Goal: Task Accomplishment & Management: Use online tool/utility

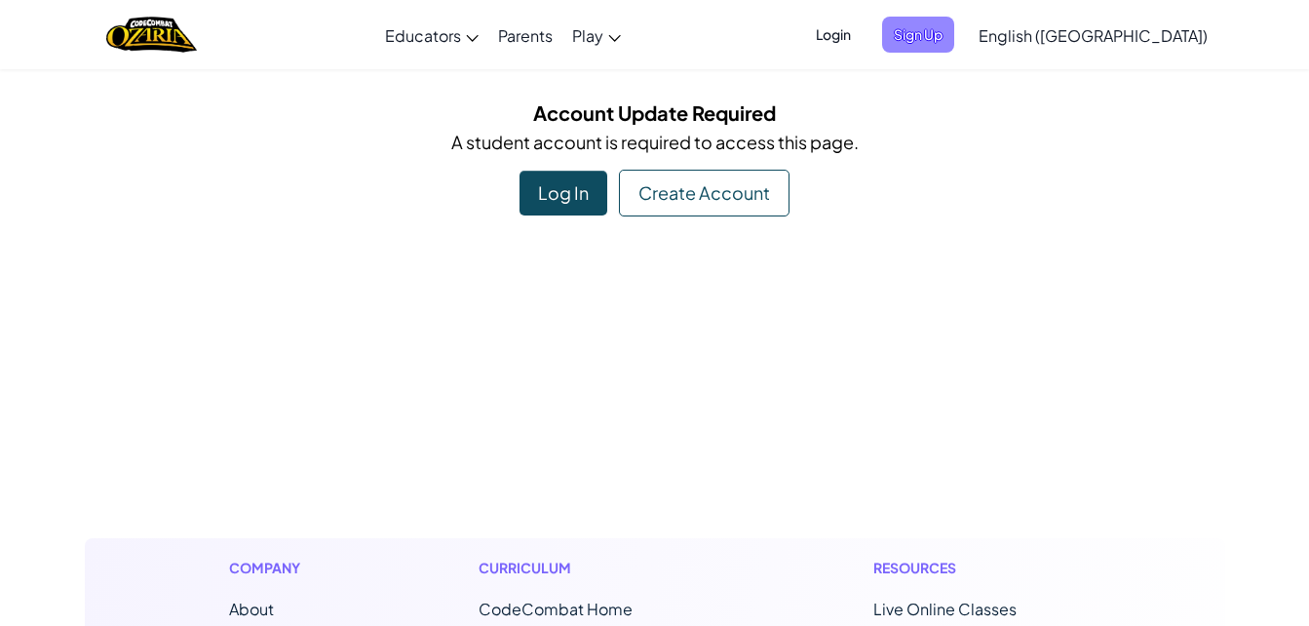
click at [954, 39] on span "Sign Up" at bounding box center [918, 35] width 72 height 36
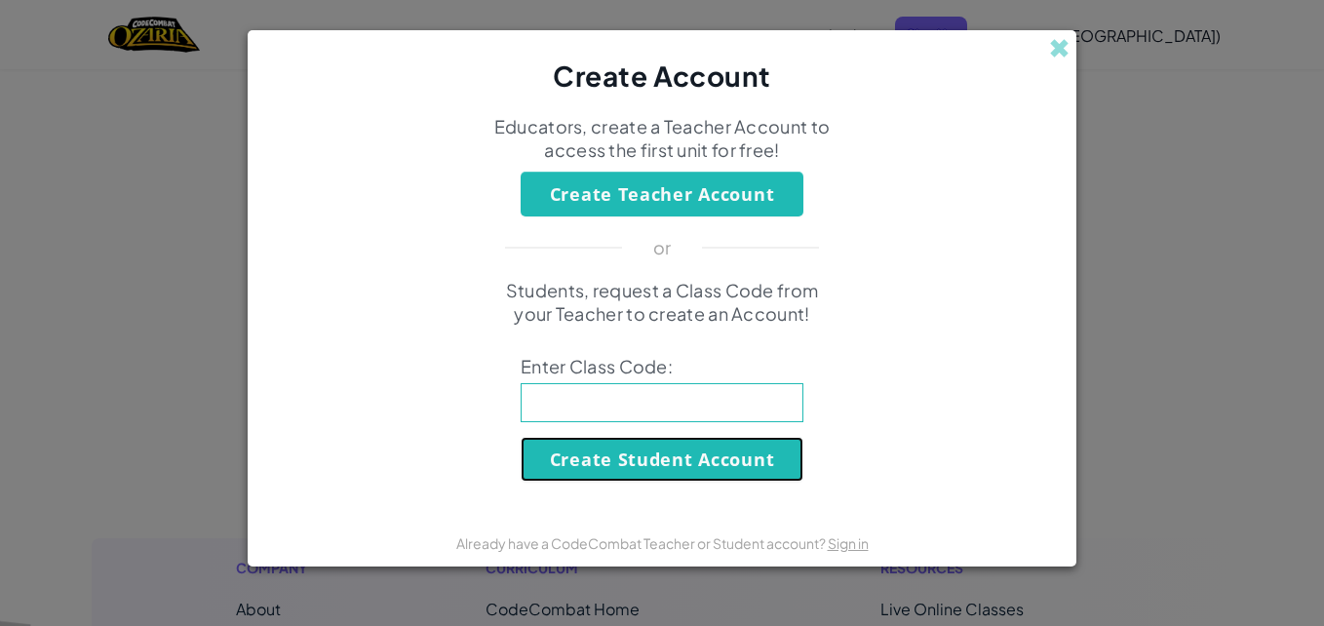
click at [667, 467] on button "Create Student Account" at bounding box center [662, 459] width 283 height 45
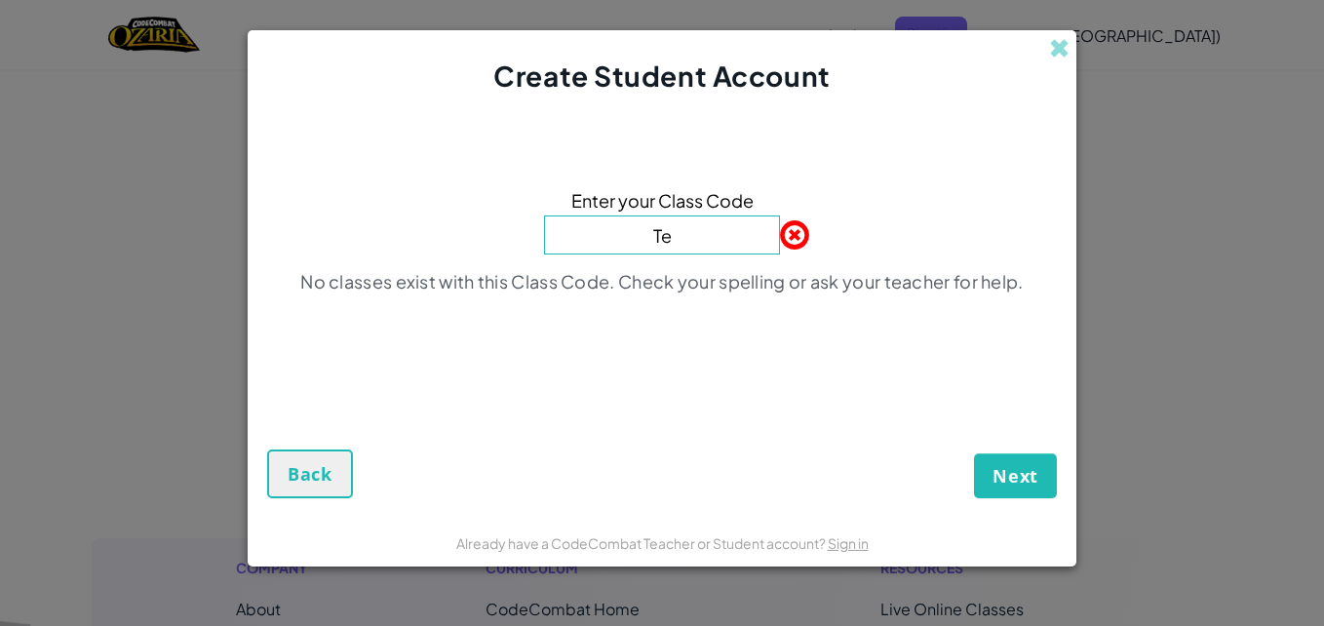
type input "T"
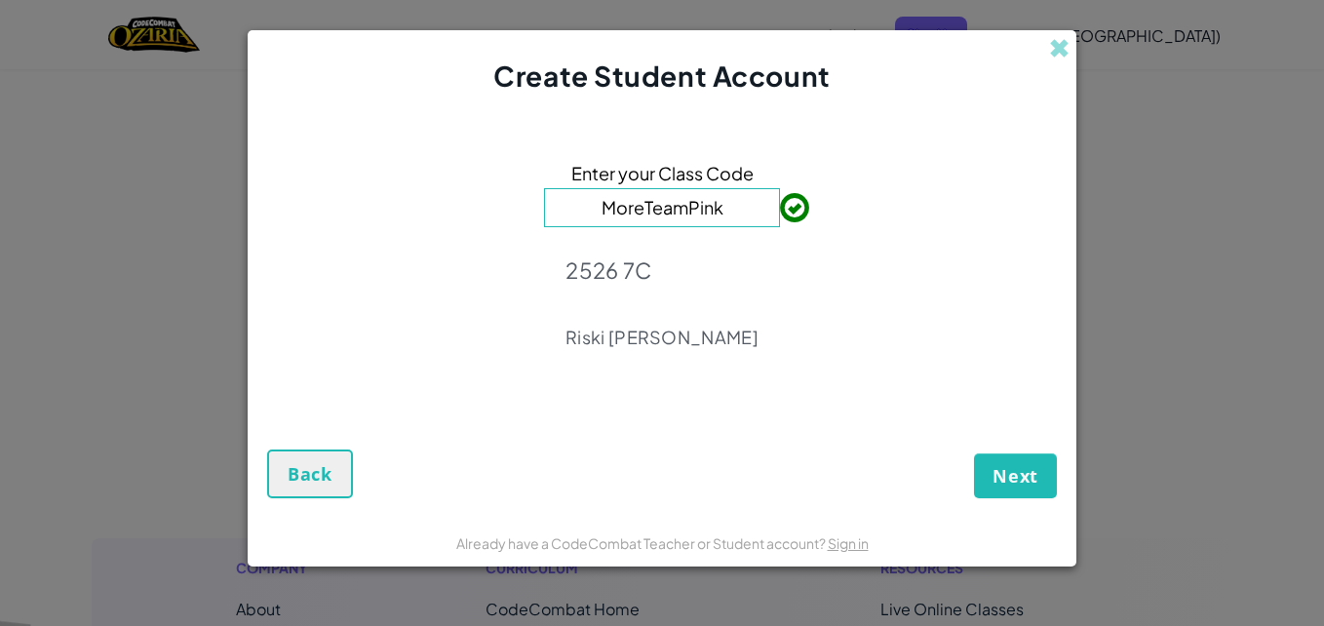
type input "MoreTeamPink"
click at [1031, 473] on span "Next" at bounding box center [1015, 475] width 46 height 23
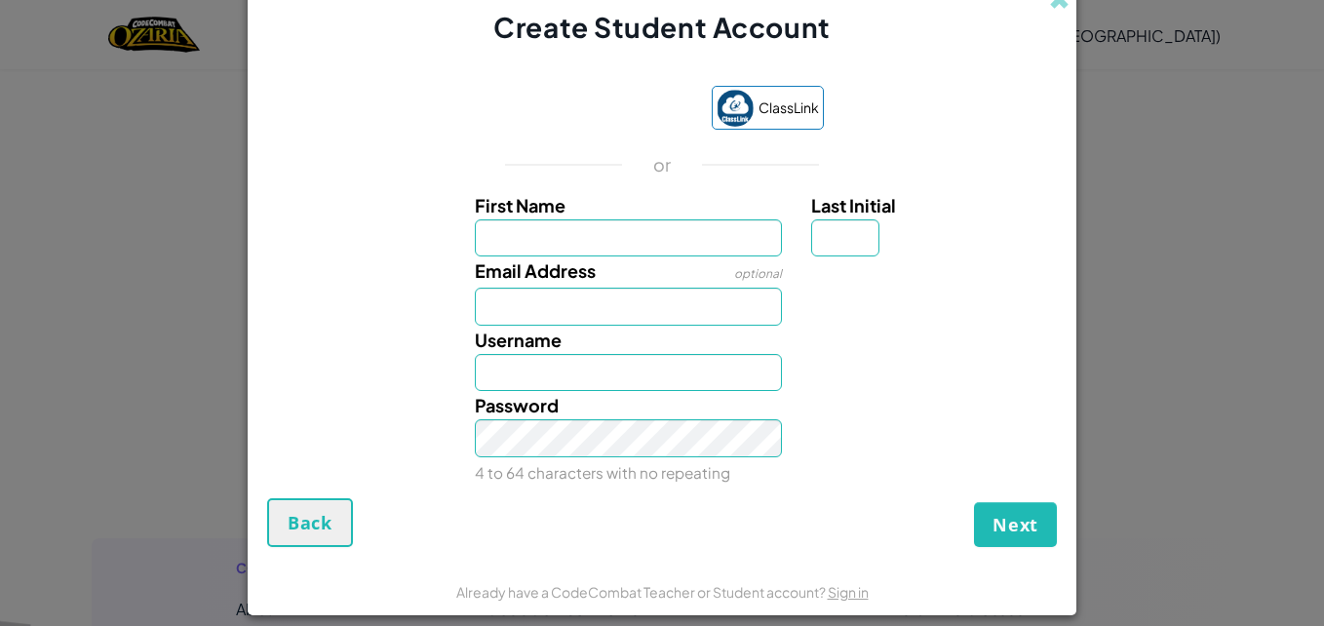
click at [642, 229] on input "First Name" at bounding box center [629, 238] width 308 height 38
type input "A"
type input "Taraka"
click at [595, 308] on input "Email Address" at bounding box center [629, 307] width 308 height 38
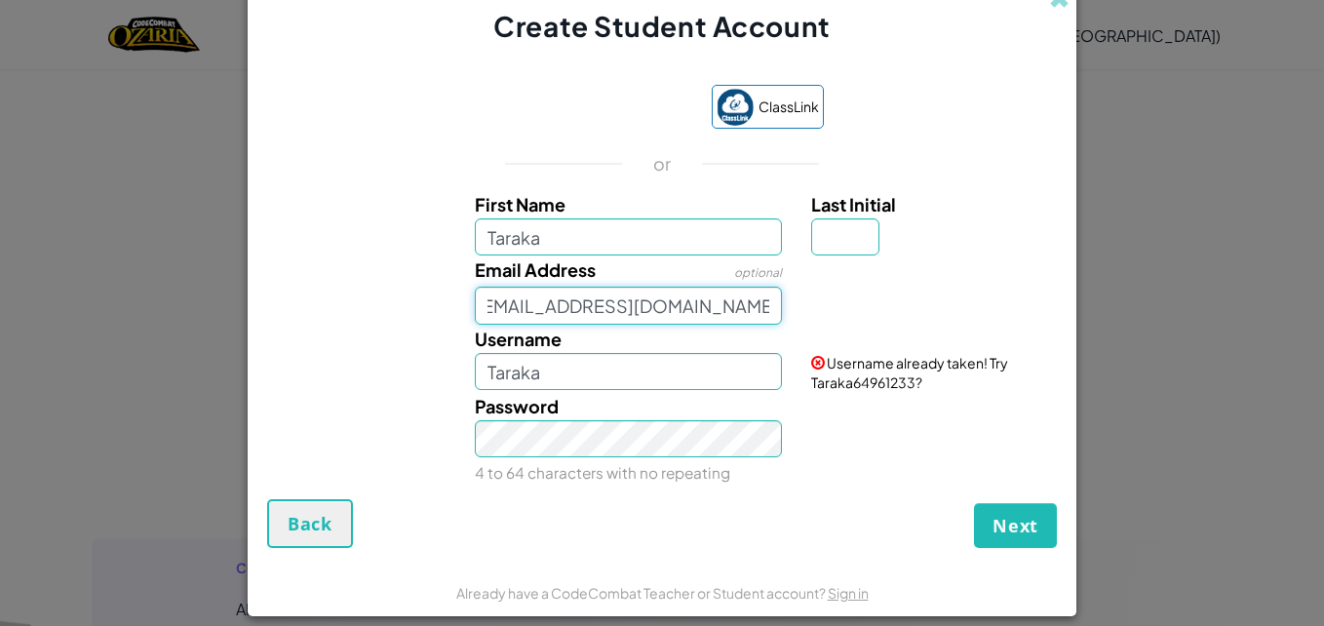
scroll to position [0, 22]
type input "[EMAIL_ADDRESS][DOMAIN_NAME]"
click at [644, 351] on div "Username [PERSON_NAME]" at bounding box center [628, 358] width 337 height 66
click at [640, 369] on input "Taraka" at bounding box center [629, 372] width 308 height 38
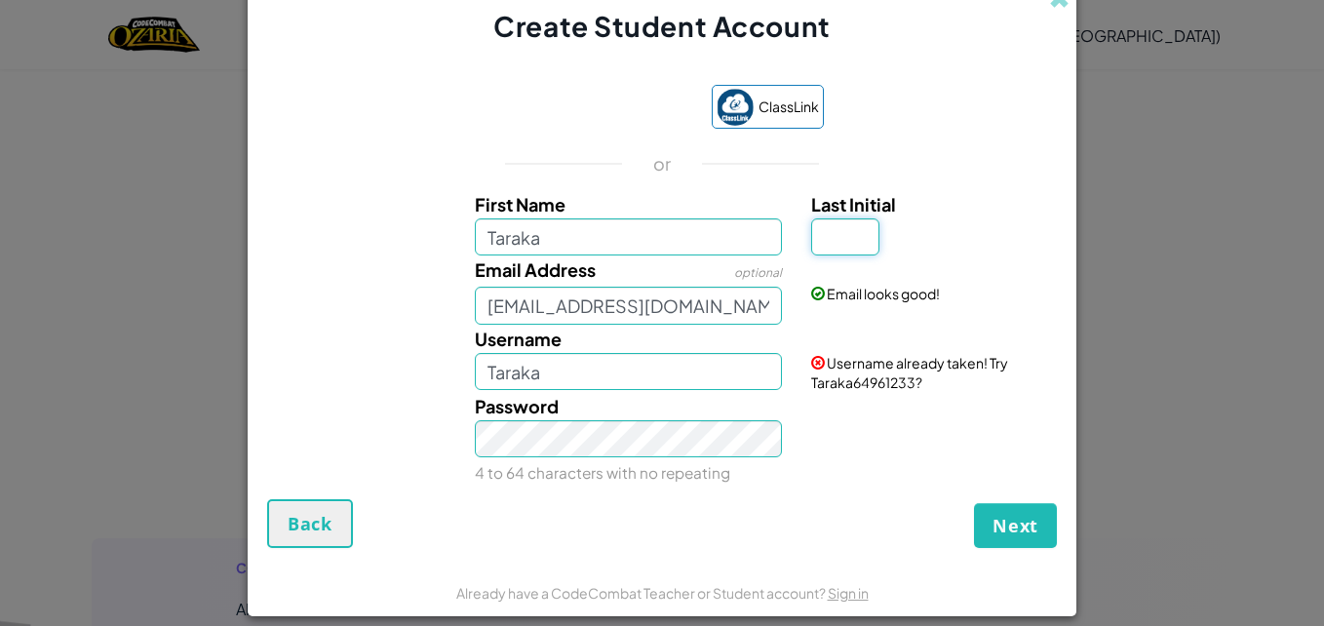
click at [847, 247] on input "Last Initial" at bounding box center [845, 237] width 68 height 38
type input "a"
type input "A"
click at [742, 374] on input "TarakaA" at bounding box center [629, 372] width 308 height 38
type input "T"
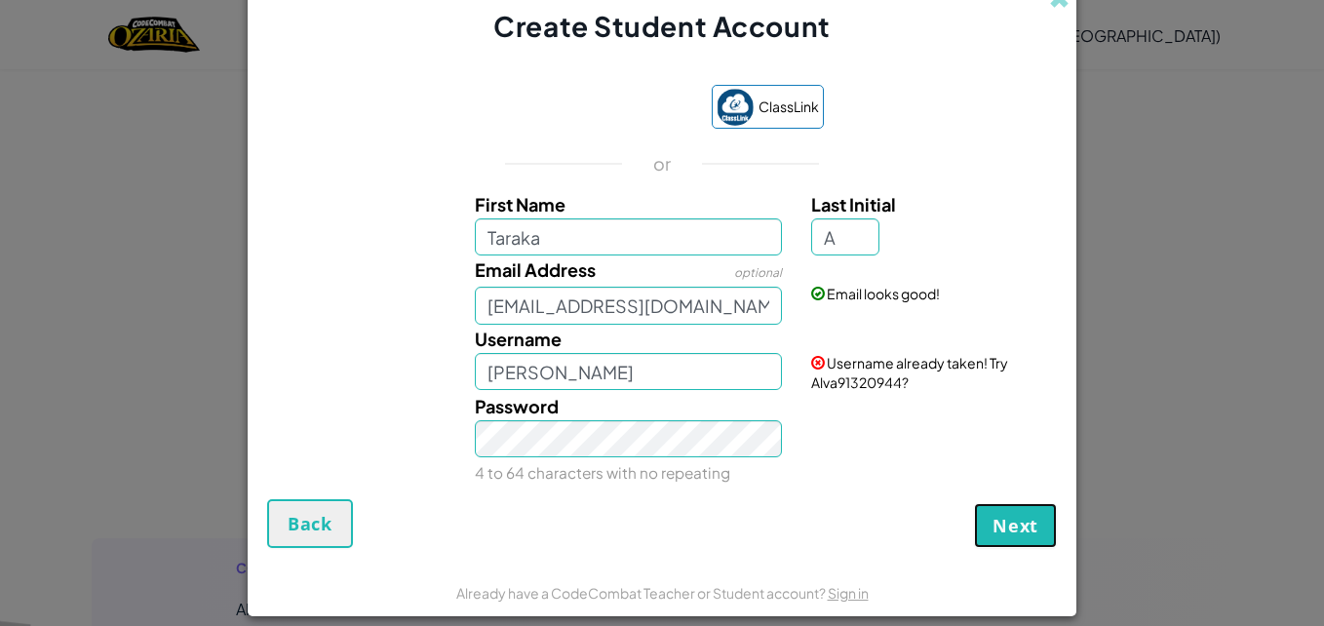
click at [999, 512] on button "Next" at bounding box center [1015, 525] width 83 height 45
click at [997, 514] on button "Create Account" at bounding box center [965, 525] width 181 height 45
click at [992, 514] on button "Create Account" at bounding box center [965, 525] width 181 height 45
click at [989, 527] on button "Create Account" at bounding box center [965, 525] width 181 height 45
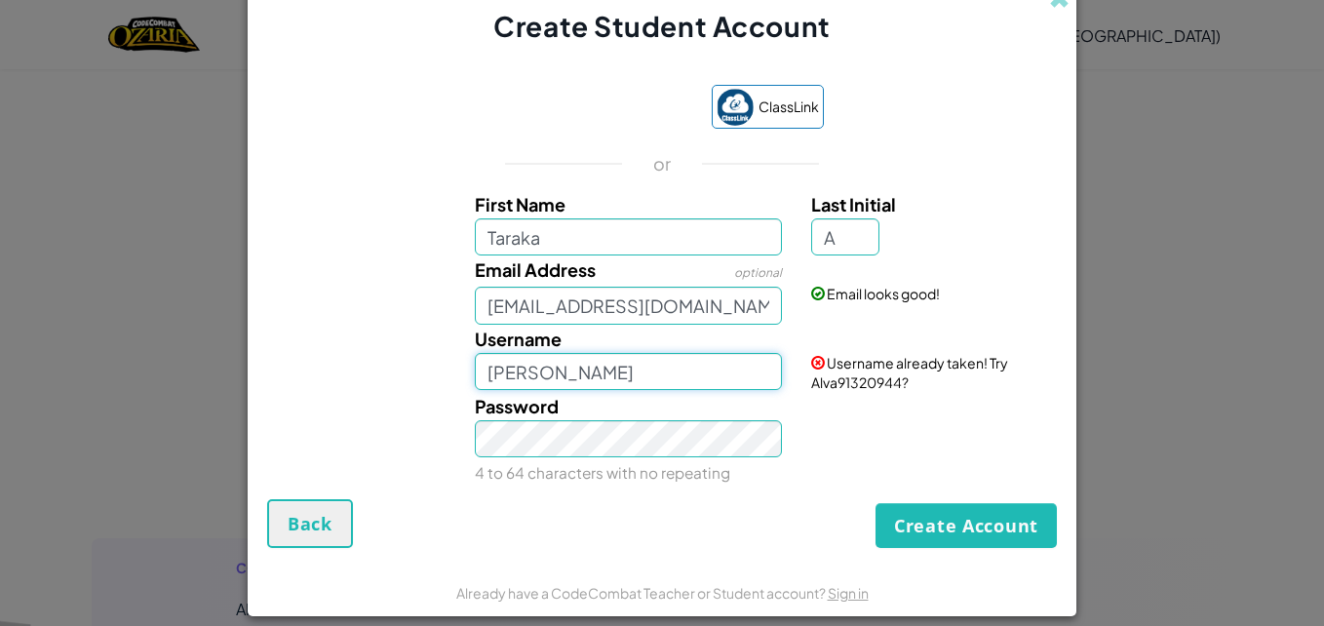
click at [548, 367] on input "[PERSON_NAME]" at bounding box center [629, 372] width 308 height 38
type input "Alva190713"
click at [885, 510] on button "Create Account" at bounding box center [965, 525] width 181 height 45
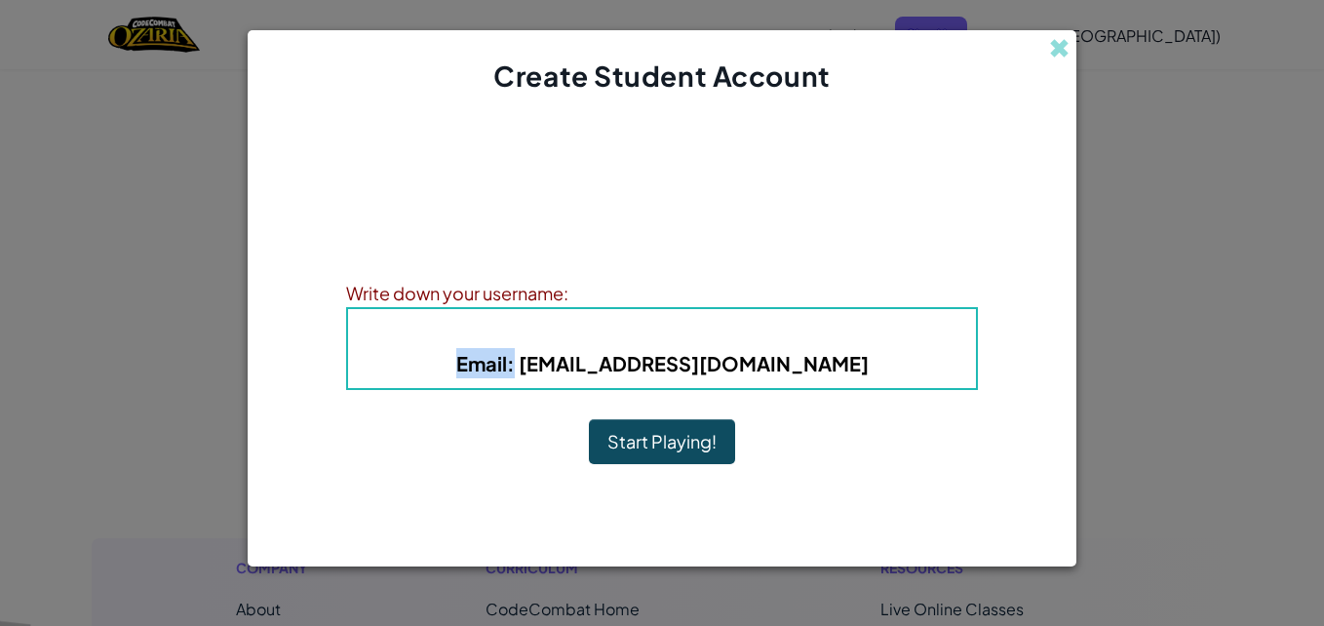
drag, startPoint x: 462, startPoint y: 363, endPoint x: 514, endPoint y: 374, distance: 53.0
click at [514, 374] on b "Email : [EMAIL_ADDRESS][DOMAIN_NAME]" at bounding box center [662, 363] width 412 height 24
drag, startPoint x: 514, startPoint y: 374, endPoint x: 494, endPoint y: 359, distance: 25.0
click at [494, 359] on span "Email" at bounding box center [481, 363] width 51 height 24
click at [470, 364] on span "Email" at bounding box center [481, 363] width 51 height 24
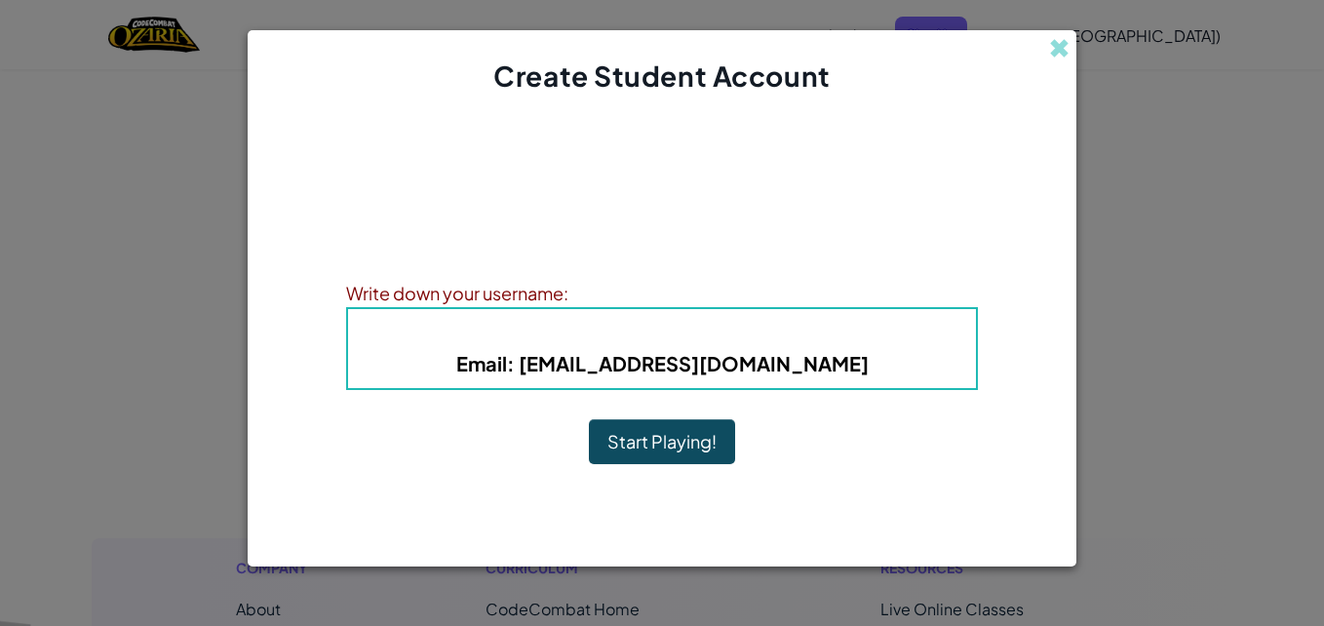
click at [469, 365] on span "Email" at bounding box center [481, 363] width 51 height 24
click at [507, 365] on b "Email : [EMAIL_ADDRESS][DOMAIN_NAME]" at bounding box center [662, 363] width 412 height 24
drag, startPoint x: 507, startPoint y: 365, endPoint x: 599, endPoint y: 359, distance: 91.8
click at [599, 359] on b "Email : [EMAIL_ADDRESS][DOMAIN_NAME]" at bounding box center [662, 363] width 412 height 24
click at [447, 307] on div "Username : Alva190713 Email : [EMAIL_ADDRESS][DOMAIN_NAME]" at bounding box center [662, 348] width 632 height 83
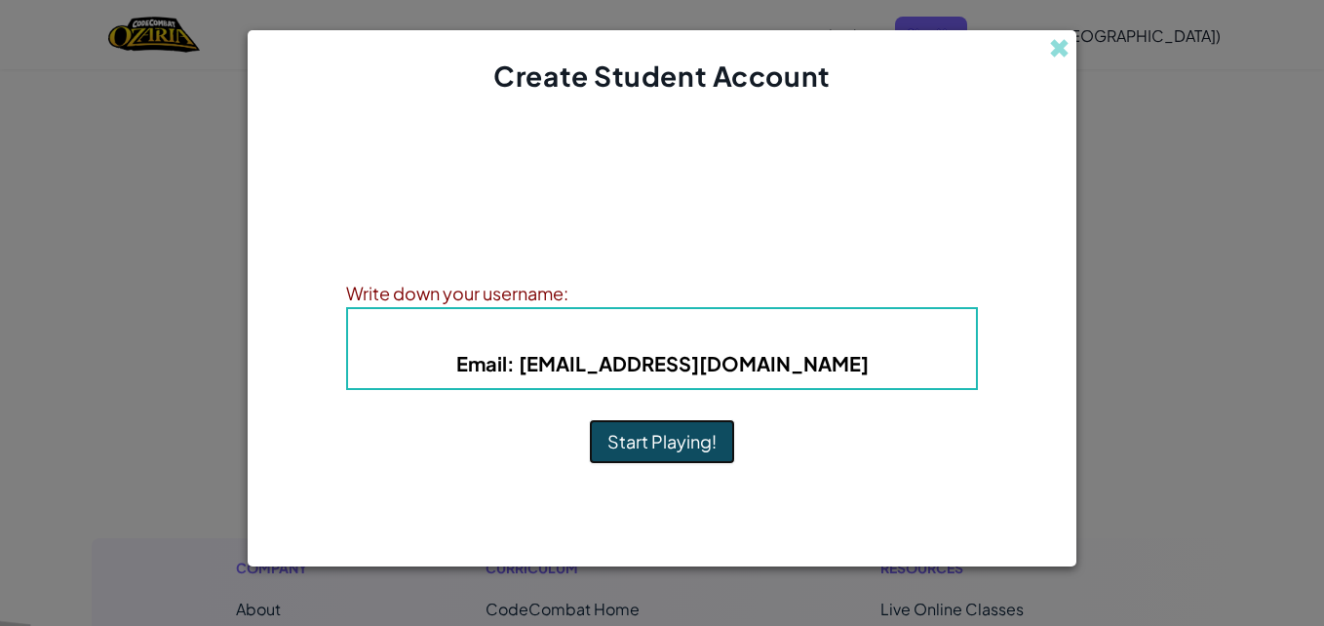
click at [723, 429] on button "Start Playing!" at bounding box center [662, 441] width 146 height 45
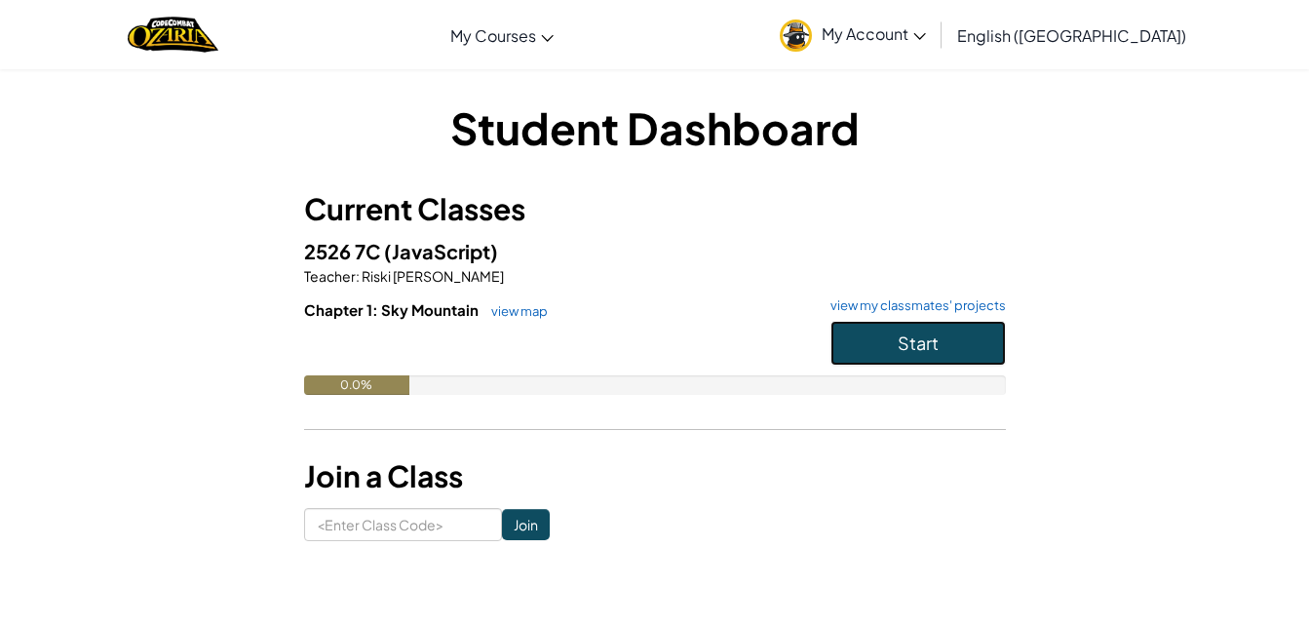
click at [872, 346] on button "Start" at bounding box center [918, 343] width 175 height 45
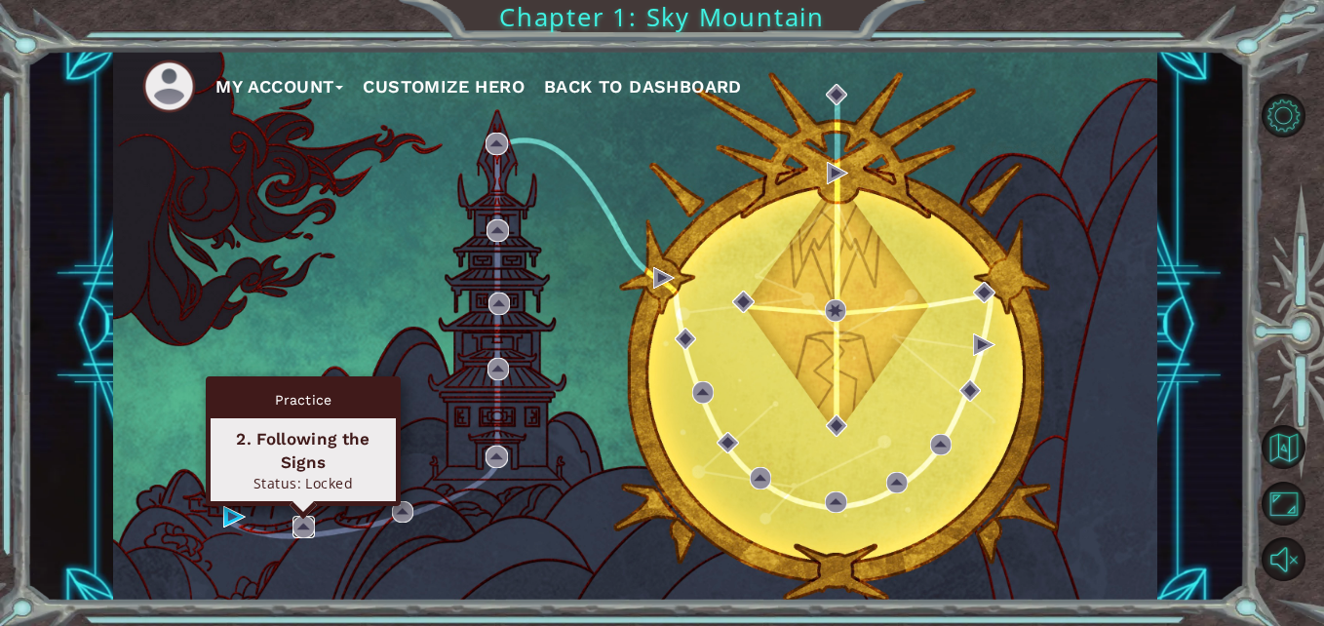
click at [301, 523] on img at bounding box center [302, 526] width 21 height 21
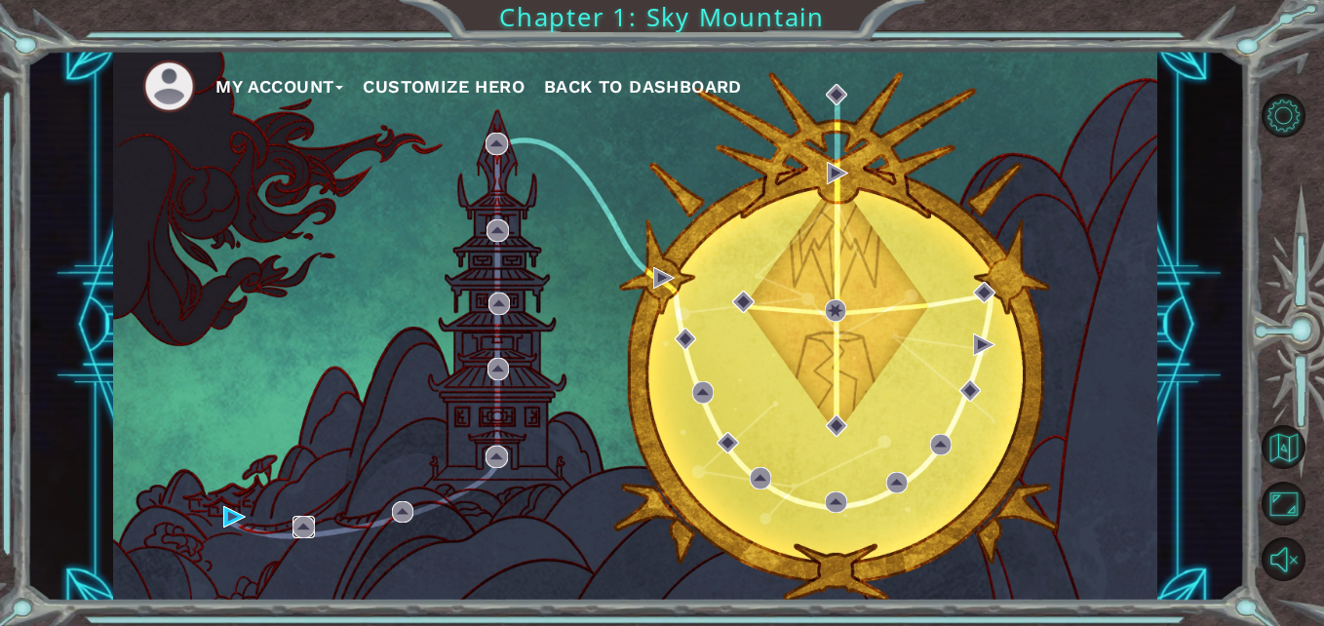
click at [300, 520] on img at bounding box center [302, 526] width 21 height 21
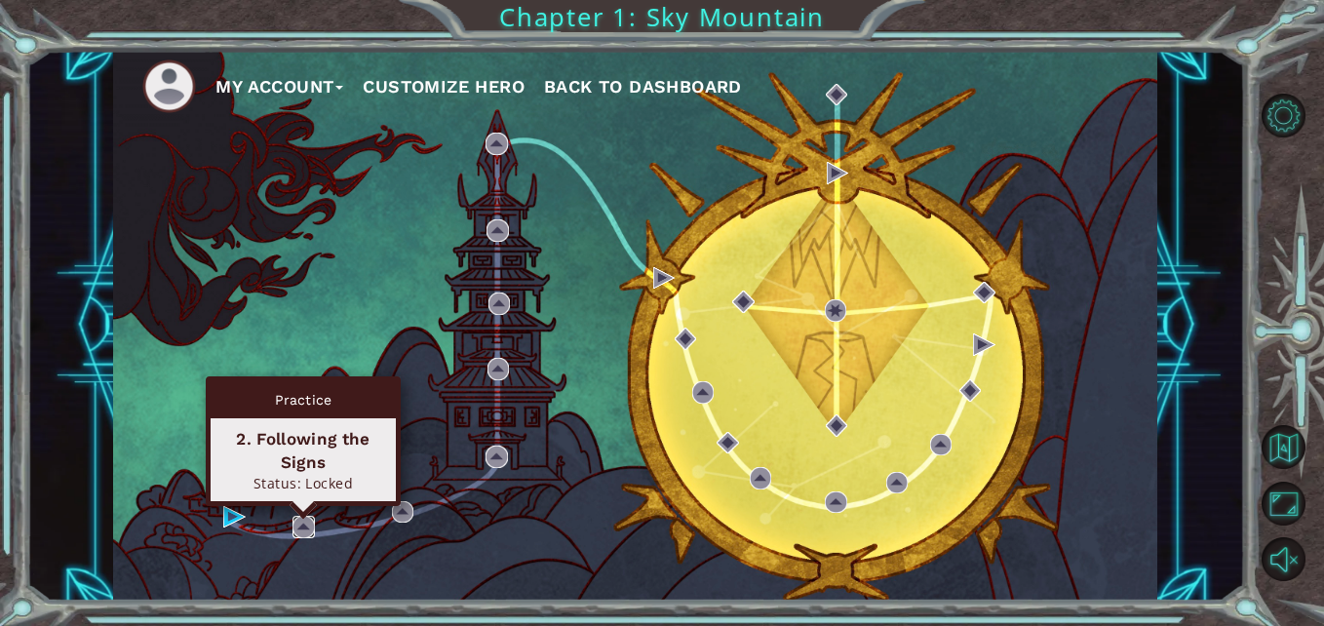
click at [300, 522] on img at bounding box center [302, 526] width 21 height 21
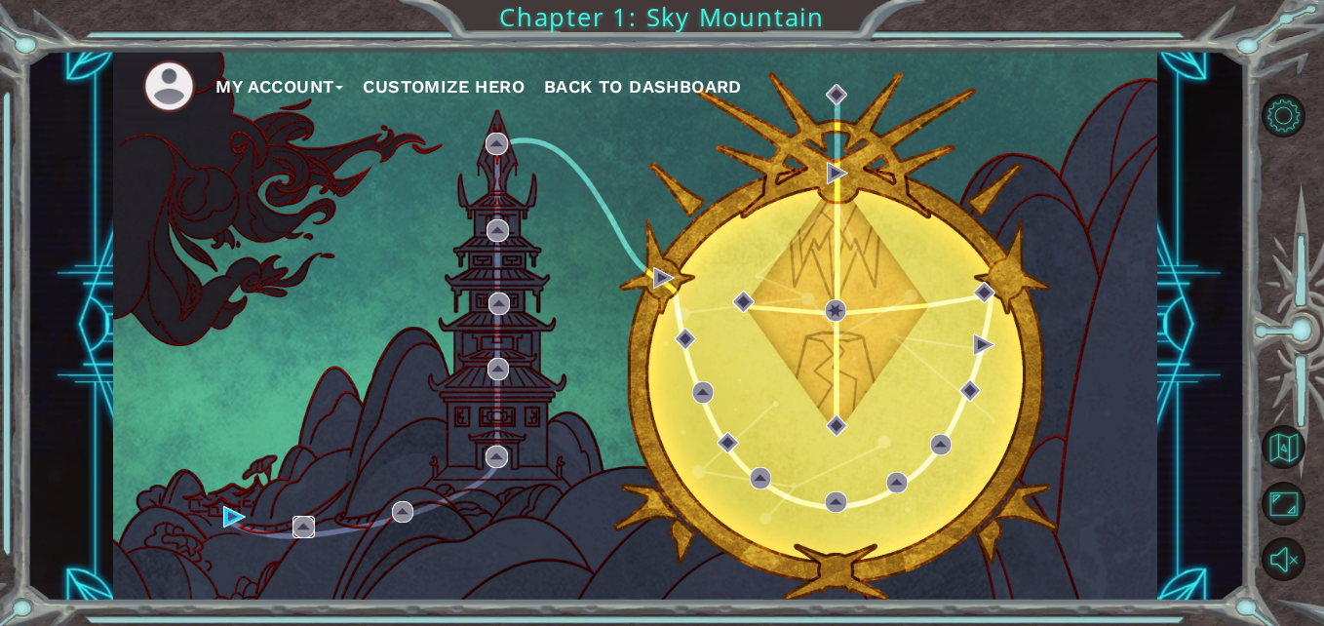
click at [300, 518] on img at bounding box center [302, 526] width 21 height 21
click at [482, 91] on button "Customize Hero" at bounding box center [444, 86] width 162 height 29
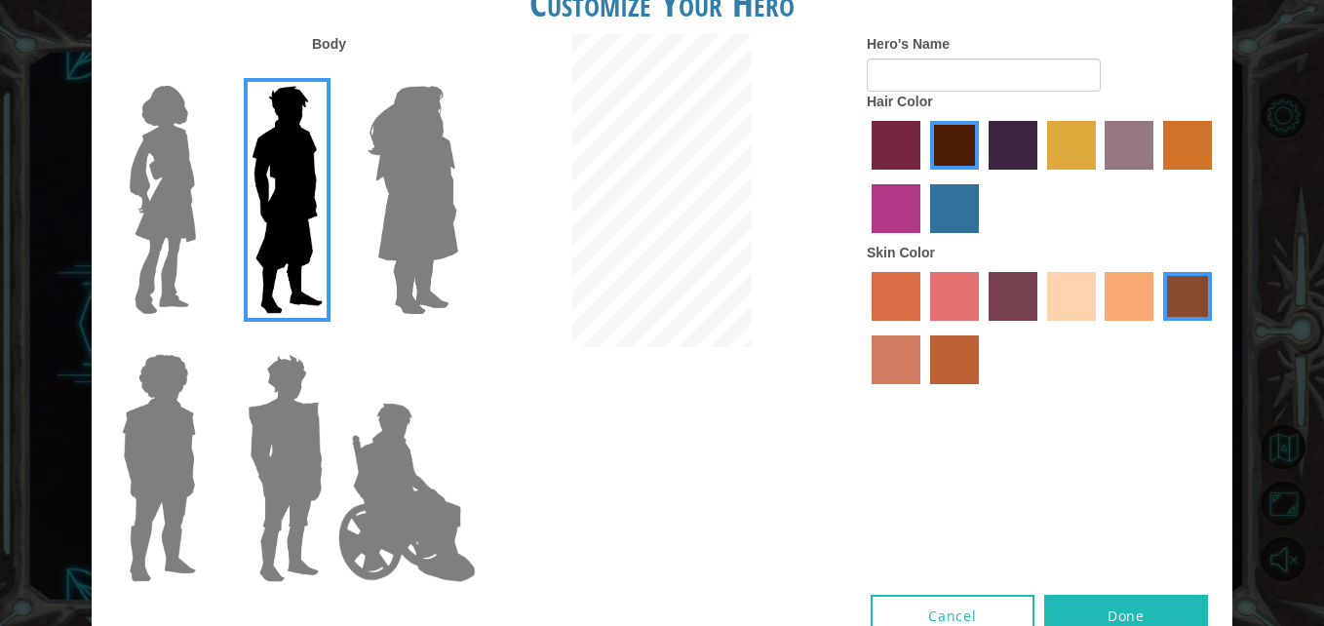
click at [1066, 293] on label "sandy beach skin color" at bounding box center [1071, 296] width 49 height 49
click at [1040, 328] on input "sandy beach skin color" at bounding box center [1040, 328] width 0 height 0
click at [1120, 293] on label "tacao skin color" at bounding box center [1128, 296] width 49 height 49
click at [1099, 328] on input "tacao skin color" at bounding box center [1099, 328] width 0 height 0
click at [947, 286] on label "froly skin color" at bounding box center [954, 296] width 49 height 49
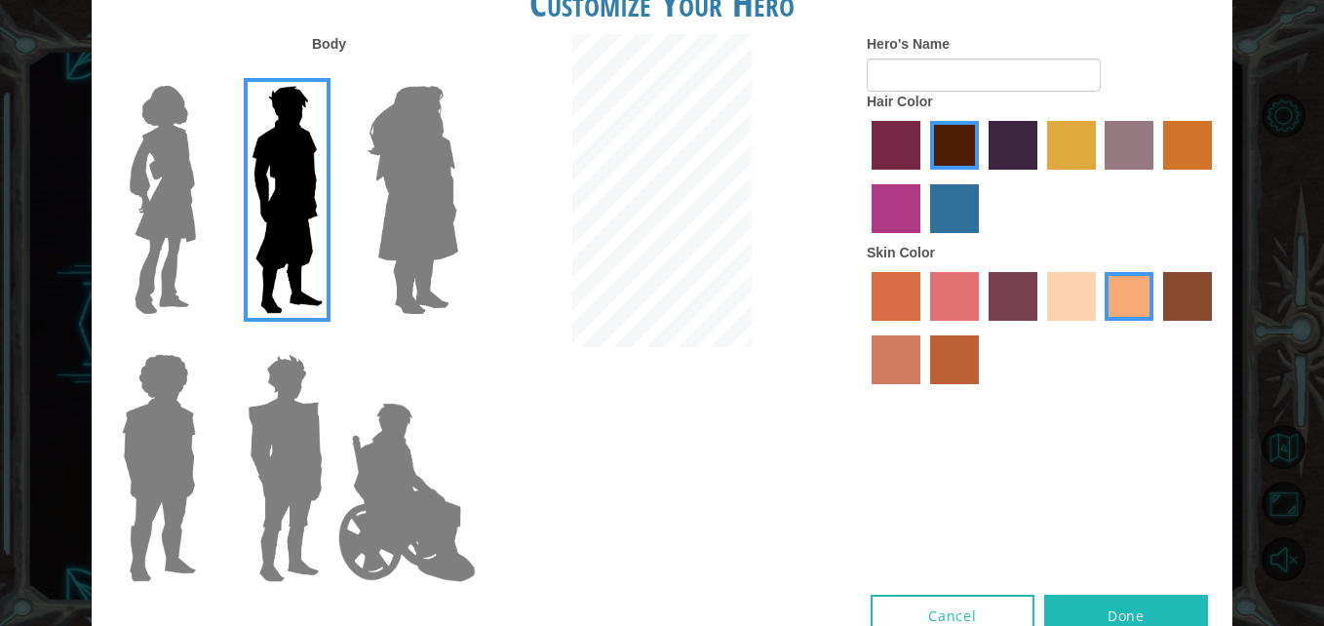
click at [923, 328] on input "froly skin color" at bounding box center [923, 328] width 0 height 0
click at [1065, 290] on label "sandy beach skin color" at bounding box center [1071, 296] width 49 height 49
click at [1040, 328] on input "sandy beach skin color" at bounding box center [1040, 328] width 0 height 0
click at [1116, 277] on label "tacao skin color" at bounding box center [1128, 296] width 49 height 49
click at [1099, 328] on input "tacao skin color" at bounding box center [1099, 328] width 0 height 0
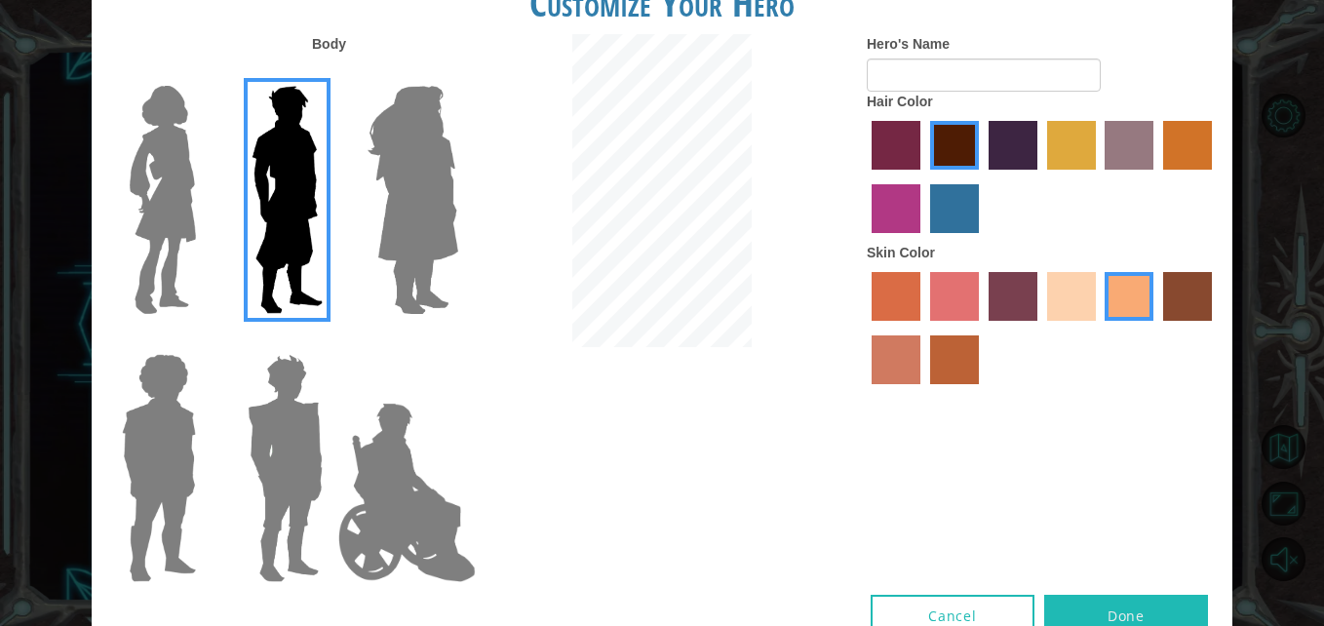
click at [1091, 301] on label "sandy beach skin color" at bounding box center [1071, 296] width 49 height 49
click at [1040, 328] on input "sandy beach skin color" at bounding box center [1040, 328] width 0 height 0
click at [257, 433] on img at bounding box center [285, 468] width 91 height 244
click at [330, 341] on input "Hero Garnet" at bounding box center [330, 341] width 0 height 0
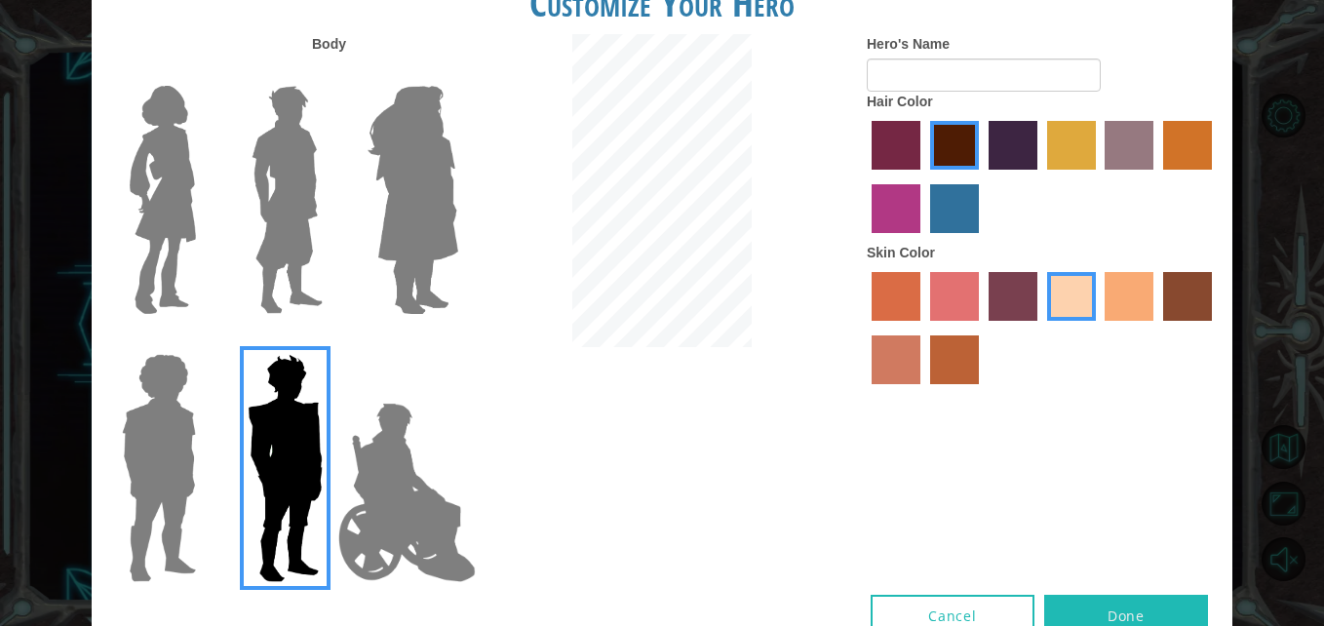
click at [182, 417] on img at bounding box center [159, 468] width 90 height 244
click at [204, 341] on input "Hero Steven" at bounding box center [204, 341] width 0 height 0
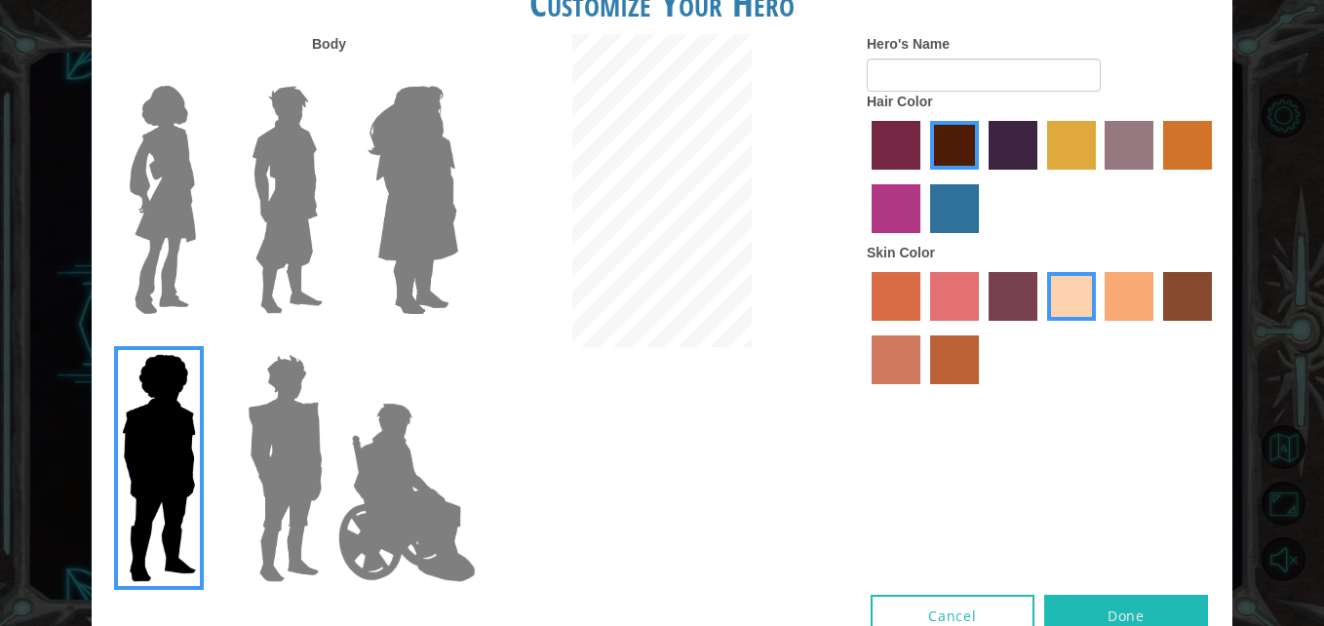
click at [278, 171] on img at bounding box center [287, 200] width 87 height 244
click at [330, 73] on input "Hero Lars" at bounding box center [330, 73] width 0 height 0
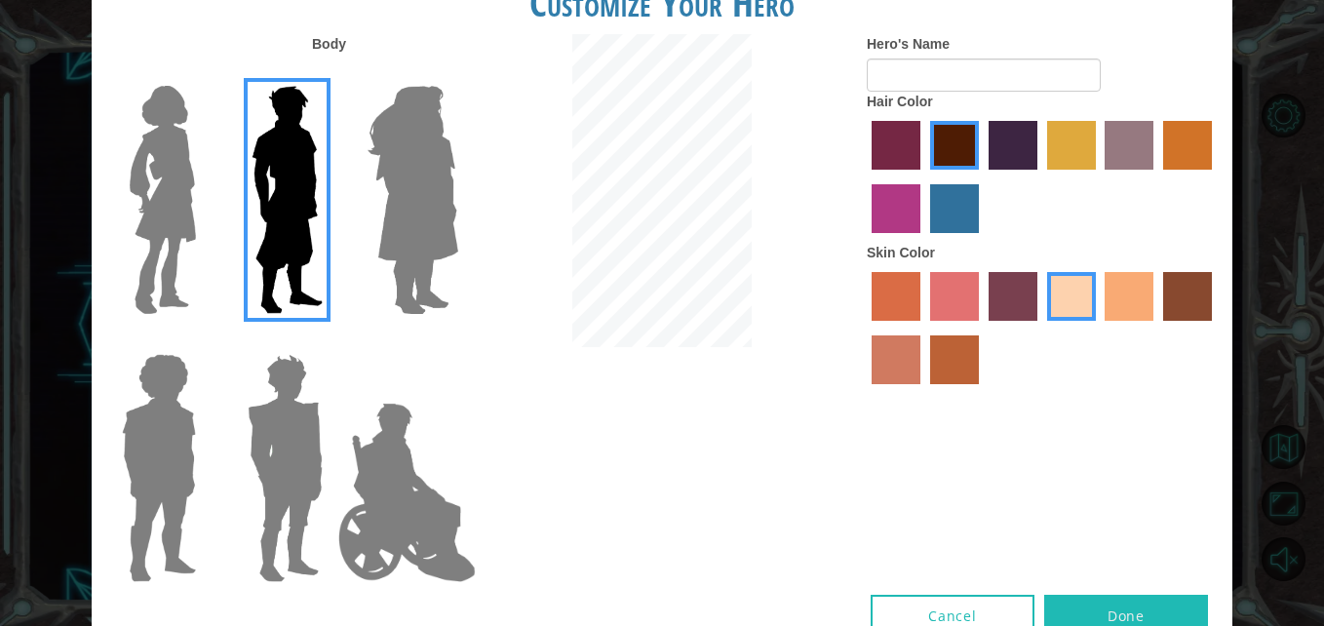
click at [1176, 606] on button "Done" at bounding box center [1126, 617] width 164 height 44
type input "Alva Kasep"
click at [1138, 604] on button "Done" at bounding box center [1126, 617] width 164 height 44
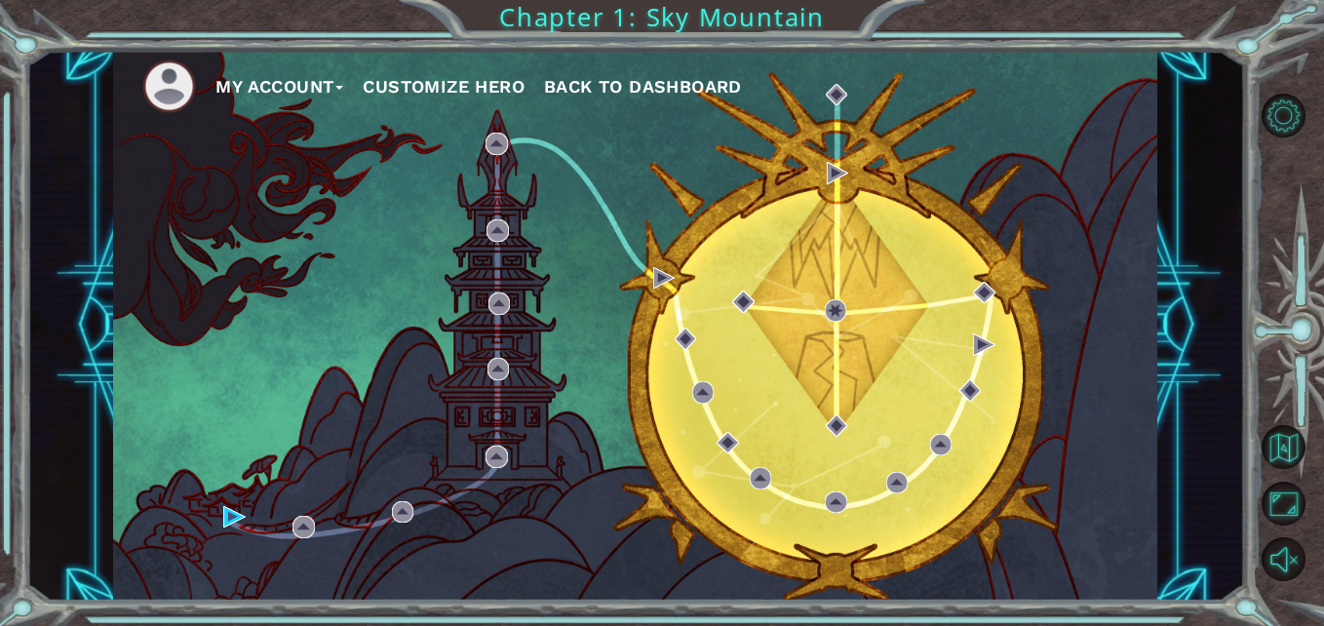
click at [308, 90] on button "My Account" at bounding box center [279, 86] width 128 height 29
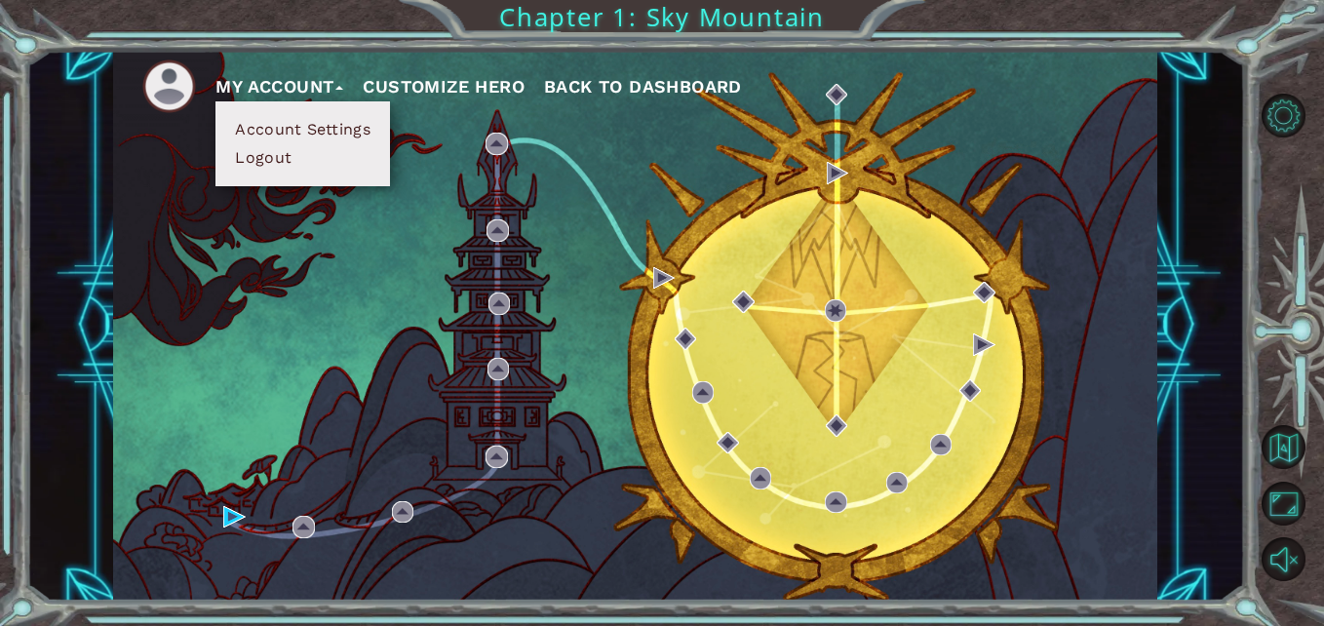
click at [316, 269] on div "My Account Account Settings Logout Customize Hero Back to Dashboard" at bounding box center [635, 325] width 1044 height 551
click at [335, 87] on button "My Account" at bounding box center [279, 86] width 128 height 29
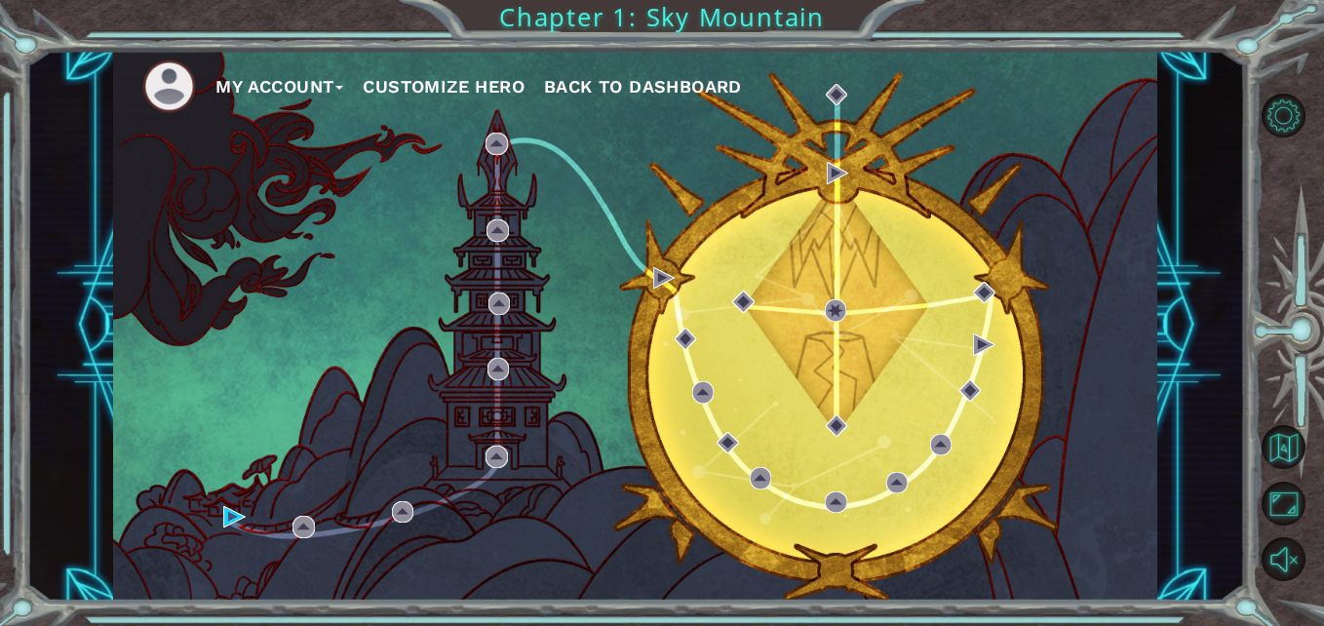
click at [483, 81] on button "Customize Hero" at bounding box center [444, 86] width 162 height 29
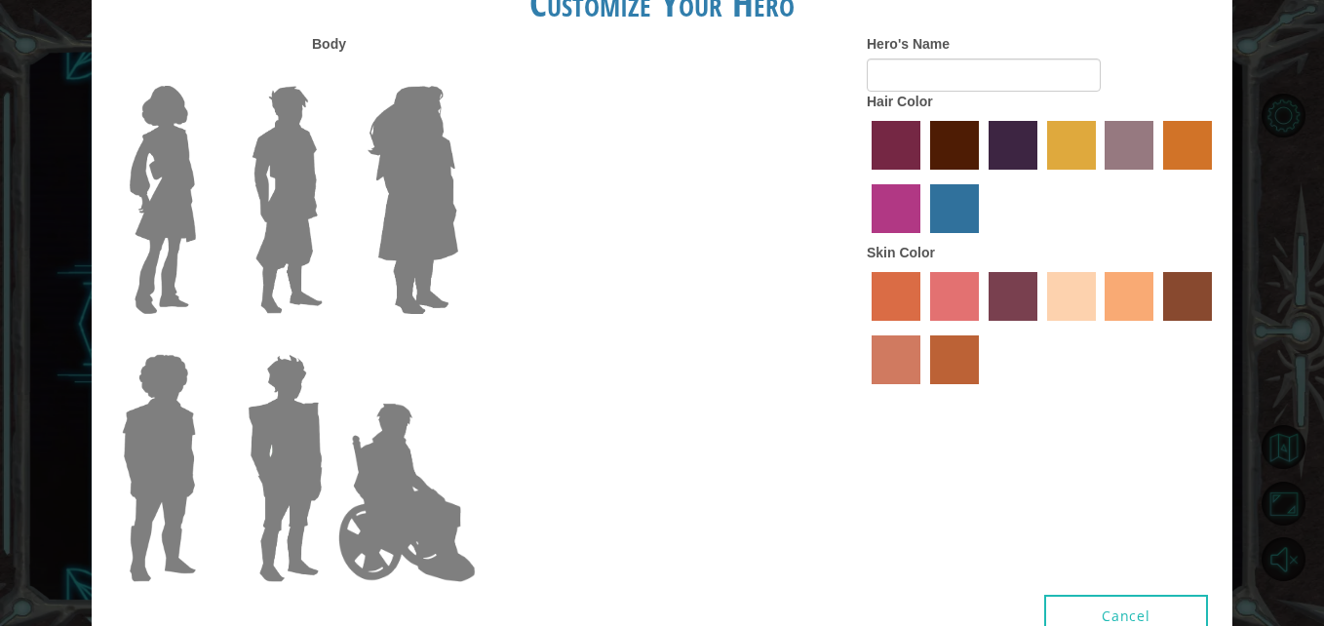
type input "Alva Kasep"
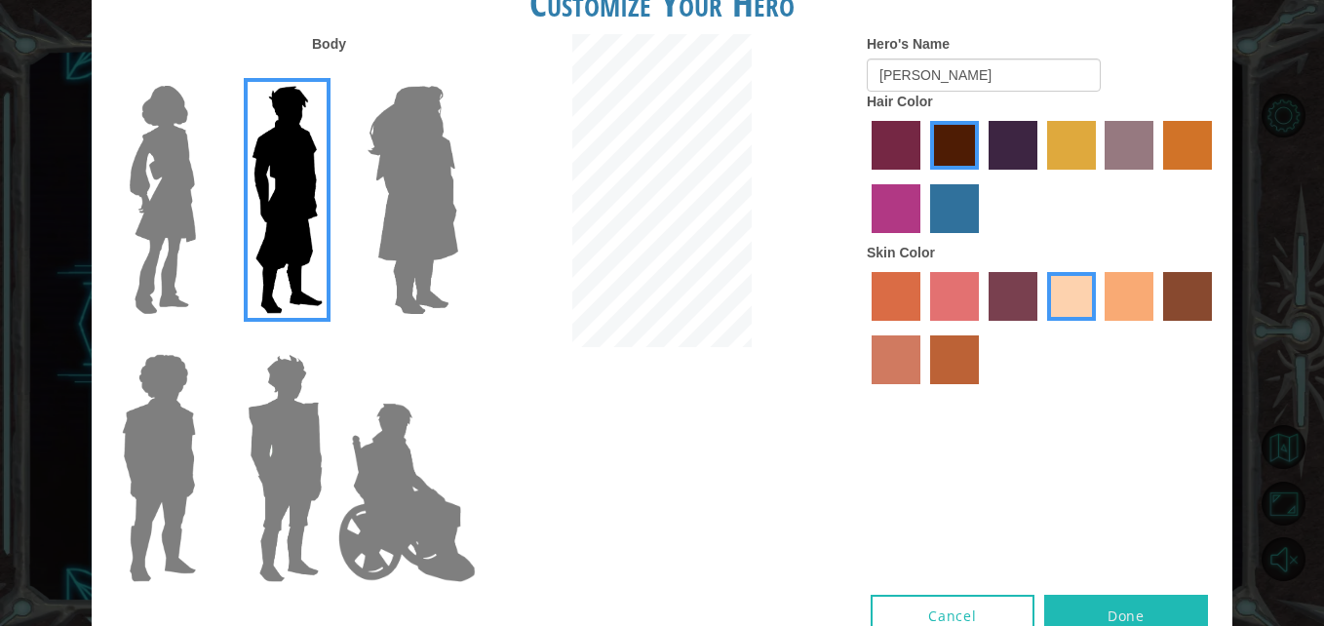
click at [905, 146] on label "paprika hair color" at bounding box center [896, 145] width 49 height 49
click at [865, 176] on input "paprika hair color" at bounding box center [865, 176] width 0 height 0
click at [928, 183] on div at bounding box center [1042, 179] width 351 height 127
click at [941, 192] on label "lachmara hair color" at bounding box center [954, 208] width 49 height 49
click at [923, 240] on input "lachmara hair color" at bounding box center [923, 240] width 0 height 0
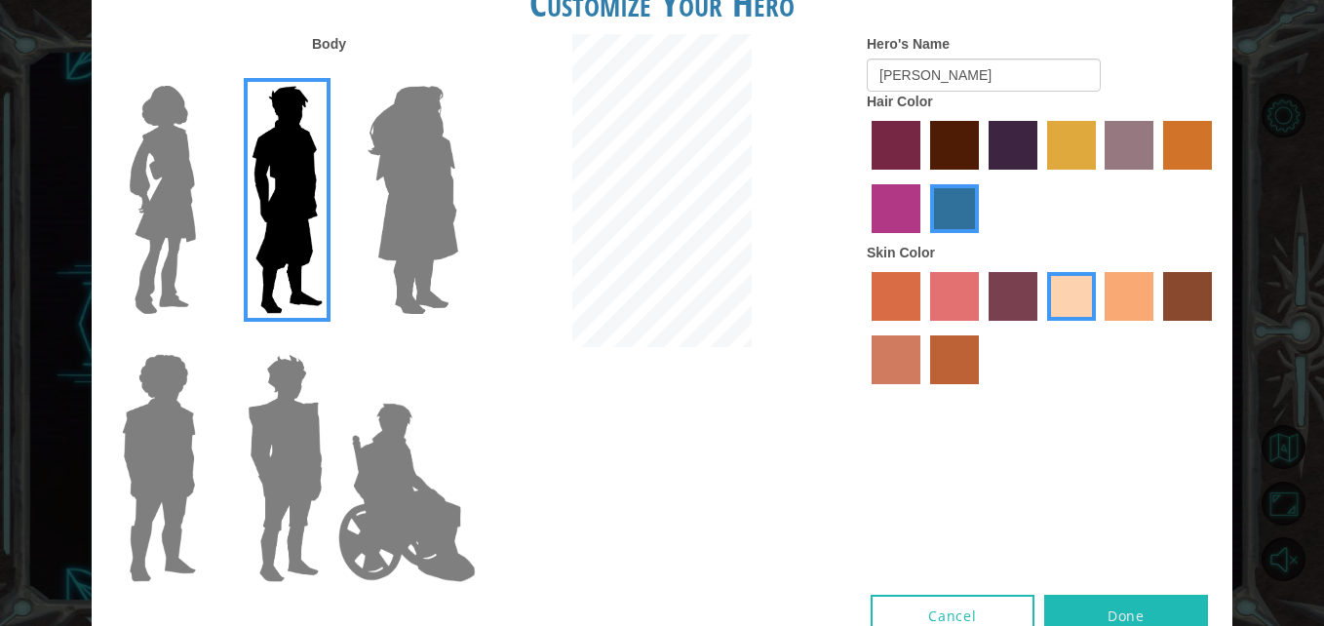
click at [1015, 137] on label "hot purple hair color" at bounding box center [1012, 145] width 49 height 49
click at [982, 176] on input "hot purple hair color" at bounding box center [982, 176] width 0 height 0
click at [945, 150] on label "maroon hair color" at bounding box center [954, 145] width 49 height 49
click at [923, 176] on input "maroon hair color" at bounding box center [923, 176] width 0 height 0
click at [1057, 136] on label "tulip tree hair color" at bounding box center [1071, 145] width 49 height 49
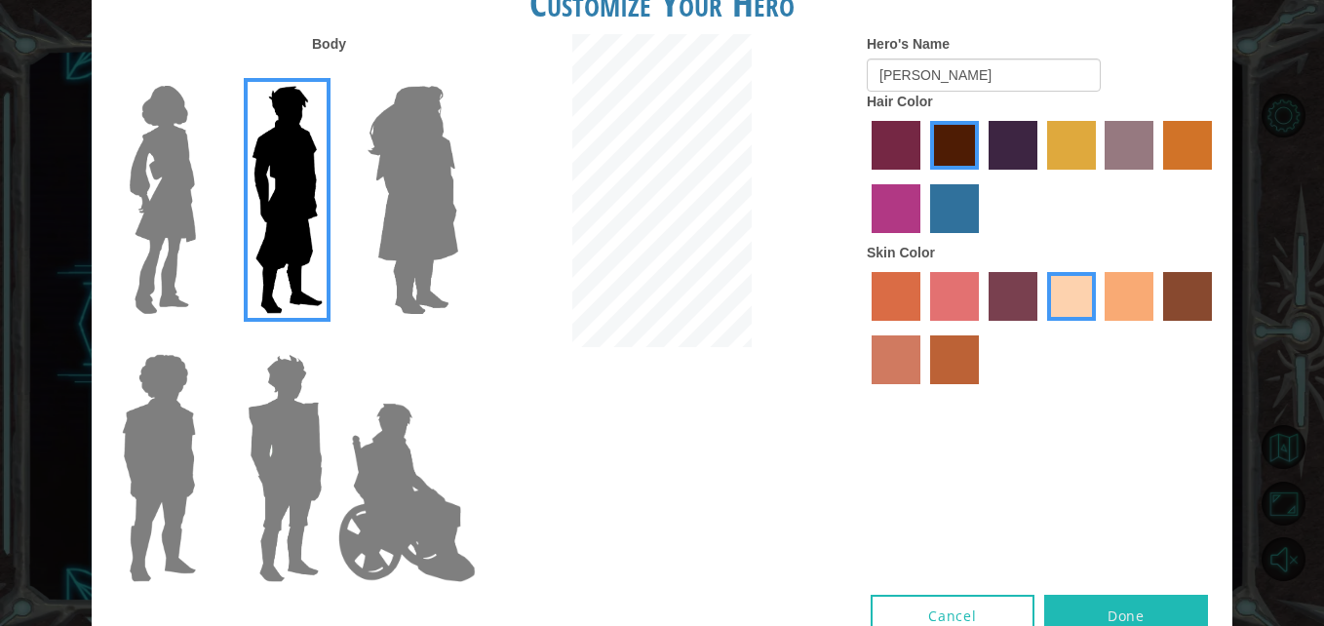
click at [1040, 176] on input "tulip tree hair color" at bounding box center [1040, 176] width 0 height 0
click at [1103, 141] on div at bounding box center [1042, 179] width 351 height 127
click at [1115, 142] on label "bazaar hair color" at bounding box center [1128, 145] width 49 height 49
click at [1099, 176] on input "bazaar hair color" at bounding box center [1099, 176] width 0 height 0
click at [1186, 141] on label "gold drop hair color" at bounding box center [1187, 145] width 49 height 49
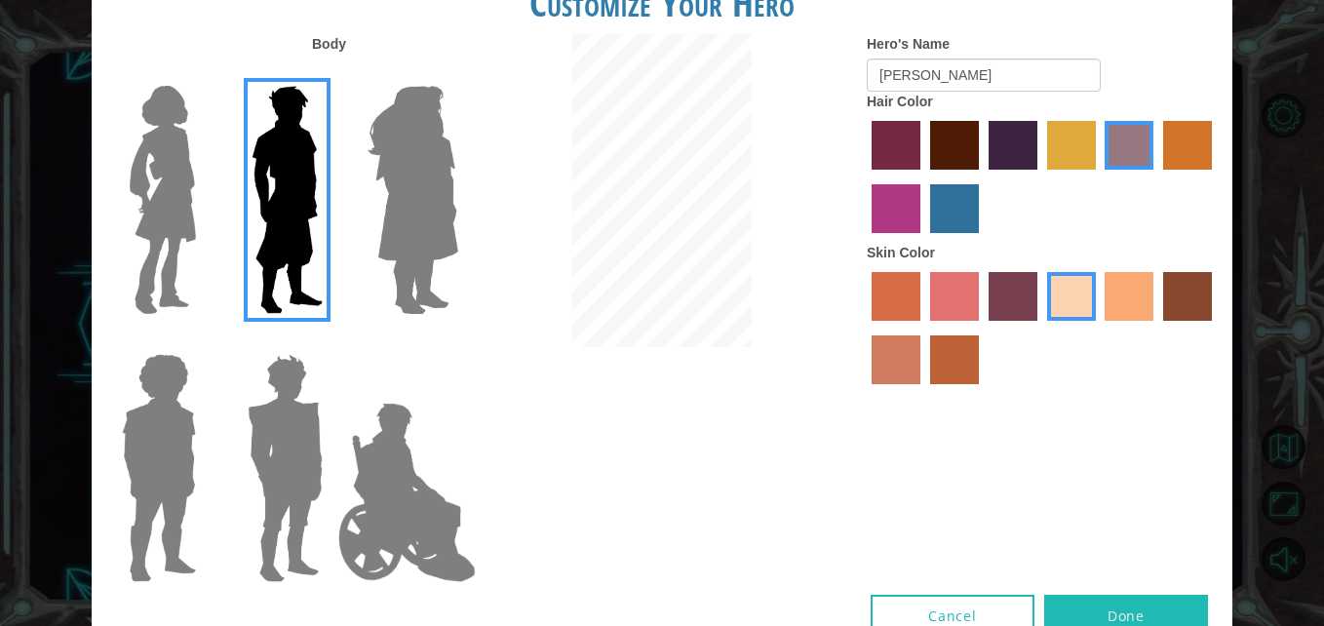
click at [1156, 176] on input "gold drop hair color" at bounding box center [1156, 176] width 0 height 0
click at [892, 204] on label "medium red violet hair color" at bounding box center [896, 208] width 49 height 49
click at [1215, 176] on input "medium red violet hair color" at bounding box center [1215, 176] width 0 height 0
click at [947, 204] on label "lachmara hair color" at bounding box center [954, 208] width 49 height 49
click at [923, 240] on input "lachmara hair color" at bounding box center [923, 240] width 0 height 0
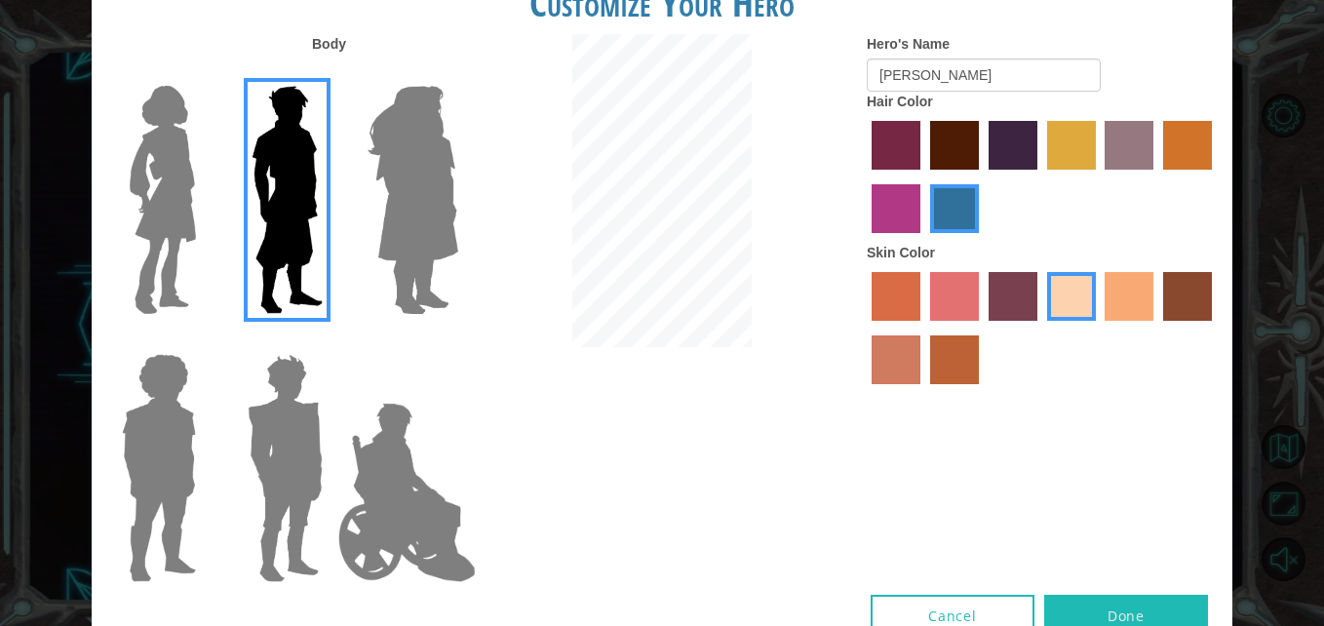
click at [1010, 130] on label "hot purple hair color" at bounding box center [1012, 145] width 49 height 49
click at [982, 176] on input "hot purple hair color" at bounding box center [982, 176] width 0 height 0
click at [962, 144] on label "maroon hair color" at bounding box center [954, 145] width 49 height 49
click at [923, 176] on input "maroon hair color" at bounding box center [923, 176] width 0 height 0
click at [329, 42] on label "Body" at bounding box center [329, 43] width 34 height 19
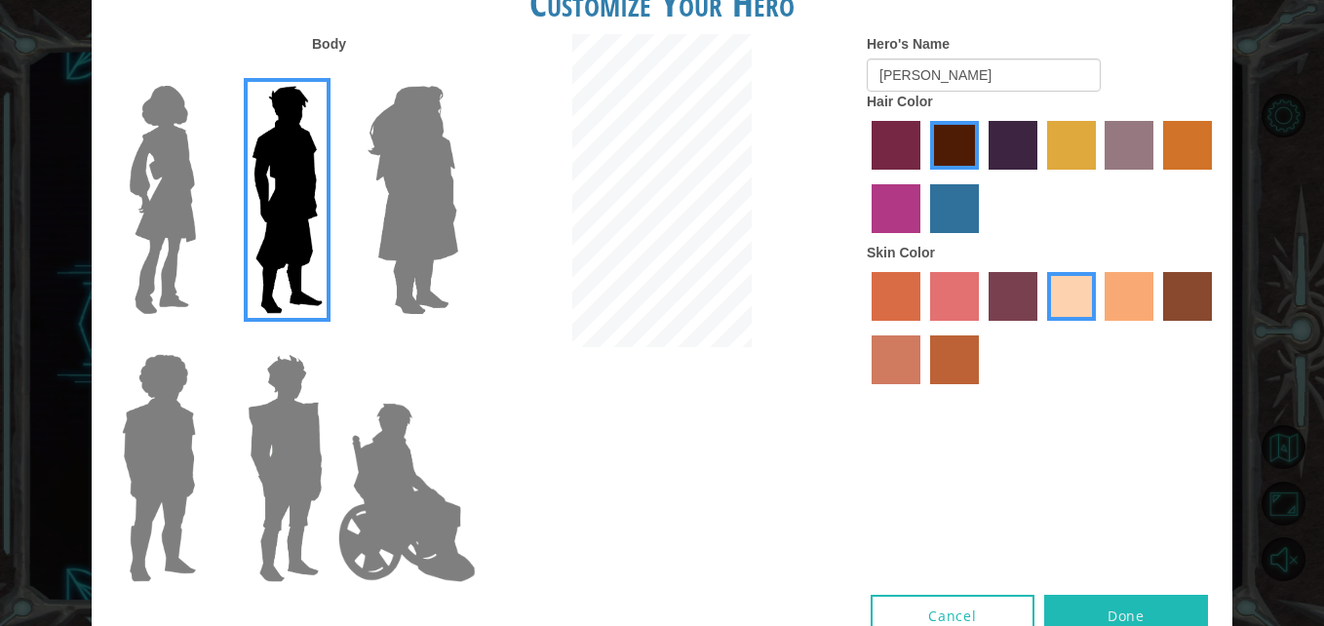
click at [1148, 608] on button "Done" at bounding box center [1126, 617] width 164 height 44
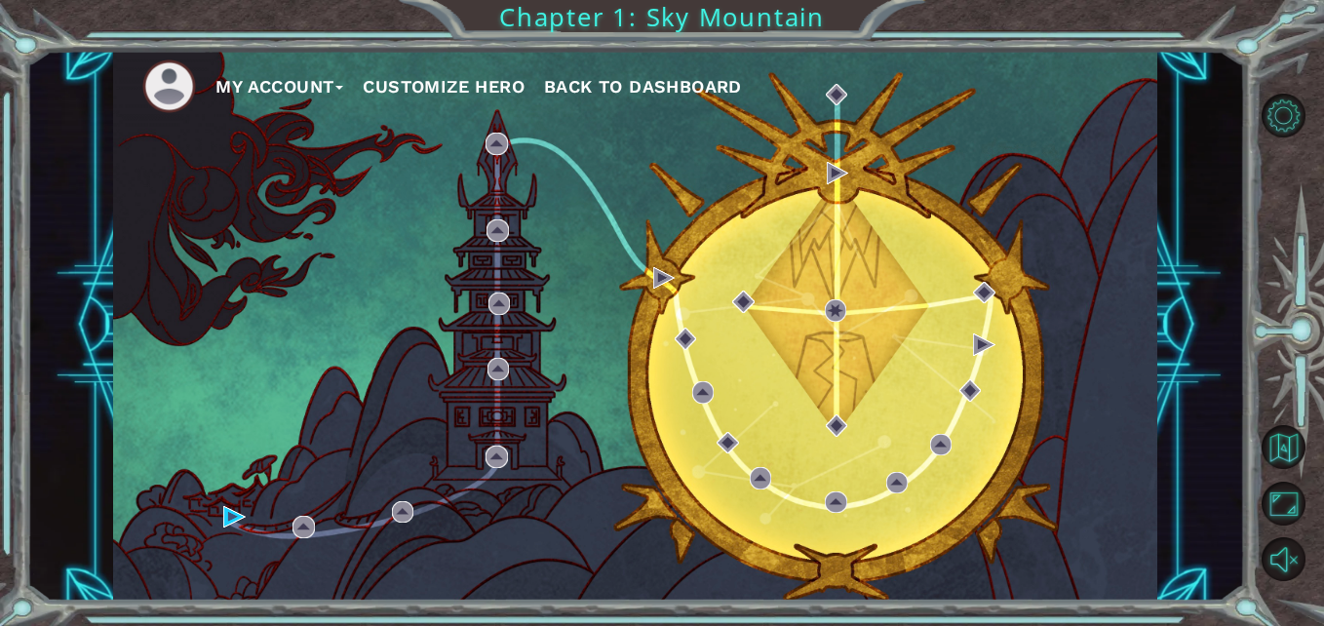
click at [285, 525] on div "My Account Customize Hero Back to Dashboard" at bounding box center [635, 325] width 1044 height 551
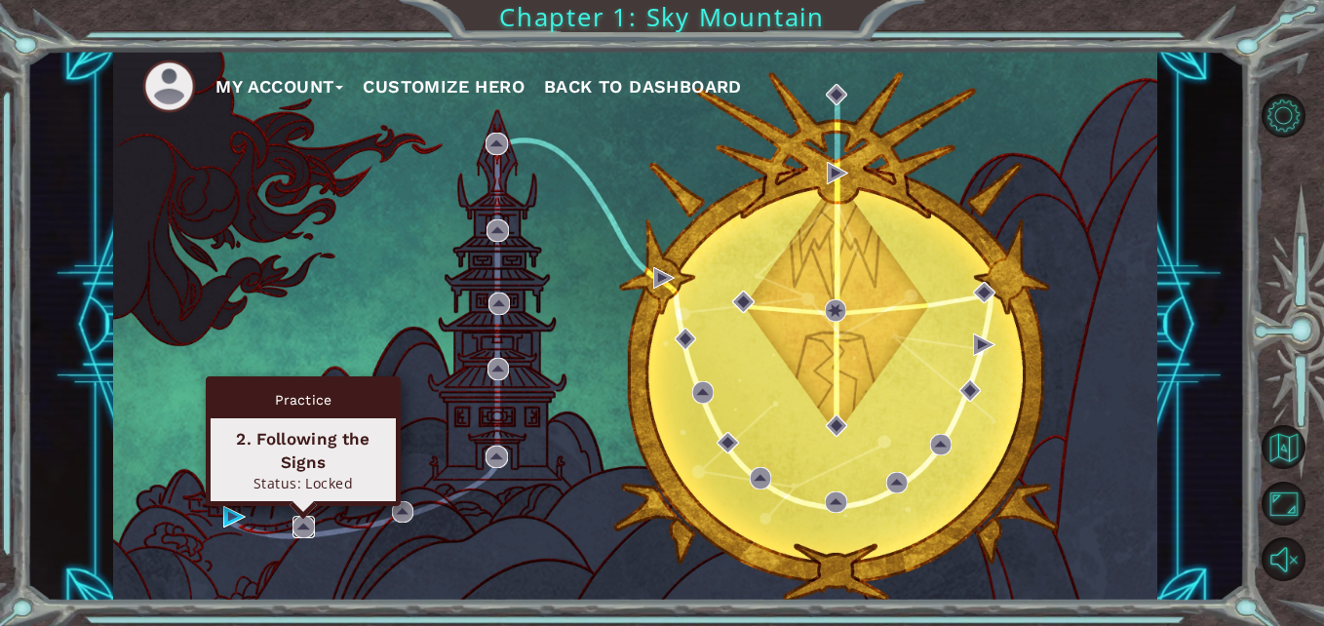
click at [307, 523] on img at bounding box center [302, 526] width 21 height 21
click at [307, 517] on img at bounding box center [302, 526] width 21 height 21
click at [312, 521] on img at bounding box center [302, 526] width 21 height 21
click at [301, 506] on div "Practice 2. Following the Signs Status: Locked" at bounding box center [303, 441] width 195 height 130
click at [303, 531] on img at bounding box center [302, 526] width 21 height 21
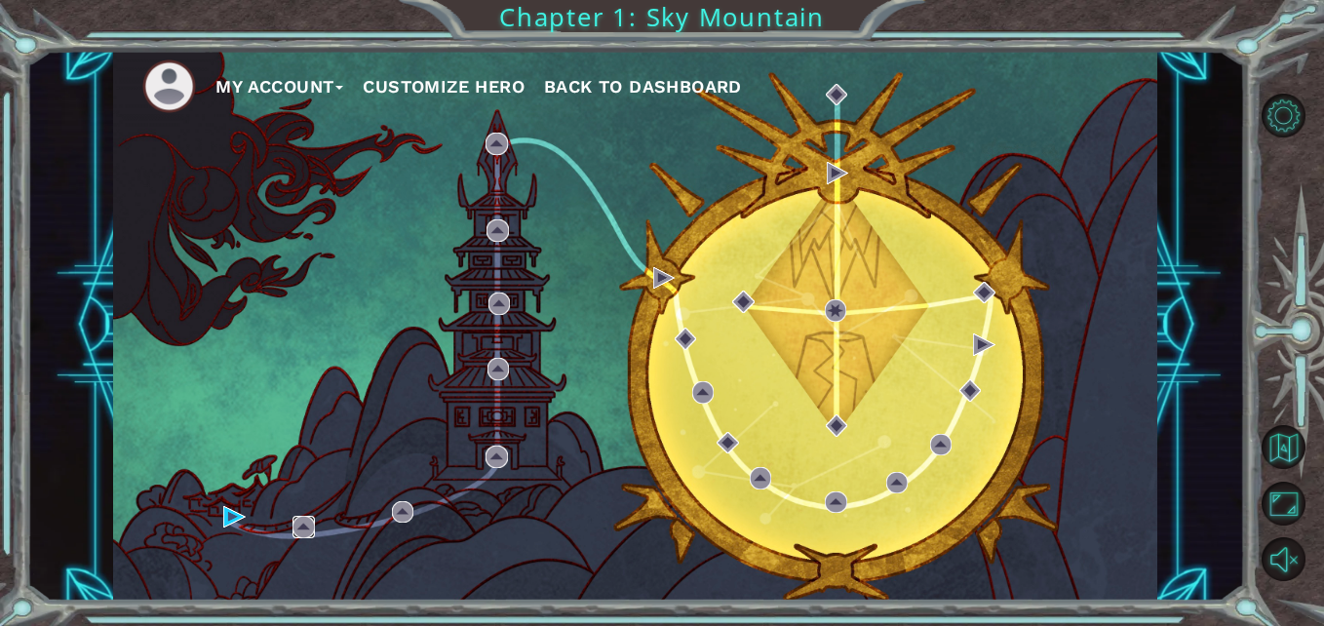
click at [304, 531] on img at bounding box center [302, 526] width 21 height 21
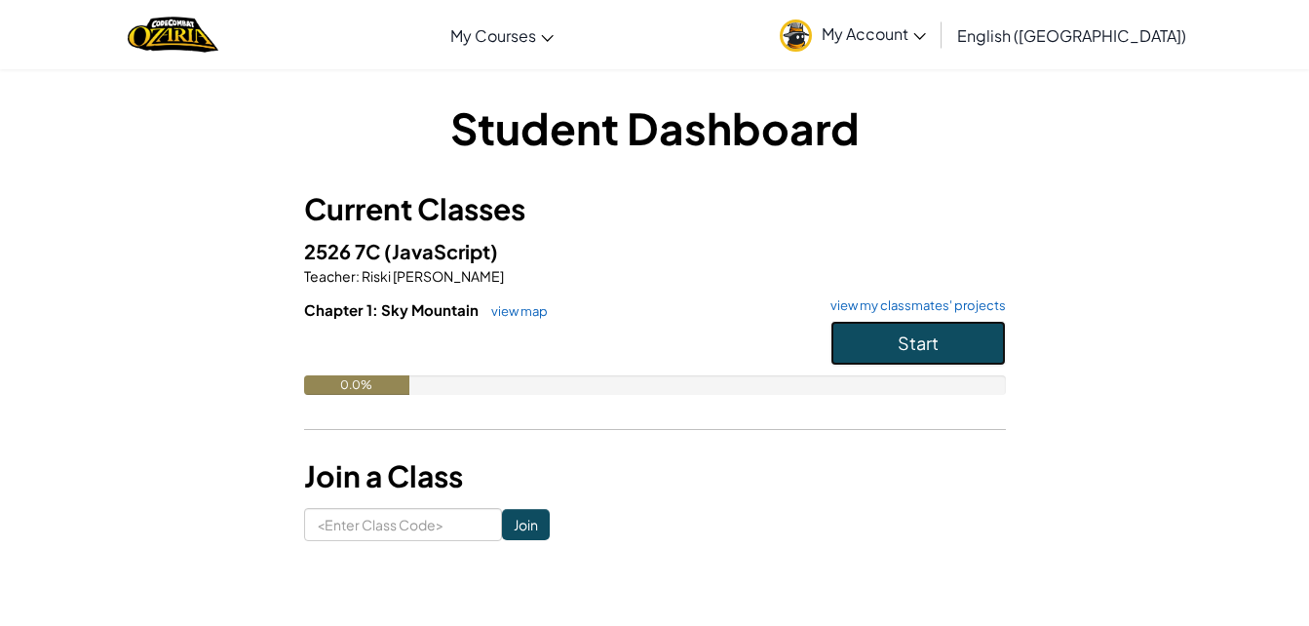
click at [938, 328] on button "Start" at bounding box center [918, 343] width 175 height 45
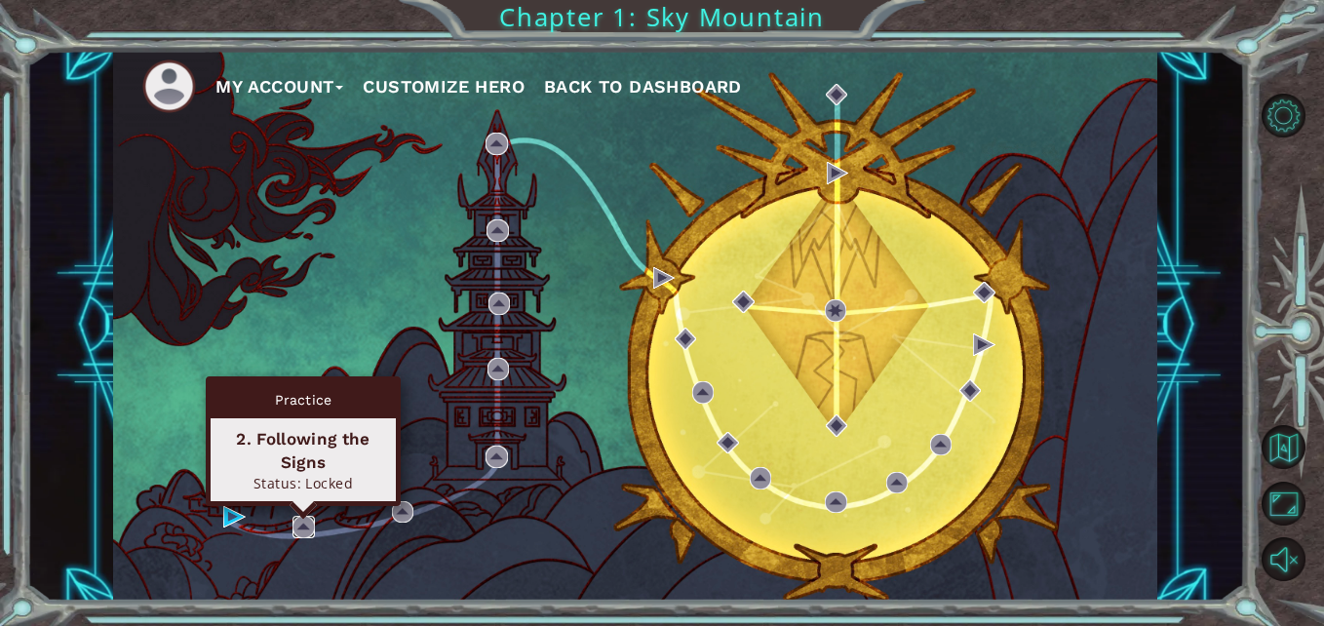
click at [312, 526] on img at bounding box center [302, 526] width 21 height 21
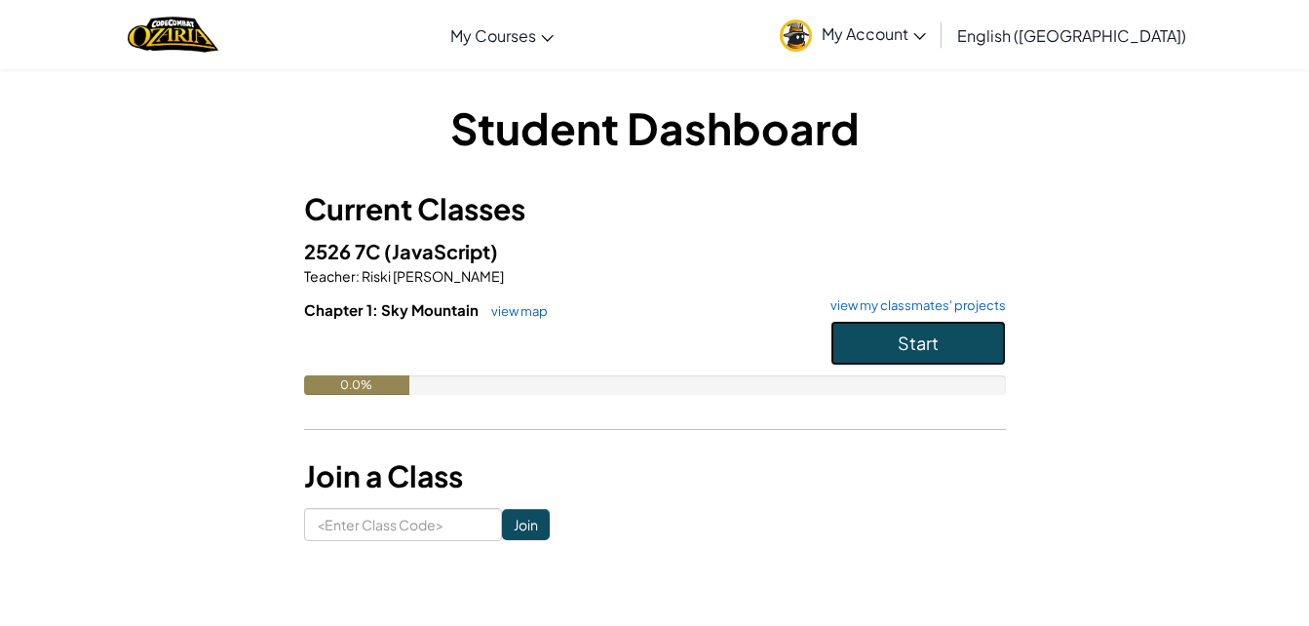
click at [955, 354] on button "Start" at bounding box center [918, 343] width 175 height 45
click at [873, 326] on button "Start" at bounding box center [918, 343] width 175 height 45
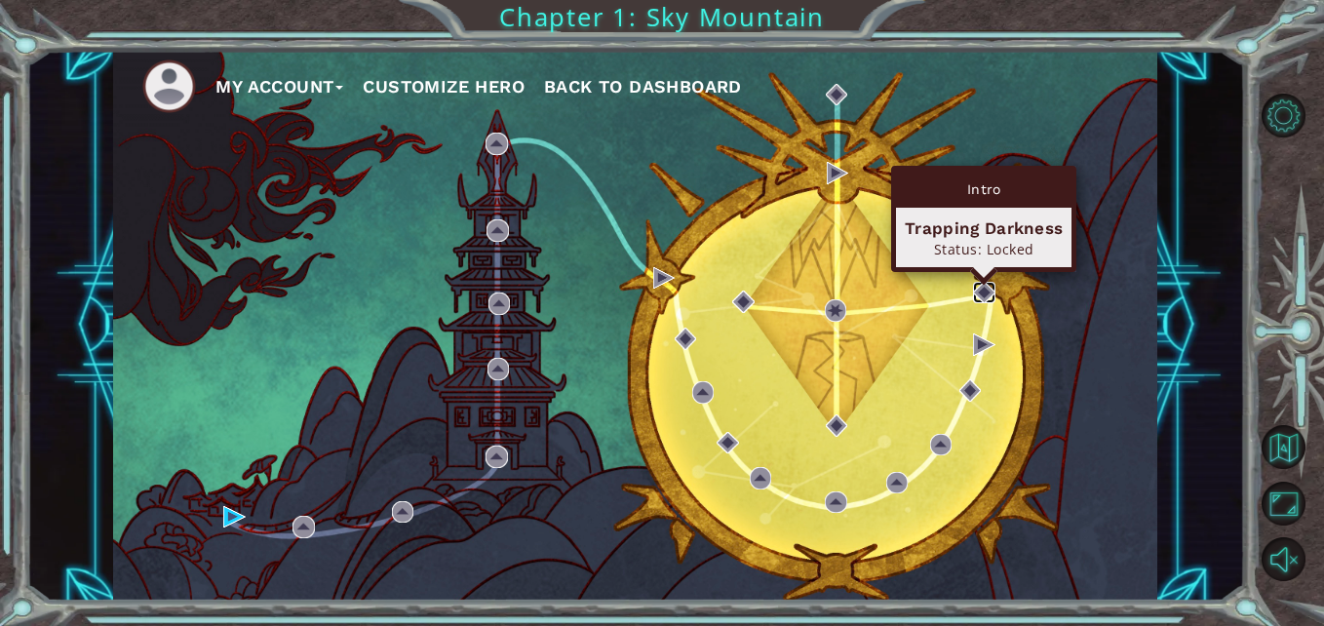
click at [990, 282] on img at bounding box center [983, 292] width 21 height 21
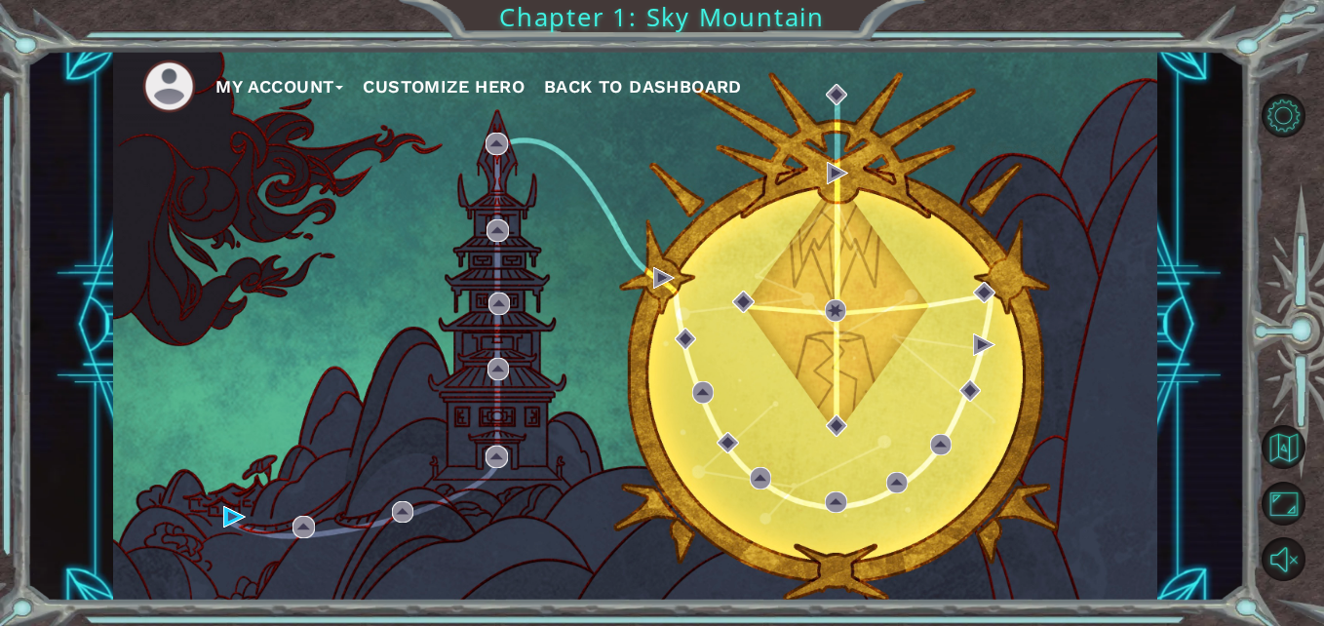
click at [910, 247] on div "My Account Customize Hero Back to Dashboard" at bounding box center [635, 325] width 1044 height 551
click at [607, 237] on div "My Account Customize Hero Back to Dashboard" at bounding box center [635, 325] width 1044 height 551
click at [604, 321] on div "My Account Customize Hero Back to Dashboard" at bounding box center [635, 325] width 1044 height 551
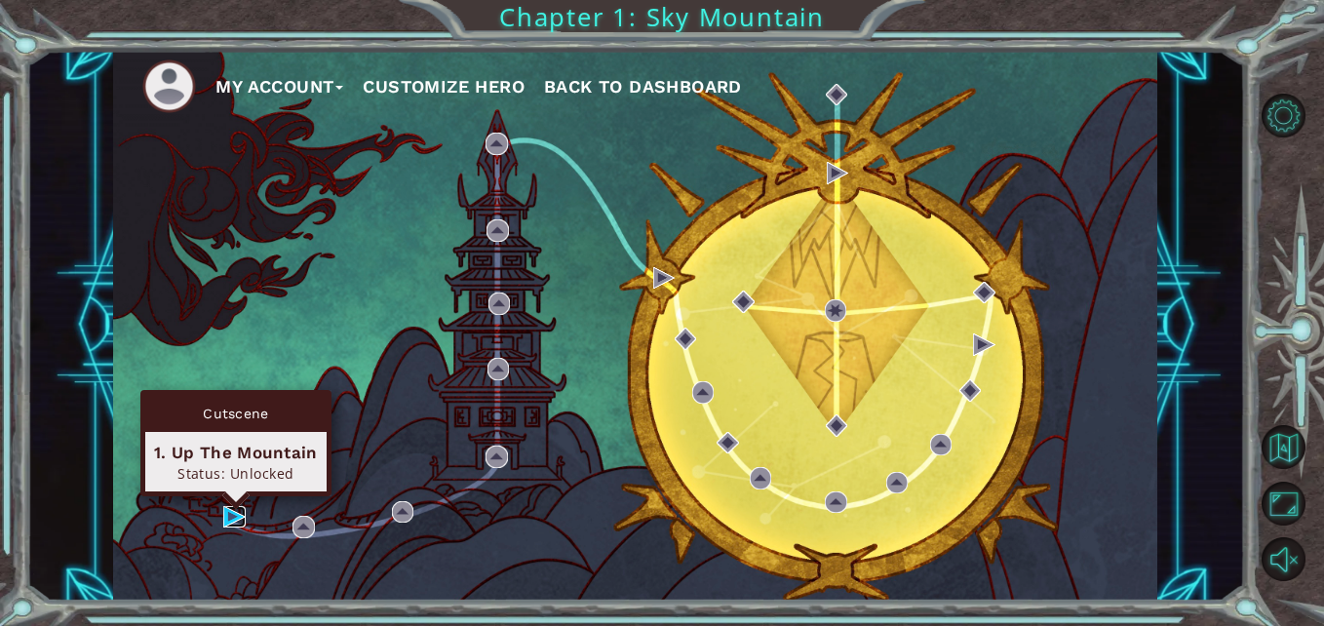
click at [225, 513] on img at bounding box center [233, 516] width 21 height 21
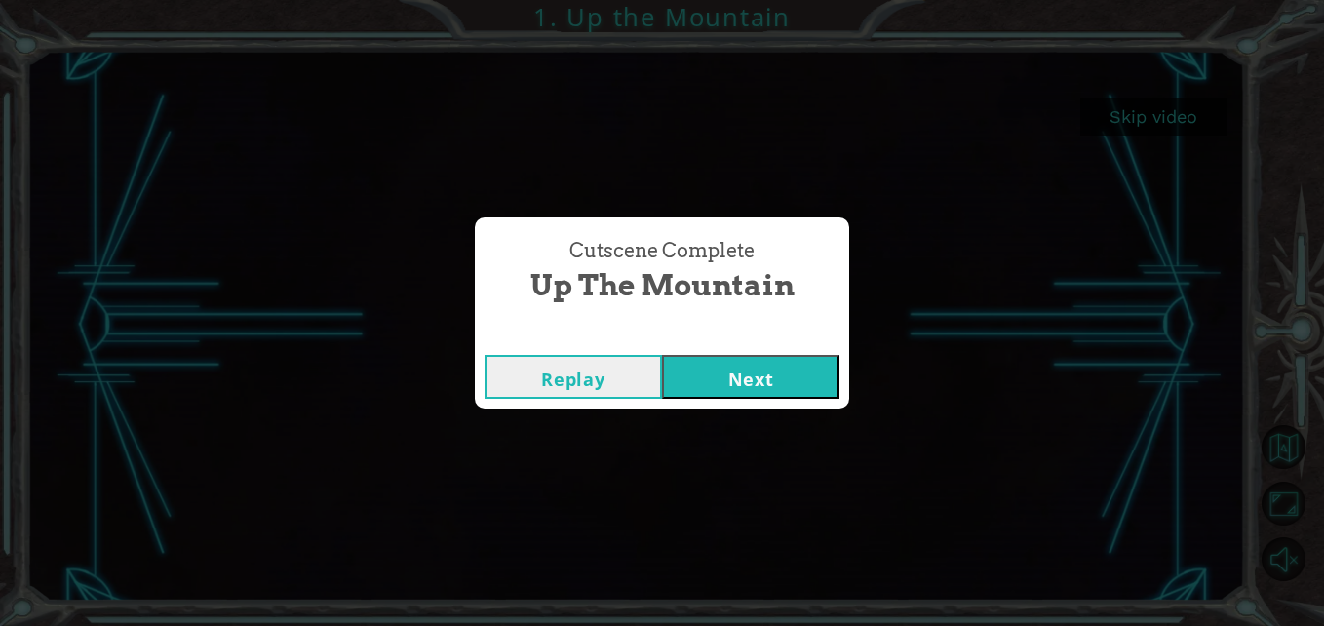
click at [752, 348] on div "Replay Next" at bounding box center [662, 376] width 374 height 63
click at [754, 353] on div "Replay Next" at bounding box center [662, 376] width 374 height 63
click at [756, 366] on button "Next" at bounding box center [750, 377] width 177 height 44
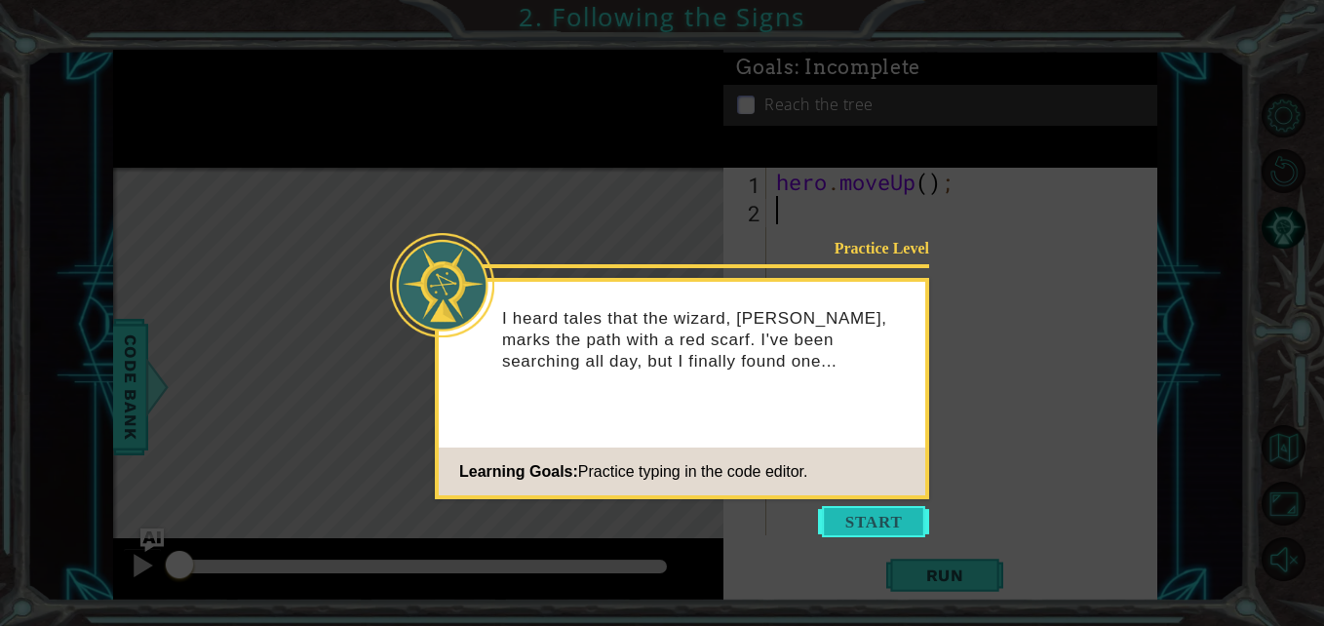
click at [881, 518] on button "Start" at bounding box center [873, 521] width 111 height 31
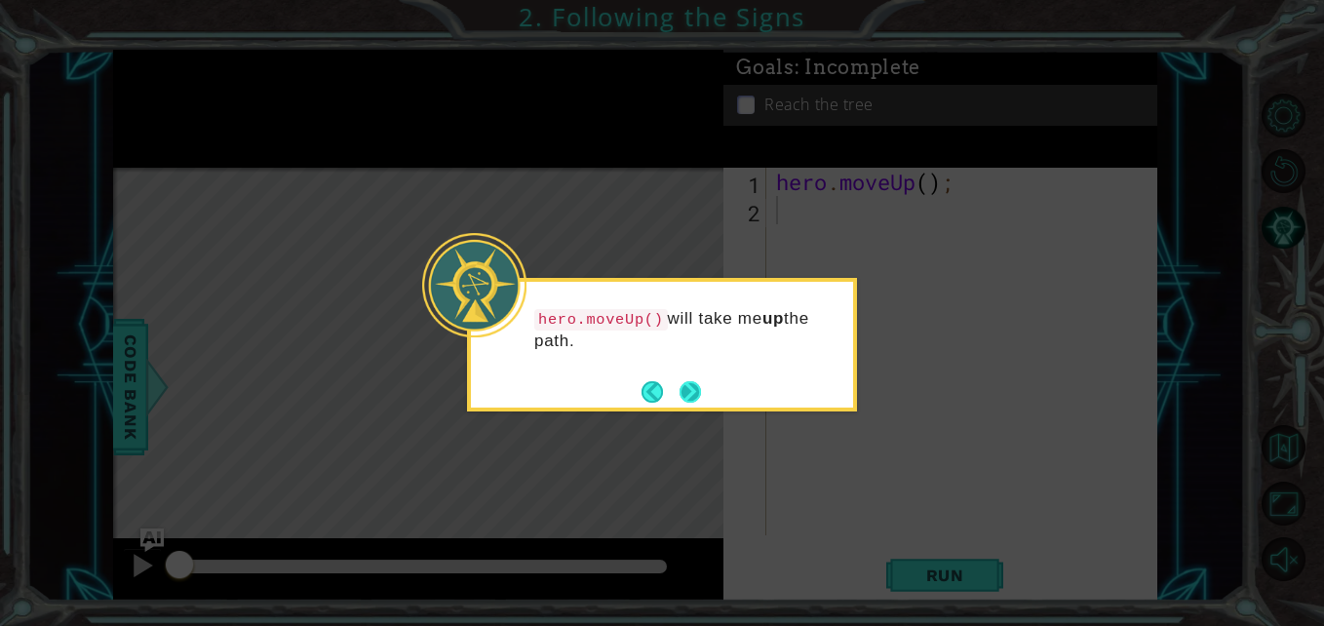
click at [698, 383] on button "Next" at bounding box center [689, 391] width 21 height 21
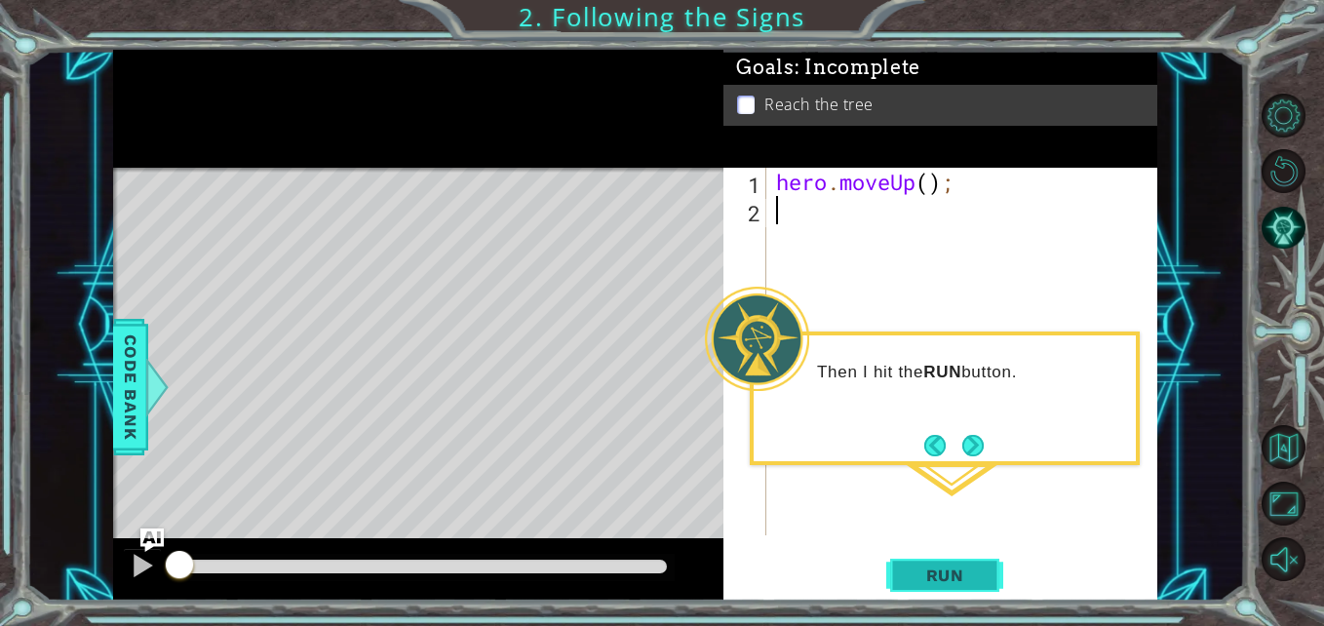
click at [962, 571] on span "Run" at bounding box center [945, 574] width 77 height 19
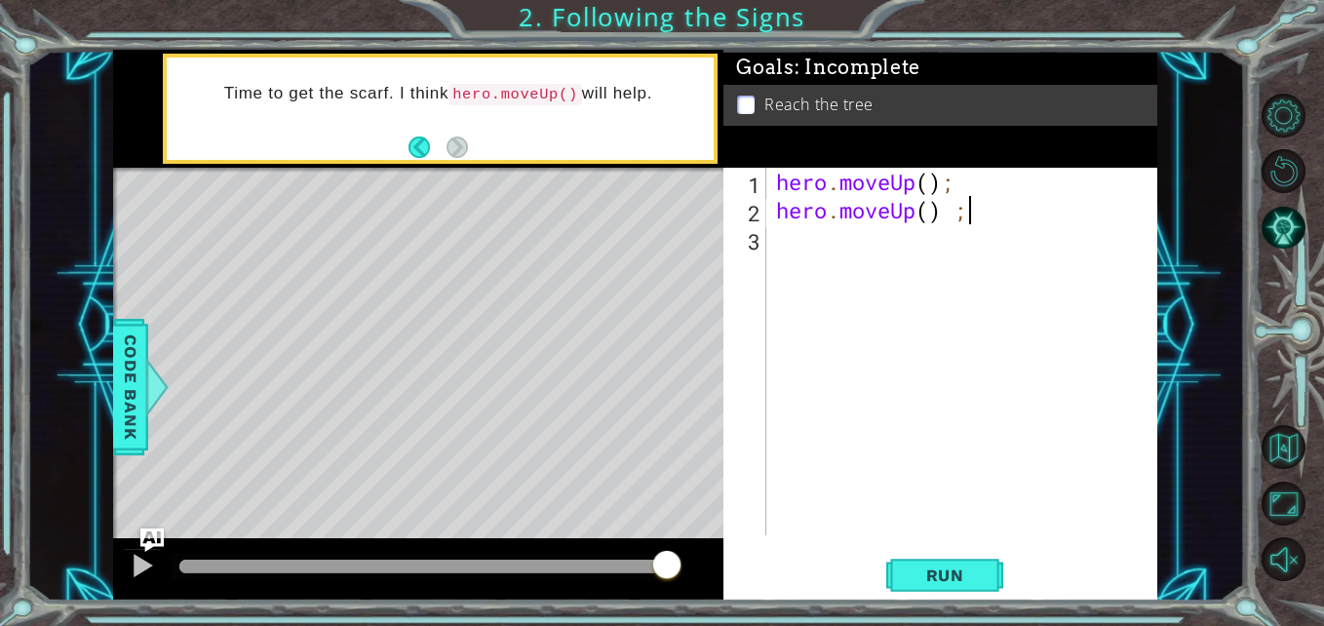
scroll to position [0, 7]
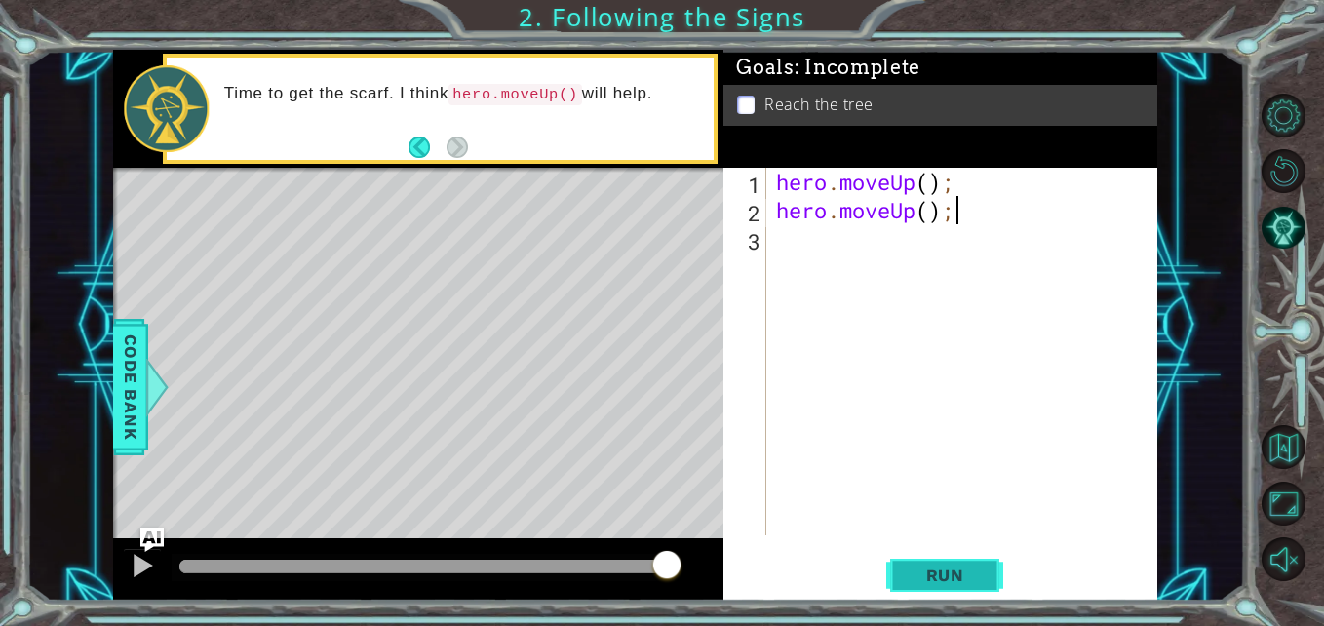
type textarea "hero.moveUp();"
click at [953, 561] on button "Run" at bounding box center [944, 575] width 117 height 43
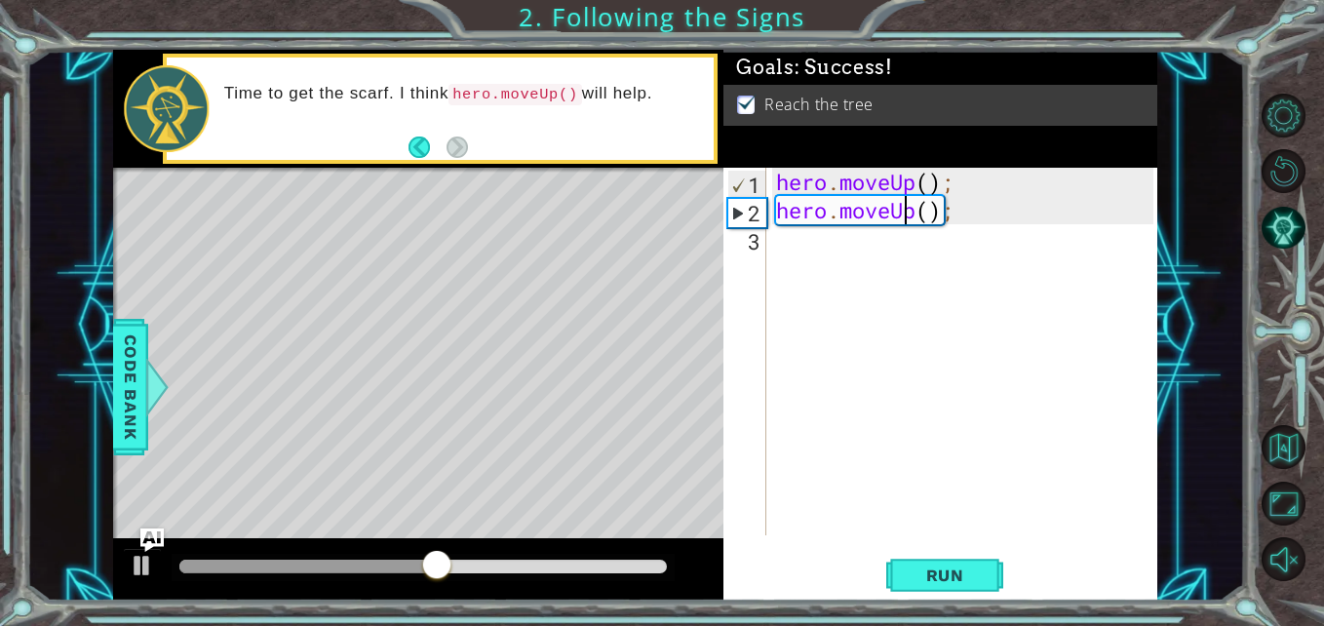
click at [911, 218] on div "hero . moveUp ( ) ; hero . moveUp ( ) ;" at bounding box center [967, 380] width 390 height 424
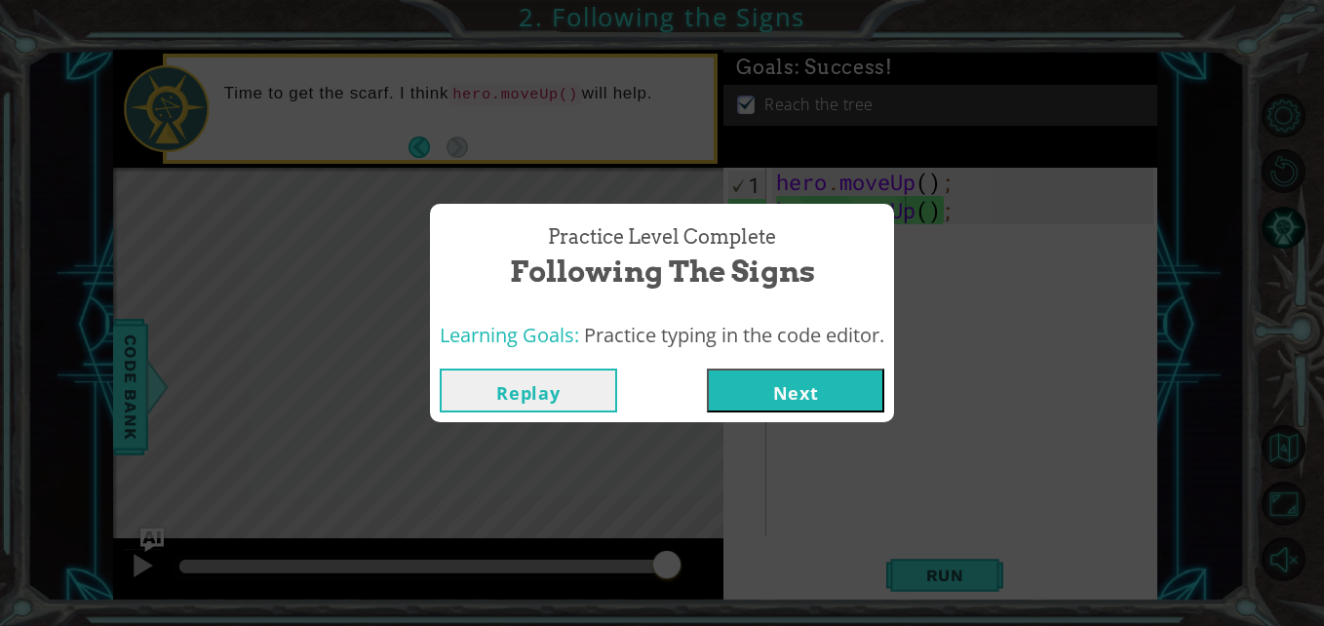
click at [803, 387] on button "Next" at bounding box center [795, 390] width 177 height 44
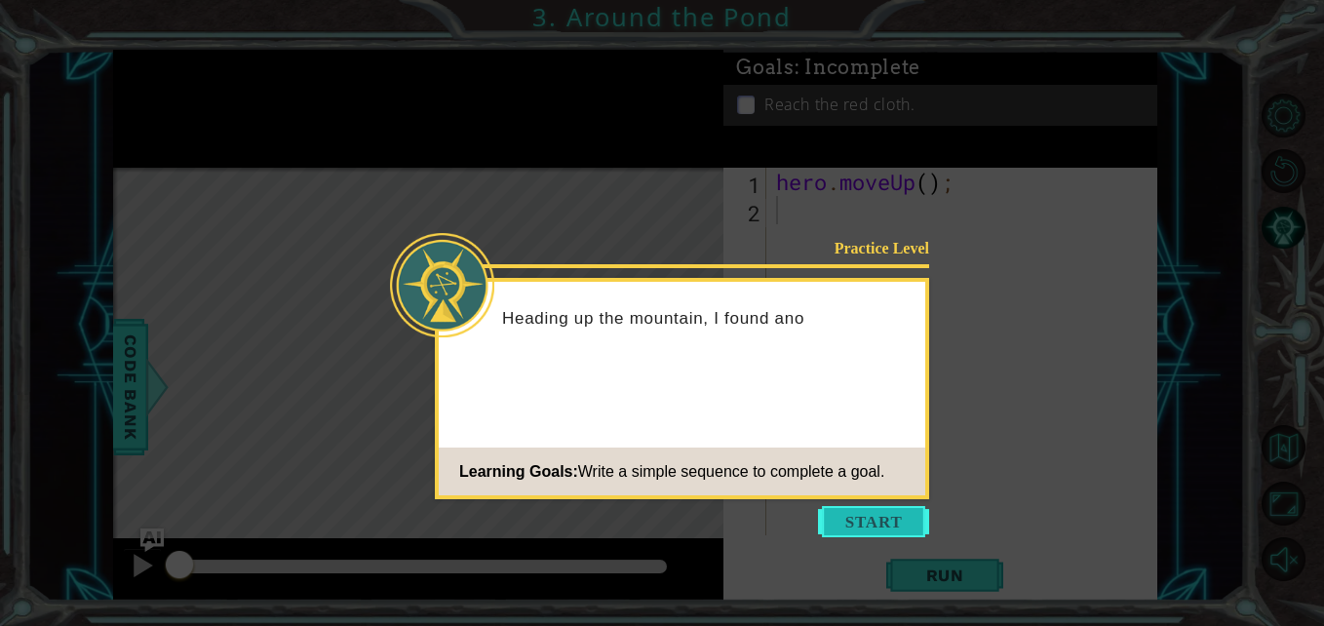
click at [883, 516] on button "Start" at bounding box center [873, 521] width 111 height 31
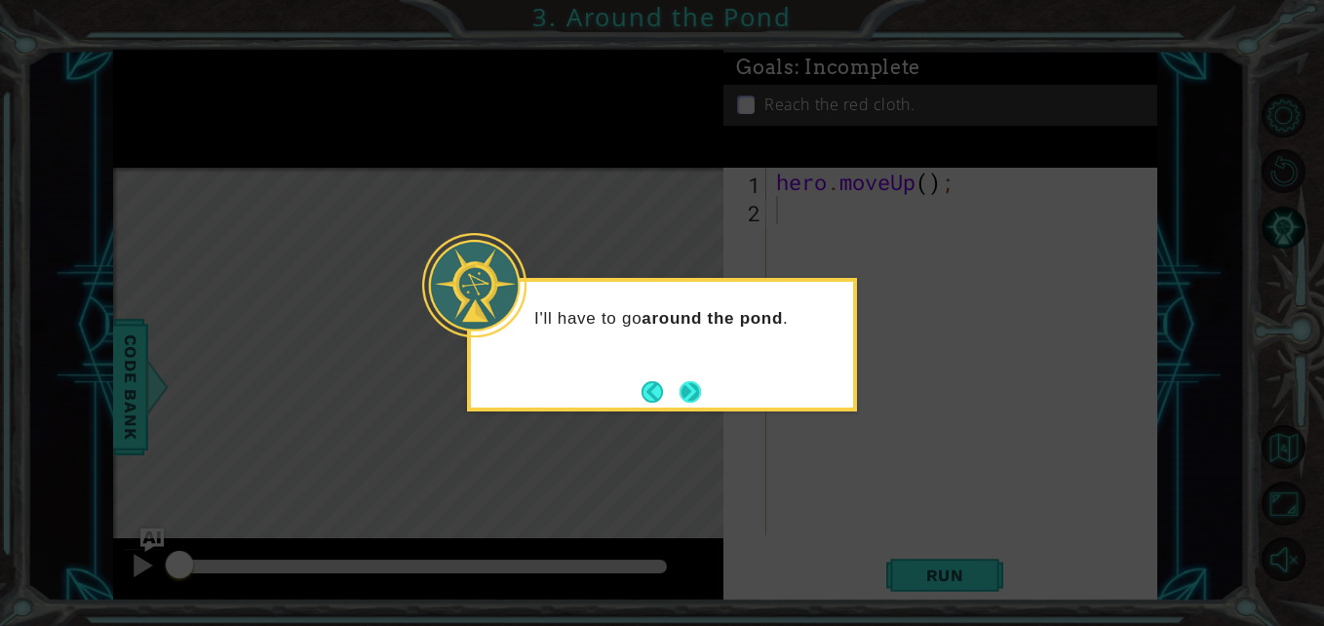
click at [700, 389] on button "Next" at bounding box center [689, 391] width 21 height 21
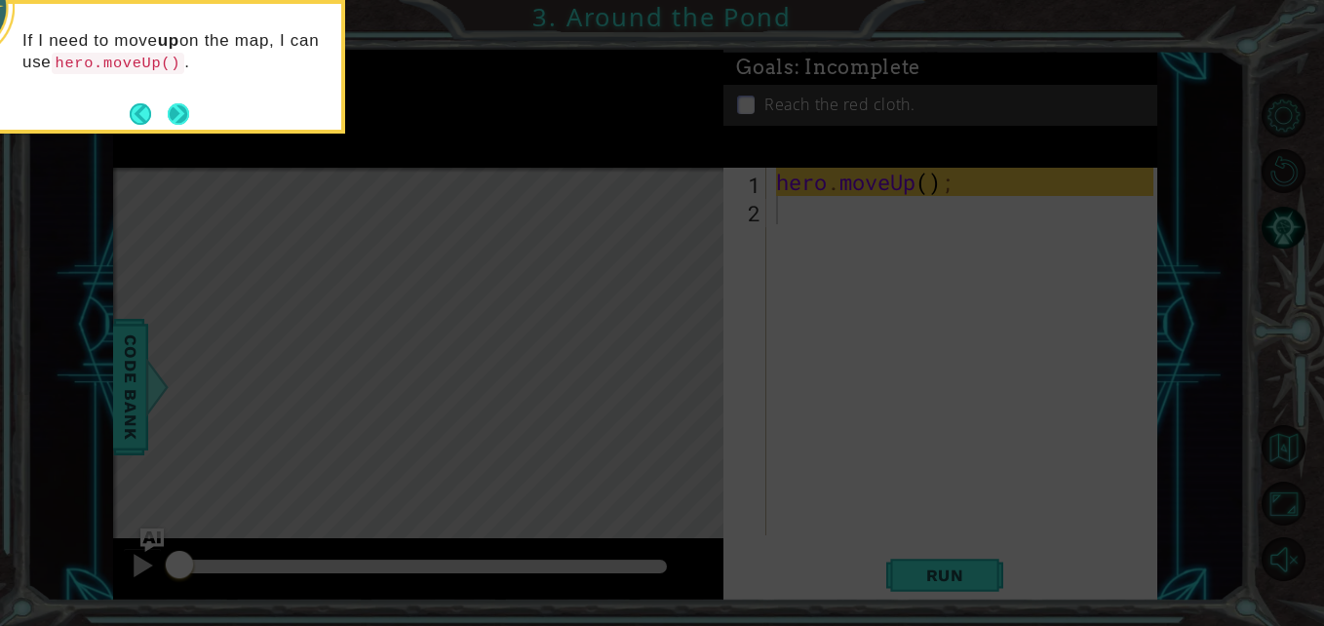
click at [176, 106] on button "Next" at bounding box center [178, 113] width 21 height 21
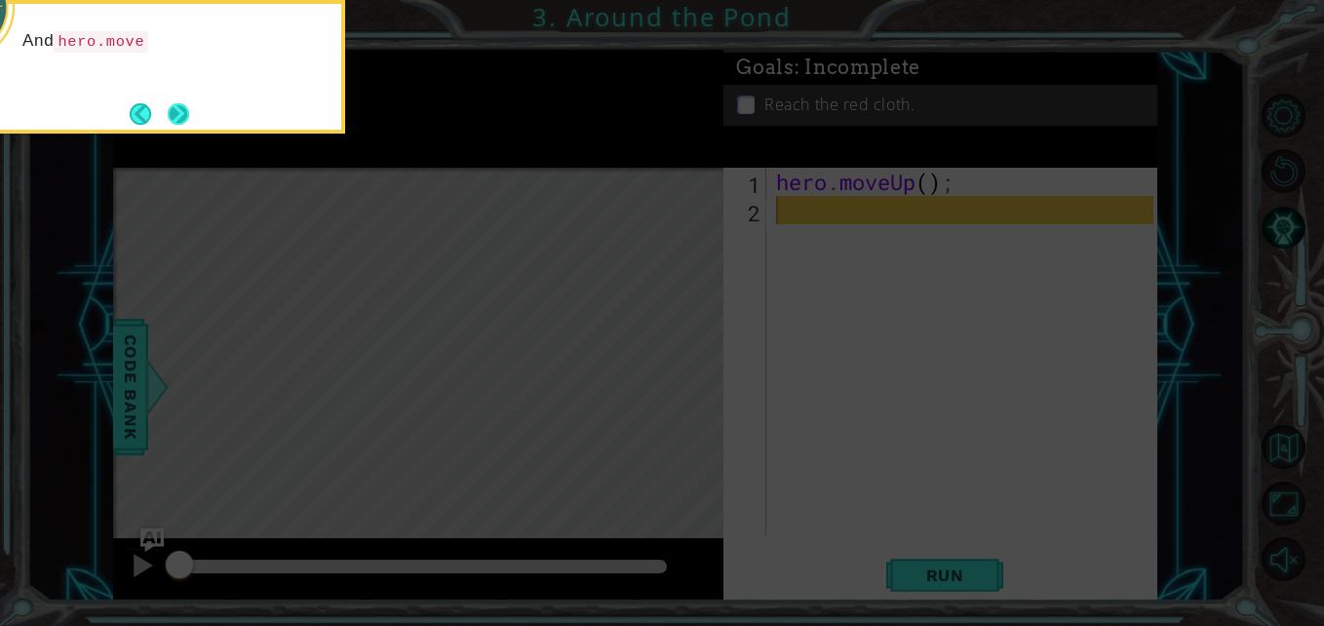
click at [179, 107] on button "Next" at bounding box center [178, 113] width 21 height 21
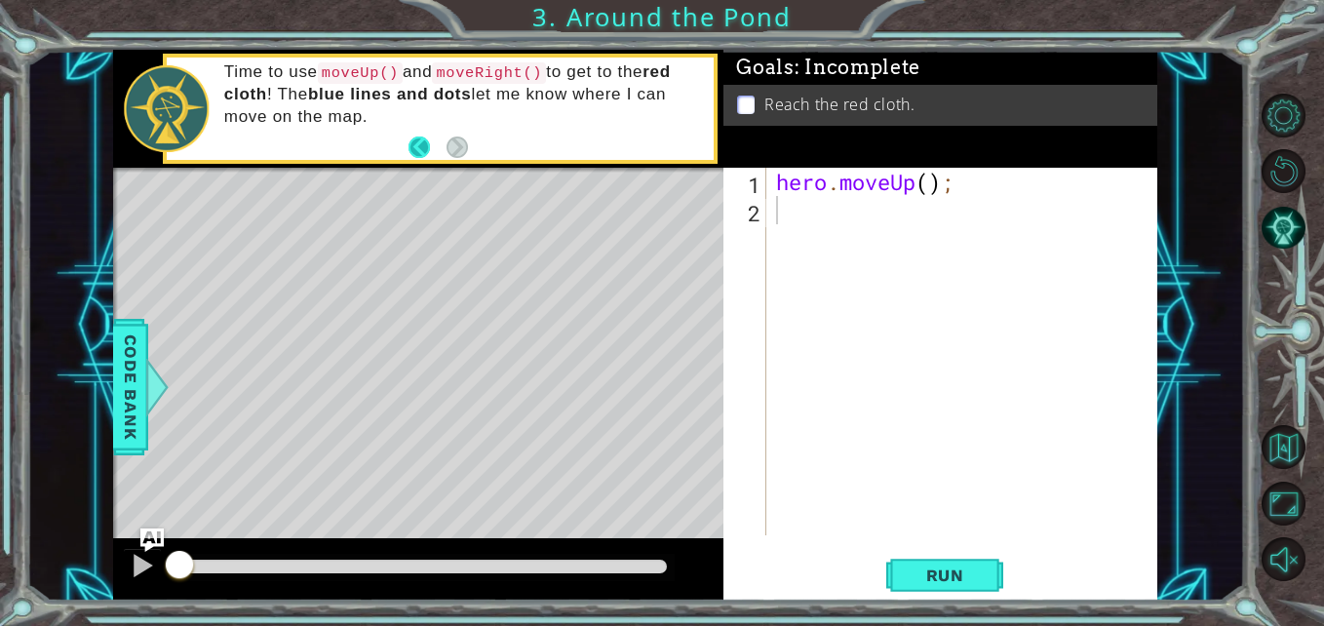
click at [421, 154] on button "Back" at bounding box center [427, 146] width 38 height 21
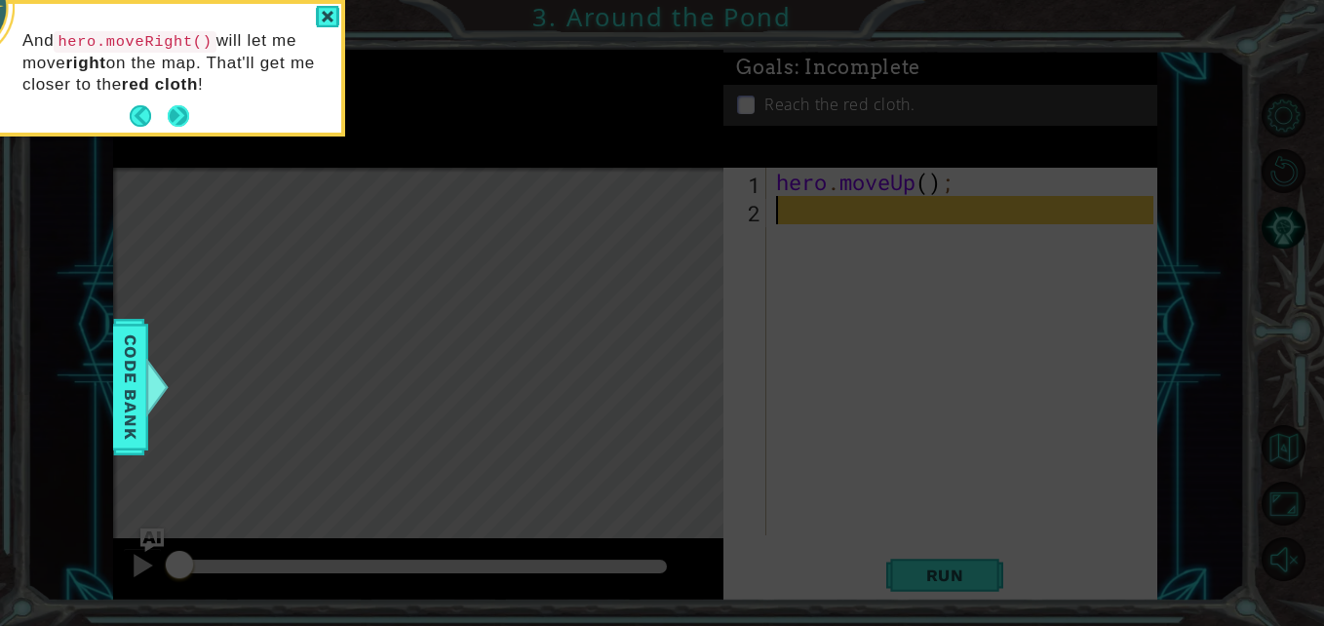
click at [178, 112] on button "Next" at bounding box center [178, 115] width 21 height 21
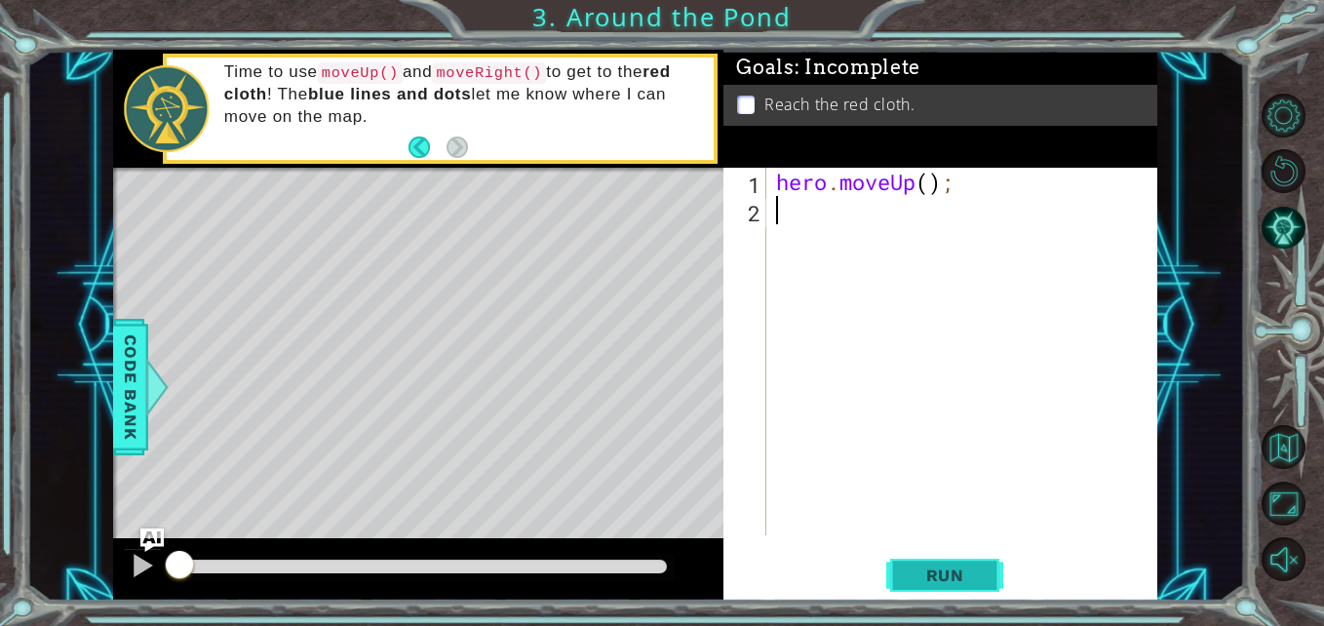
click at [929, 580] on span "Run" at bounding box center [945, 574] width 77 height 19
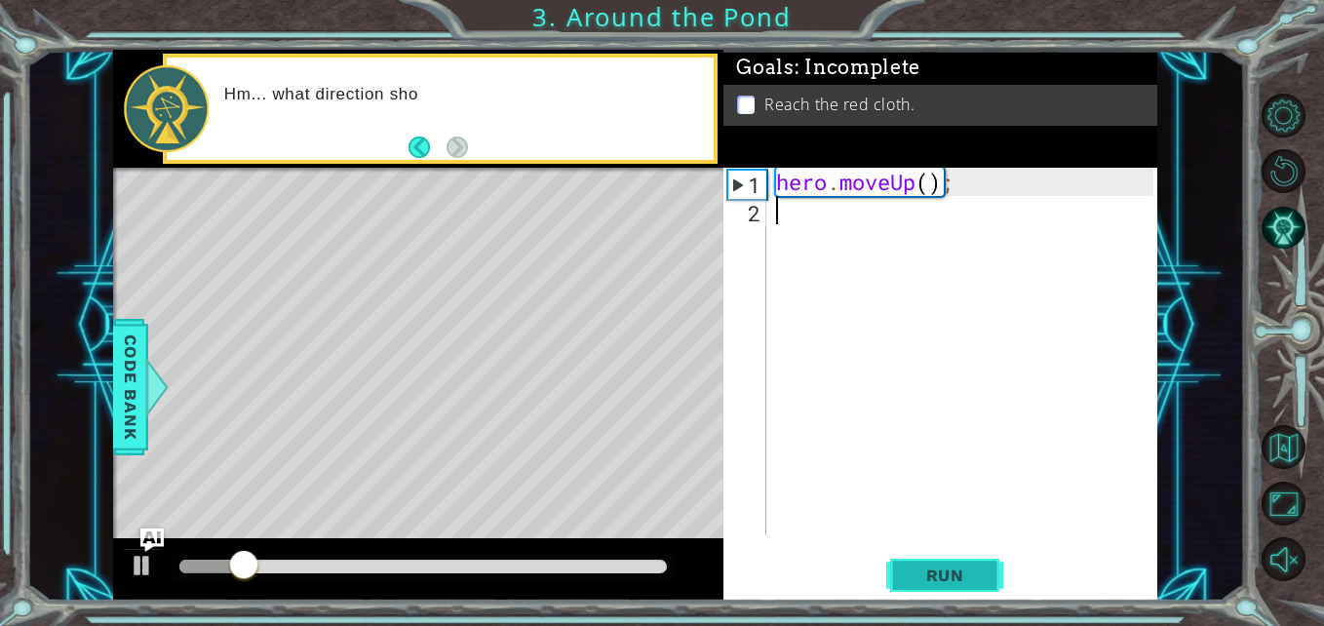
click at [926, 576] on span "Run" at bounding box center [945, 574] width 77 height 19
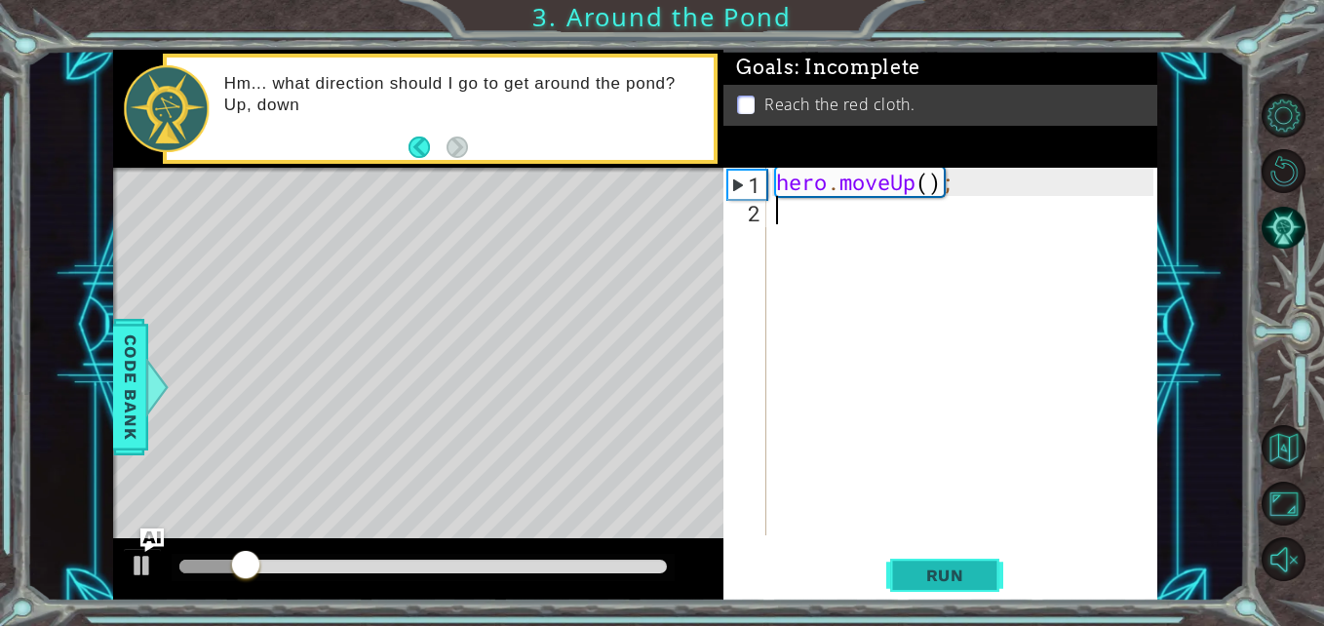
click at [924, 573] on span "Run" at bounding box center [945, 574] width 77 height 19
click at [922, 572] on span "Run" at bounding box center [945, 574] width 77 height 19
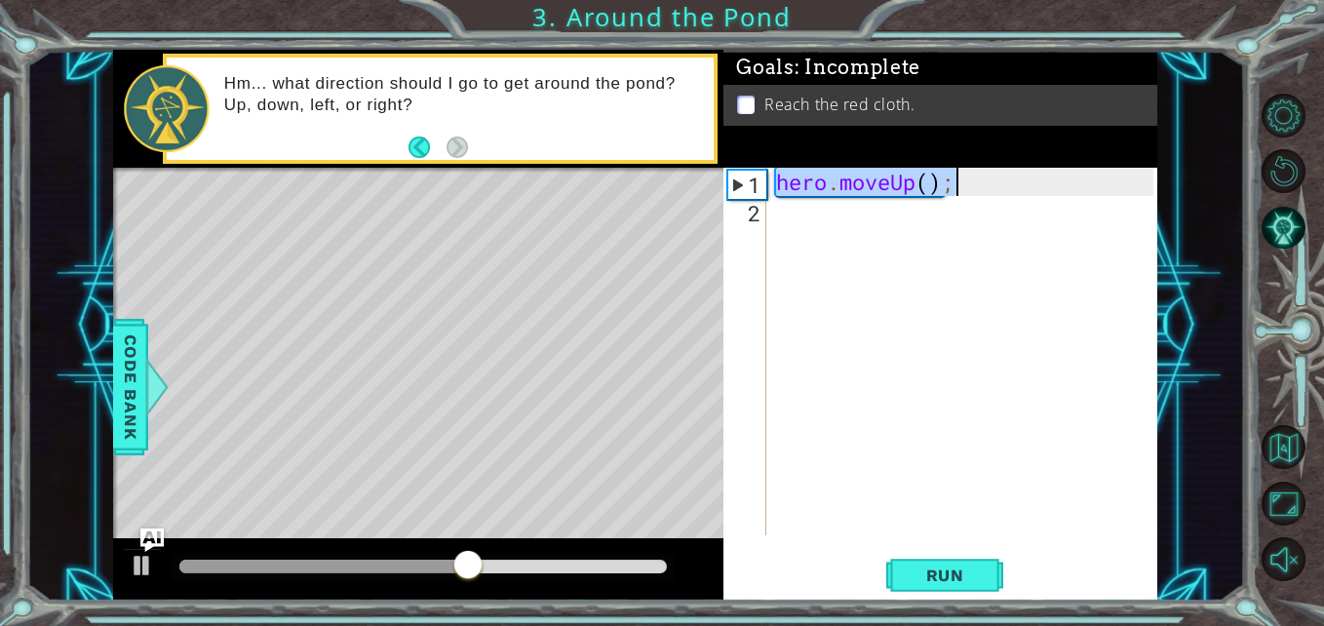
drag, startPoint x: 780, startPoint y: 177, endPoint x: 960, endPoint y: 187, distance: 180.6
click at [960, 187] on div "hero . moveUp ( ) ;" at bounding box center [967, 380] width 390 height 424
type textarea "hero.moveUp();"
drag, startPoint x: 993, startPoint y: 74, endPoint x: 998, endPoint y: 98, distance: 24.9
click at [993, 74] on div "Goals : Incomplete" at bounding box center [940, 67] width 434 height 35
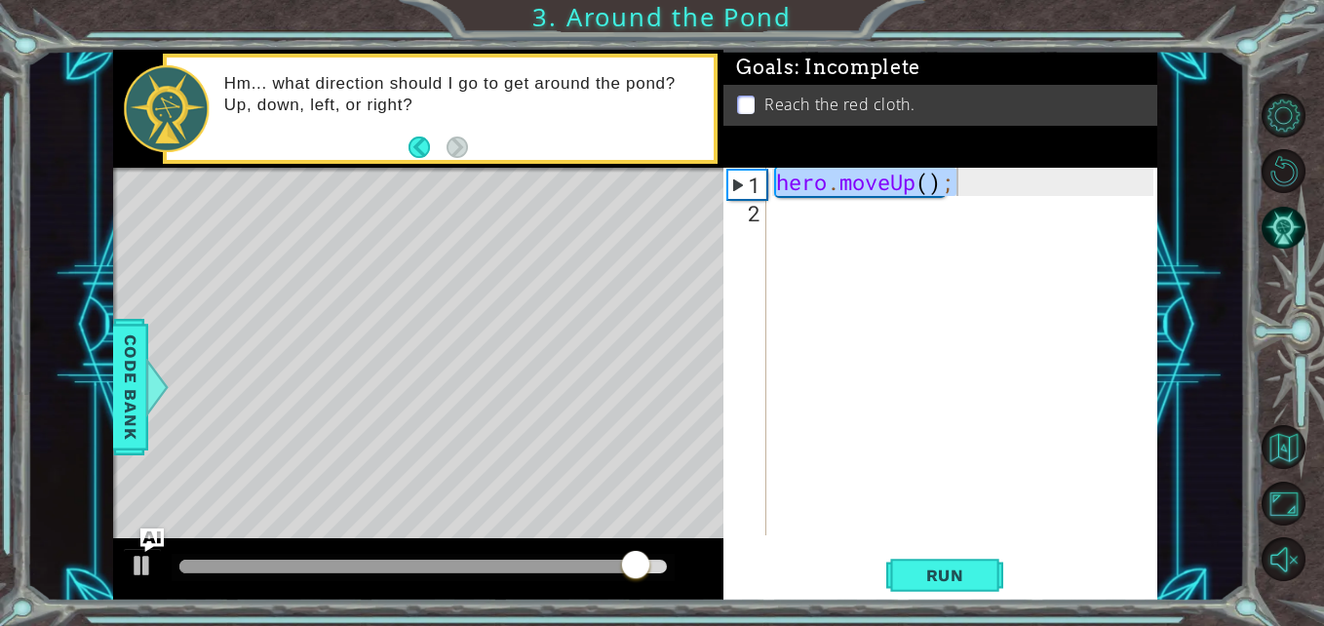
click at [811, 226] on div "hero . moveUp ( ) ;" at bounding box center [967, 380] width 390 height 424
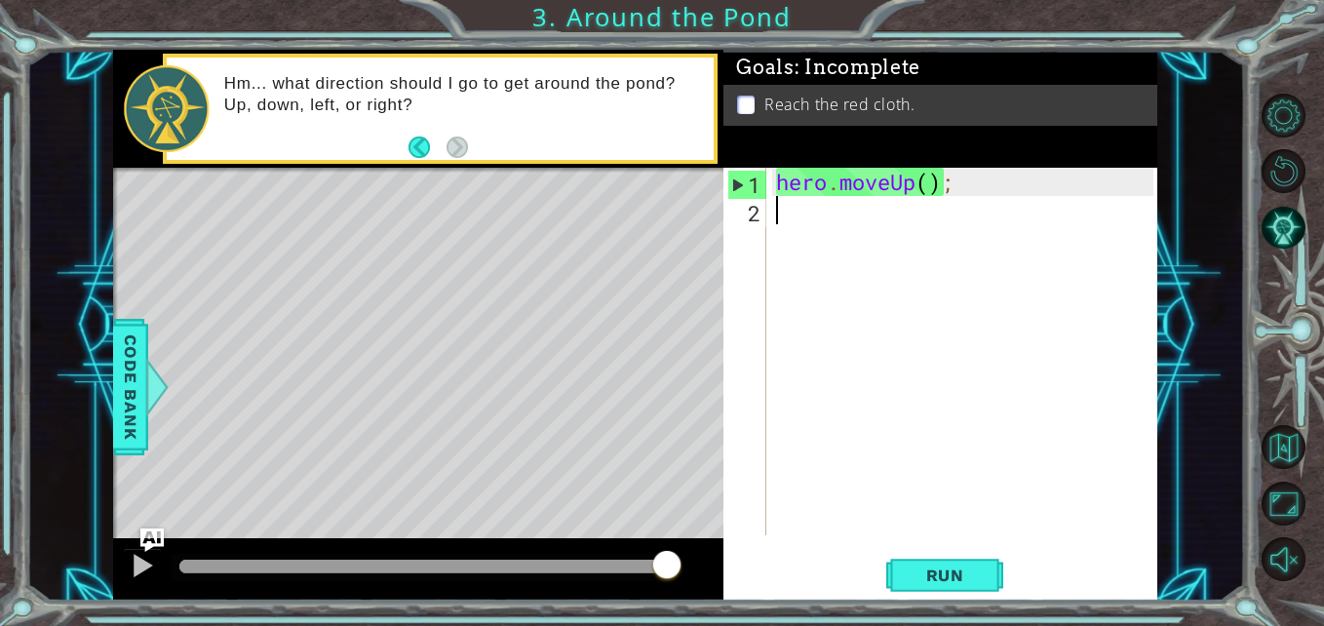
click at [811, 226] on div "hero . moveUp ( ) ;" at bounding box center [967, 380] width 390 height 424
paste textarea "h"
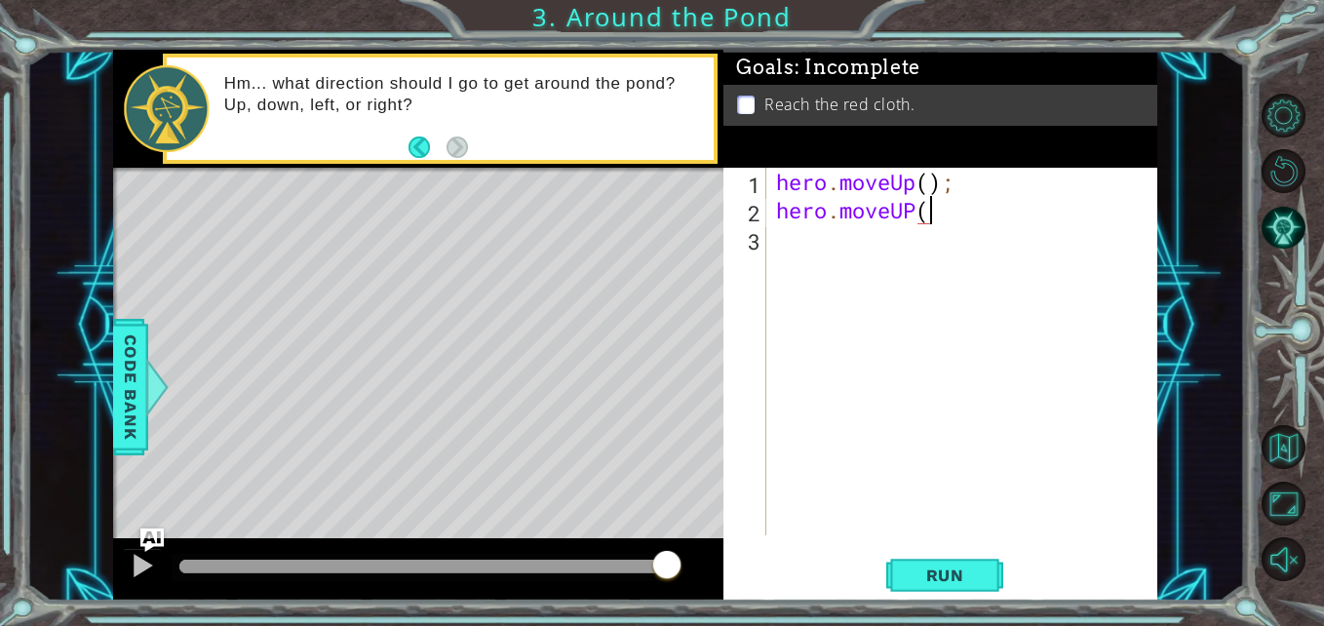
scroll to position [0, 7]
type textarea "hero.moveUP();"
click at [811, 253] on div "hero . moveUp ( ) ; hero . moveUP ( ) ;" at bounding box center [967, 380] width 390 height 424
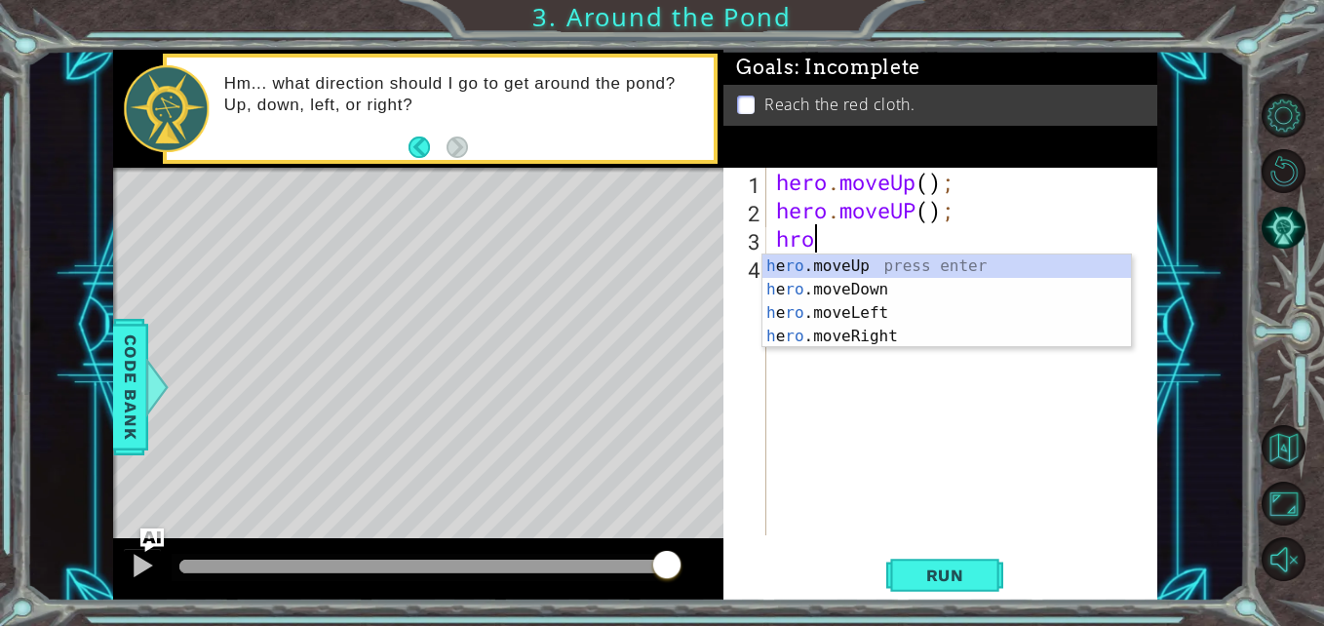
scroll to position [0, 0]
type textarea "h"
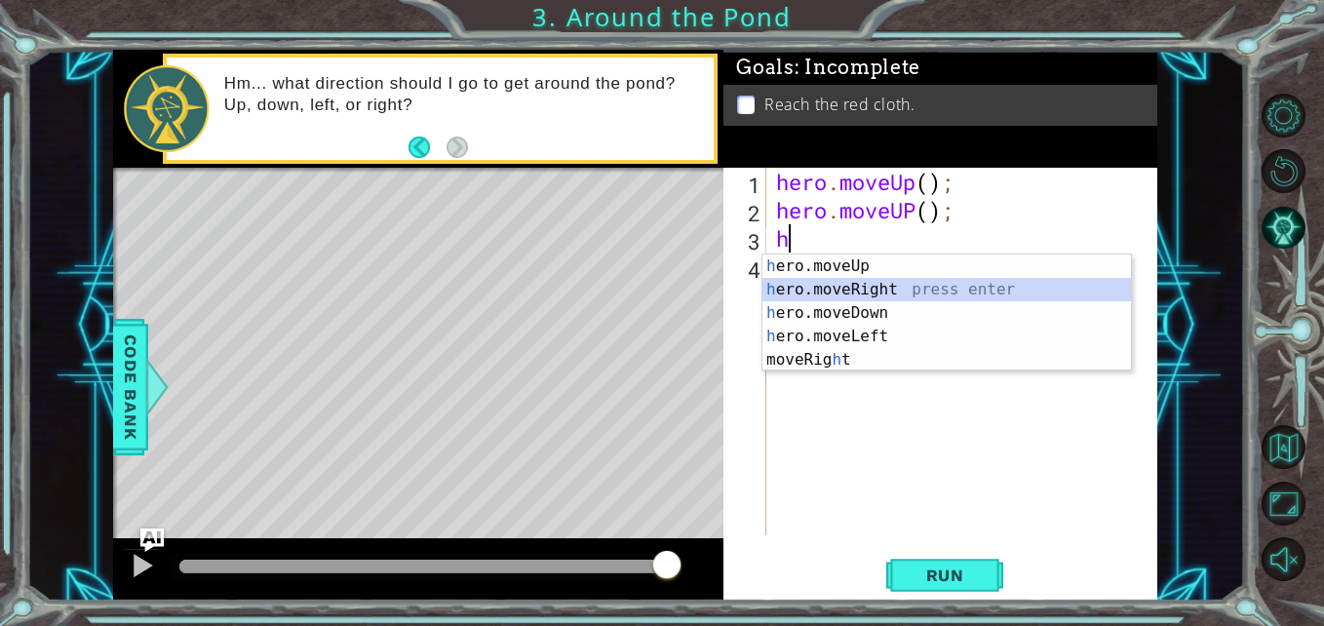
click at [888, 296] on div "h ero.moveUp press enter h ero.moveRight press enter h ero.moveDown press enter…" at bounding box center [946, 336] width 368 height 164
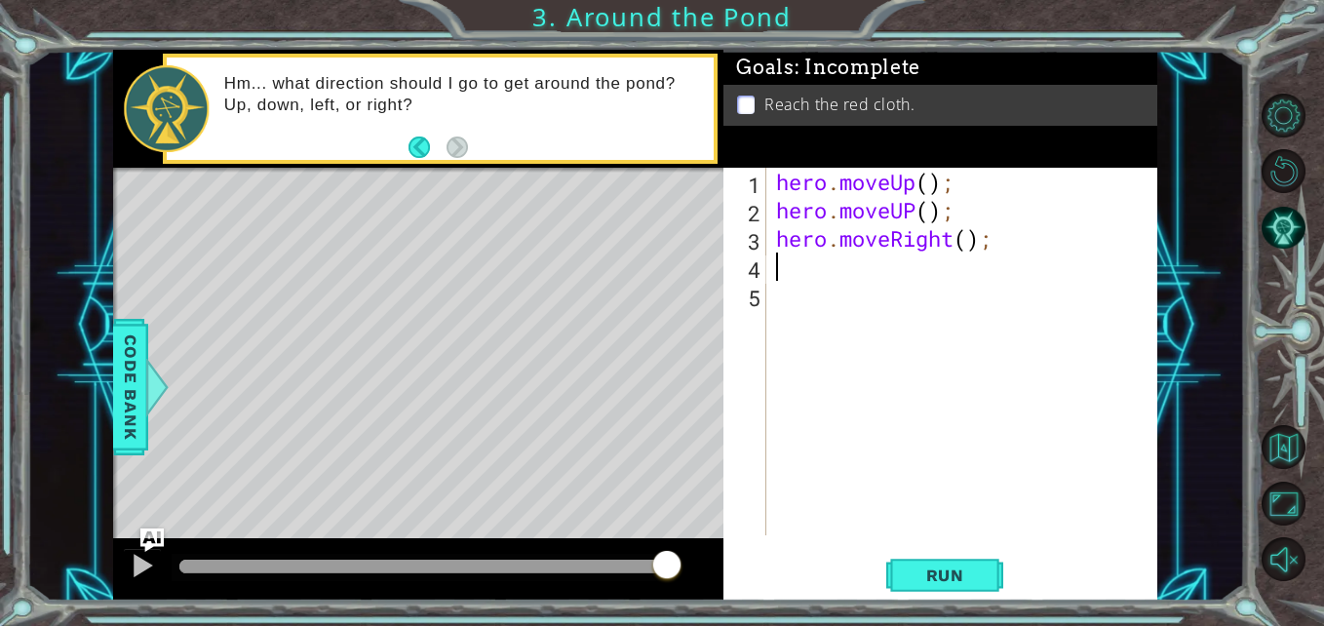
click at [883, 276] on div "hero . moveUp ( ) ; hero . moveUP ( ) ; hero . moveRight ( ) ;" at bounding box center [967, 380] width 390 height 424
type textarea "hero.moveRight();"
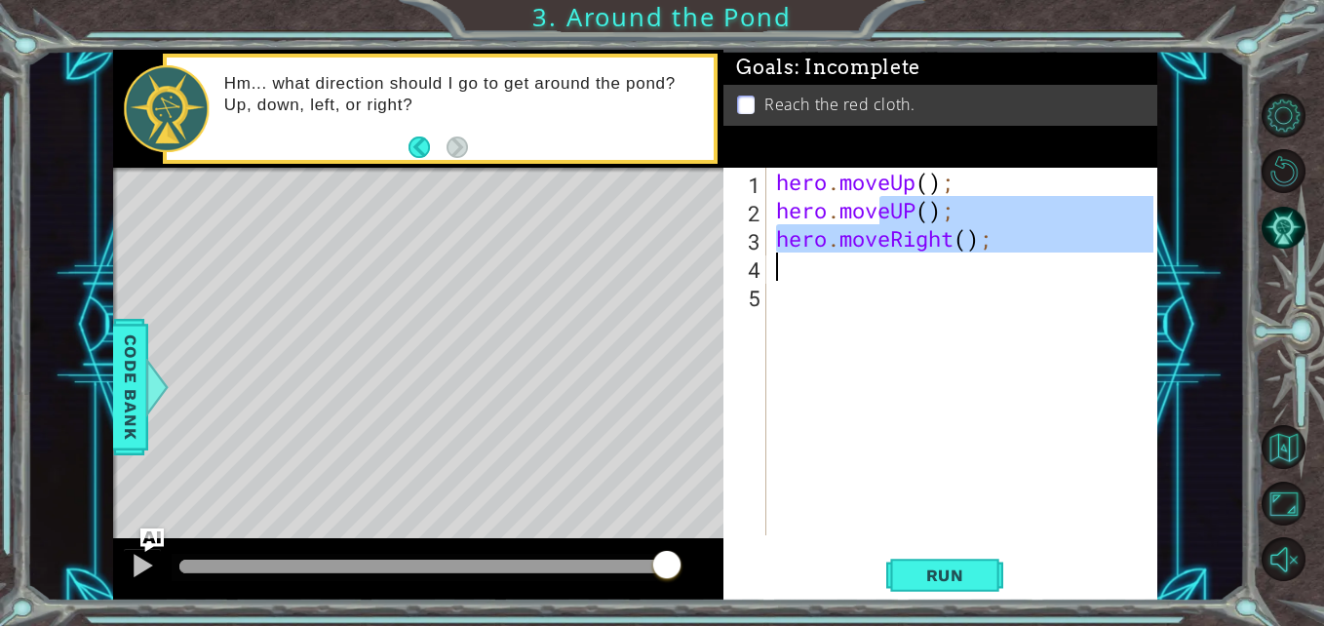
click at [883, 275] on div "hero . moveUp ( ) ; hero . moveUP ( ) ; hero . moveRight ( ) ;" at bounding box center [967, 380] width 390 height 424
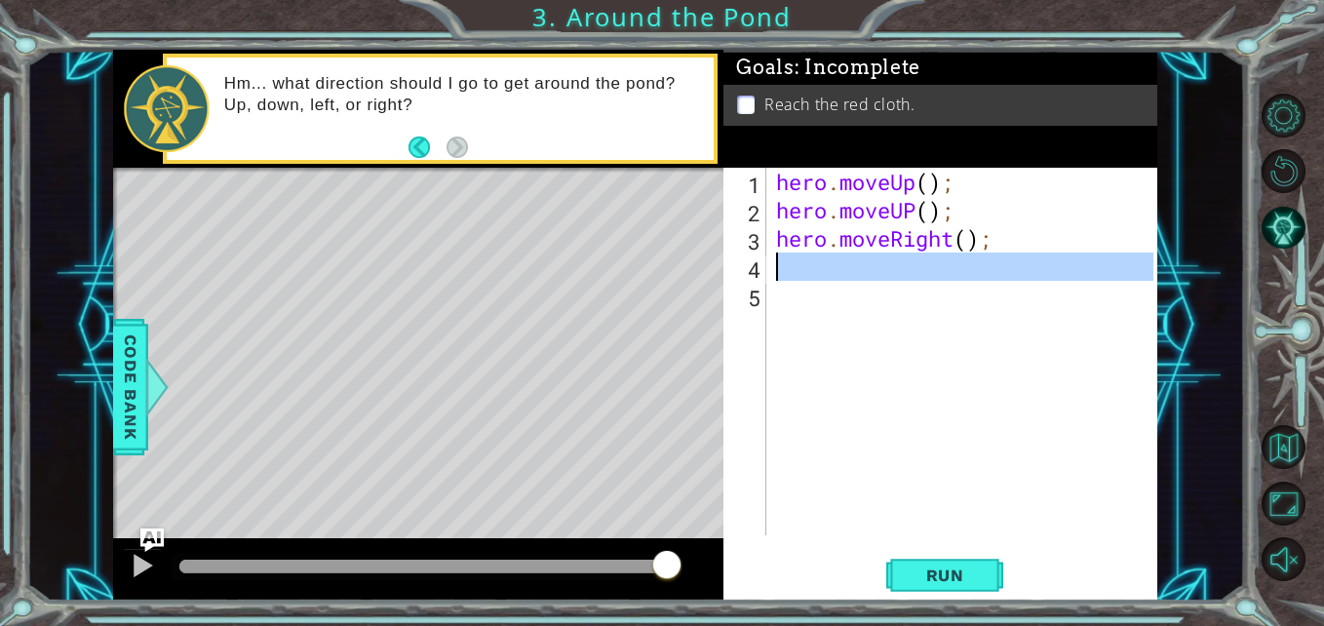
click at [883, 275] on div "hero . moveUp ( ) ; hero . moveUP ( ) ; hero . moveRight ( ) ;" at bounding box center [967, 380] width 390 height 424
drag, startPoint x: 883, startPoint y: 275, endPoint x: 835, endPoint y: 276, distance: 47.8
click at [835, 276] on div "hero . moveUp ( ) ; hero . moveUP ( ) ; hero . moveRight ( ) ;" at bounding box center [962, 352] width 380 height 368
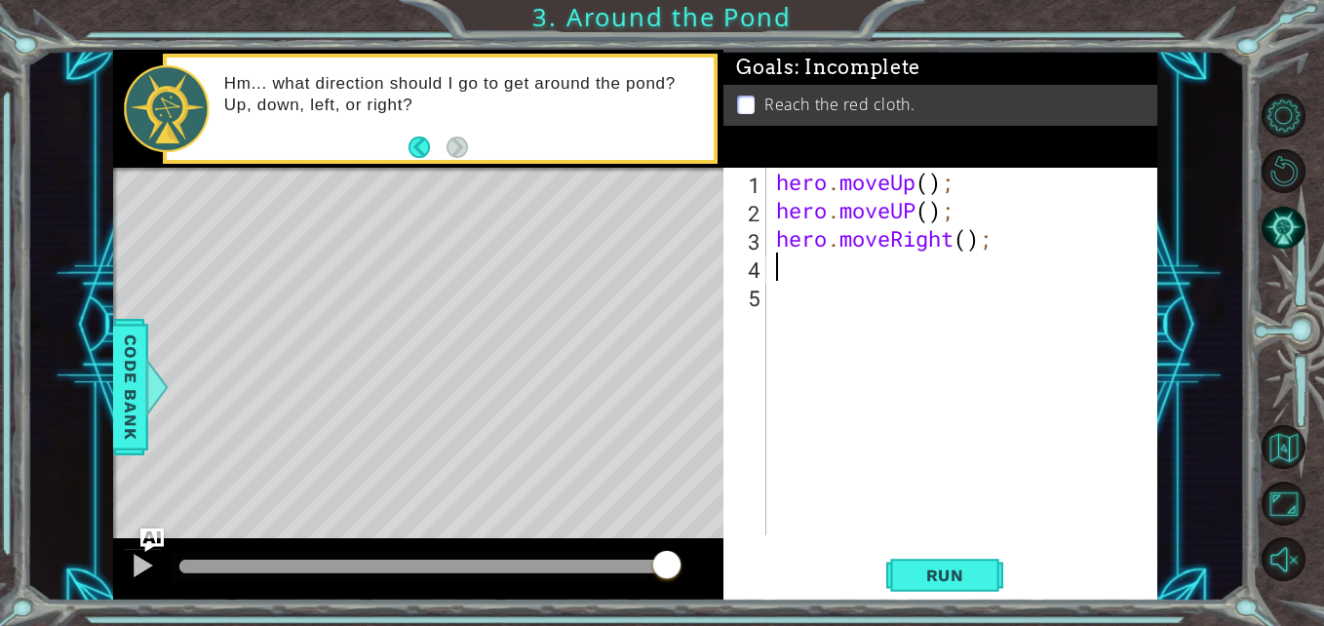
type textarea "h"
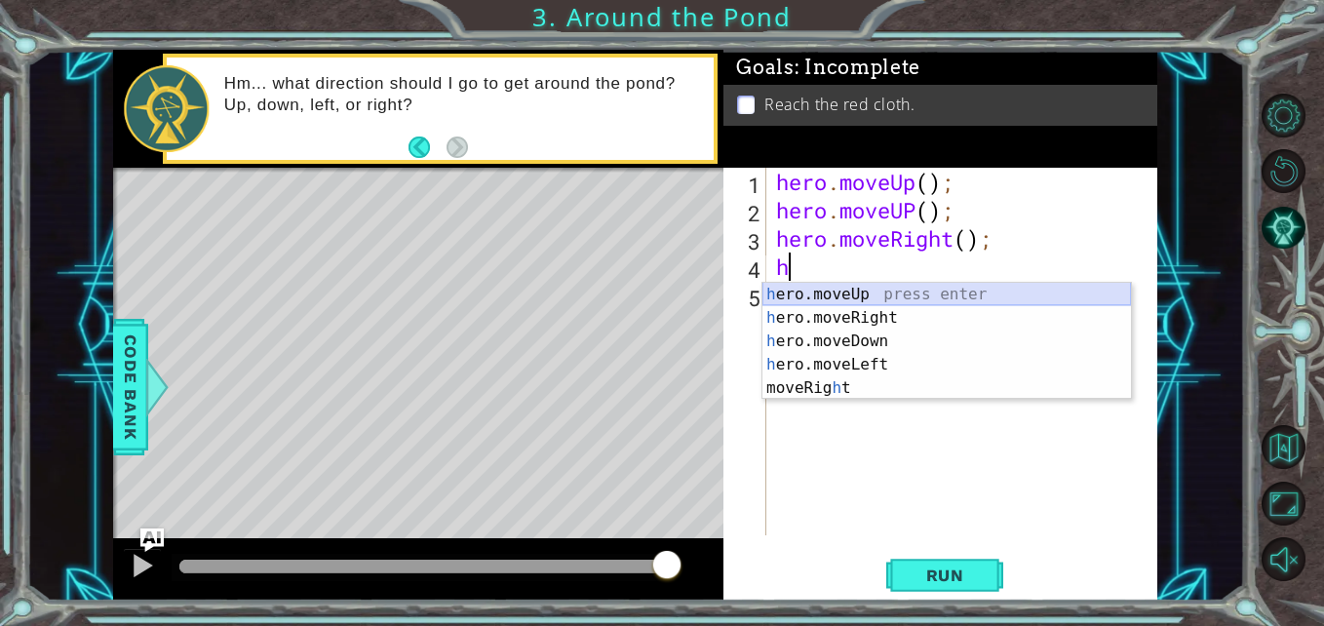
click at [872, 296] on div "h ero.moveUp press enter h ero.moveRight press enter h ero.moveDown press enter…" at bounding box center [946, 365] width 368 height 164
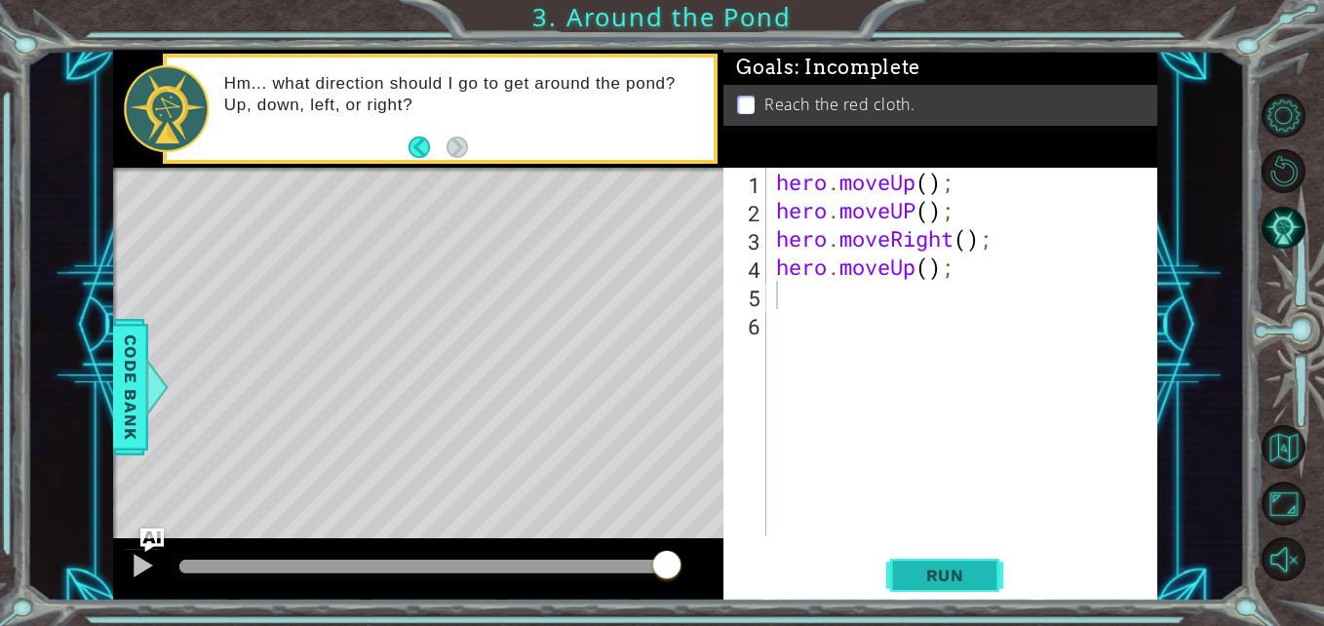
click at [954, 562] on button "Run" at bounding box center [944, 575] width 117 height 43
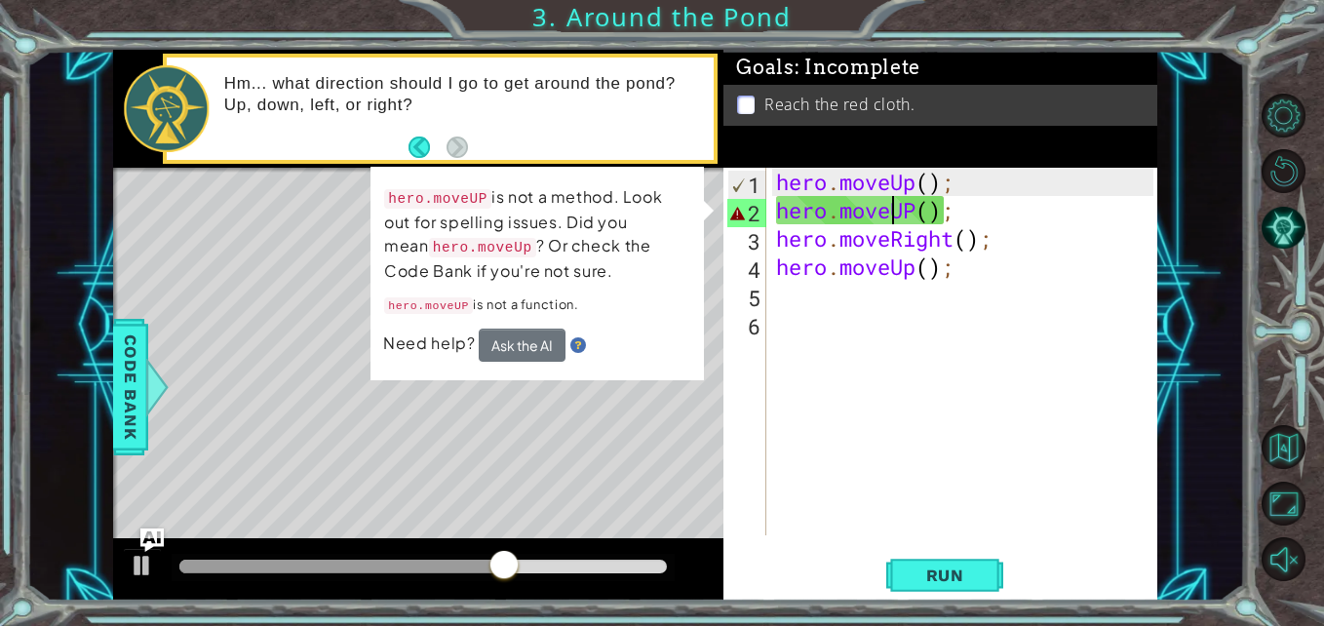
click at [897, 213] on div "hero . moveUp ( ) ; hero . moveUP ( ) ; hero . moveRight ( ) ; hero . moveUp ( …" at bounding box center [967, 380] width 390 height 424
type textarea "hero.moveUP();"
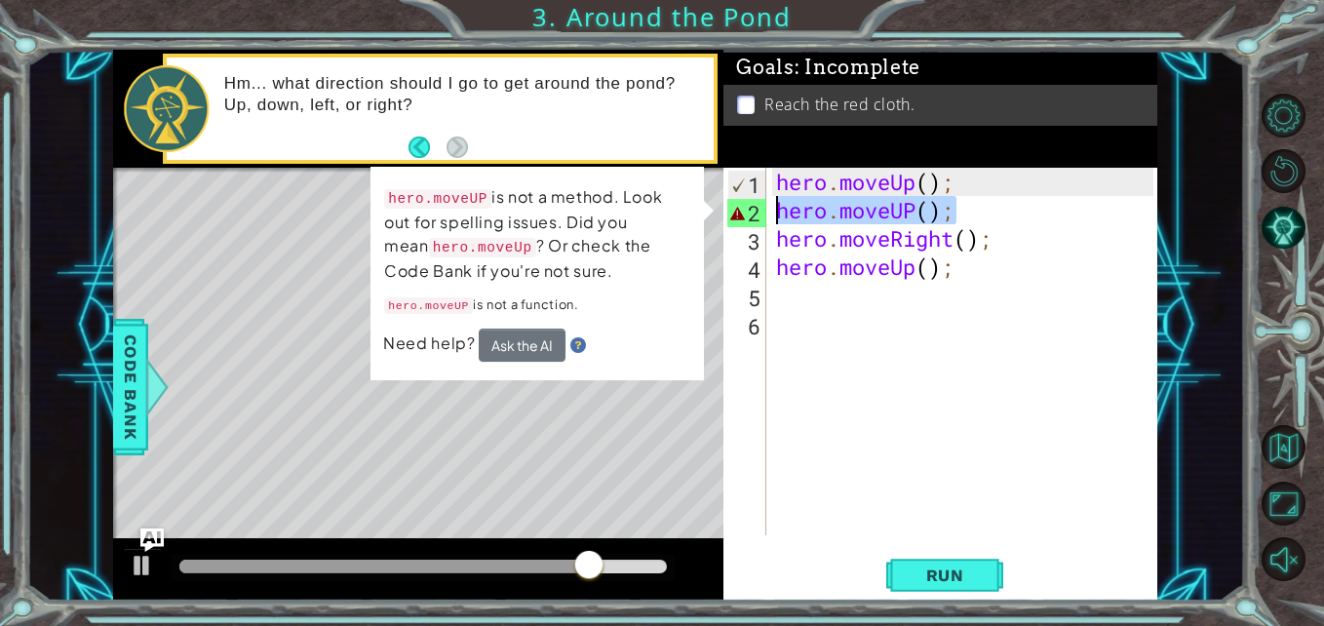
drag, startPoint x: 953, startPoint y: 210, endPoint x: 775, endPoint y: 210, distance: 178.4
click at [775, 210] on div "hero . moveUp ( ) ; hero . moveUP ( ) ; hero . moveRight ( ) ; hero . moveUp ( …" at bounding box center [967, 380] width 390 height 424
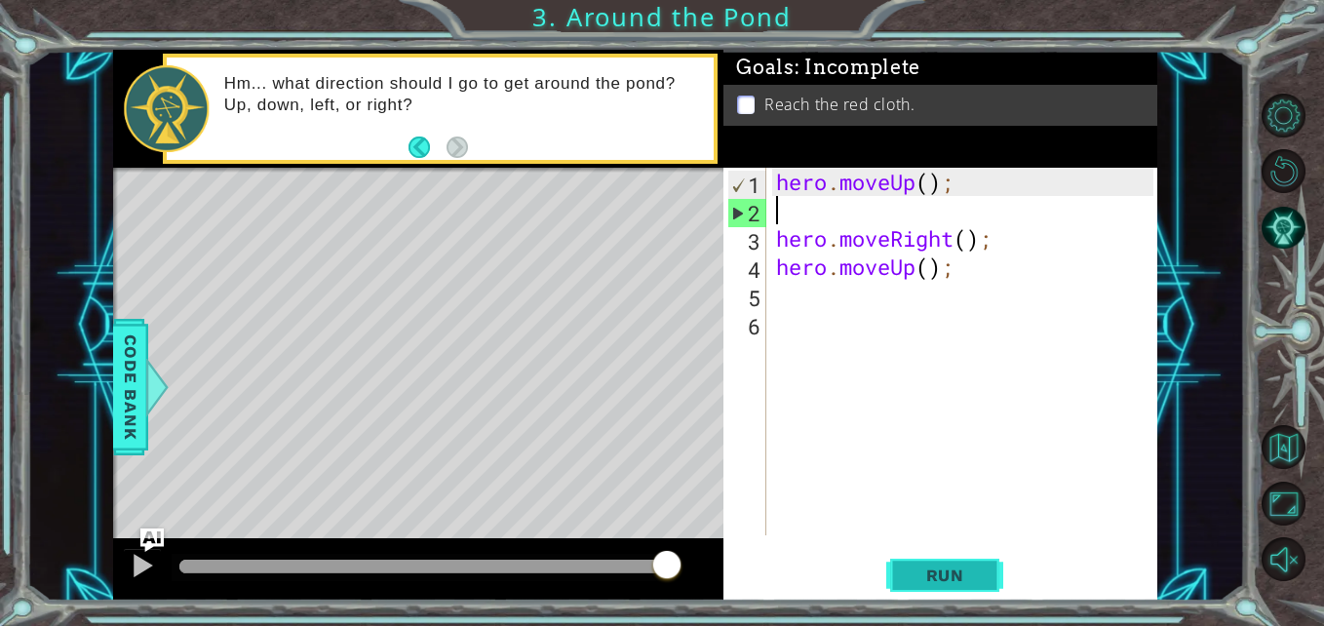
click at [957, 575] on span "Run" at bounding box center [945, 574] width 77 height 19
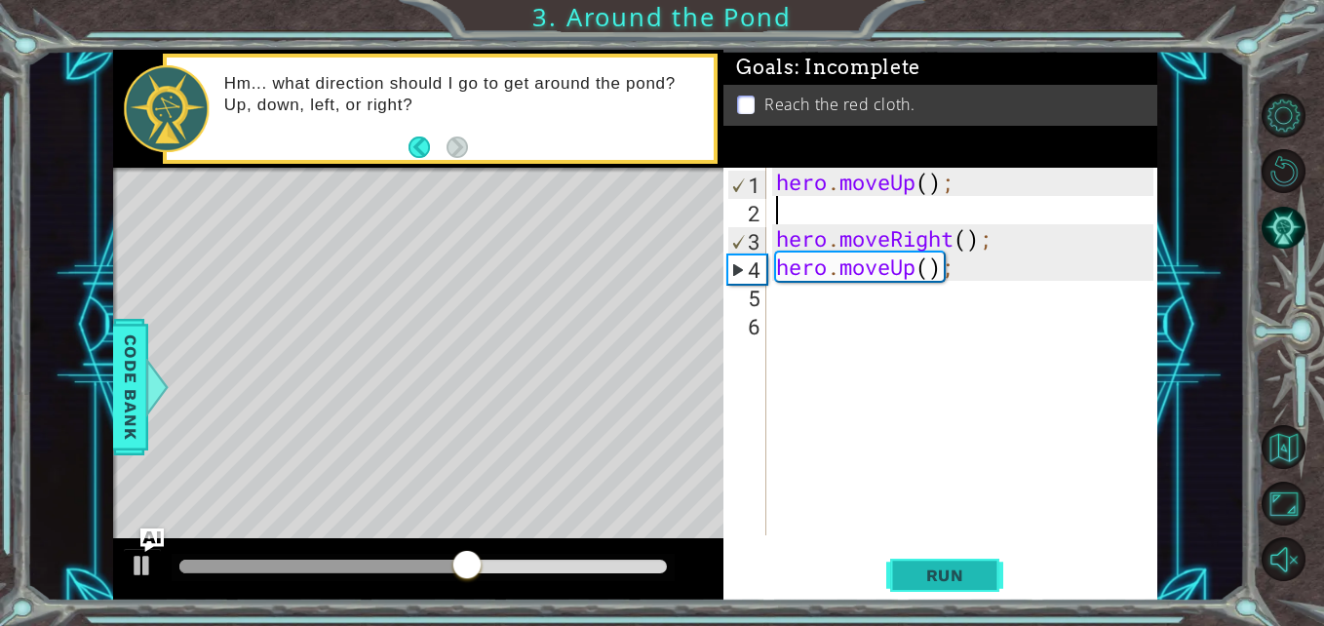
click at [989, 578] on button "Run" at bounding box center [944, 575] width 117 height 43
click at [855, 292] on div "hero . moveUp ( ) ; hero . moveRight ( ) ; hero . moveUp ( ) ;" at bounding box center [967, 380] width 390 height 424
drag, startPoint x: 828, startPoint y: 303, endPoint x: 756, endPoint y: 295, distance: 71.6
click at [756, 295] on div "5" at bounding box center [746, 298] width 39 height 28
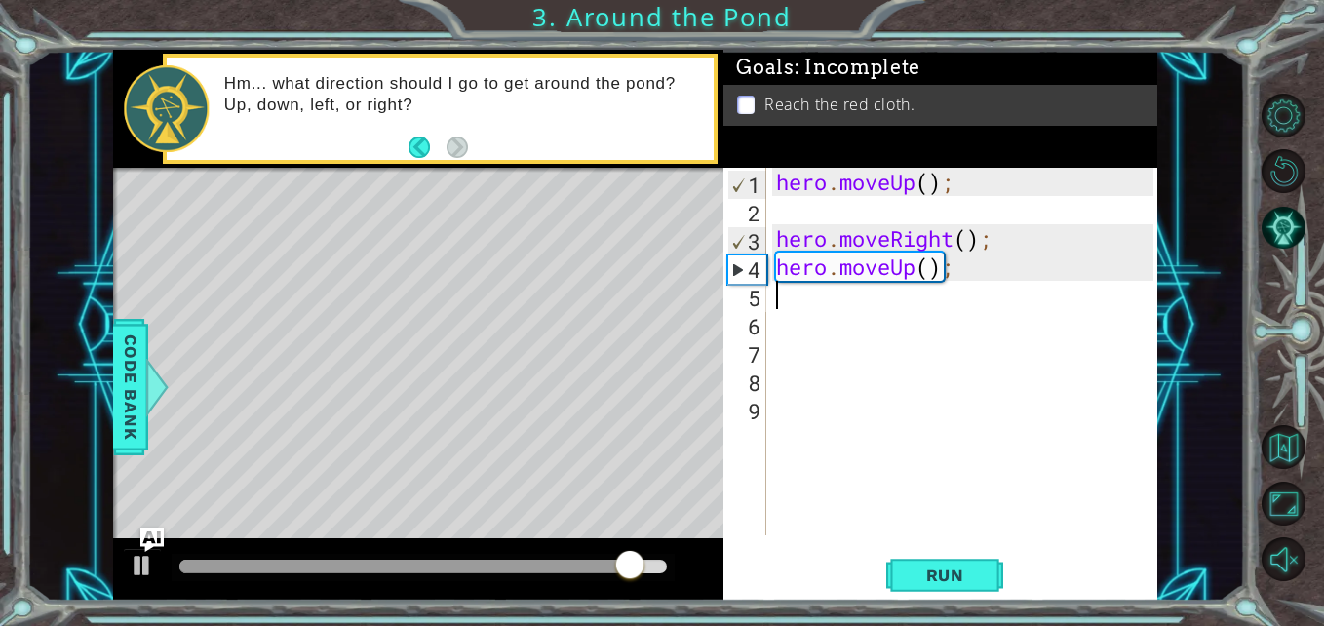
type textarea "h"
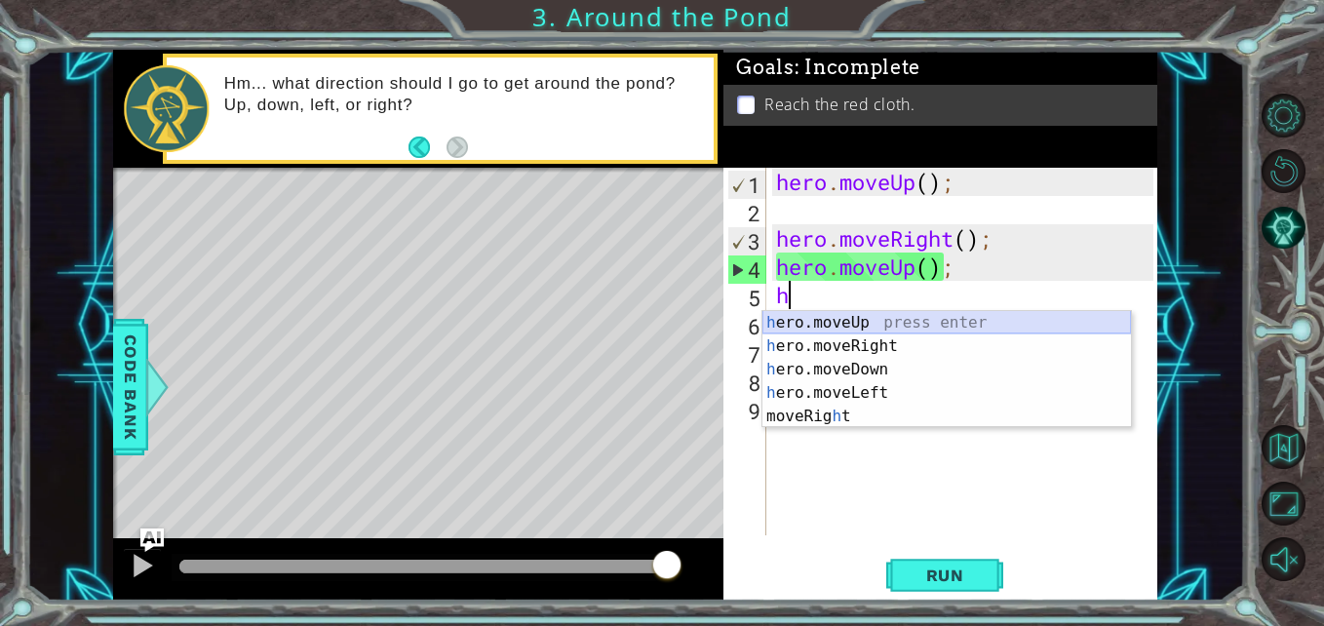
click at [823, 332] on div "h ero.moveUp press enter h ero.moveRight press enter h ero.moveDown press enter…" at bounding box center [946, 393] width 368 height 164
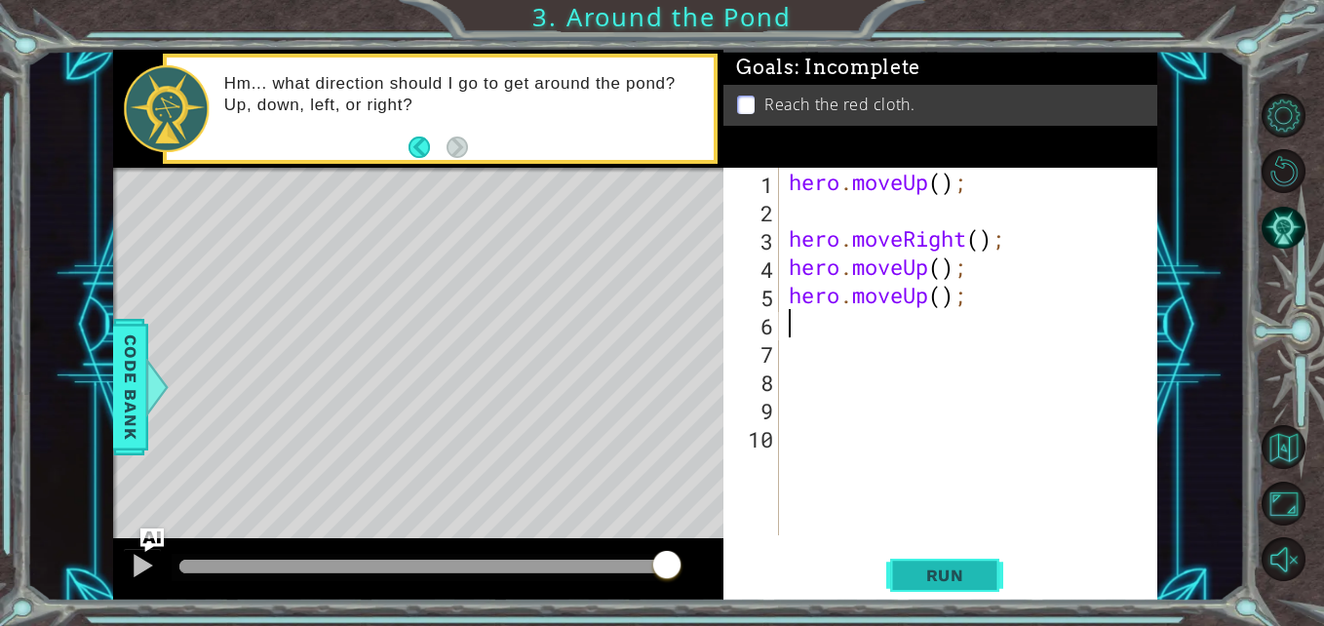
click at [961, 559] on button "Run" at bounding box center [944, 575] width 117 height 43
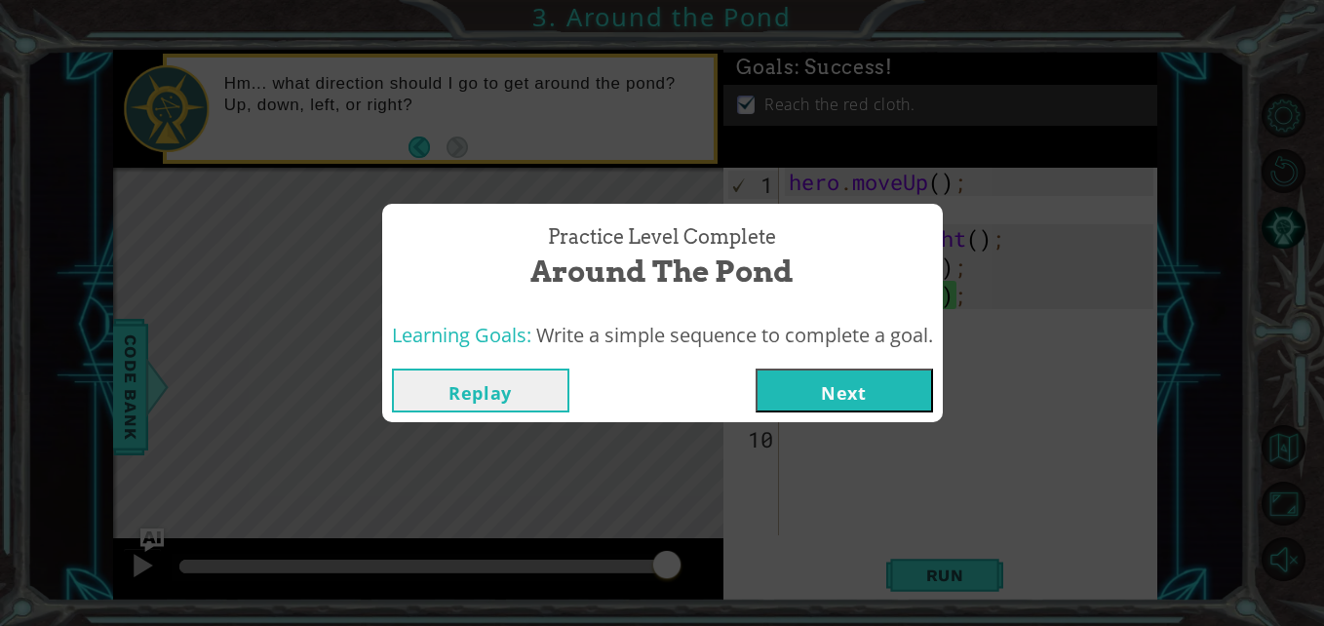
click at [895, 382] on button "Next" at bounding box center [844, 390] width 177 height 44
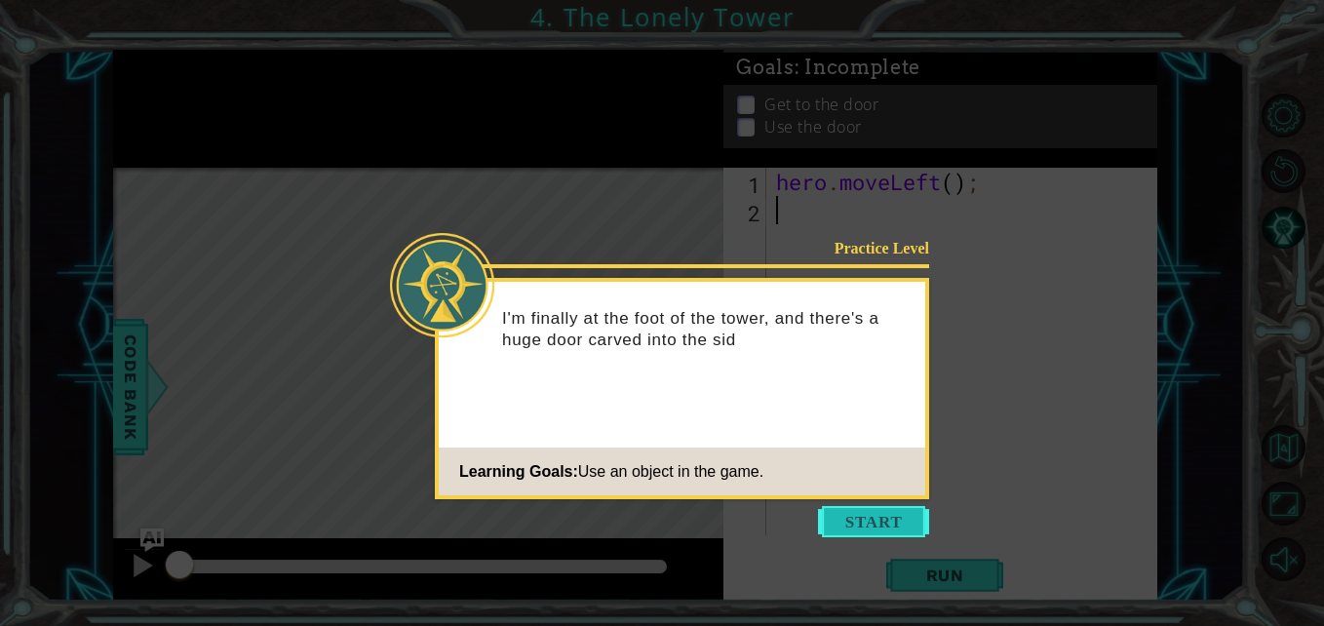
click at [886, 518] on button "Start" at bounding box center [873, 521] width 111 height 31
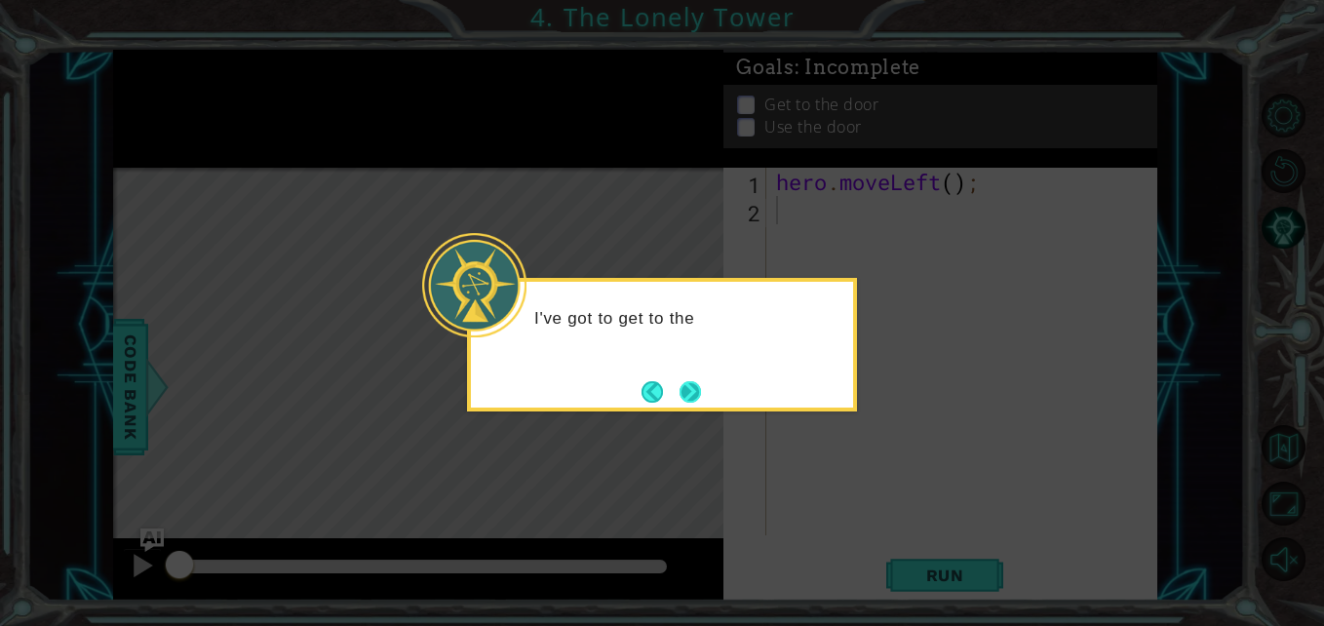
click at [681, 386] on button "Next" at bounding box center [689, 391] width 21 height 21
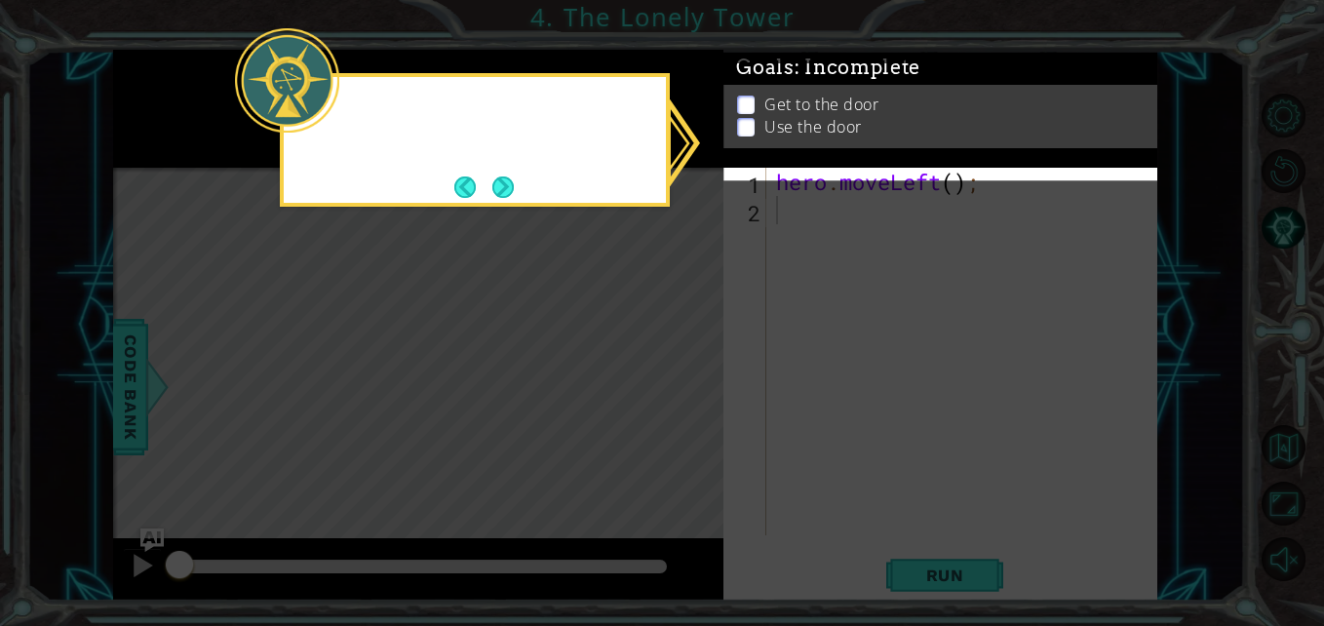
click at [681, 386] on icon at bounding box center [662, 313] width 1324 height 626
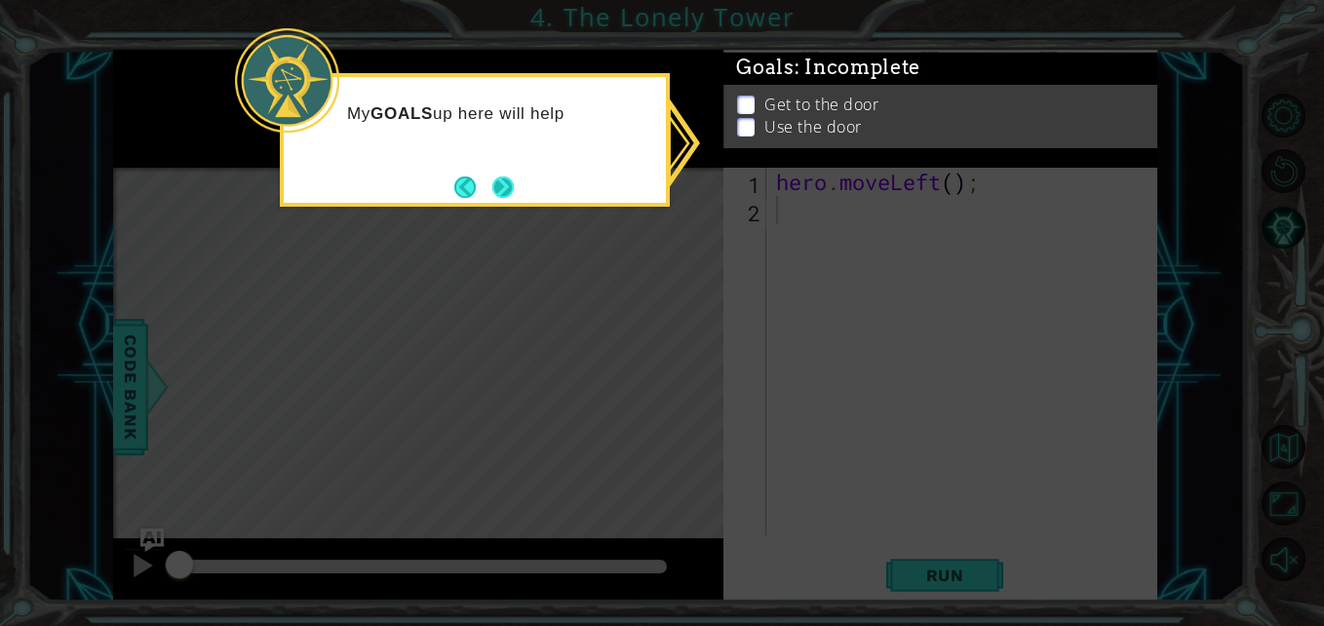
click at [514, 193] on button "Next" at bounding box center [502, 186] width 21 height 21
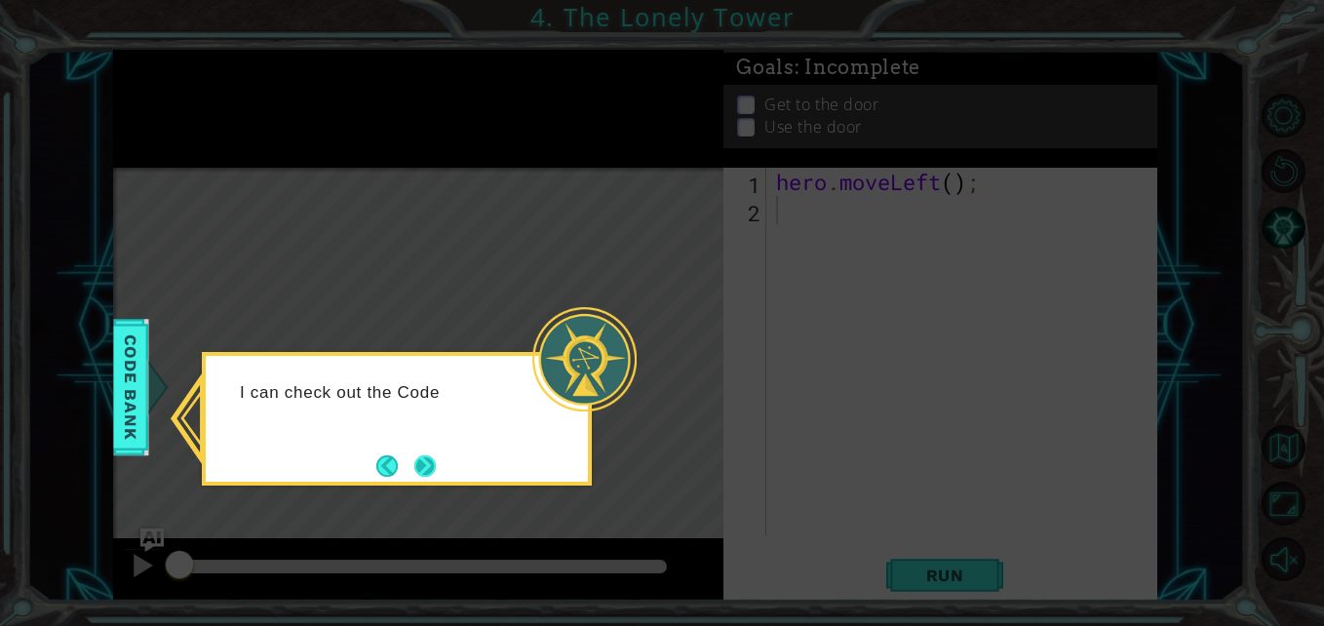
click at [436, 459] on button "Next" at bounding box center [424, 465] width 21 height 21
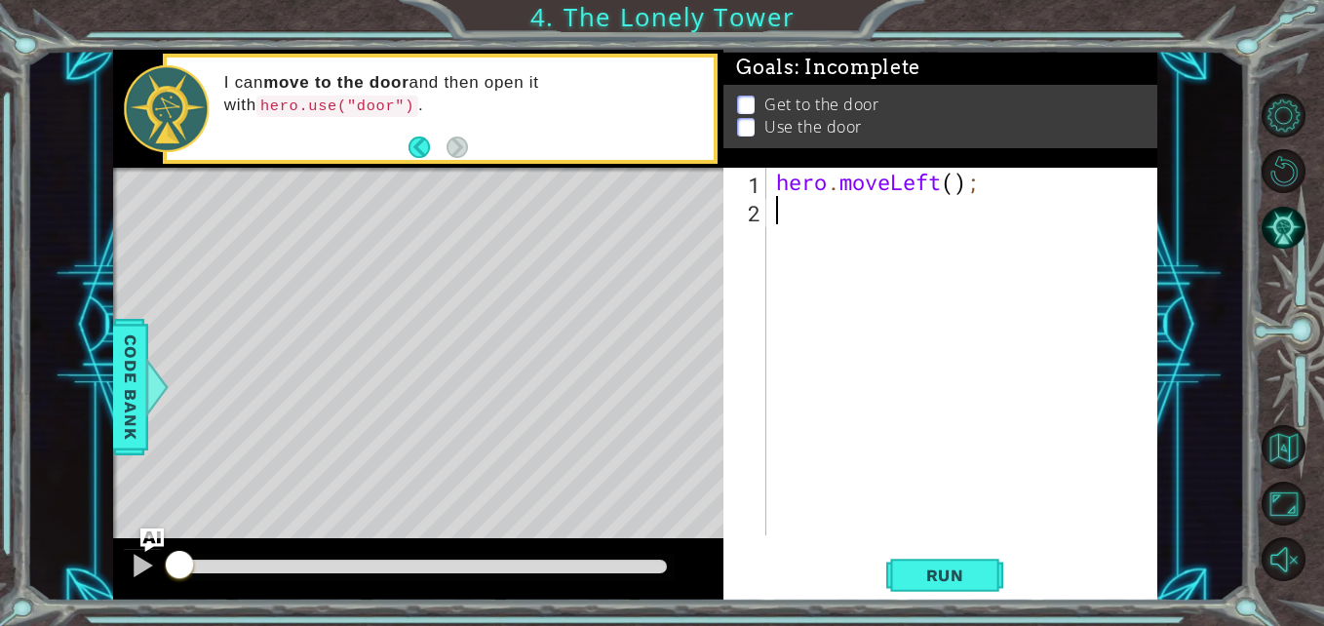
type textarea "h"
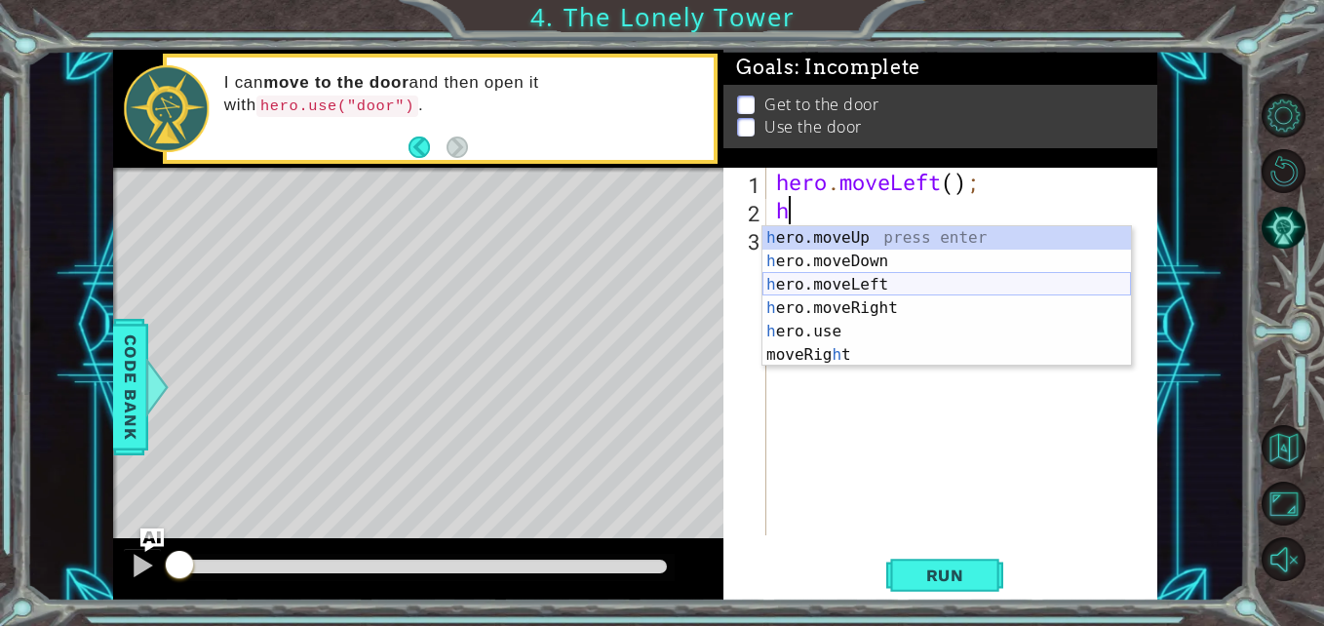
click at [896, 290] on div "h ero.moveUp press enter h ero.moveDown press enter h ero.moveLeft press enter …" at bounding box center [946, 319] width 368 height 187
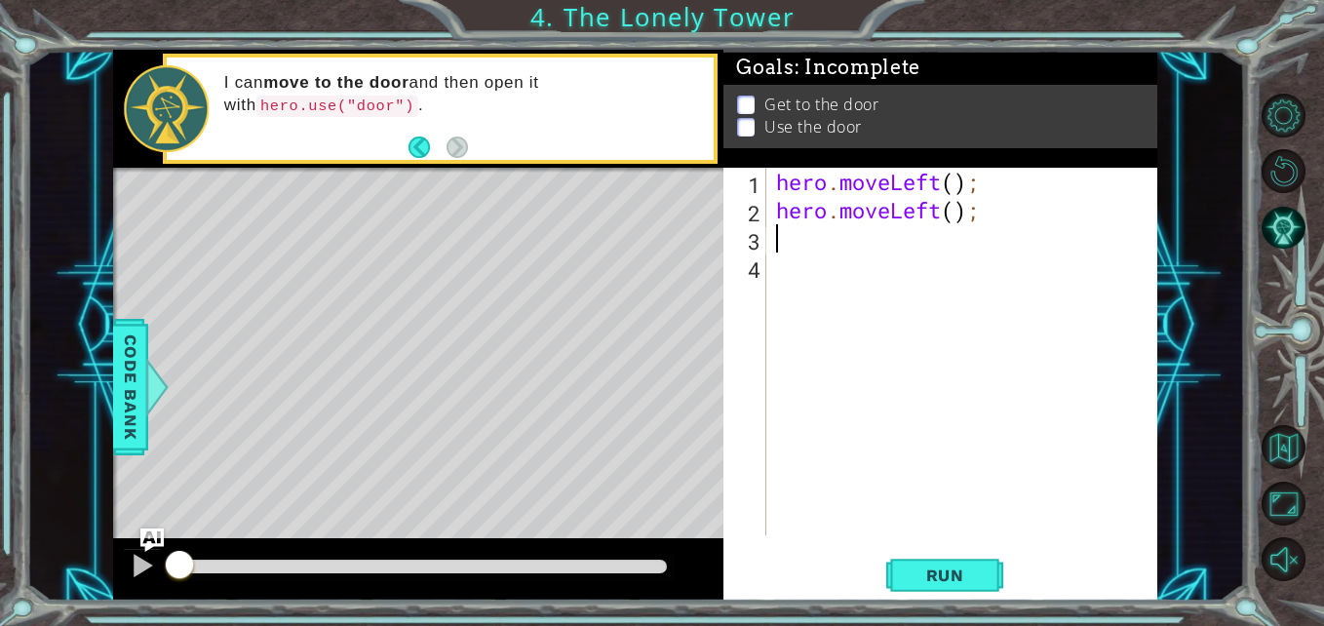
type textarea "h"
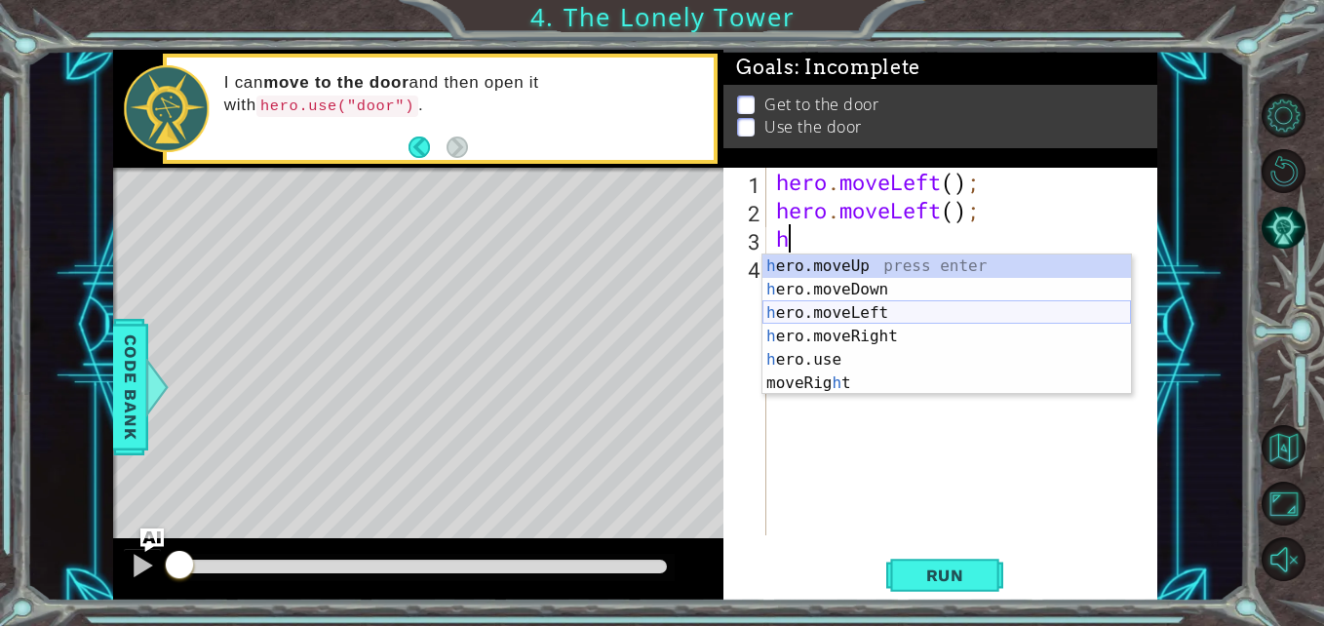
click at [879, 311] on div "h ero.moveUp press enter h ero.moveDown press enter h ero.moveLeft press enter …" at bounding box center [946, 347] width 368 height 187
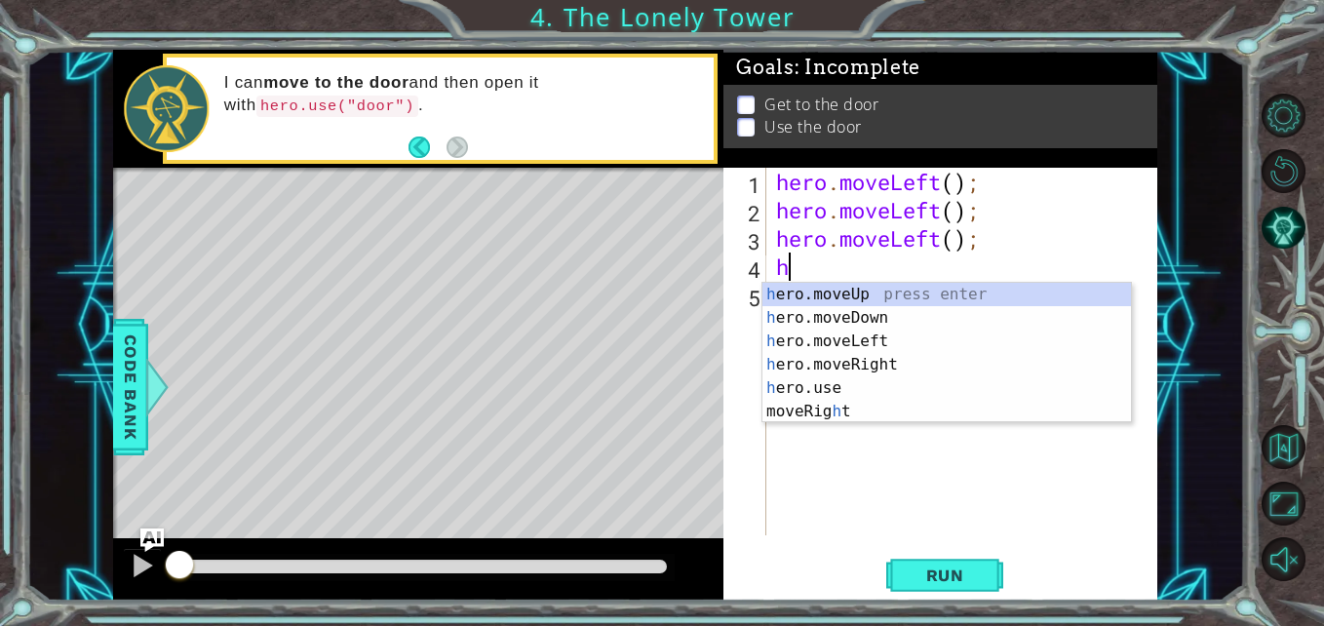
click at [891, 263] on div "hero . moveLeft ( ) ; hero . moveLeft ( ) ; hero . moveLeft ( ) ; h" at bounding box center [967, 380] width 390 height 424
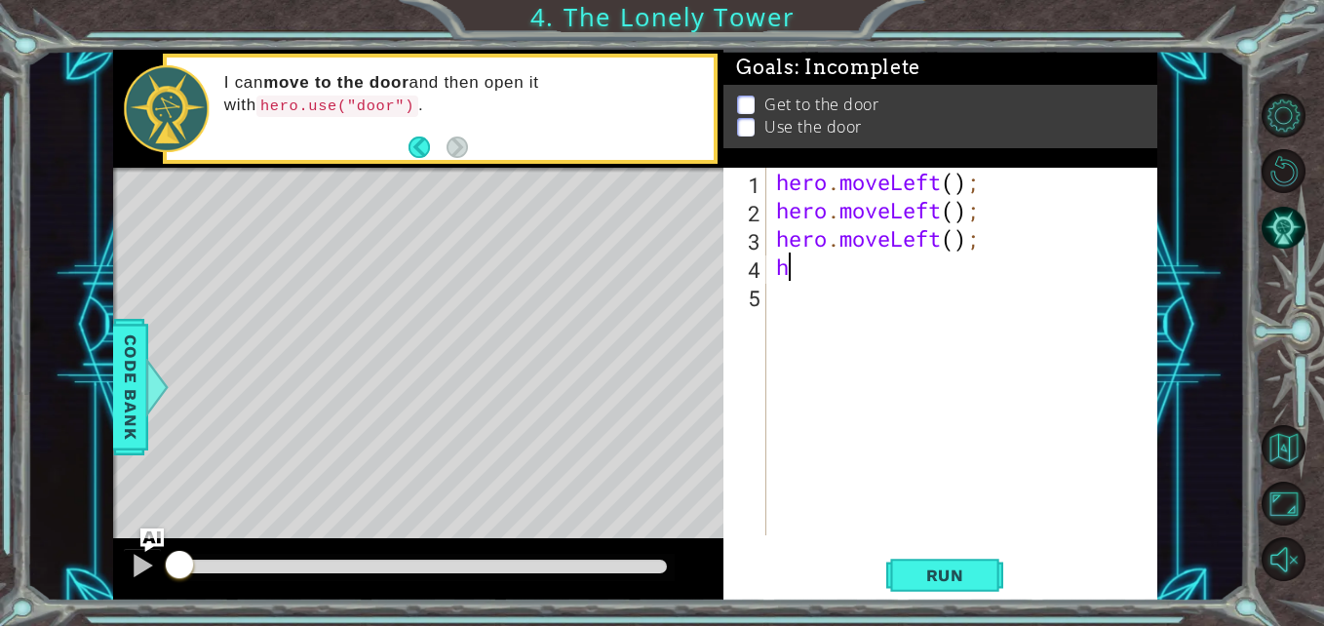
click at [937, 249] on div "hero . moveLeft ( ) ; hero . moveLeft ( ) ; hero . moveLeft ( ) ; h" at bounding box center [967, 380] width 390 height 424
drag, startPoint x: 986, startPoint y: 231, endPoint x: 785, endPoint y: 243, distance: 201.2
click at [785, 243] on div "hero . moveLeft ( ) ; hero . moveLeft ( ) ; hero . moveLeft ( ) ; h" at bounding box center [967, 380] width 390 height 424
type textarea "h"
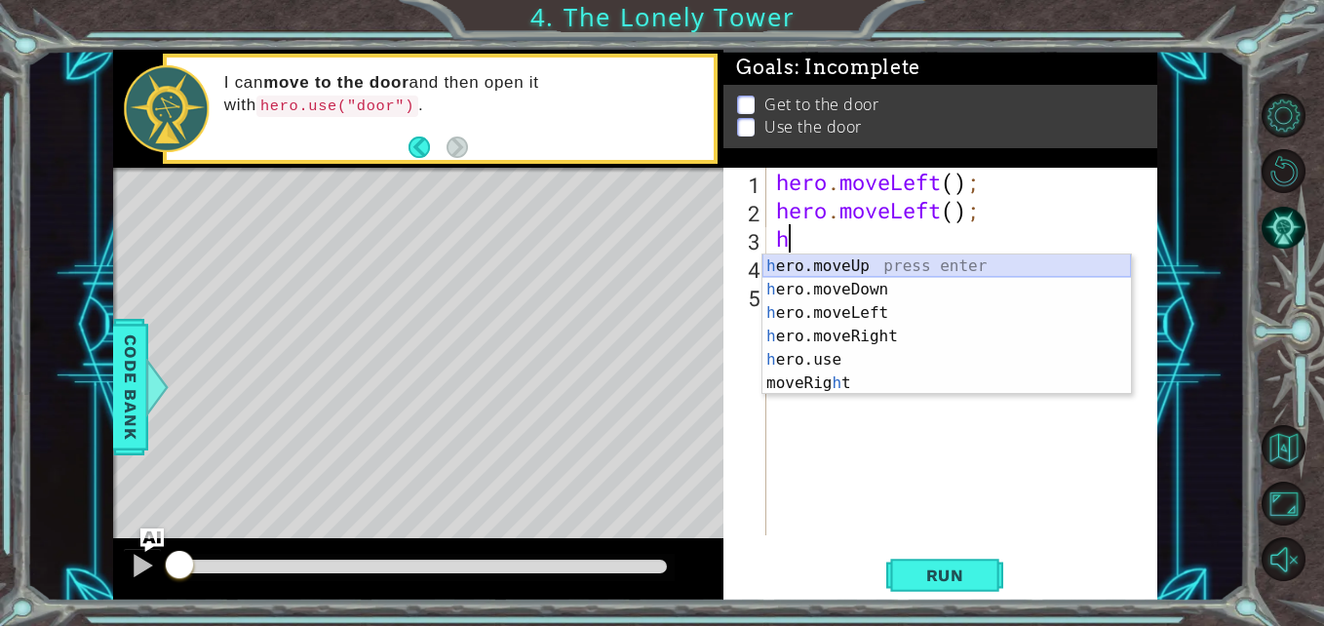
click at [867, 267] on div "h ero.moveUp press enter h ero.moveDown press enter h ero.moveLeft press enter …" at bounding box center [946, 347] width 368 height 187
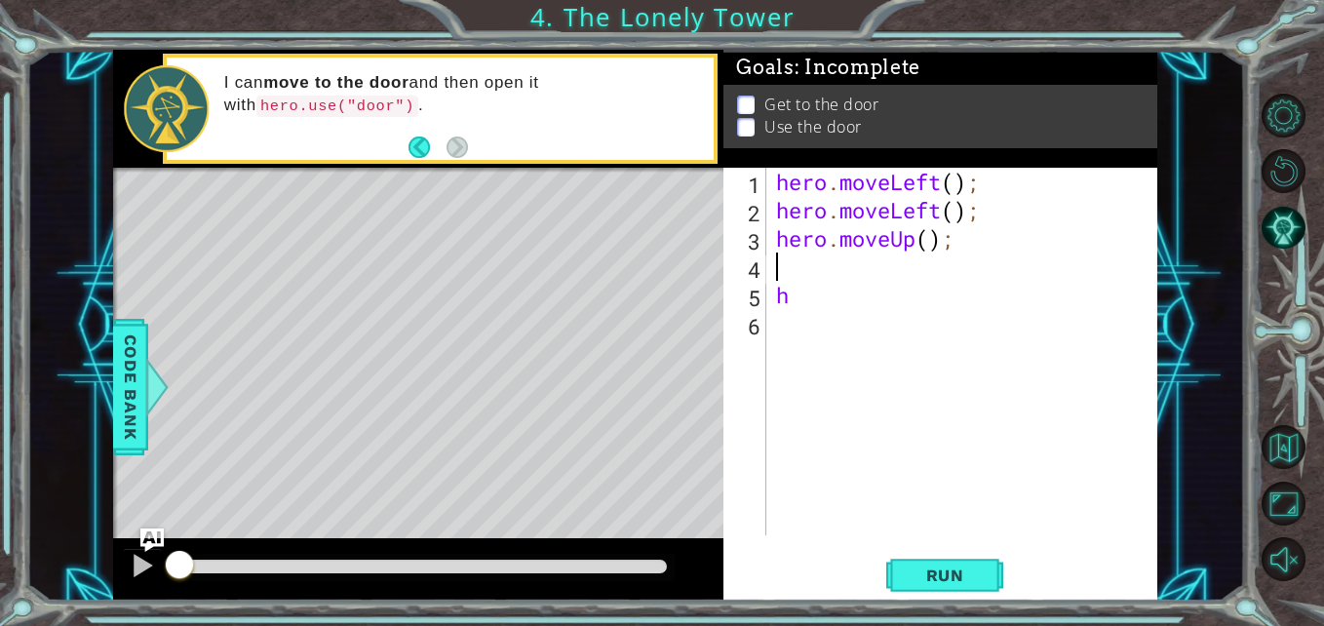
type textarea "h"
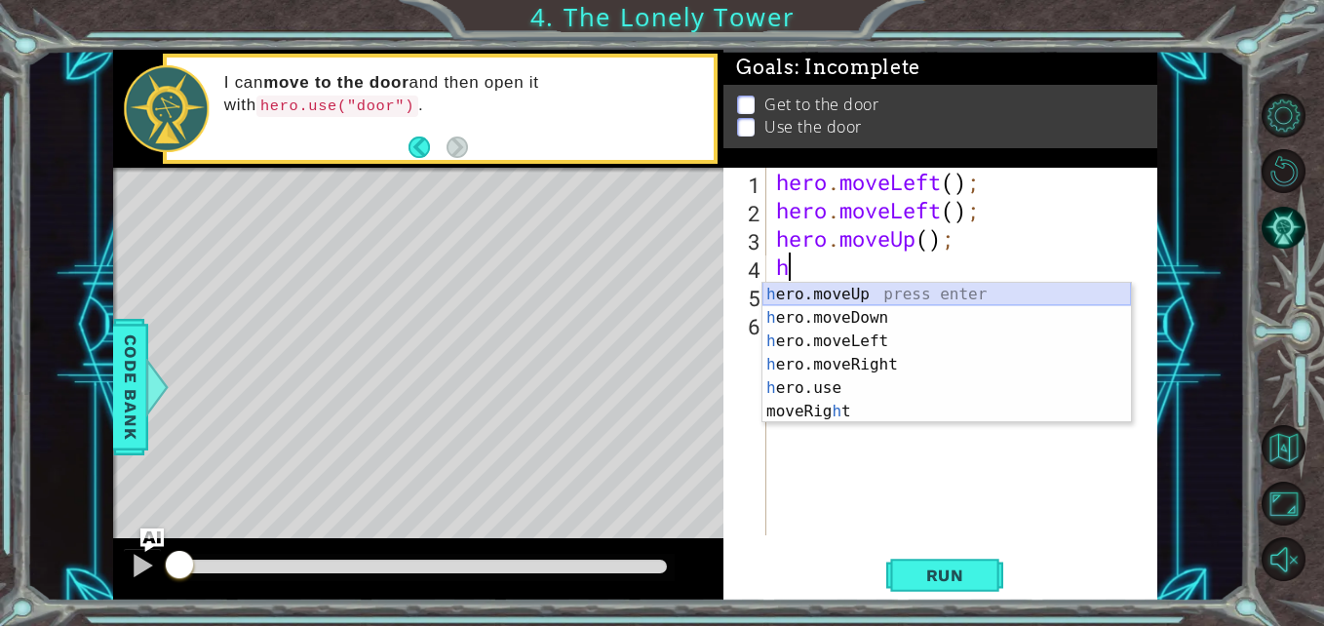
click at [870, 297] on div "h ero.moveUp press enter h ero.moveDown press enter h ero.moveLeft press enter …" at bounding box center [946, 376] width 368 height 187
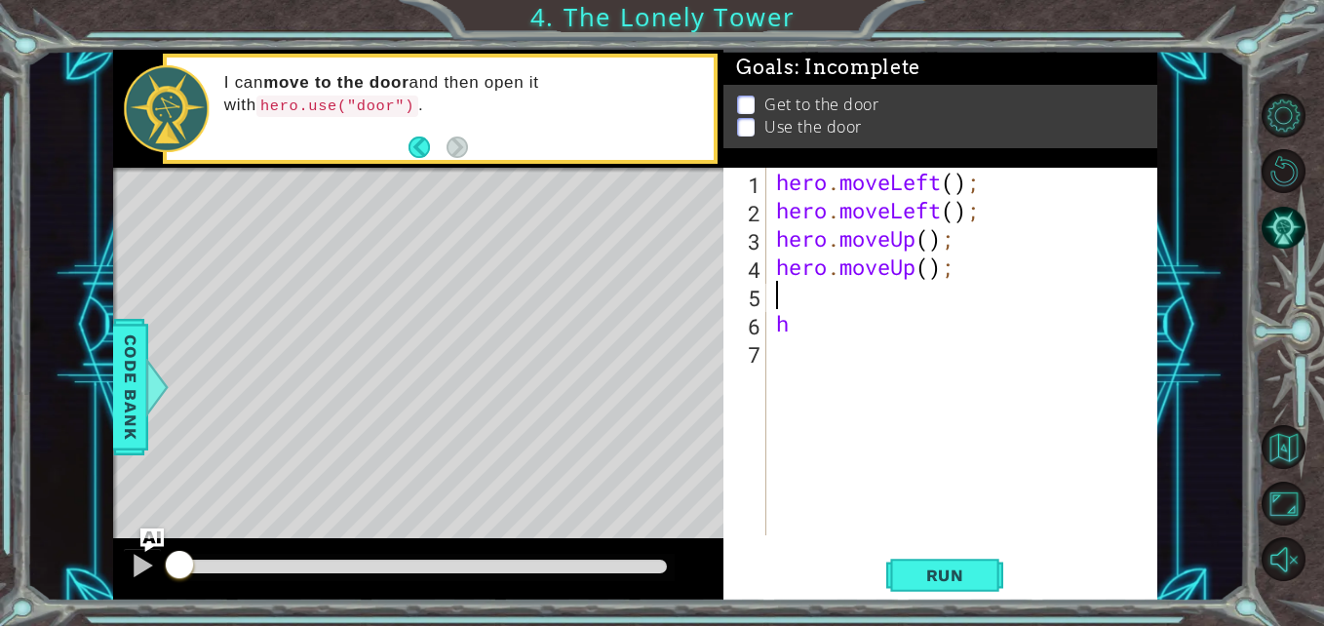
click at [870, 319] on div "hero . moveLeft ( ) ; hero . moveLeft ( ) ; hero . moveUp ( ) ; hero . moveUp (…" at bounding box center [967, 380] width 390 height 424
type textarea "h"
click at [851, 301] on div "hero . moveLeft ( ) ; hero . moveLeft ( ) ; hero . moveUp ( ) ; hero . moveUp (…" at bounding box center [967, 380] width 390 height 424
type textarea "h"
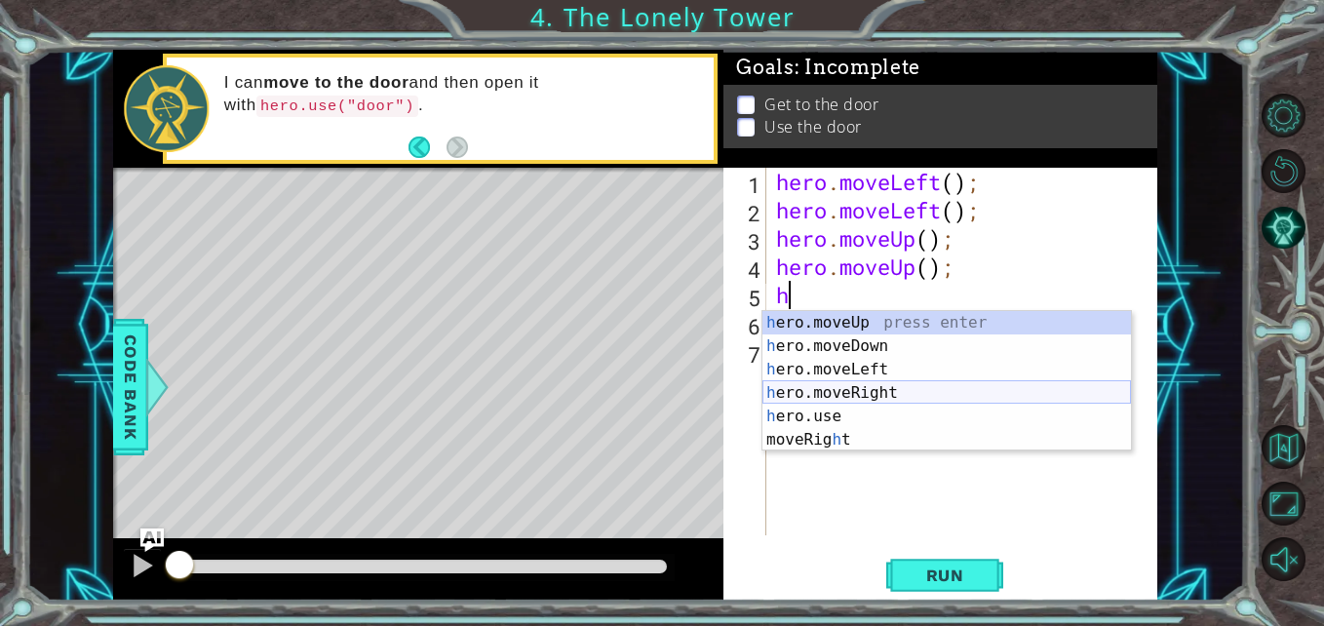
click at [896, 387] on div "h ero.moveUp press enter h ero.moveDown press enter h ero.moveLeft press enter …" at bounding box center [946, 404] width 368 height 187
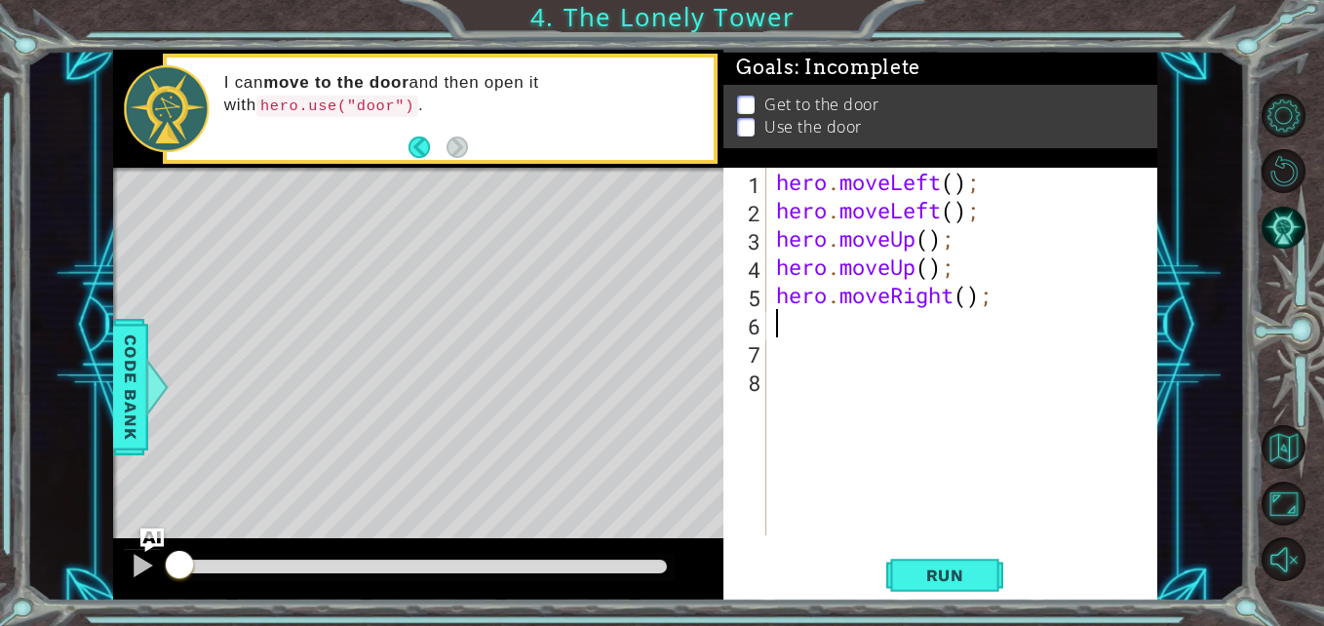
type textarea "h"
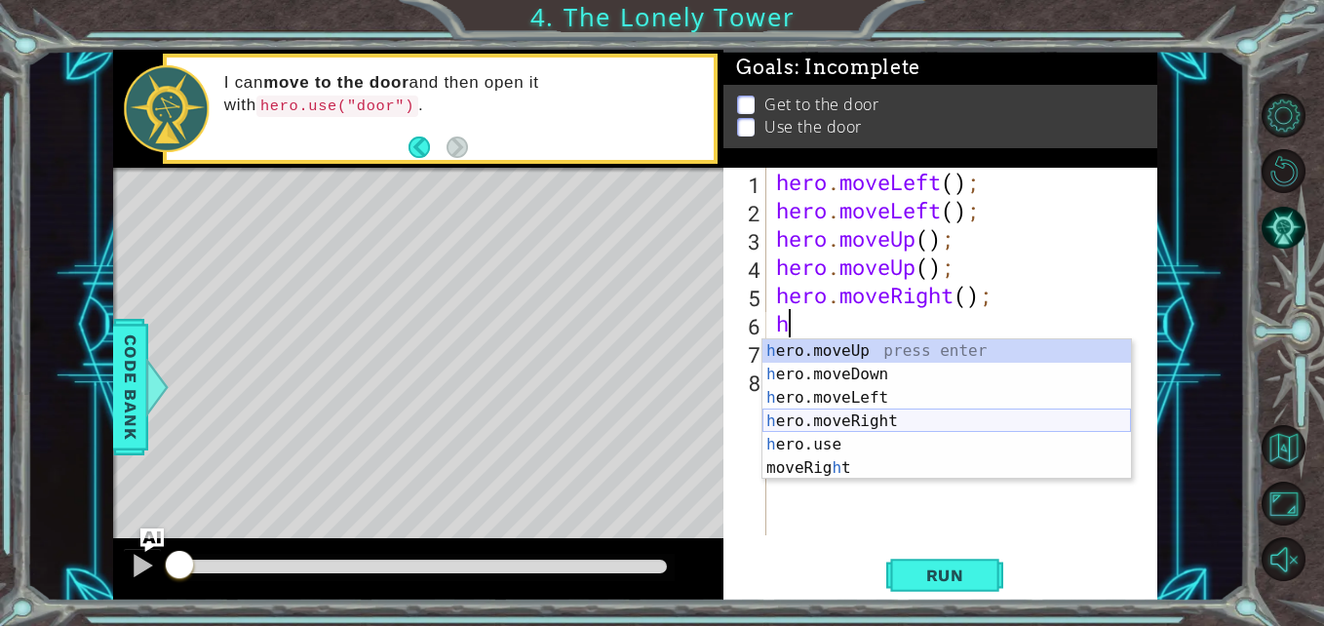
click at [888, 416] on div "h ero.moveUp press enter h ero.moveDown press enter h ero.moveLeft press enter …" at bounding box center [946, 432] width 368 height 187
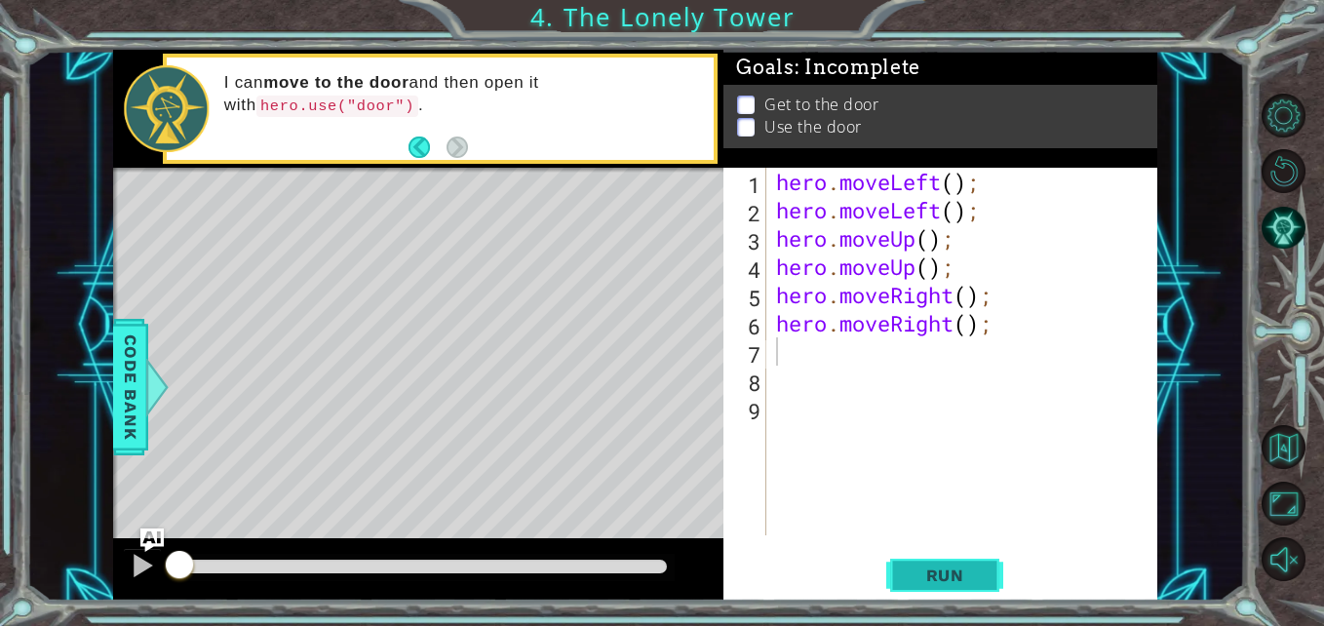
click at [914, 565] on button "Run" at bounding box center [944, 575] width 117 height 43
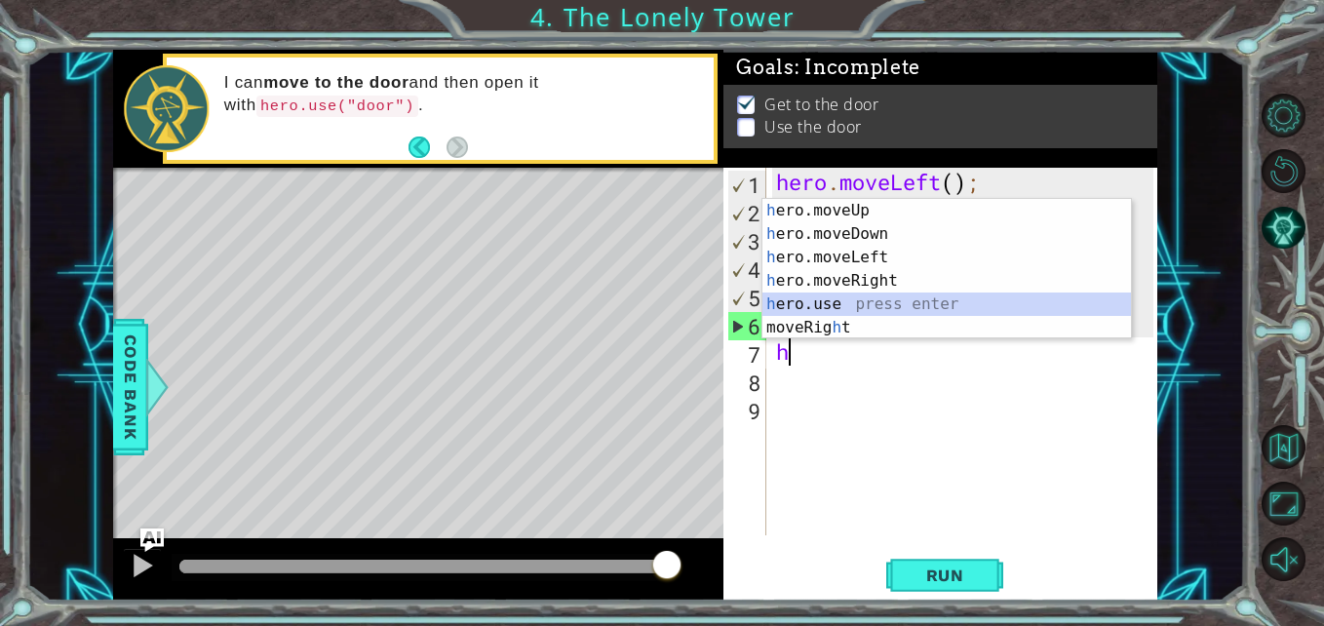
click at [914, 299] on div "h ero.moveUp press enter h ero.moveDown press enter h ero.moveLeft press enter …" at bounding box center [946, 292] width 368 height 187
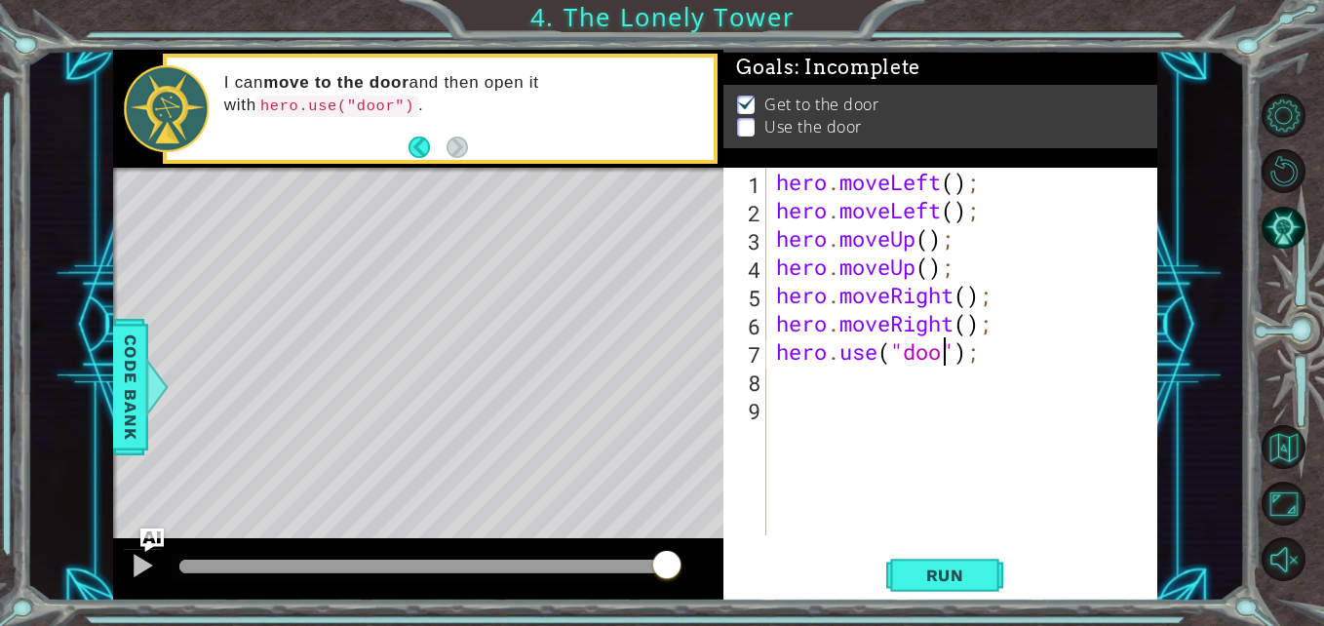
type textarea "hero.use("door");"
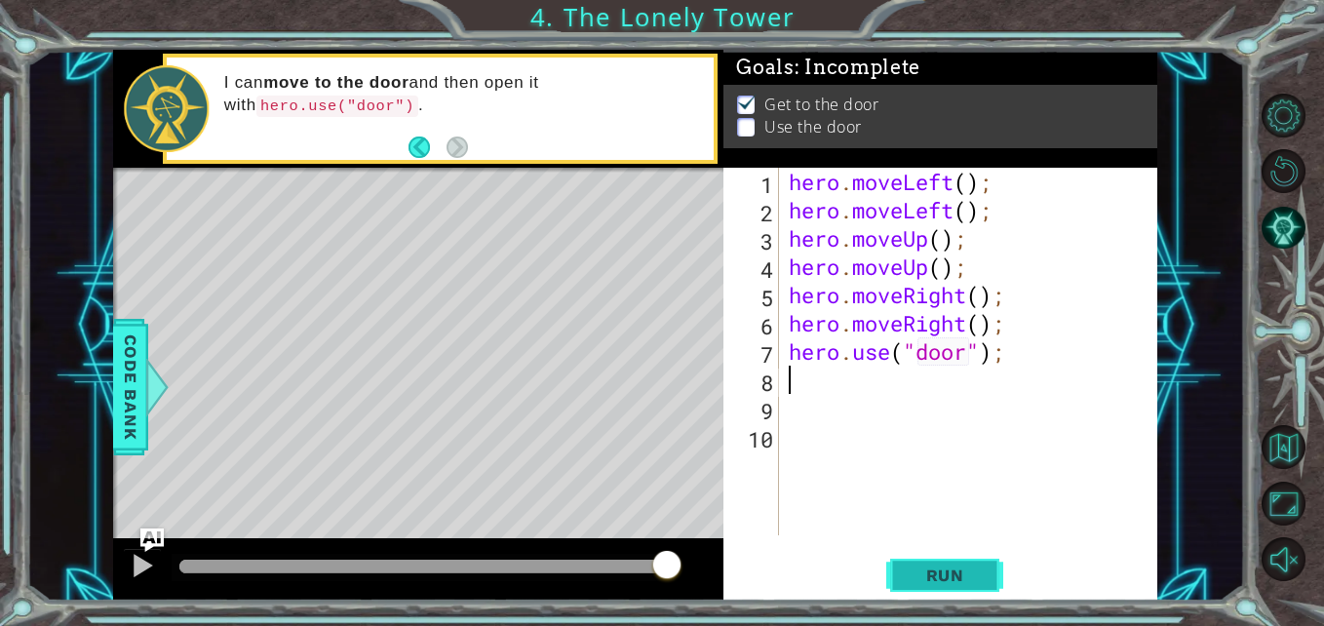
click at [988, 572] on button "Run" at bounding box center [944, 575] width 117 height 43
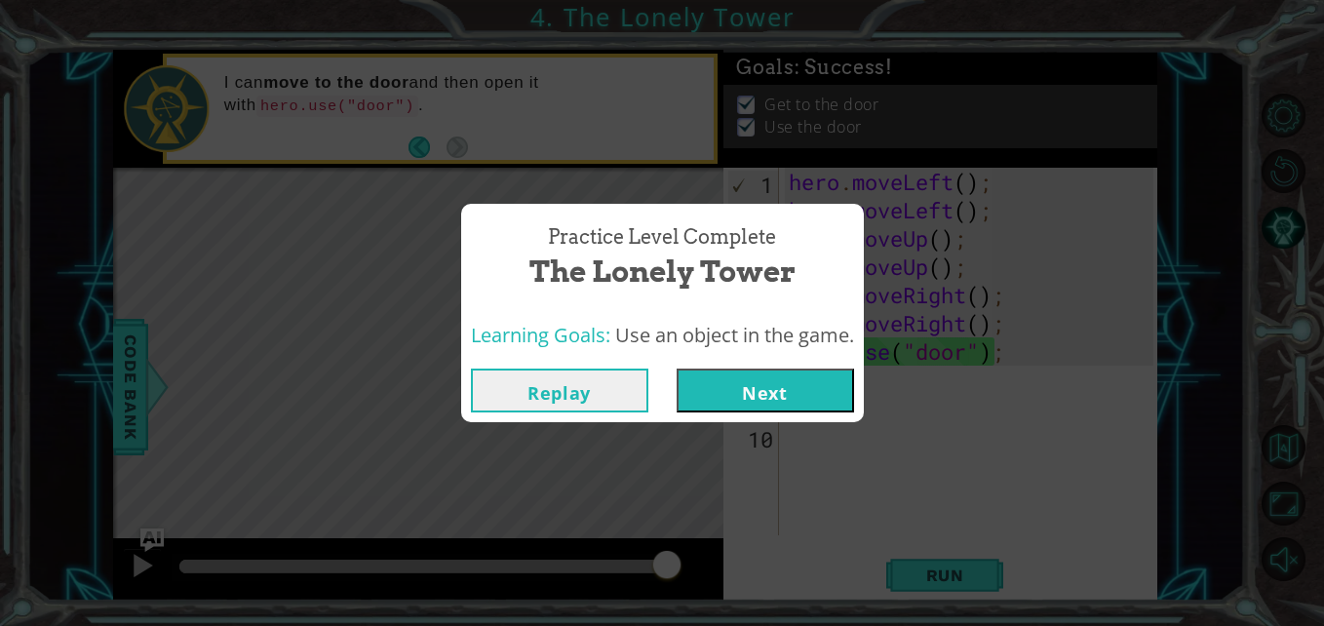
click at [811, 395] on button "Next" at bounding box center [765, 390] width 177 height 44
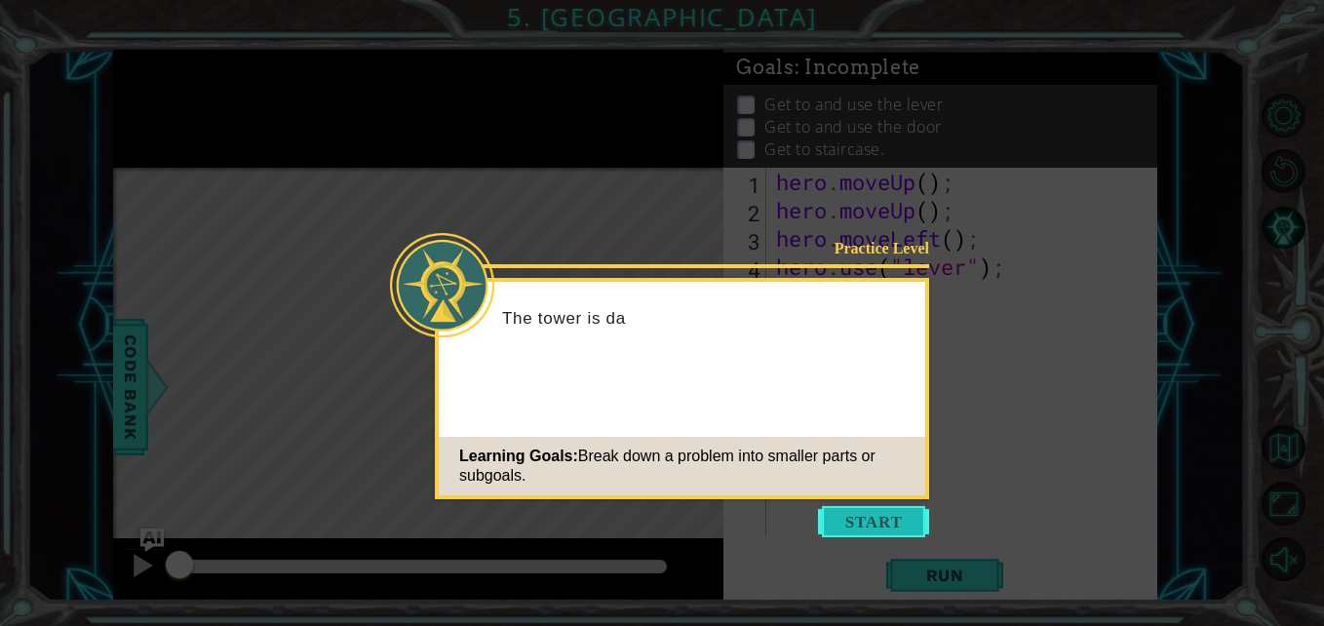
click at [872, 520] on button "Start" at bounding box center [873, 521] width 111 height 31
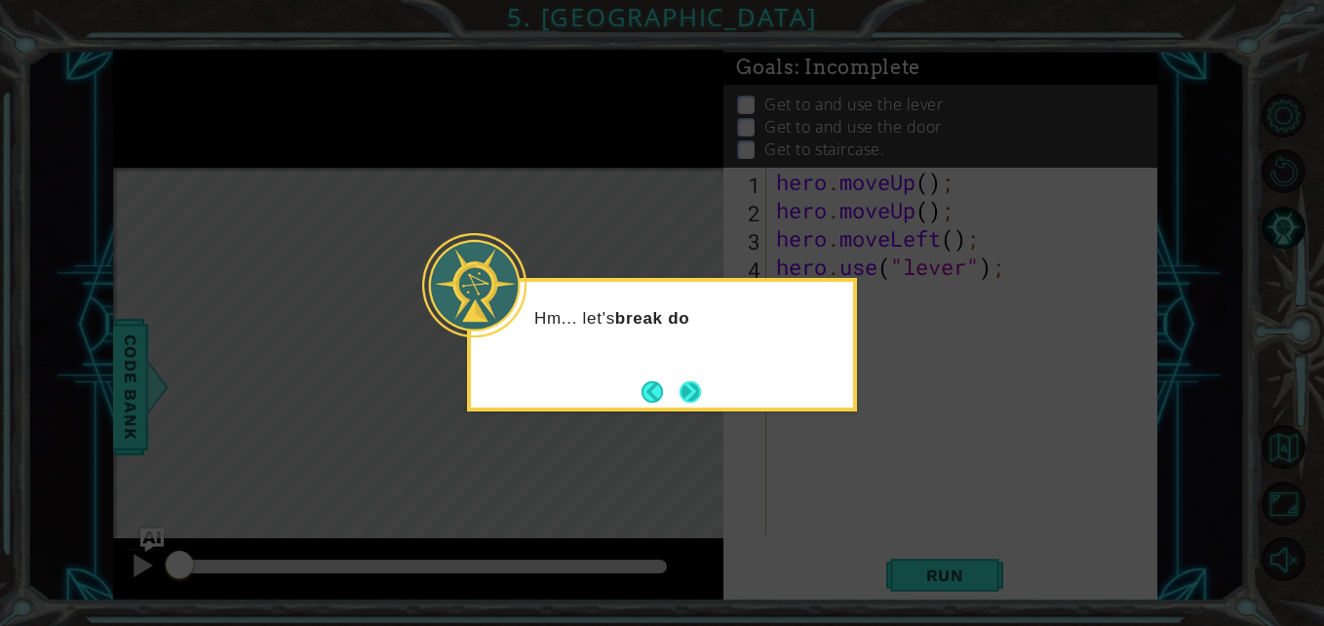
click at [688, 388] on button "Next" at bounding box center [689, 391] width 21 height 21
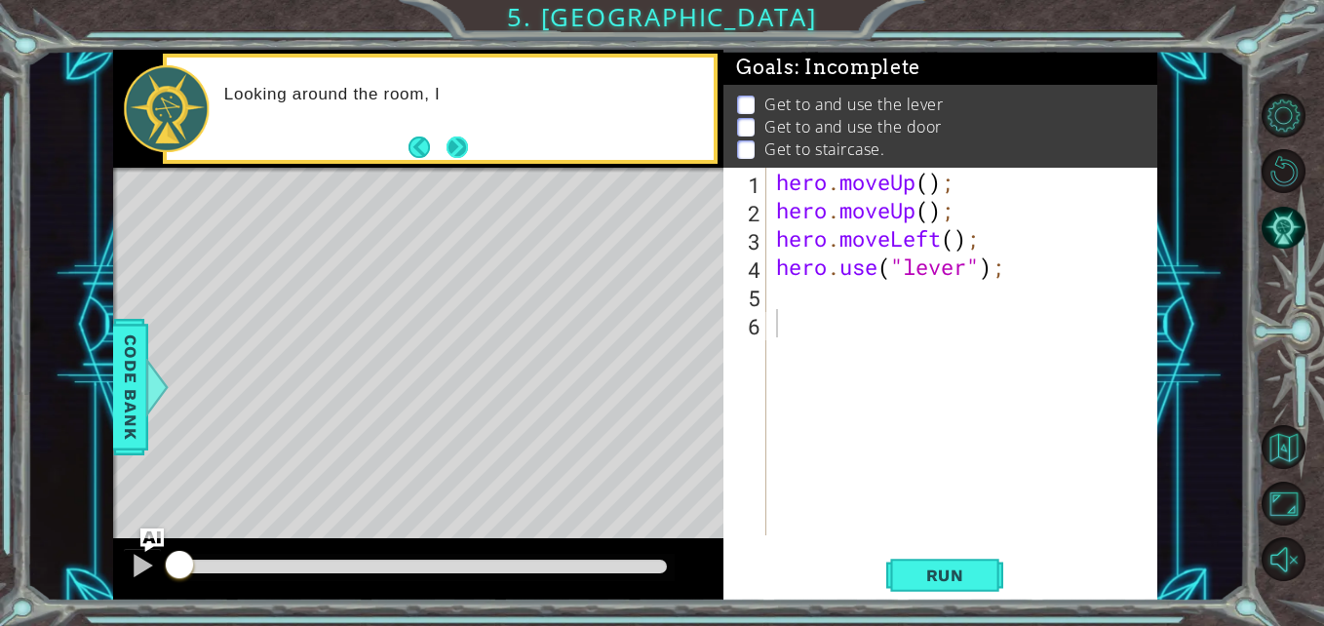
click at [456, 139] on button "Next" at bounding box center [456, 146] width 21 height 21
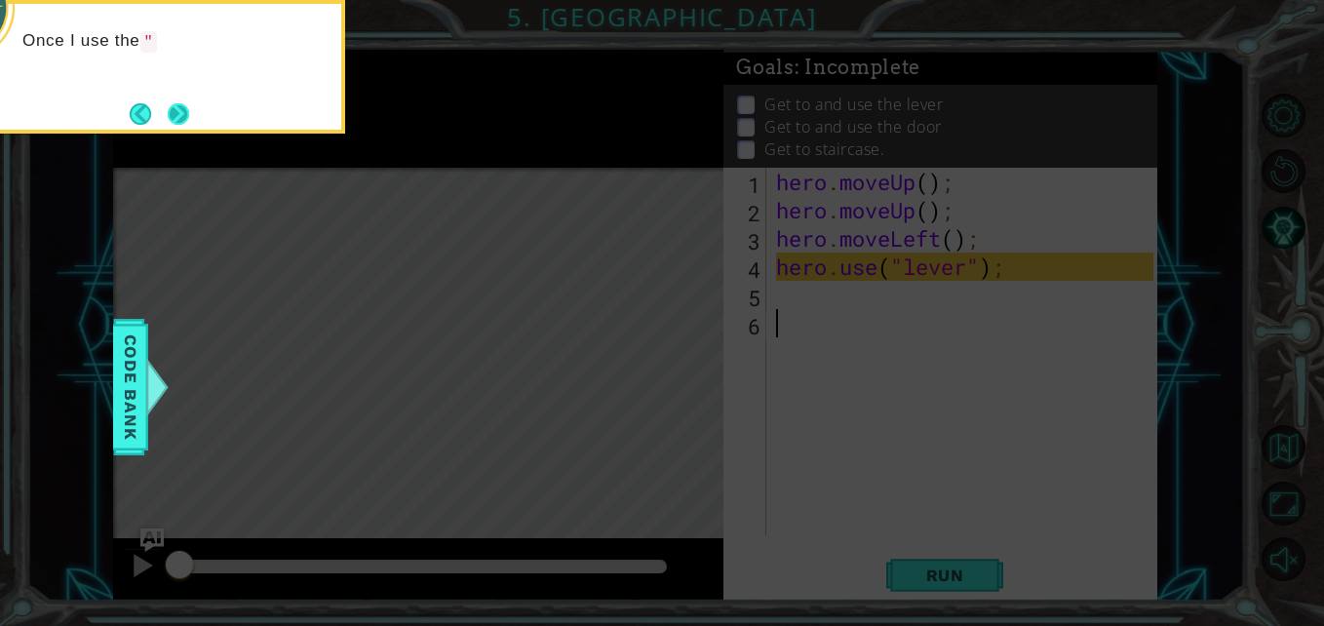
click at [187, 109] on button "Next" at bounding box center [178, 113] width 21 height 21
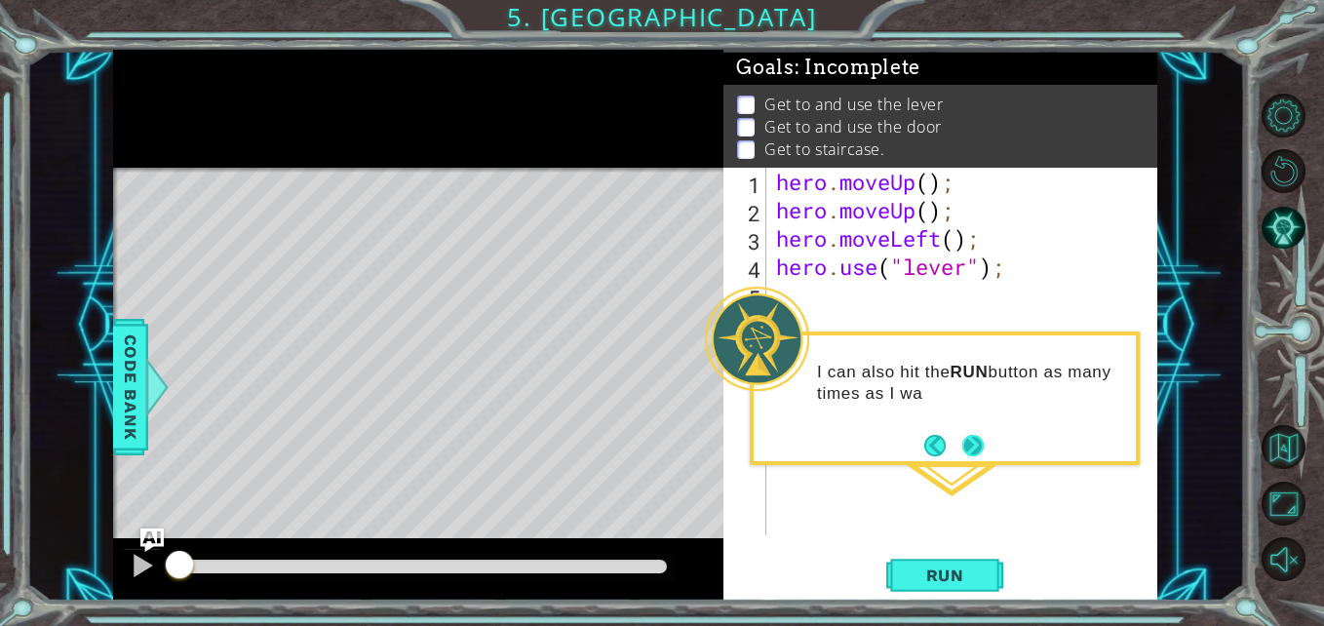
click at [972, 457] on footer at bounding box center [953, 445] width 59 height 29
click at [966, 444] on button "Next" at bounding box center [972, 445] width 21 height 21
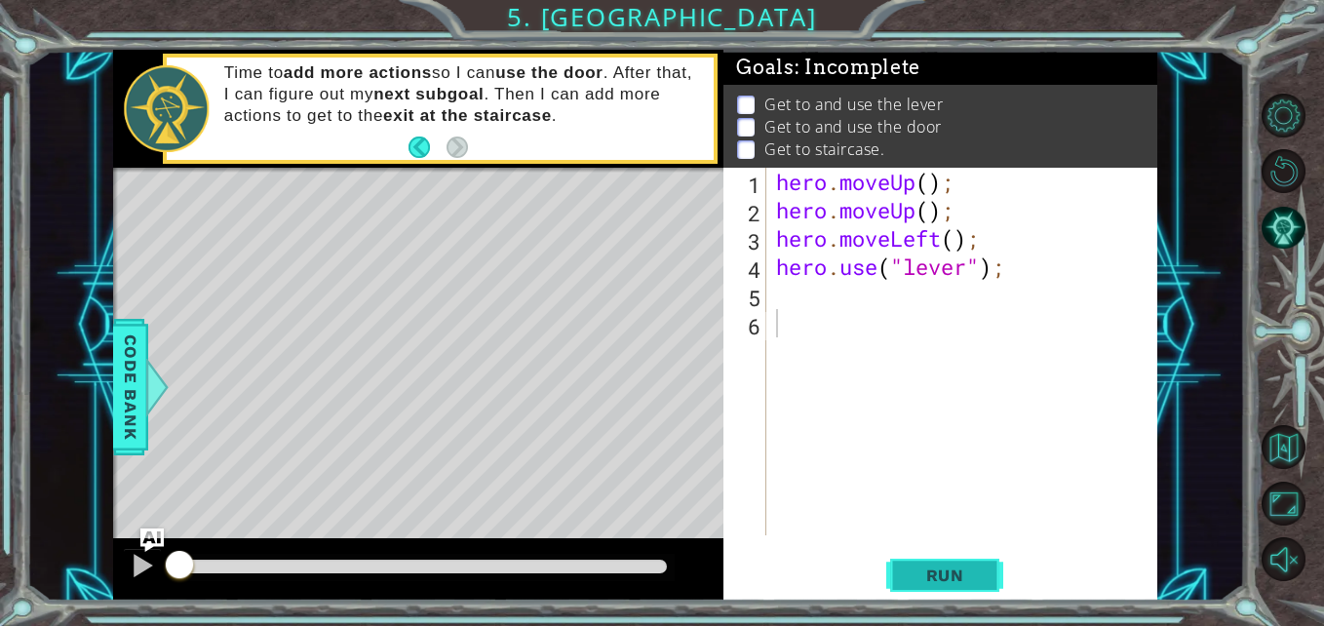
click at [966, 579] on span "Run" at bounding box center [945, 574] width 77 height 19
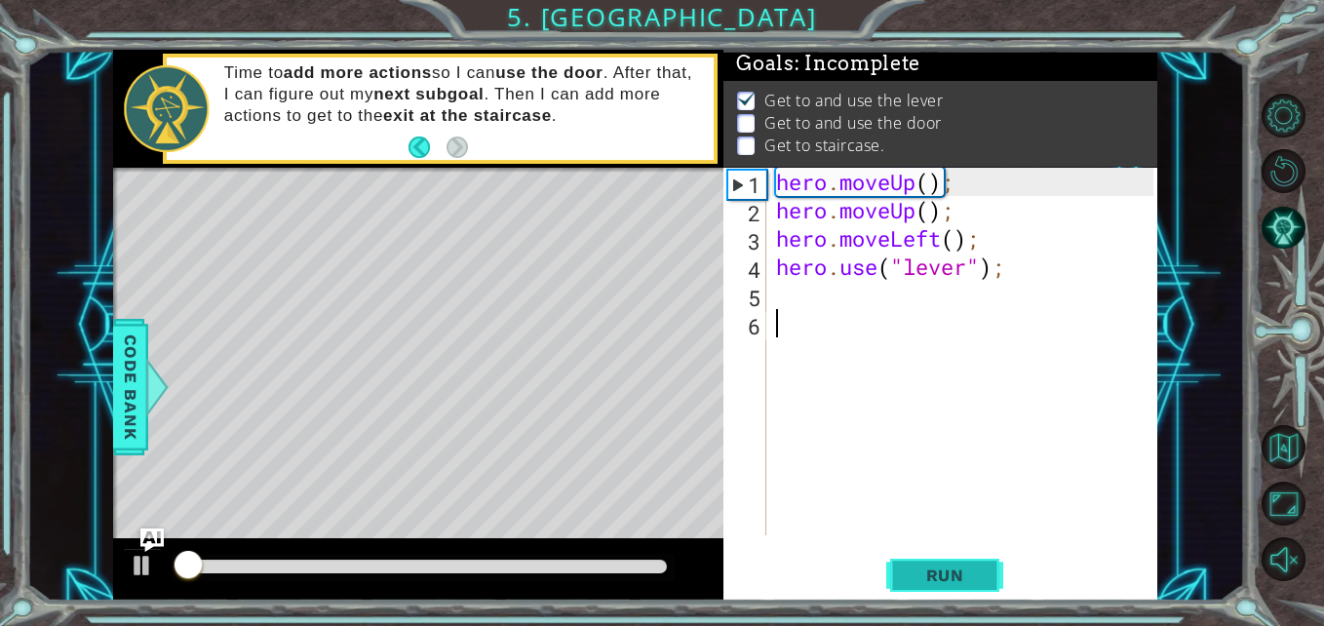
scroll to position [15, 0]
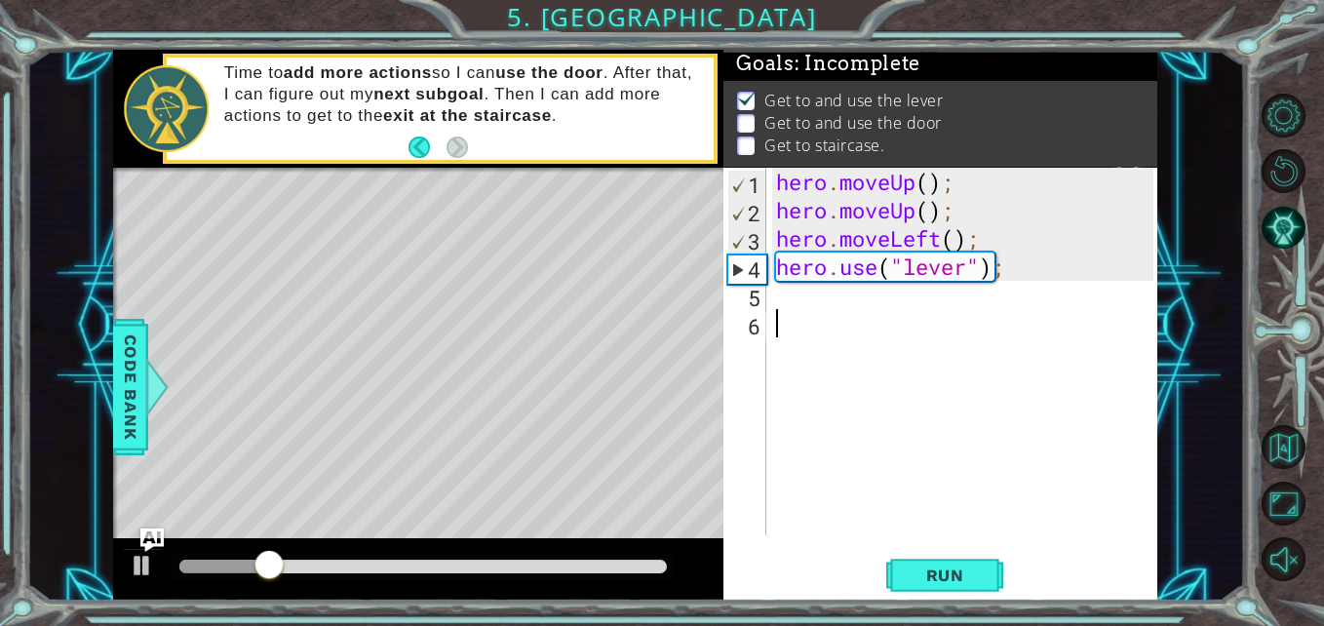
click at [912, 299] on div "hero . moveUp ( ) ; hero . moveUp ( ) ; hero . moveLeft ( ) ; hero . use ( "lev…" at bounding box center [967, 380] width 390 height 424
type textarea "h"
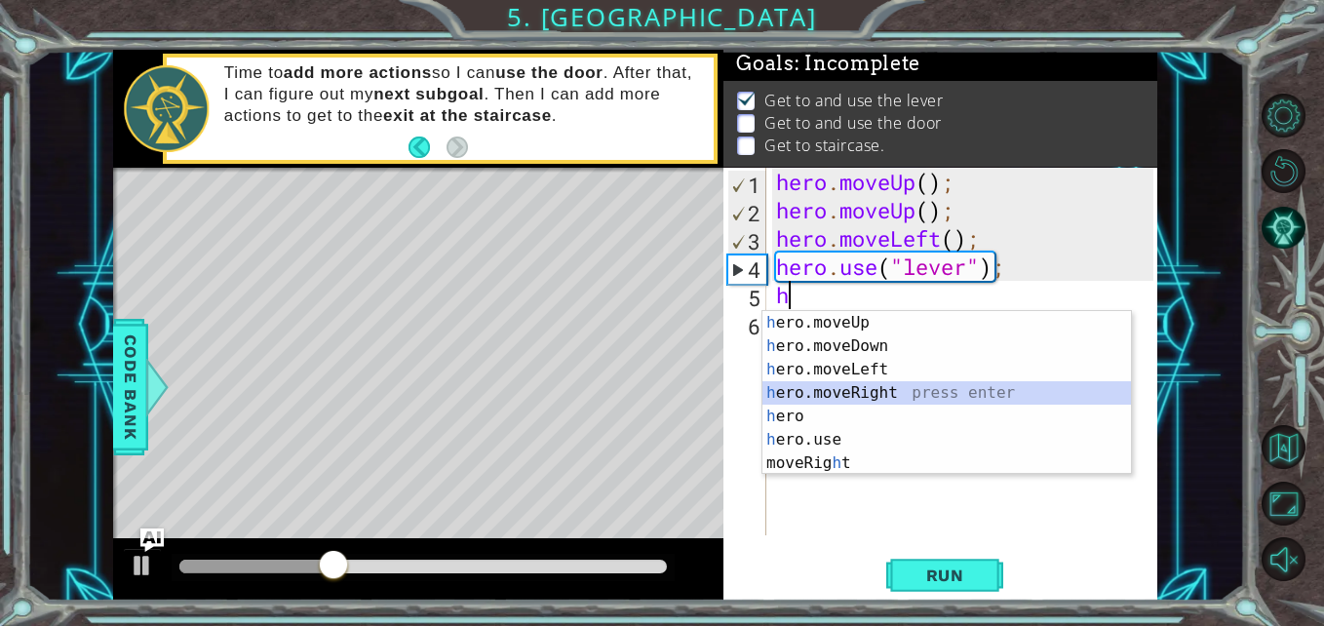
click at [901, 389] on div "h ero.moveUp press enter h ero.moveDown press enter h ero.moveLeft press enter …" at bounding box center [946, 416] width 368 height 211
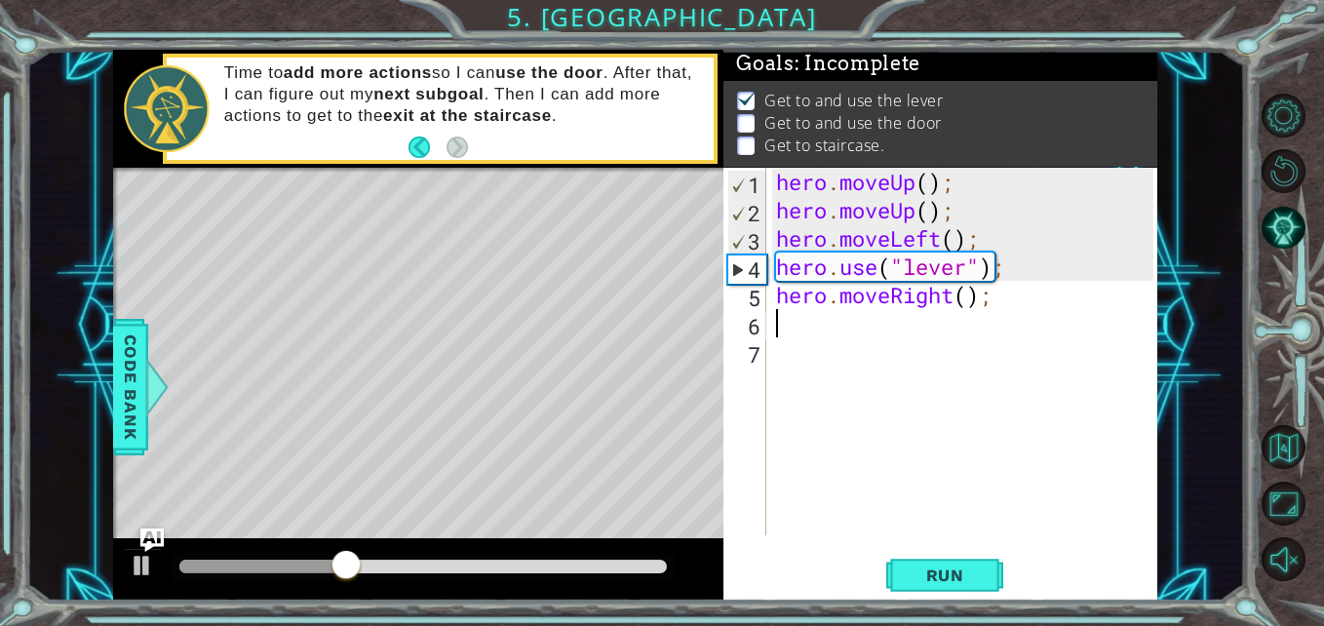
type textarea "h"
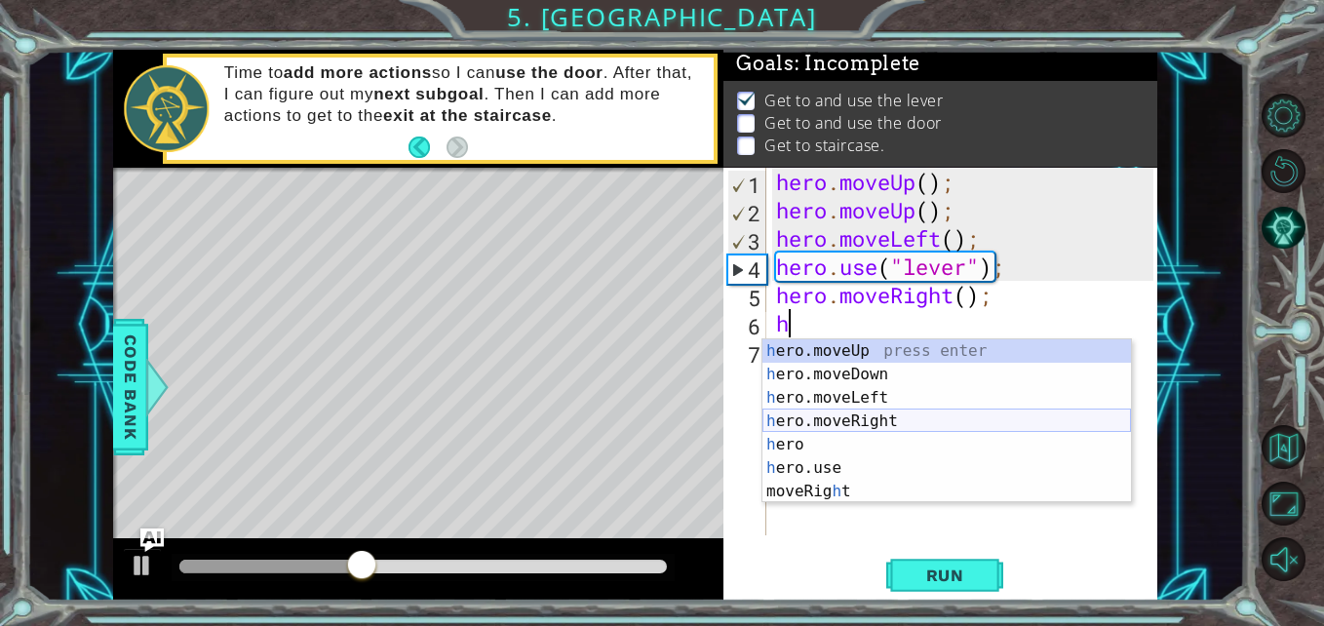
click at [901, 413] on div "h ero.moveUp press enter h ero.moveDown press enter h ero.moveLeft press enter …" at bounding box center [946, 444] width 368 height 211
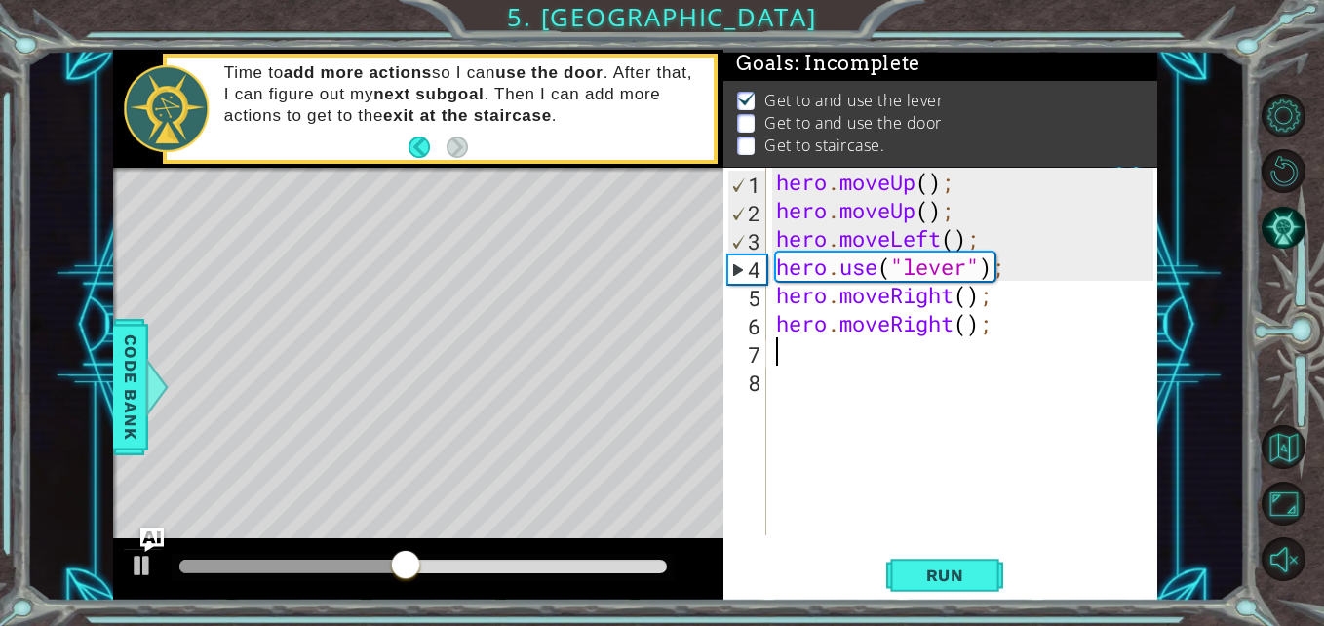
type textarea "h"
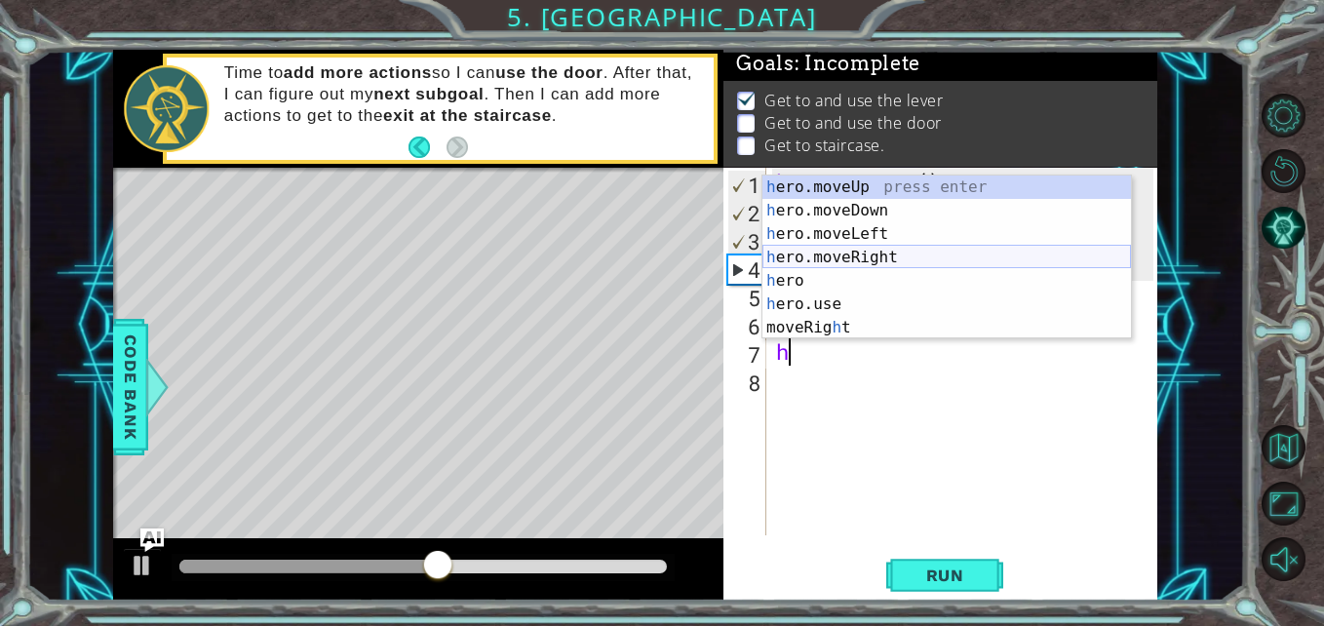
click at [894, 268] on div "h ero.moveUp press enter h ero.moveDown press enter h ero.moveLeft press enter …" at bounding box center [946, 280] width 368 height 211
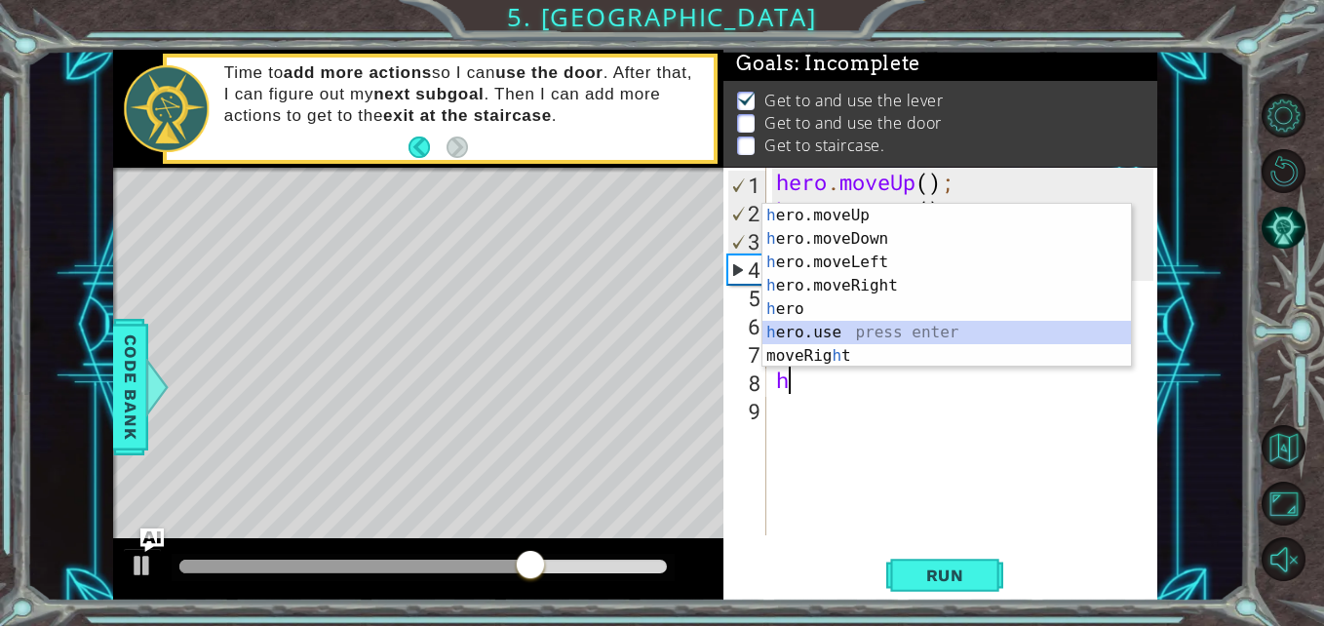
click at [848, 329] on div "h ero.moveUp press enter h ero.moveDown press enter h ero.moveLeft press enter …" at bounding box center [946, 309] width 368 height 211
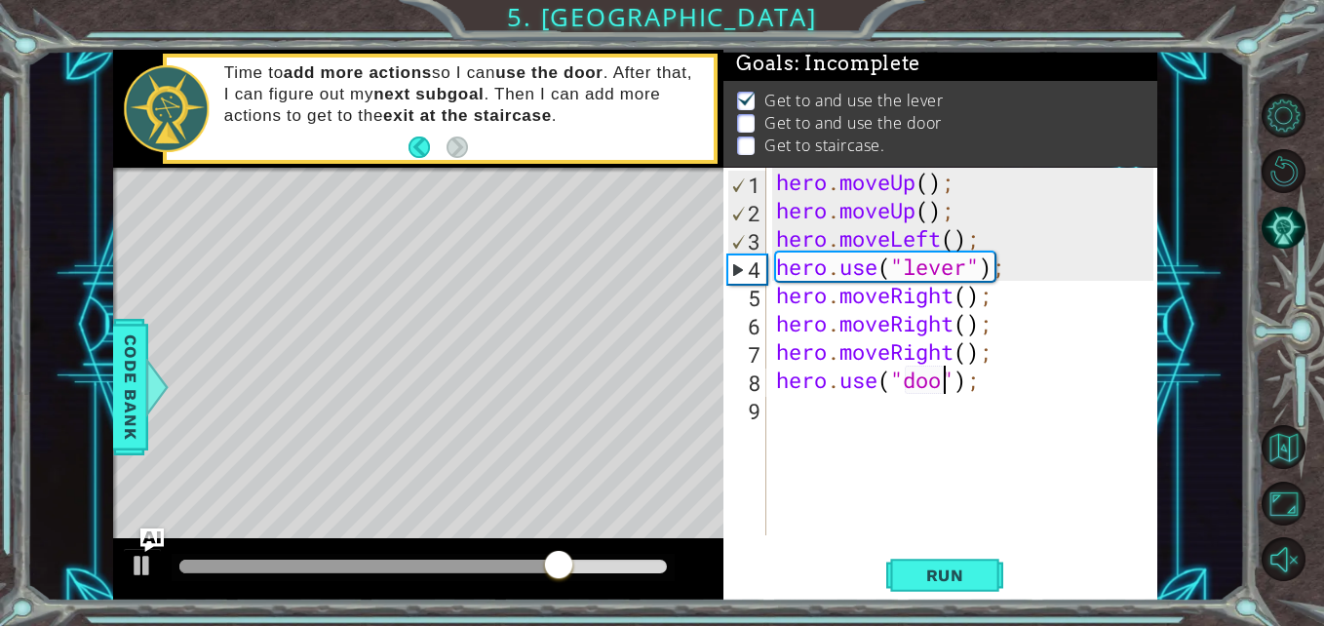
type textarea "hero.use("door");"
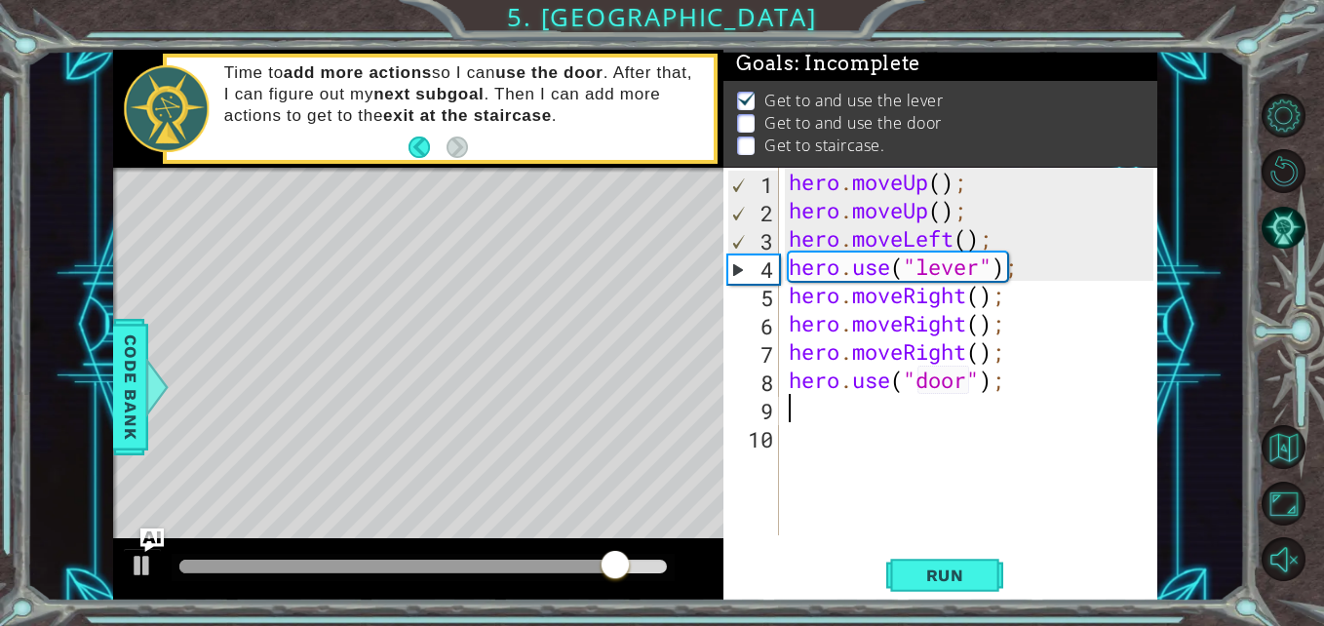
type textarea "h"
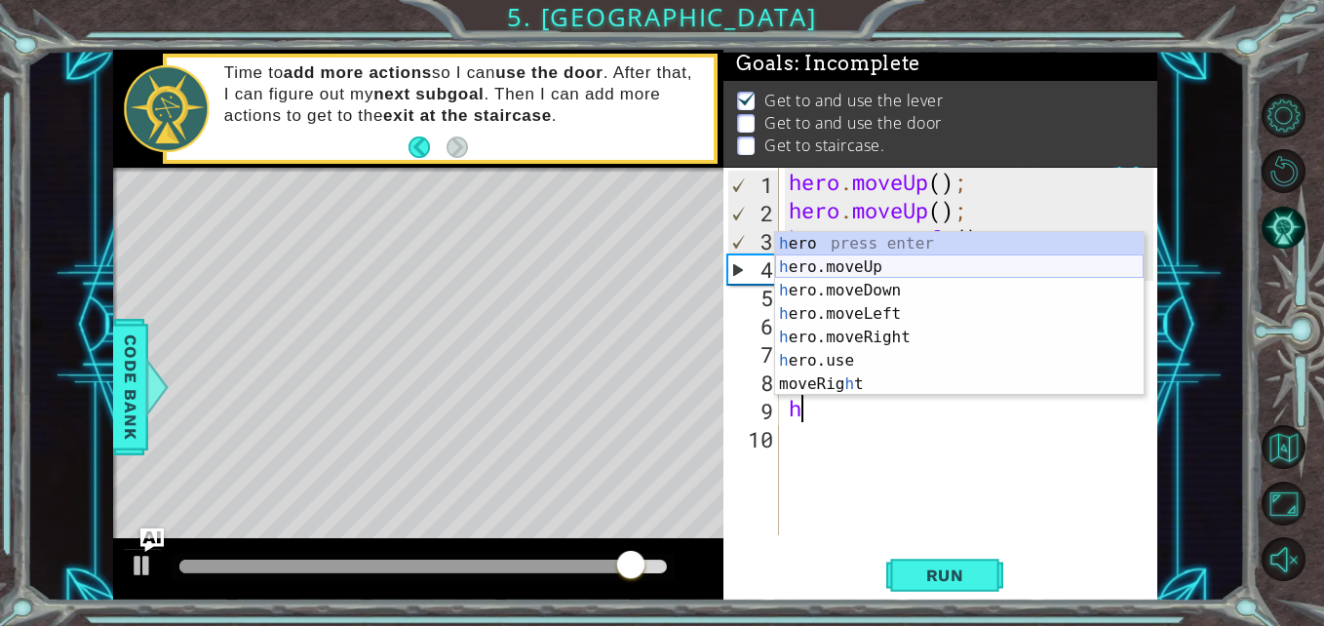
click at [875, 273] on div "h ero press enter h ero.moveUp press enter h ero.moveDown press enter h ero.mov…" at bounding box center [959, 337] width 368 height 211
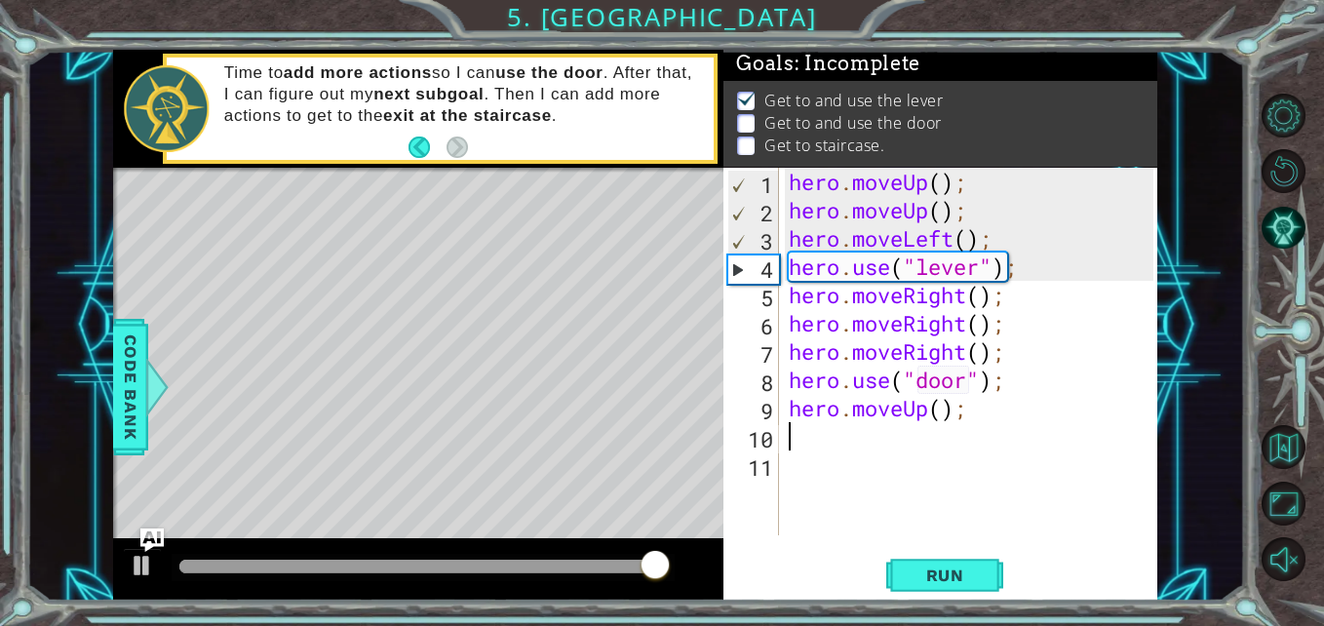
type textarea "h"
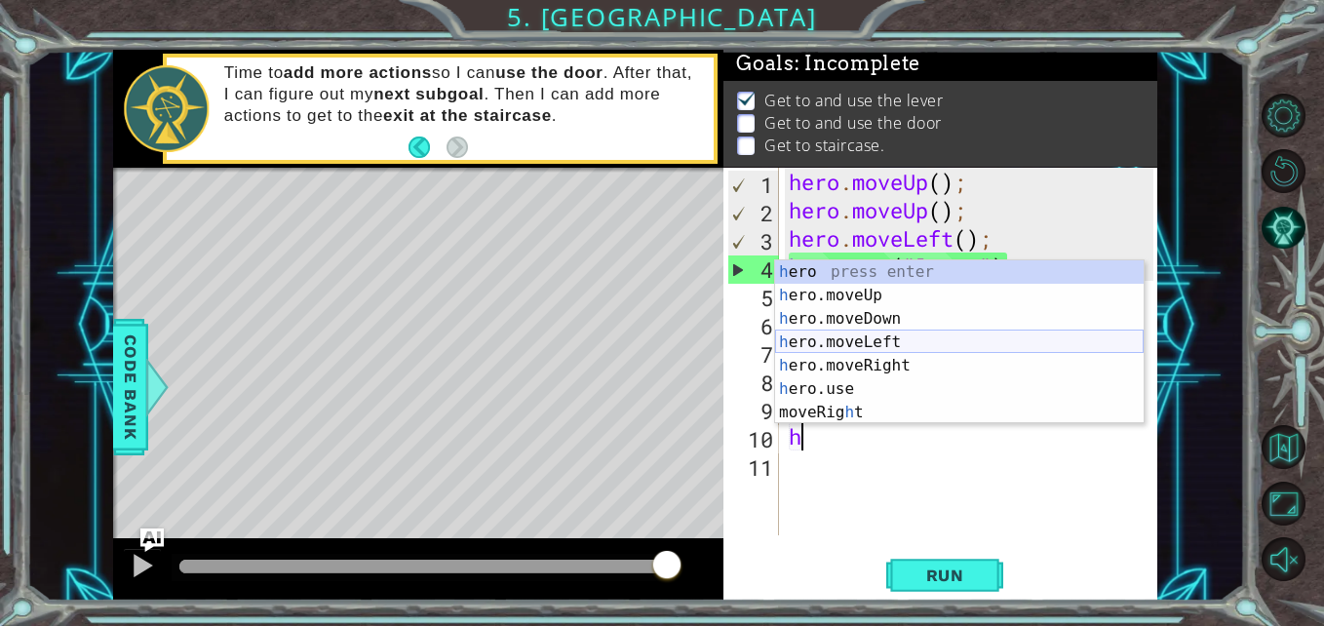
click at [857, 336] on div "h ero press enter h ero.moveUp press enter h ero.moveDown press enter h ero.mov…" at bounding box center [959, 365] width 368 height 211
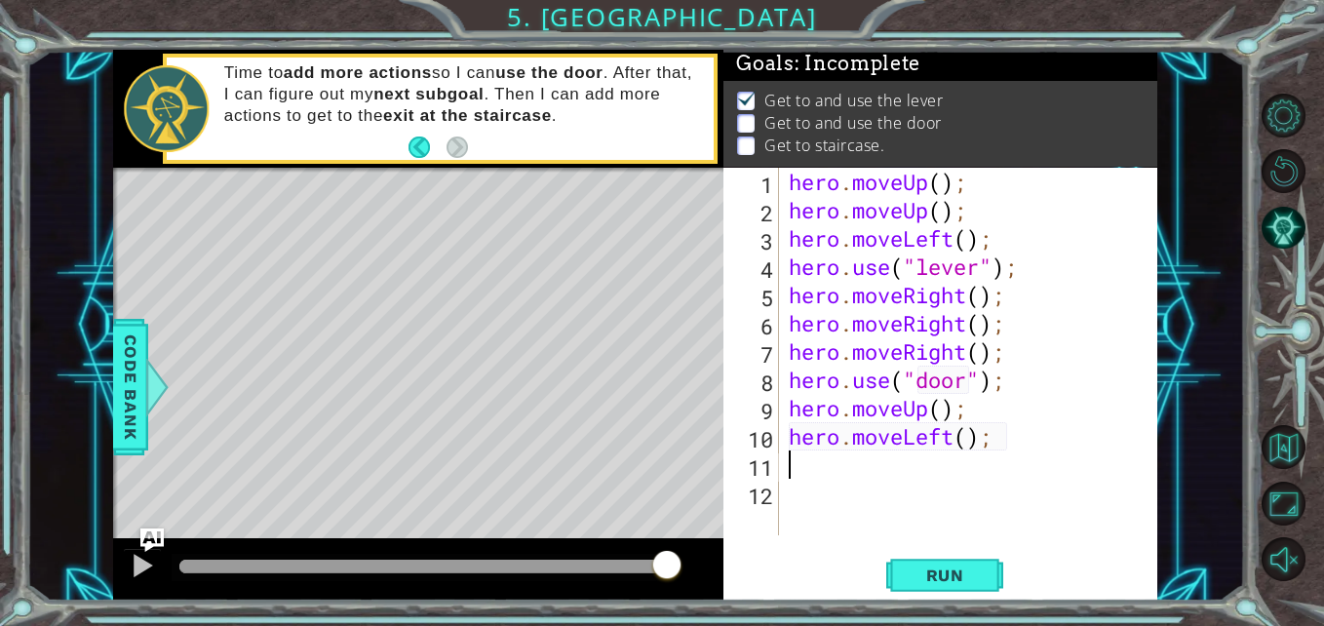
type textarea "h"
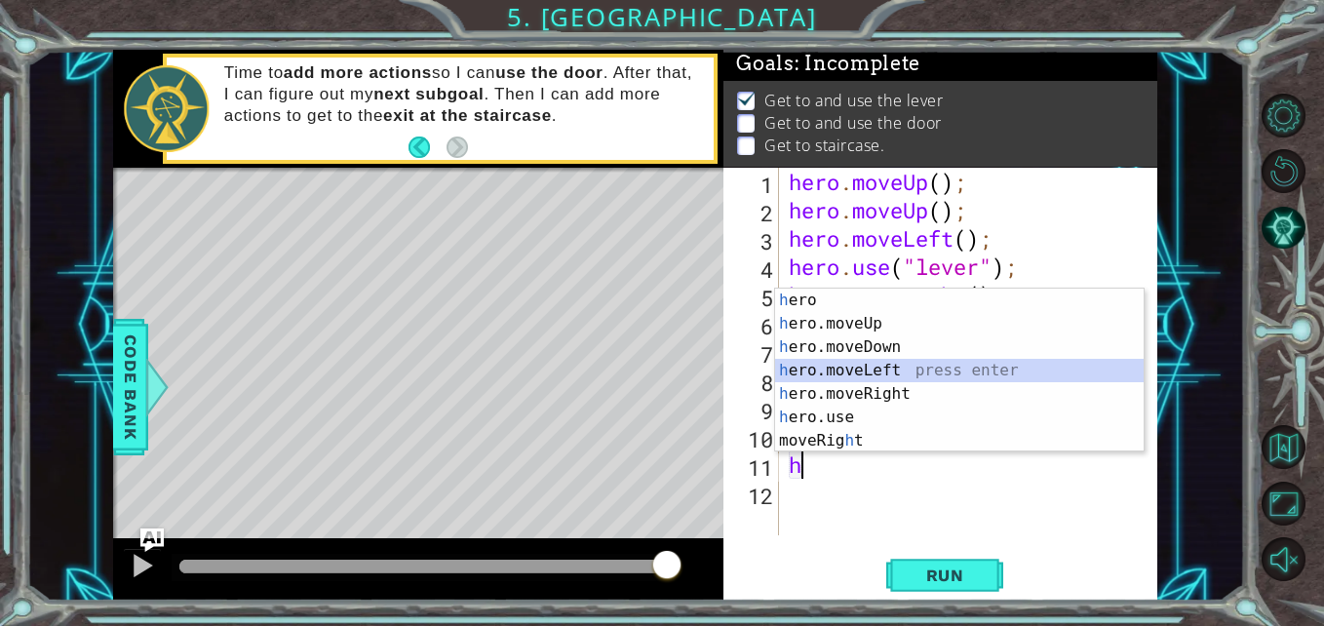
click at [874, 368] on div "h ero press enter h ero.moveUp press enter h ero.moveDown press enter h ero.mov…" at bounding box center [959, 394] width 368 height 211
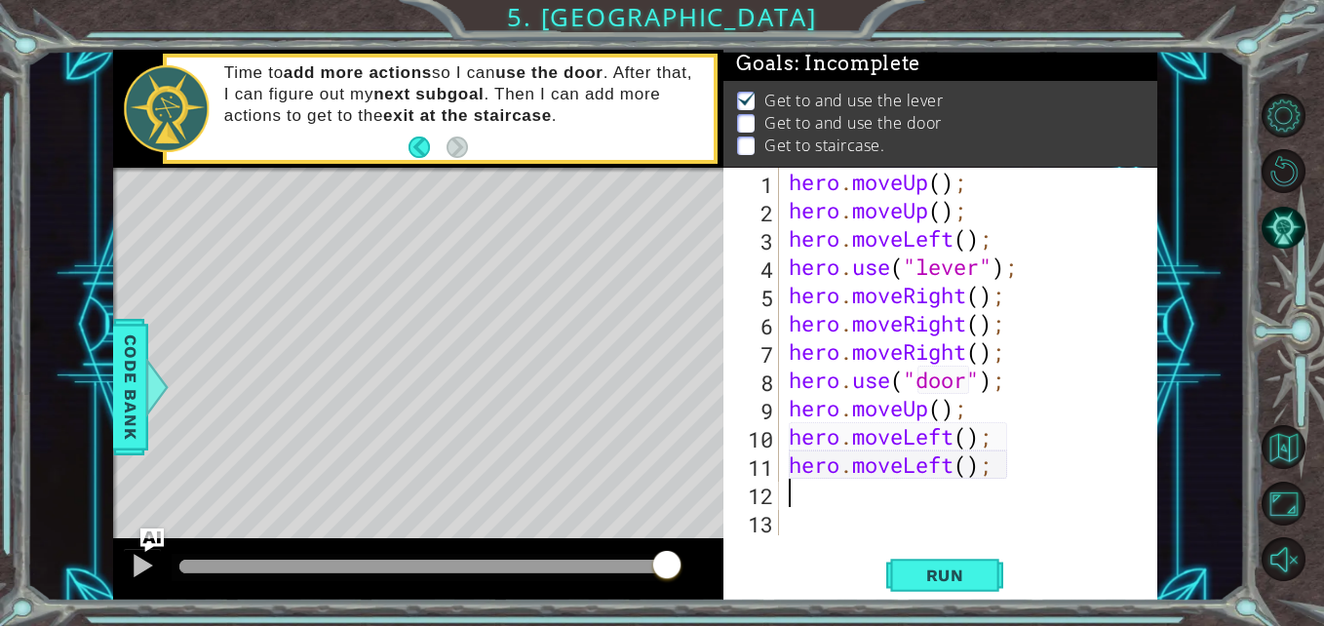
type textarea "h"
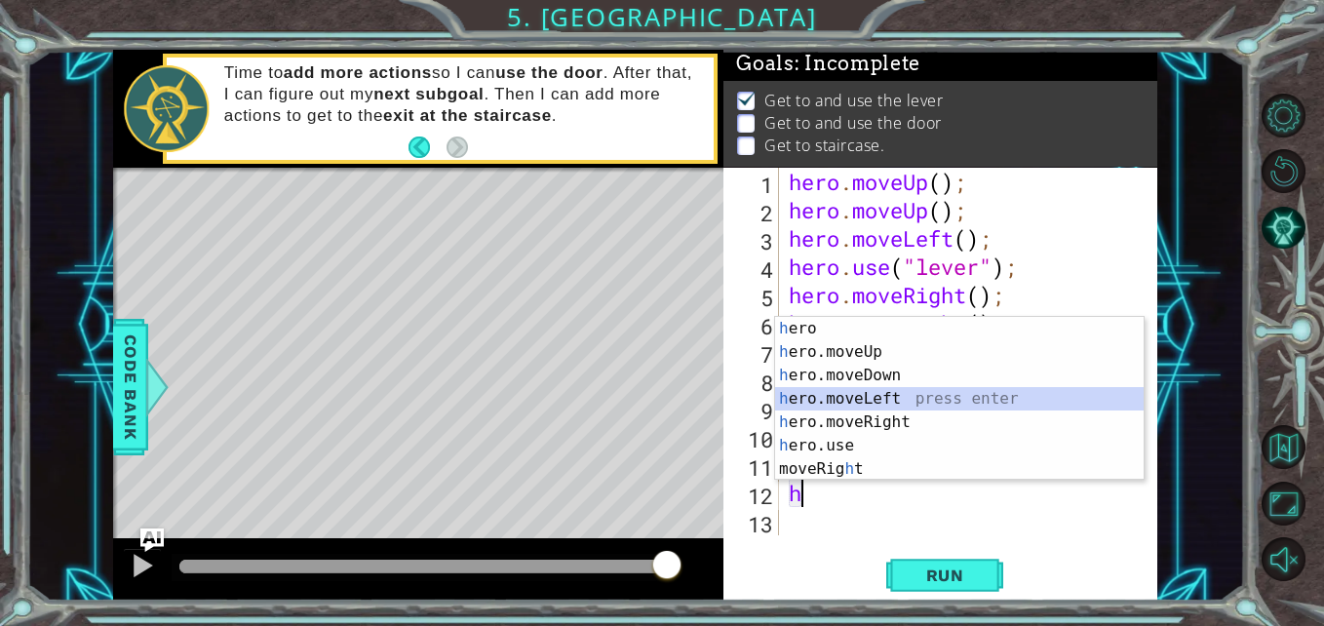
click at [888, 404] on div "h ero press enter h ero.moveUp press enter h ero.moveDown press enter h ero.mov…" at bounding box center [959, 422] width 368 height 211
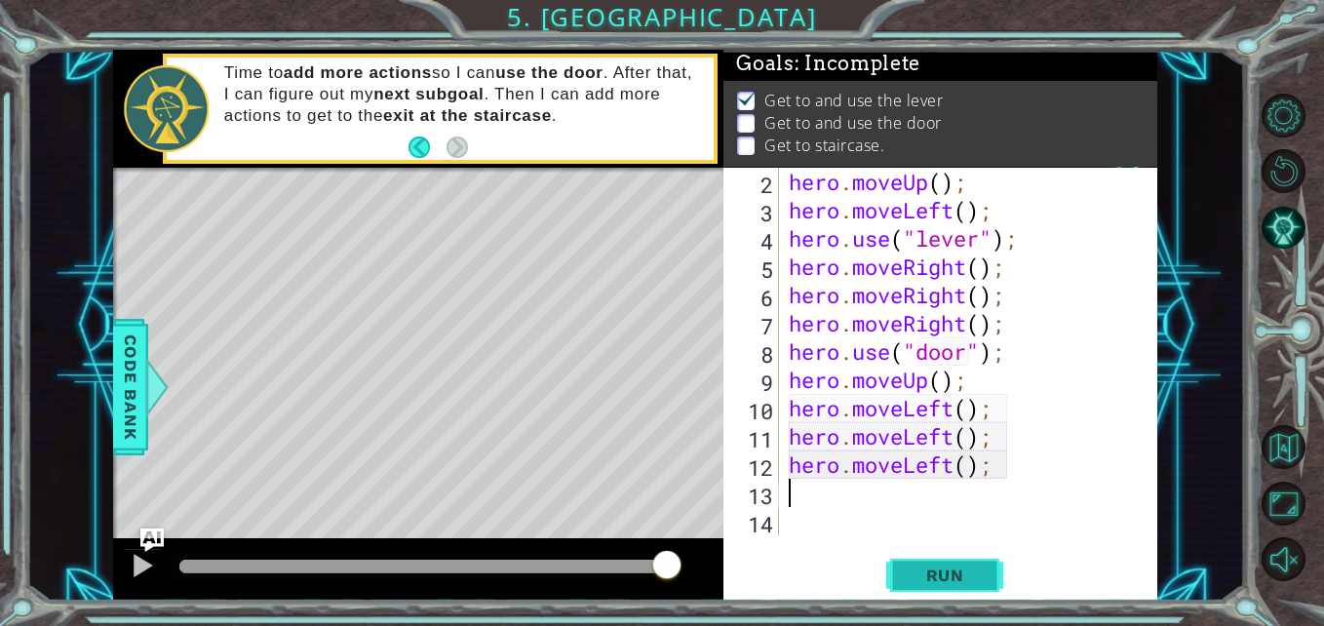
click at [960, 568] on span "Run" at bounding box center [945, 574] width 77 height 19
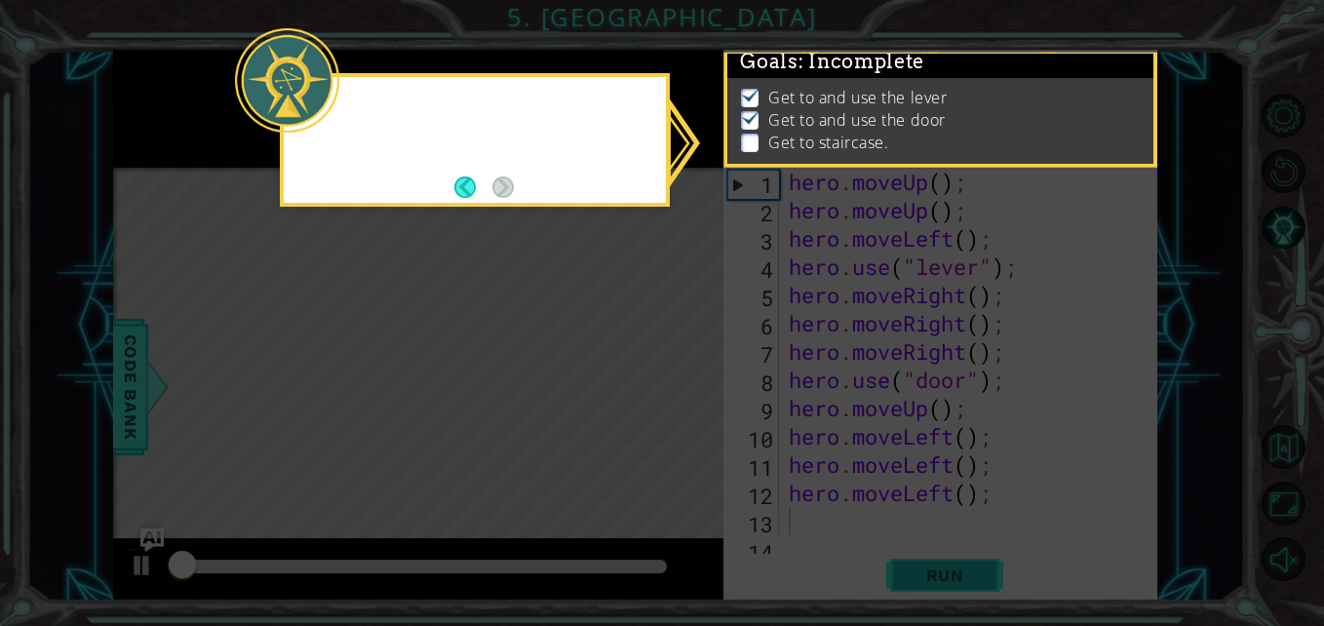
scroll to position [0, 0]
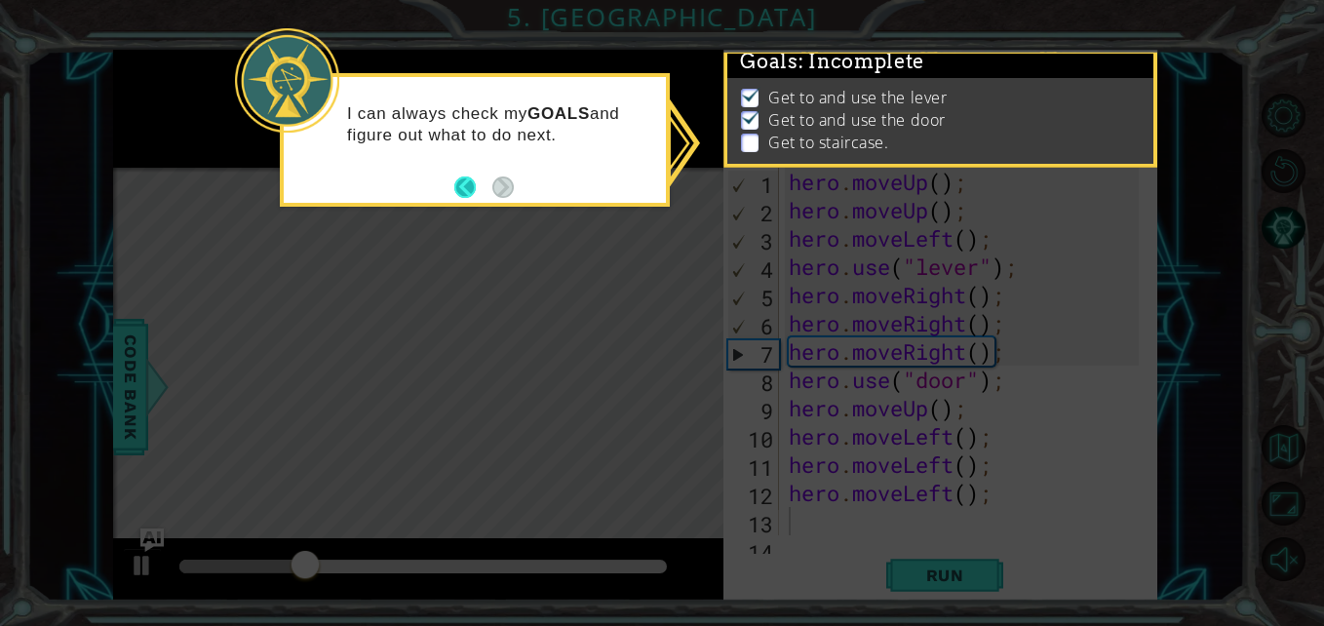
click at [460, 181] on button "Back" at bounding box center [473, 186] width 38 height 21
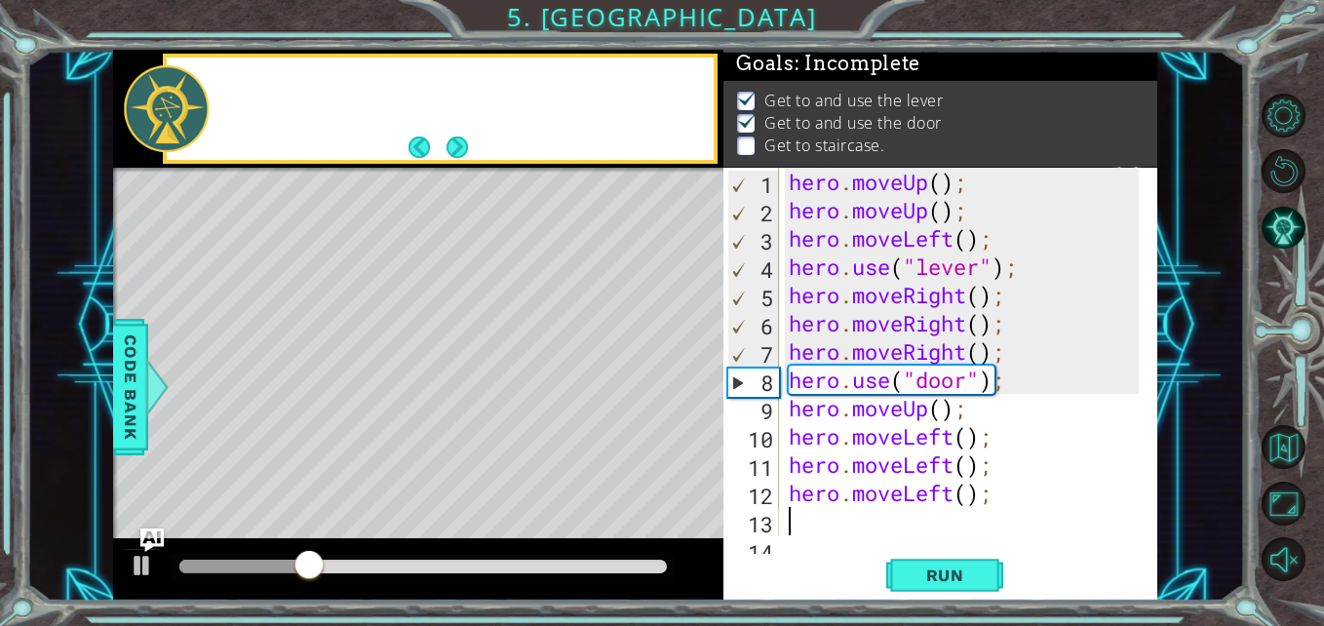
scroll to position [12, 0]
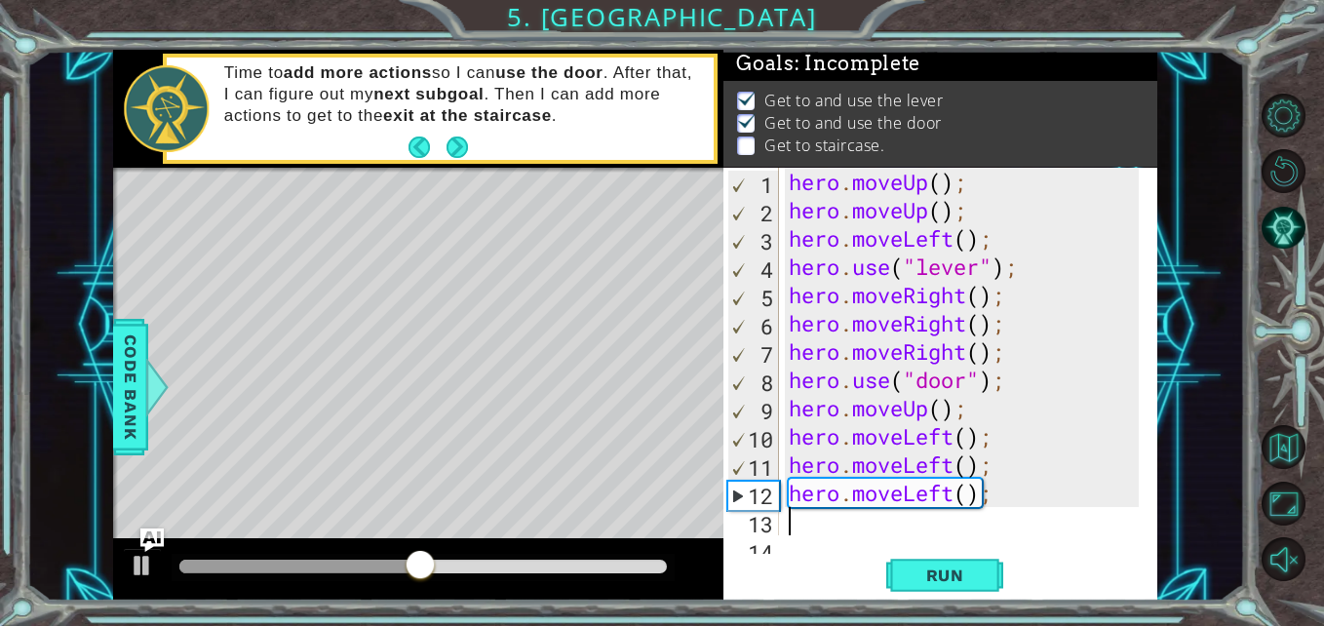
click at [987, 416] on div "hero . moveUp ( ) ; hero . moveUp ( ) ; hero . moveLeft ( ) ; hero . use ( "lev…" at bounding box center [966, 380] width 363 height 424
type textarea "hero.moveUp();"
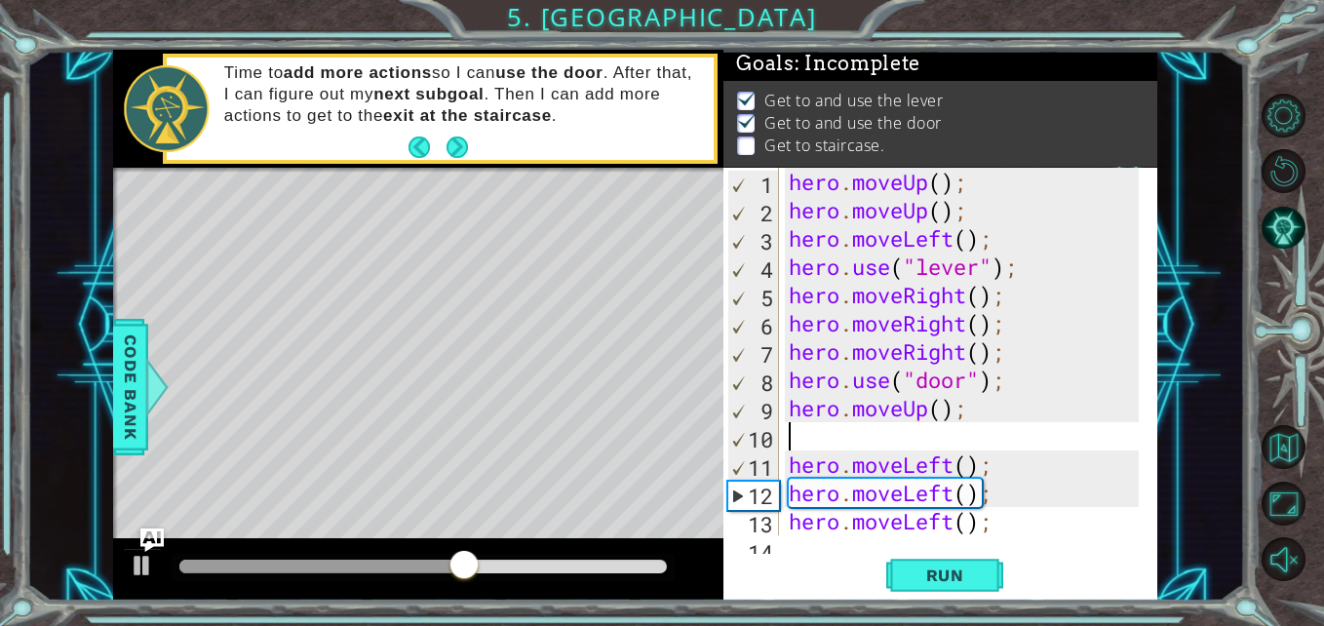
type textarea "h"
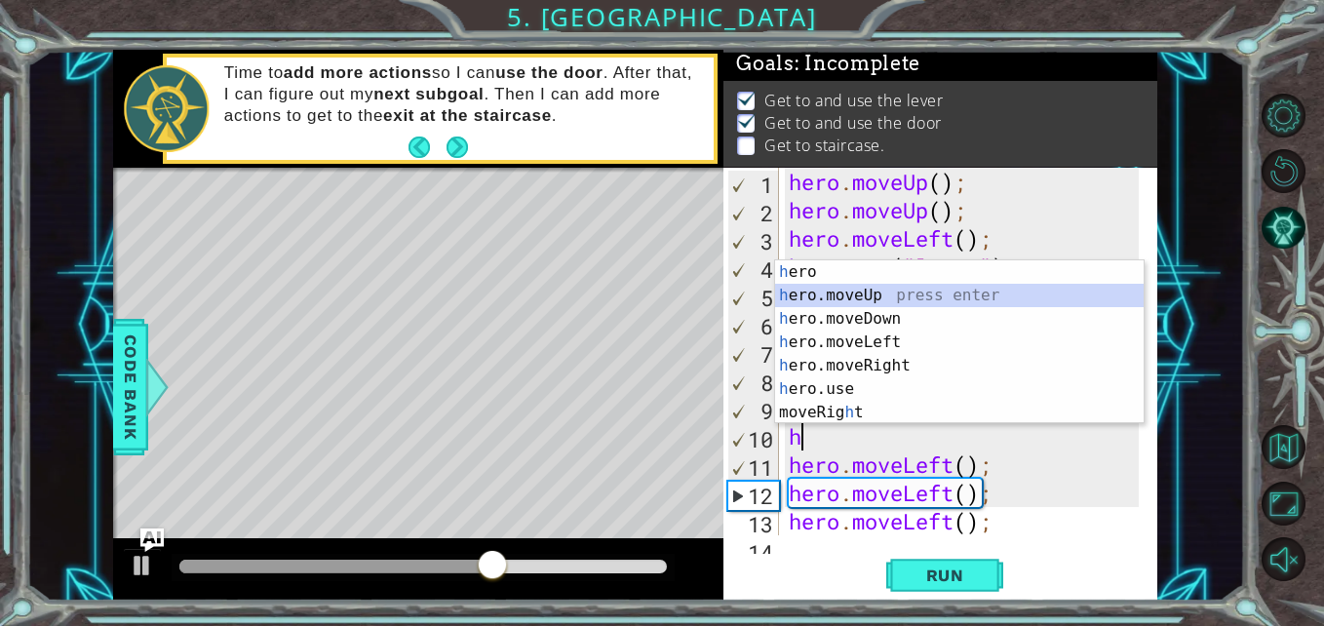
click at [910, 303] on div "h ero press enter h ero.moveUp press enter h ero.moveDown press enter h ero.mov…" at bounding box center [959, 365] width 368 height 211
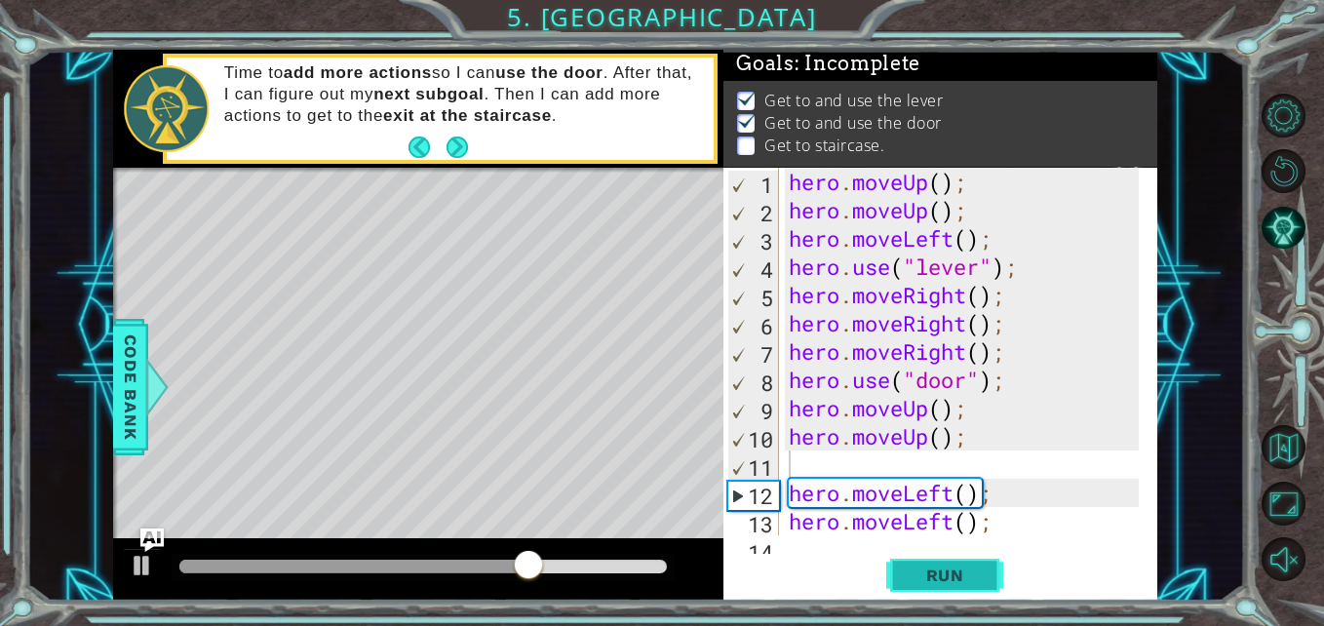
click at [937, 575] on span "Run" at bounding box center [945, 574] width 77 height 19
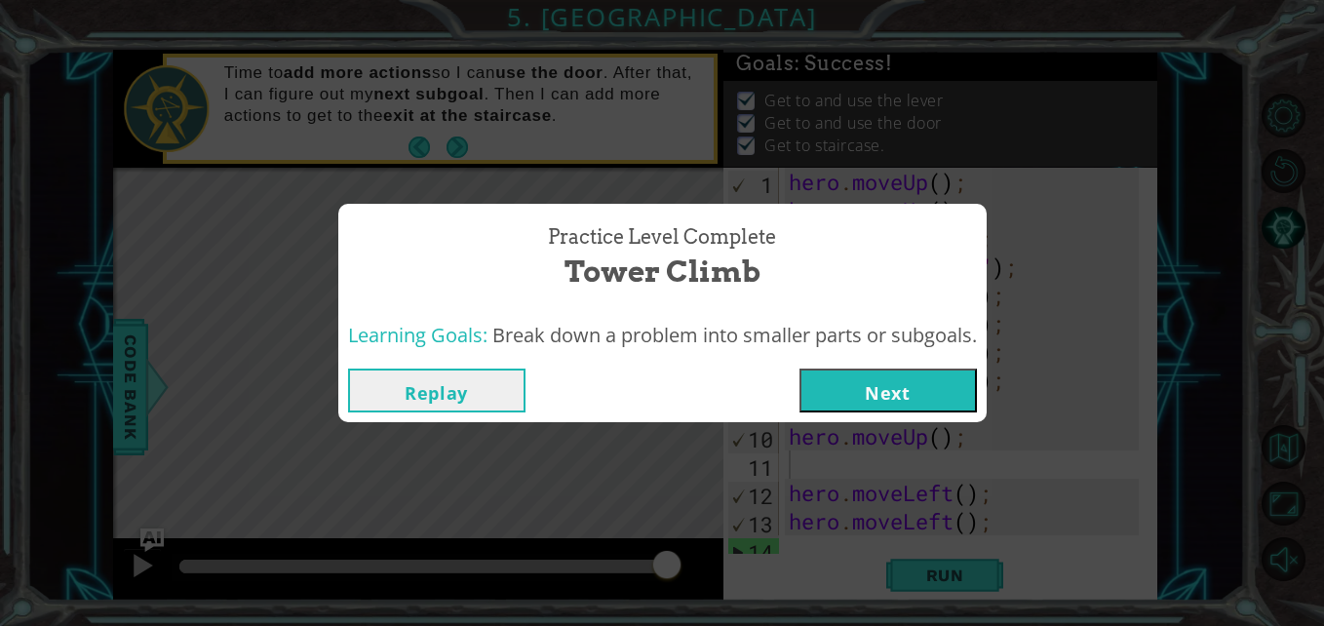
click at [816, 395] on button "Next" at bounding box center [887, 390] width 177 height 44
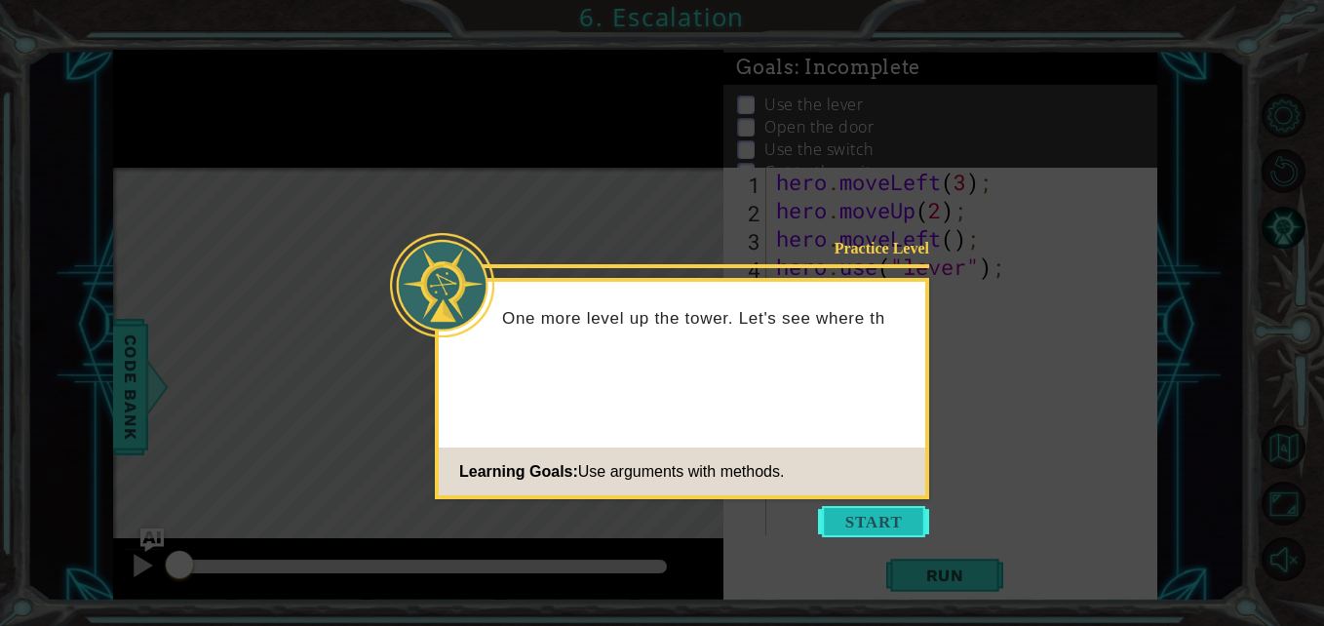
click at [843, 518] on button "Start" at bounding box center [873, 521] width 111 height 31
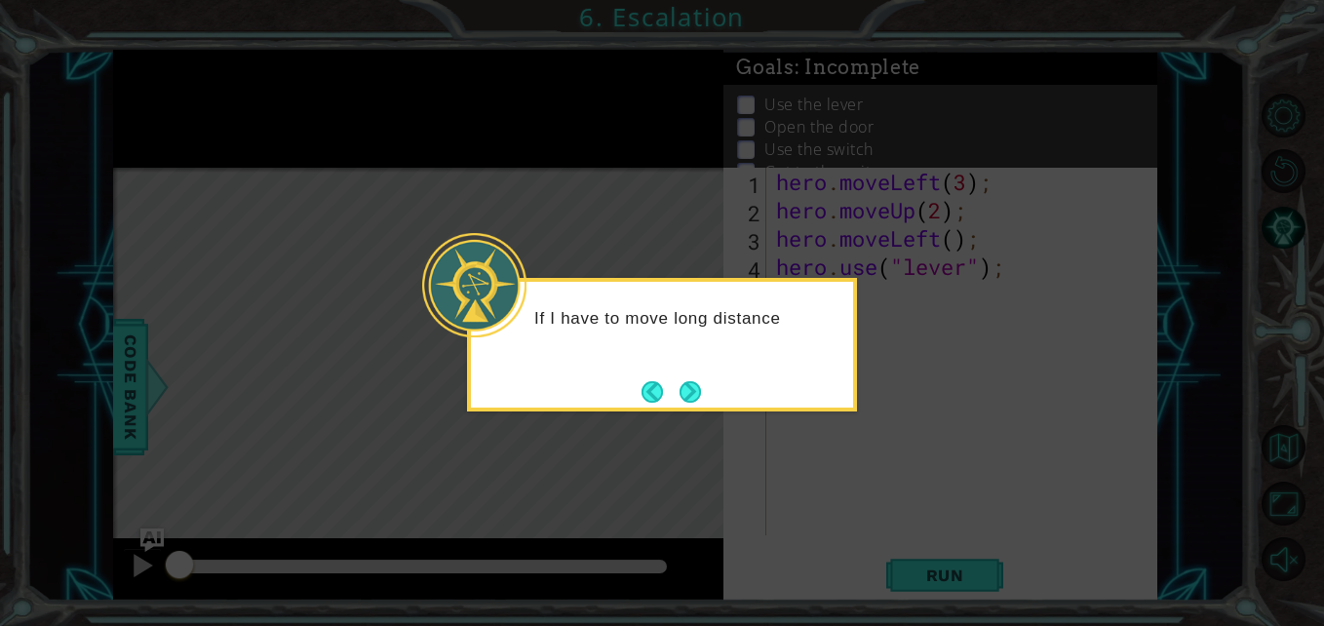
click at [709, 384] on div "If I have to move long distance" at bounding box center [662, 345] width 390 height 134
click at [701, 387] on button "Next" at bounding box center [689, 391] width 21 height 21
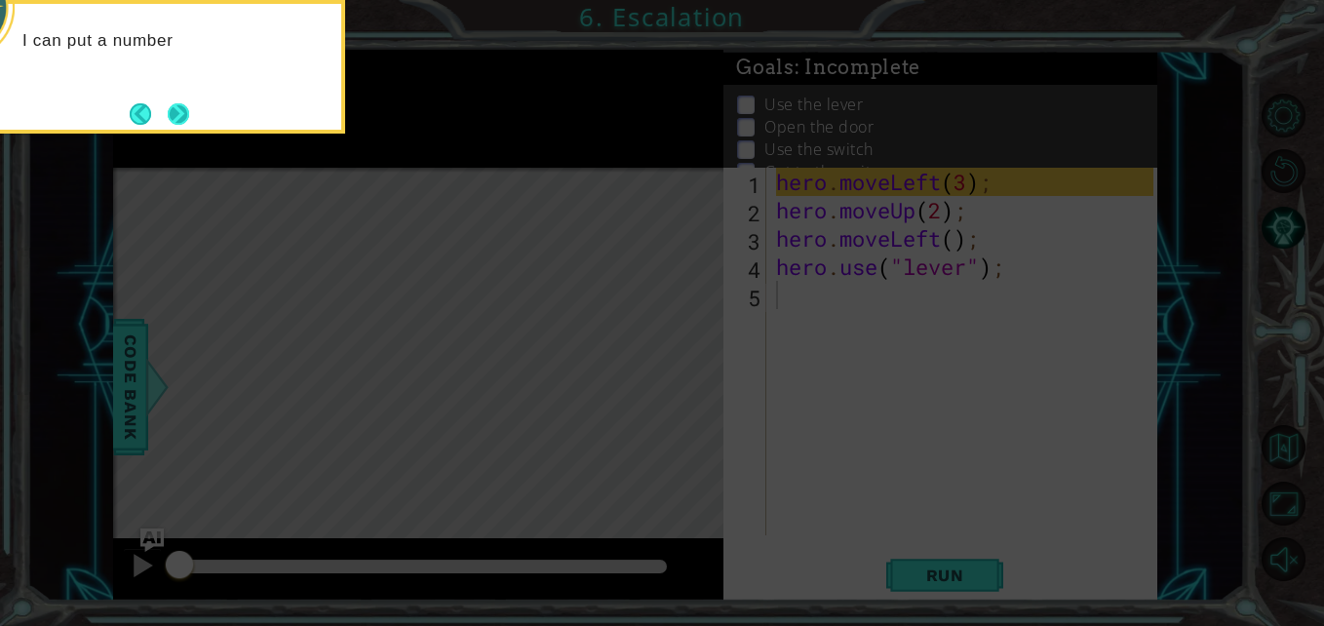
click at [171, 113] on button "Next" at bounding box center [178, 113] width 21 height 21
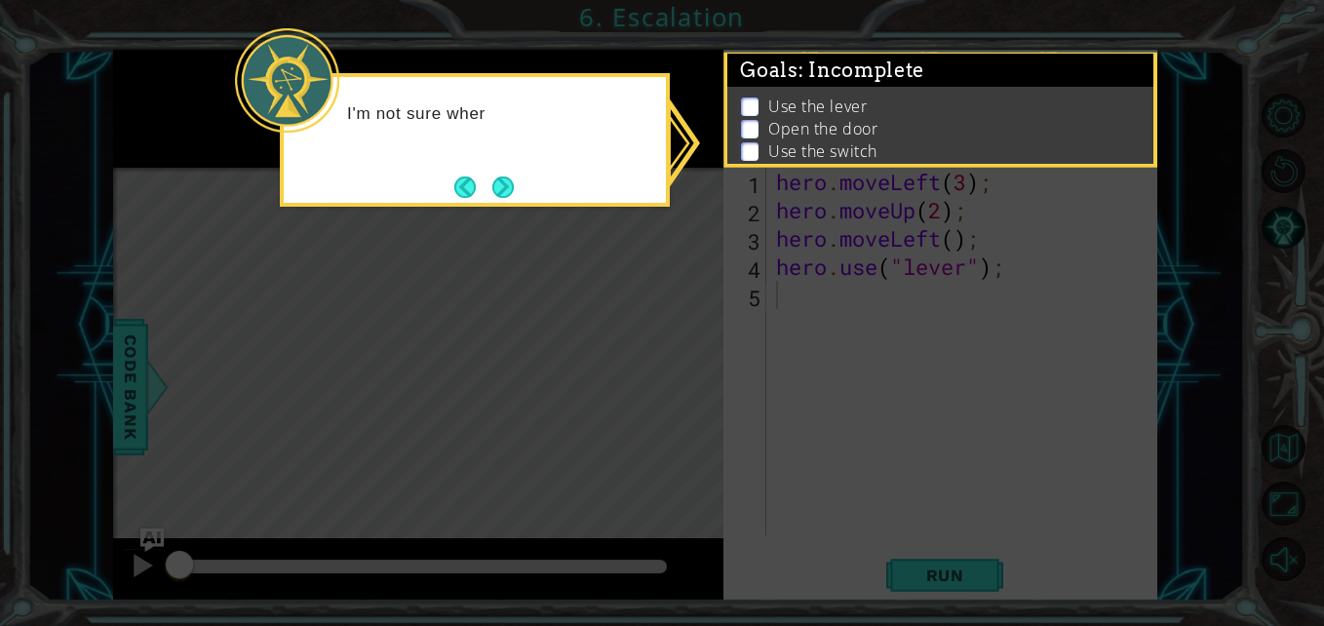
click at [521, 182] on div "I'm not sure wher" at bounding box center [475, 140] width 390 height 134
click at [510, 187] on button "Next" at bounding box center [502, 186] width 21 height 21
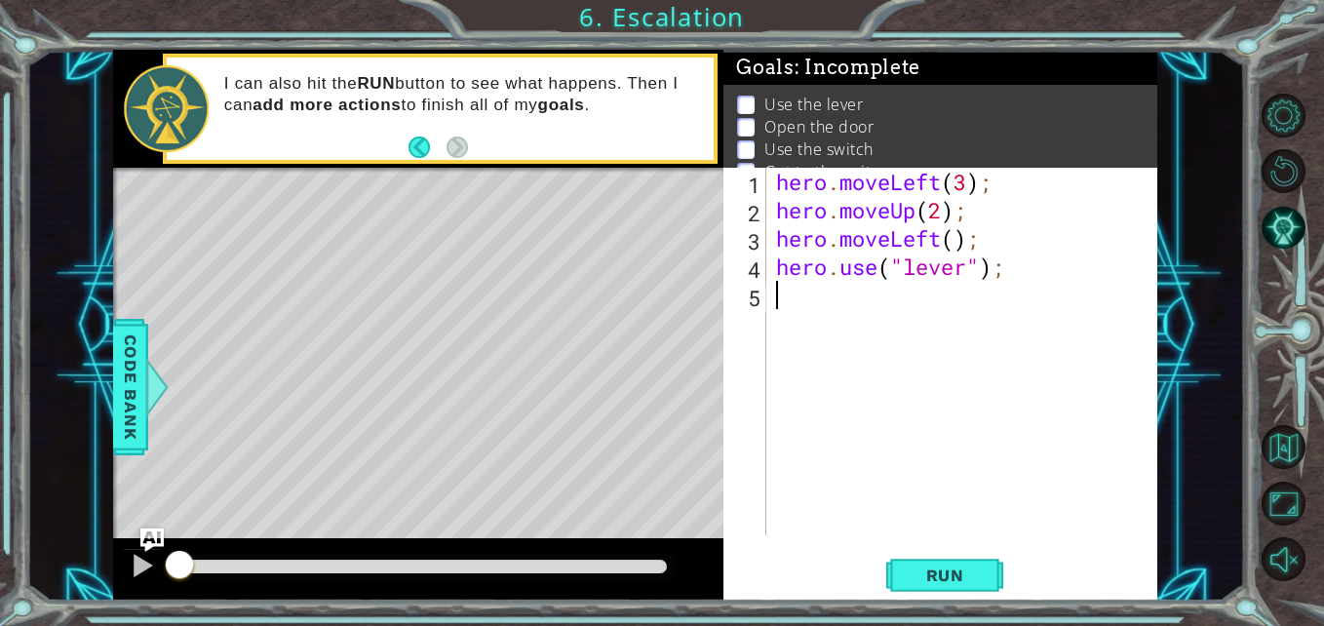
click at [747, 97] on p at bounding box center [746, 105] width 18 height 19
click at [929, 564] on button "Run" at bounding box center [944, 575] width 117 height 43
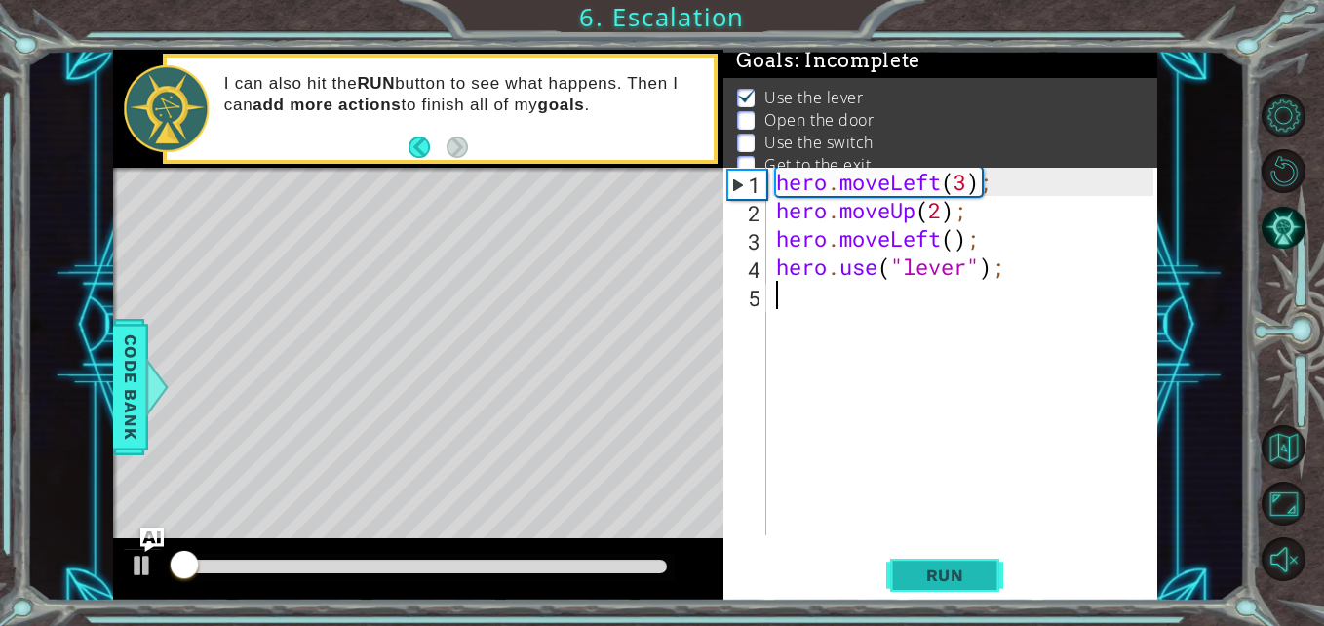
scroll to position [25, 0]
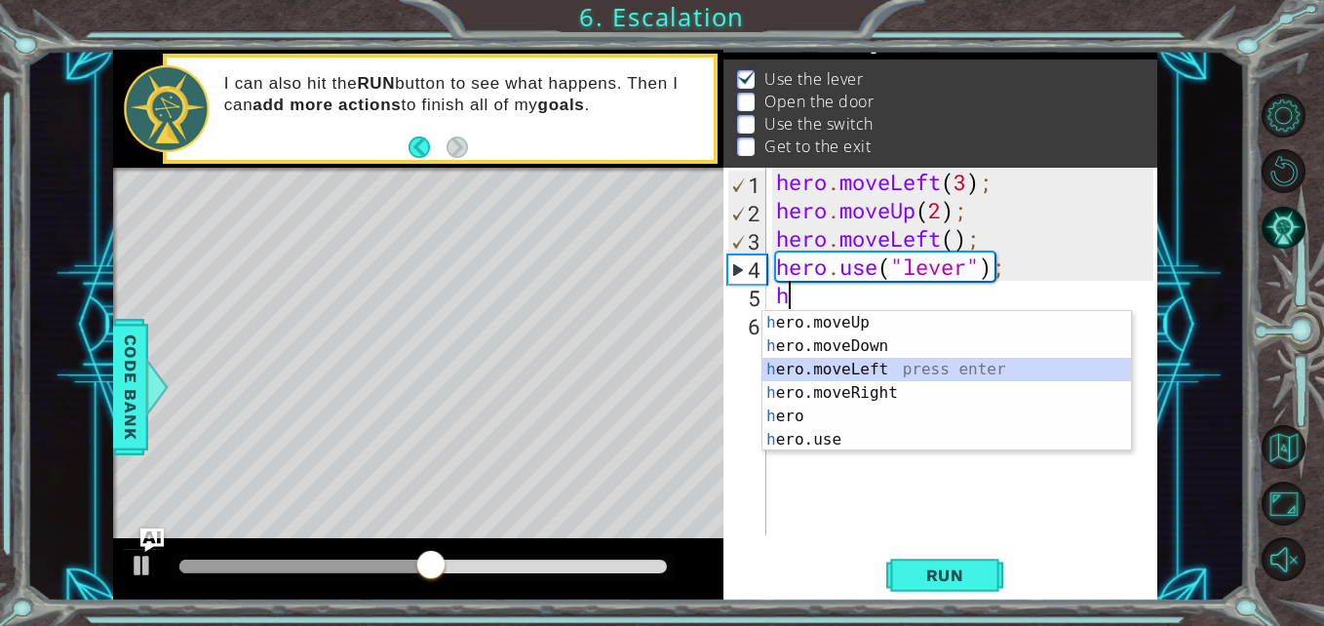
click at [929, 366] on div "h ero.moveUp press enter h ero.moveDown press enter h ero.moveLeft press enter …" at bounding box center [946, 404] width 368 height 187
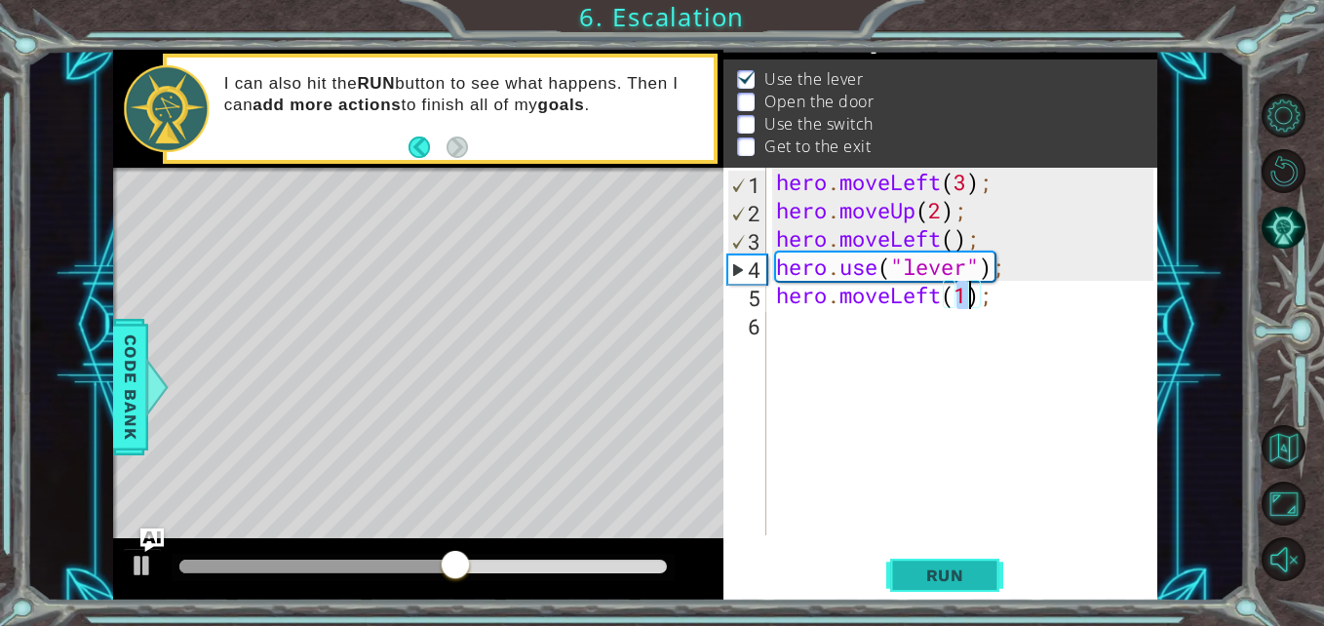
type textarea "hero.moveLeft(1);"
click at [905, 559] on button "Run" at bounding box center [944, 575] width 117 height 43
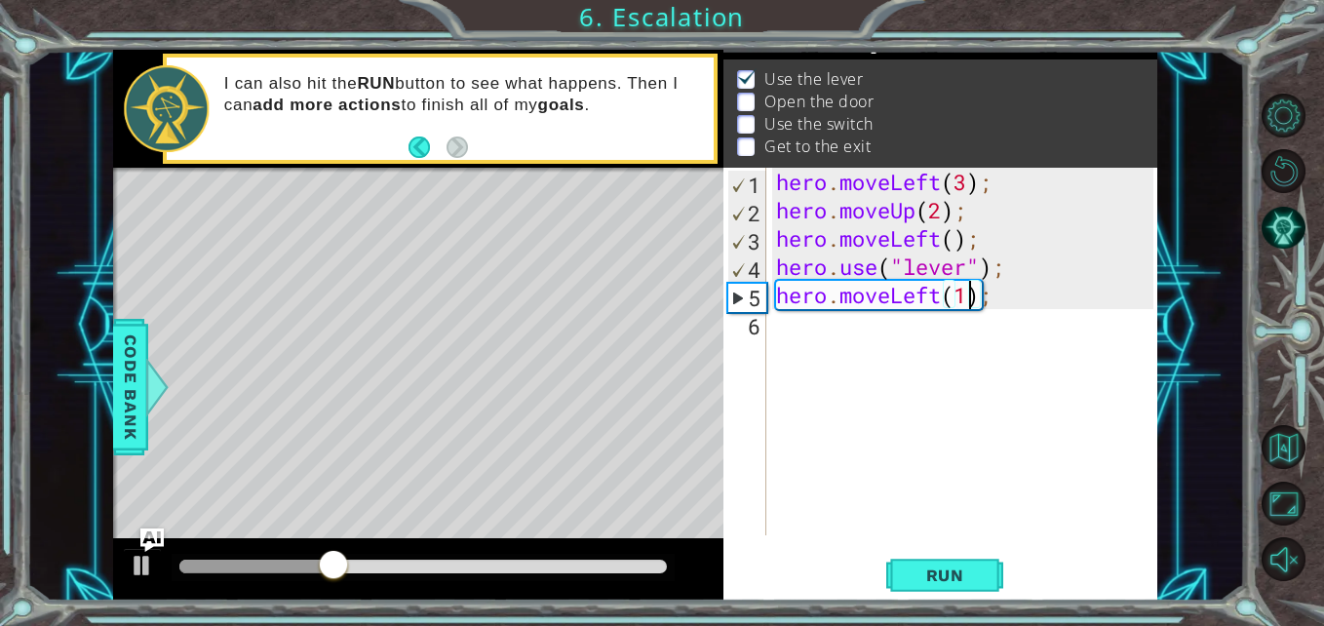
click at [867, 349] on div "hero . moveLeft ( 3 ) ; hero . moveUp ( 2 ) ; hero . moveLeft ( ) ; hero . use …" at bounding box center [967, 380] width 390 height 424
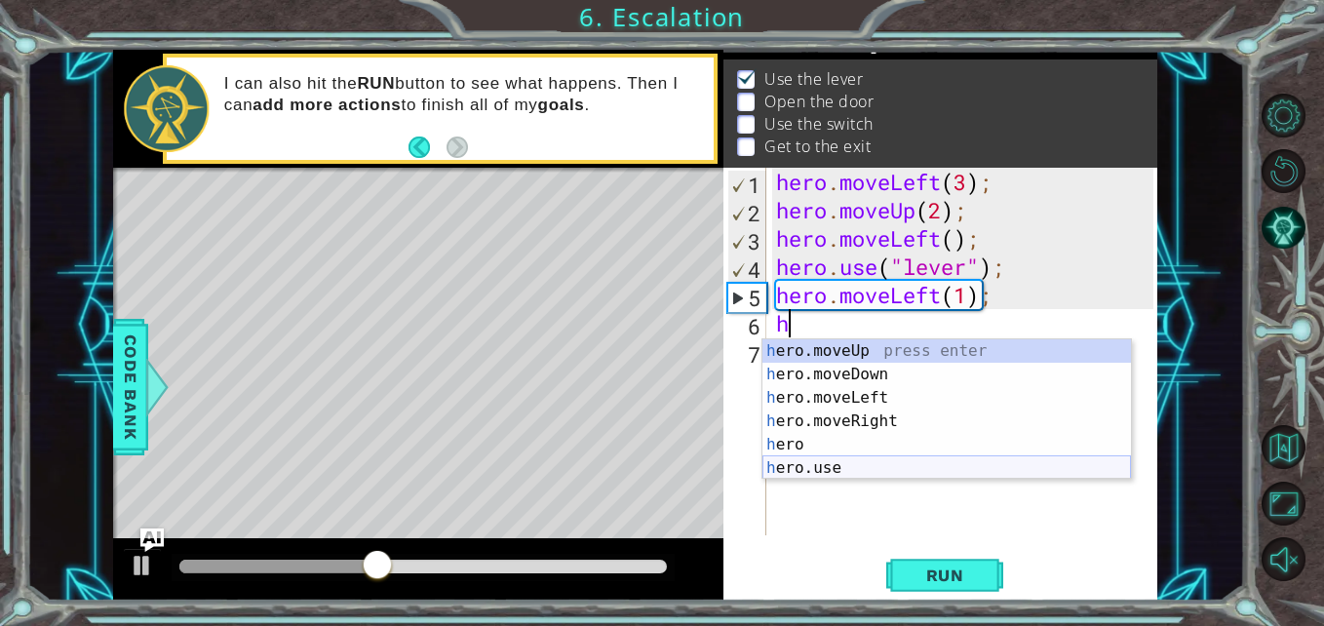
click at [860, 460] on div "h ero.moveUp press enter h ero.moveDown press enter h ero.moveLeft press enter …" at bounding box center [946, 432] width 368 height 187
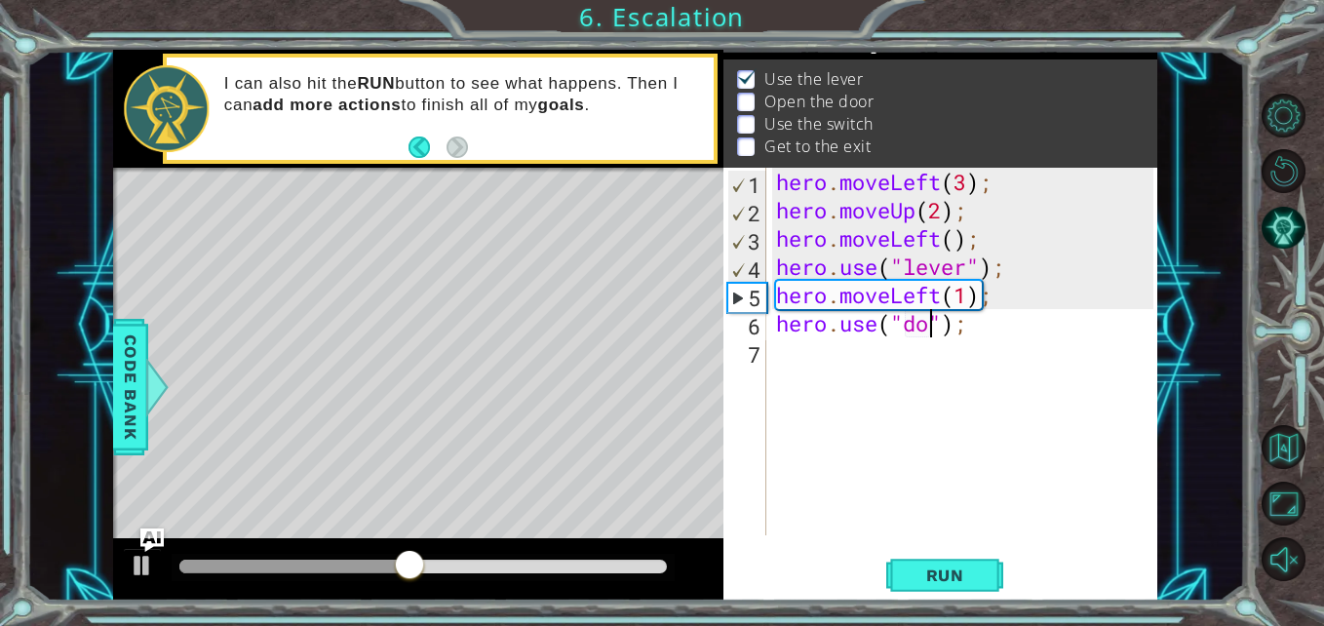
type textarea "hero.use("door");"
click at [916, 345] on div "hero . moveLeft ( 3 ) ; hero . moveUp ( 2 ) ; hero . moveLeft ( ) ; hero . use …" at bounding box center [967, 380] width 390 height 424
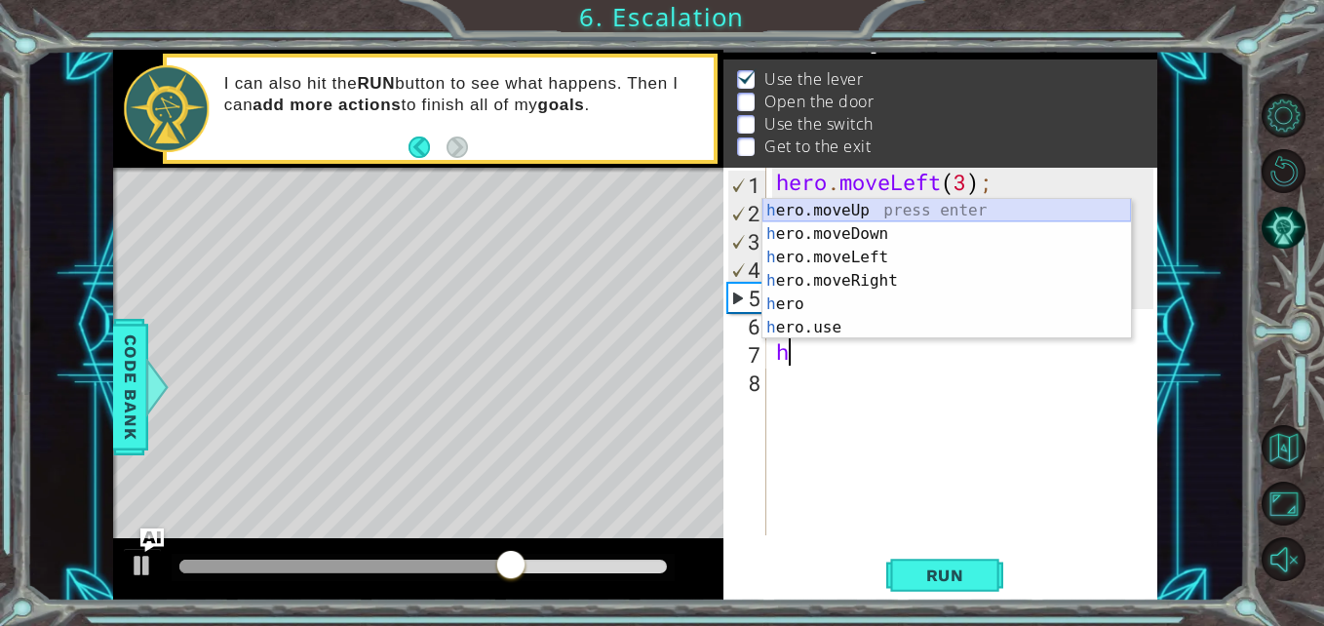
click at [913, 215] on div "h ero.moveUp press enter h ero.moveDown press enter h ero.moveLeft press enter …" at bounding box center [946, 292] width 368 height 187
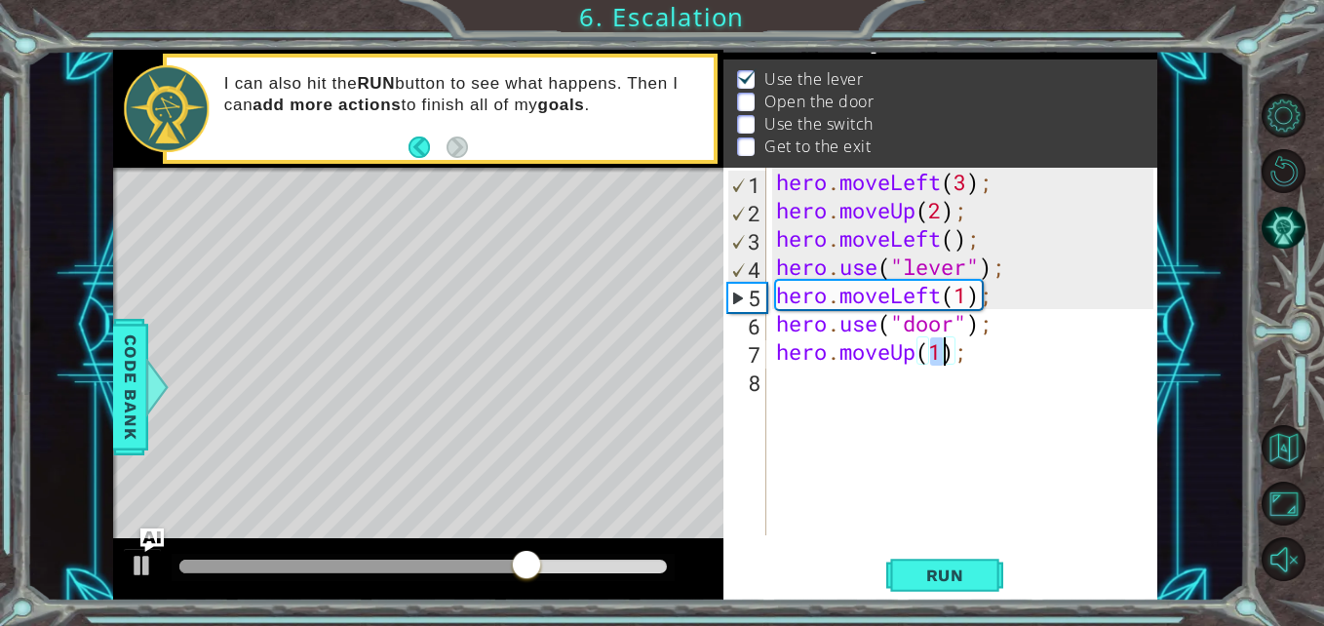
type textarea "hero.moveUp(2);"
click at [882, 387] on div "hero . moveLeft ( 3 ) ; hero . moveUp ( 2 ) ; hero . moveLeft ( ) ; hero . use …" at bounding box center [967, 380] width 390 height 424
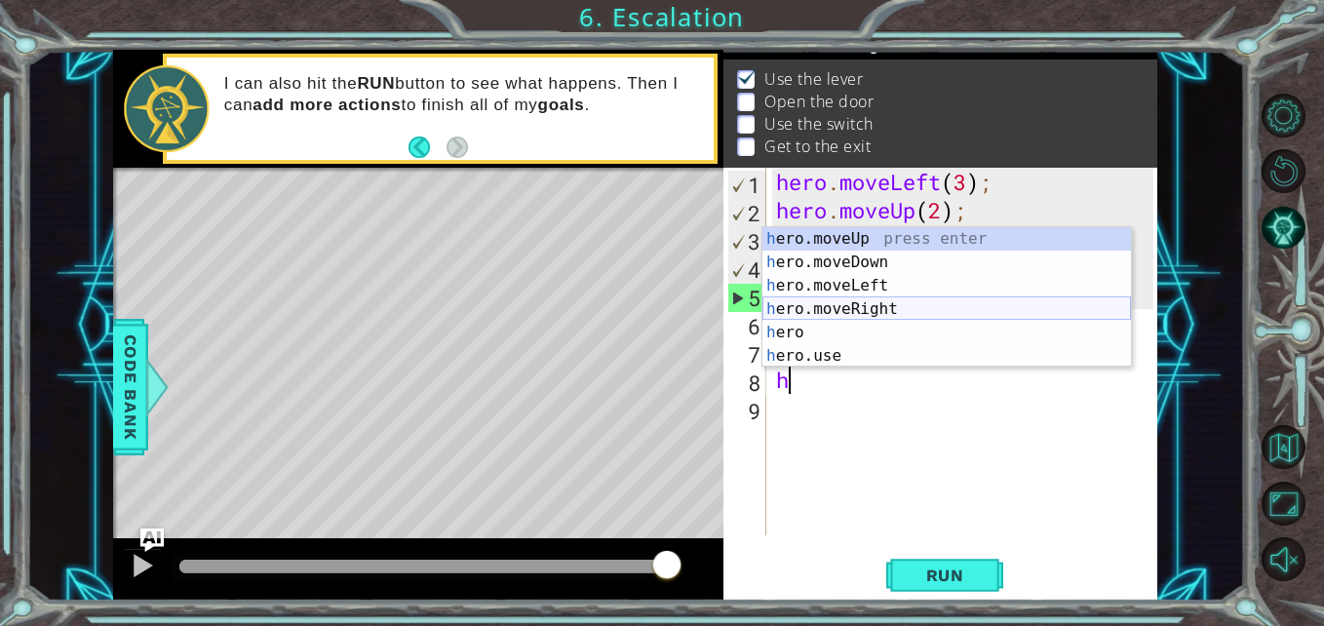
click at [881, 312] on div "h ero.moveUp press enter h ero.moveDown press enter h ero.moveLeft press enter …" at bounding box center [946, 320] width 368 height 187
type textarea "hero.moveRight(1);"
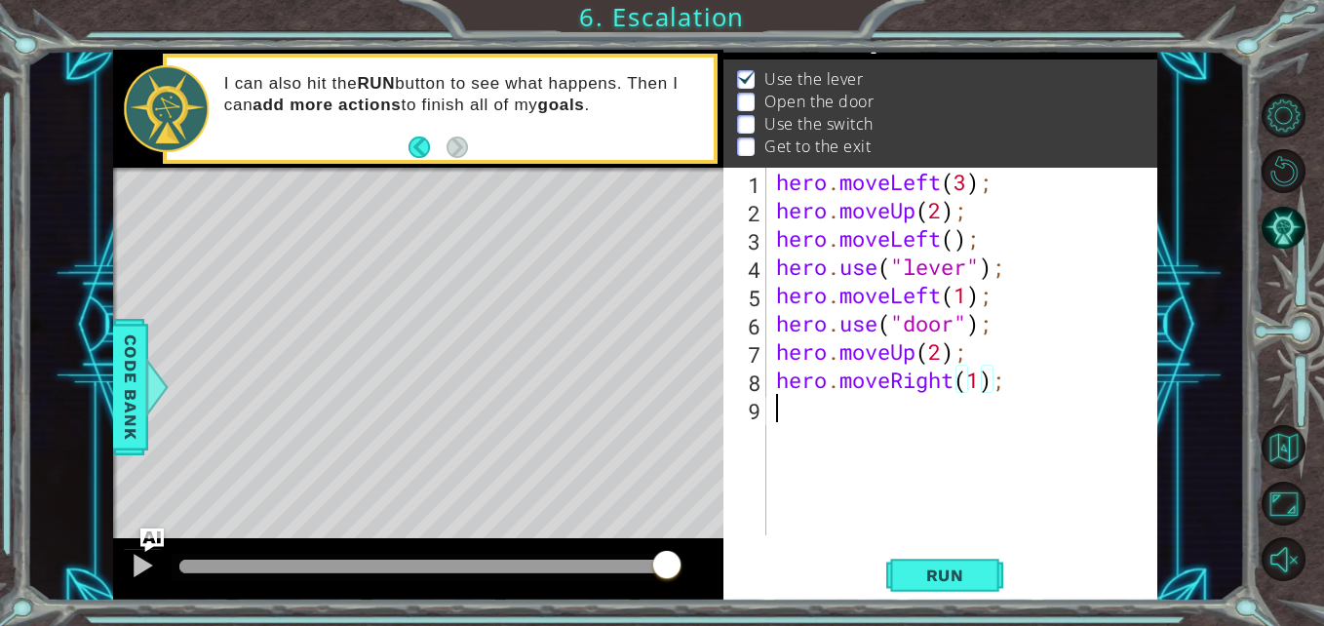
click at [845, 403] on div "hero . moveLeft ( 3 ) ; hero . moveUp ( 2 ) ; hero . moveLeft ( ) ; hero . use …" at bounding box center [967, 380] width 390 height 424
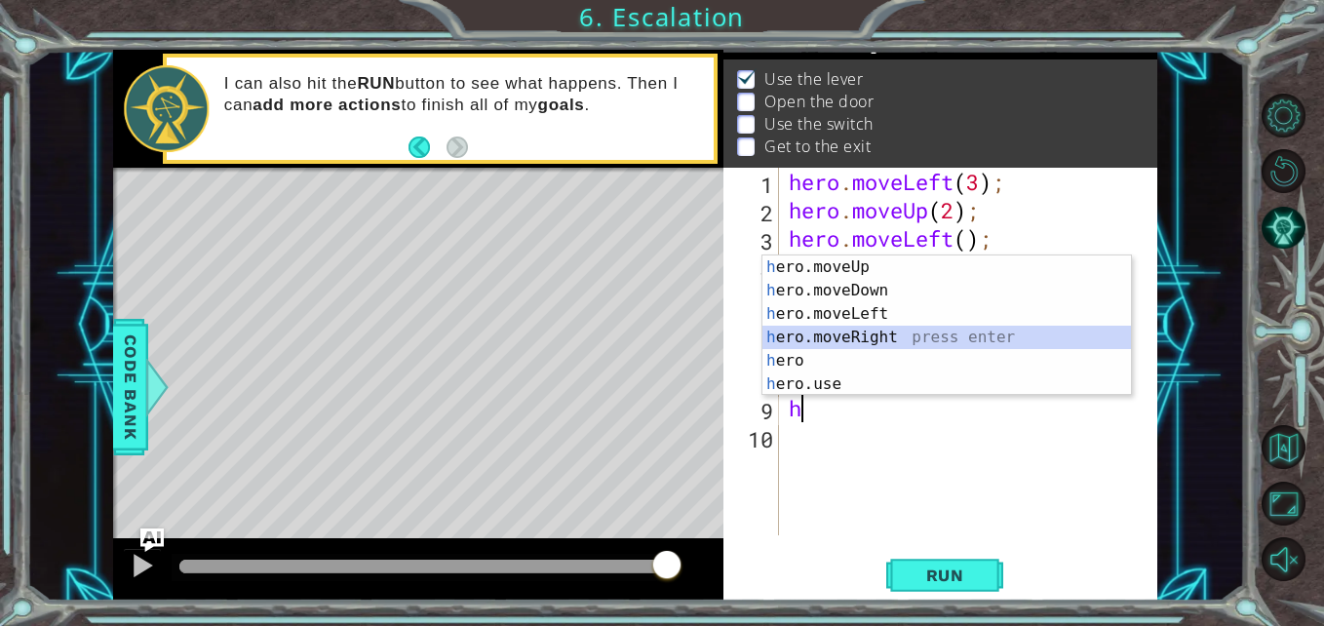
click at [853, 341] on div "h ero.moveUp press enter h ero.moveDown press enter h ero.moveLeft press enter …" at bounding box center [946, 348] width 368 height 187
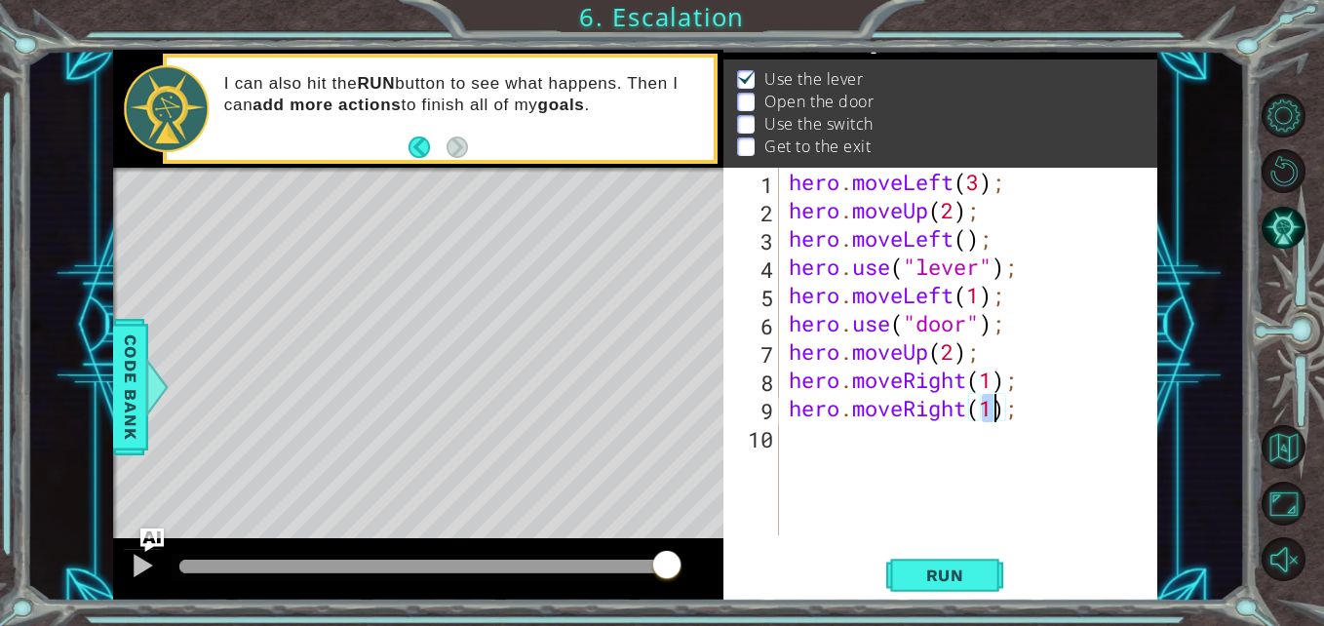
type textarea "hero.moveRight(h);"
click at [848, 440] on div "hero . moveLeft ( 3 ) ; hero . moveUp ( 2 ) ; hero . moveLeft ( ) ; hero . use …" at bounding box center [974, 380] width 378 height 424
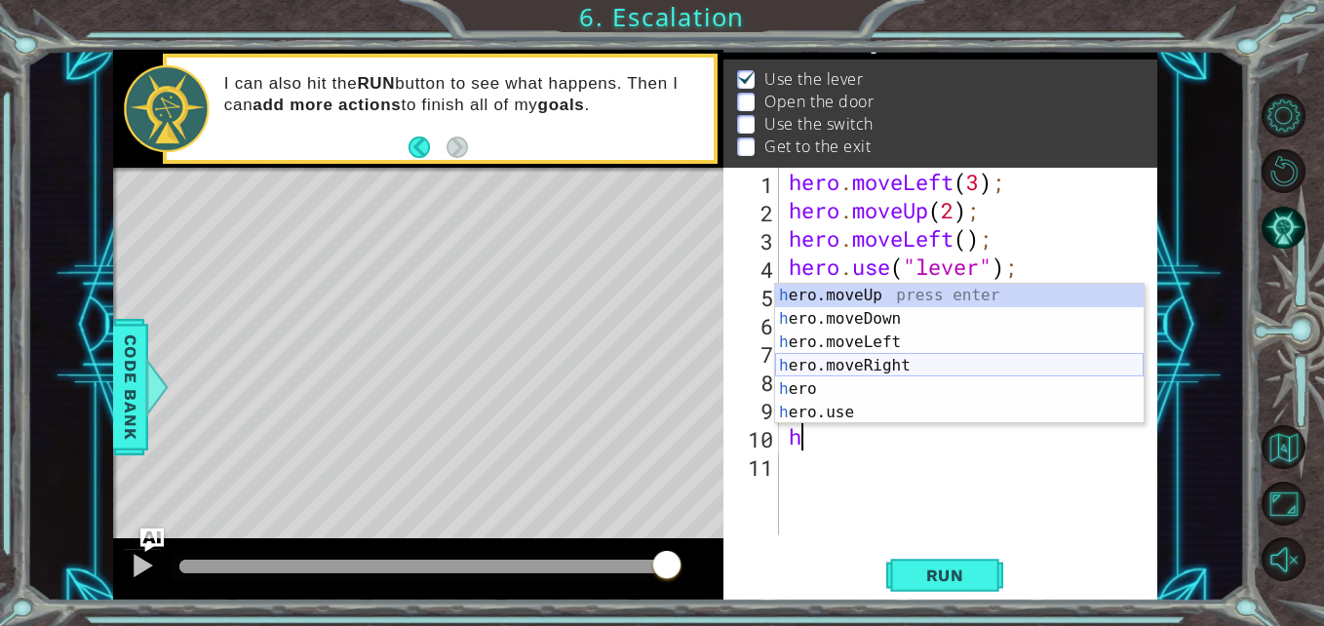
click at [888, 355] on div "h ero.moveUp press enter h ero.moveDown press enter h ero.moveLeft press enter …" at bounding box center [959, 377] width 368 height 187
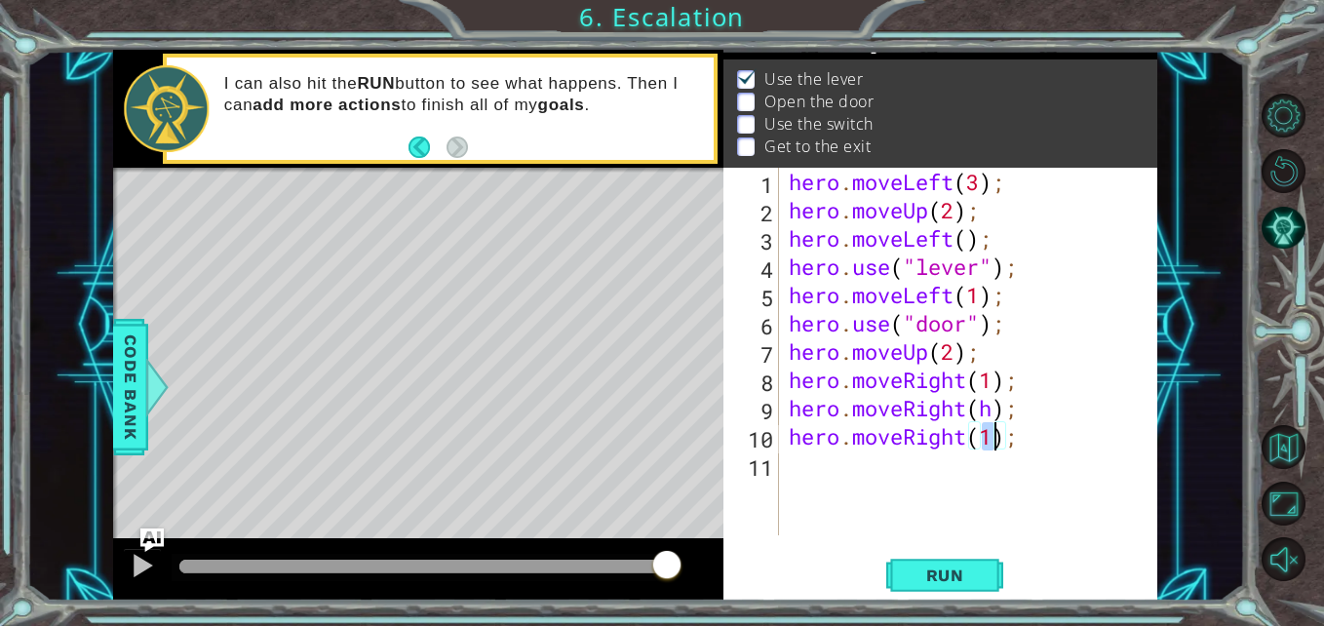
click at [988, 414] on div "hero . moveLeft ( 3 ) ; hero . moveUp ( 2 ) ; hero . moveLeft ( ) ; hero . use …" at bounding box center [974, 380] width 378 height 424
drag, startPoint x: 943, startPoint y: 459, endPoint x: 787, endPoint y: 439, distance: 157.3
click at [787, 439] on div "hero . moveLeft ( 3 ) ; hero . moveUp ( 2 ) ; hero . moveLeft ( ) ; hero . use …" at bounding box center [974, 380] width 378 height 424
type textarea "hero.moveRight(1);"
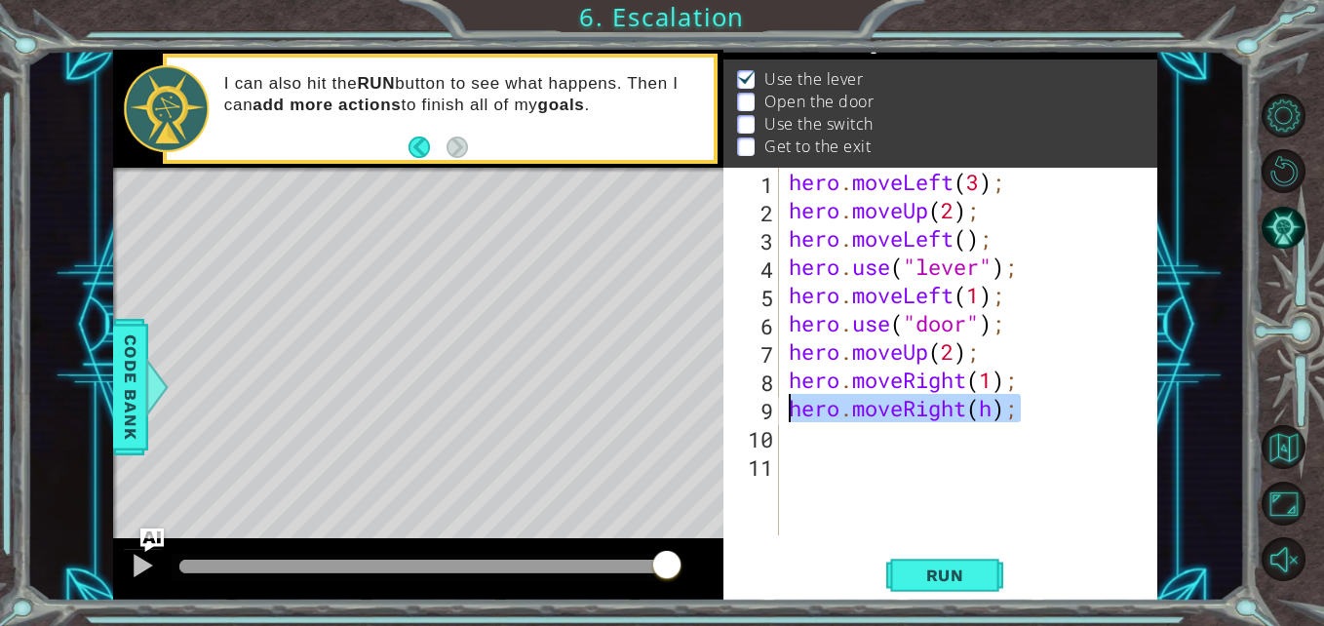
drag, startPoint x: 1027, startPoint y: 416, endPoint x: 790, endPoint y: 413, distance: 236.9
click at [790, 413] on div "hero . moveLeft ( 3 ) ; hero . moveUp ( 2 ) ; hero . moveLeft ( ) ; hero . use …" at bounding box center [974, 380] width 378 height 424
type textarea "hero.moveRight(h);"
click at [993, 382] on div "hero . moveLeft ( 3 ) ; hero . moveUp ( 2 ) ; hero . moveLeft ( ) ; hero . use …" at bounding box center [974, 380] width 378 height 424
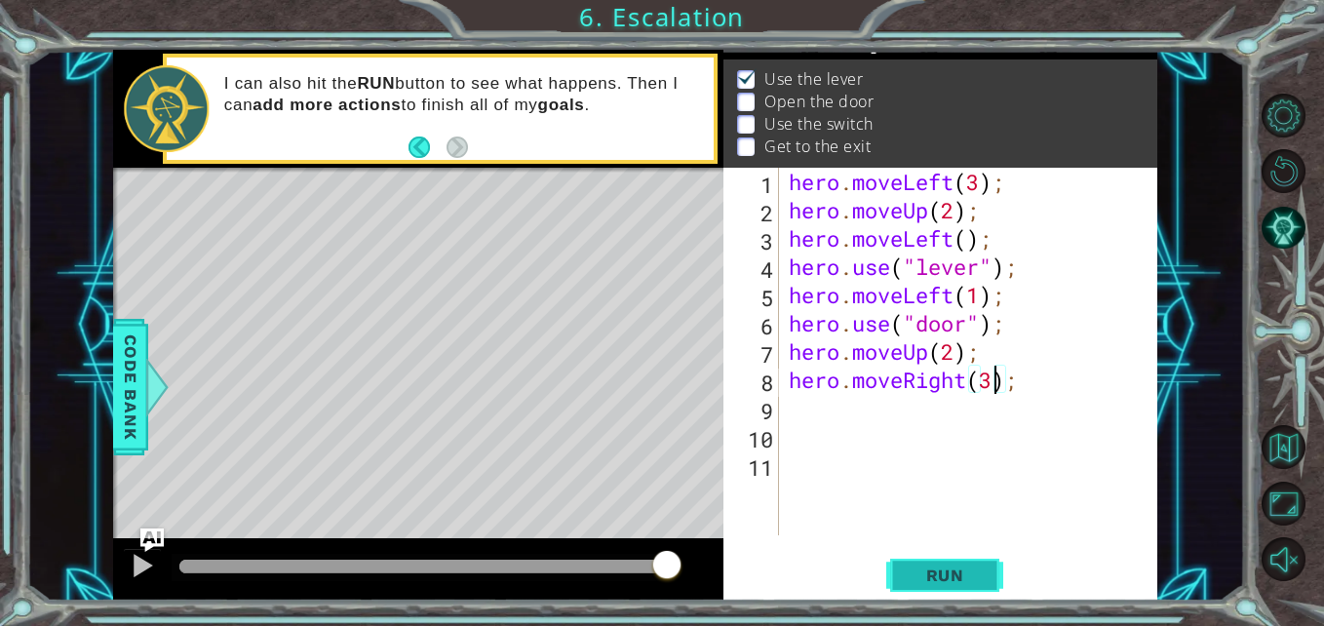
type textarea "hero.moveRight(3);"
click at [968, 574] on span "Run" at bounding box center [945, 574] width 77 height 19
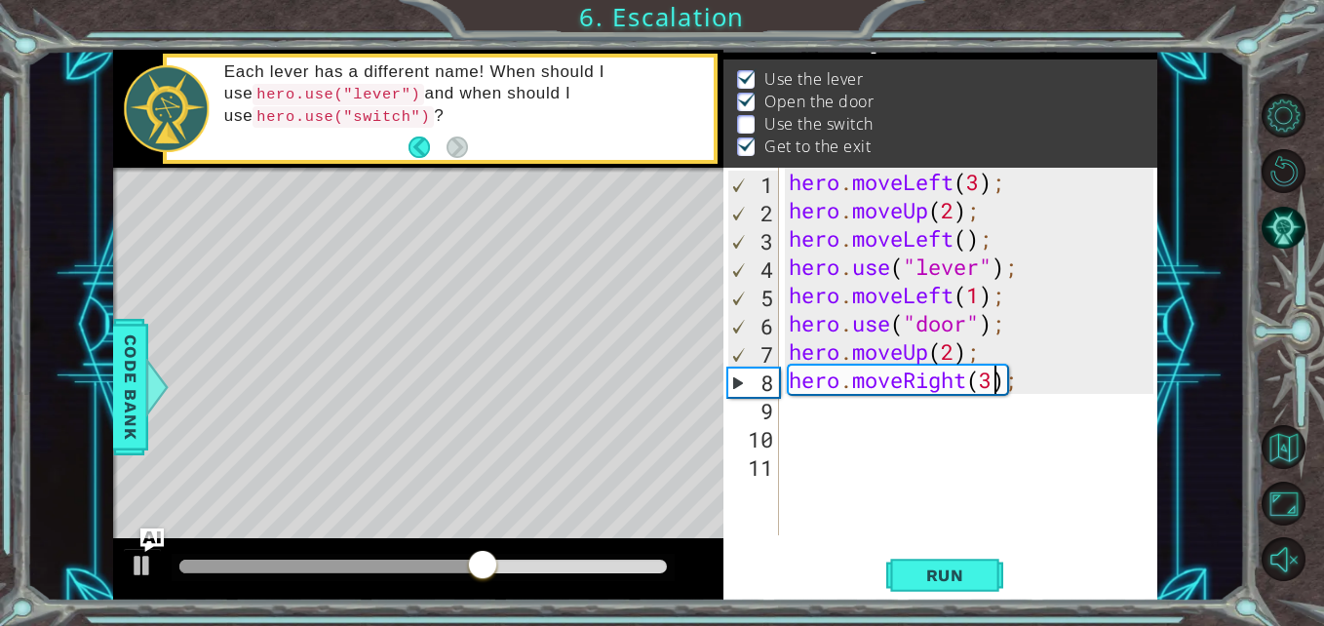
click at [924, 423] on div "hero . moveLeft ( 3 ) ; hero . moveUp ( 2 ) ; hero . moveLeft ( ) ; hero . use …" at bounding box center [974, 380] width 378 height 424
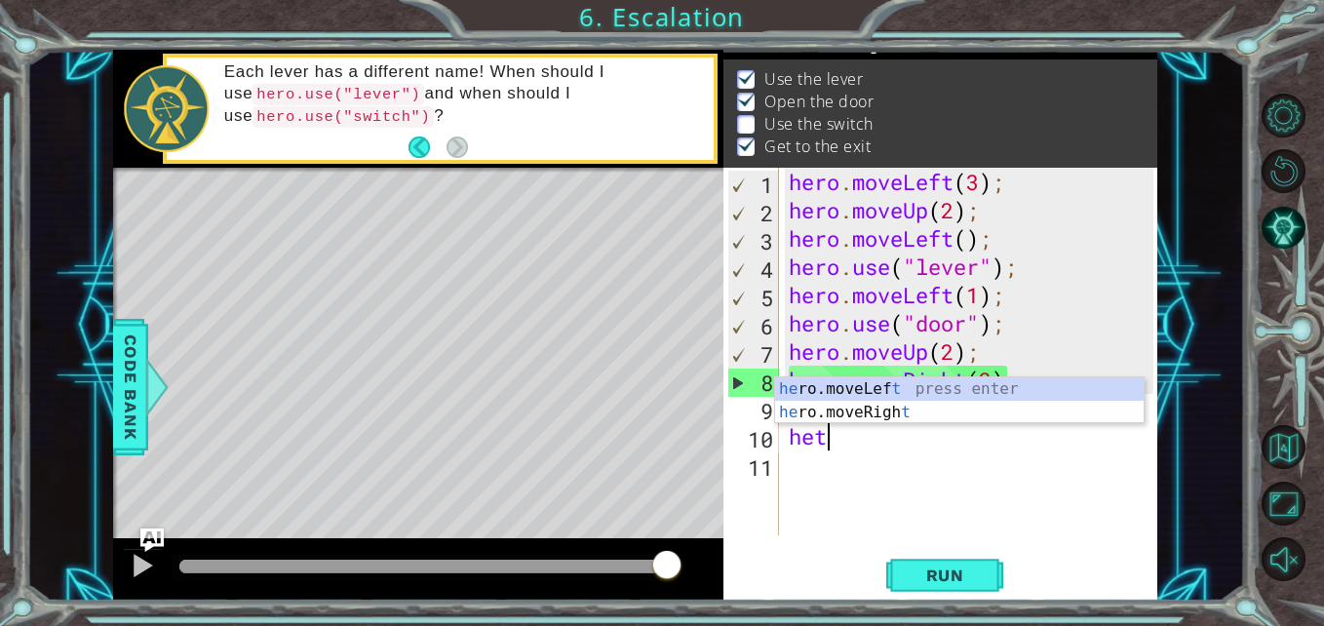
scroll to position [0, 0]
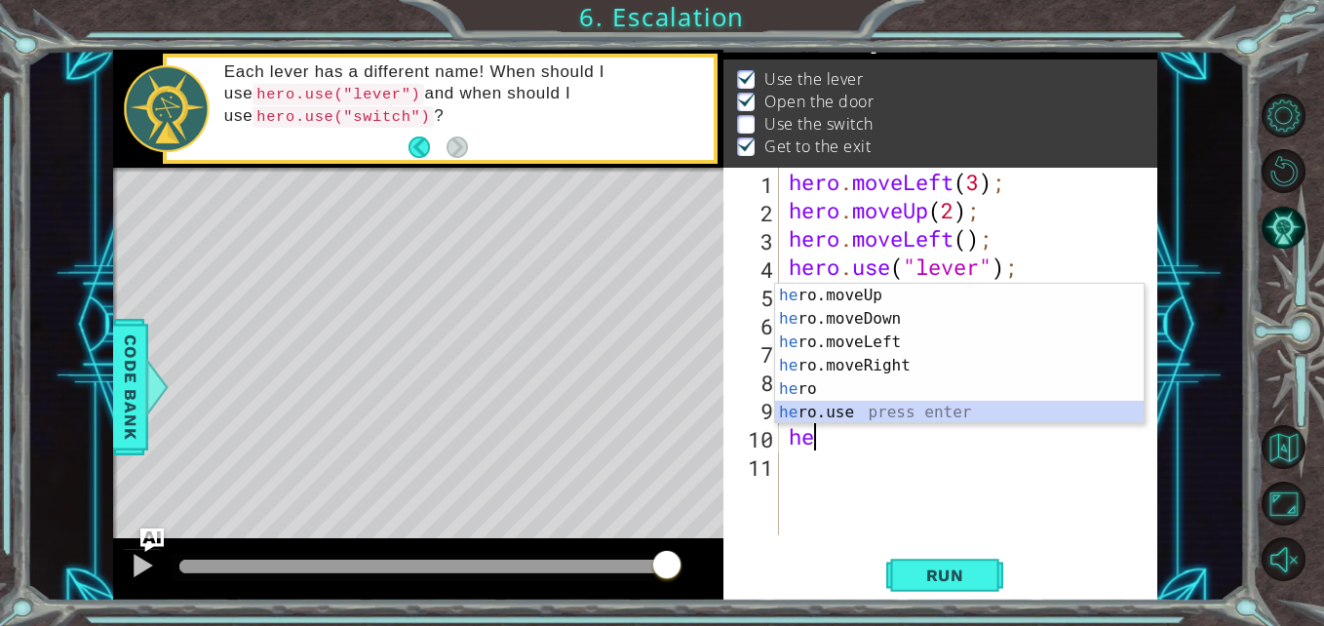
click at [906, 407] on div "he ro.moveUp press enter he ro.moveDown press enter he ro.moveLeft press enter …" at bounding box center [959, 377] width 368 height 187
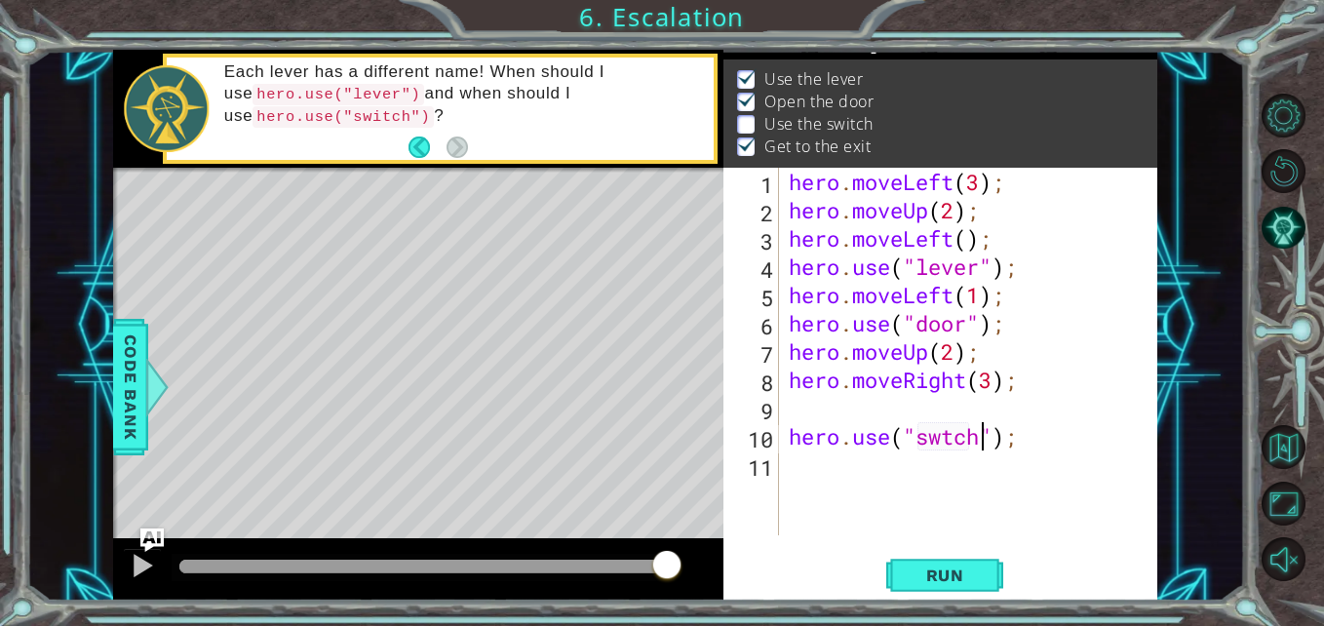
scroll to position [0, 10]
click at [944, 435] on div "hero . moveLeft ( 3 ) ; hero . moveUp ( 2 ) ; hero . moveLeft ( ) ; hero . use …" at bounding box center [974, 380] width 378 height 424
type textarea "hero.use("switch");"
click at [953, 565] on span "Run" at bounding box center [945, 574] width 77 height 19
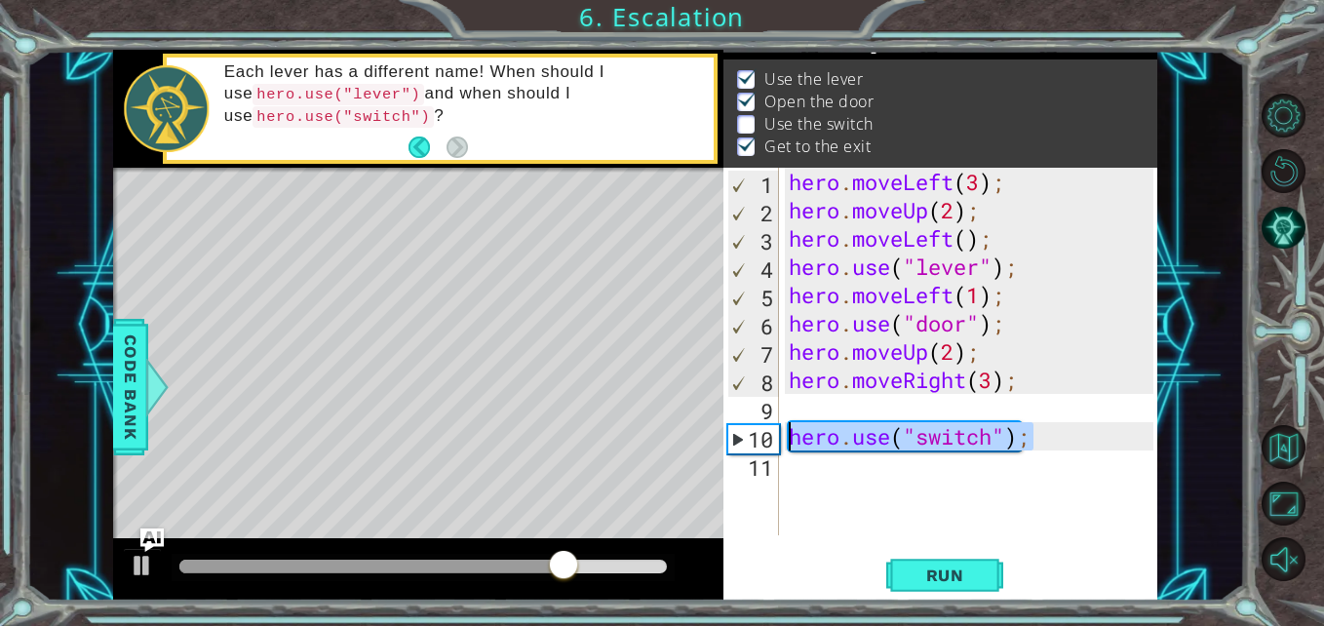
drag, startPoint x: 1032, startPoint y: 435, endPoint x: 794, endPoint y: 436, distance: 237.9
click at [794, 436] on div "hero . moveLeft ( 3 ) ; hero . moveUp ( 2 ) ; hero . moveLeft ( ) ; hero . use …" at bounding box center [974, 380] width 378 height 424
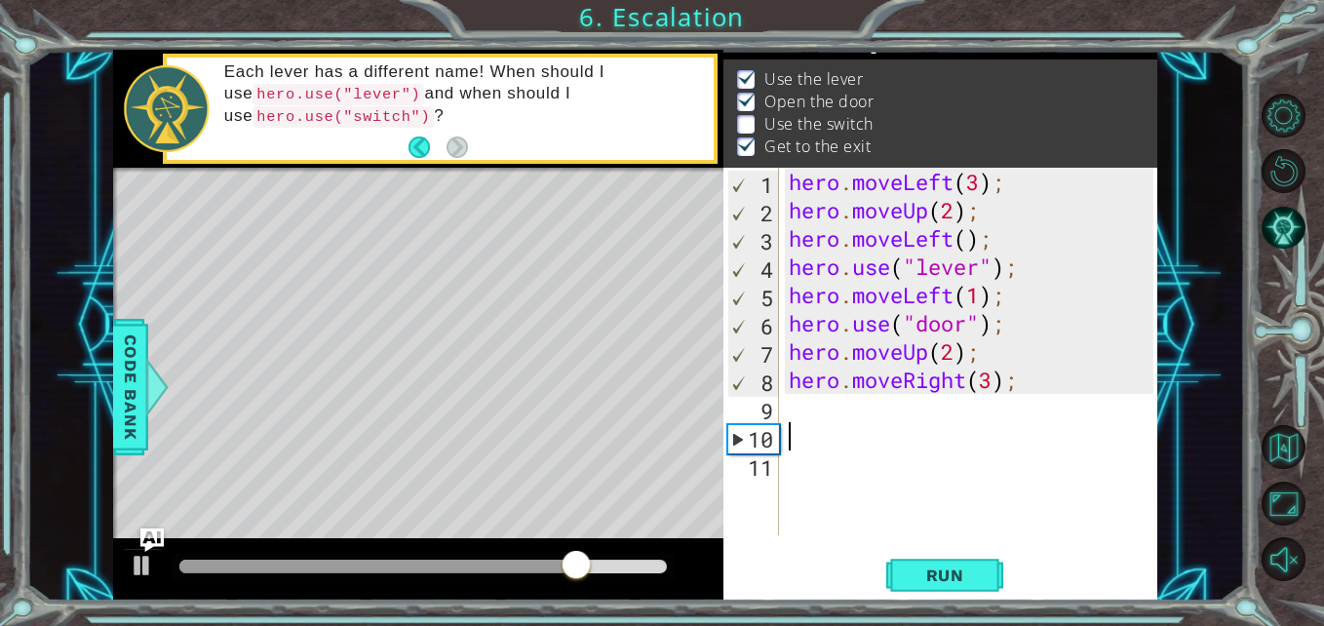
scroll to position [0, 0]
click at [988, 381] on div "hero . moveLeft ( 3 ) ; hero . moveUp ( 2 ) ; hero . moveLeft ( ) ; hero . use …" at bounding box center [974, 380] width 378 height 424
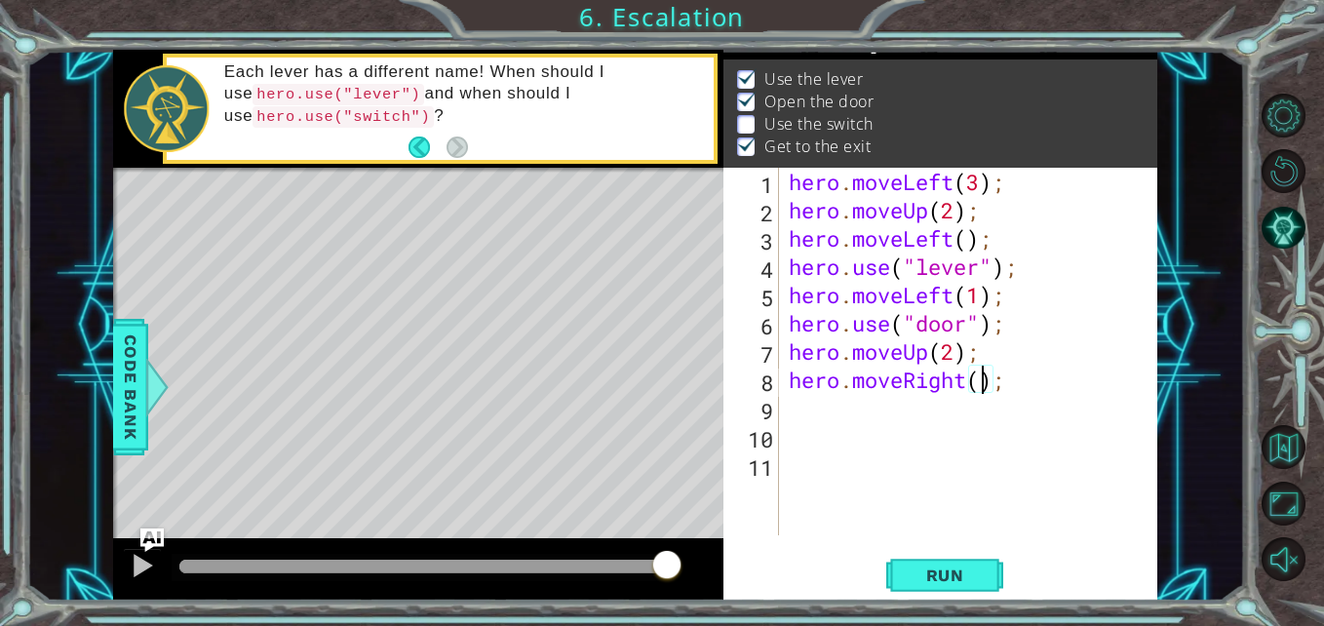
type textarea "hero.moveRight(2);"
click at [1035, 383] on div "hero . moveLeft ( 3 ) ; hero . moveUp ( 2 ) ; hero . moveLeft ( ) ; hero . use …" at bounding box center [974, 380] width 378 height 424
click at [961, 403] on div "hero . moveLeft ( 3 ) ; hero . moveUp ( 2 ) ; hero . moveLeft ( ) ; hero . use …" at bounding box center [974, 380] width 378 height 424
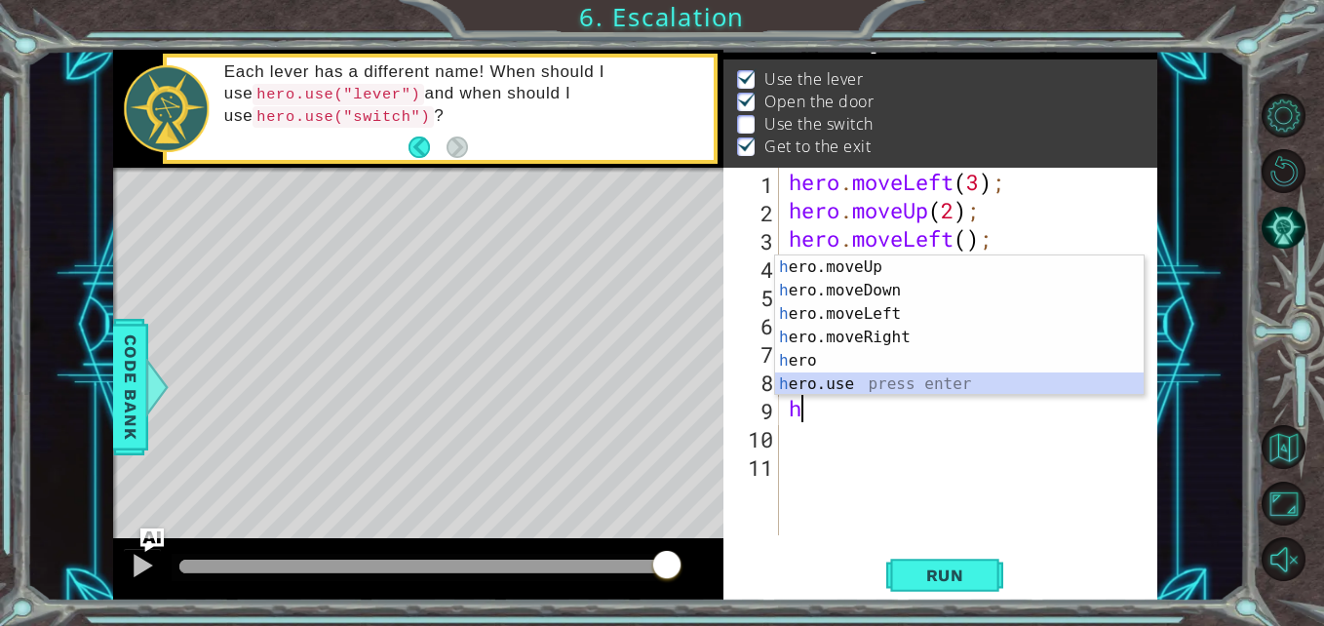
click at [952, 384] on div "h ero.moveUp press enter h ero.moveDown press enter h ero.moveLeft press enter …" at bounding box center [959, 348] width 368 height 187
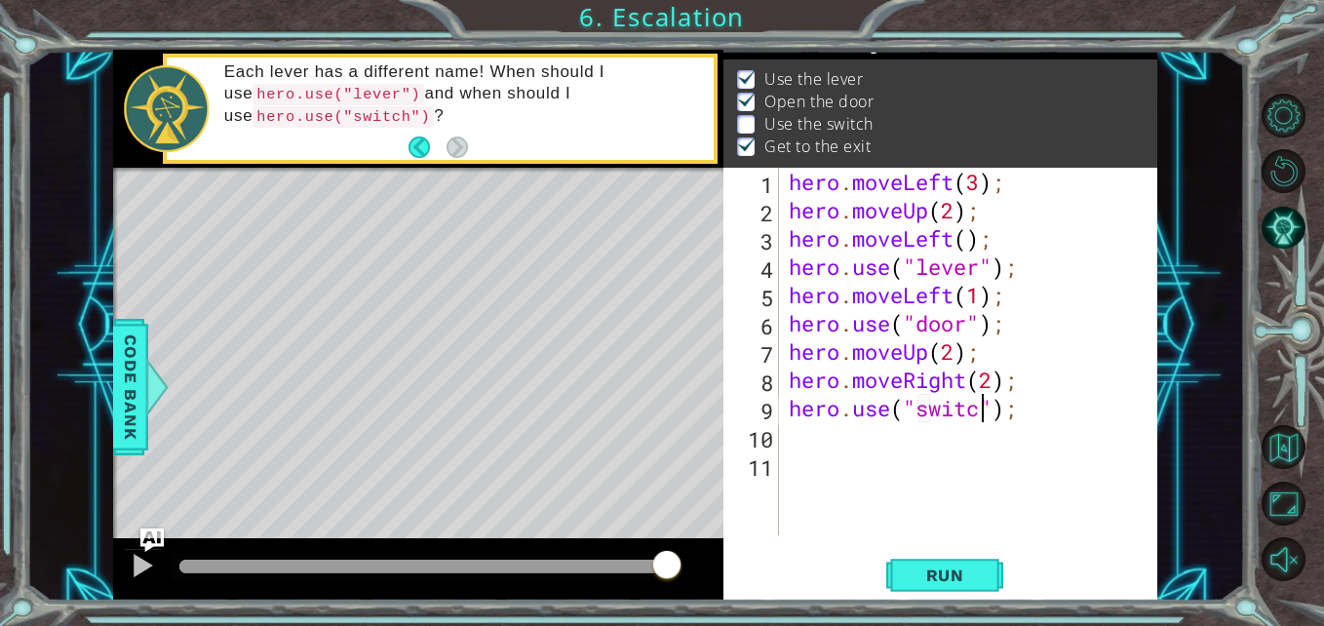
scroll to position [0, 10]
type textarea "hero.use("switch");"
click at [915, 449] on div "hero . moveLeft ( 3 ) ; hero . moveUp ( 2 ) ; hero . moveLeft ( ) ; hero . use …" at bounding box center [974, 380] width 378 height 424
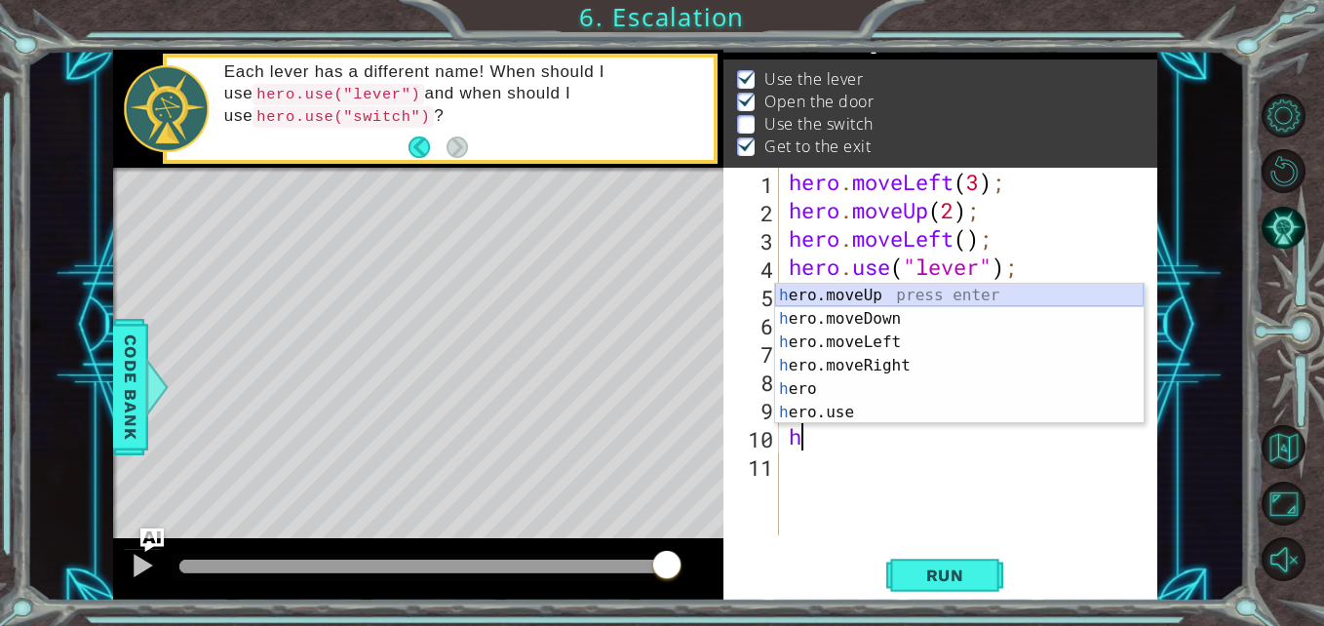
click at [932, 293] on div "h ero.moveUp press enter h ero.moveDown press enter h ero.moveLeft press enter …" at bounding box center [959, 377] width 368 height 187
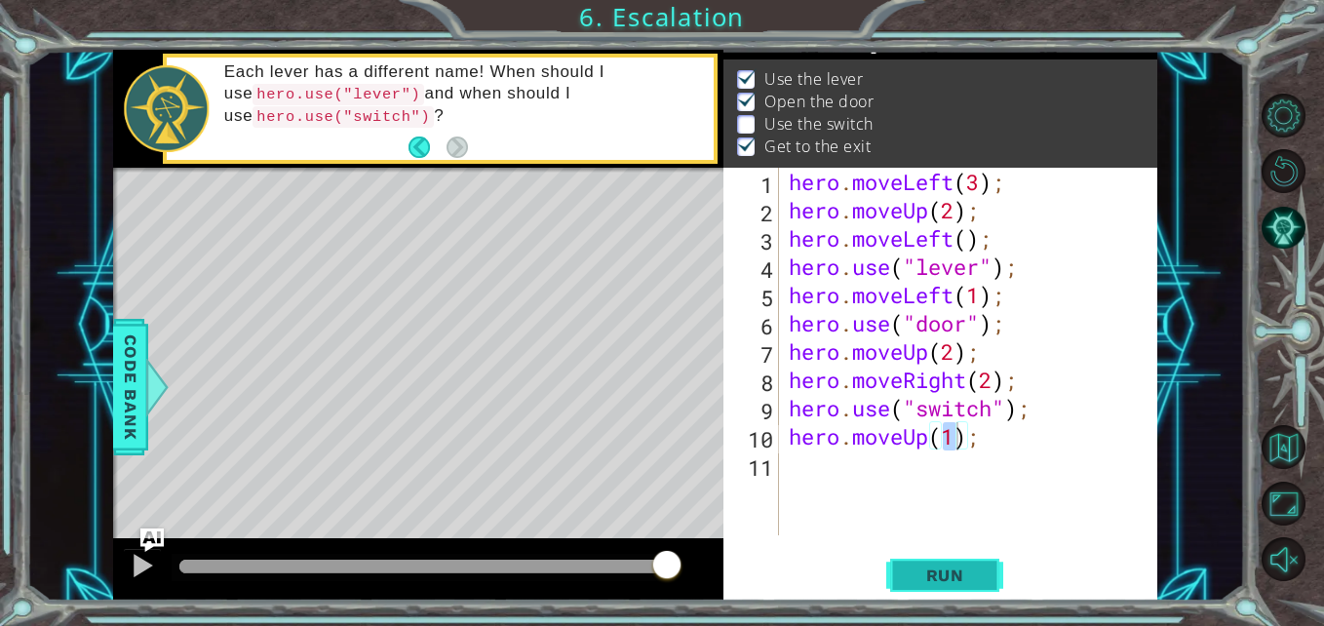
click at [917, 561] on button "Run" at bounding box center [944, 575] width 117 height 43
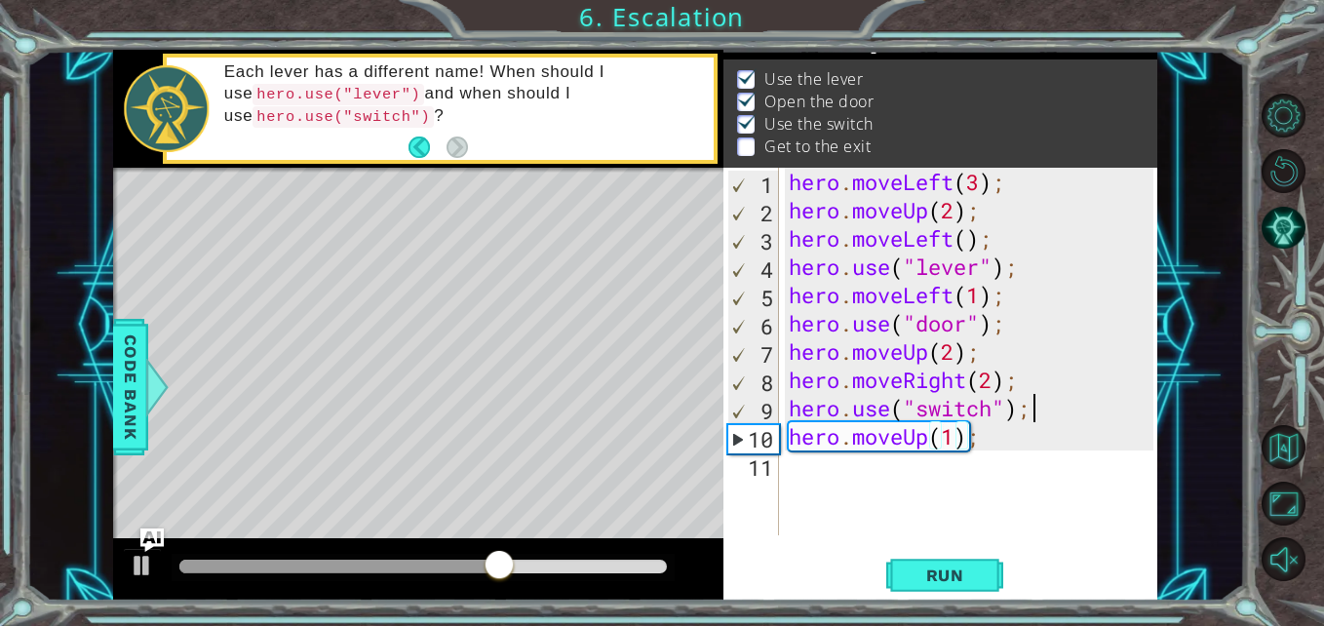
click at [1054, 414] on div "hero . moveLeft ( 3 ) ; hero . moveUp ( 2 ) ; hero . moveLeft ( ) ; hero . use …" at bounding box center [974, 380] width 378 height 424
type textarea "hero.use("switch");"
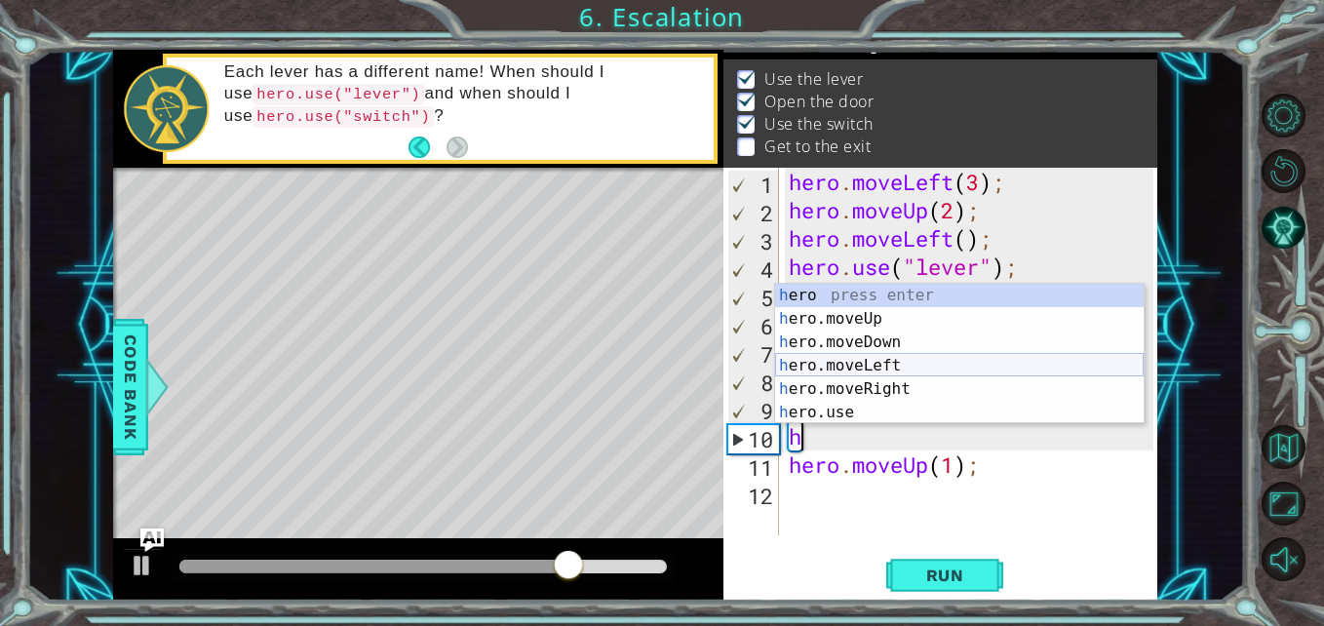
click at [939, 373] on div "h ero press enter h ero.moveUp press enter h ero.moveDown press enter h ero.mov…" at bounding box center [959, 377] width 368 height 187
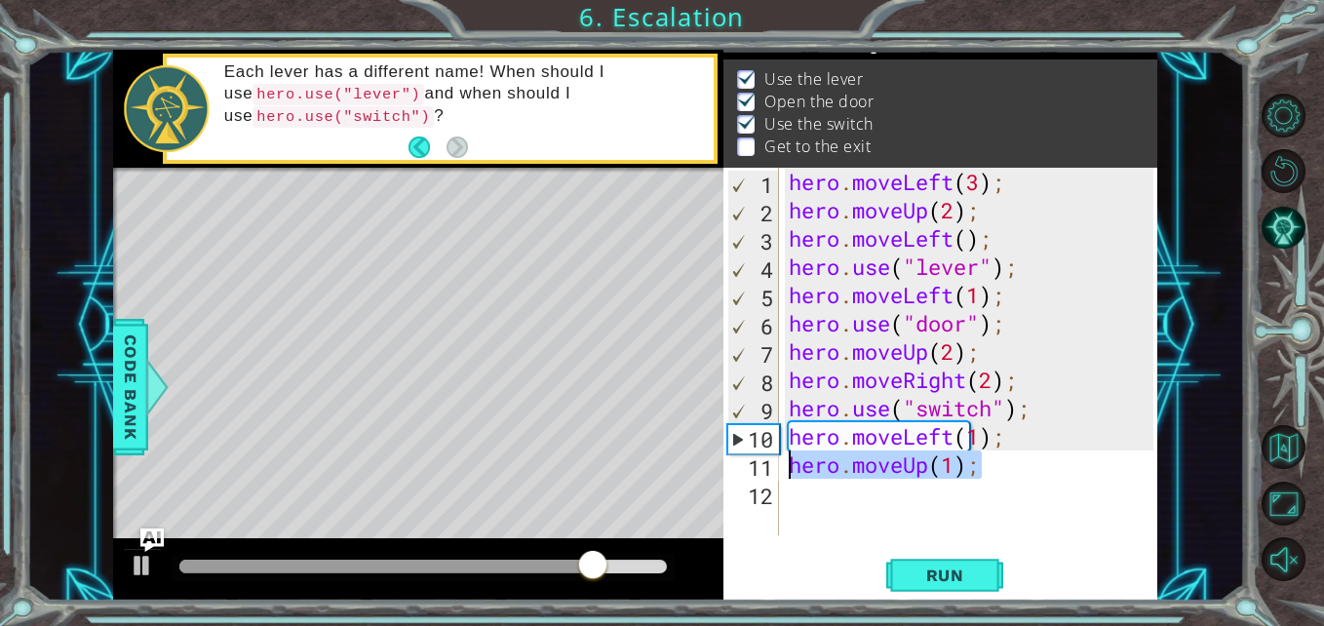
drag, startPoint x: 987, startPoint y: 460, endPoint x: 780, endPoint y: 468, distance: 206.8
click at [780, 468] on div "hero.moveLeft(1); 1 2 3 4 5 6 7 8 9 10 11 12 hero . moveLeft ( 3 ) ; hero . mov…" at bounding box center [937, 352] width 429 height 368
type textarea "hero.moveUp(1);"
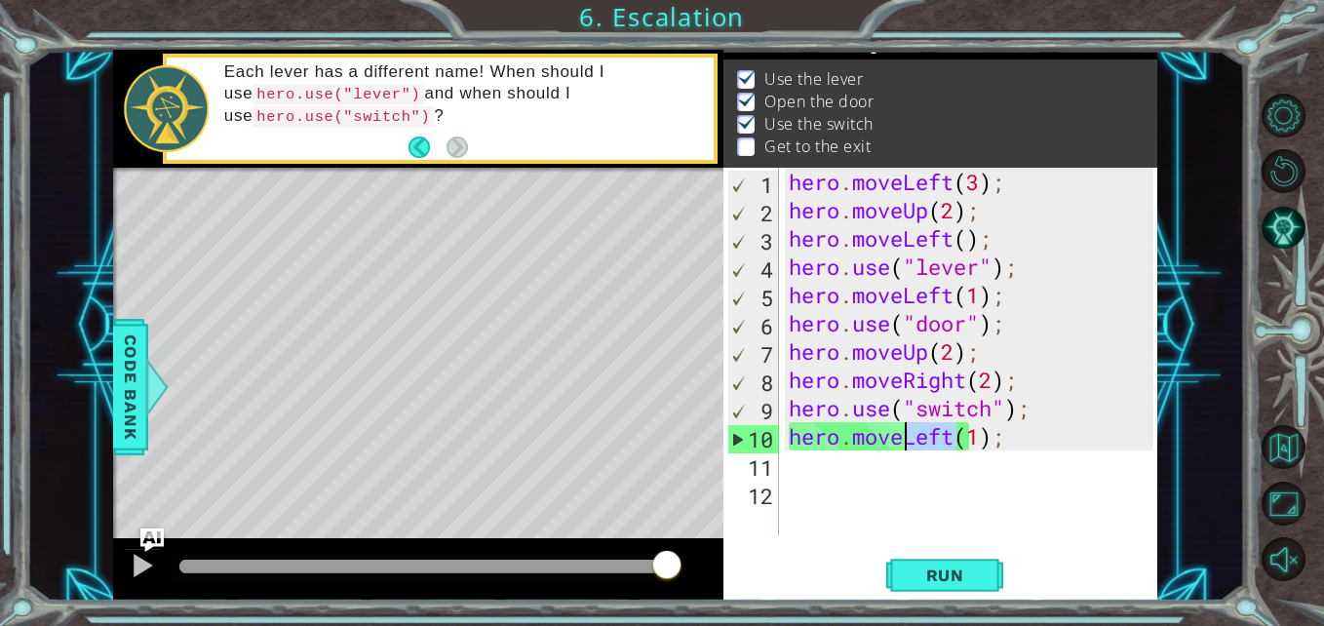
drag, startPoint x: 952, startPoint y: 440, endPoint x: 907, endPoint y: 442, distance: 45.9
click at [907, 442] on div "hero . moveLeft ( 3 ) ; hero . moveUp ( 2 ) ; hero . moveLeft ( ) ; hero . use …" at bounding box center [974, 380] width 378 height 424
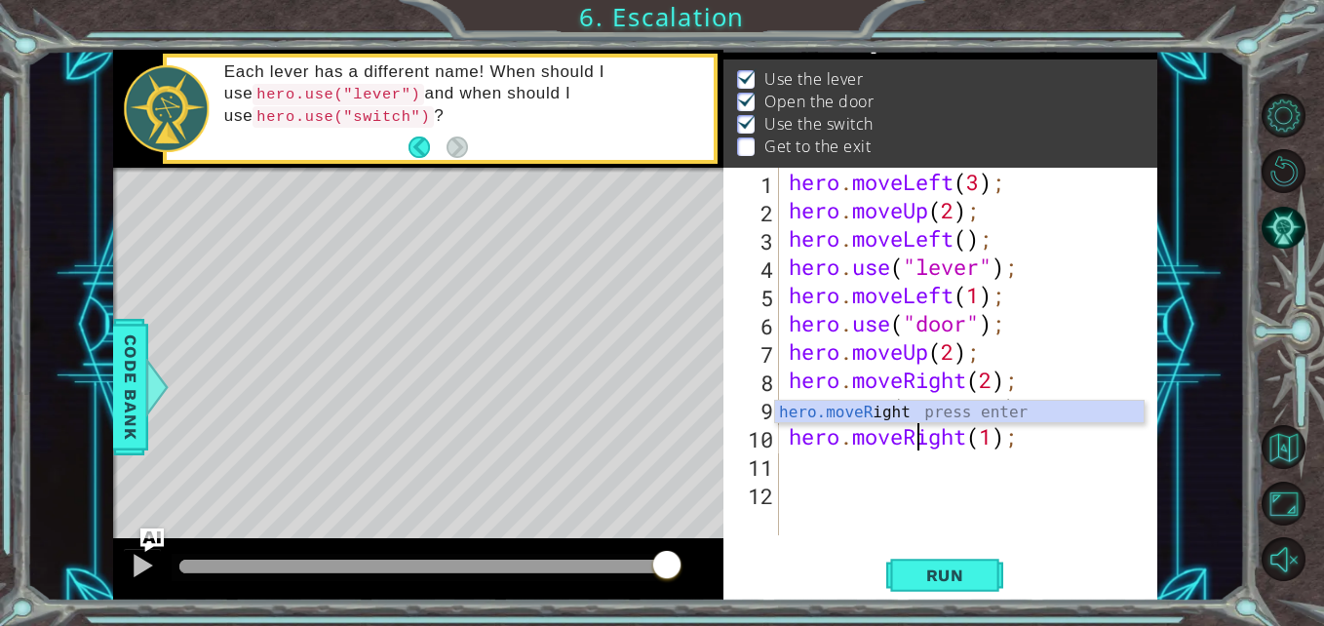
scroll to position [0, 7]
type textarea "hero.moveRight(1);"
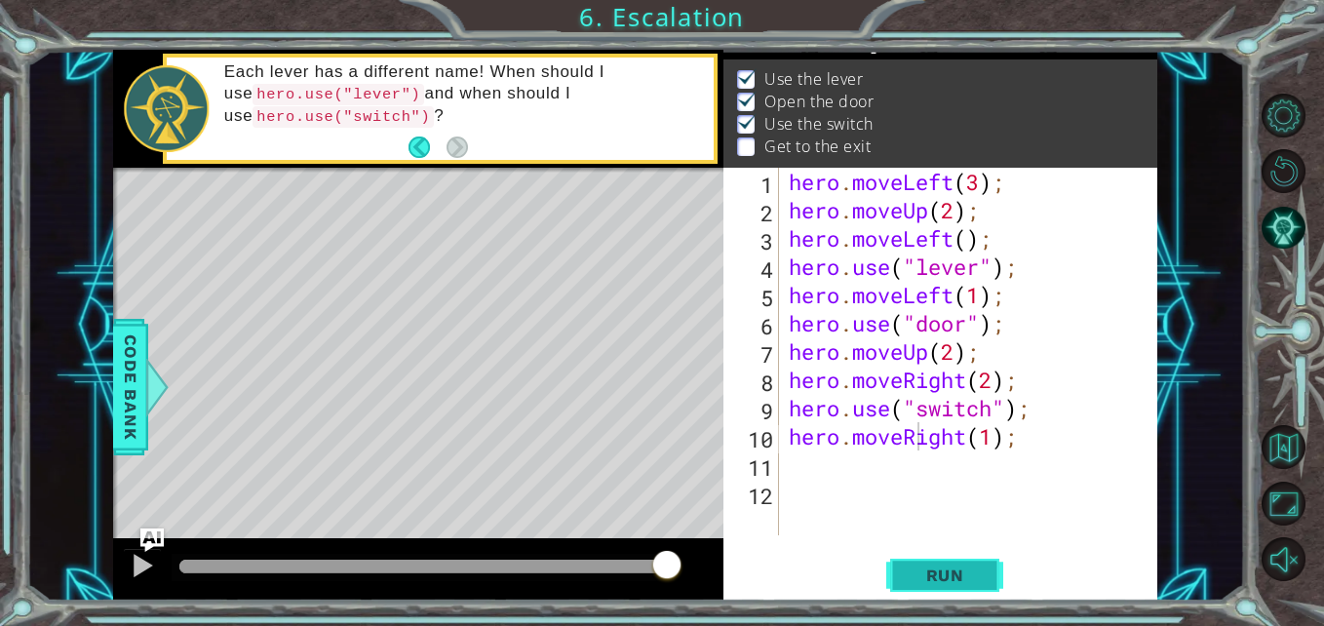
click at [942, 578] on span "Run" at bounding box center [945, 574] width 77 height 19
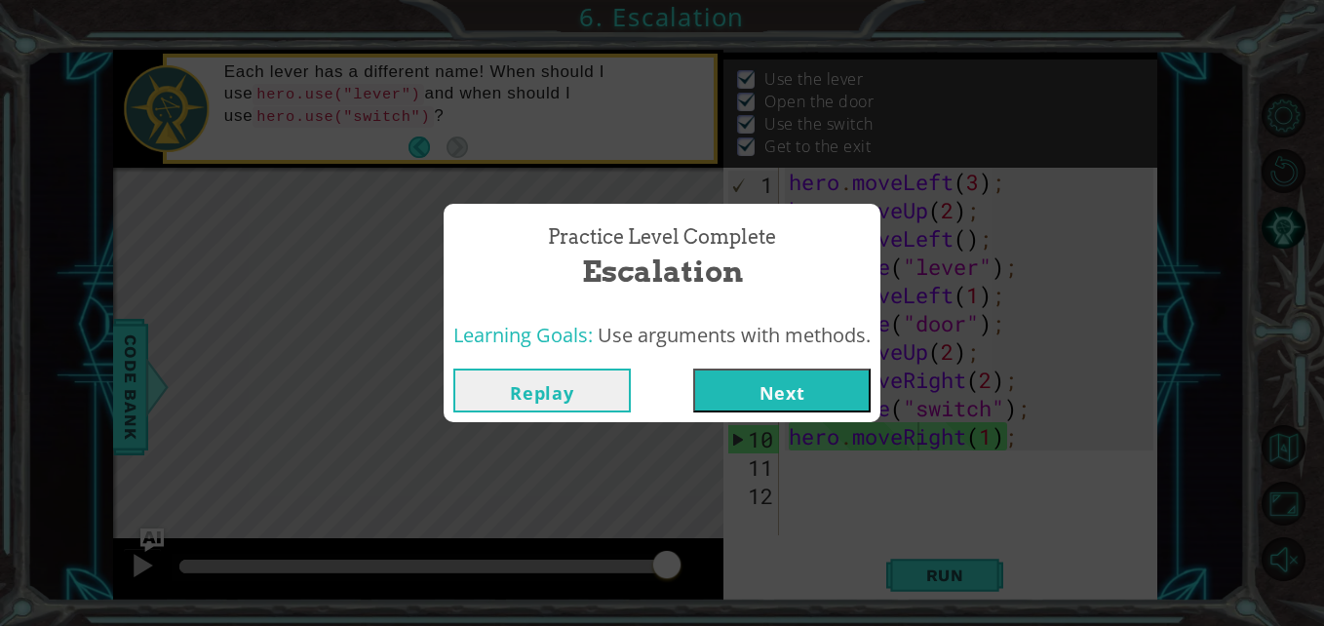
click at [756, 394] on button "Next" at bounding box center [781, 390] width 177 height 44
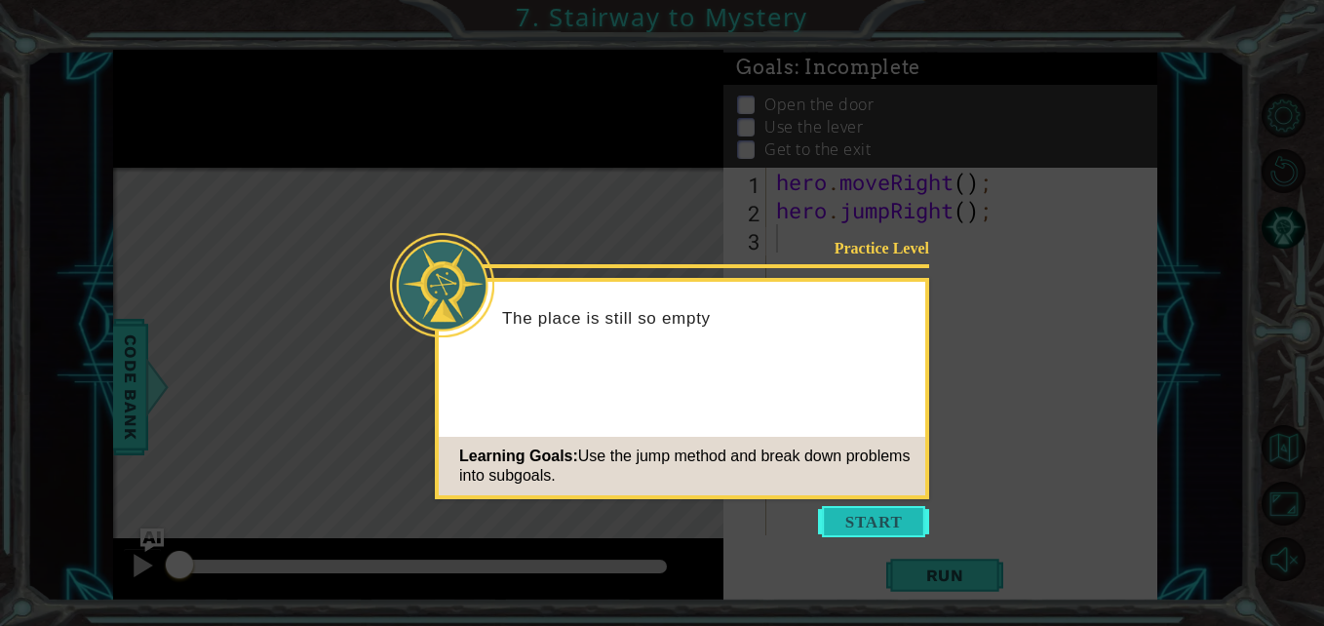
click at [869, 513] on button "Start" at bounding box center [873, 521] width 111 height 31
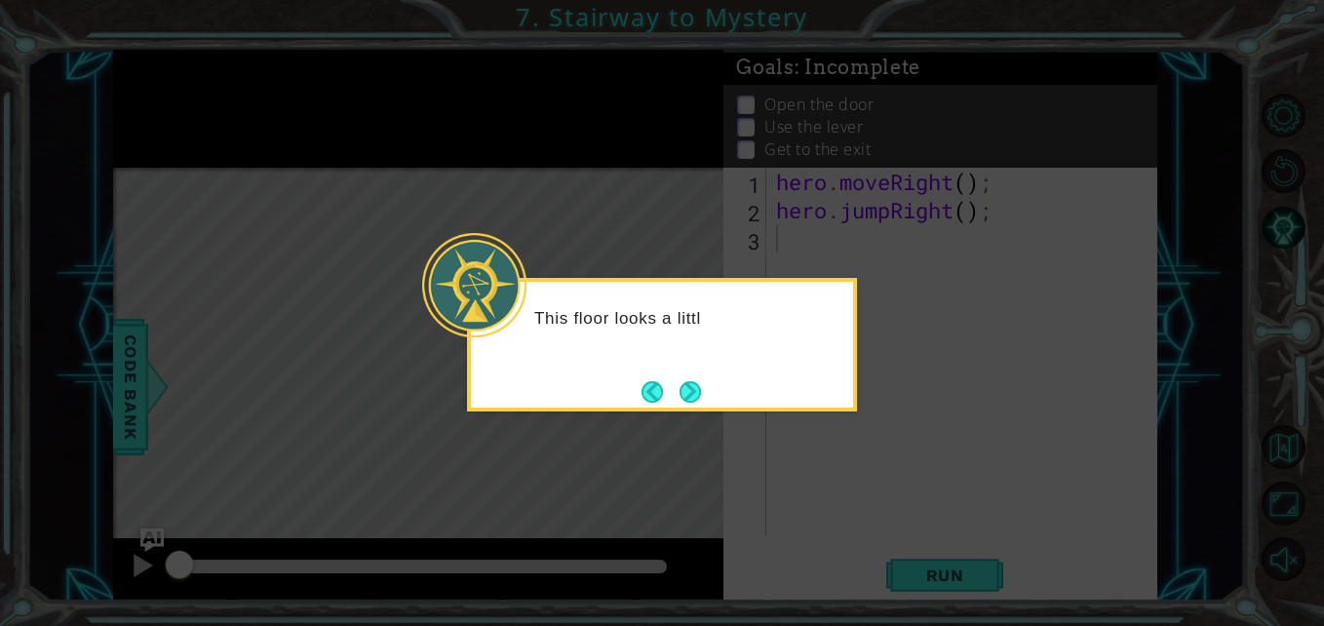
click at [682, 389] on button "Next" at bounding box center [689, 391] width 21 height 21
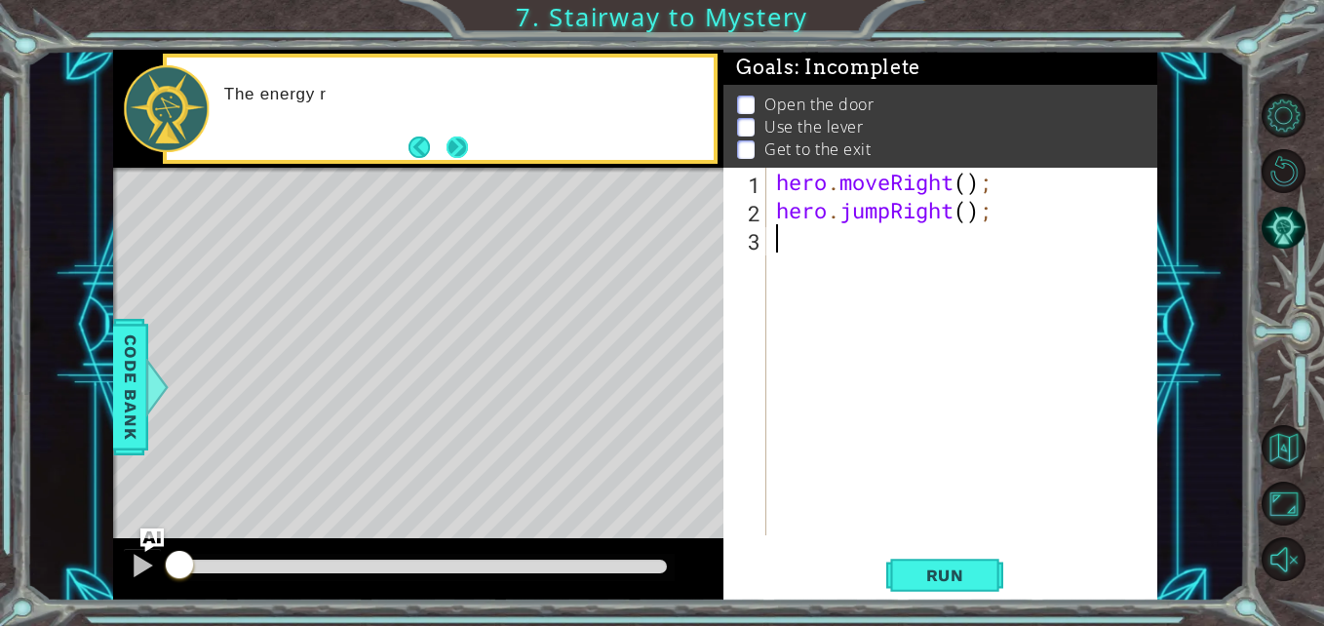
click at [449, 156] on button "Next" at bounding box center [456, 146] width 21 height 21
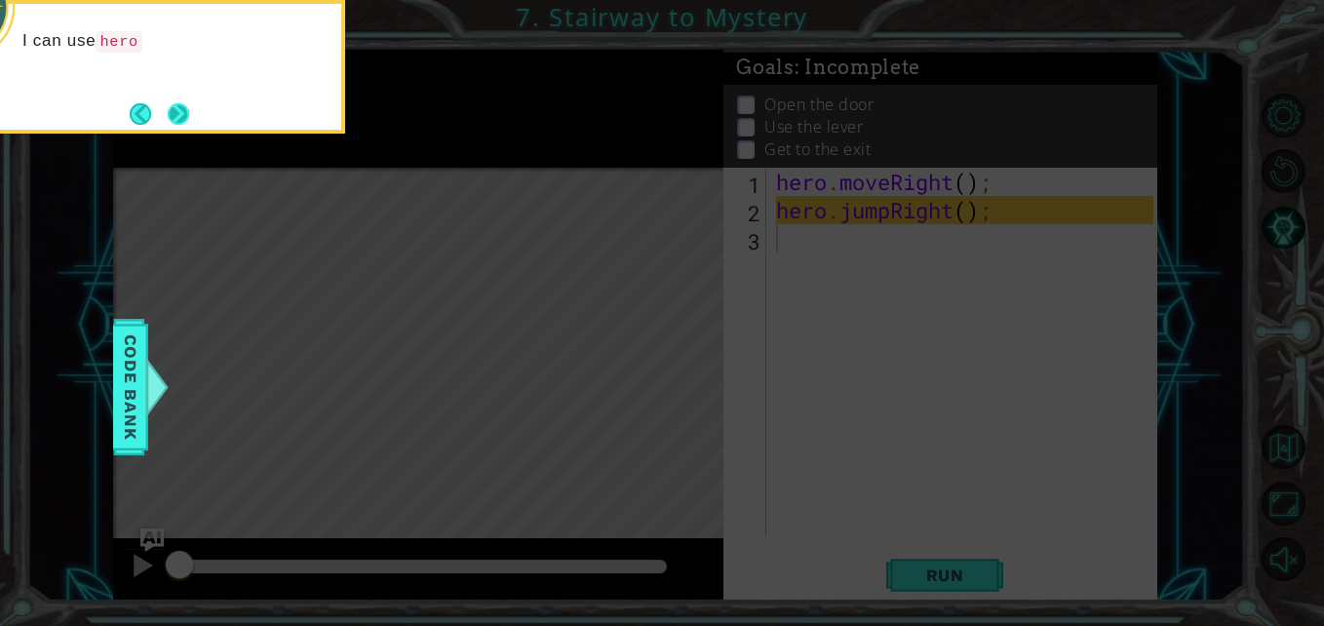
click at [189, 115] on button "Next" at bounding box center [178, 113] width 21 height 21
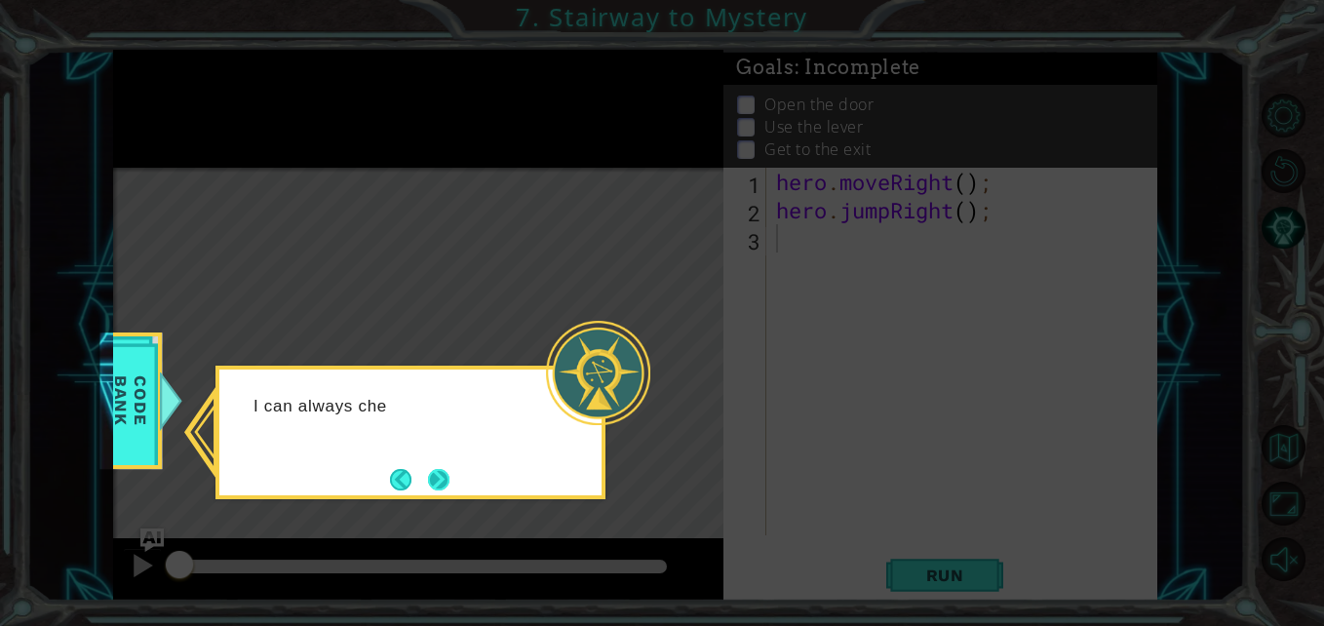
click at [445, 469] on button "Next" at bounding box center [438, 479] width 21 height 21
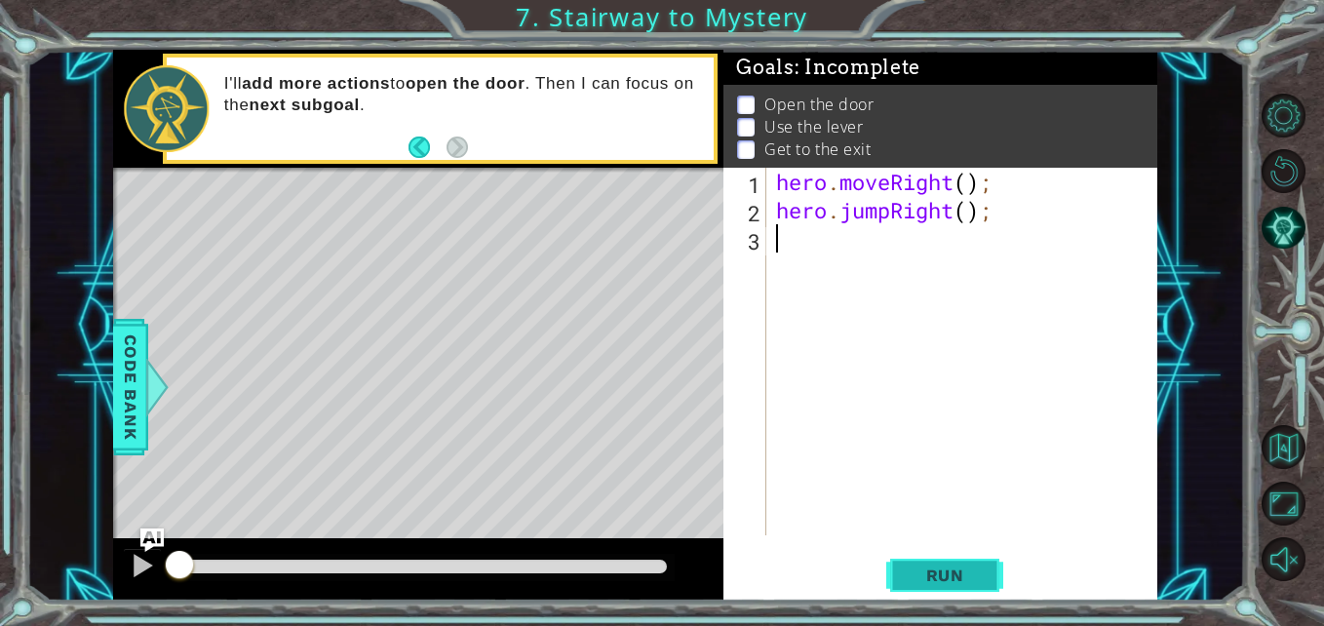
click at [977, 565] on span "Run" at bounding box center [945, 574] width 77 height 19
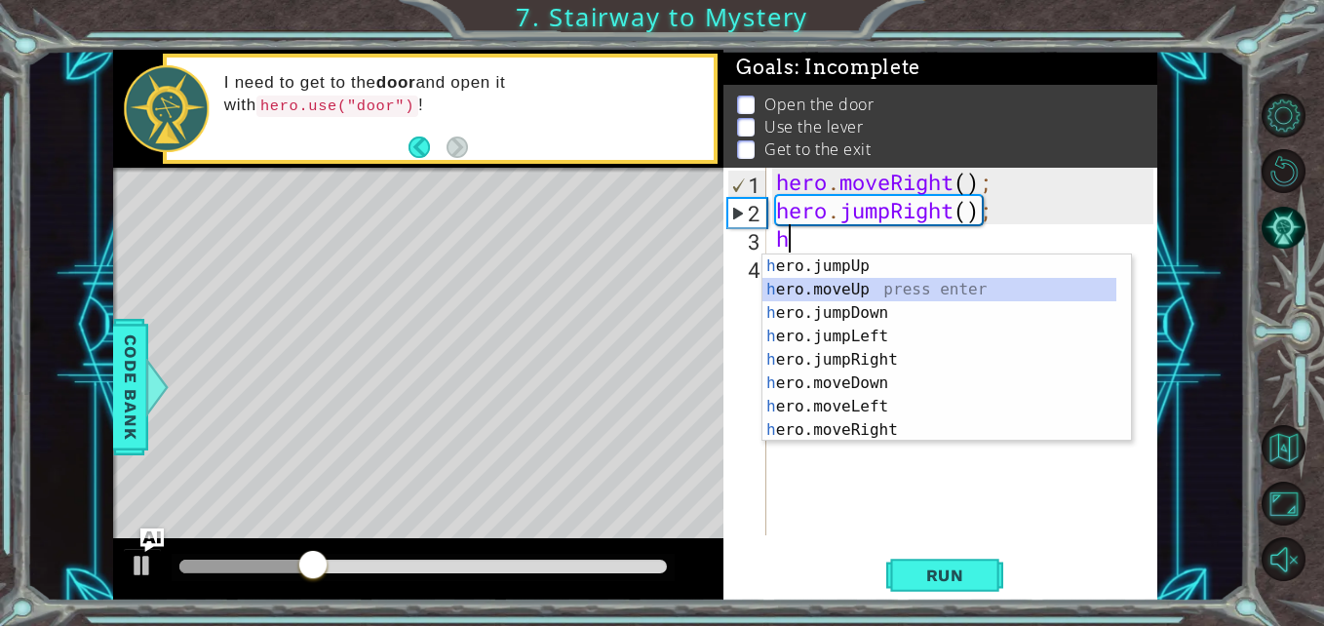
click at [893, 297] on div "h ero.jumpUp press enter h ero.moveUp press enter h ero.jumpDown press enter h …" at bounding box center [939, 371] width 354 height 234
type textarea "hero.moveUp(1);"
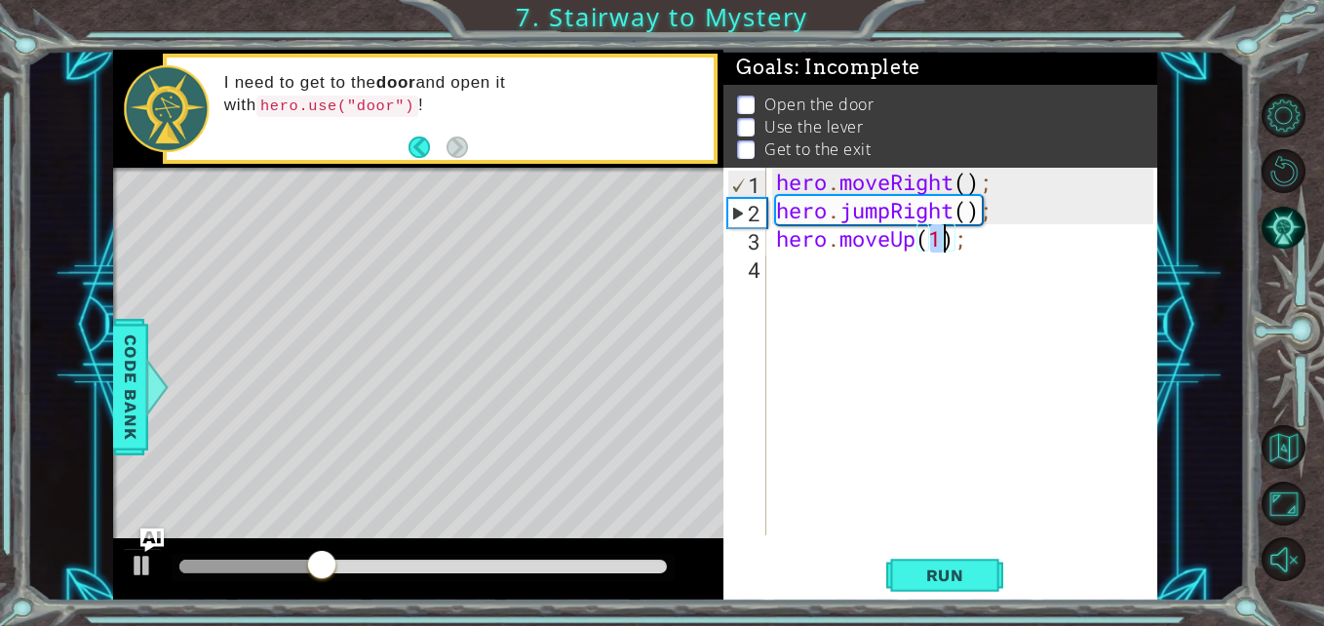
click at [890, 276] on div "hero . moveRight ( ) ; hero . jumpRight ( ) ; hero . moveUp ( 1 ) ;" at bounding box center [967, 380] width 390 height 424
type textarea "h"
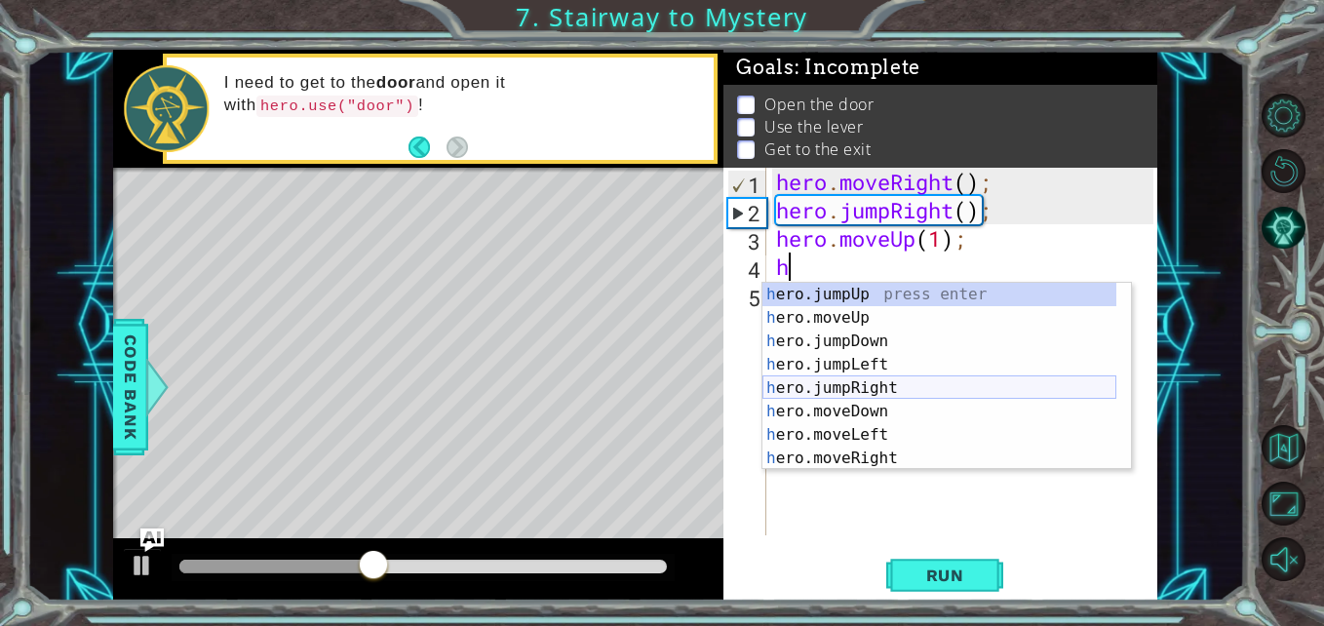
click at [905, 390] on div "h ero.jumpUp press enter h ero.moveUp press enter h ero.jumpDown press enter h …" at bounding box center [939, 400] width 354 height 234
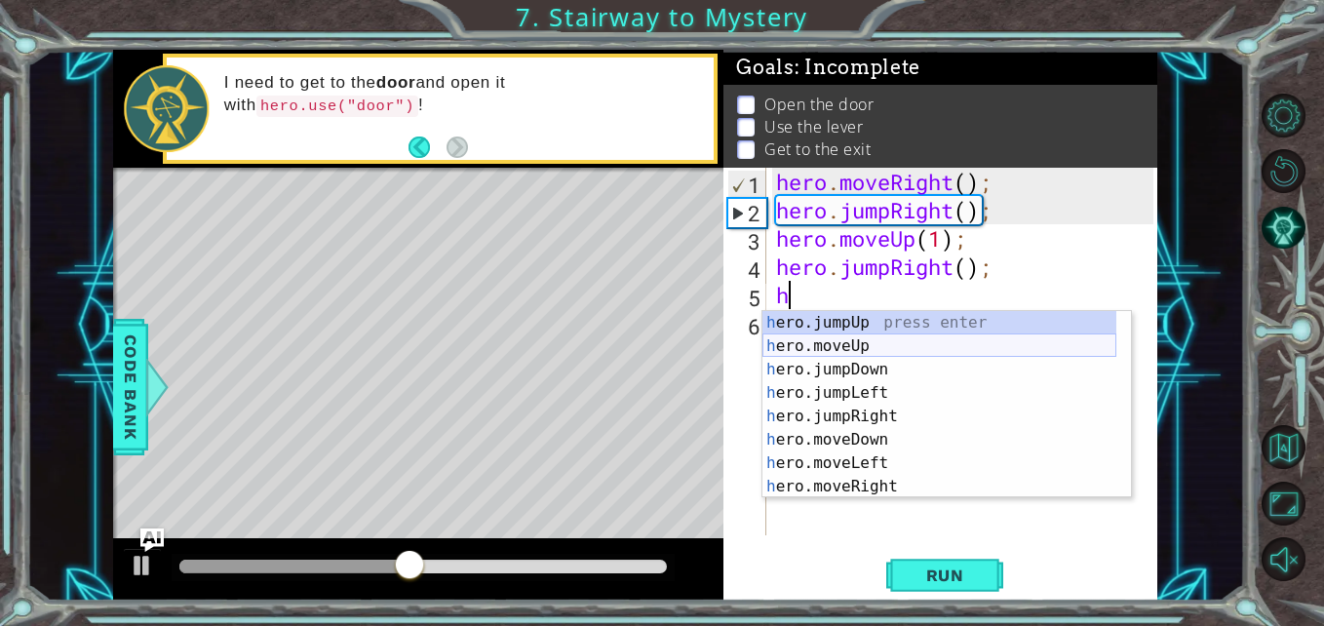
click at [885, 356] on div "h ero.jumpUp press enter h ero.moveUp press enter h ero.jumpDown press enter h …" at bounding box center [939, 428] width 354 height 234
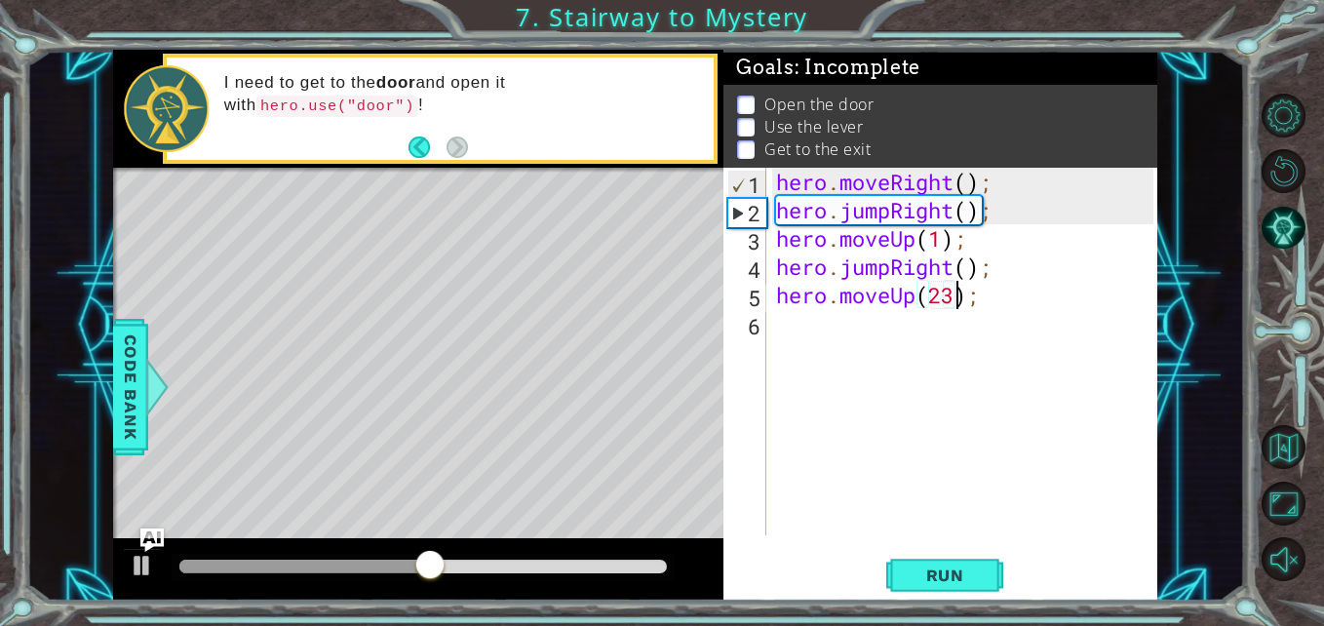
scroll to position [0, 9]
type textarea "hero.moveUp(2);"
click at [911, 335] on div "hero . moveRight ( ) ; hero . jumpRight ( ) ; hero . moveUp ( 1 ) ; hero . jump…" at bounding box center [967, 380] width 390 height 424
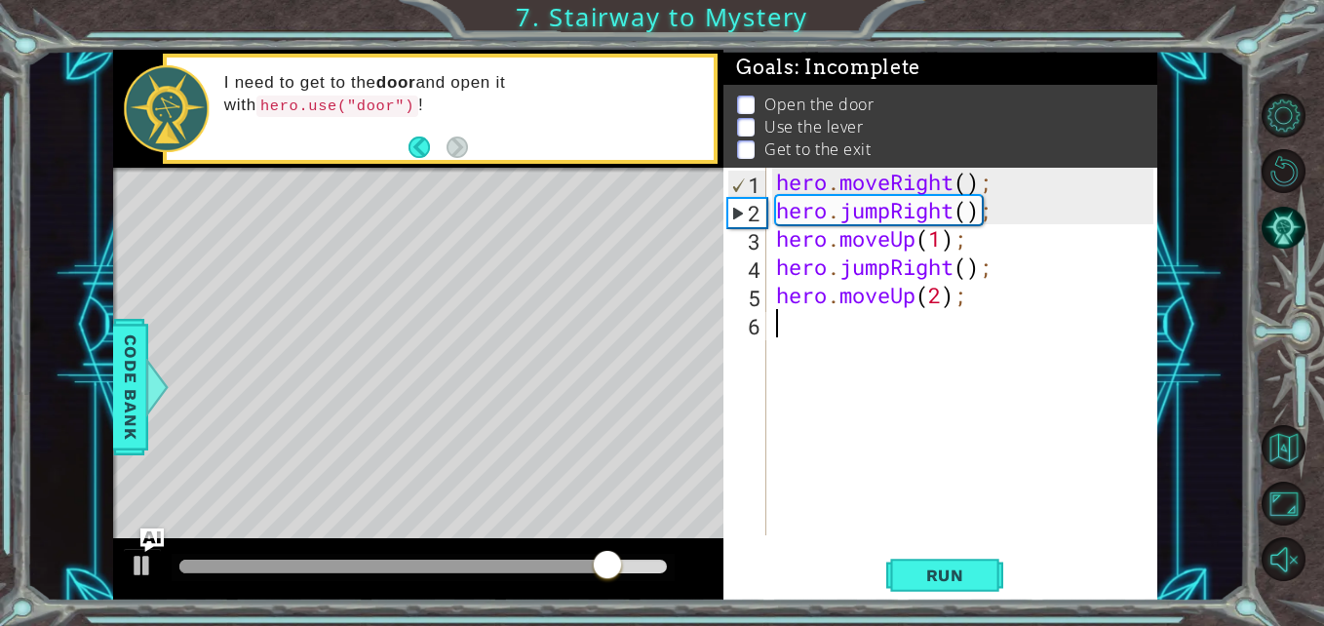
type textarea "h"
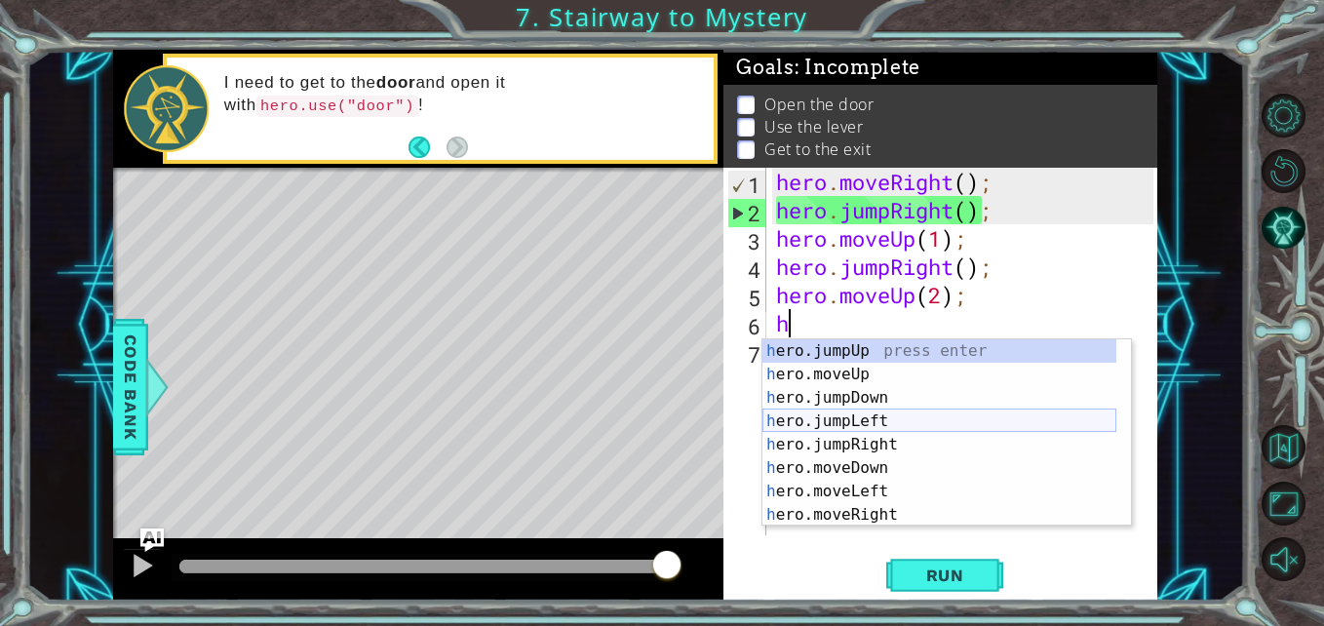
click at [920, 420] on div "h ero.jumpUp press enter h ero.moveUp press enter h ero.jumpDown press enter h …" at bounding box center [939, 456] width 354 height 234
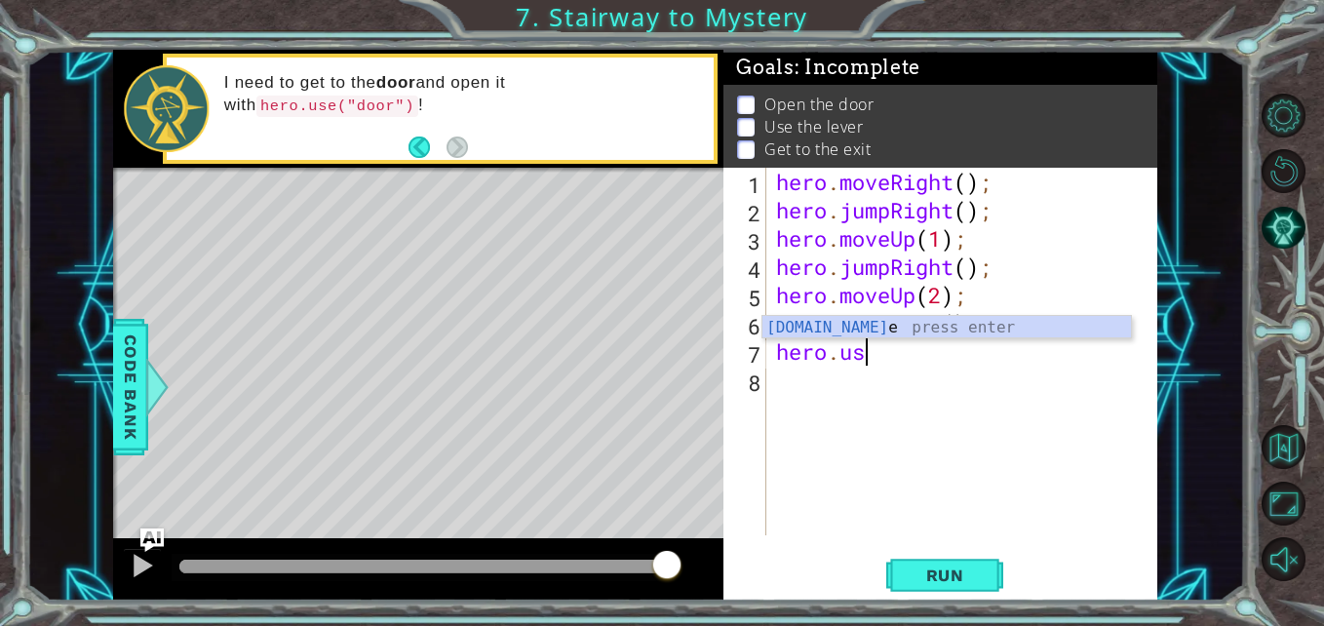
scroll to position [0, 4]
click at [915, 322] on div "hero.use press enter" at bounding box center [946, 351] width 368 height 70
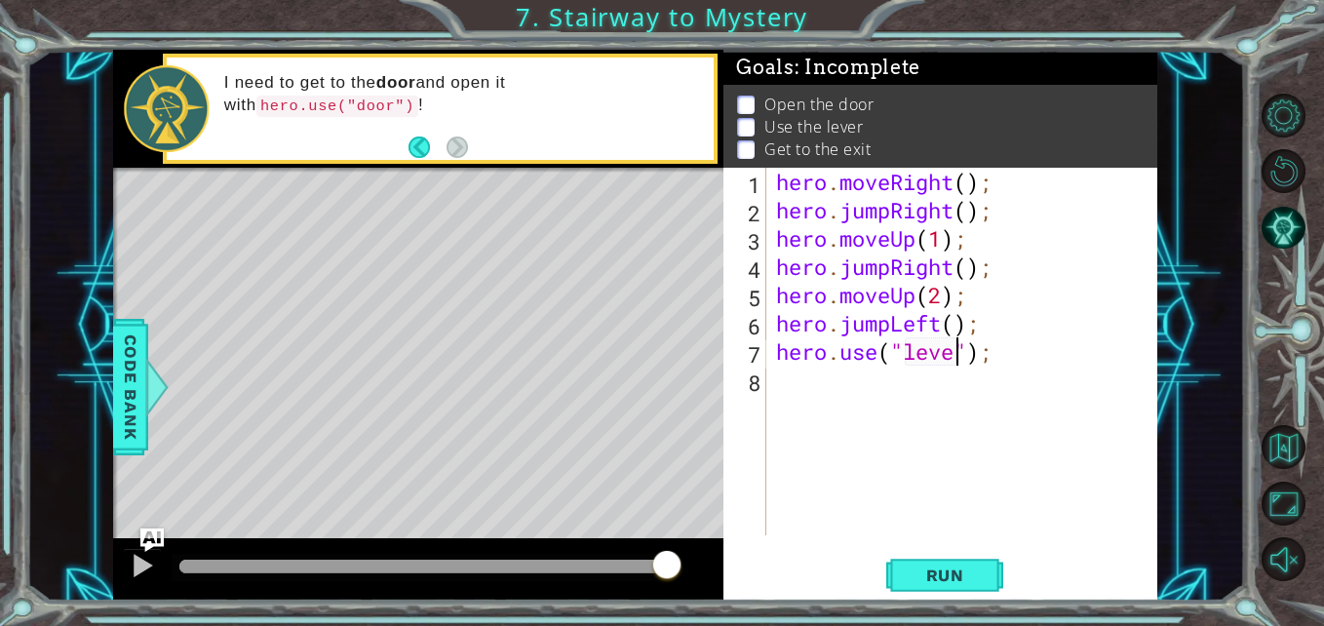
type textarea "hero.use("lever");"
click at [955, 387] on div "hero . moveRight ( ) ; hero . jumpRight ( ) ; hero . moveUp ( 1 ) ; hero . jump…" at bounding box center [967, 380] width 390 height 424
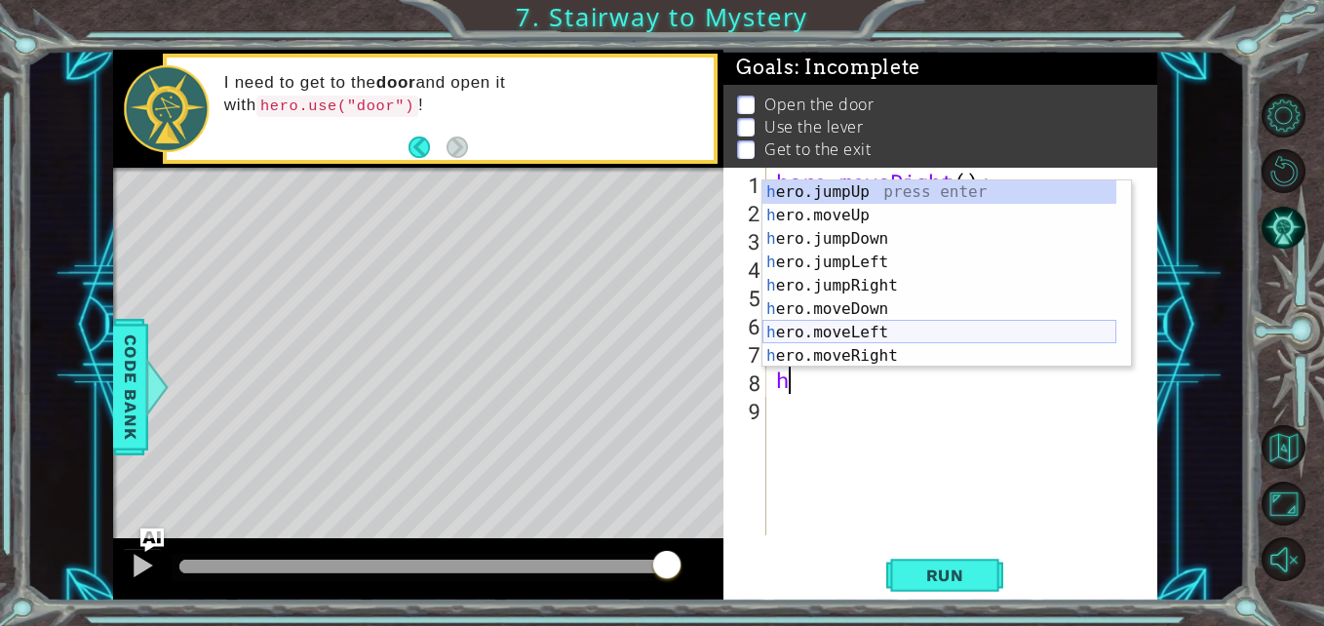
click at [944, 328] on div "h ero.jumpUp press enter h ero.moveUp press enter h ero.jumpDown press enter h …" at bounding box center [939, 297] width 354 height 234
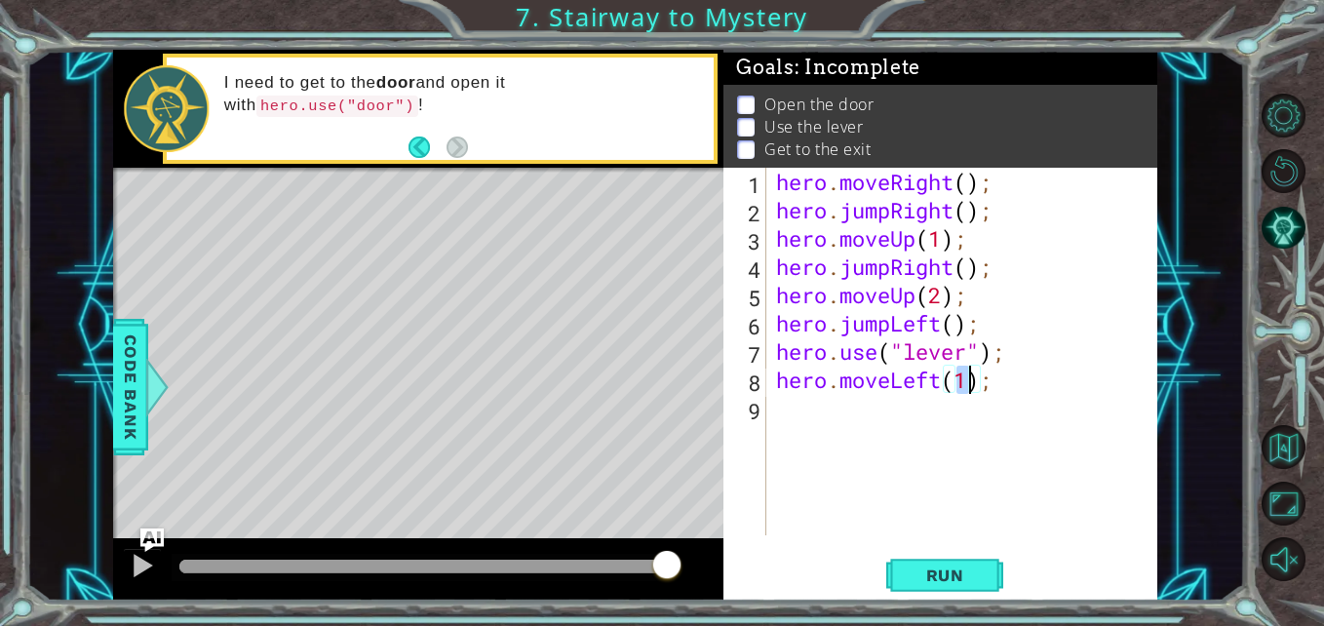
type textarea "hero.moveLeft(2);"
click at [1014, 433] on div "hero . moveRight ( ) ; hero . jumpRight ( ) ; hero . moveUp ( 1 ) ; hero . jump…" at bounding box center [967, 380] width 390 height 424
type textarea "h"
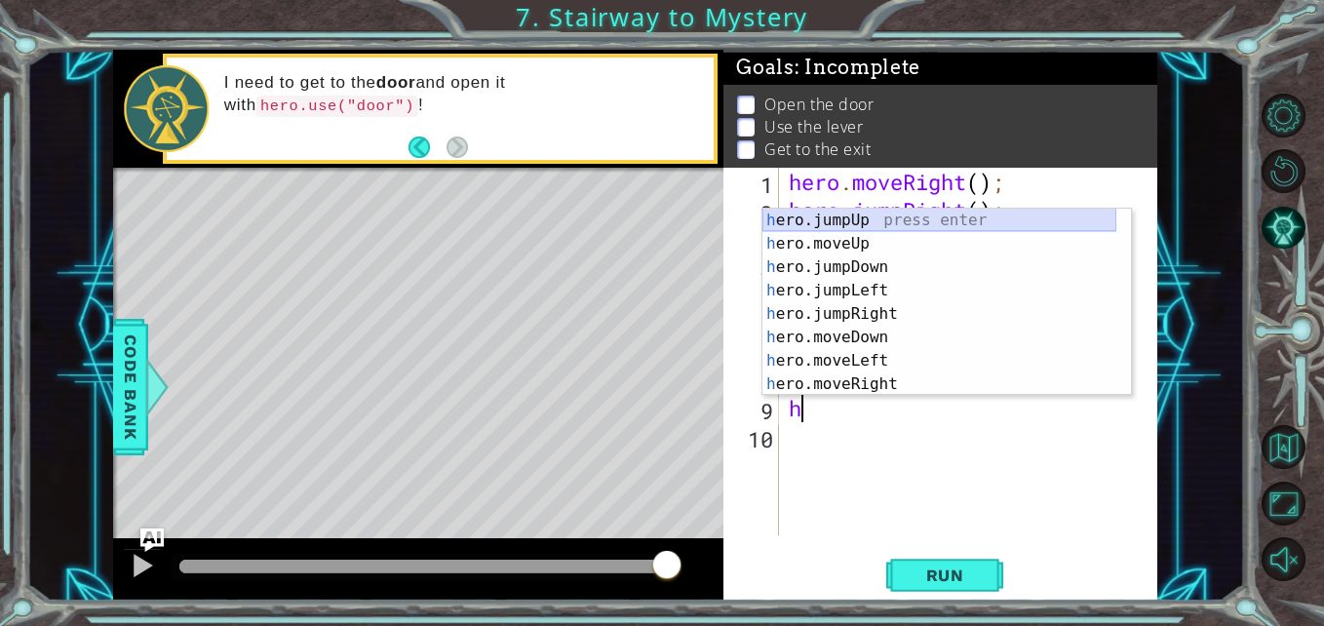
click at [920, 226] on div "h ero.jumpUp press enter h ero.moveUp press enter h ero.jumpDown press enter h …" at bounding box center [939, 326] width 354 height 234
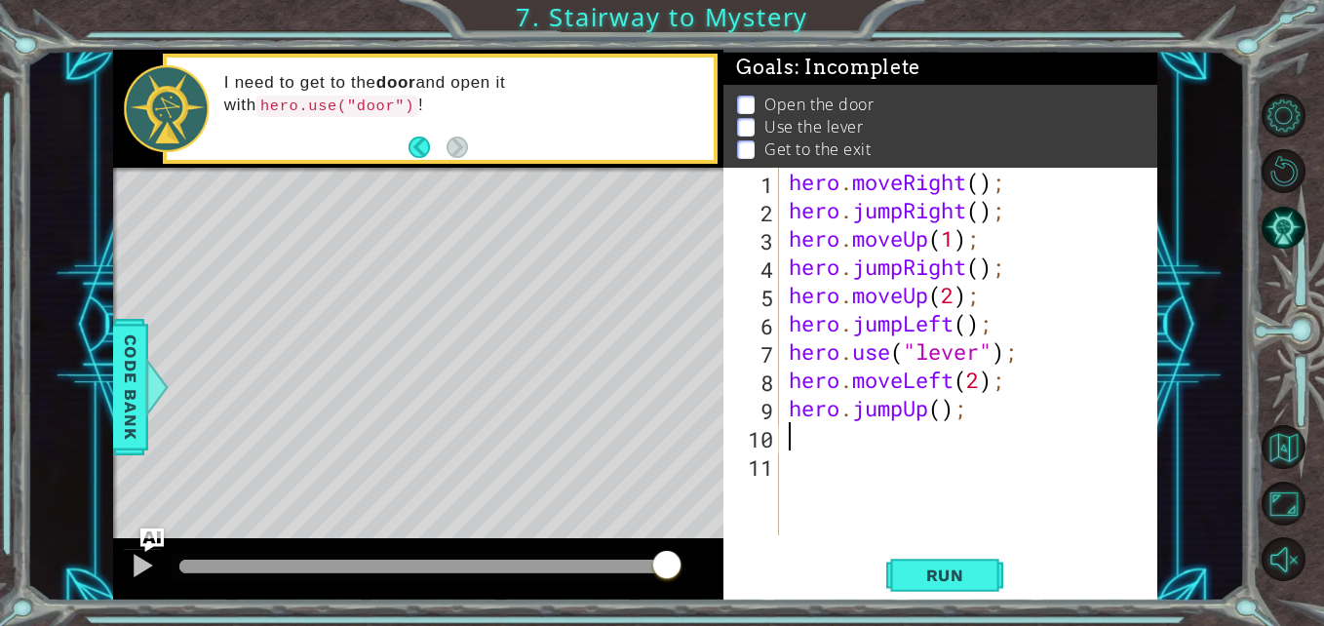
click at [934, 435] on div "hero . moveRight ( ) ; hero . jumpRight ( ) ; hero . moveUp ( 1 ) ; hero . jump…" at bounding box center [974, 380] width 378 height 424
type textarea "h"
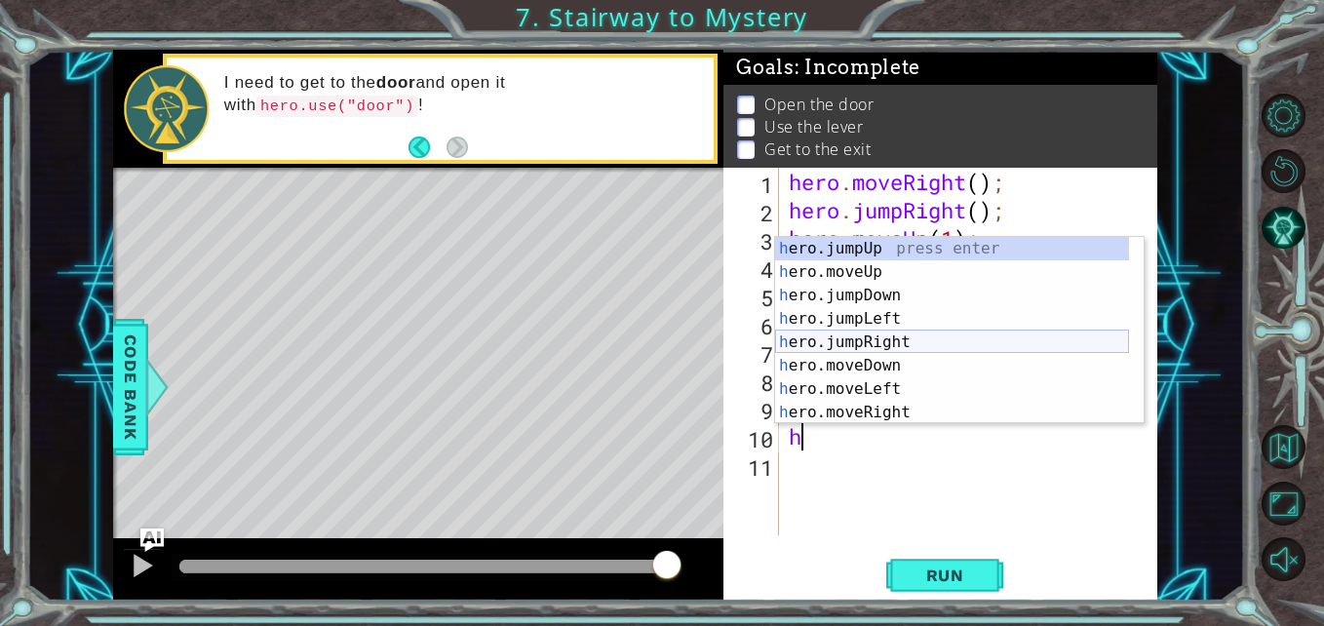
click at [918, 338] on div "h ero.jumpUp press enter h ero.moveUp press enter h ero.jumpDown press enter h …" at bounding box center [952, 354] width 354 height 234
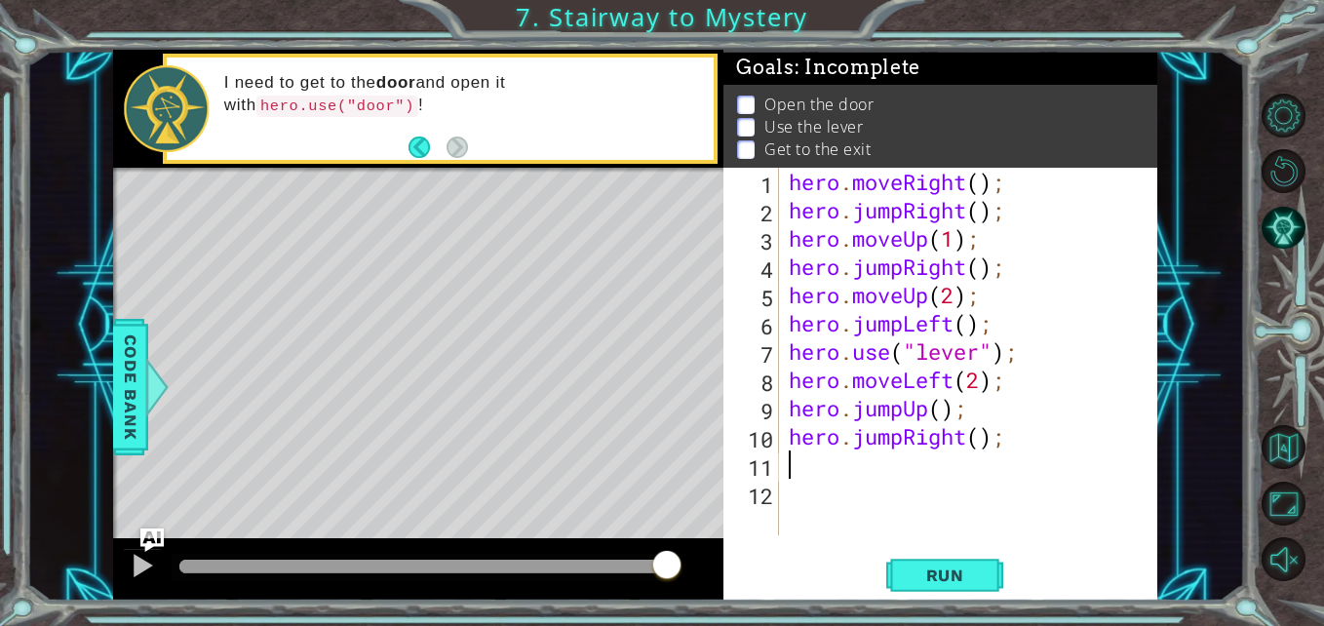
click at [986, 444] on div "hero . moveRight ( ) ; hero . jumpRight ( ) ; hero . moveUp ( 1 ) ; hero . jump…" at bounding box center [974, 380] width 378 height 424
click at [951, 562] on button "Run" at bounding box center [944, 575] width 117 height 43
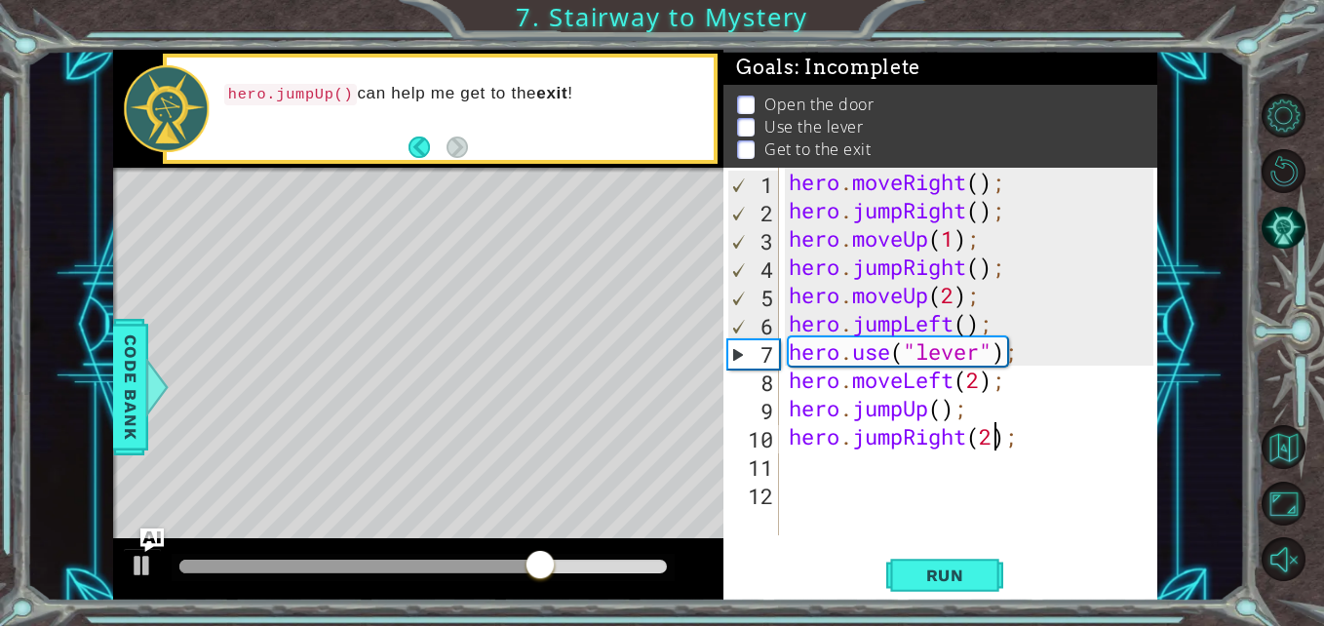
click at [964, 263] on div "hero . moveRight ( ) ; hero . jumpRight ( ) ; hero . moveUp ( 1 ) ; hero . jump…" at bounding box center [974, 380] width 378 height 424
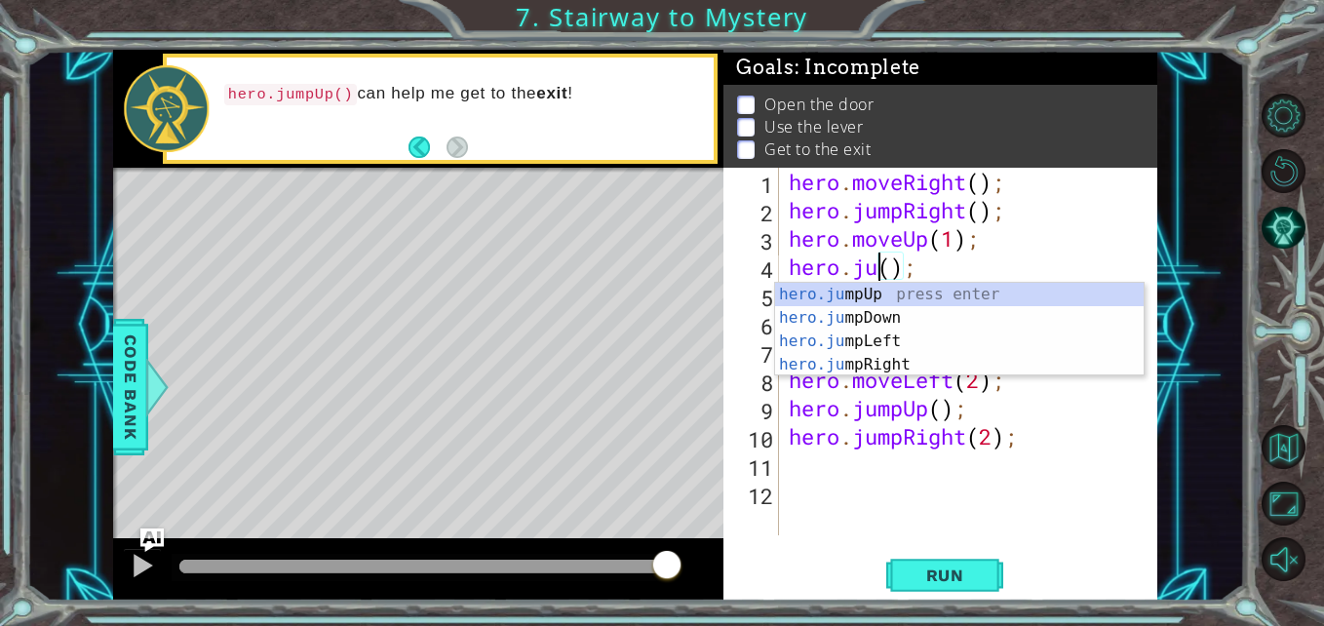
scroll to position [0, 4]
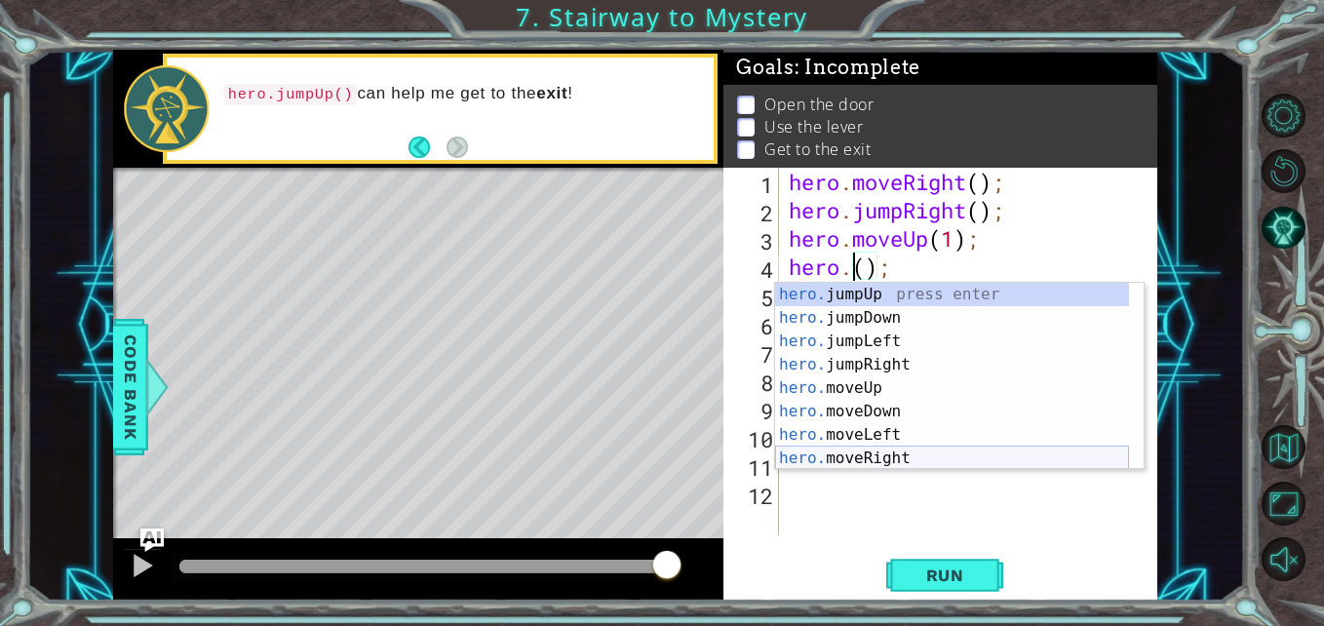
click at [898, 452] on div "hero. jumpUp press enter hero. jumpDown press enter hero. jumpLeft press enter …" at bounding box center [952, 400] width 354 height 234
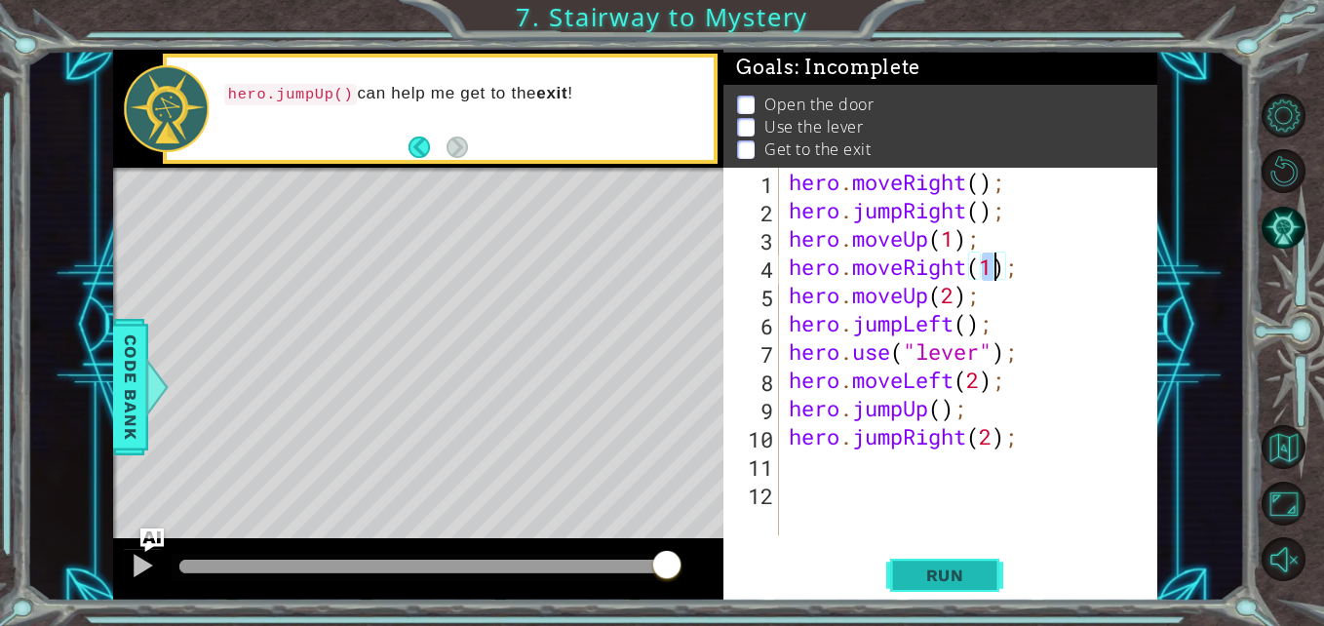
click at [945, 567] on span "Run" at bounding box center [945, 574] width 77 height 19
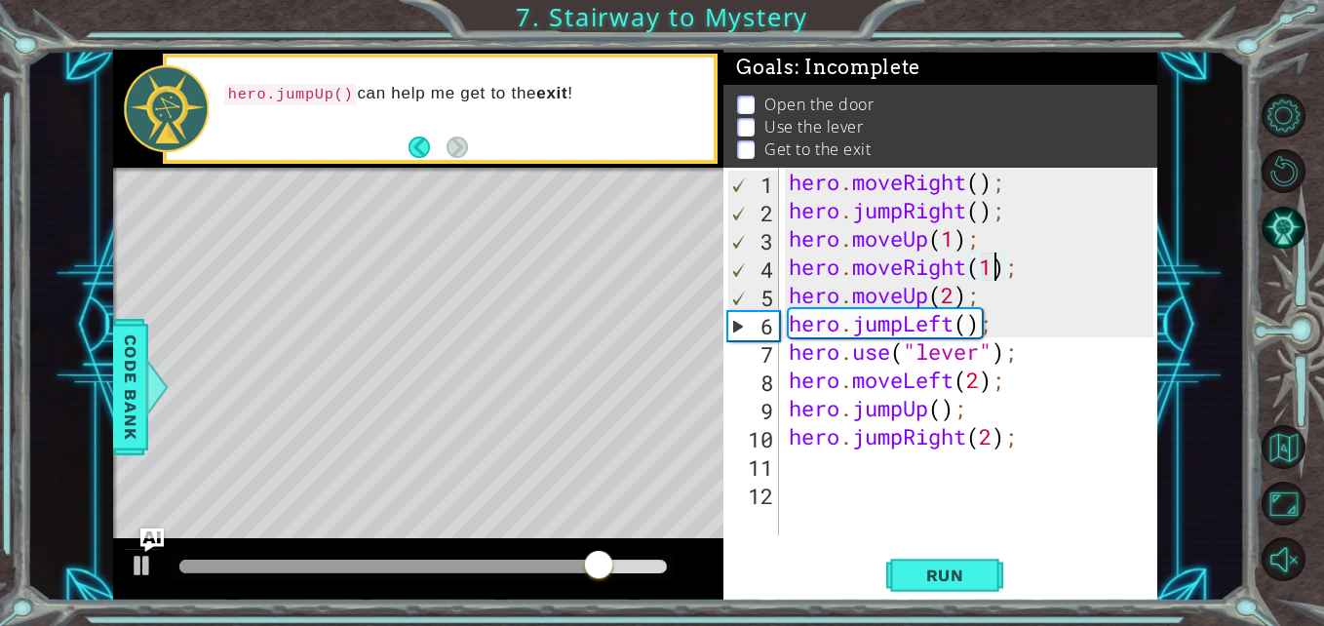
click at [1026, 289] on div "hero . moveRight ( ) ; hero . jumpRight ( ) ; hero . moveUp ( 1 ) ; hero . move…" at bounding box center [974, 380] width 378 height 424
click at [1036, 246] on div "hero . moveRight ( ) ; hero . jumpRight ( ) ; hero . moveUp ( 1 ) ; hero . move…" at bounding box center [974, 380] width 378 height 424
click at [1036, 278] on div "hero . moveRight ( ) ; hero . jumpRight ( ) ; hero . moveUp ( 1 ) ; hero . move…" at bounding box center [974, 380] width 378 height 424
type textarea "hero.moveRight(1);"
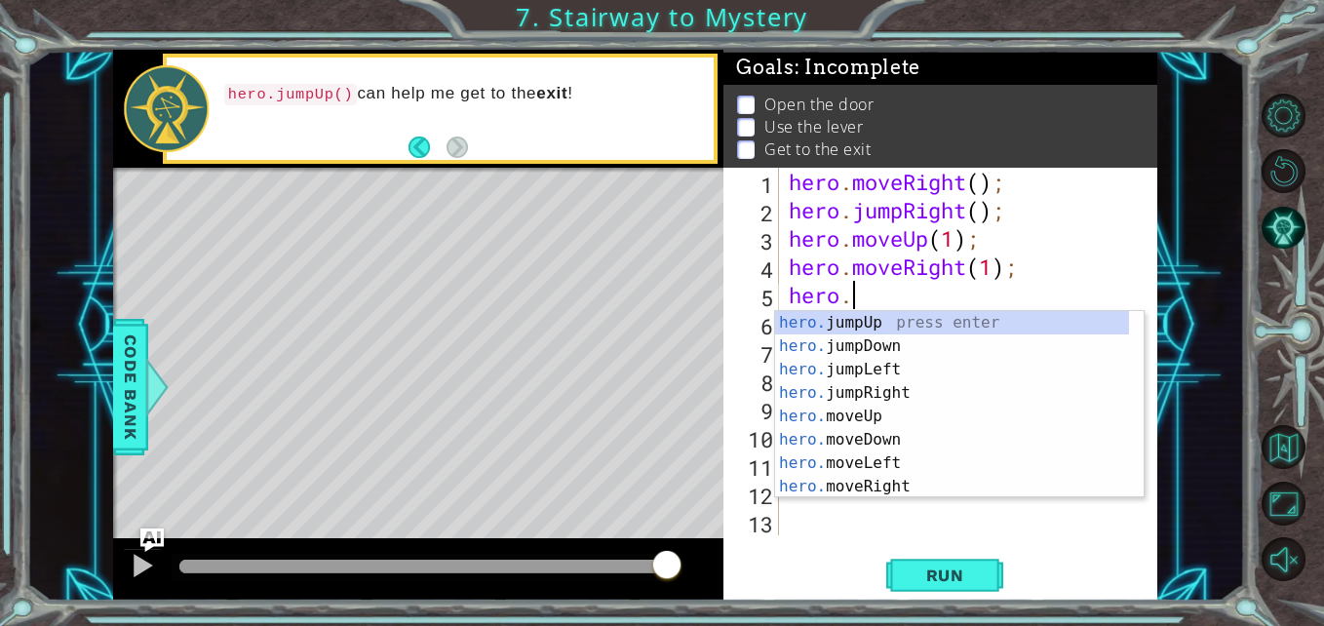
scroll to position [0, 3]
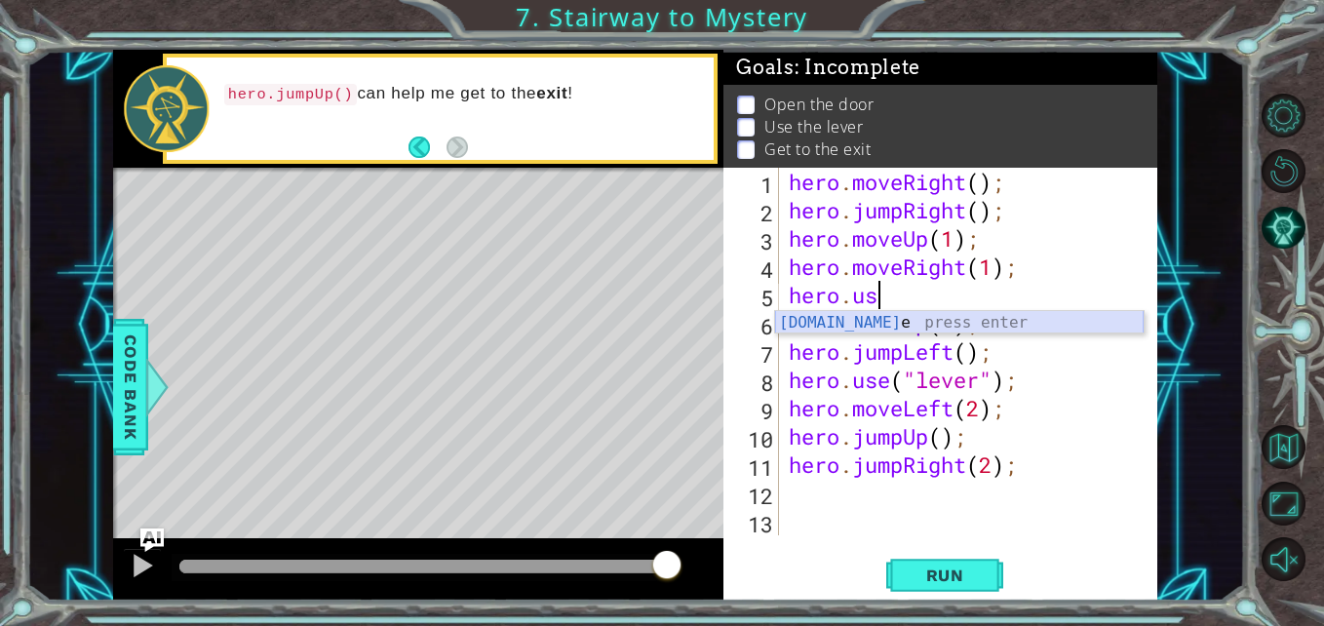
click at [1019, 317] on div "hero.us e press enter" at bounding box center [959, 346] width 368 height 70
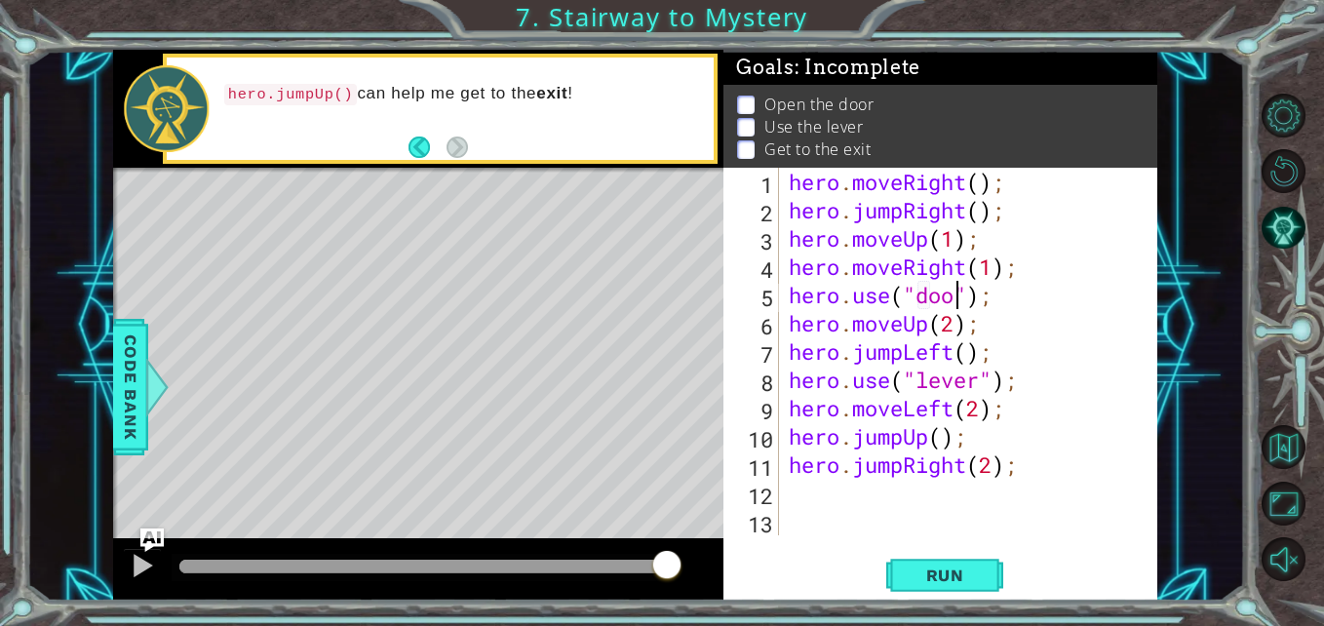
type textarea "hero.use("door");"
click at [917, 574] on span "Run" at bounding box center [945, 574] width 77 height 19
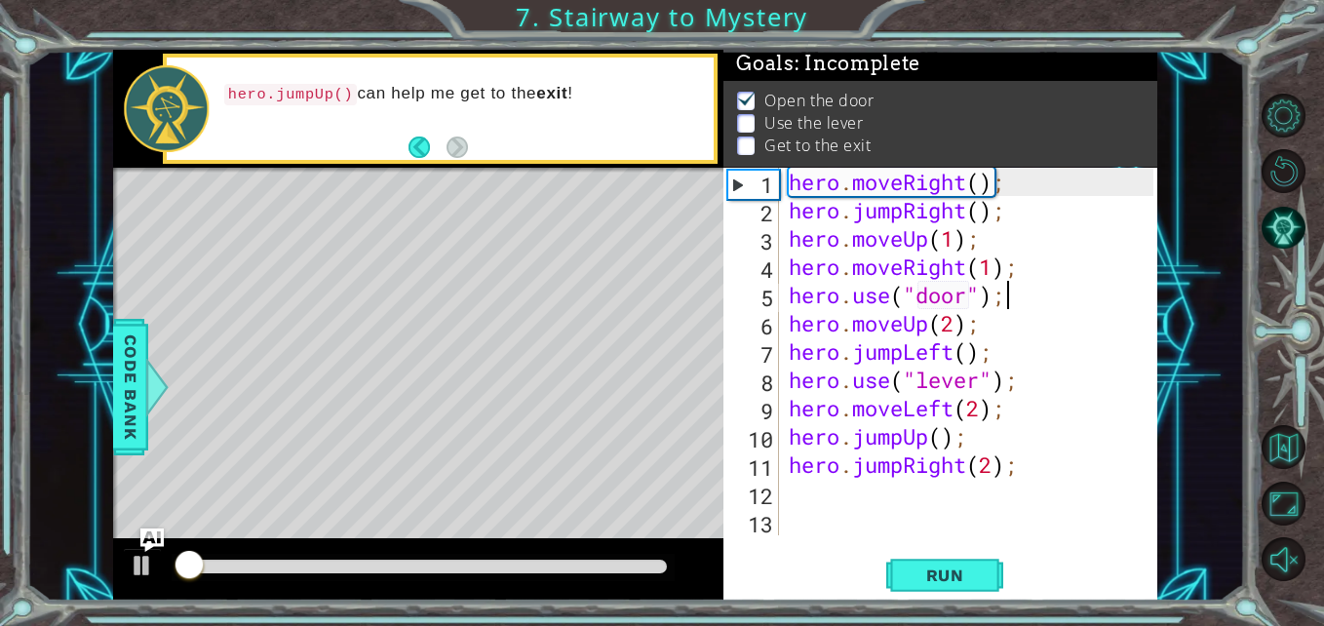
scroll to position [15, 0]
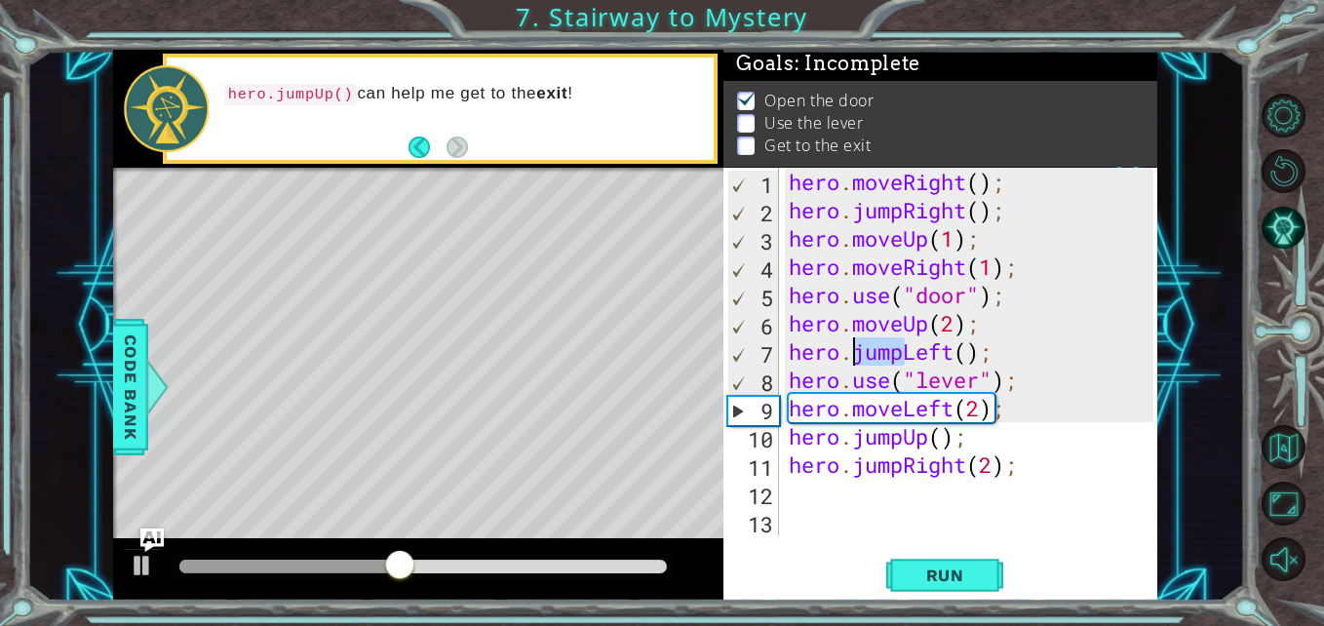
drag, startPoint x: 904, startPoint y: 352, endPoint x: 855, endPoint y: 355, distance: 48.8
click at [855, 355] on div "hero . moveRight ( ) ; hero . jumpRight ( ) ; hero . moveUp ( 1 ) ; hero . move…" at bounding box center [973, 380] width 377 height 424
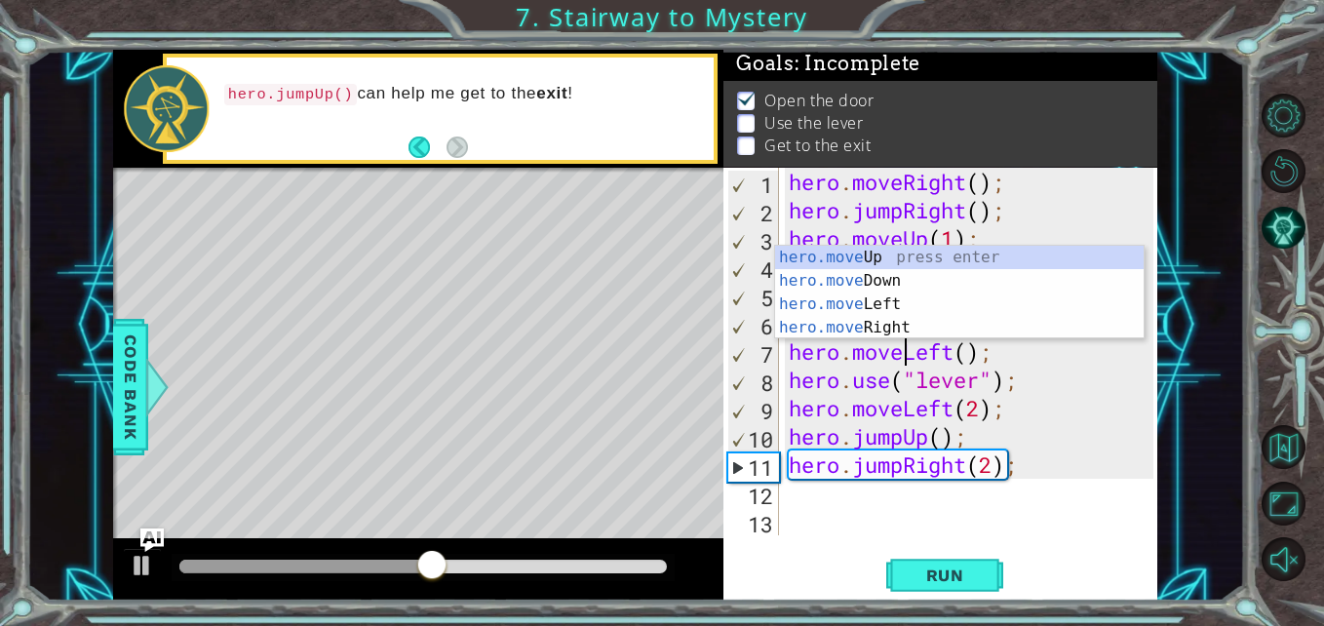
scroll to position [0, 6]
click at [960, 567] on span "Run" at bounding box center [945, 574] width 77 height 19
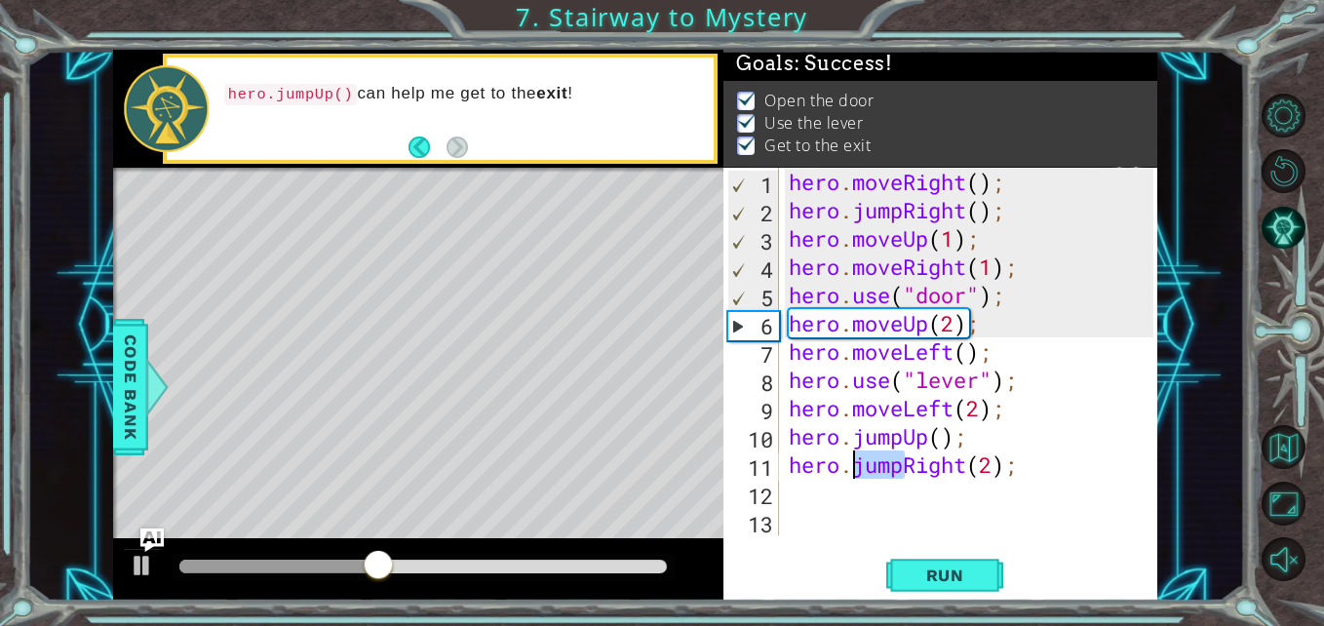
drag, startPoint x: 900, startPoint y: 470, endPoint x: 851, endPoint y: 464, distance: 49.1
click at [851, 464] on div "hero . moveRight ( ) ; hero . jumpRight ( ) ; hero . moveUp ( 1 ) ; hero . move…" at bounding box center [973, 380] width 377 height 424
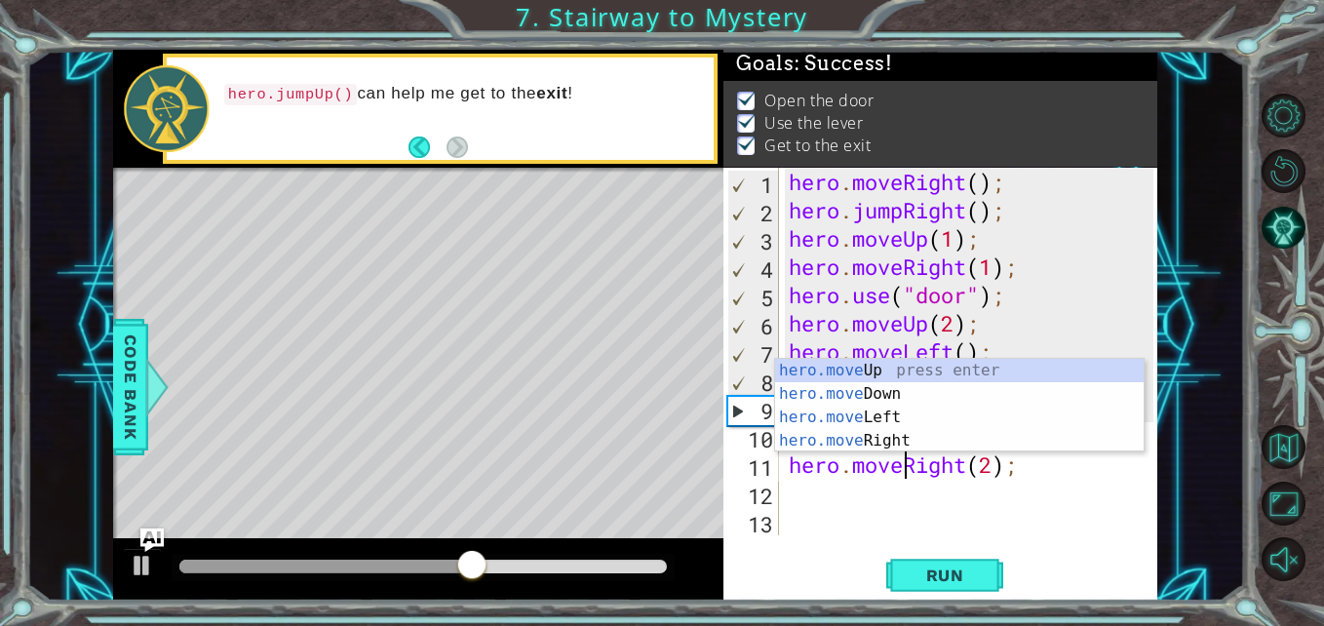
type textarea "hero.moveRight(2);"
click at [994, 537] on div "hero.moveRight(2); 1 2 3 4 5 6 7 8 9 10 11 12 13 hero . moveRight ( ) ; hero . …" at bounding box center [940, 385] width 434 height 434
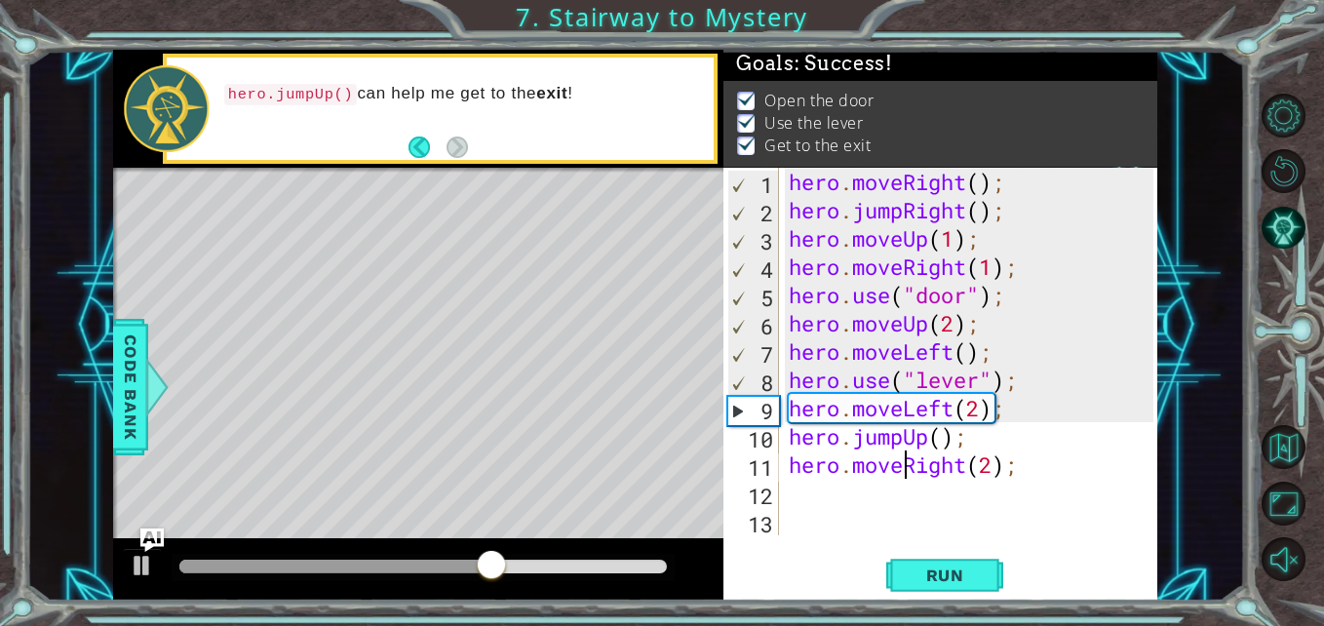
click at [994, 515] on div "hero . moveRight ( ) ; hero . jumpRight ( ) ; hero . moveUp ( 1 ) ; hero . move…" at bounding box center [973, 380] width 377 height 424
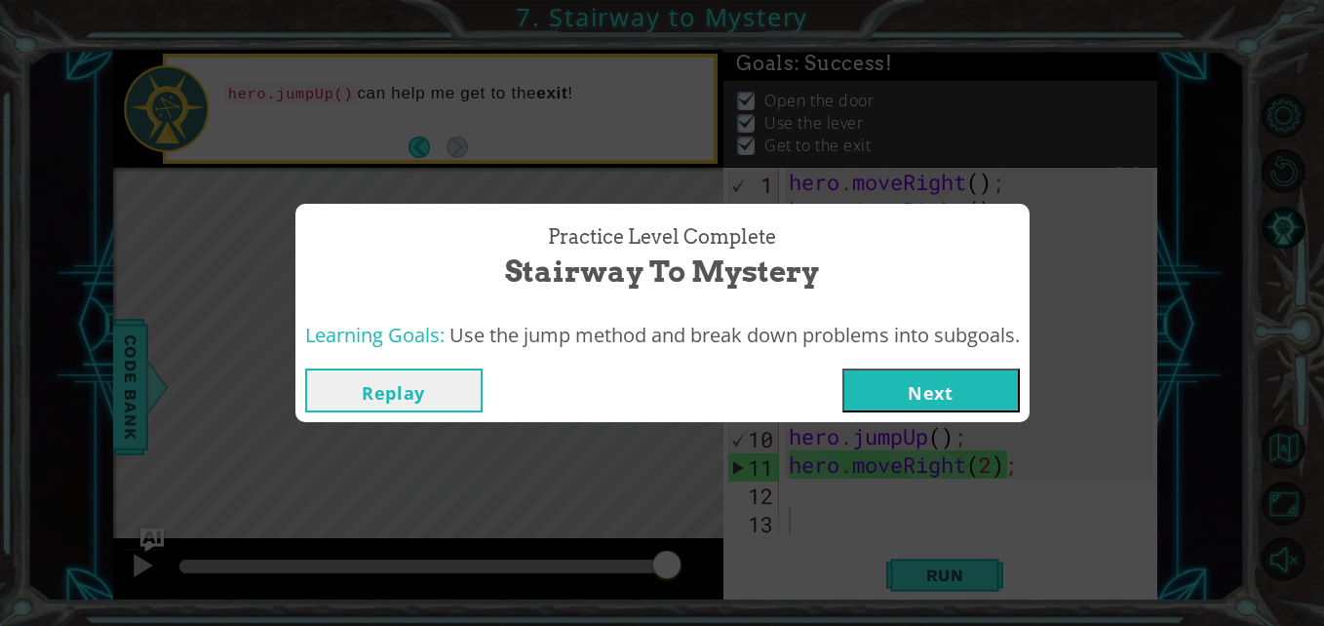
click at [919, 387] on button "Next" at bounding box center [930, 390] width 177 height 44
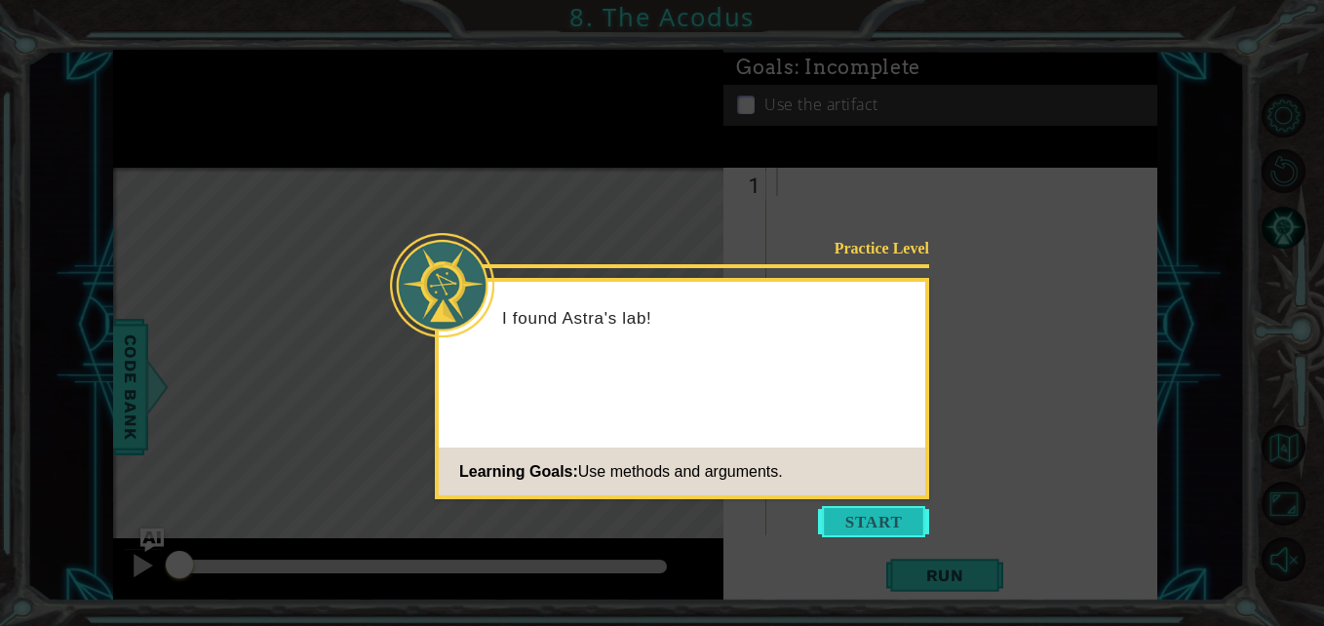
click at [889, 518] on button "Start" at bounding box center [873, 521] width 111 height 31
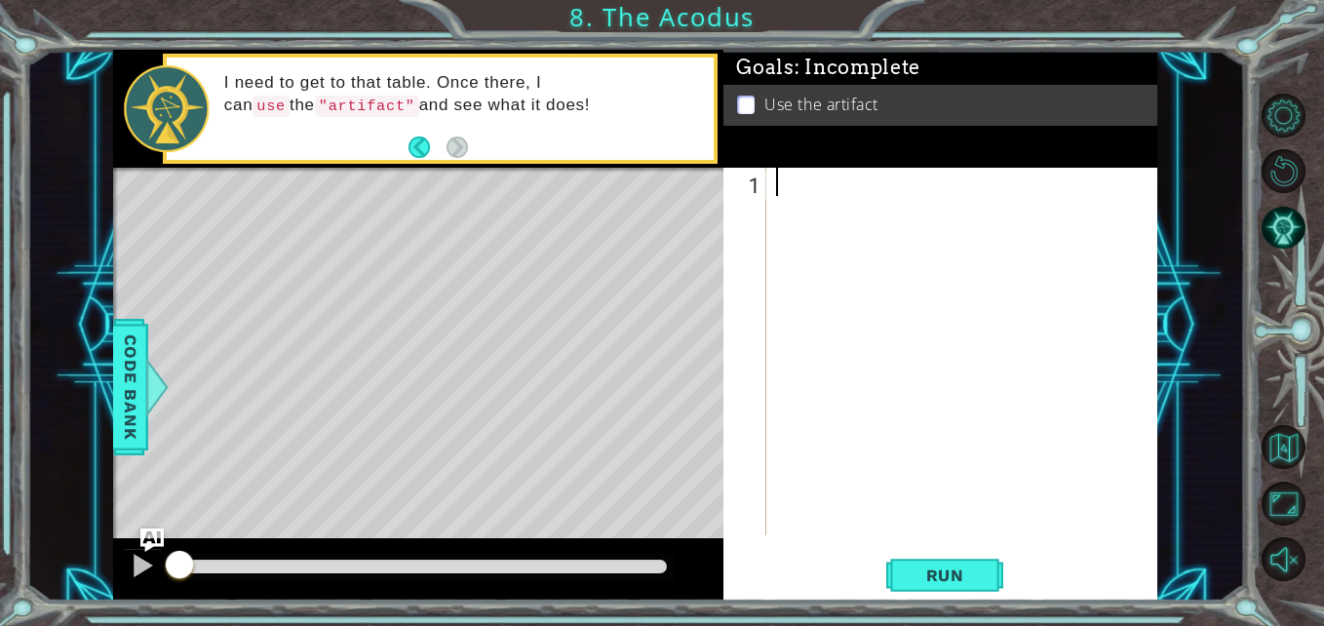
type textarea "h"
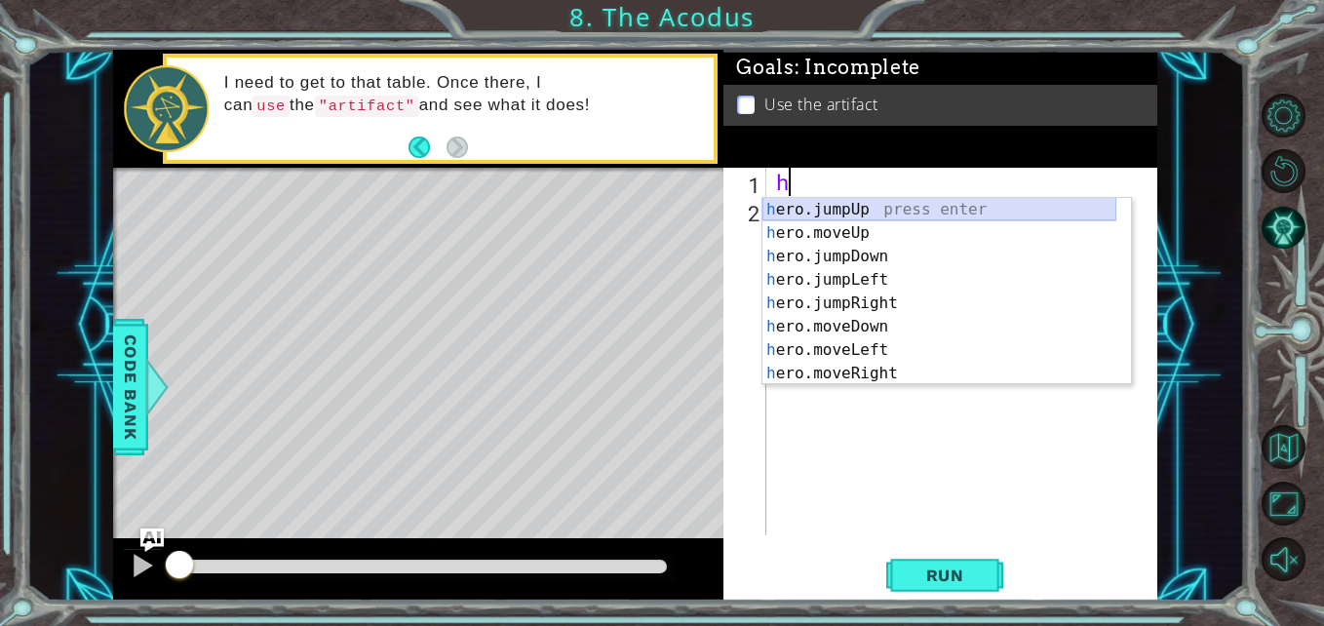
click at [953, 210] on div "h ero.jumpUp press enter h ero.moveUp press enter h ero.jumpDown press enter h …" at bounding box center [939, 315] width 354 height 234
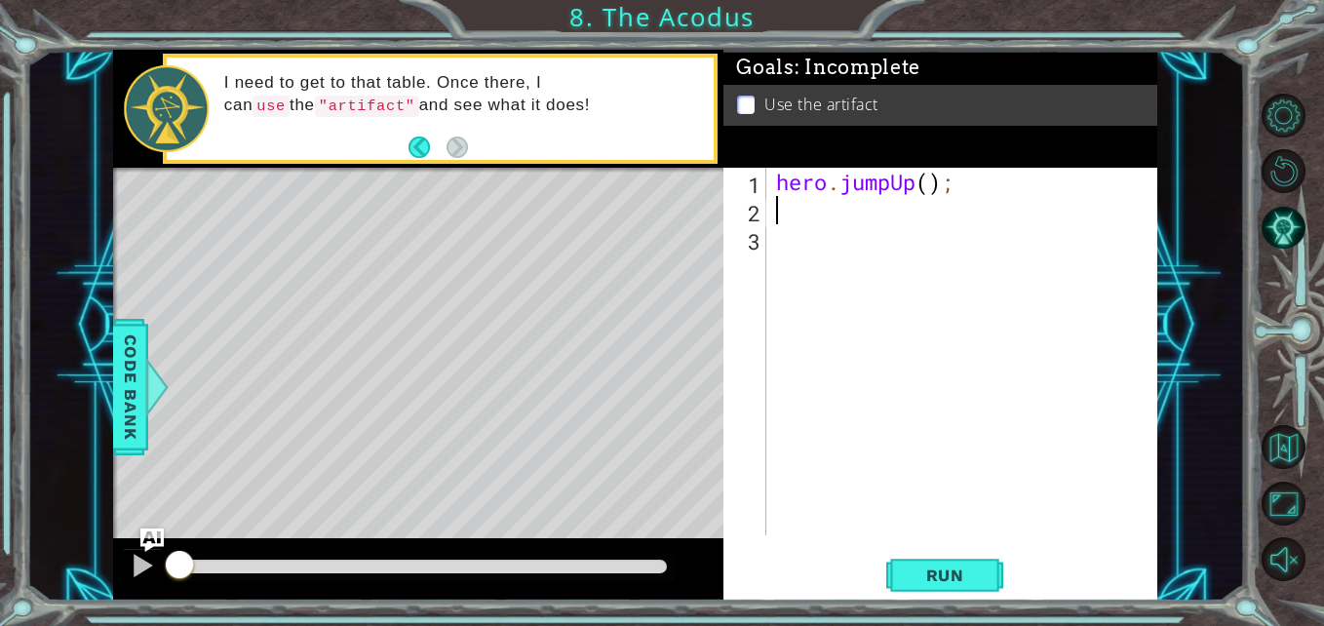
type textarea "h"
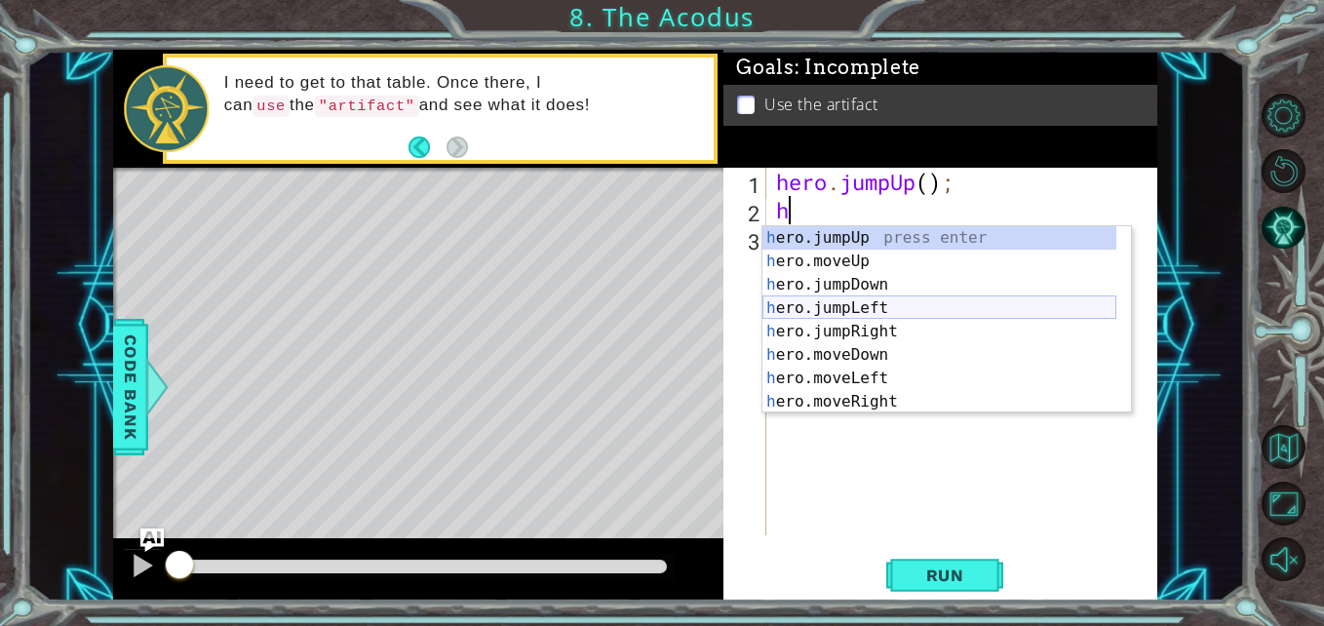
click at [933, 317] on div "h ero.jumpUp press enter h ero.moveUp press enter h ero.jumpDown press enter h …" at bounding box center [939, 343] width 354 height 234
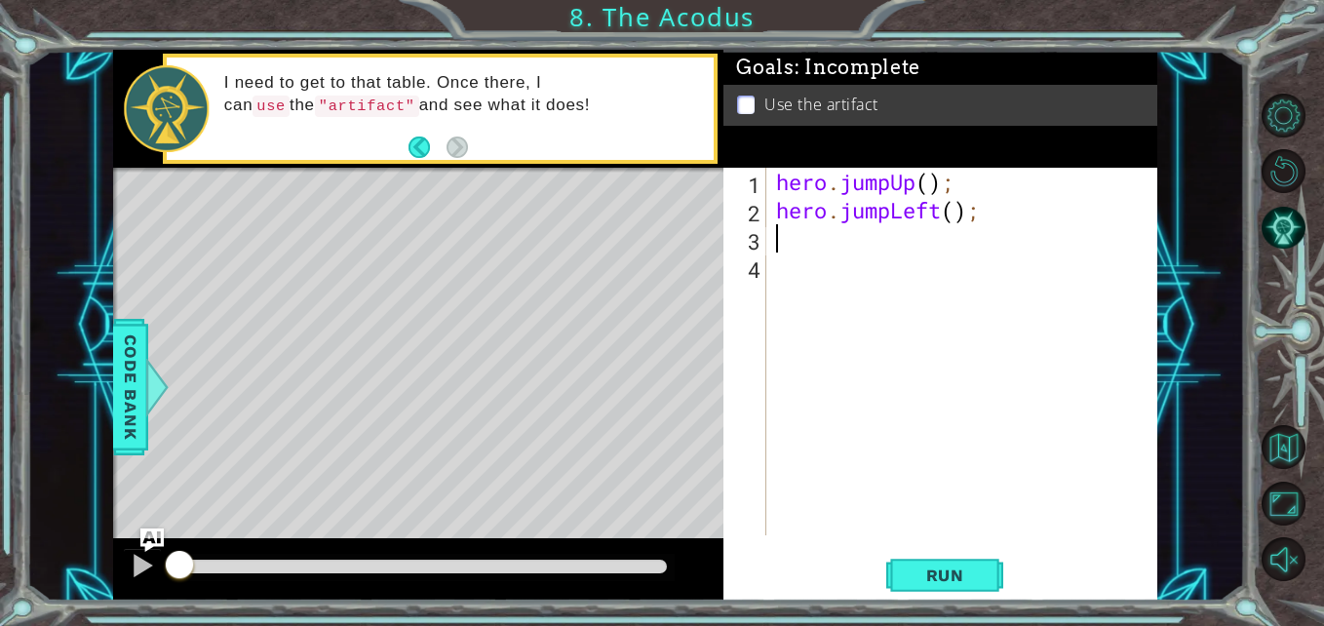
type textarea "h"
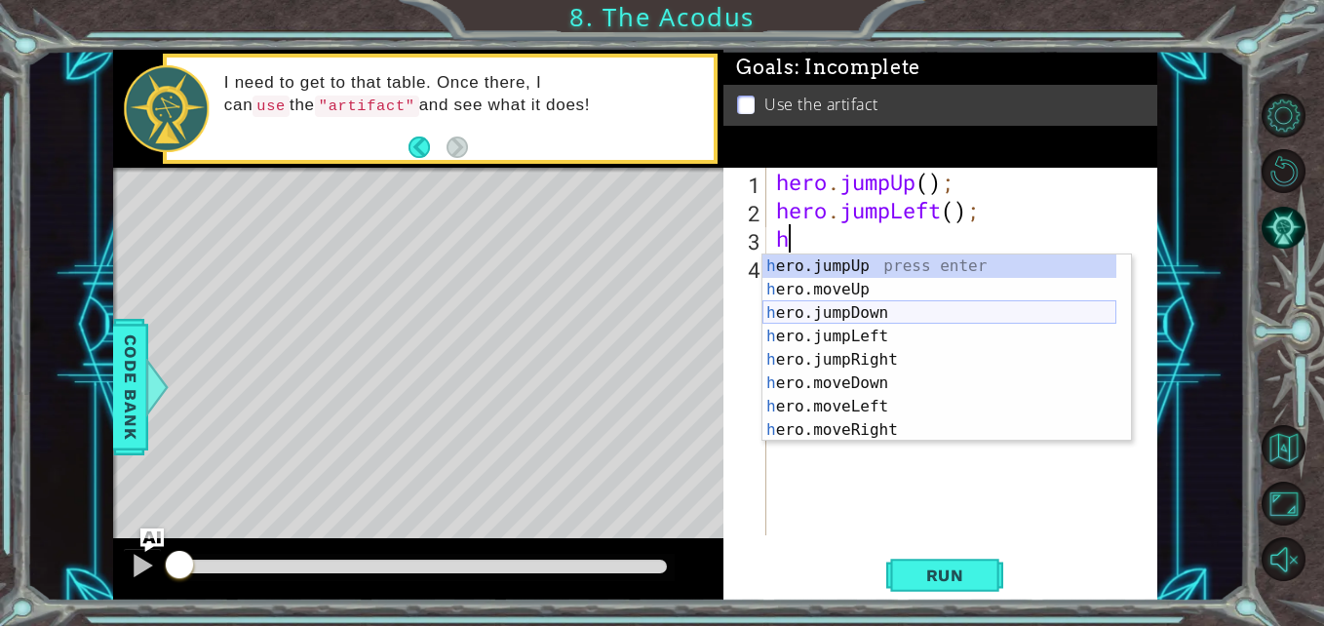
click at [913, 320] on div "h ero.jumpUp press enter h ero.moveUp press enter h ero.jumpDown press enter h …" at bounding box center [939, 371] width 354 height 234
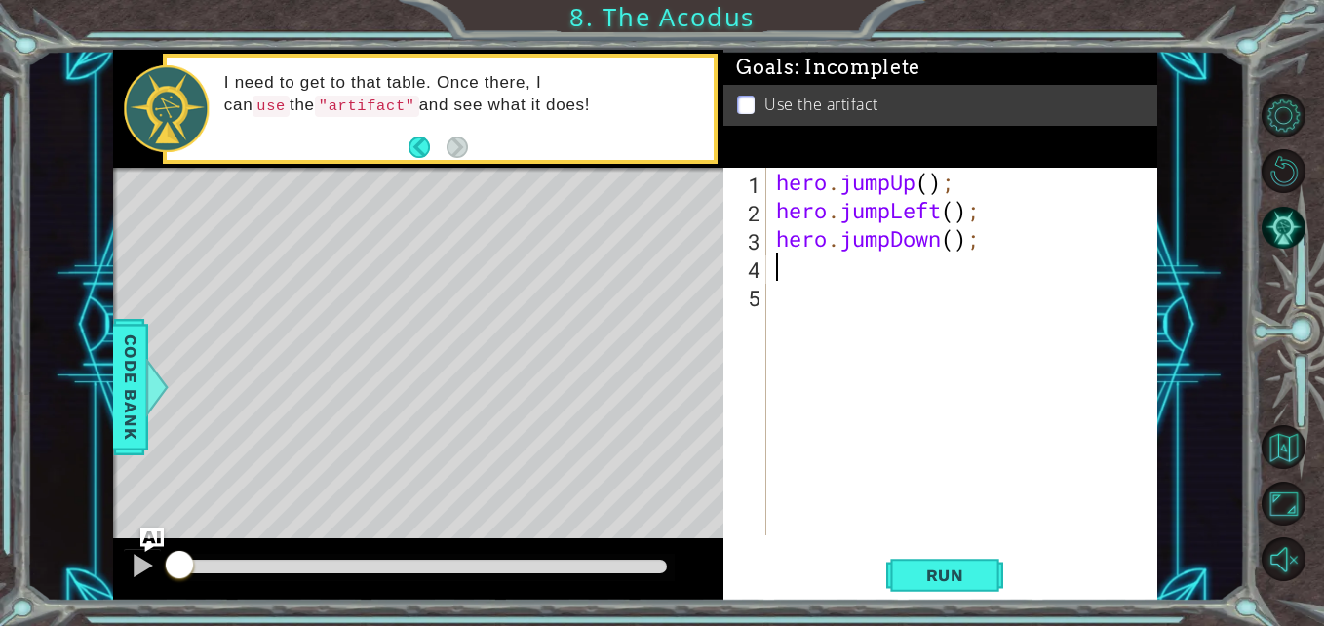
type textarea "h"
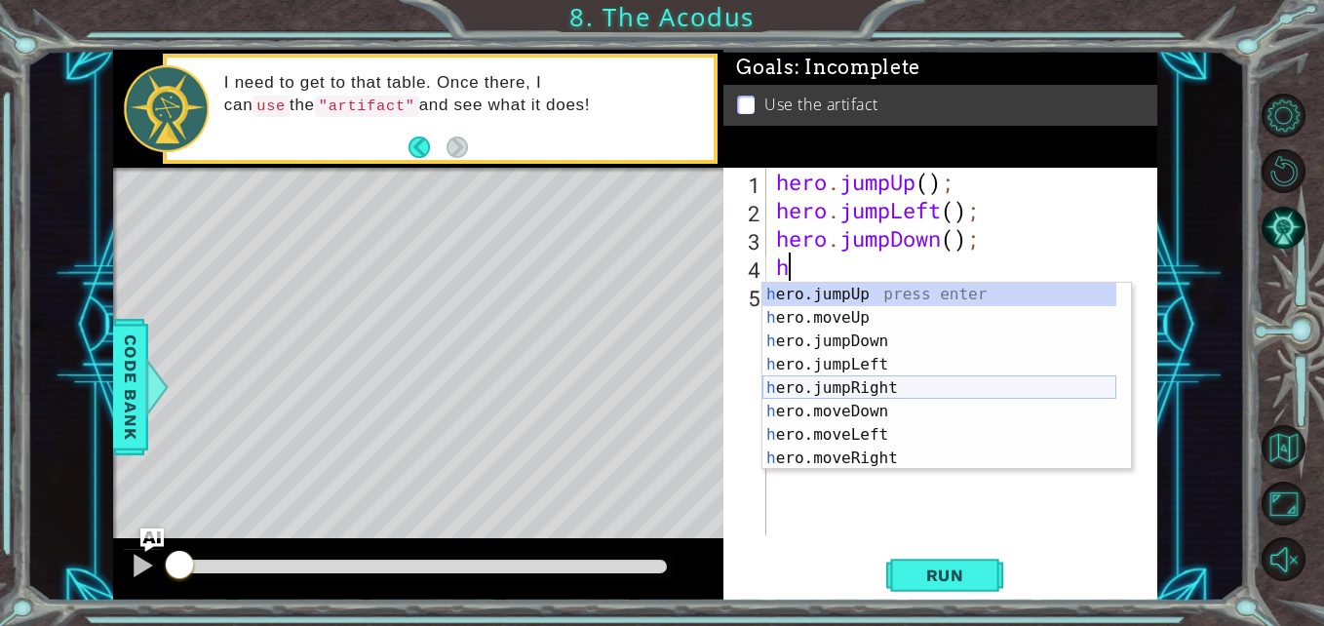
click at [903, 396] on div "h ero.jumpUp press enter h ero.moveUp press enter h ero.jumpDown press enter h …" at bounding box center [939, 400] width 354 height 234
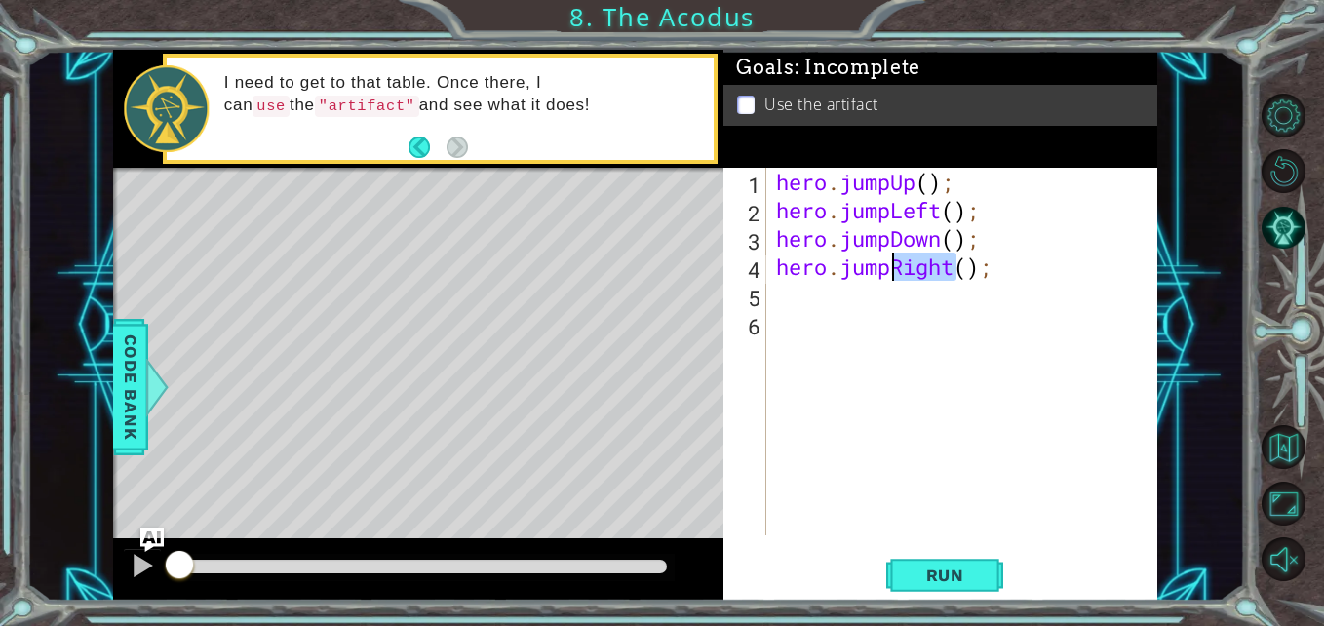
drag, startPoint x: 953, startPoint y: 269, endPoint x: 898, endPoint y: 274, distance: 55.8
click at [898, 274] on div "hero . jumpUp ( ) ; hero . jumpLeft ( ) ; hero . jumpDown ( ) ; hero . jumpRigh…" at bounding box center [967, 380] width 390 height 424
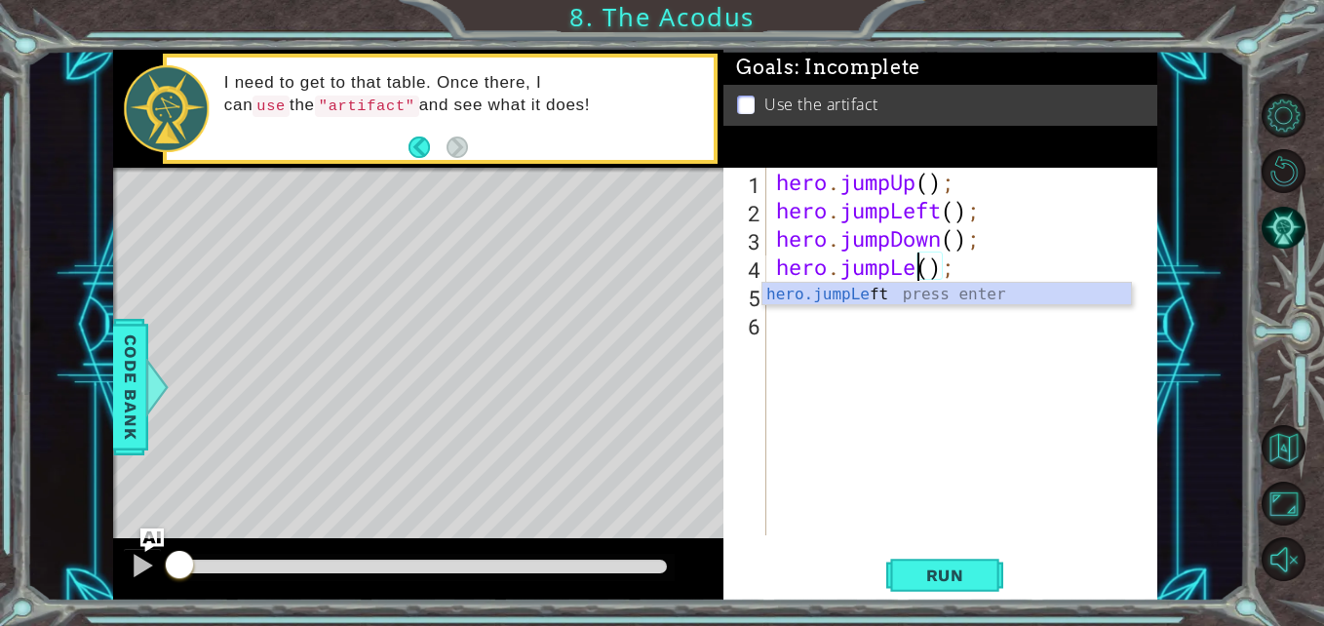
scroll to position [0, 8]
type textarea "hero.jumpLeft();"
click at [893, 320] on div "hero . jumpUp ( ) ; hero . jumpLeft ( ) ; hero . jumpDown ( ) ; hero . jumpLeft…" at bounding box center [967, 380] width 390 height 424
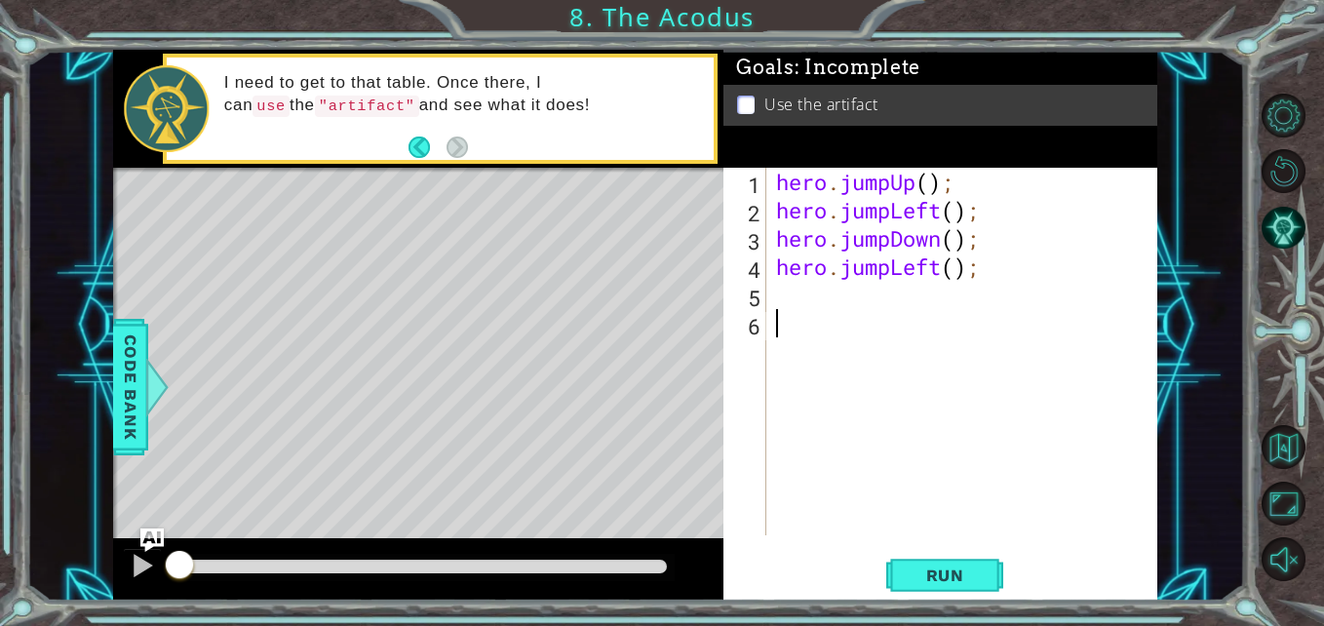
click at [891, 292] on div "hero . jumpUp ( ) ; hero . jumpLeft ( ) ; hero . jumpDown ( ) ; hero . jumpLeft…" at bounding box center [967, 380] width 390 height 424
type textarea "h"
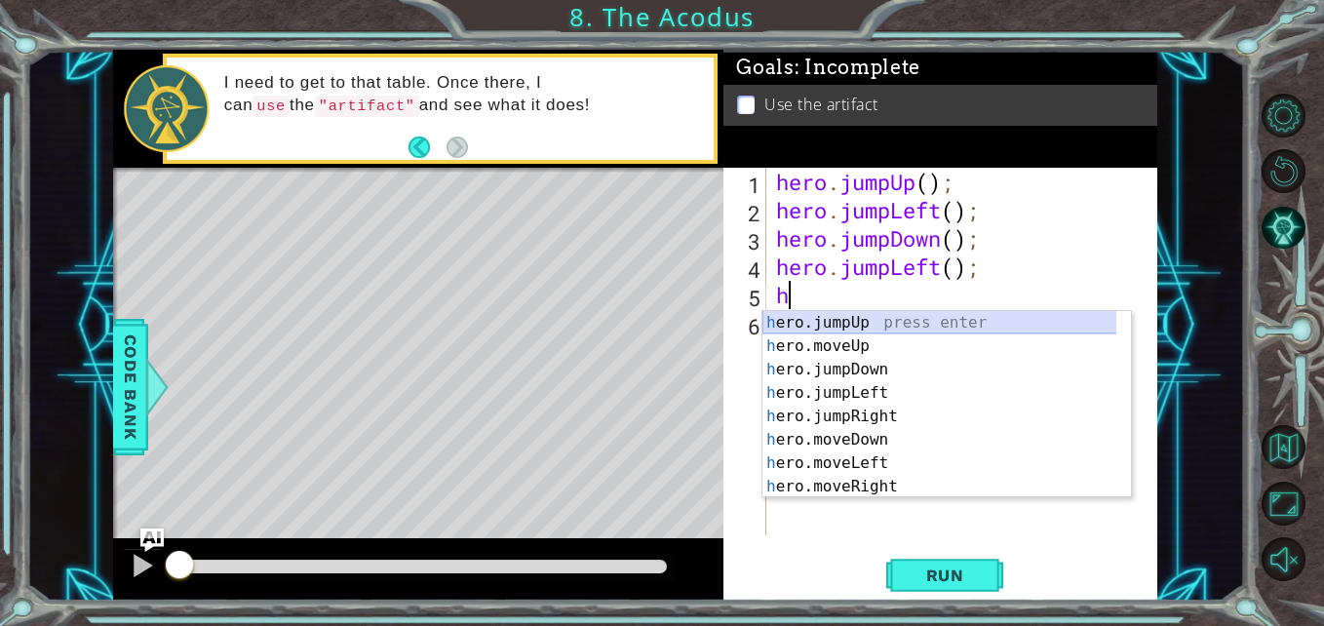
click at [908, 321] on div "h ero.jumpUp press enter h ero.moveUp press enter h ero.jumpDown press enter h …" at bounding box center [946, 428] width 368 height 234
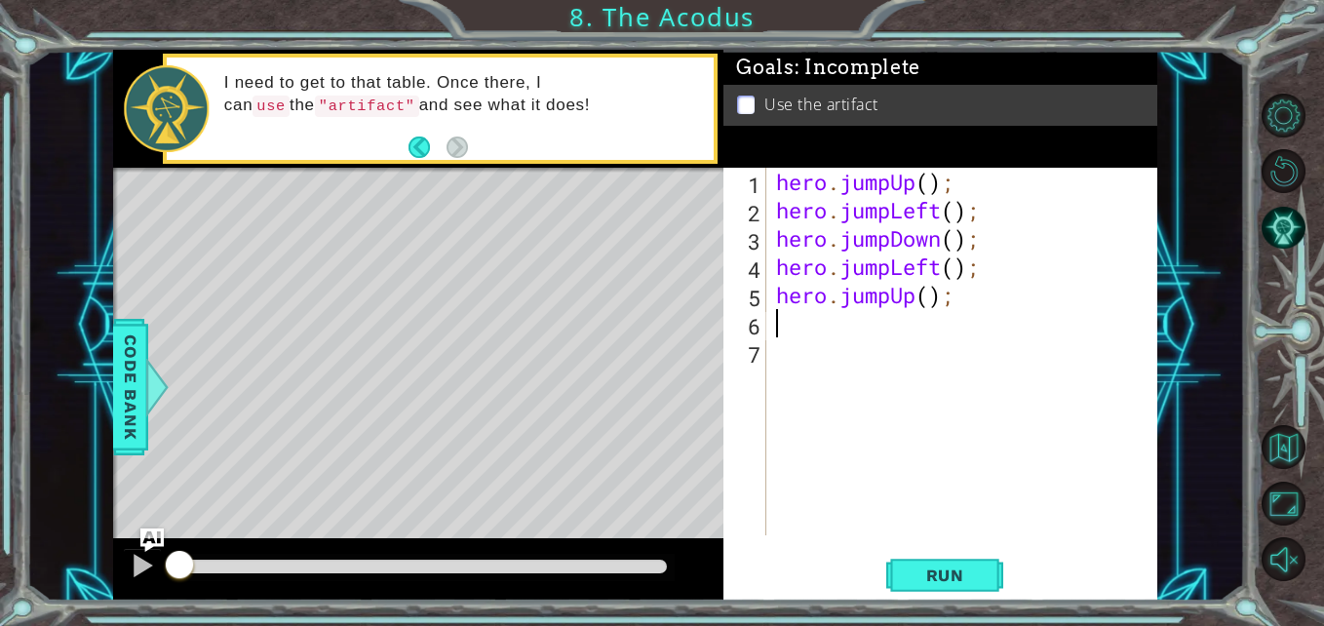
click at [894, 326] on div "hero . jumpUp ( ) ; hero . jumpLeft ( ) ; hero . jumpDown ( ) ; hero . jumpLeft…" at bounding box center [967, 380] width 390 height 424
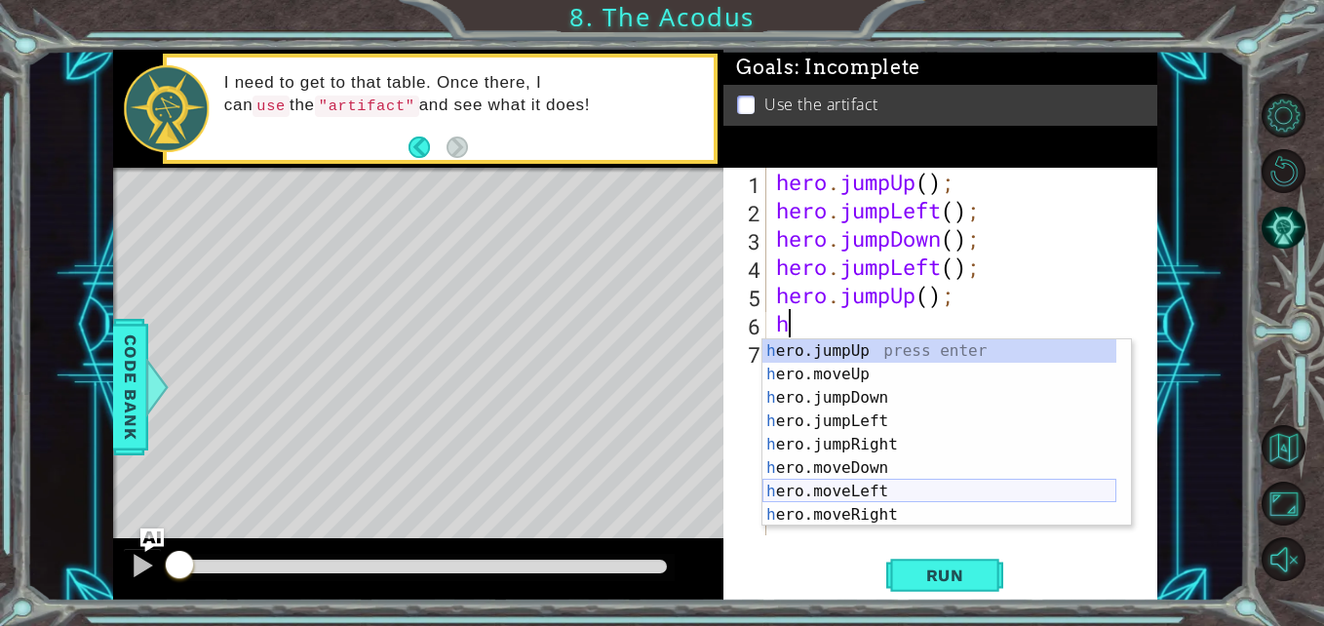
click at [910, 482] on div "h ero.jumpUp press enter h ero.moveUp press enter h ero.jumpDown press enter h …" at bounding box center [939, 456] width 354 height 234
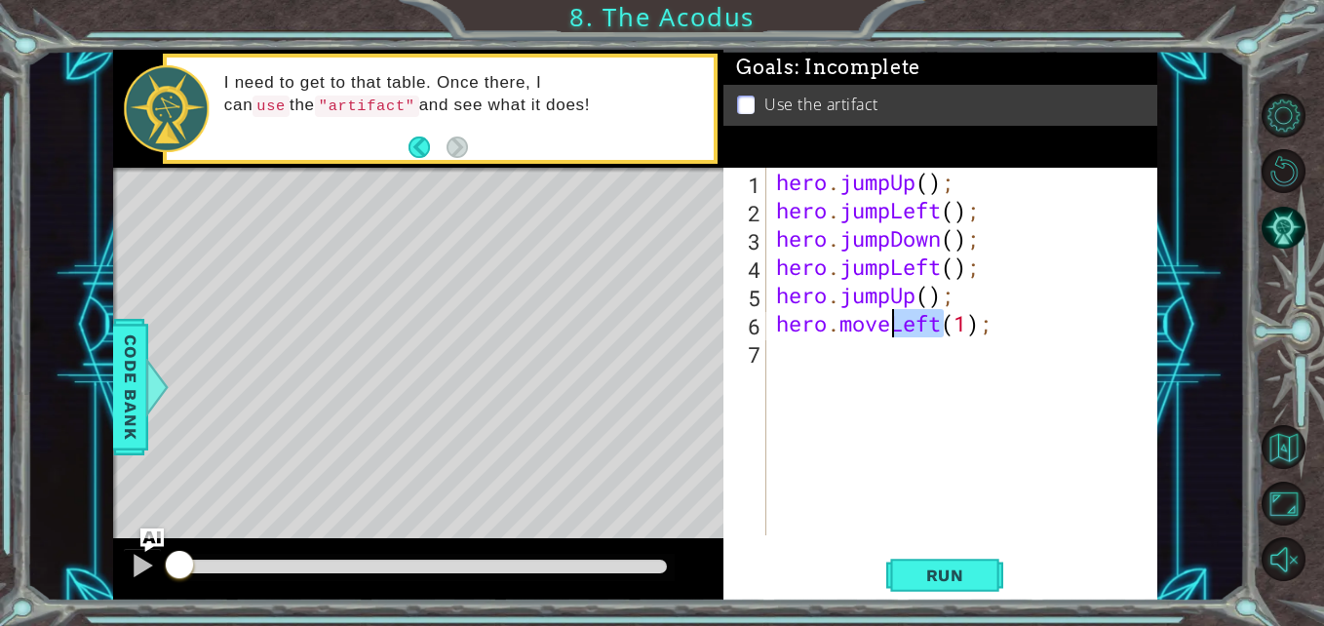
drag, startPoint x: 944, startPoint y: 319, endPoint x: 889, endPoint y: 329, distance: 55.5
click at [889, 329] on div "hero . jumpUp ( ) ; hero . jumpLeft ( ) ; hero . jumpDown ( ) ; hero . jumpLeft…" at bounding box center [967, 380] width 390 height 424
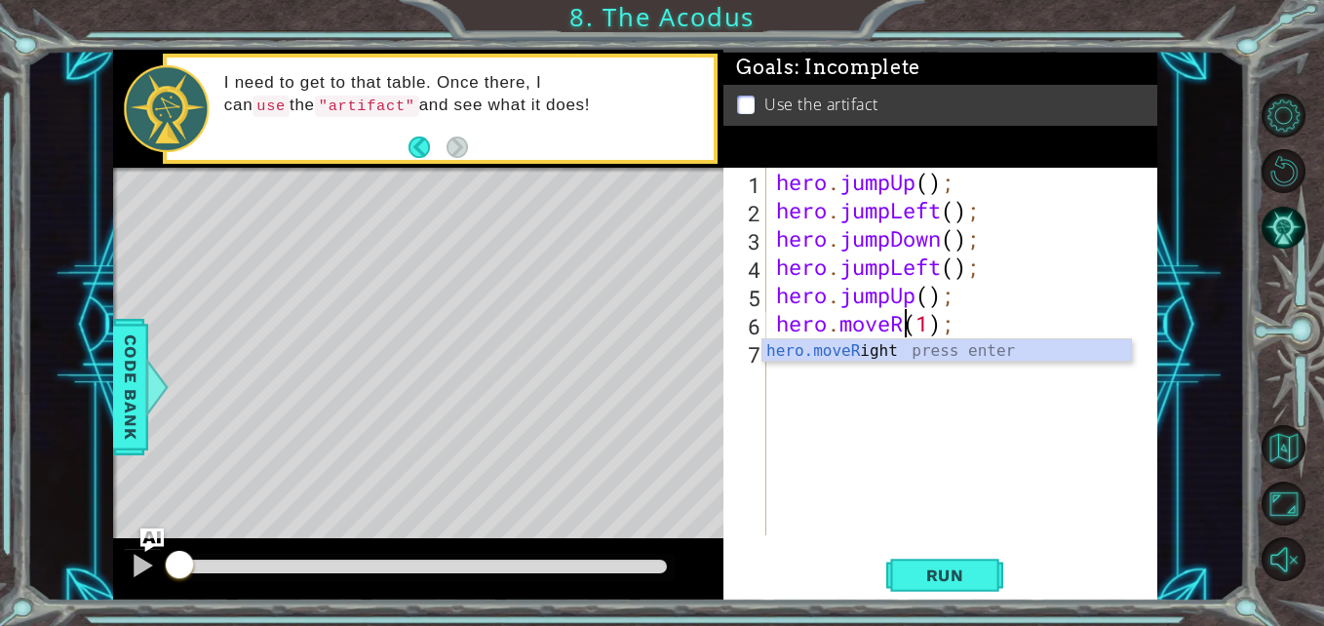
scroll to position [0, 7]
click at [900, 347] on div "hero.moveRi ght press enter" at bounding box center [946, 374] width 368 height 70
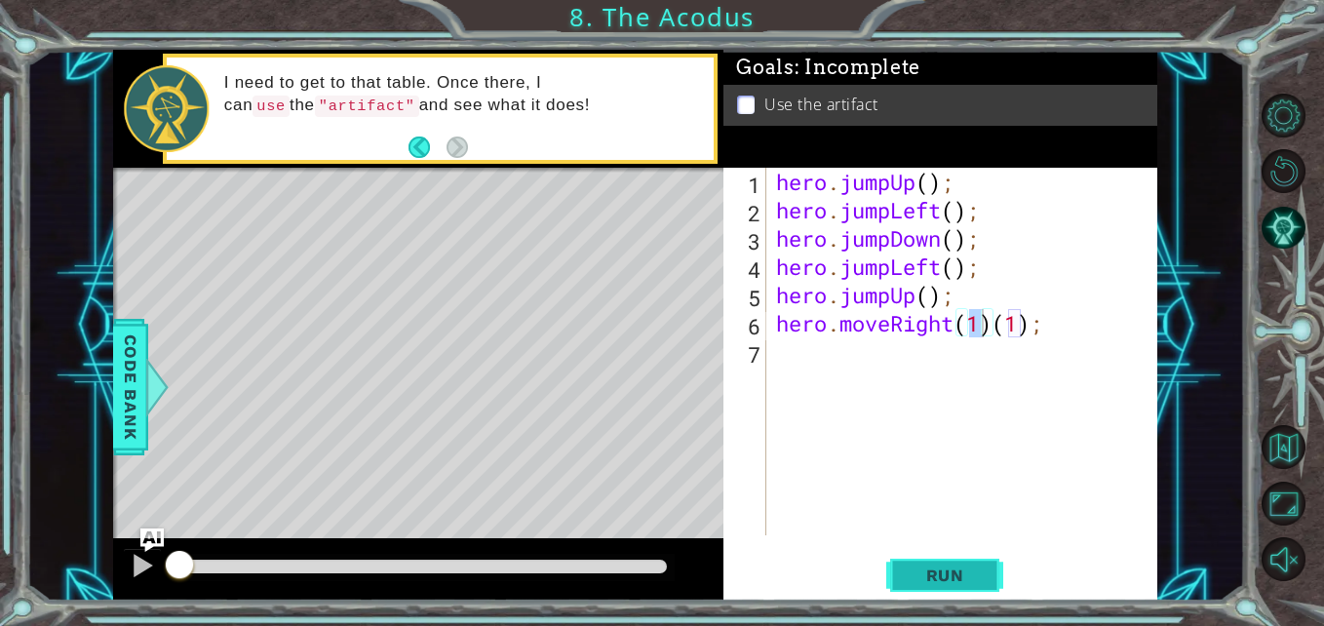
click at [911, 573] on span "Run" at bounding box center [945, 574] width 77 height 19
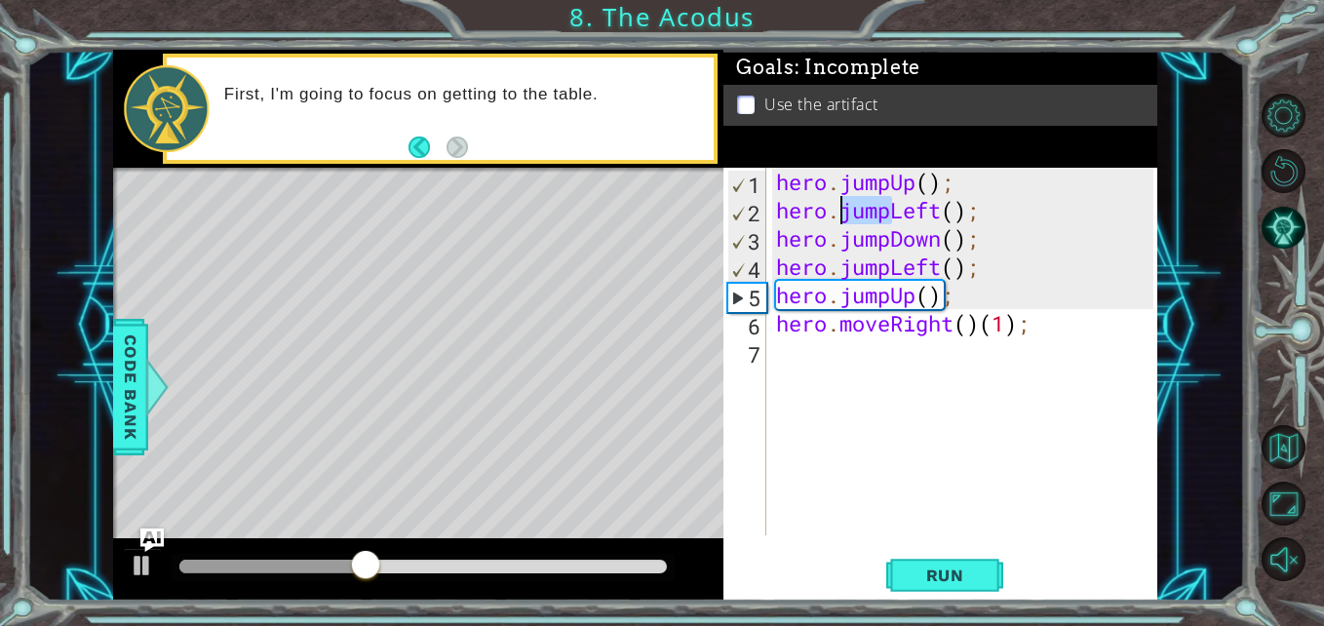
drag, startPoint x: 893, startPoint y: 209, endPoint x: 840, endPoint y: 213, distance: 52.8
click at [840, 213] on div "hero . jumpUp ( ) ; hero . jumpLeft ( ) ; hero . jumpDown ( ) ; hero . jumpLeft…" at bounding box center [967, 380] width 390 height 424
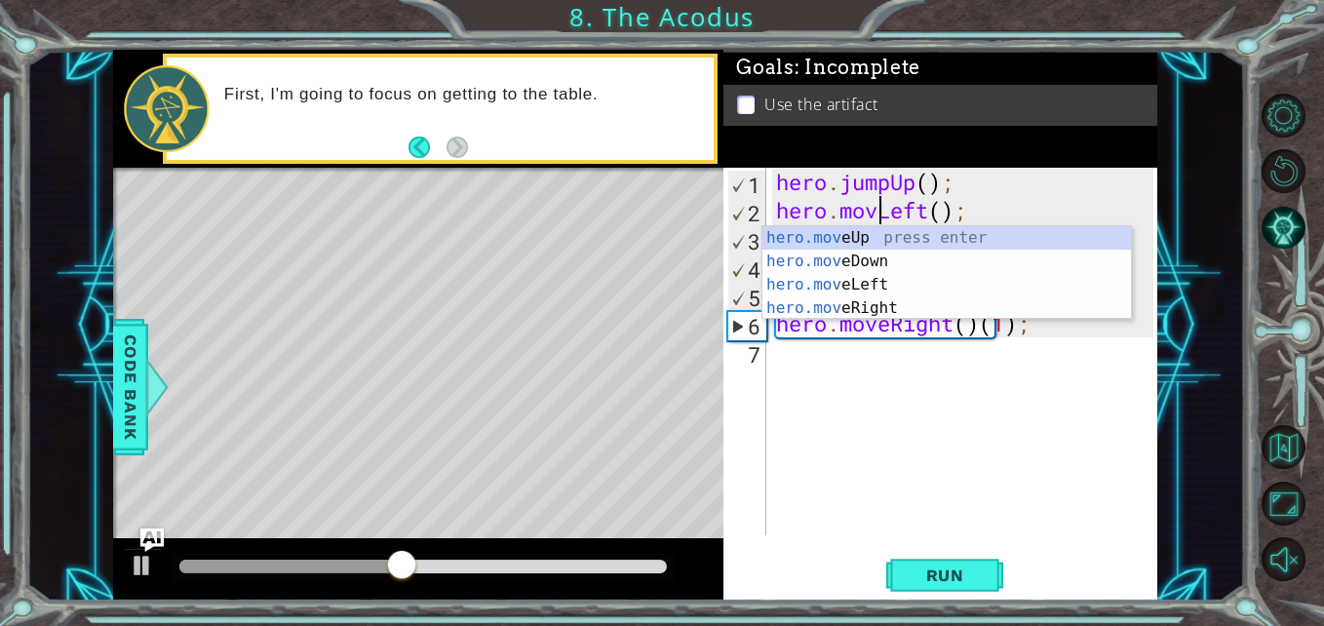
scroll to position [0, 6]
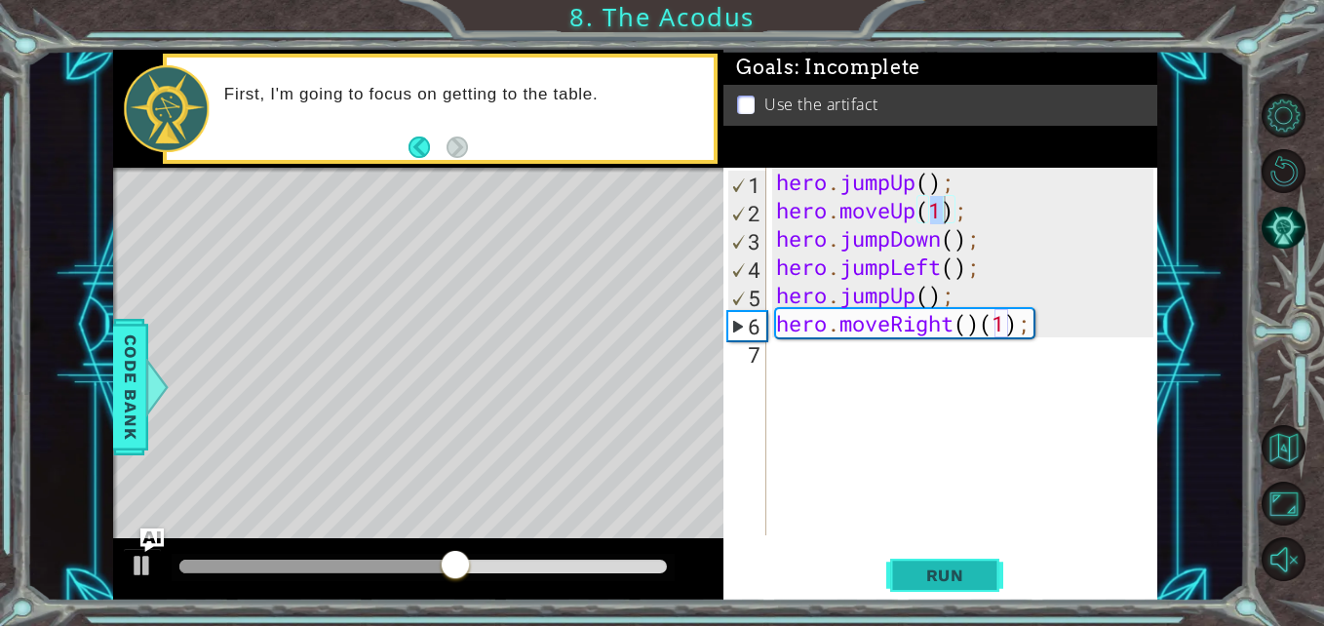
click at [941, 572] on span "Run" at bounding box center [945, 574] width 77 height 19
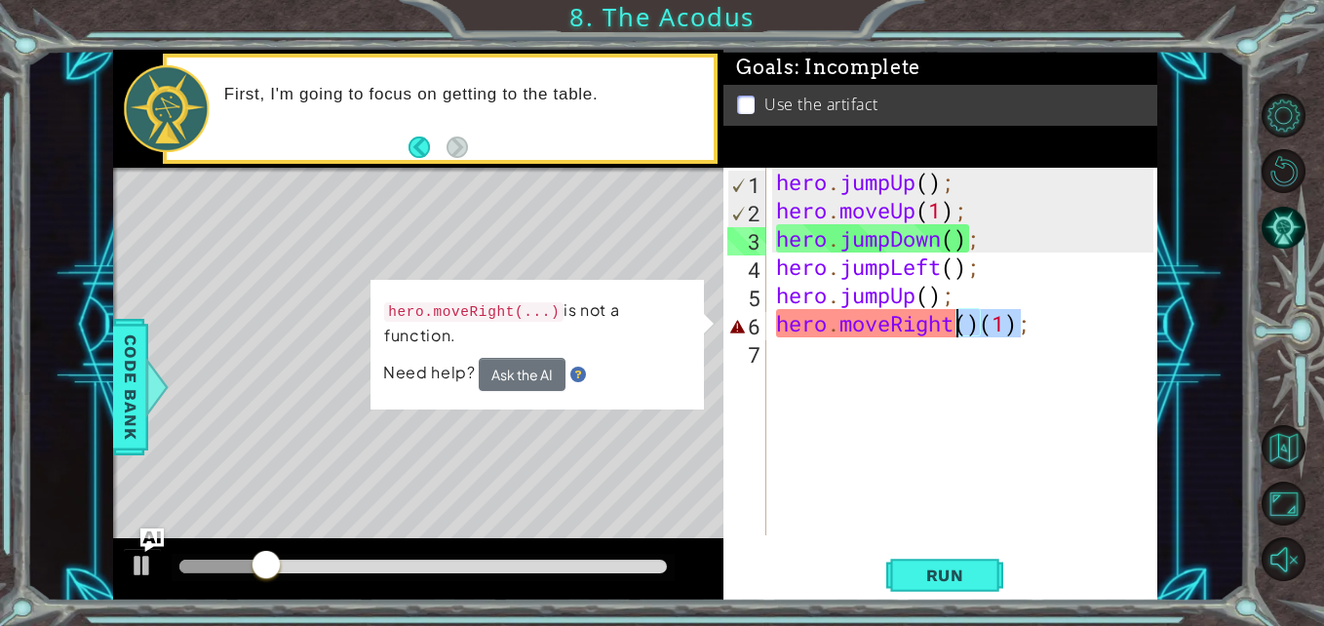
drag, startPoint x: 1022, startPoint y: 323, endPoint x: 956, endPoint y: 323, distance: 65.3
click at [956, 323] on div "hero . jumpUp ( ) ; hero . moveUp ( 1 ) ; hero . jumpDown ( ) ; hero . jumpLeft…" at bounding box center [967, 380] width 390 height 424
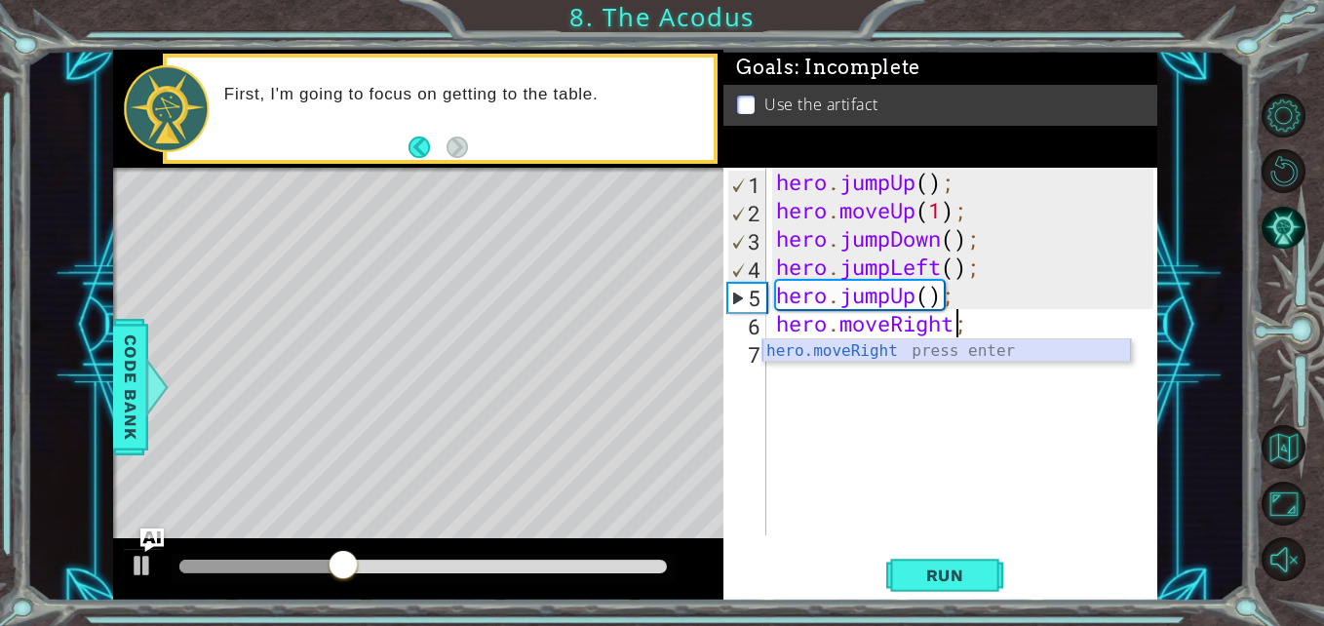
click at [953, 350] on div "hero.moveRight press enter" at bounding box center [946, 374] width 368 height 70
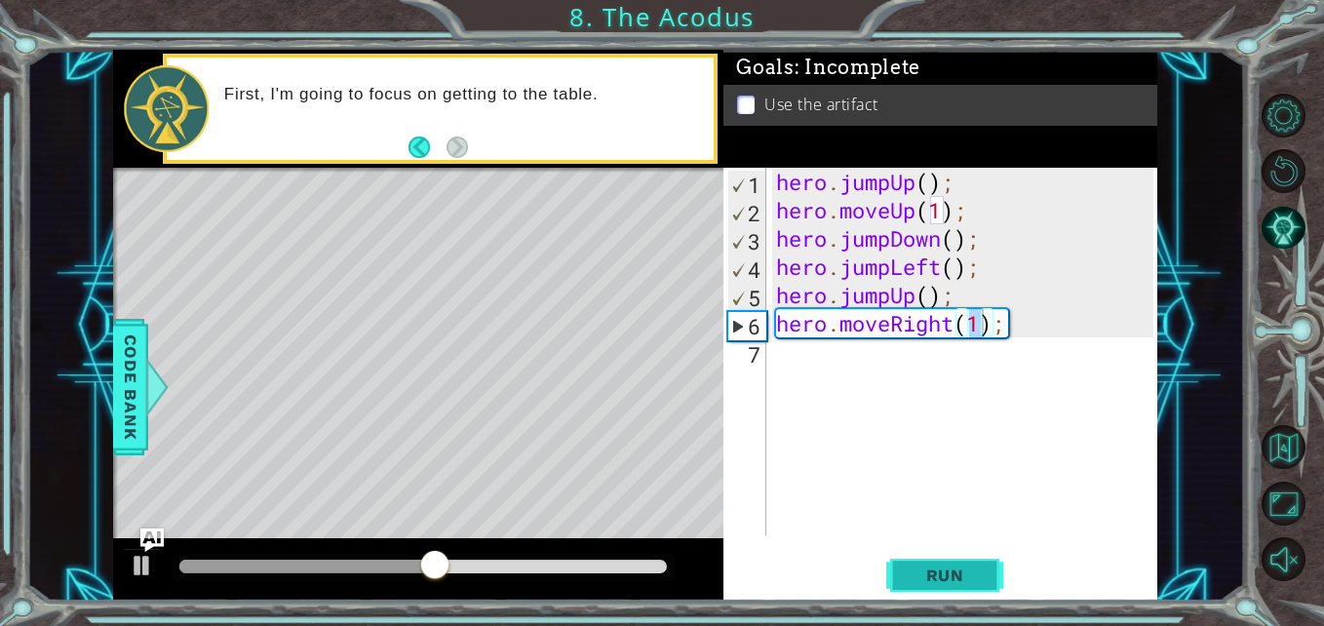
click at [954, 566] on span "Run" at bounding box center [945, 574] width 77 height 19
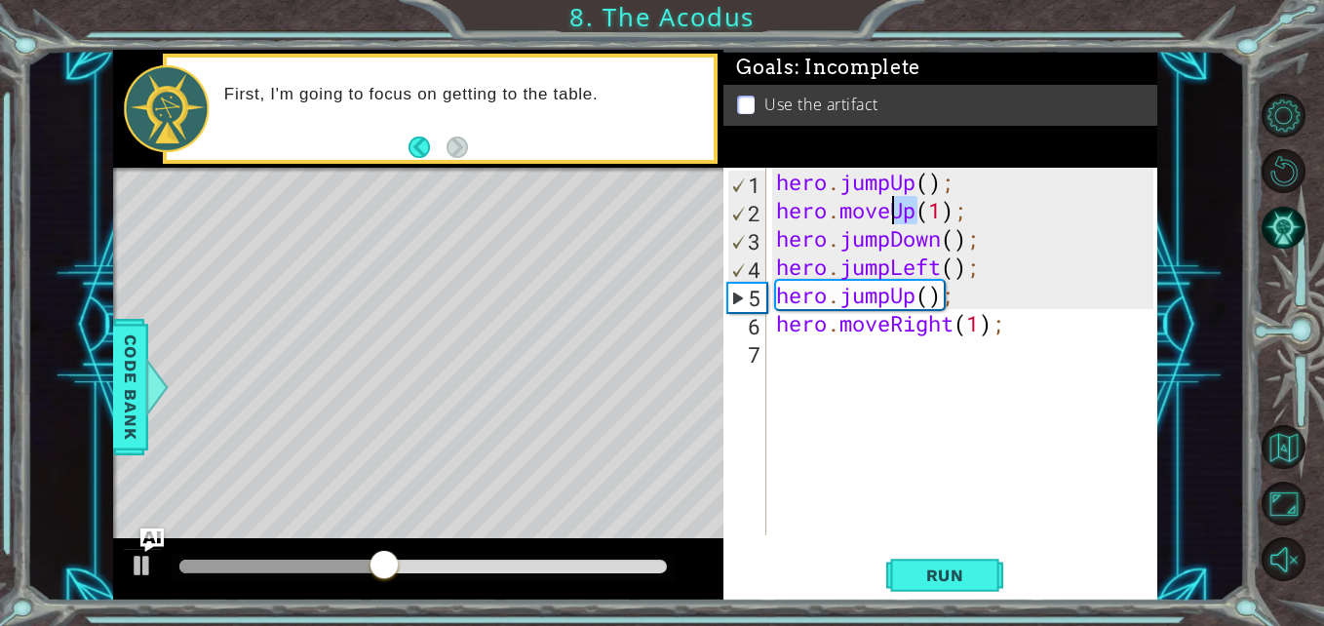
drag, startPoint x: 914, startPoint y: 212, endPoint x: 896, endPoint y: 213, distance: 18.6
click at [896, 213] on div "hero . jumpUp ( ) ; hero . moveUp ( 1 ) ; hero . jumpDown ( ) ; hero . jumpLeft…" at bounding box center [967, 380] width 390 height 424
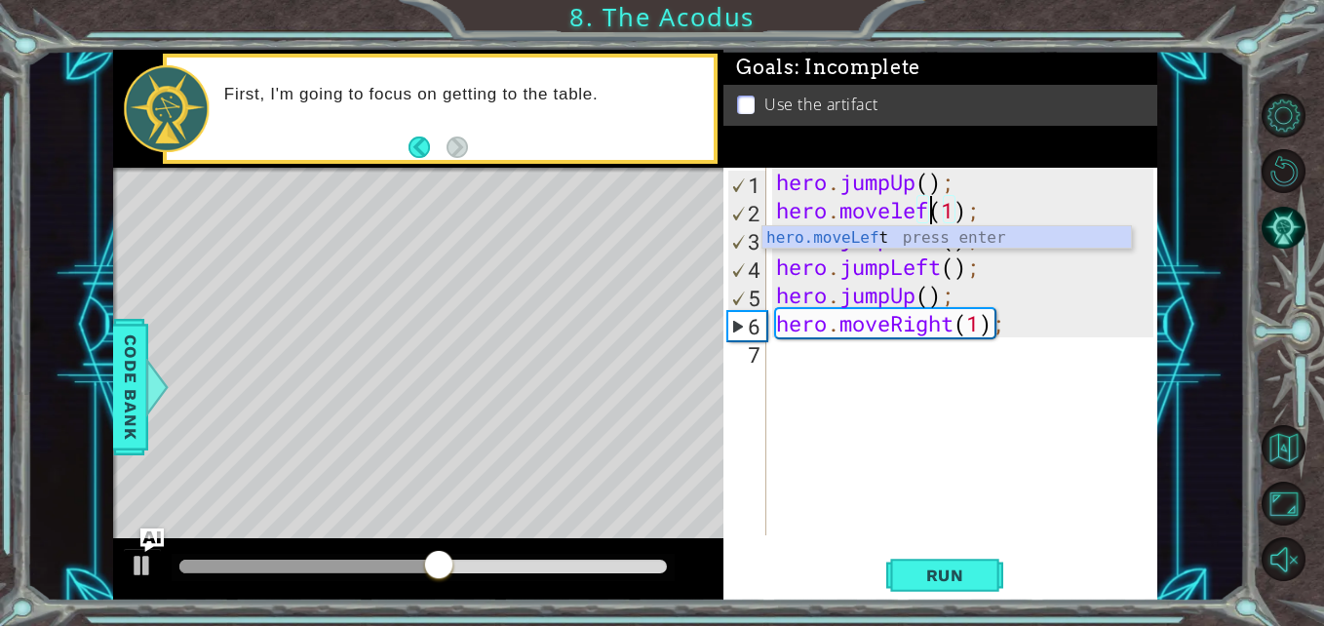
scroll to position [0, 8]
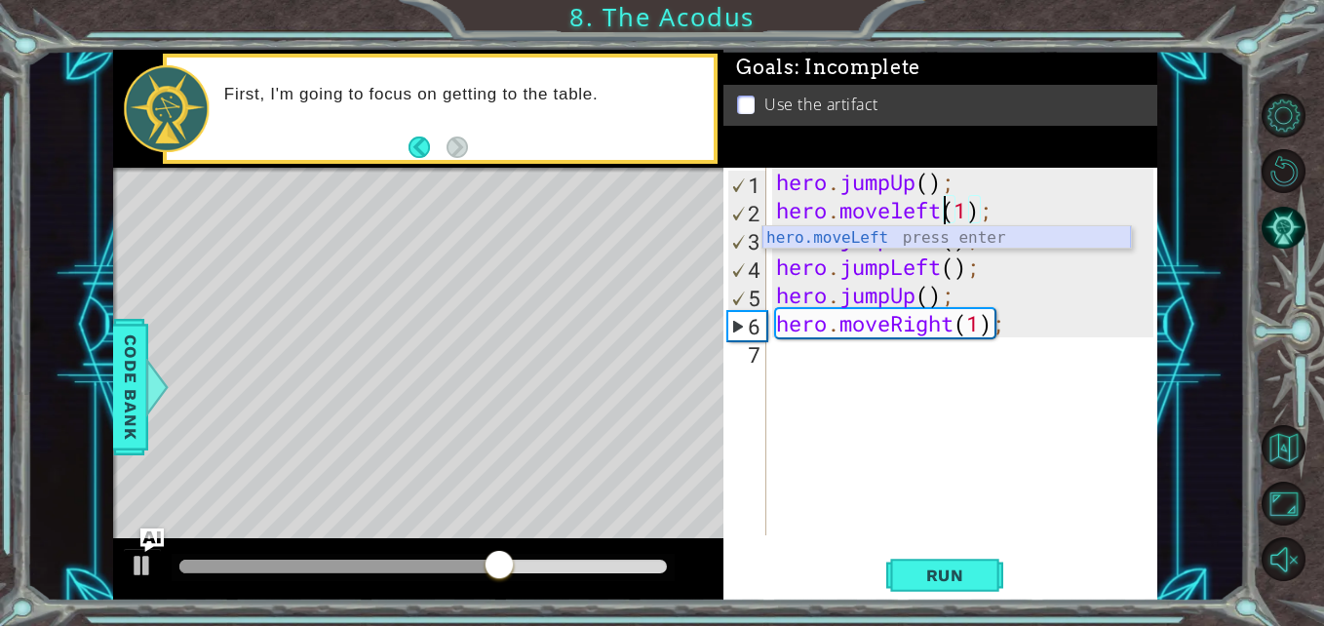
click at [931, 234] on div "hero.moveLeft press enter" at bounding box center [946, 261] width 368 height 70
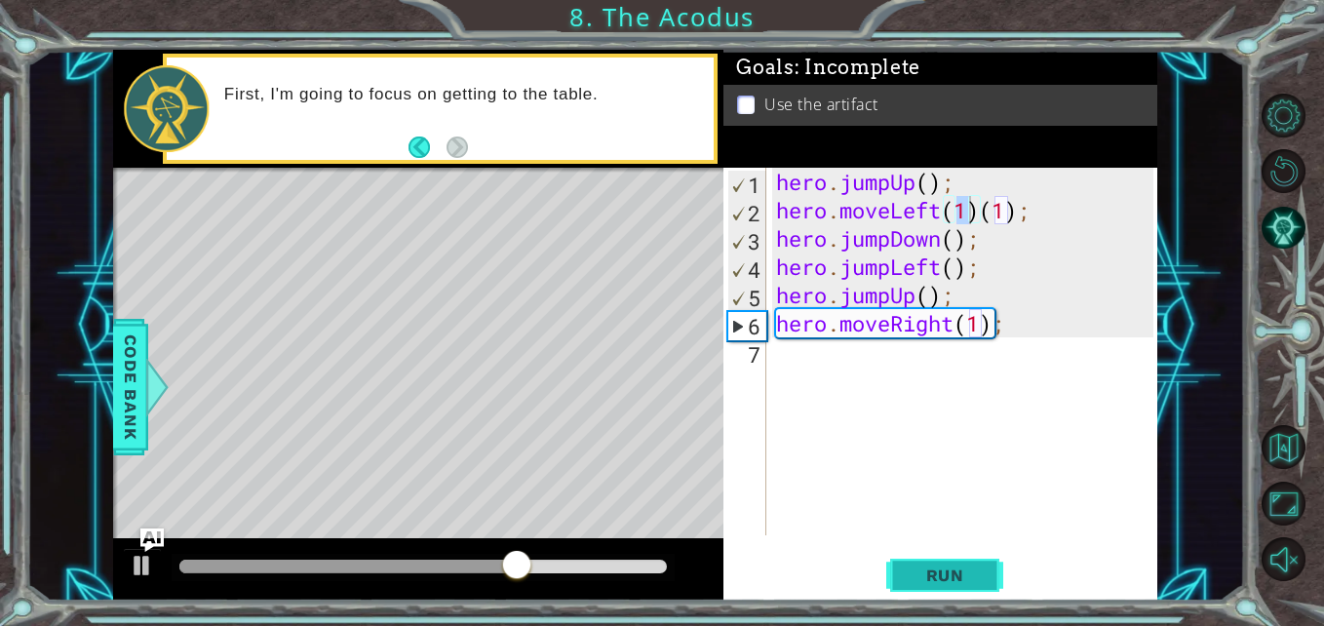
click at [969, 562] on button "Run" at bounding box center [944, 575] width 117 height 43
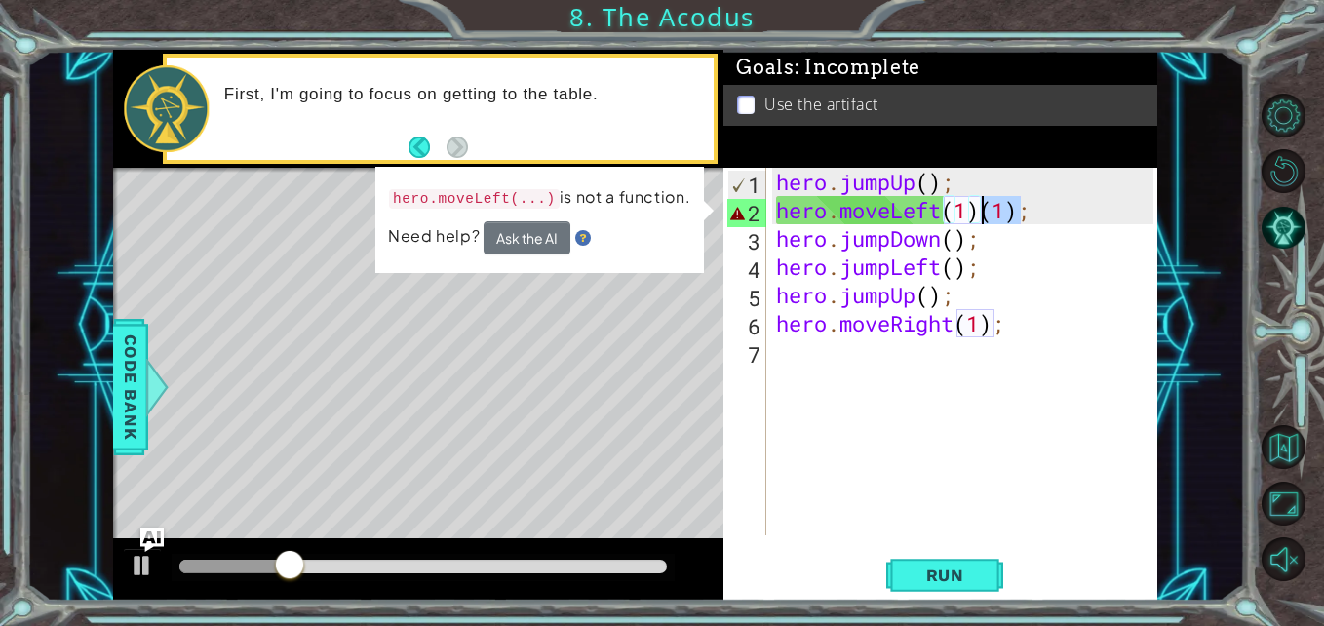
drag, startPoint x: 1016, startPoint y: 207, endPoint x: 985, endPoint y: 207, distance: 31.2
click at [985, 207] on div "hero . jumpUp ( ) ; hero . moveLeft ( 1 ) ( 1 ) ; hero . jumpDown ( ) ; hero . …" at bounding box center [967, 380] width 390 height 424
type textarea "hero.moveLeft(1);"
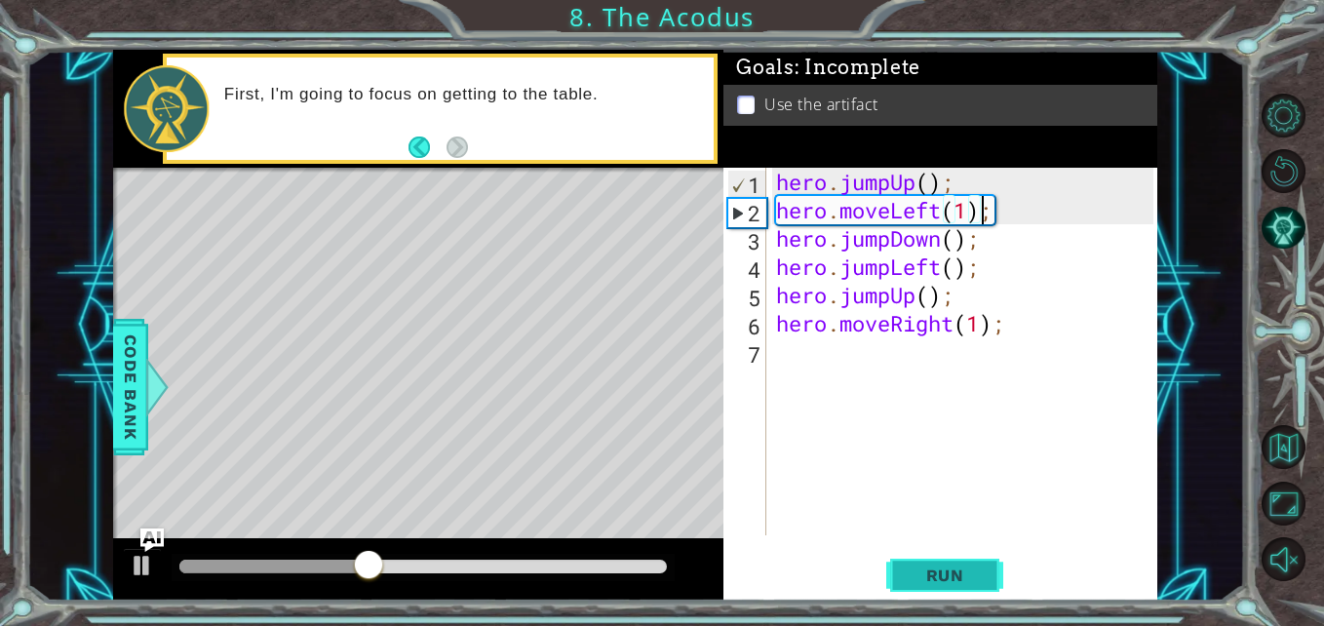
click at [990, 566] on button "Run" at bounding box center [944, 575] width 117 height 43
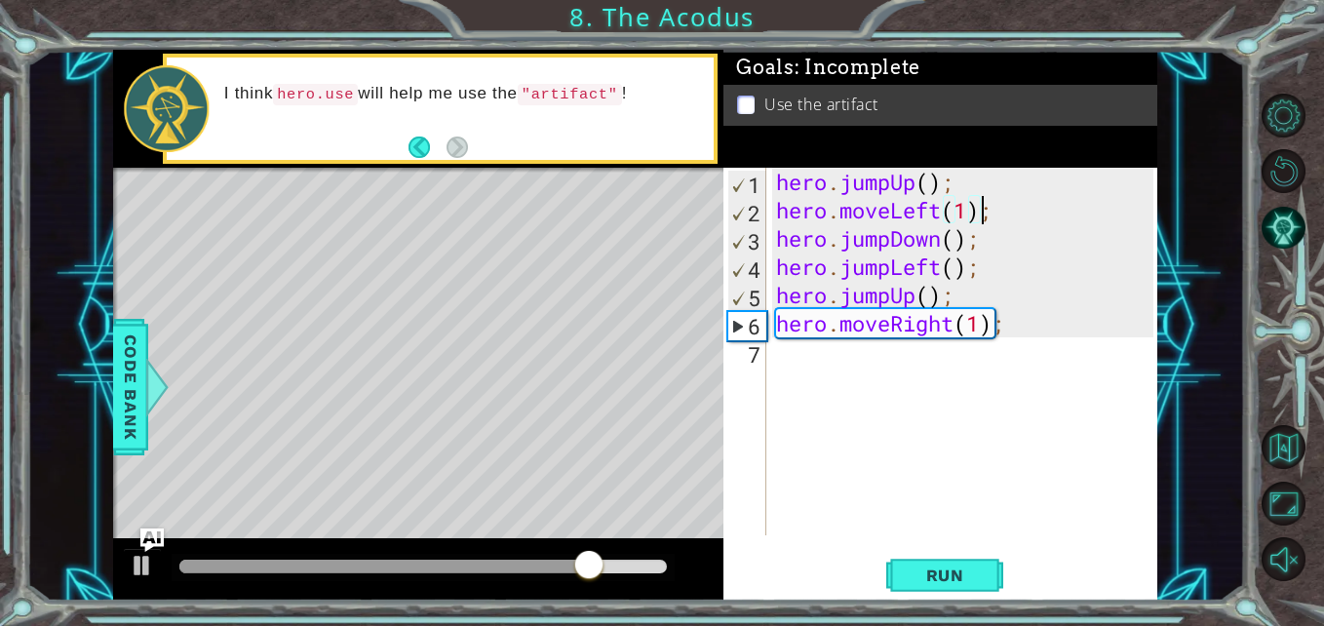
click at [938, 355] on div "hero . jumpUp ( ) ; hero . moveLeft ( 1 ) ; hero . jumpDown ( ) ; hero . jumpLe…" at bounding box center [967, 380] width 390 height 424
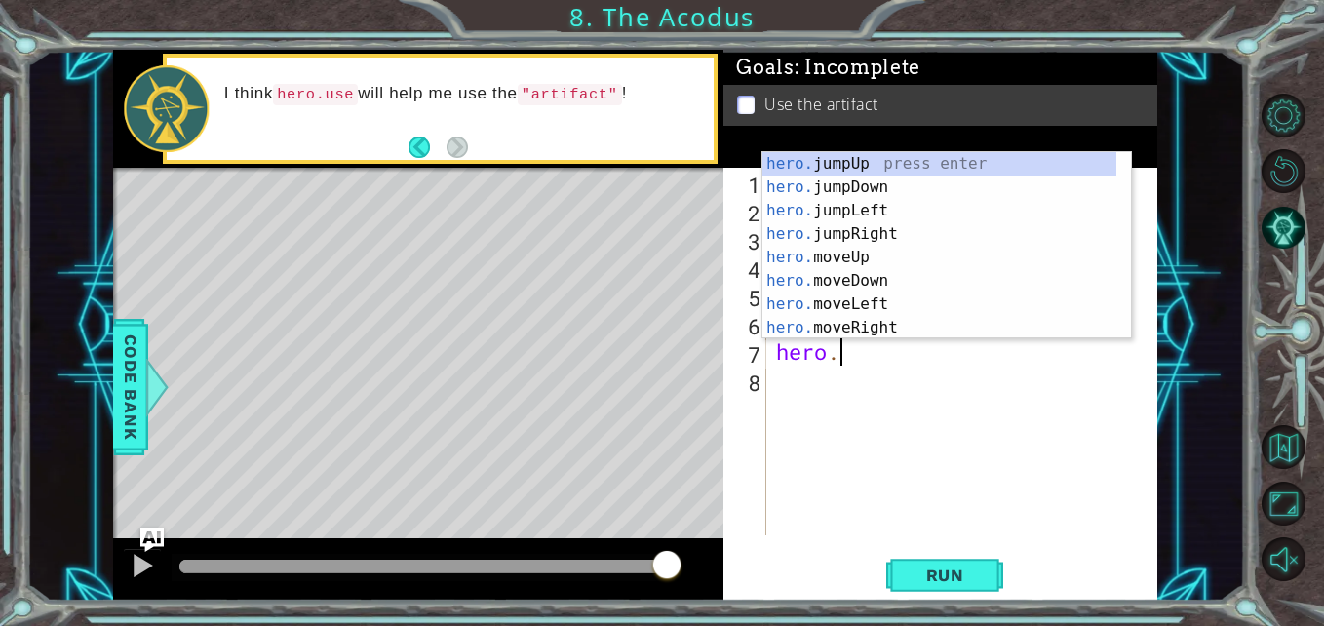
scroll to position [0, 3]
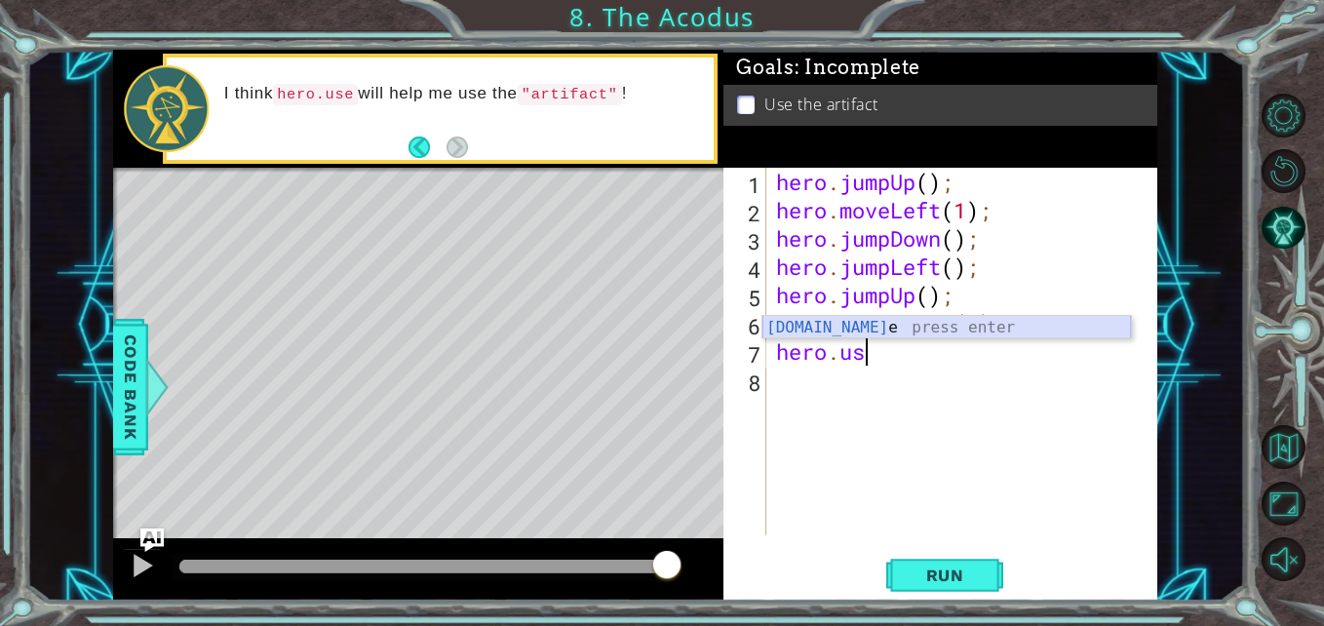
click at [956, 327] on div "hero.us e press enter" at bounding box center [946, 351] width 368 height 70
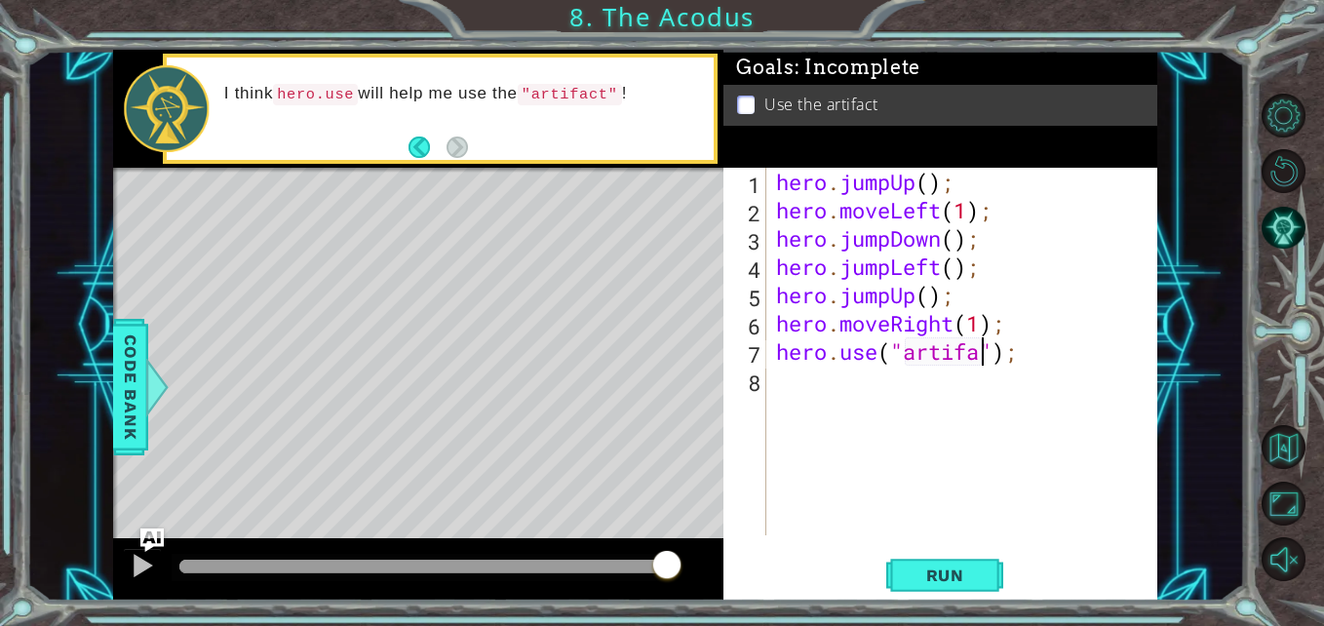
scroll to position [0, 11]
type textarea "hero.use("artifact");"
click at [972, 560] on button "Run" at bounding box center [944, 575] width 117 height 43
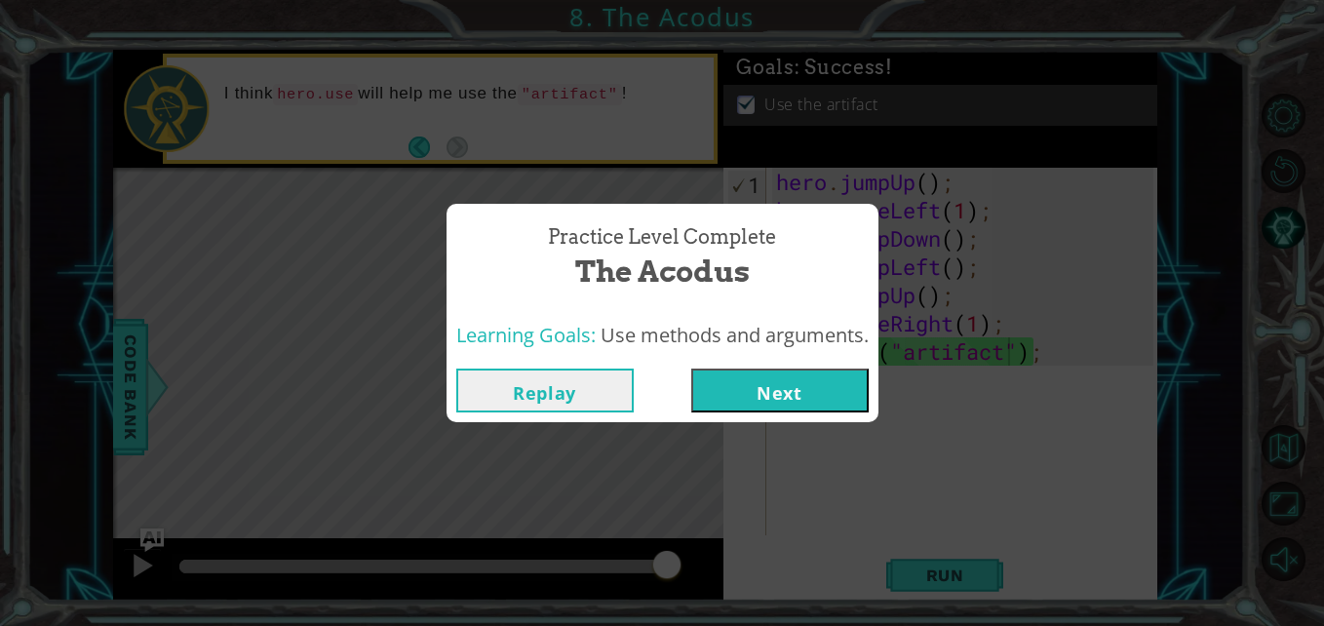
click at [794, 401] on button "Next" at bounding box center [779, 390] width 177 height 44
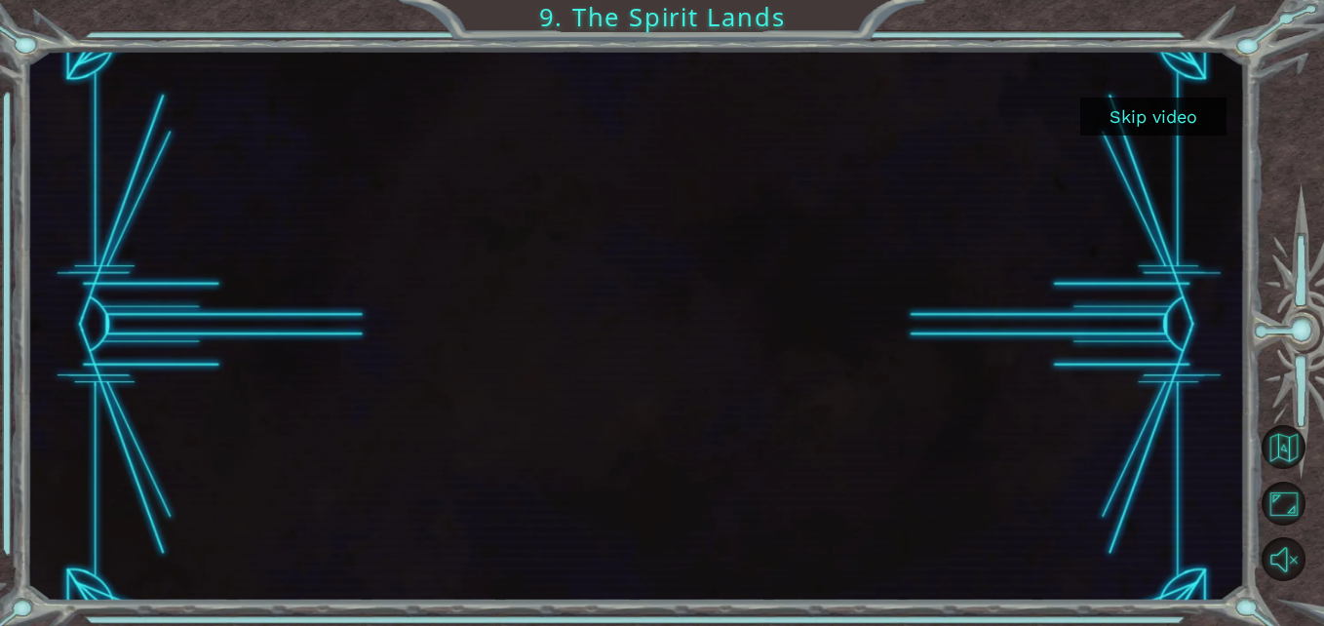
click at [1191, 114] on button "Skip video" at bounding box center [1153, 116] width 146 height 38
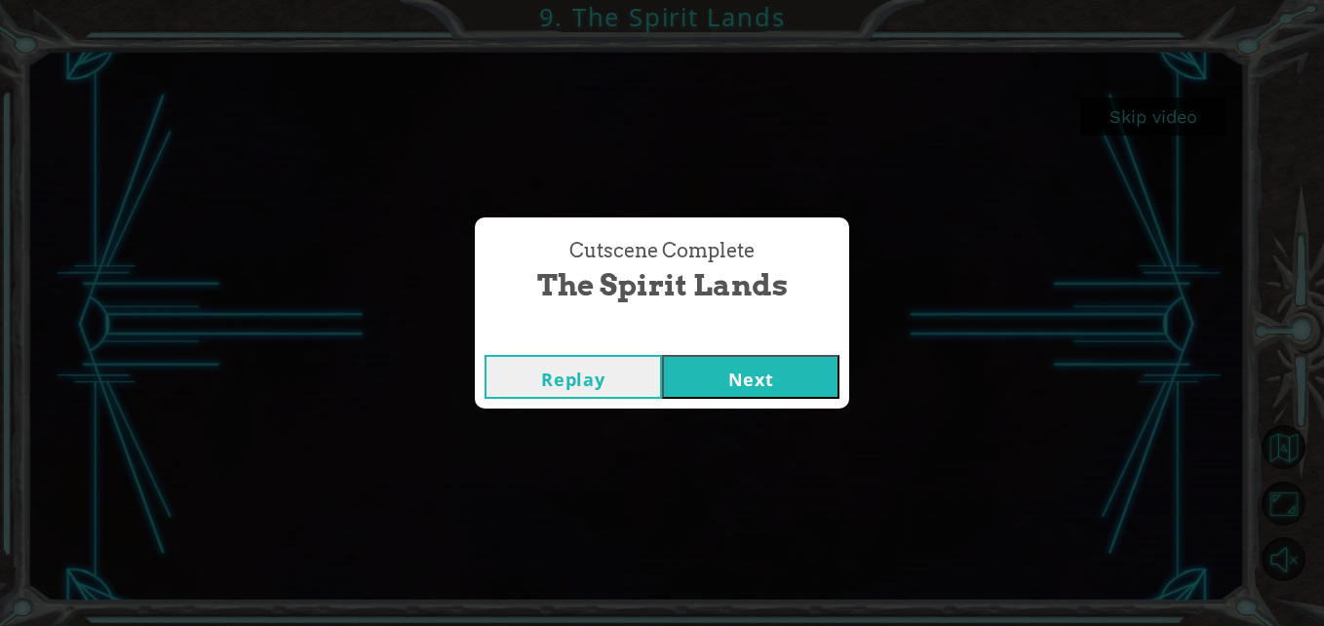
click at [726, 380] on button "Next" at bounding box center [750, 377] width 177 height 44
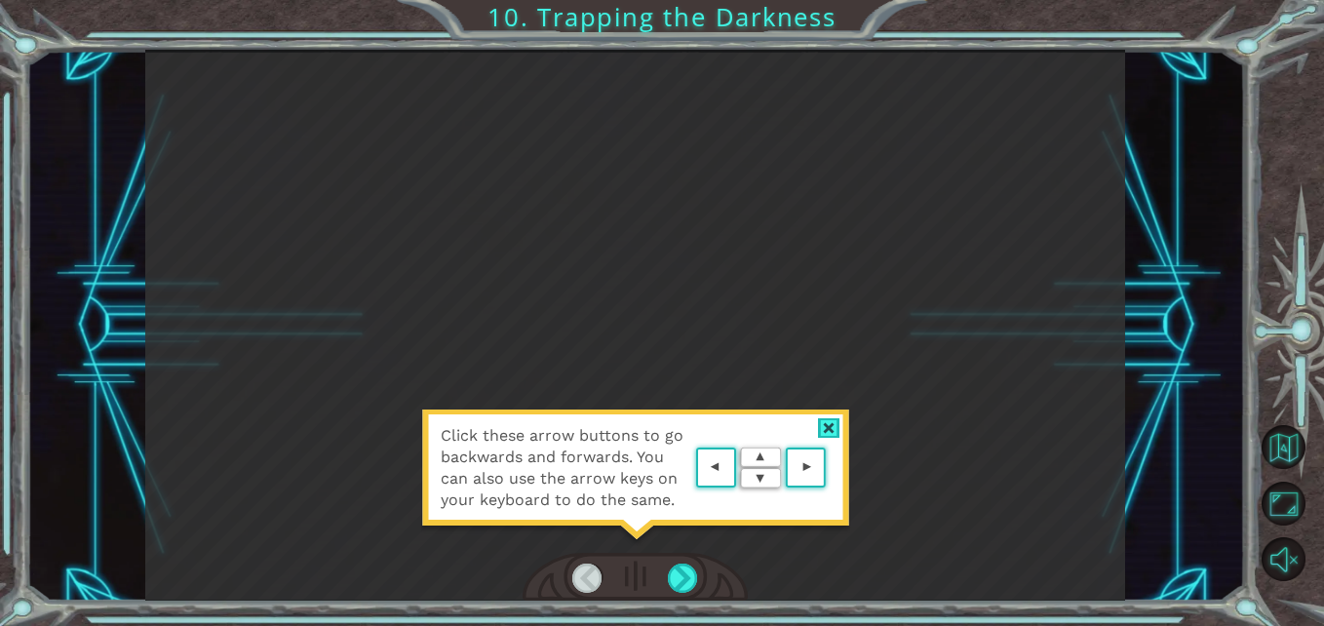
click at [830, 424] on div at bounding box center [829, 428] width 22 height 20
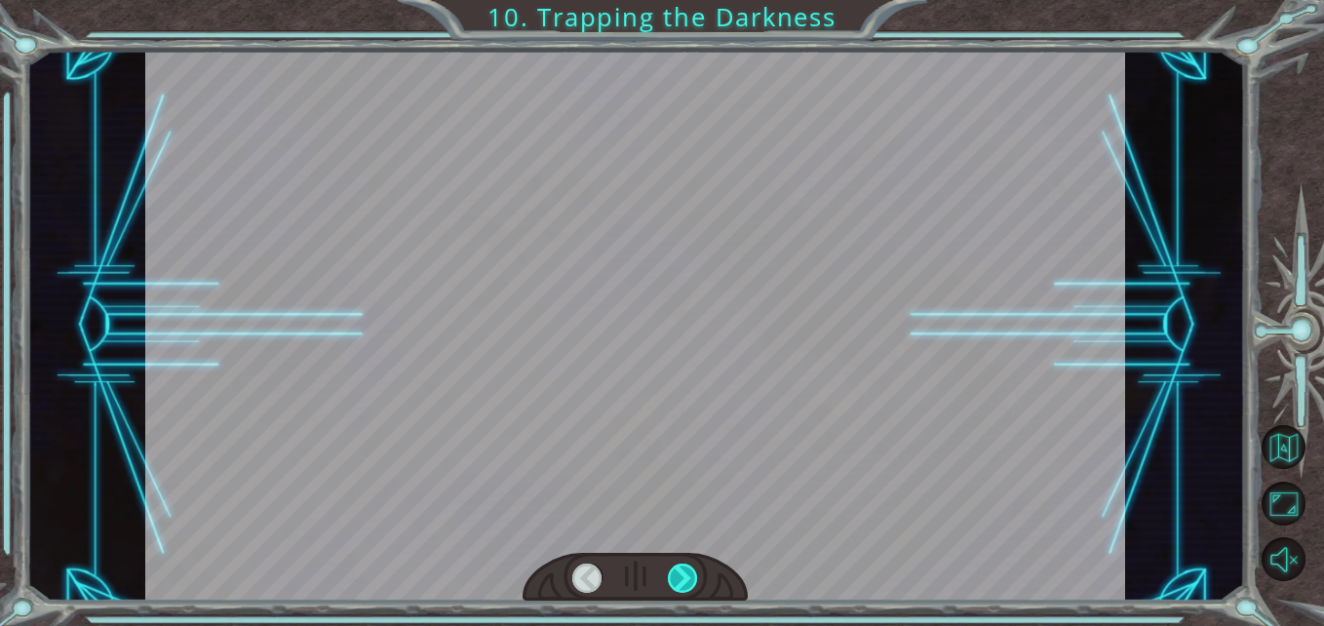
click at [693, 577] on div at bounding box center [683, 578] width 30 height 30
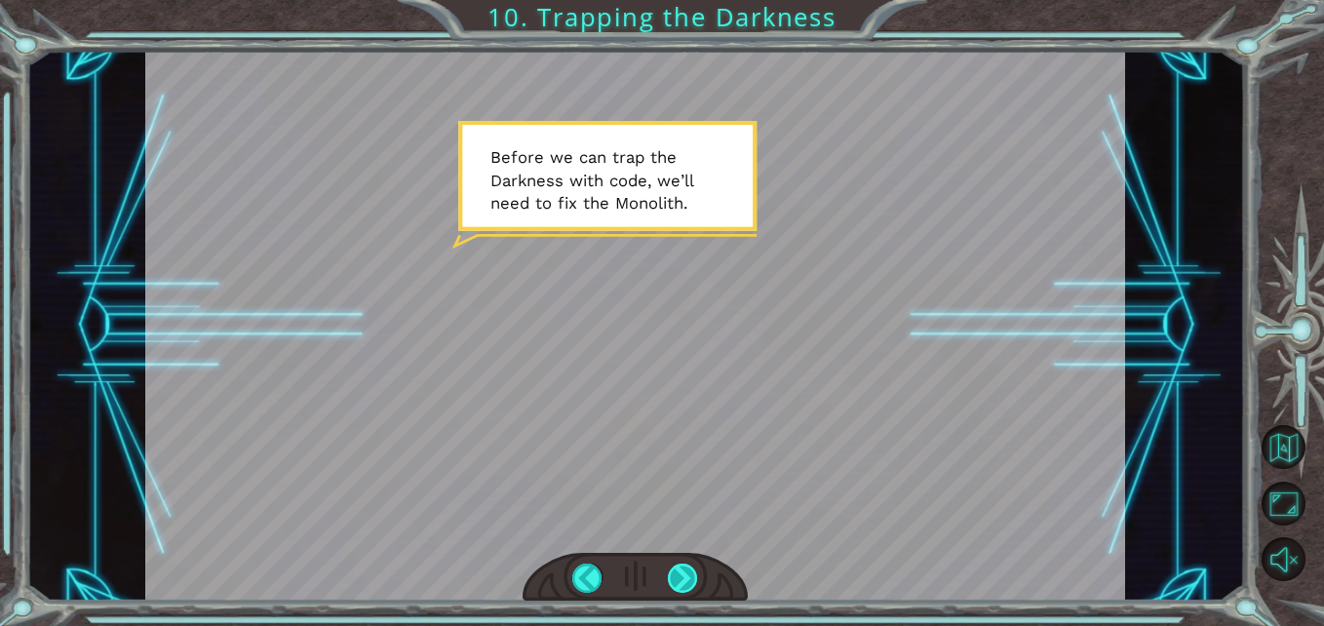
click at [680, 574] on div at bounding box center [683, 578] width 30 height 30
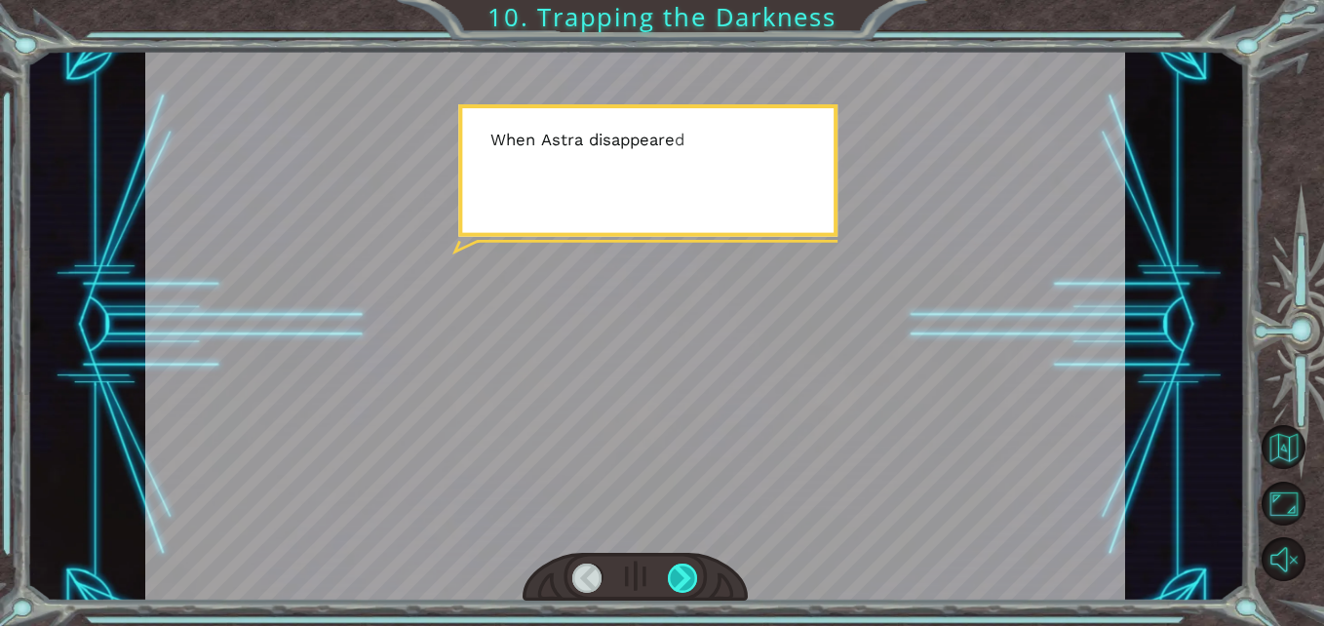
click at [680, 574] on div at bounding box center [683, 578] width 30 height 30
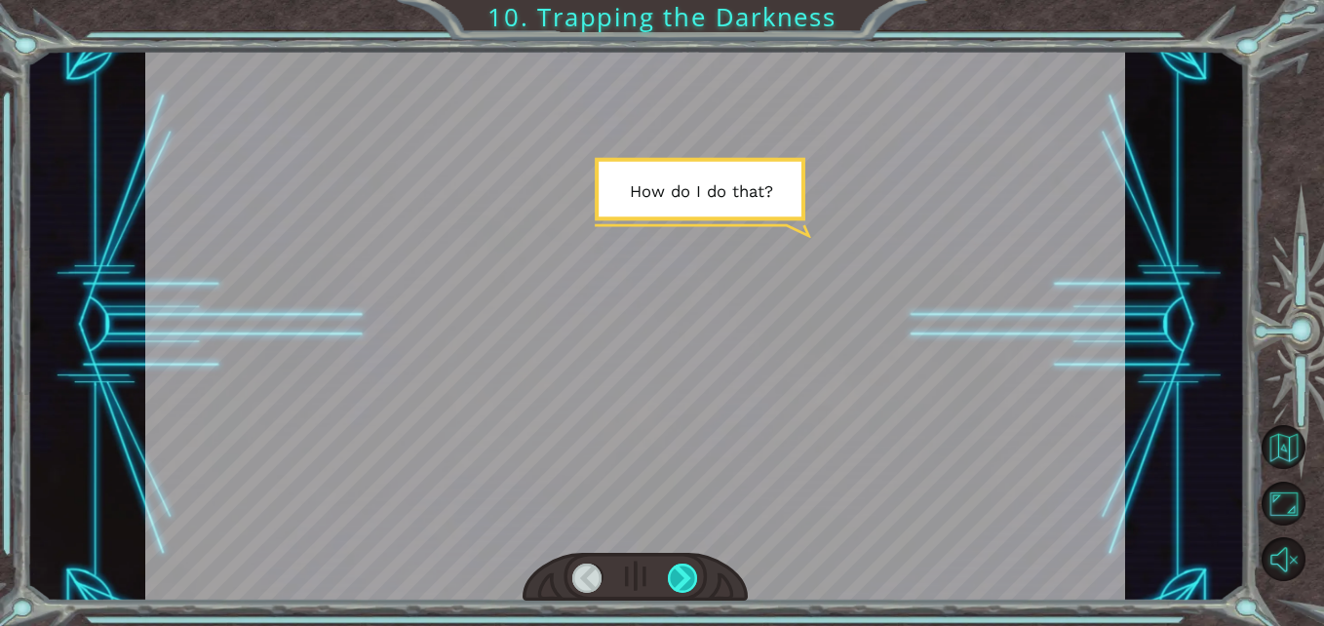
click at [680, 571] on div at bounding box center [683, 578] width 30 height 30
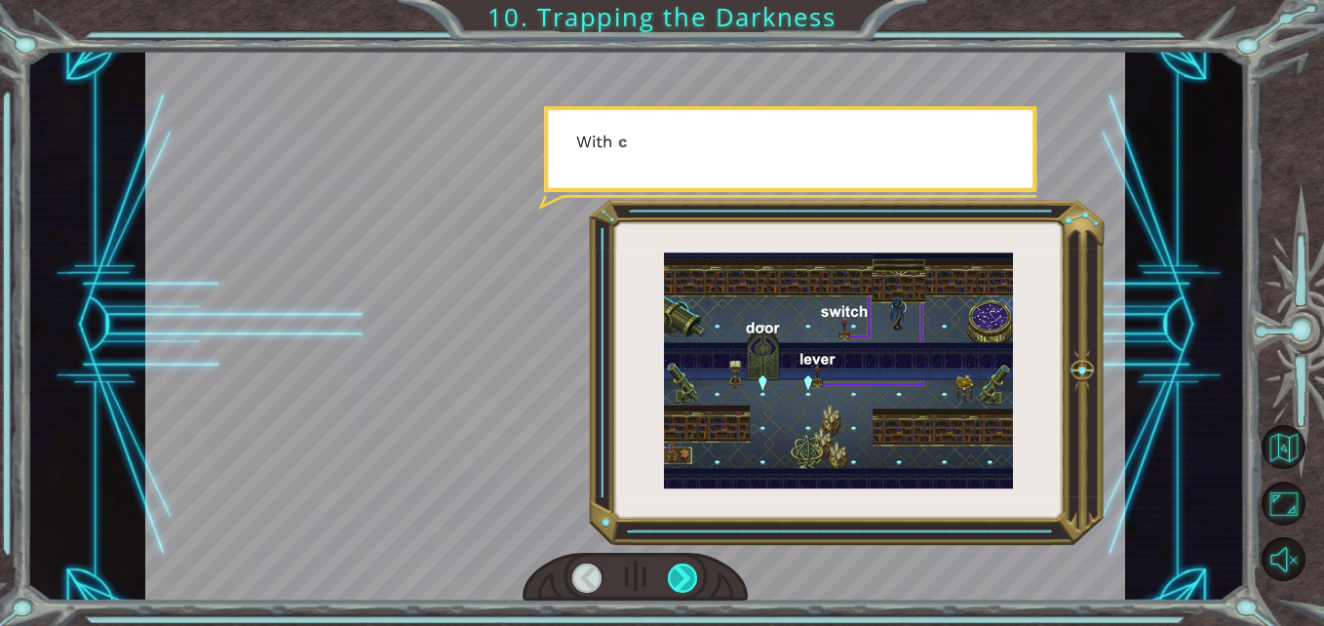
click at [680, 571] on div at bounding box center [683, 578] width 30 height 30
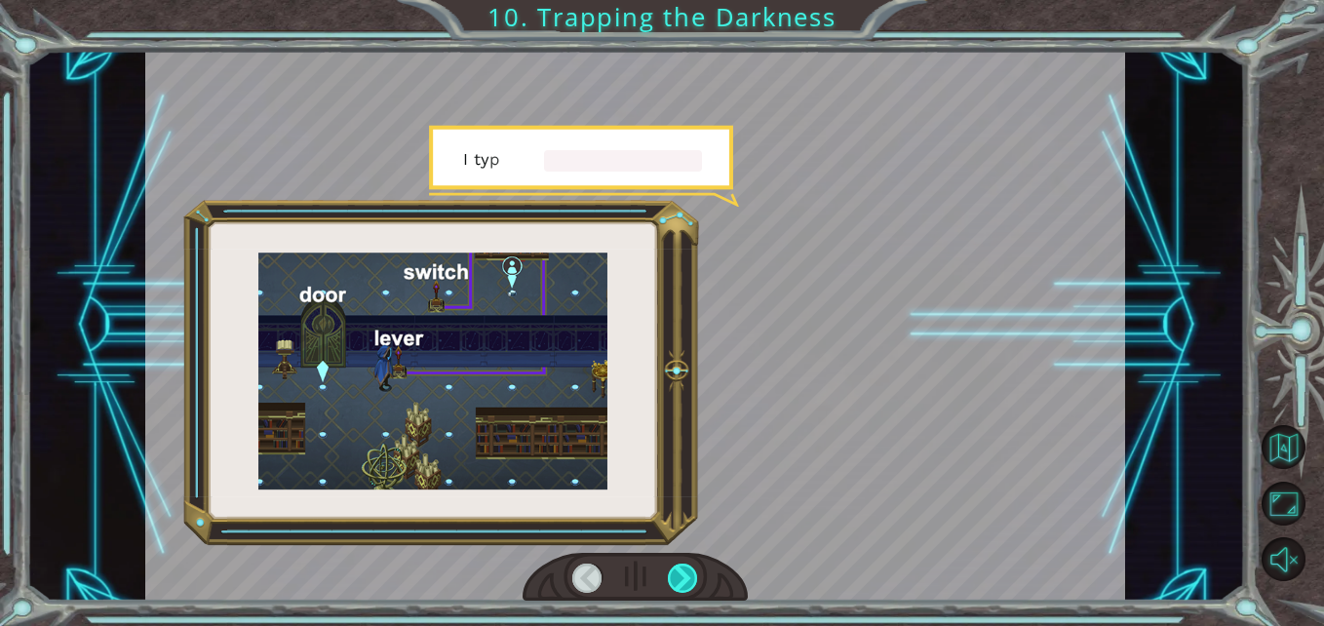
click at [673, 571] on div at bounding box center [683, 578] width 30 height 30
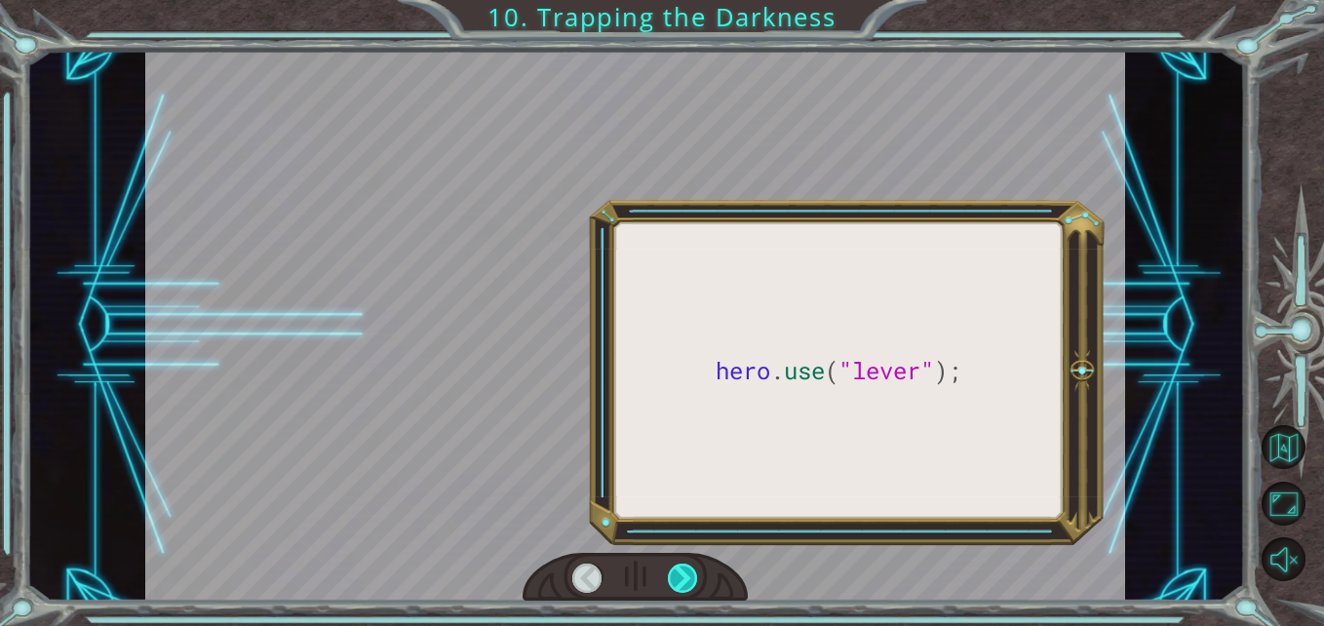
click at [673, 571] on div at bounding box center [683, 578] width 30 height 30
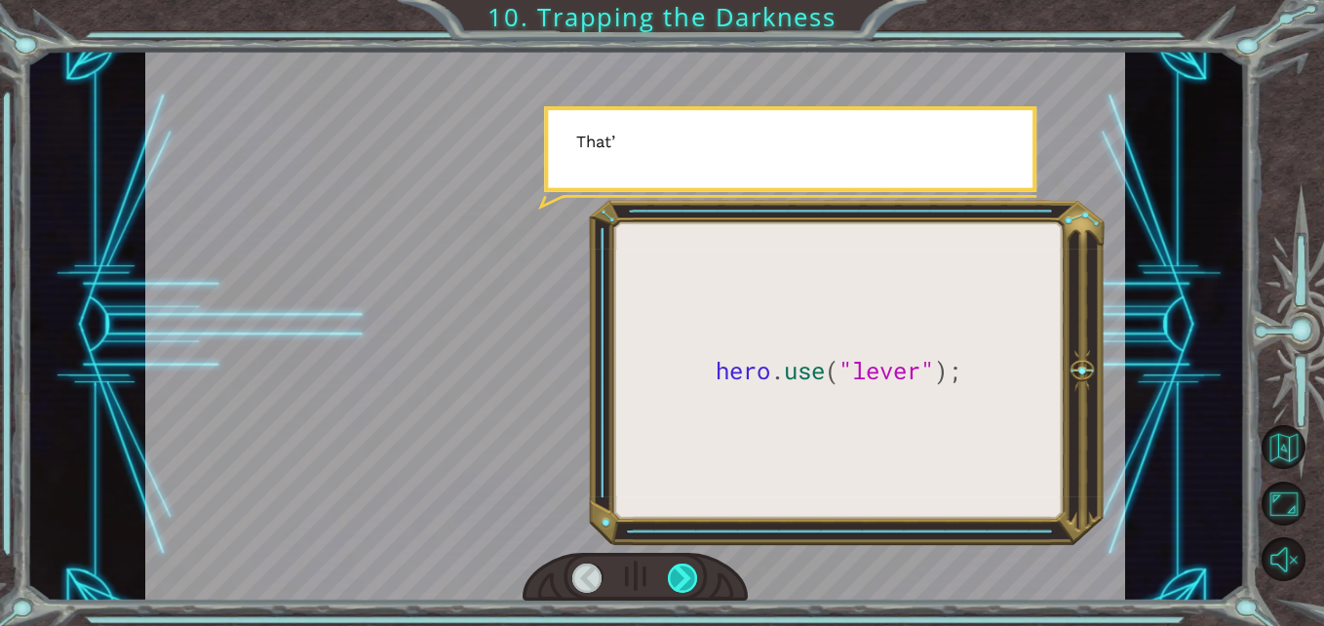
click at [673, 571] on div at bounding box center [683, 578] width 30 height 30
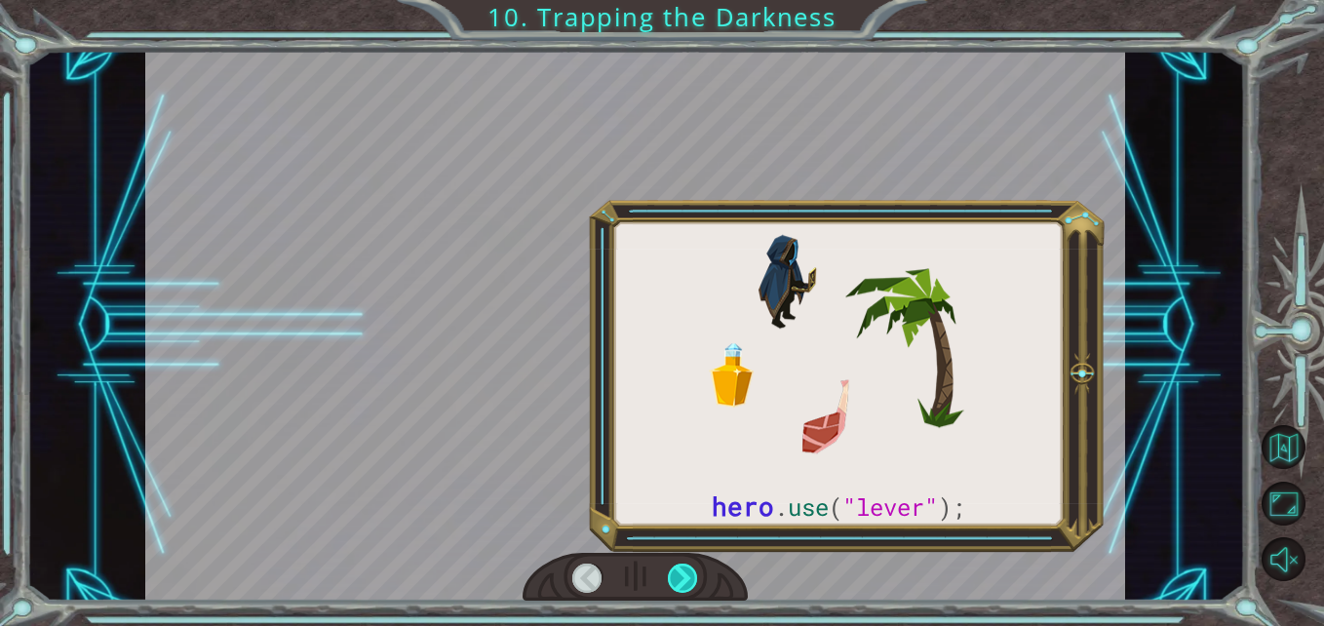
click at [673, 571] on div at bounding box center [683, 578] width 30 height 30
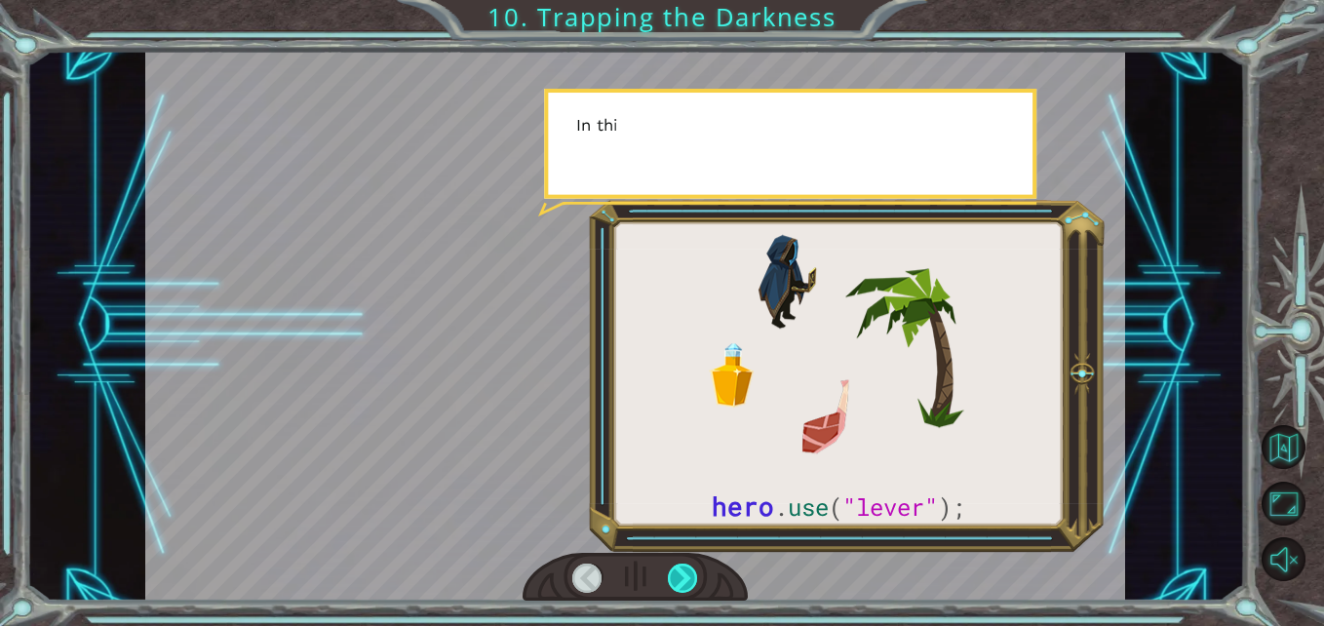
click at [673, 571] on div at bounding box center [683, 578] width 30 height 30
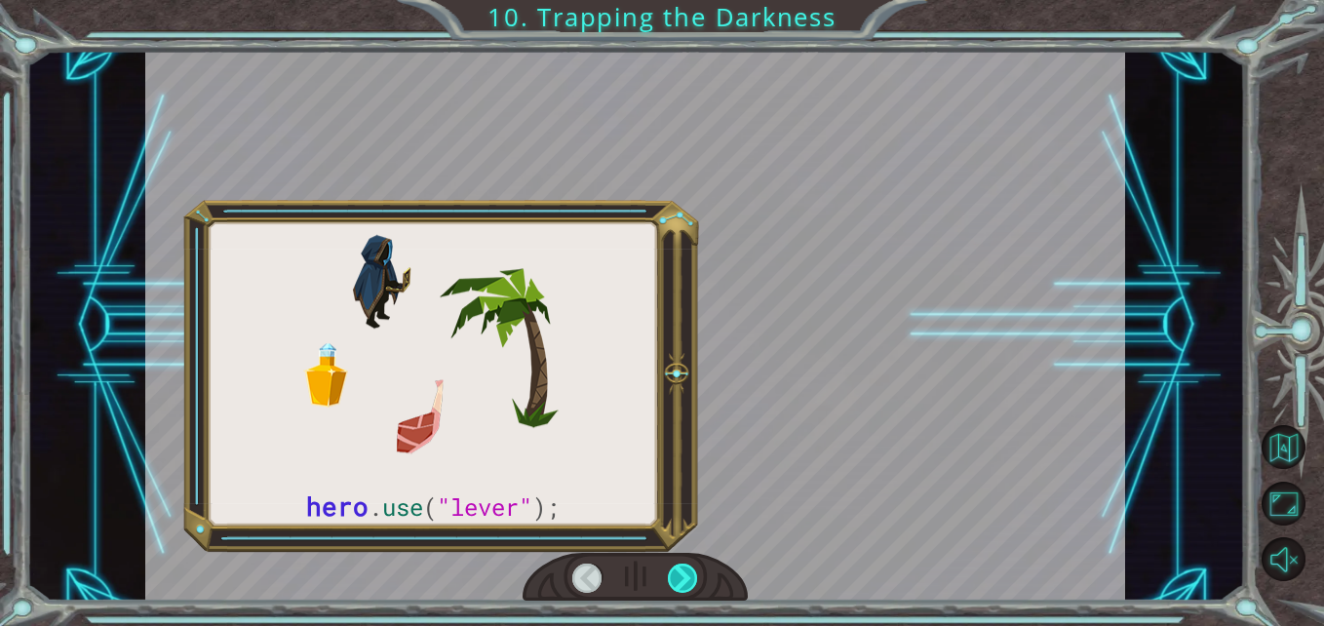
click at [673, 571] on div at bounding box center [683, 578] width 30 height 30
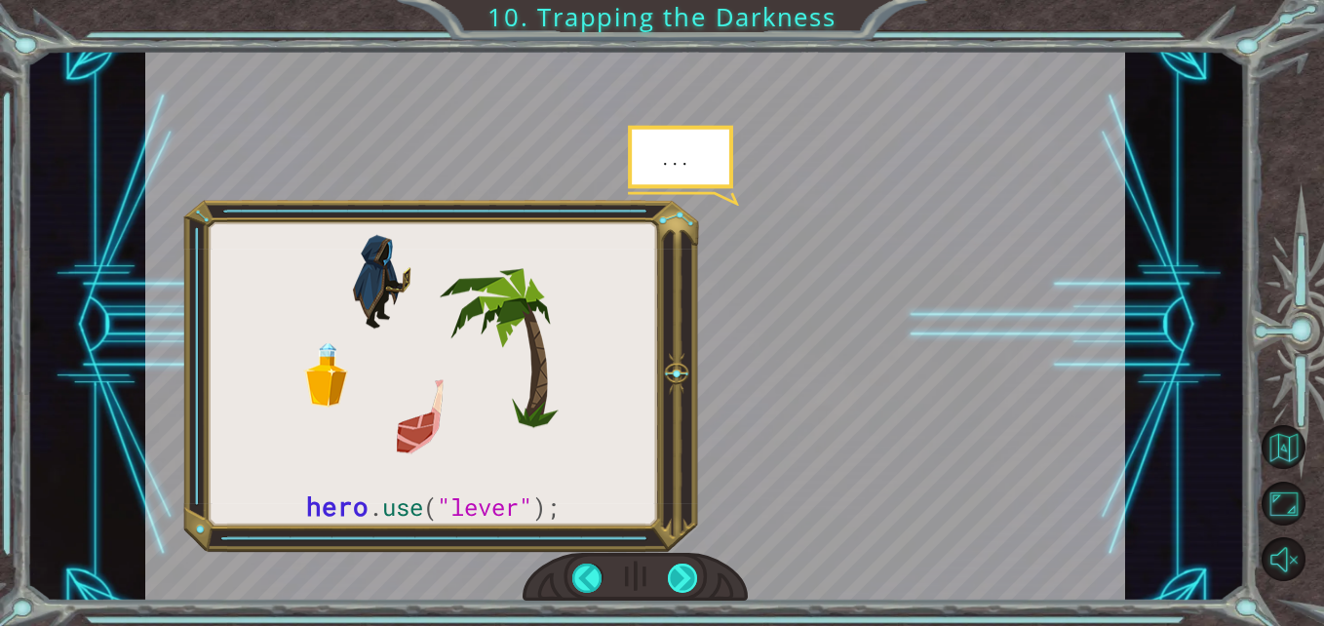
click at [673, 570] on div at bounding box center [683, 578] width 30 height 30
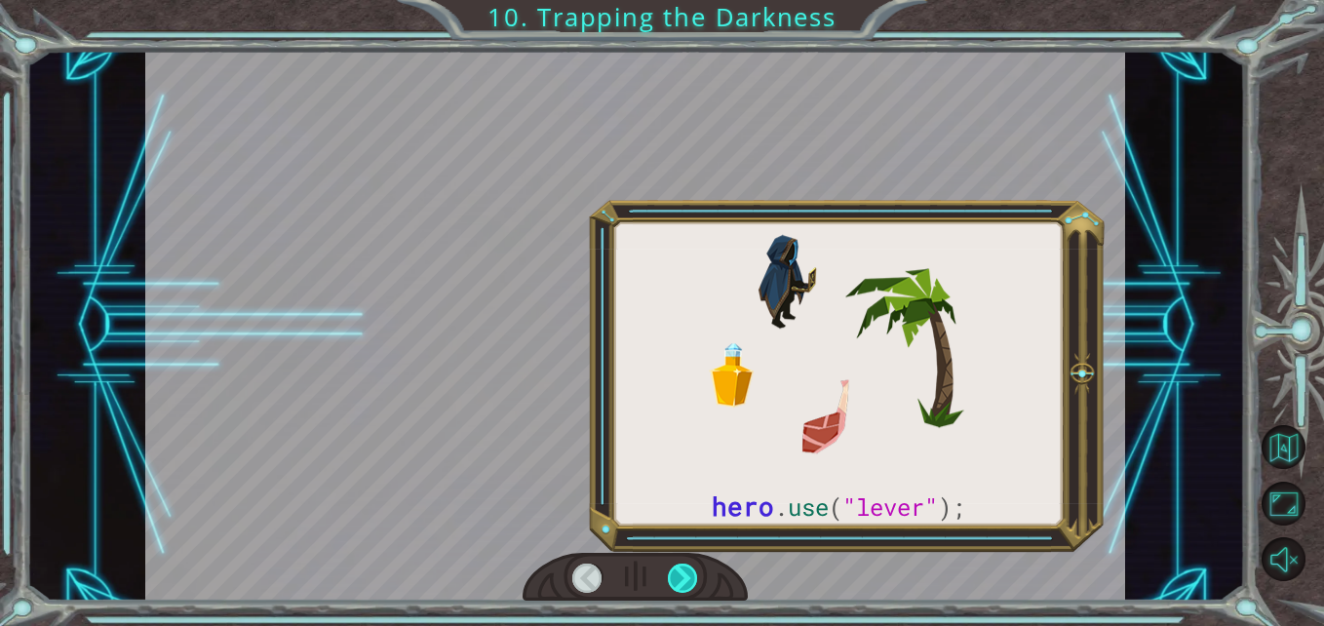
click at [672, 570] on div at bounding box center [683, 578] width 30 height 30
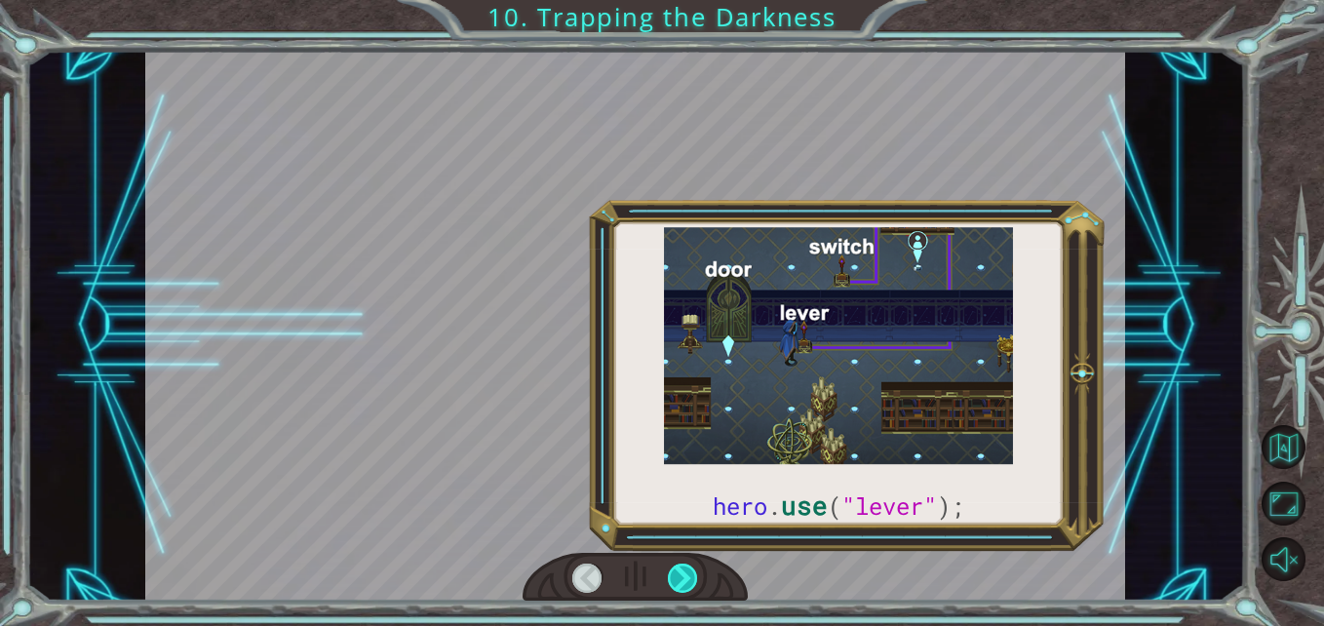
click at [672, 568] on div at bounding box center [683, 578] width 30 height 30
click at [672, 571] on div at bounding box center [683, 578] width 30 height 30
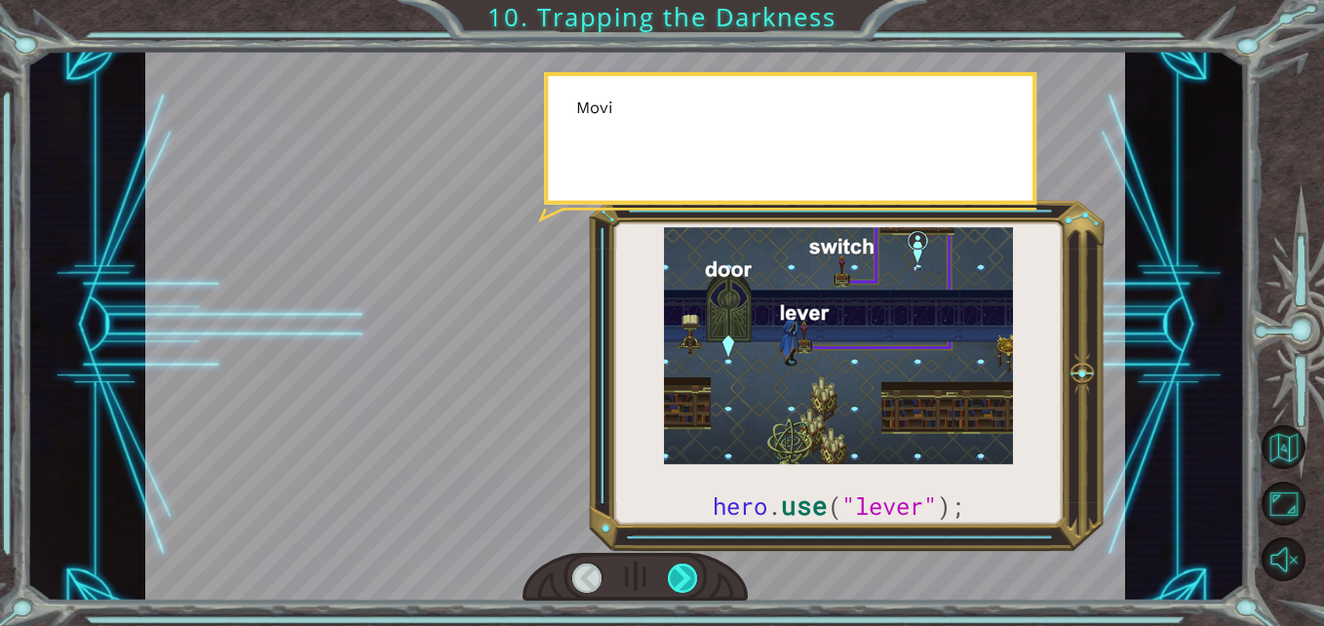
click at [672, 571] on div at bounding box center [683, 578] width 30 height 30
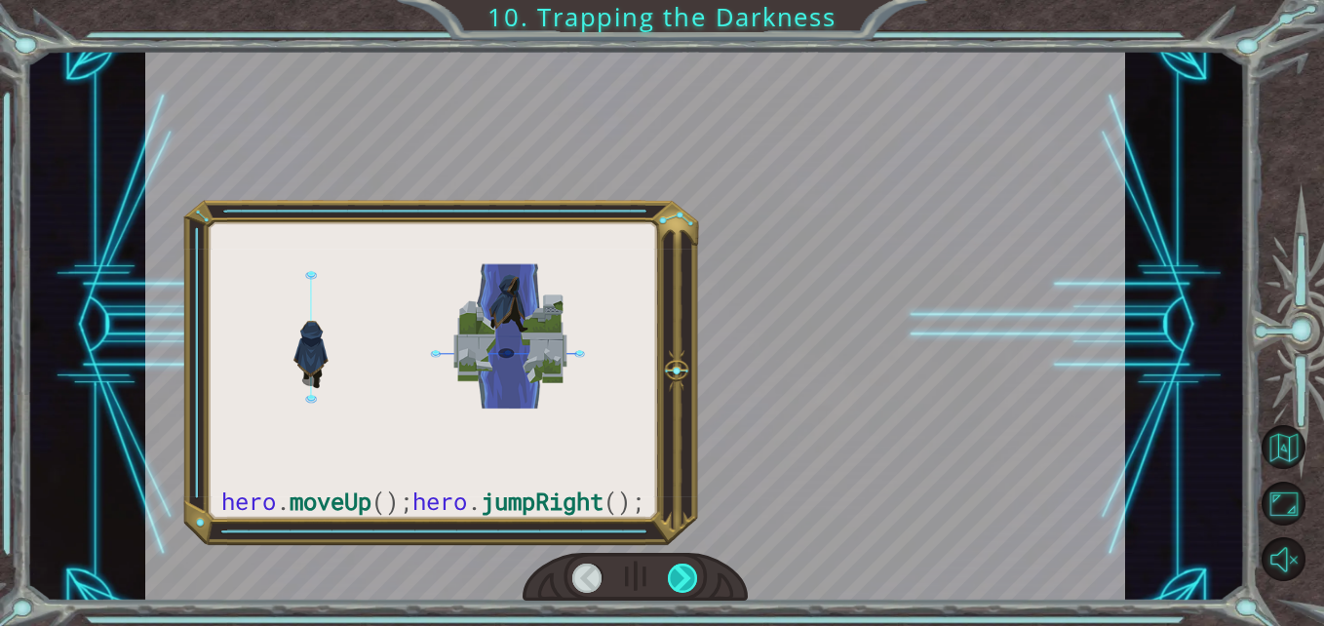
click at [672, 571] on div at bounding box center [683, 578] width 30 height 30
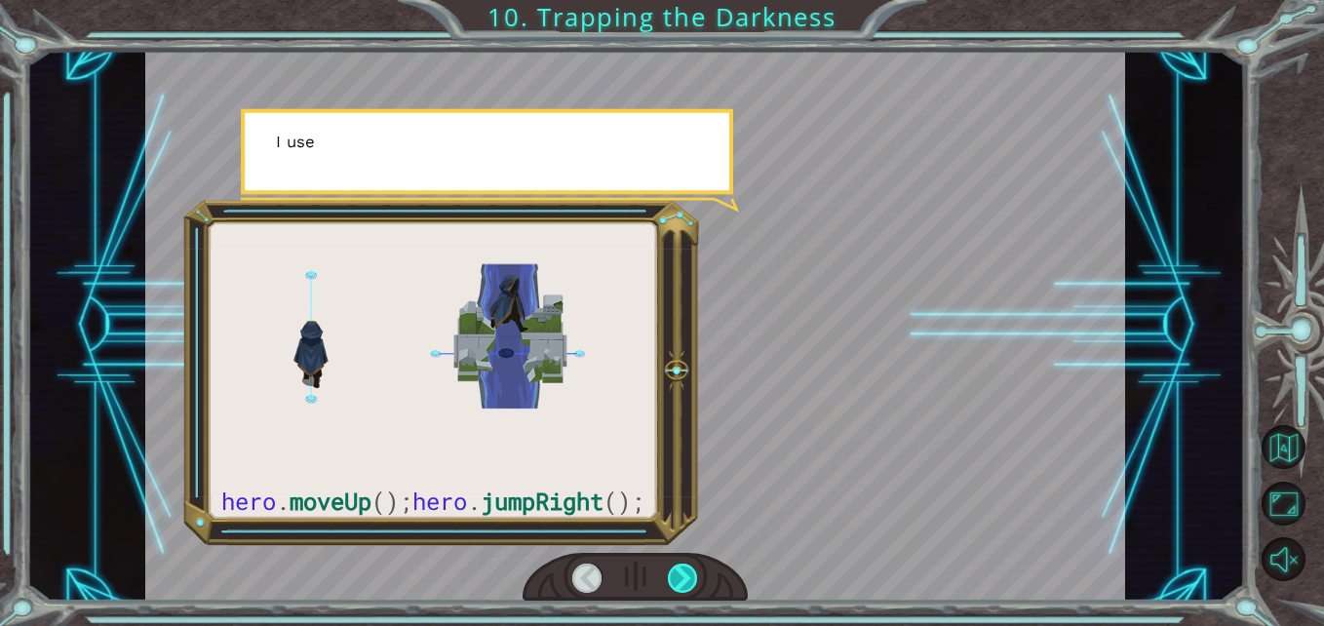
click at [672, 571] on div at bounding box center [683, 578] width 30 height 30
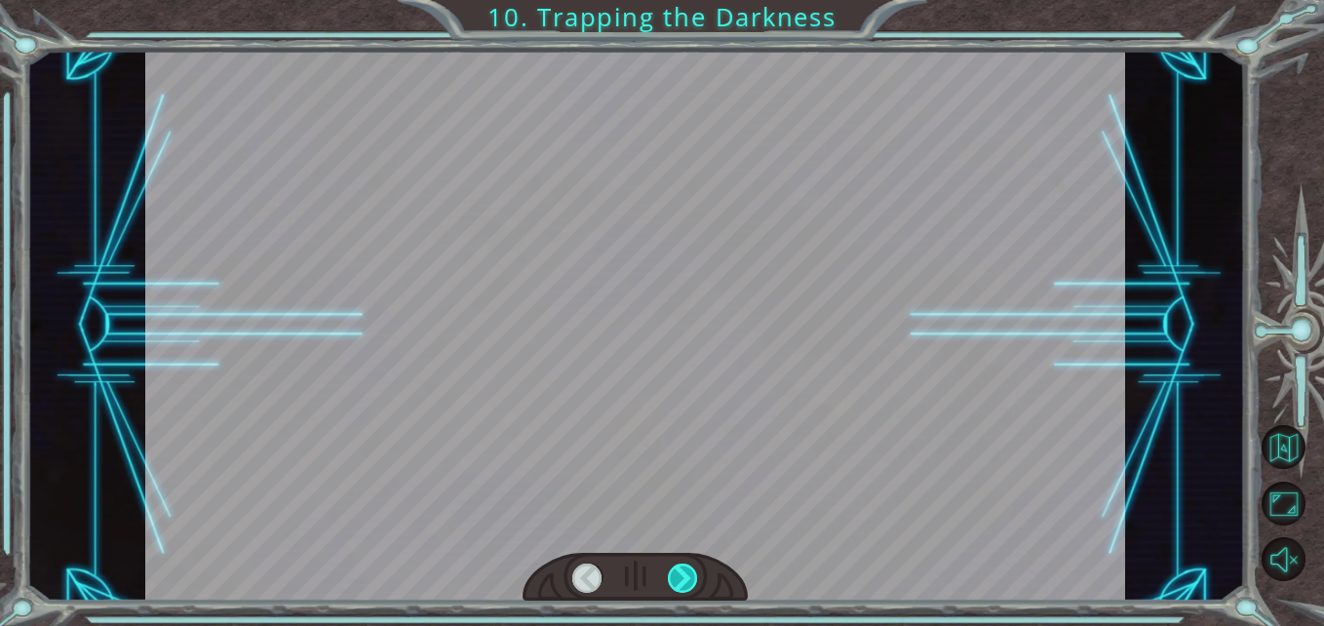
click at [672, 571] on div at bounding box center [683, 578] width 30 height 30
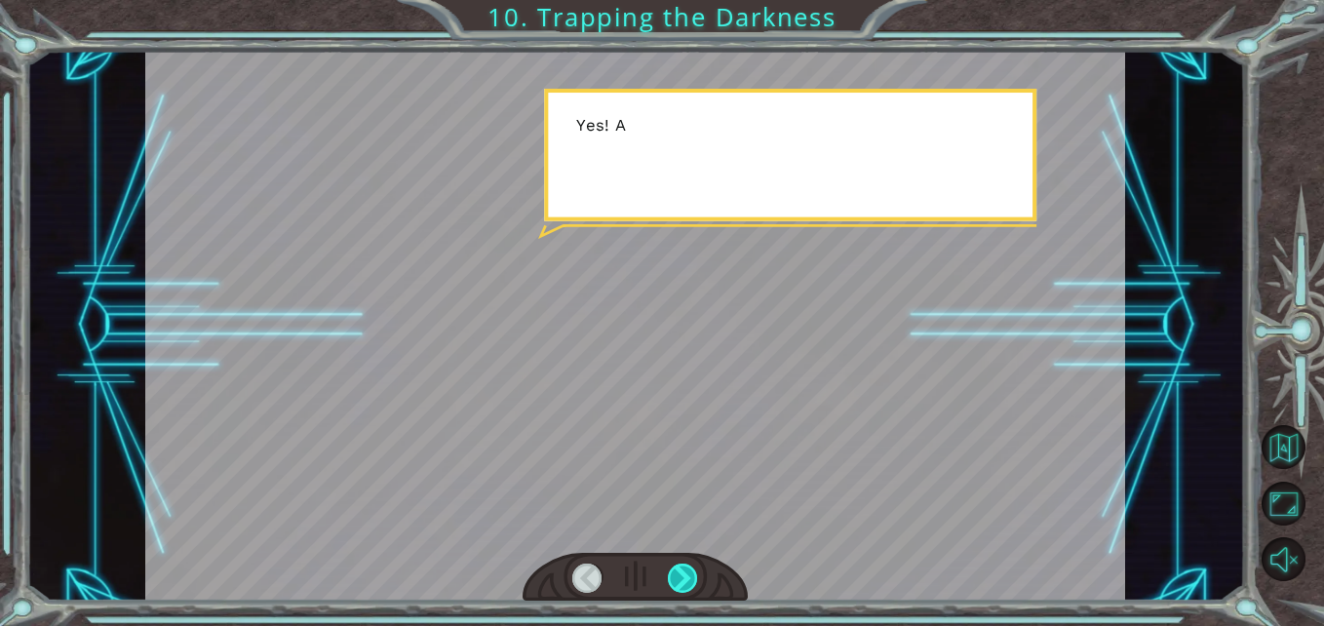
click at [672, 572] on div at bounding box center [683, 578] width 30 height 30
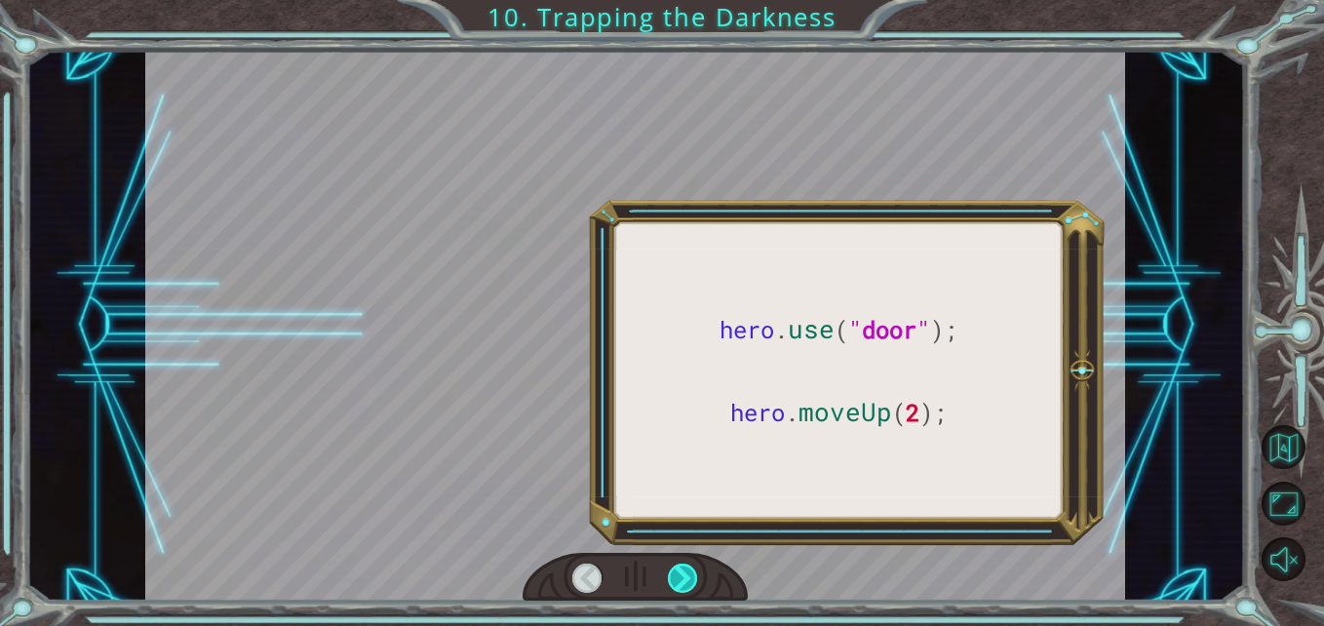
click at [672, 572] on div at bounding box center [683, 578] width 30 height 30
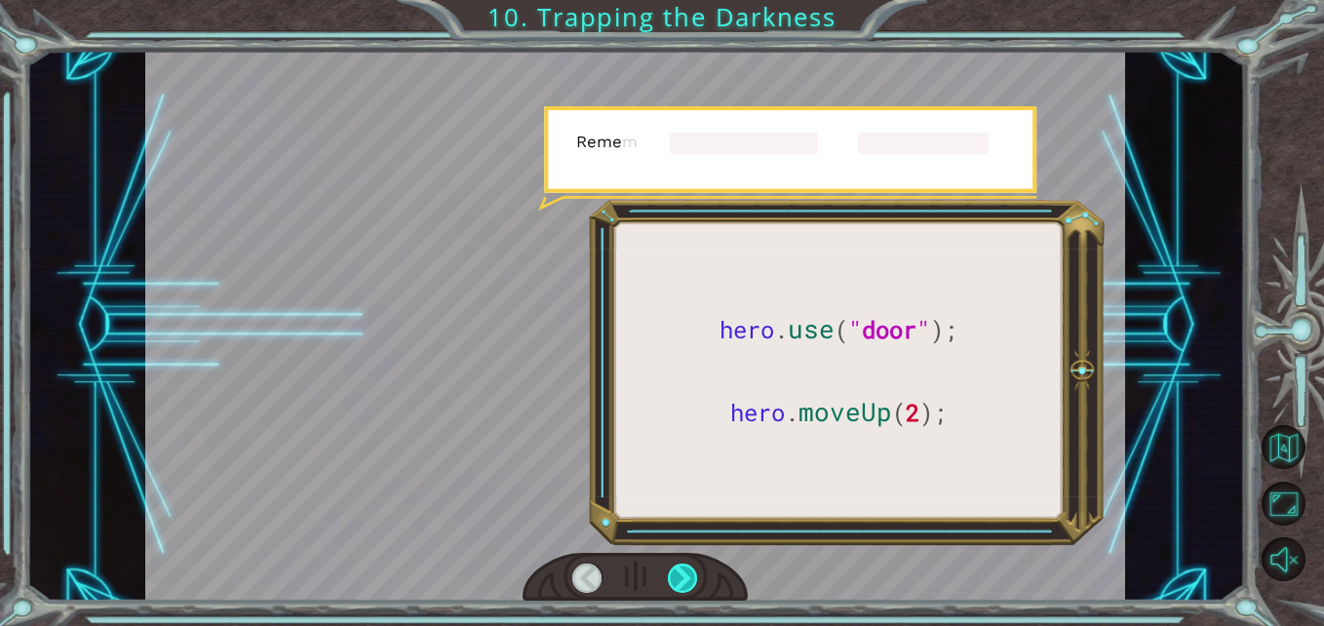
click at [672, 573] on div at bounding box center [683, 578] width 30 height 30
click at [671, 573] on div at bounding box center [683, 578] width 30 height 30
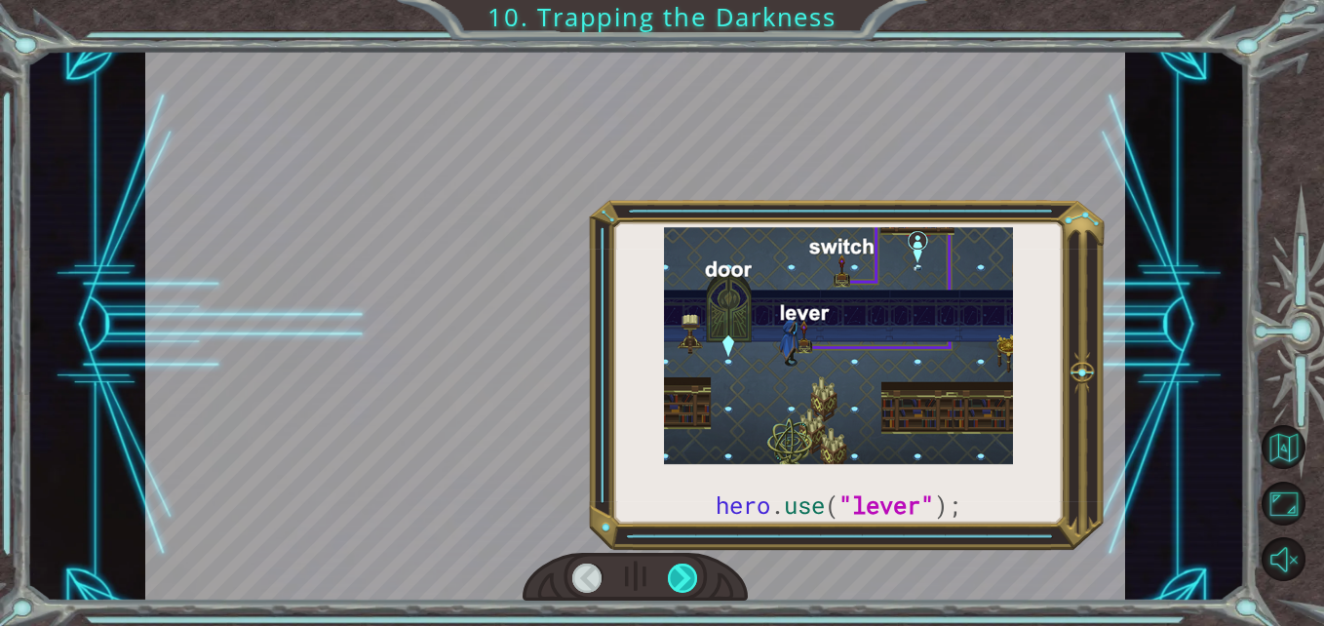
click at [671, 573] on div at bounding box center [683, 578] width 30 height 30
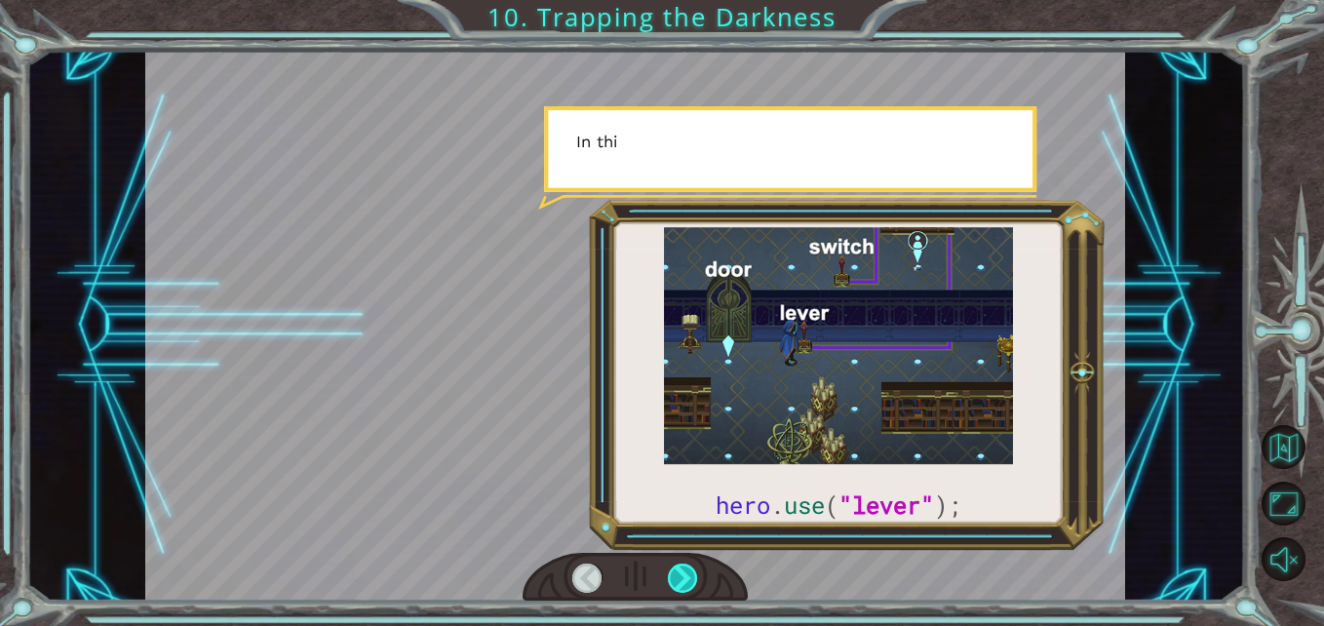
click at [671, 573] on div at bounding box center [683, 578] width 30 height 30
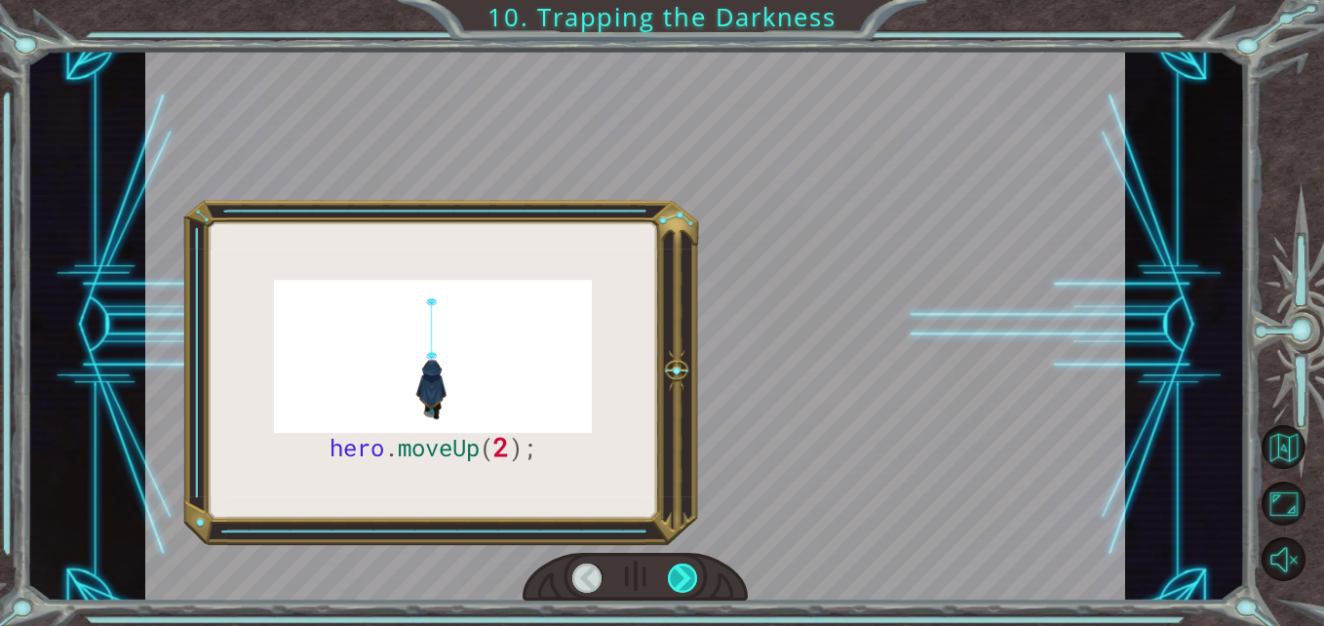
click at [671, 573] on div at bounding box center [683, 578] width 30 height 30
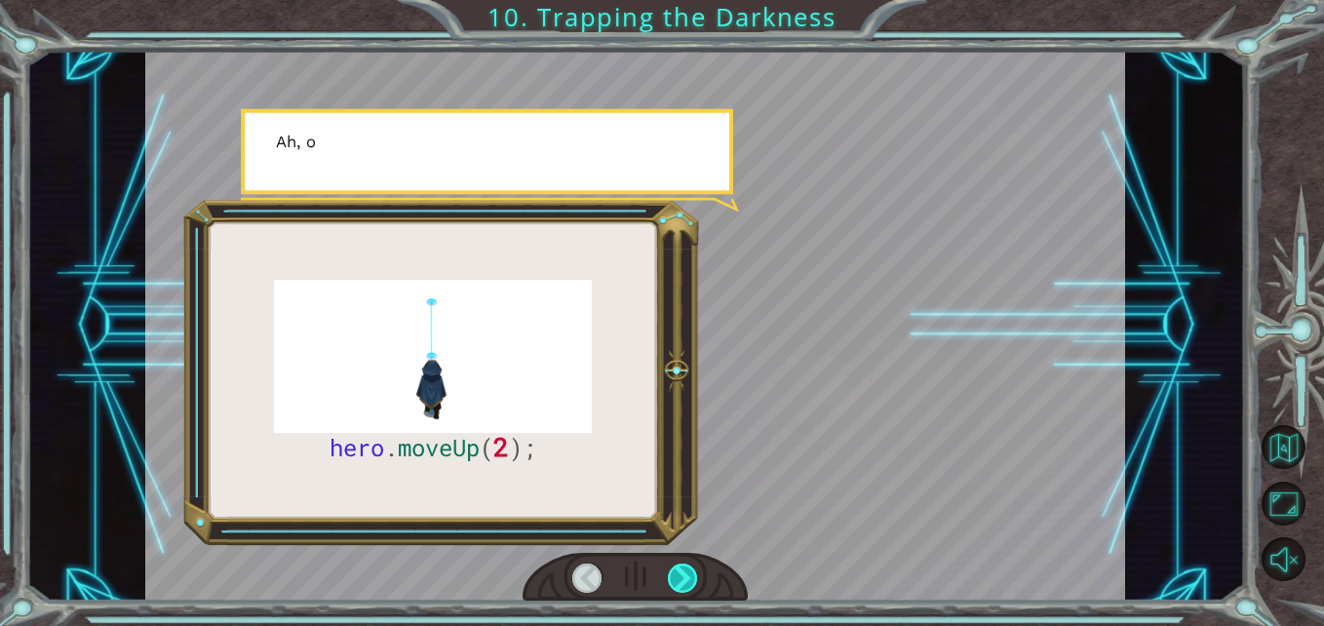
click at [671, 573] on div at bounding box center [683, 578] width 30 height 30
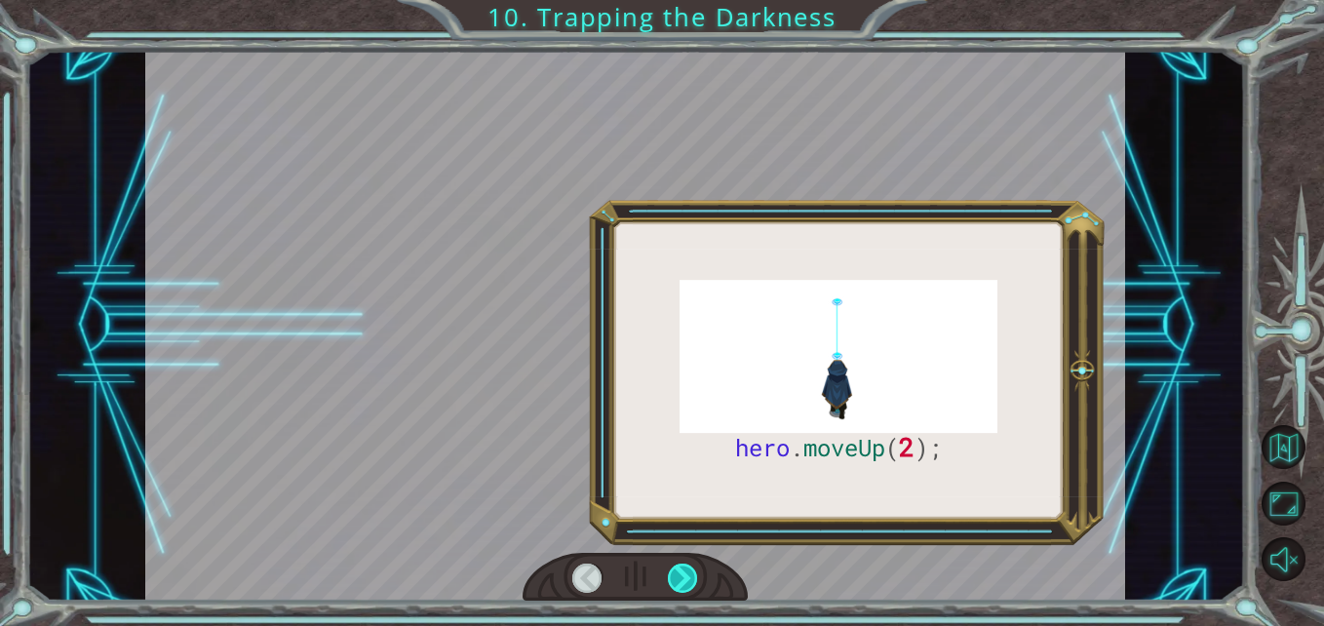
click at [671, 573] on div at bounding box center [683, 578] width 30 height 30
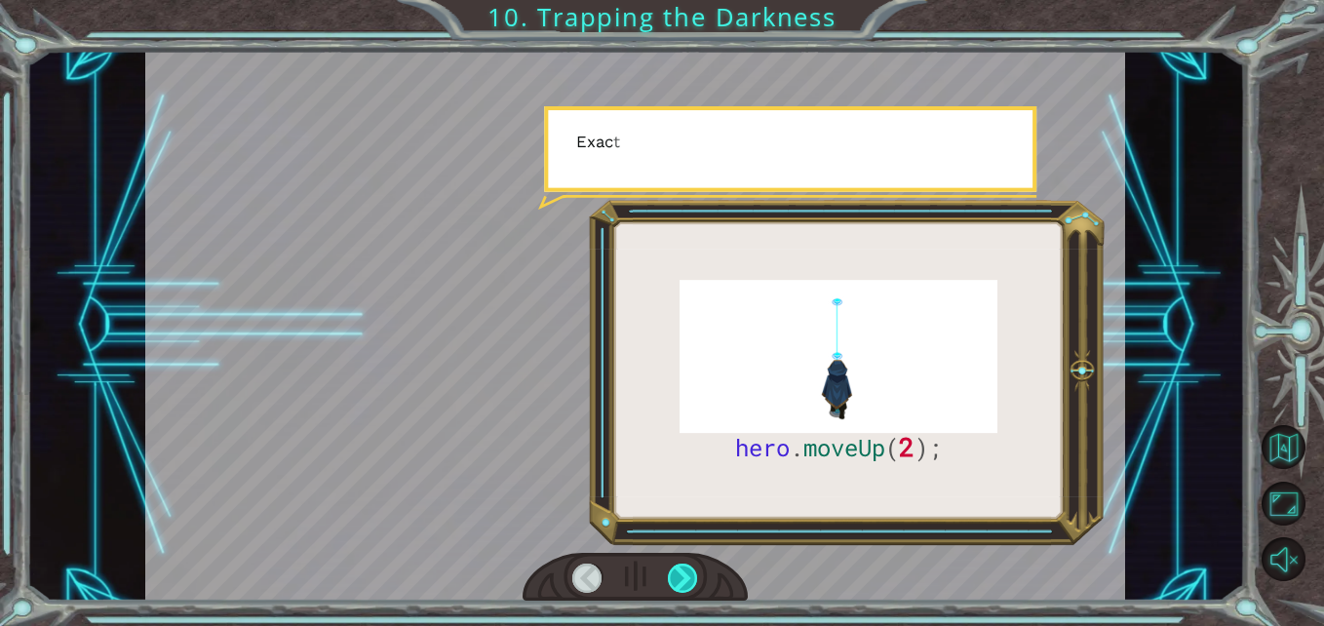
click at [671, 573] on div at bounding box center [683, 578] width 30 height 30
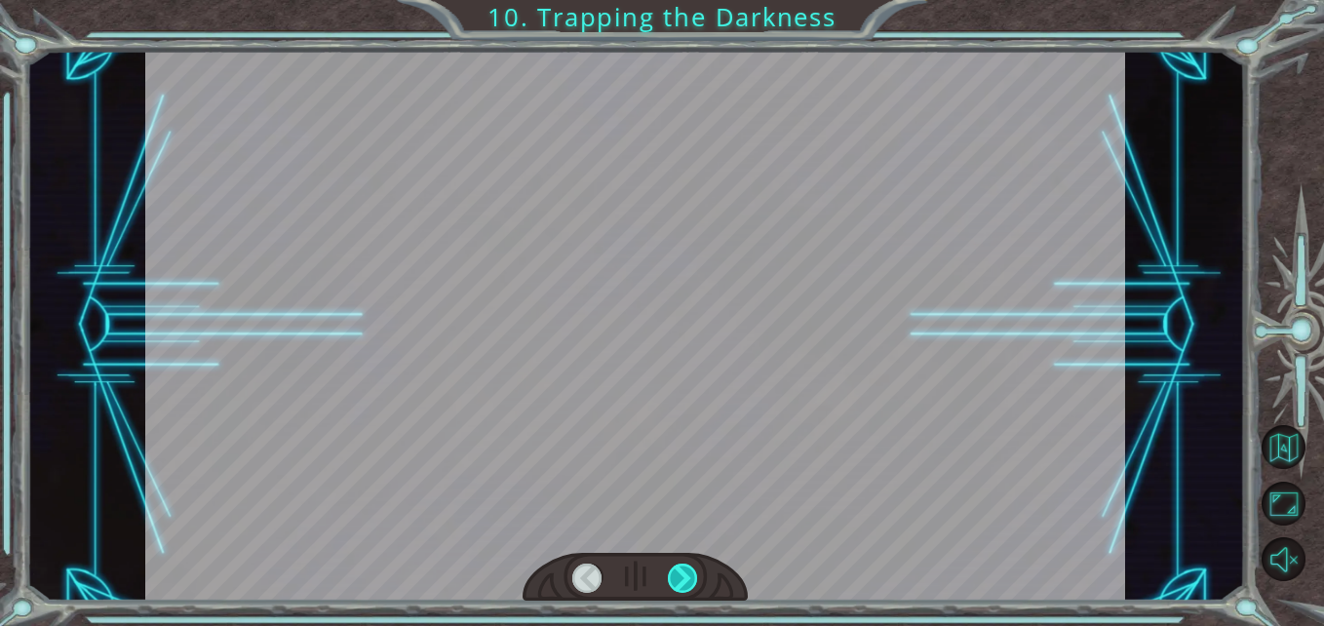
click at [671, 573] on div at bounding box center [683, 578] width 30 height 30
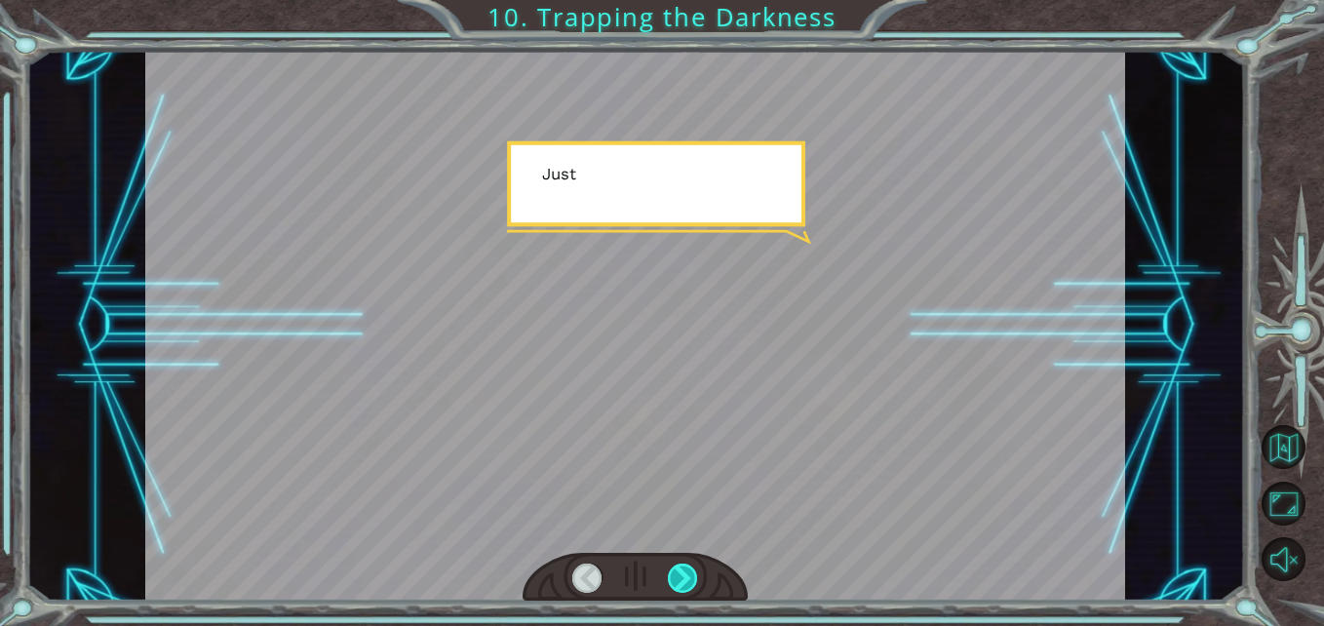
click at [671, 573] on div at bounding box center [683, 578] width 30 height 30
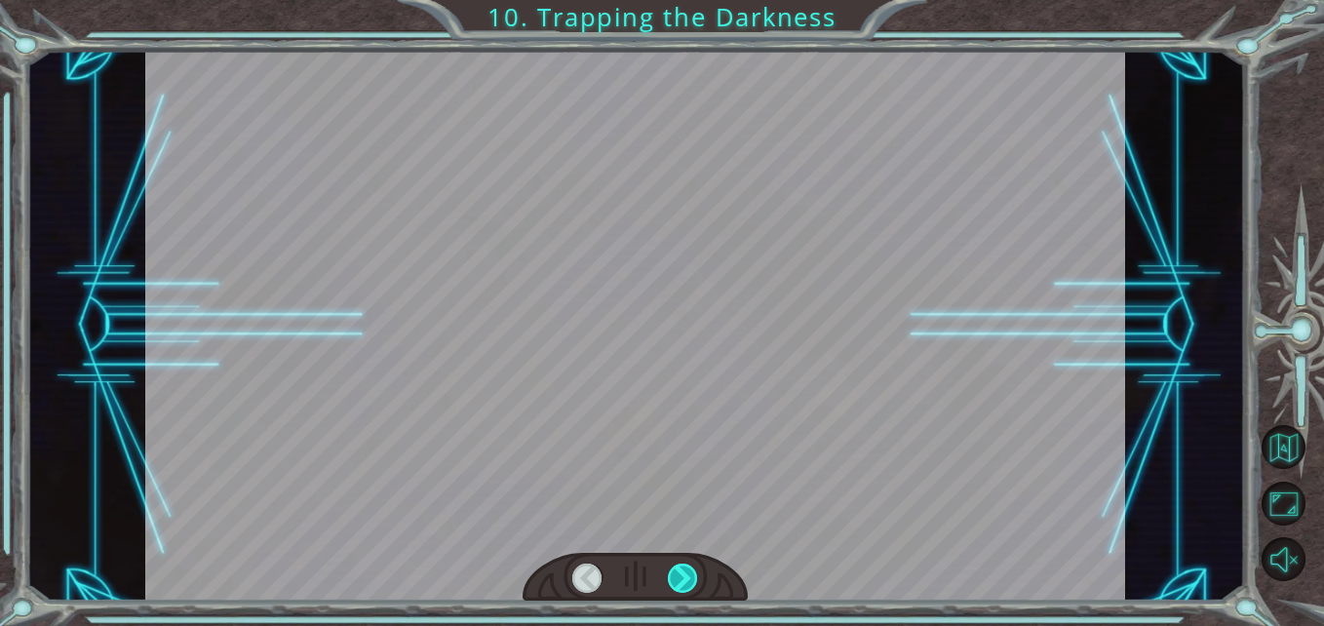
click at [670, 573] on div at bounding box center [683, 578] width 30 height 30
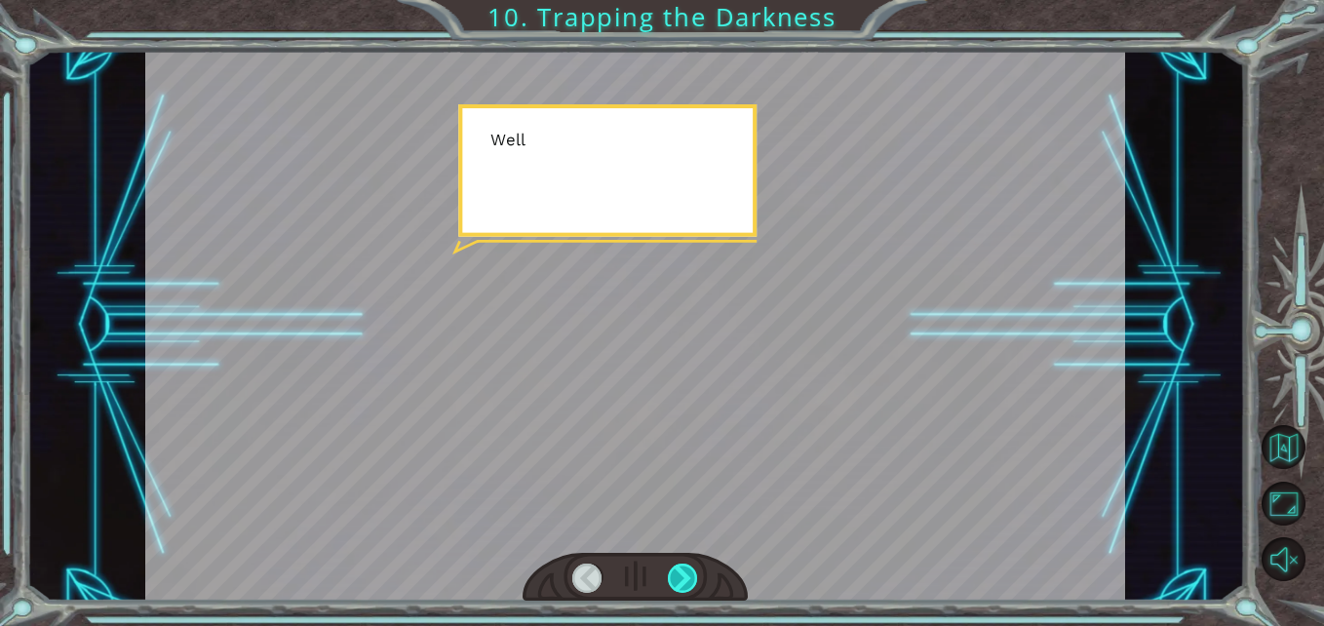
click at [670, 573] on div at bounding box center [683, 578] width 30 height 30
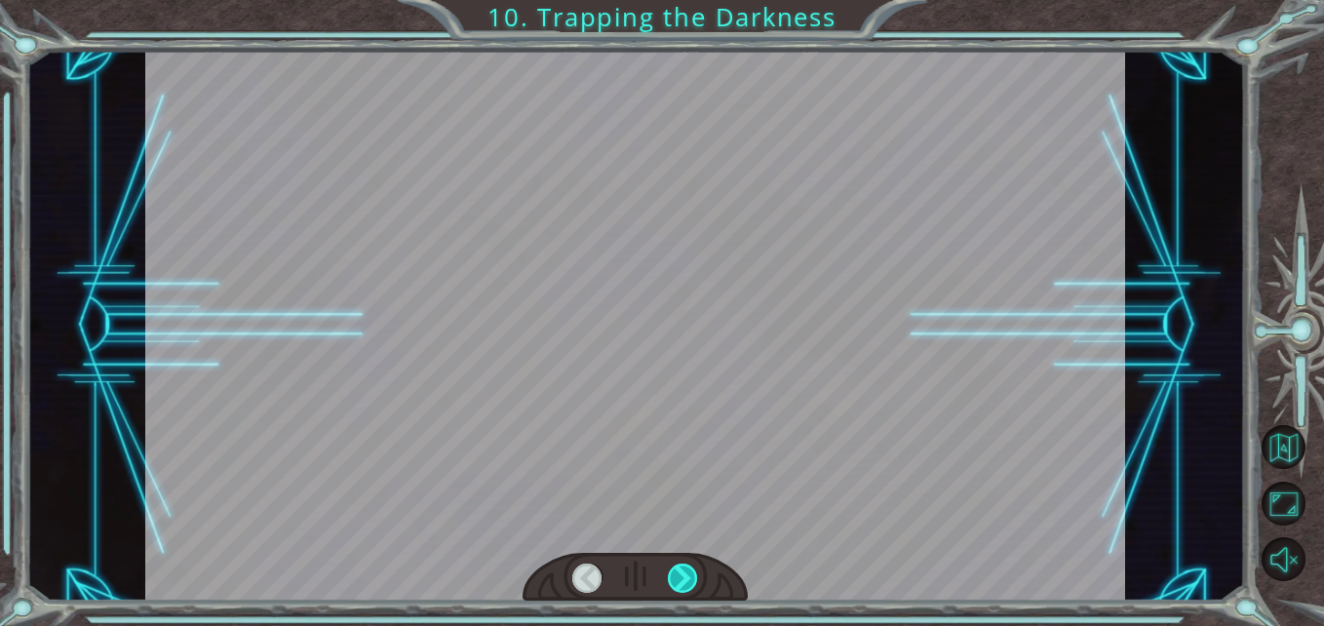
click at [670, 573] on div at bounding box center [683, 578] width 30 height 30
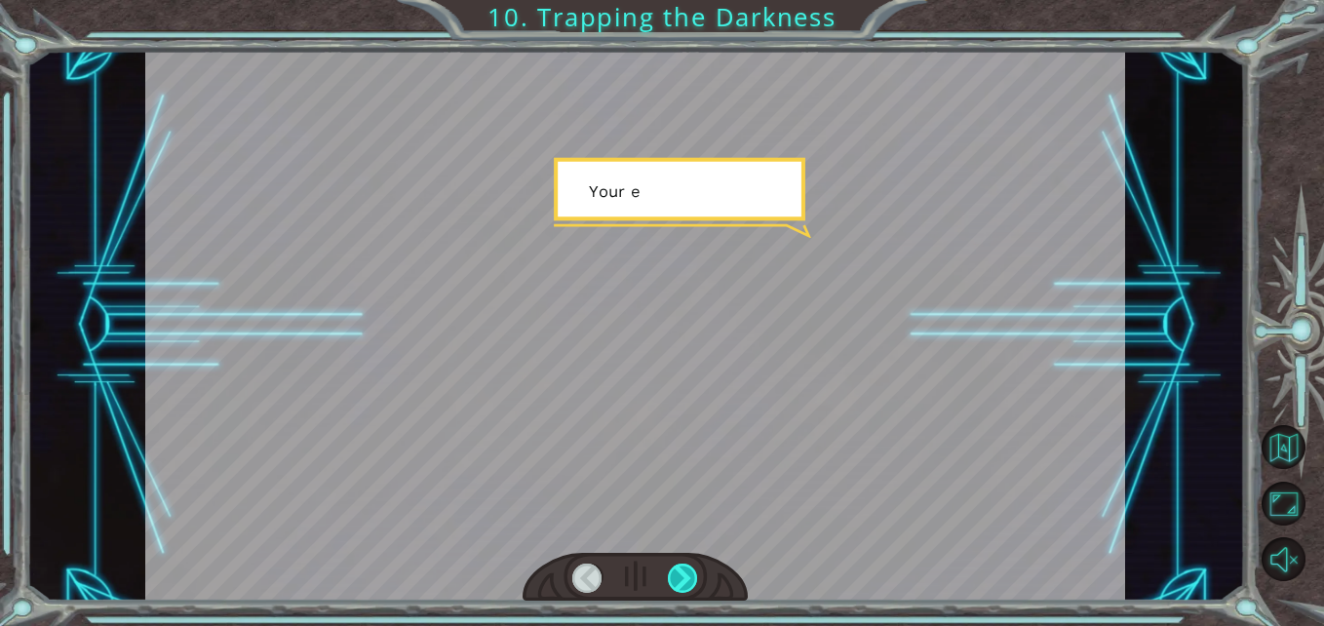
click at [669, 573] on div at bounding box center [683, 578] width 30 height 30
click at [668, 573] on div at bounding box center [683, 578] width 30 height 30
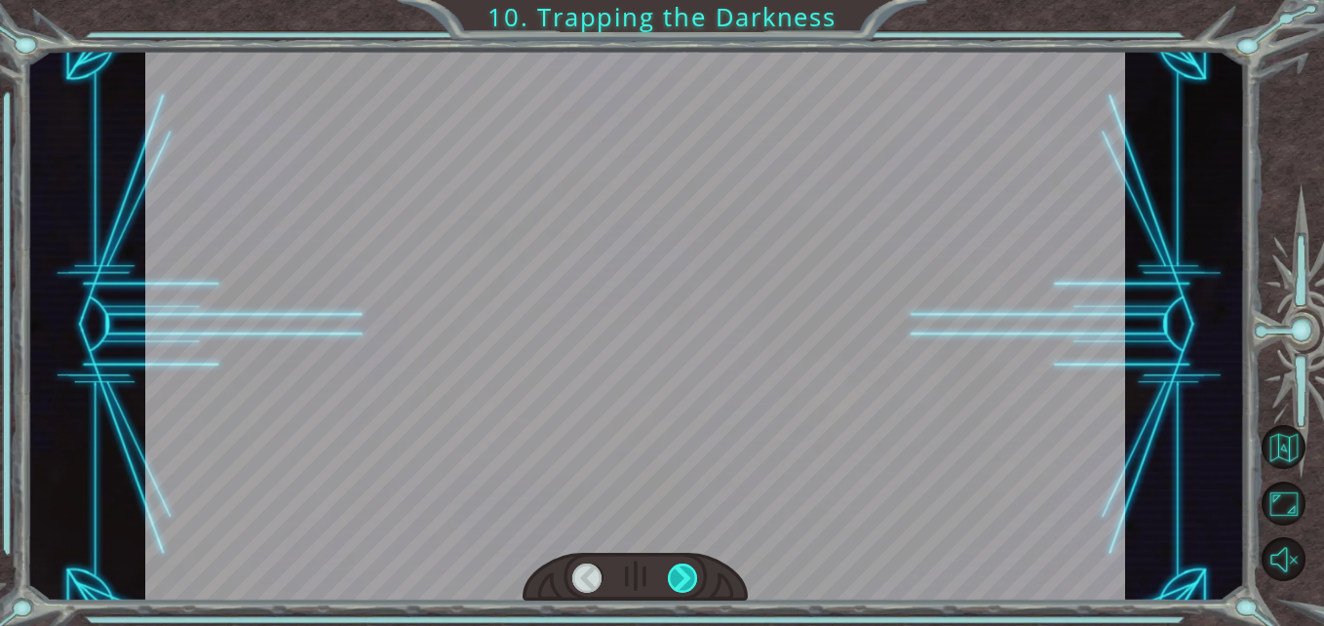
click at [668, 573] on div at bounding box center [683, 578] width 30 height 30
click at [667, 573] on div at bounding box center [635, 578] width 225 height 50
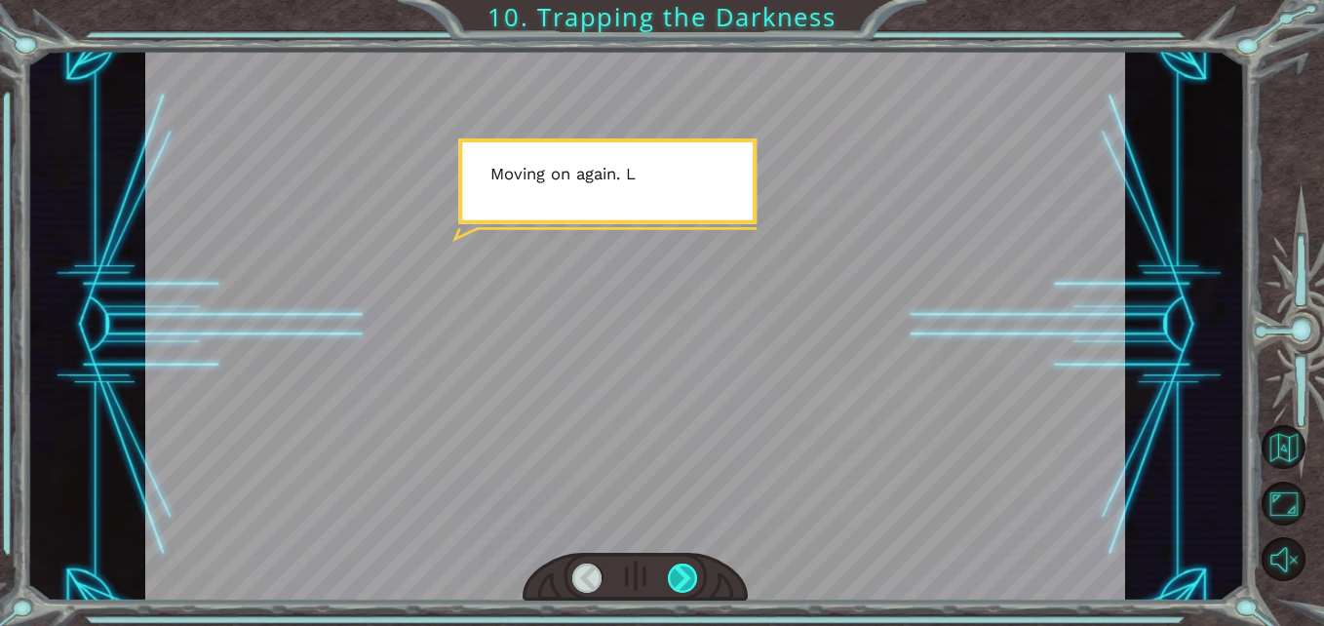
click at [681, 569] on div at bounding box center [683, 578] width 30 height 30
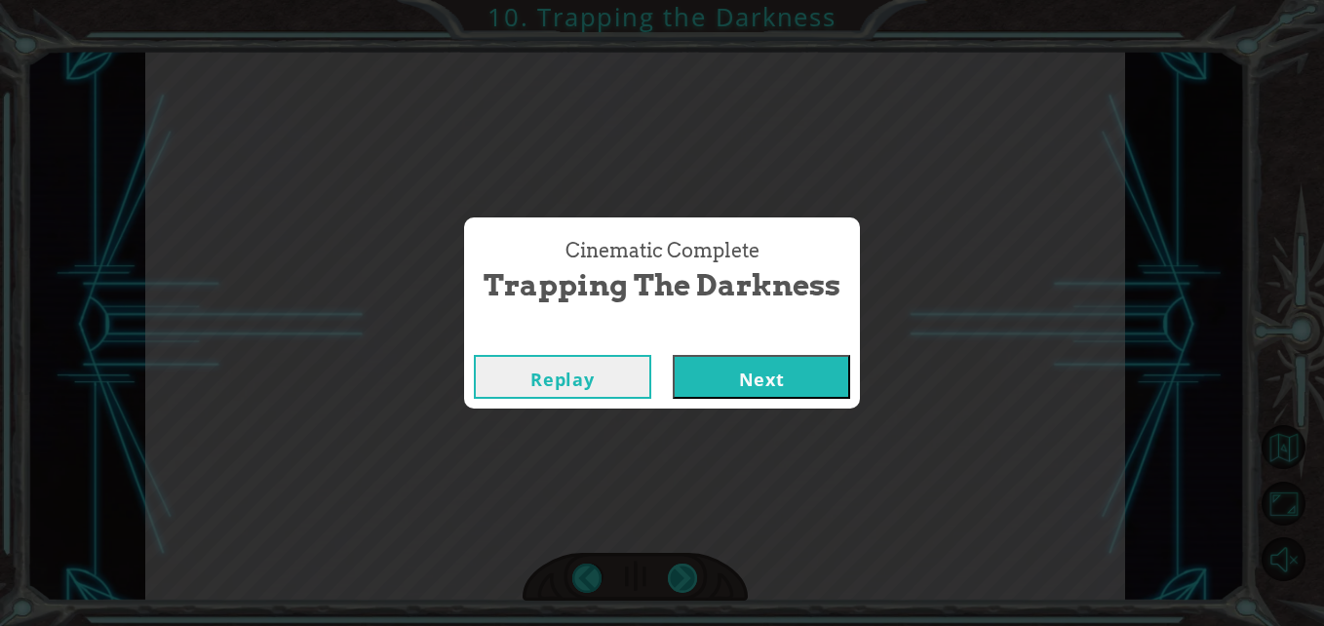
click at [681, 569] on div "Cinematic Complete Trapping the Darkness Replay Next" at bounding box center [662, 313] width 1324 height 626
drag, startPoint x: 681, startPoint y: 569, endPoint x: 732, endPoint y: 362, distance: 213.7
click at [732, 362] on button "Next" at bounding box center [761, 377] width 177 height 44
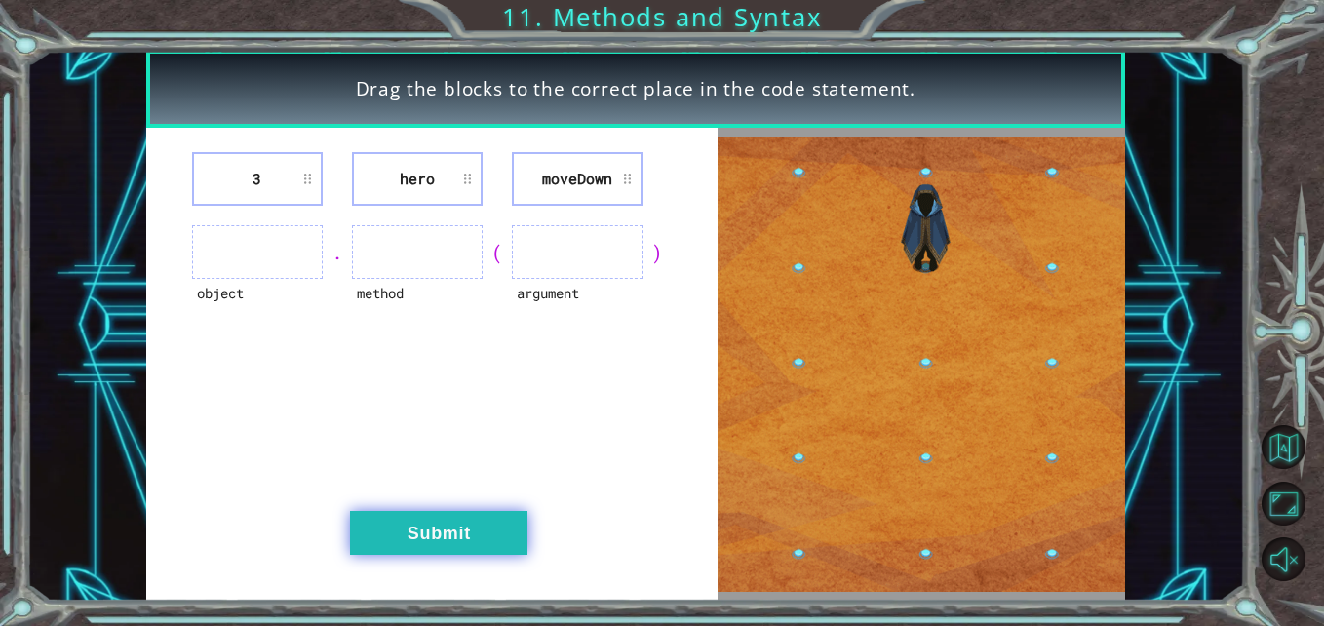
click at [492, 525] on button "Submit" at bounding box center [438, 533] width 177 height 44
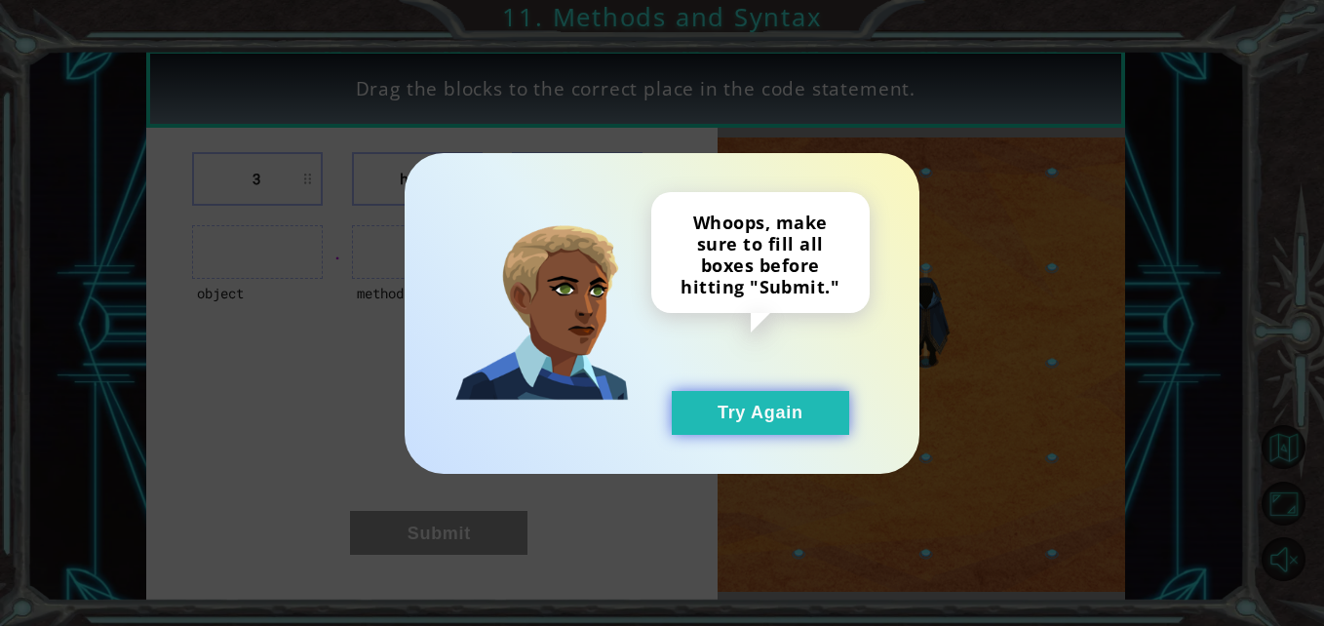
click at [770, 403] on button "Try Again" at bounding box center [760, 413] width 177 height 44
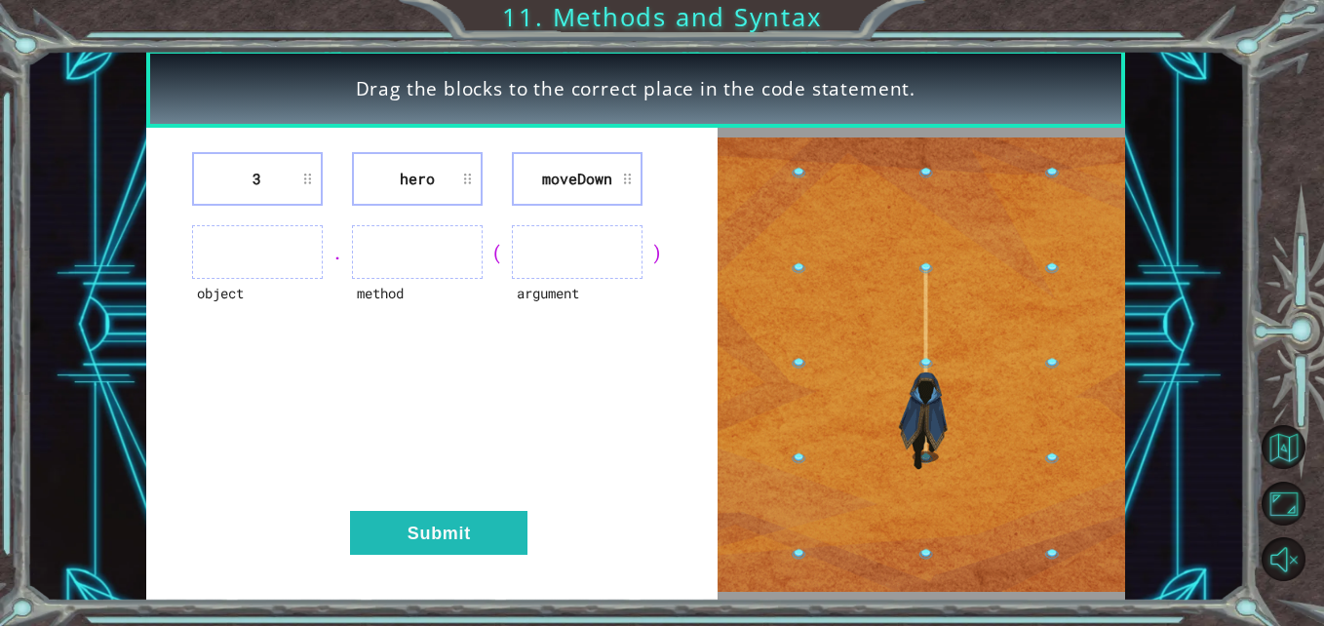
click at [212, 244] on ul at bounding box center [257, 252] width 131 height 54
click at [289, 253] on ul at bounding box center [257, 252] width 131 height 54
click at [427, 252] on ul at bounding box center [417, 252] width 131 height 54
click at [598, 183] on li "moveDown" at bounding box center [577, 179] width 131 height 54
click at [632, 260] on ul at bounding box center [577, 252] width 131 height 54
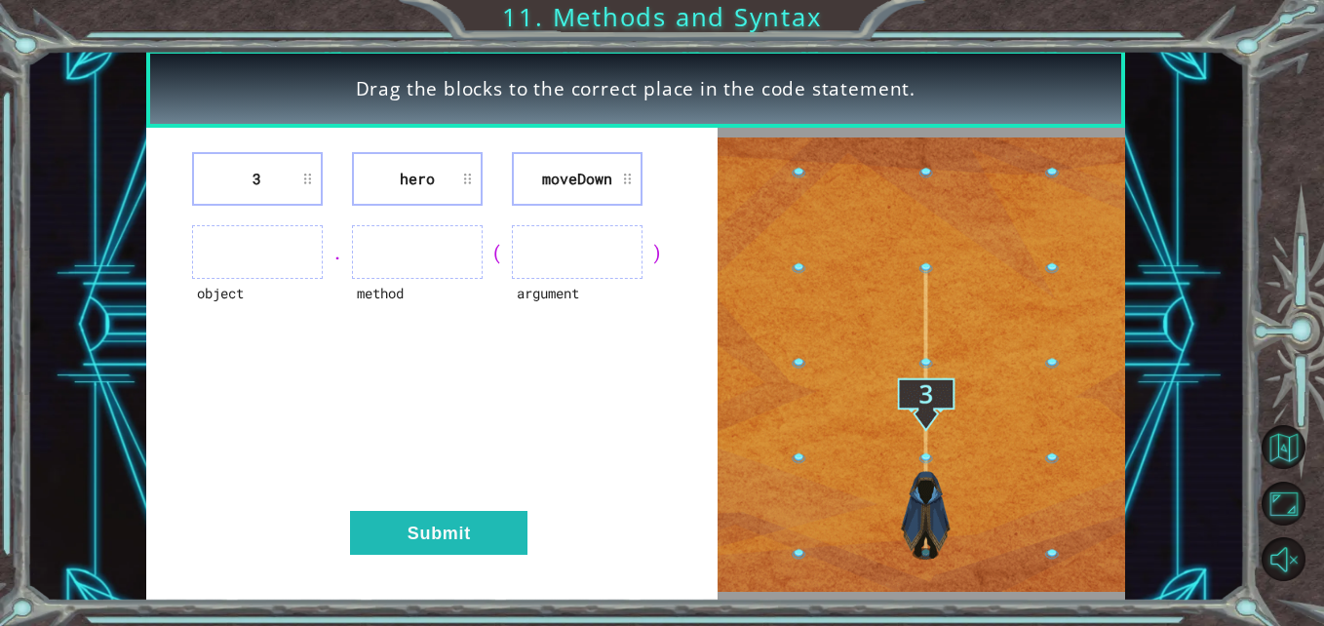
click at [553, 297] on div "argument" at bounding box center [577, 306] width 131 height 54
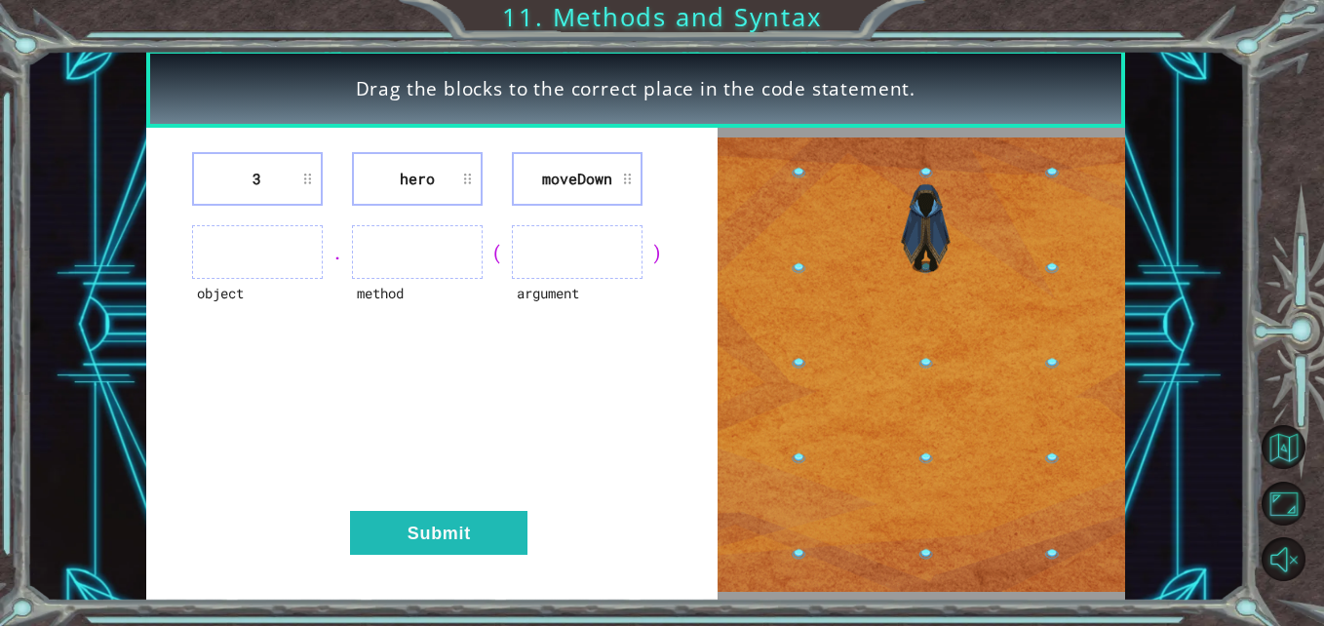
drag, startPoint x: 553, startPoint y: 297, endPoint x: 447, endPoint y: 259, distance: 111.9
click at [467, 259] on ul at bounding box center [417, 252] width 131 height 54
click at [442, 259] on ul at bounding box center [417, 252] width 131 height 54
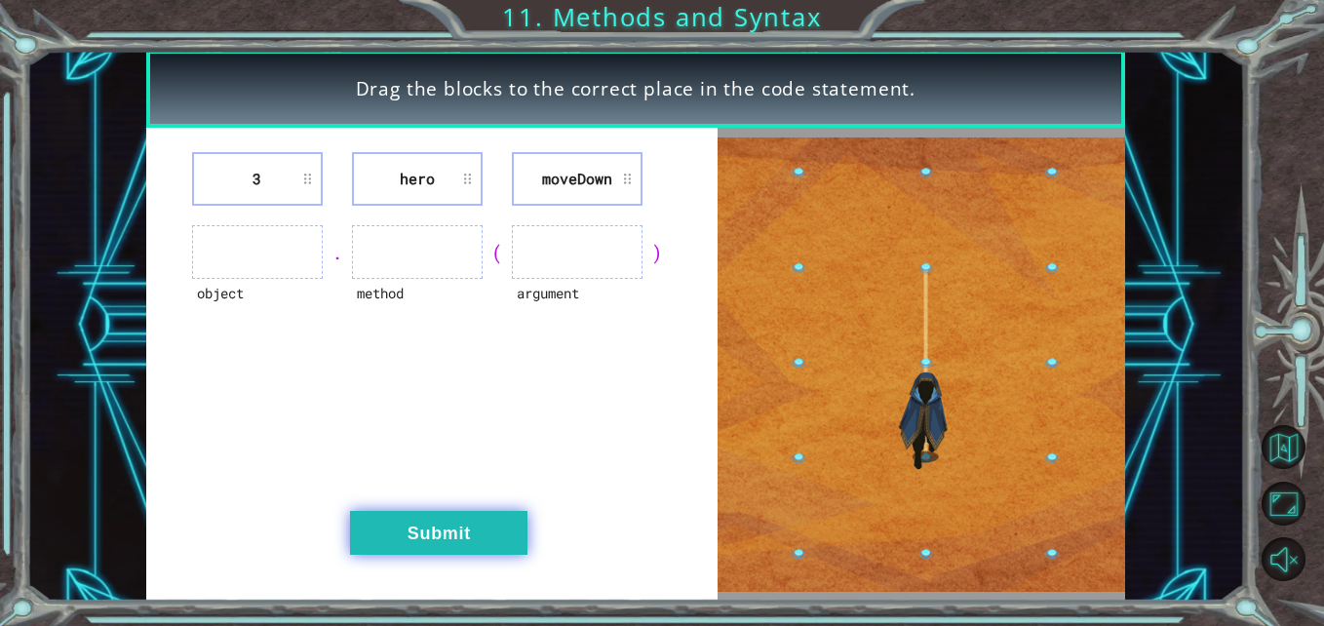
click at [475, 534] on button "Submit" at bounding box center [438, 533] width 177 height 44
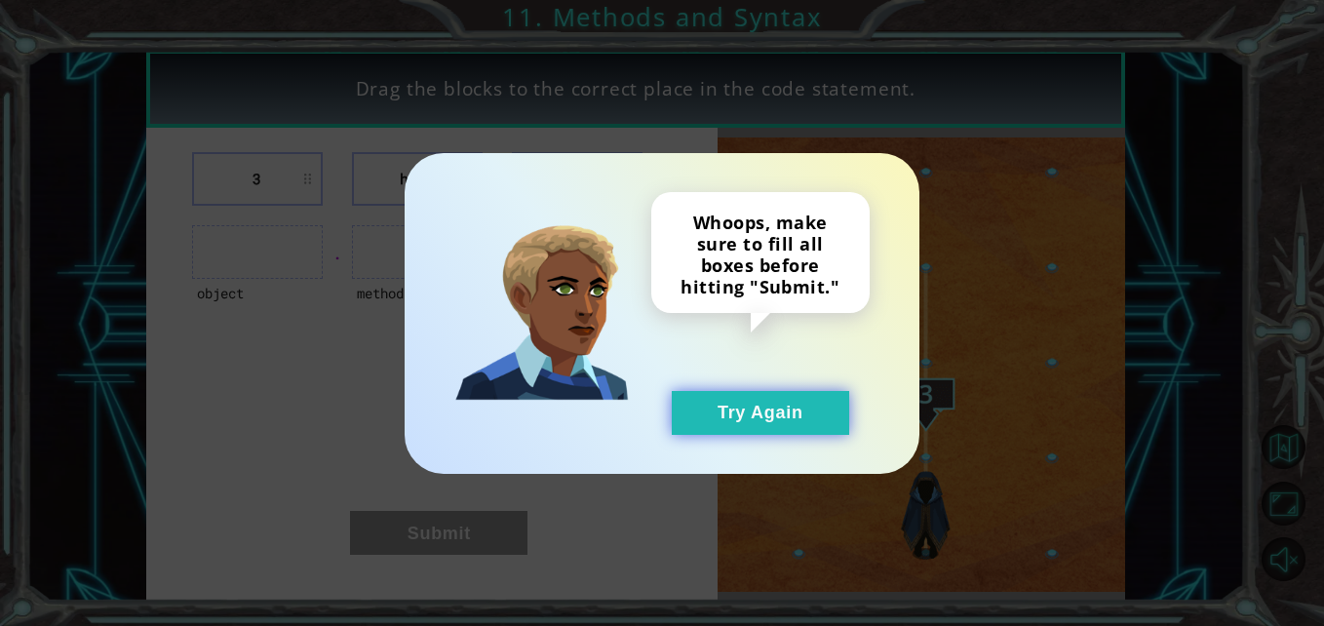
click at [757, 403] on button "Try Again" at bounding box center [760, 413] width 177 height 44
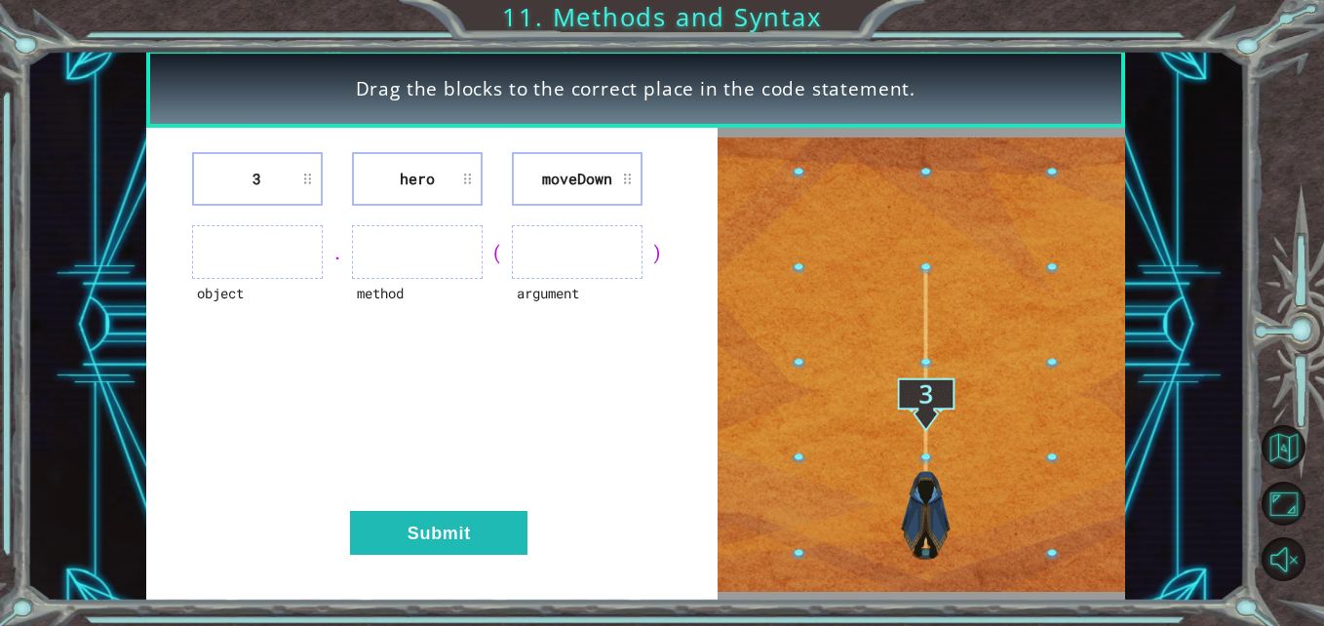
click at [389, 244] on ul at bounding box center [417, 252] width 131 height 54
click at [918, 234] on img at bounding box center [920, 364] width 407 height 454
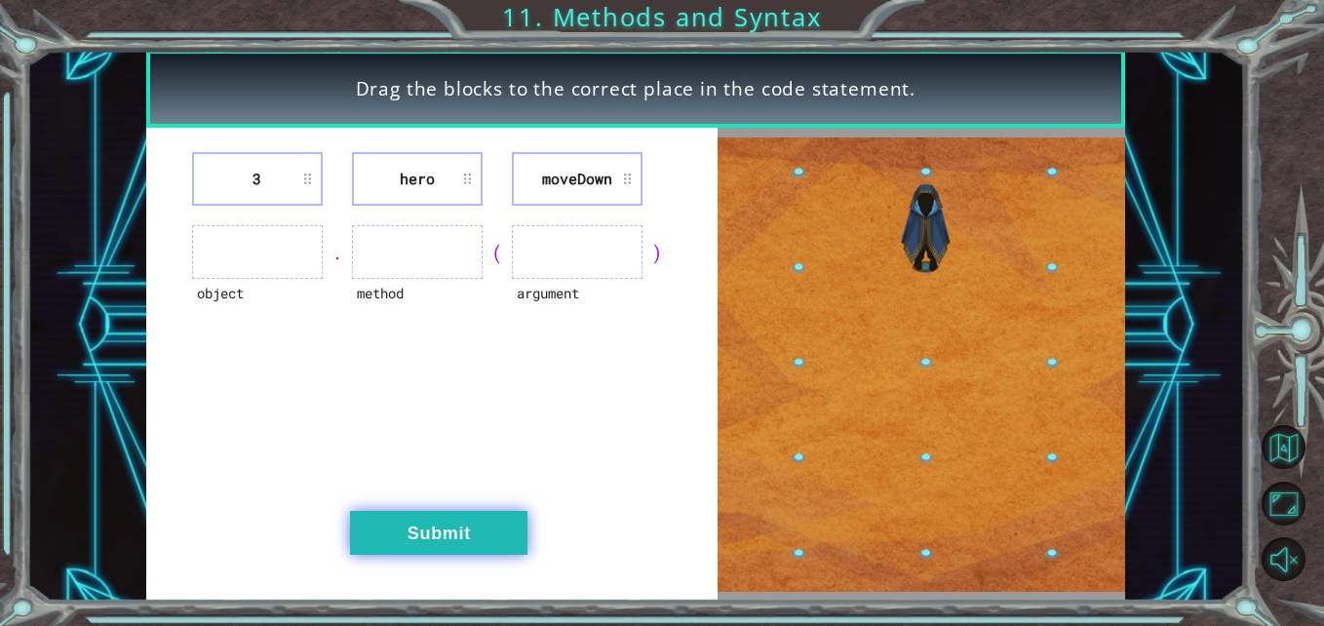
click at [450, 528] on button "Submit" at bounding box center [438, 533] width 177 height 44
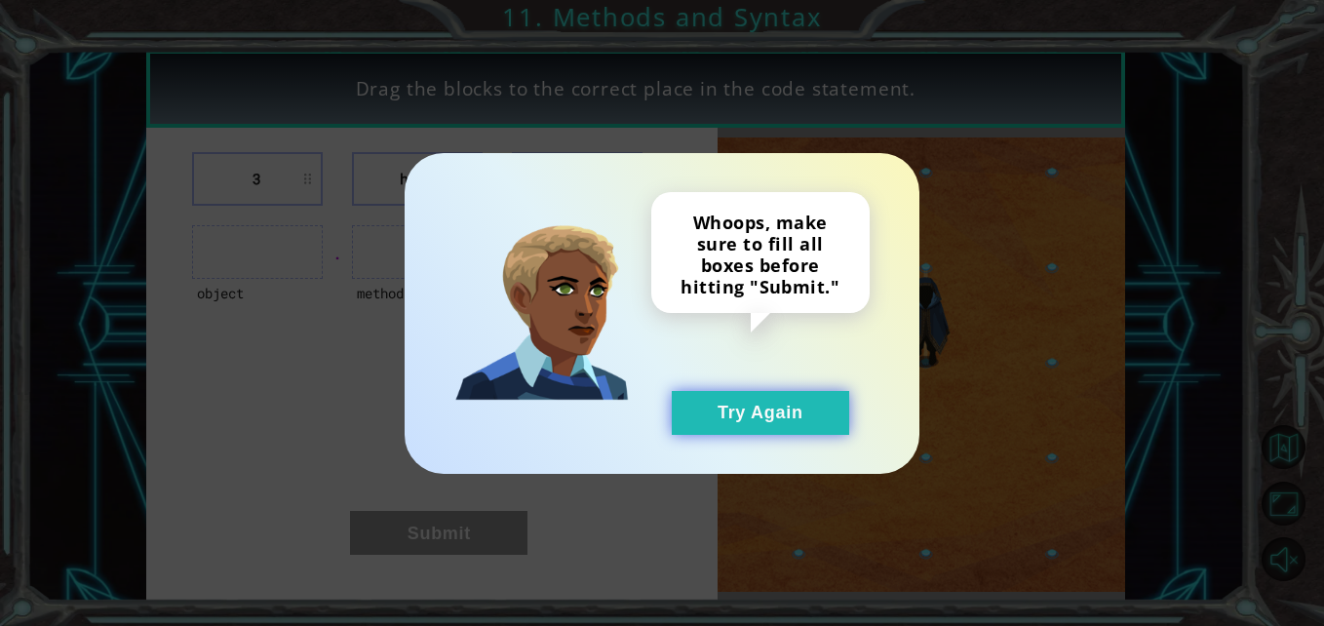
click at [746, 396] on button "Try Again" at bounding box center [760, 413] width 177 height 44
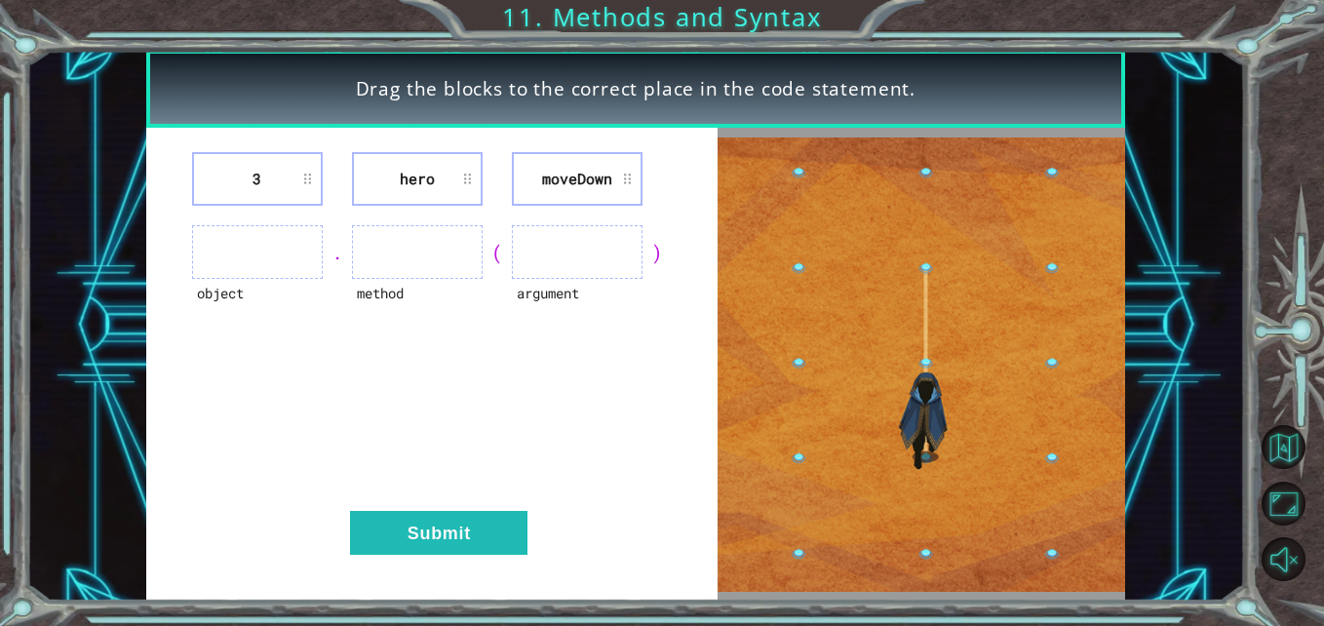
click at [391, 274] on ul at bounding box center [417, 252] width 131 height 54
click at [391, 271] on ul at bounding box center [417, 252] width 131 height 54
click at [391, 265] on ul at bounding box center [417, 252] width 131 height 54
click at [391, 262] on ul at bounding box center [417, 252] width 131 height 54
click at [391, 261] on ul at bounding box center [417, 252] width 131 height 54
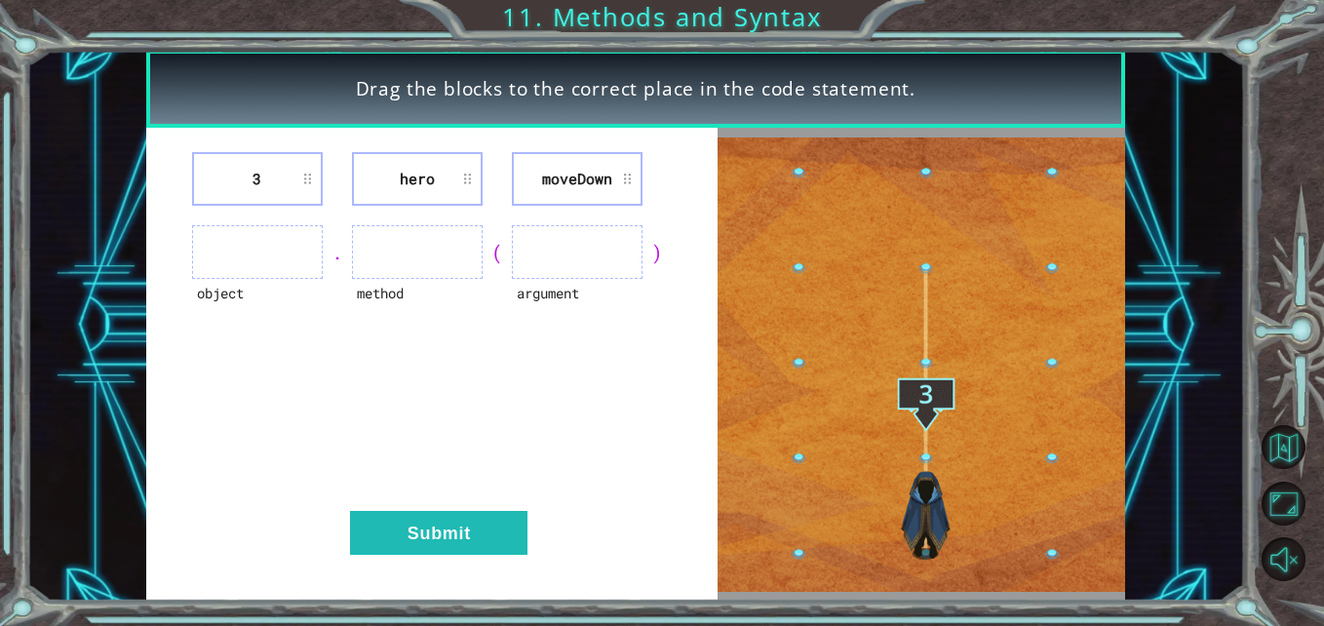
click at [391, 261] on ul at bounding box center [417, 252] width 131 height 54
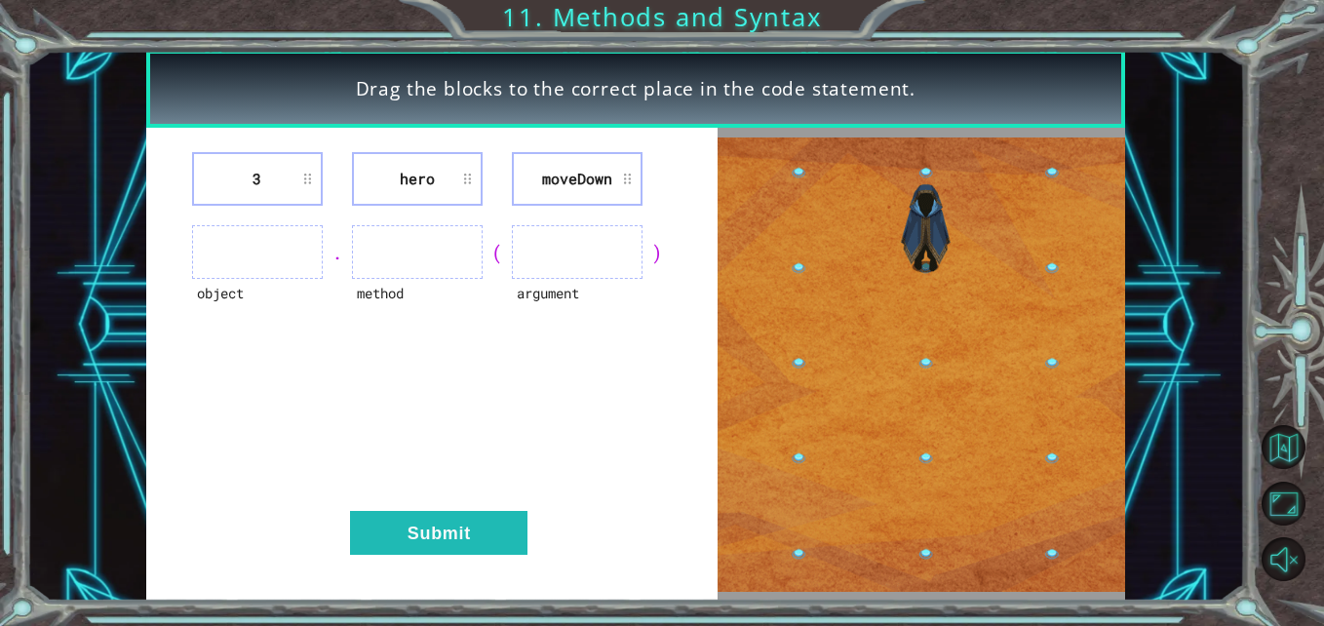
click at [274, 182] on li "3" at bounding box center [257, 179] width 131 height 54
click at [307, 174] on li "3" at bounding box center [257, 179] width 131 height 54
click at [306, 173] on li "3" at bounding box center [257, 179] width 131 height 54
drag, startPoint x: 306, startPoint y: 173, endPoint x: 249, endPoint y: 224, distance: 77.3
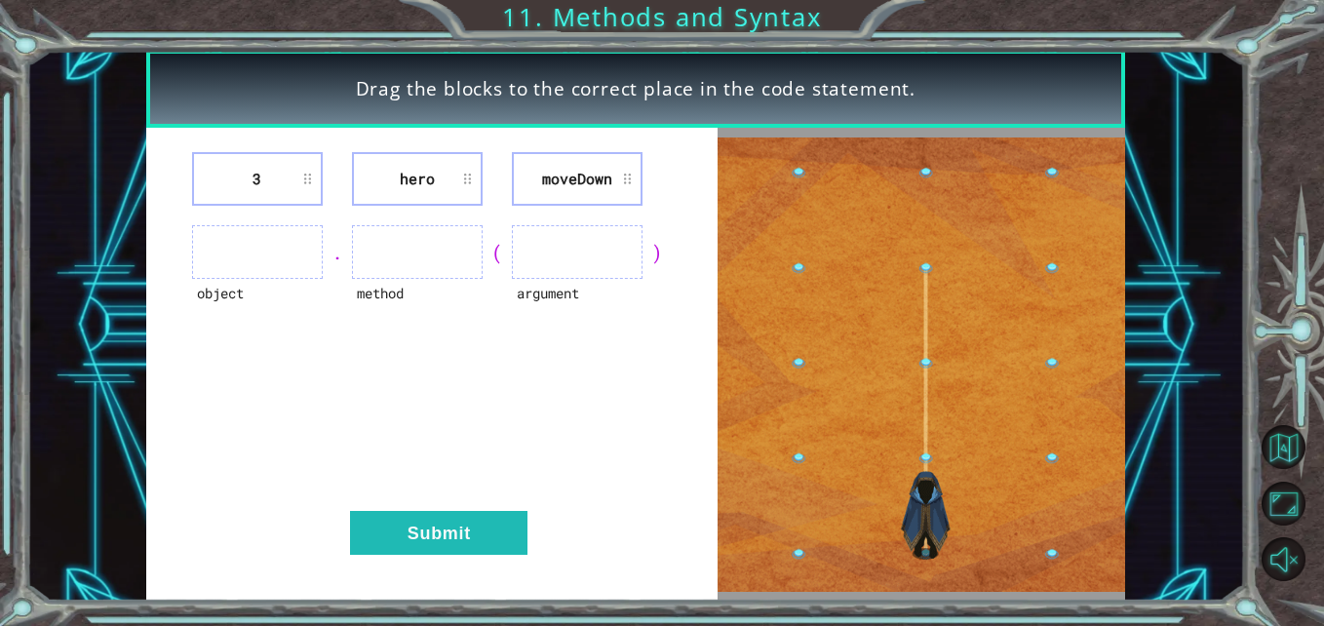
click at [249, 220] on div "3 hero moveDown object . method ( argument ) Submit" at bounding box center [432, 364] width 572 height 473
click at [257, 240] on ul at bounding box center [257, 252] width 131 height 54
click at [257, 254] on ul at bounding box center [257, 252] width 131 height 54
click at [257, 259] on ul at bounding box center [257, 252] width 131 height 54
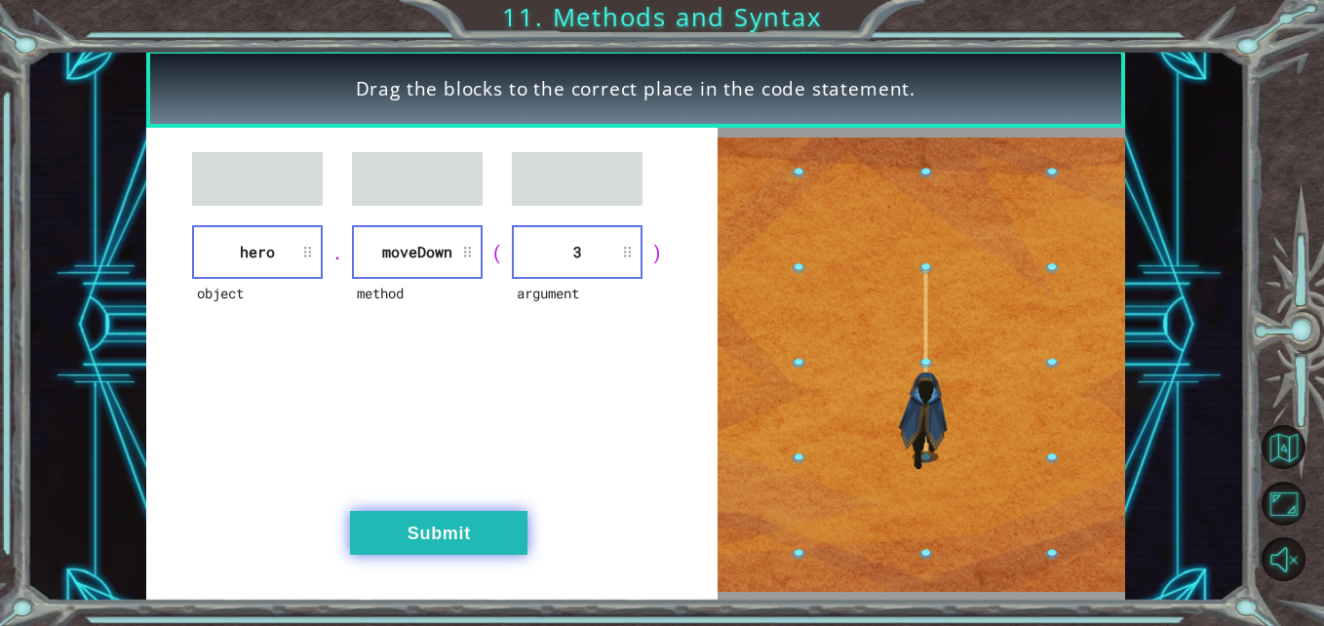
click at [477, 530] on button "Submit" at bounding box center [438, 533] width 177 height 44
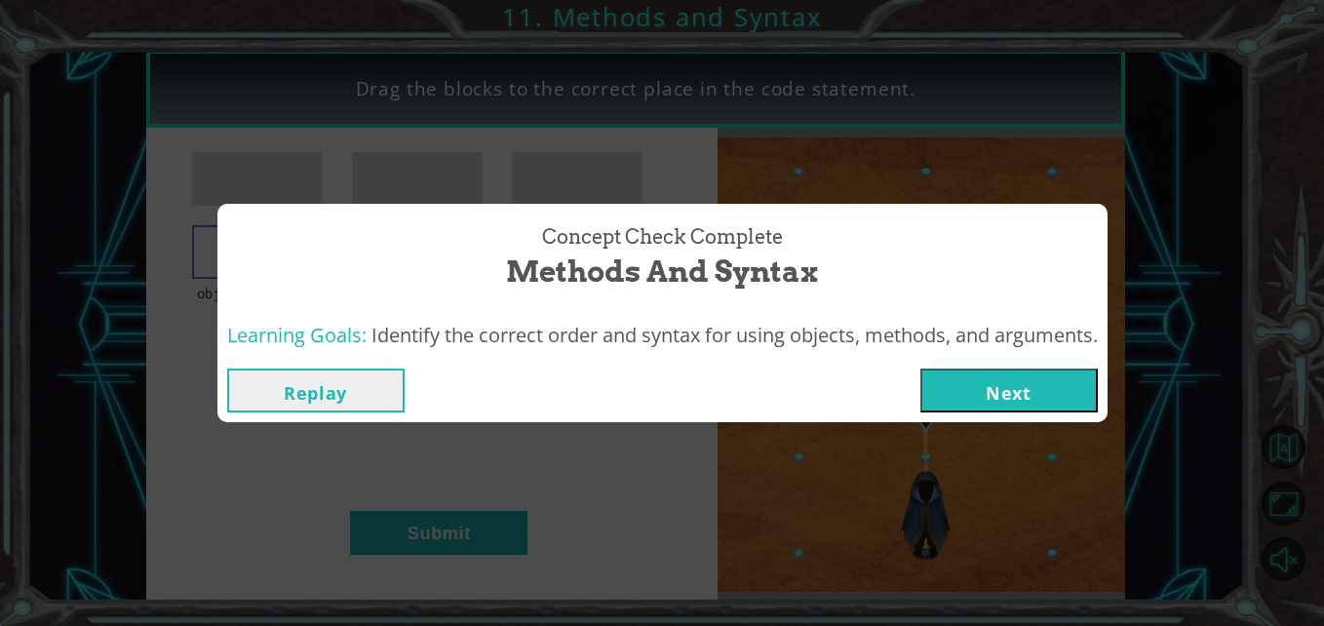
click at [973, 378] on button "Next" at bounding box center [1008, 390] width 177 height 44
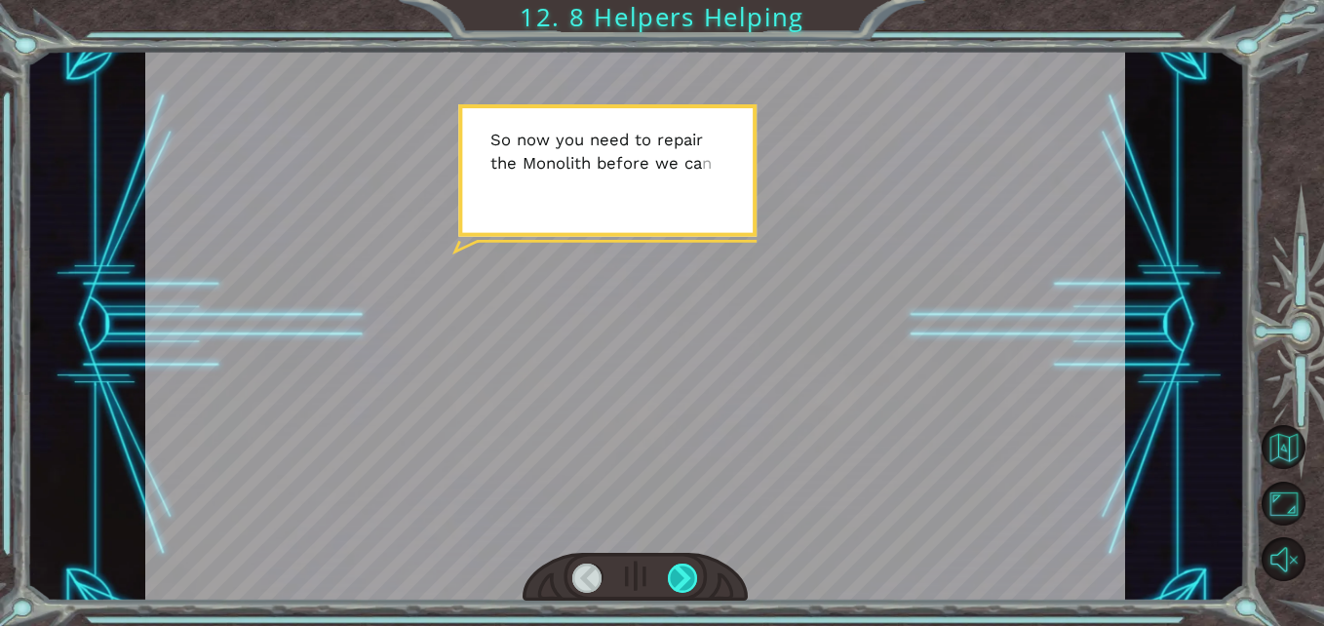
click at [692, 582] on div at bounding box center [683, 578] width 30 height 30
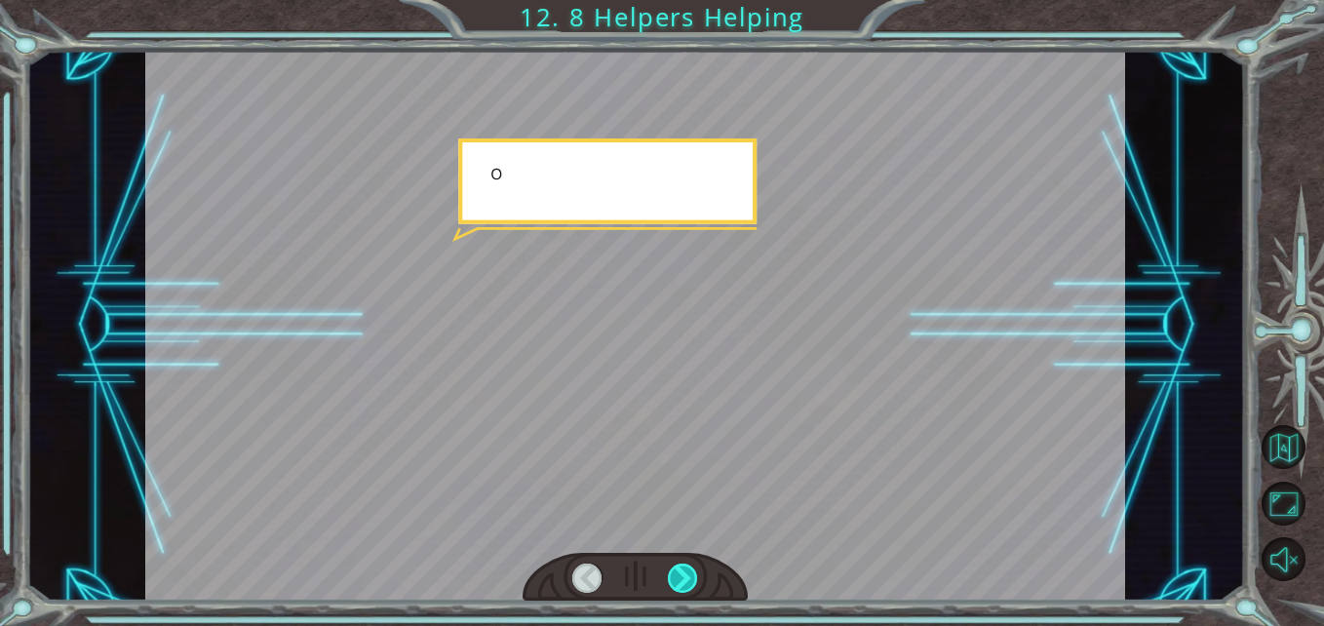
click at [692, 582] on div at bounding box center [683, 578] width 30 height 30
click at [692, 579] on div at bounding box center [683, 578] width 30 height 30
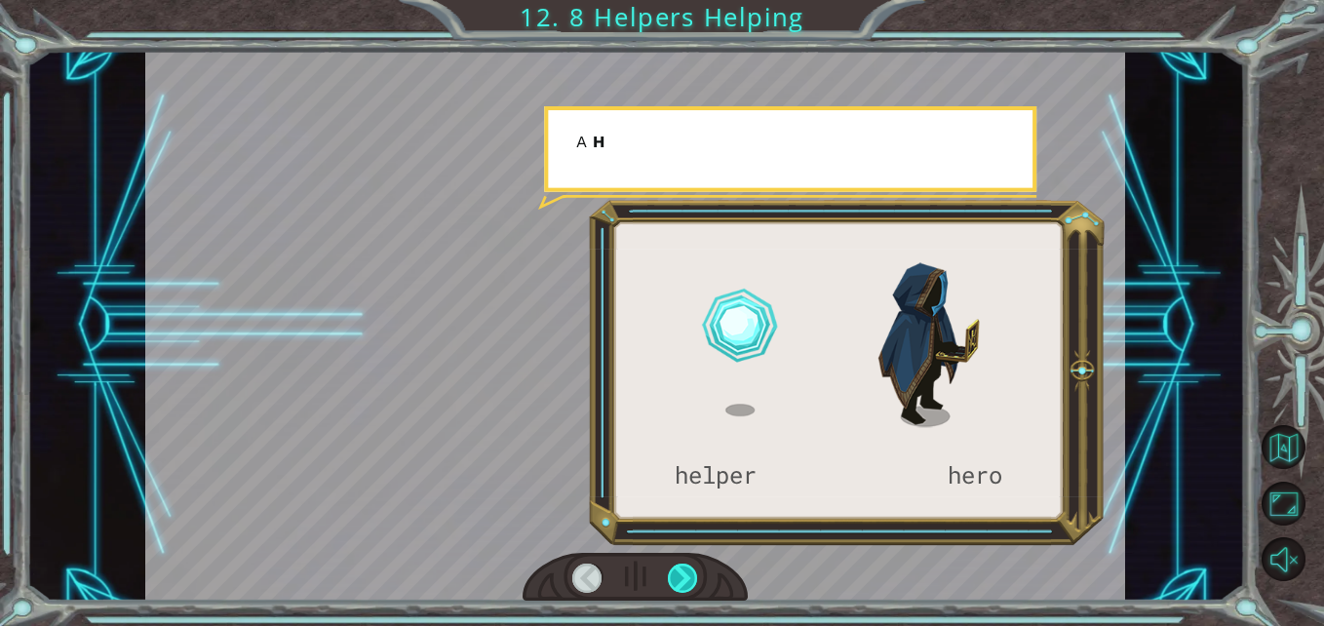
click at [689, 577] on div at bounding box center [683, 578] width 30 height 30
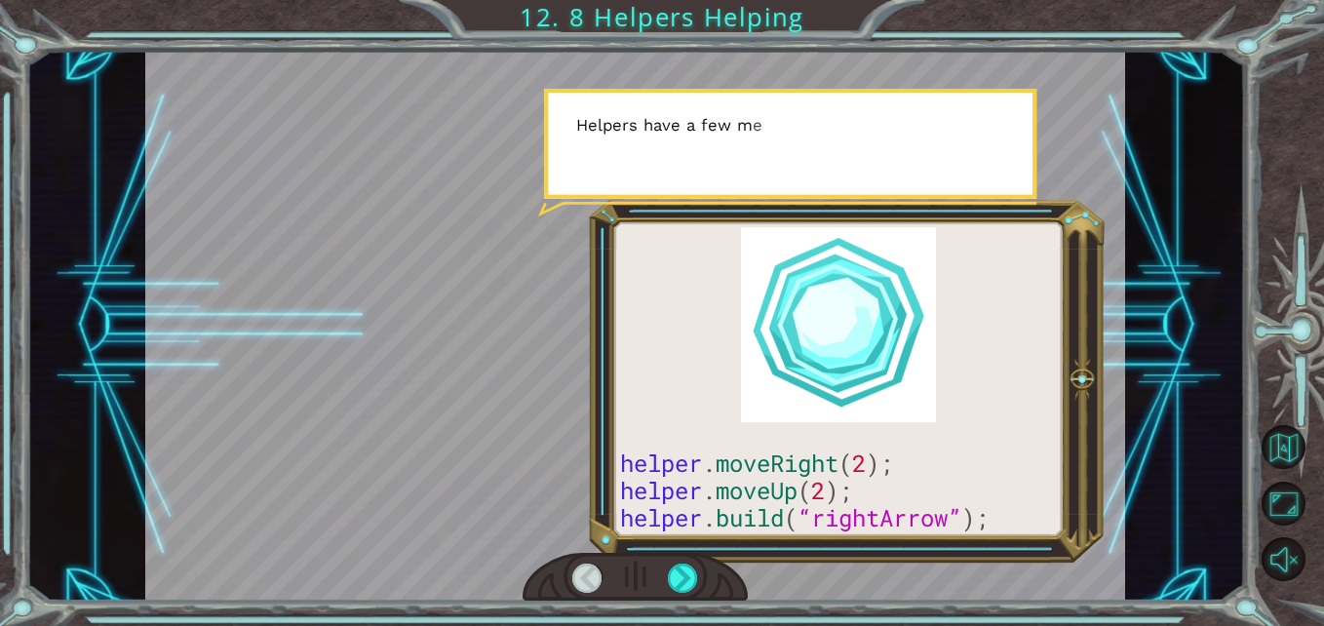
click at [677, 538] on div at bounding box center [635, 325] width 980 height 551
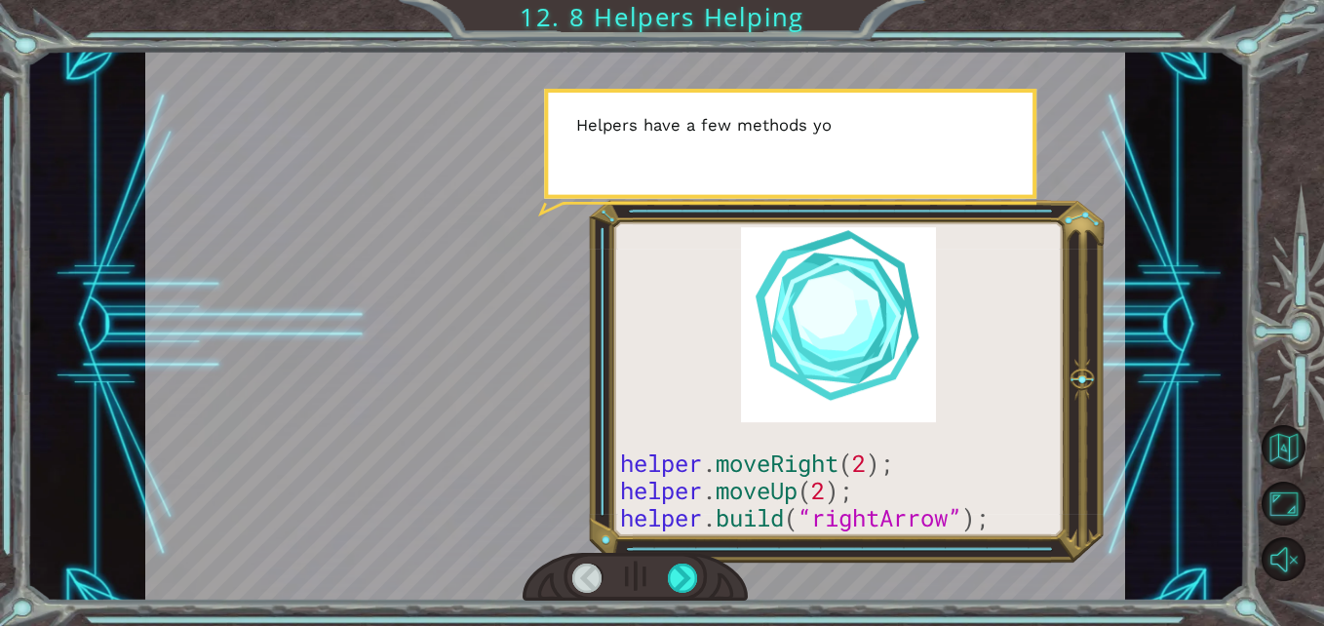
drag, startPoint x: 681, startPoint y: 533, endPoint x: 694, endPoint y: 515, distance: 22.4
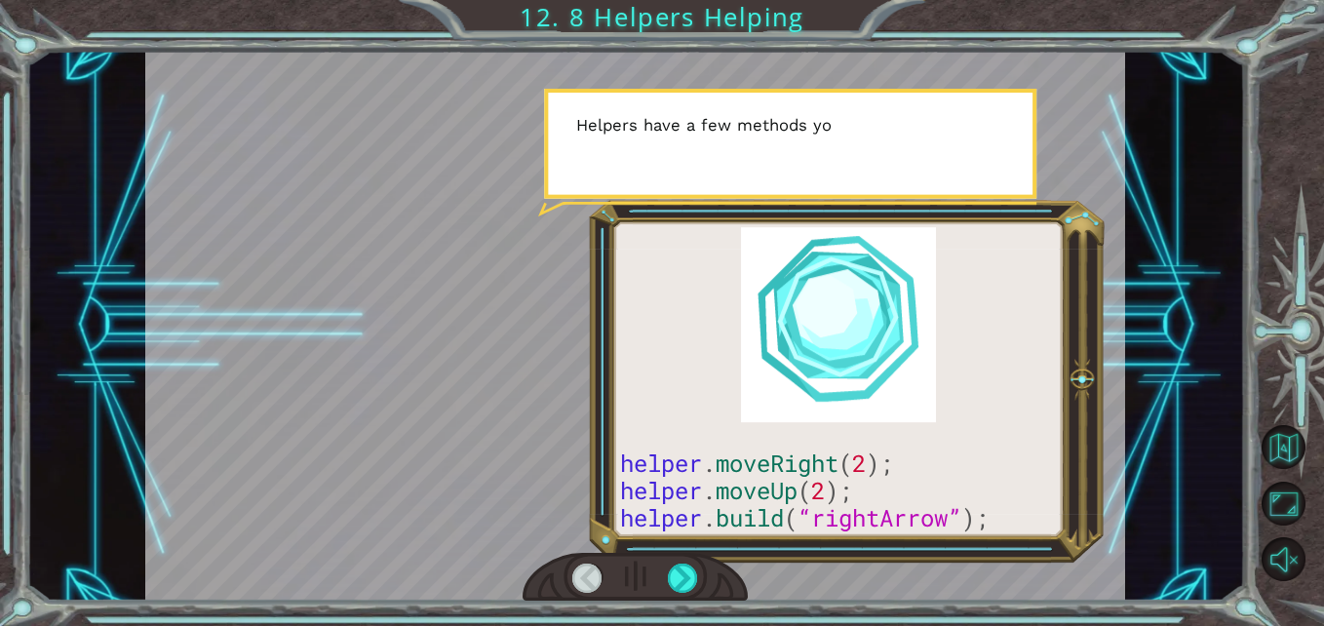
click at [681, 532] on div at bounding box center [635, 325] width 980 height 551
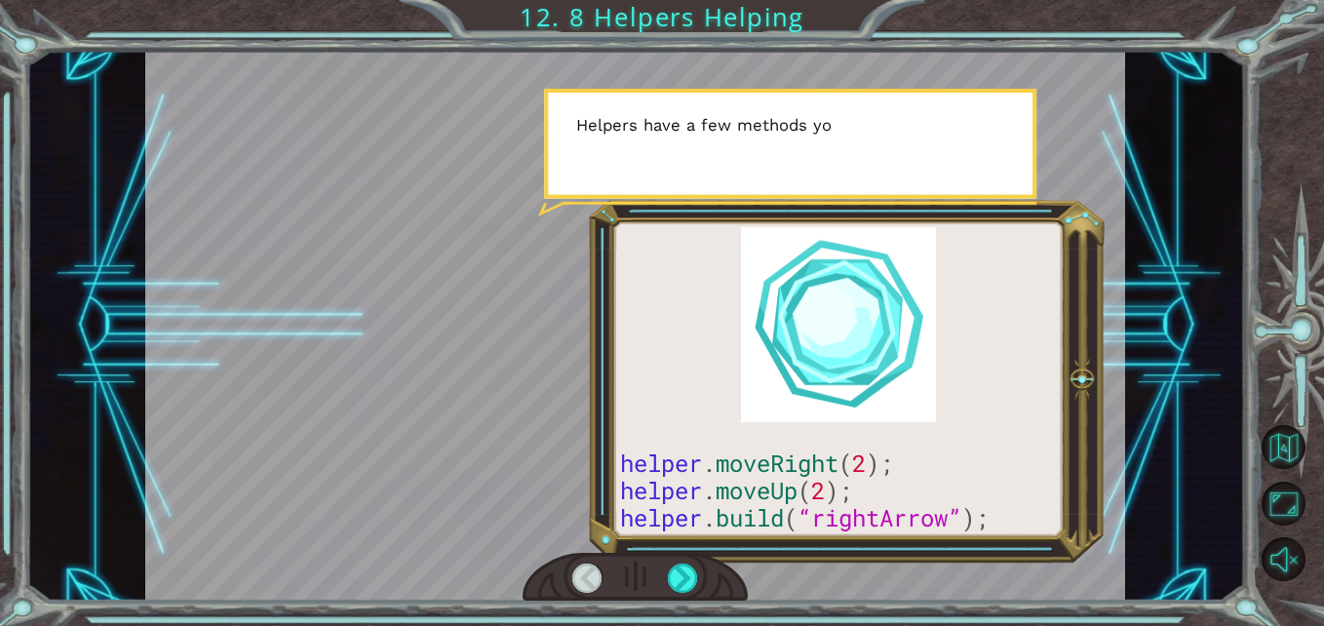
click at [694, 513] on div at bounding box center [635, 325] width 980 height 551
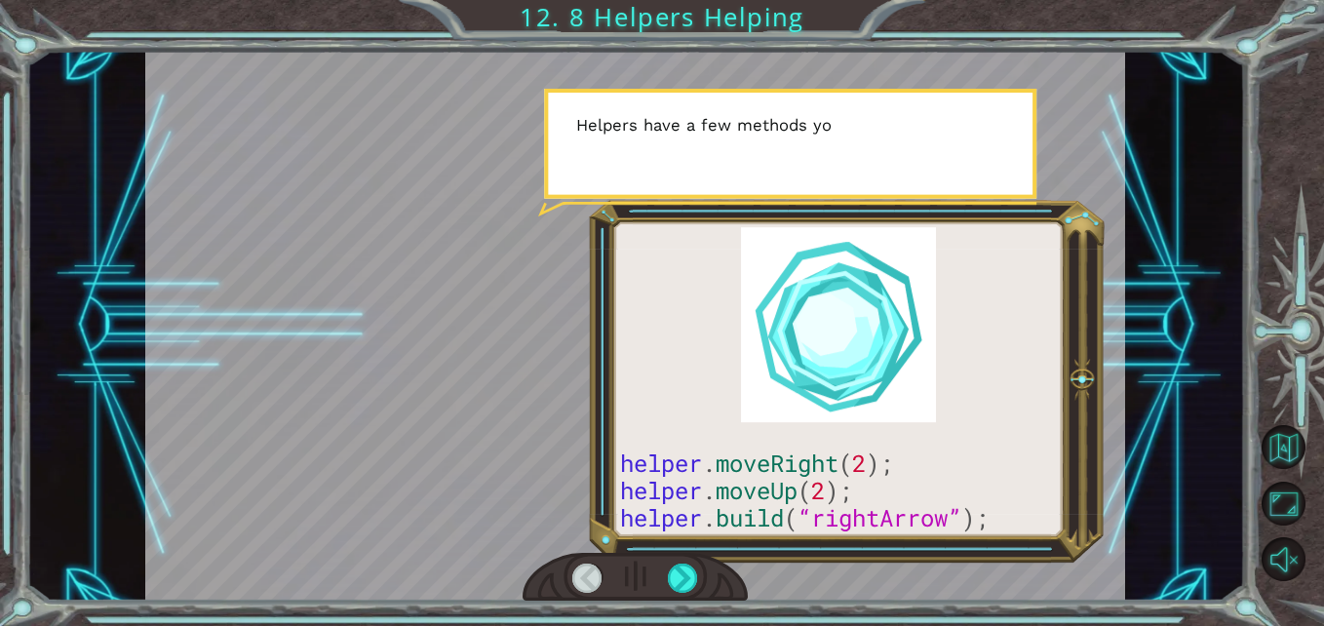
click at [693, 510] on div at bounding box center [635, 325] width 980 height 551
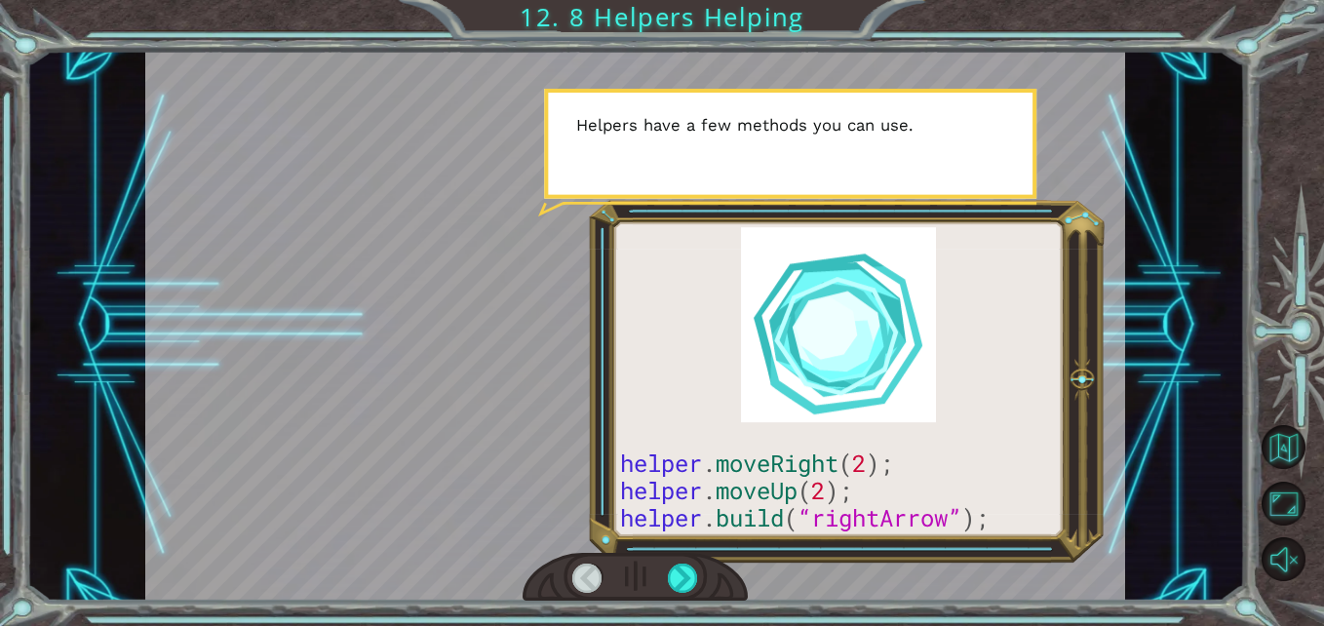
click at [693, 509] on div at bounding box center [635, 325] width 980 height 551
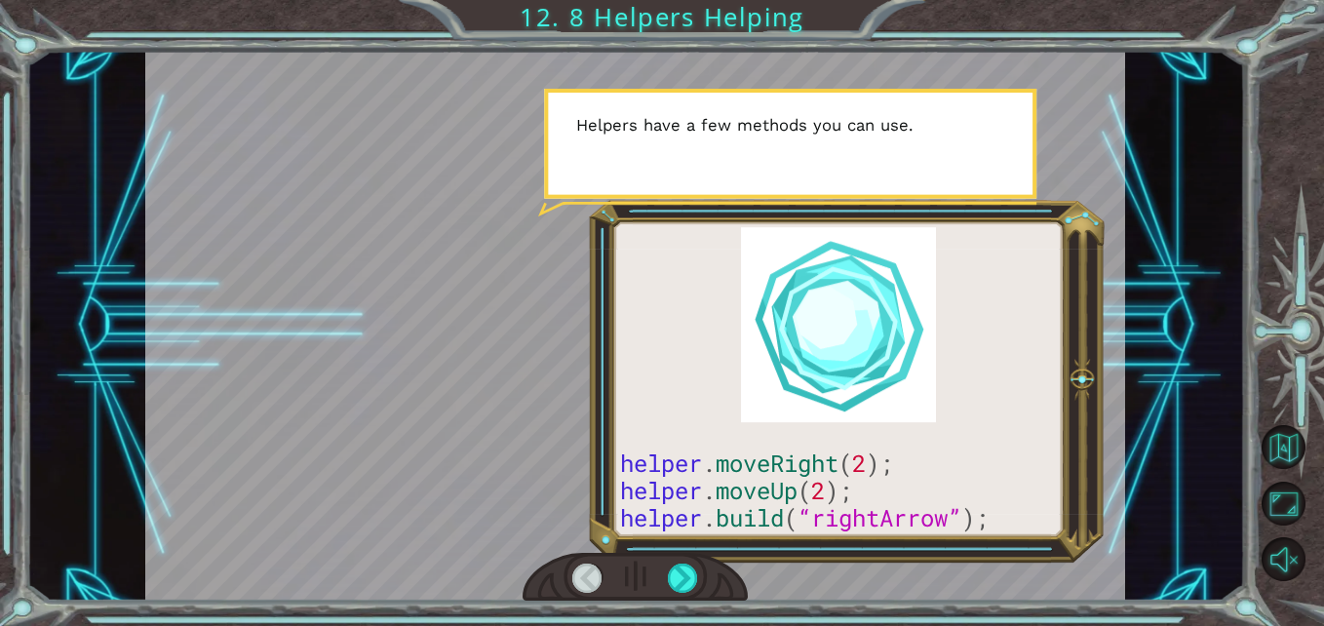
click at [693, 509] on div at bounding box center [635, 325] width 980 height 551
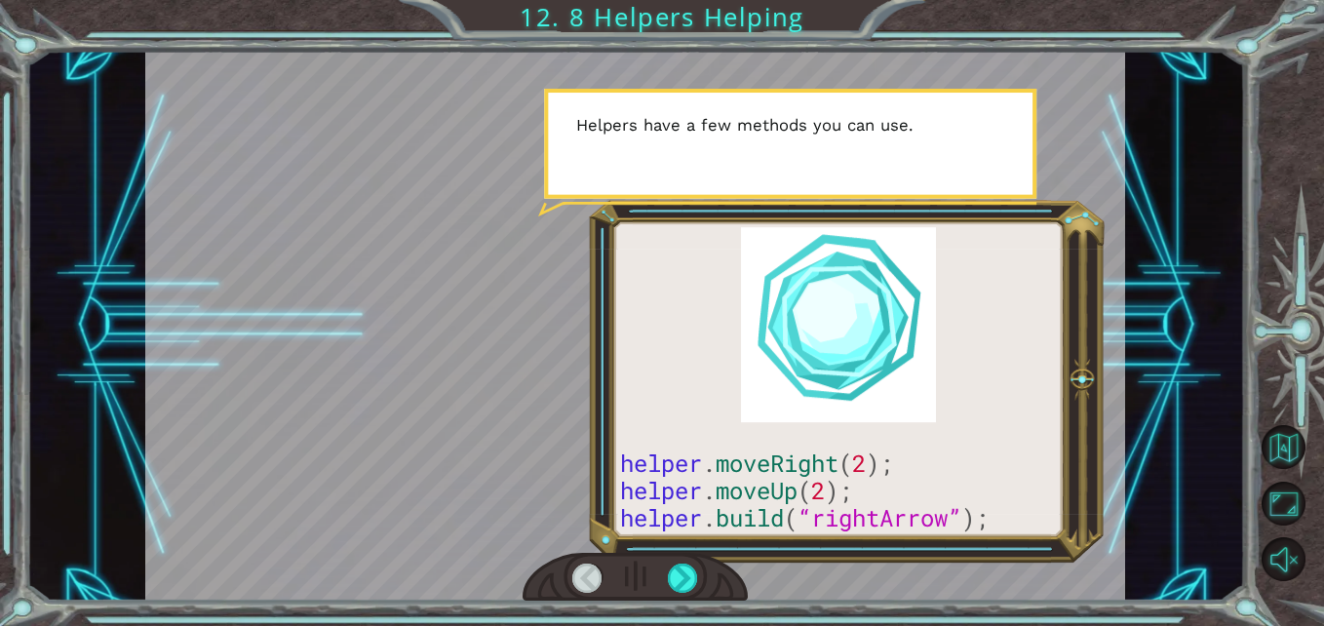
click at [693, 509] on div at bounding box center [635, 325] width 980 height 551
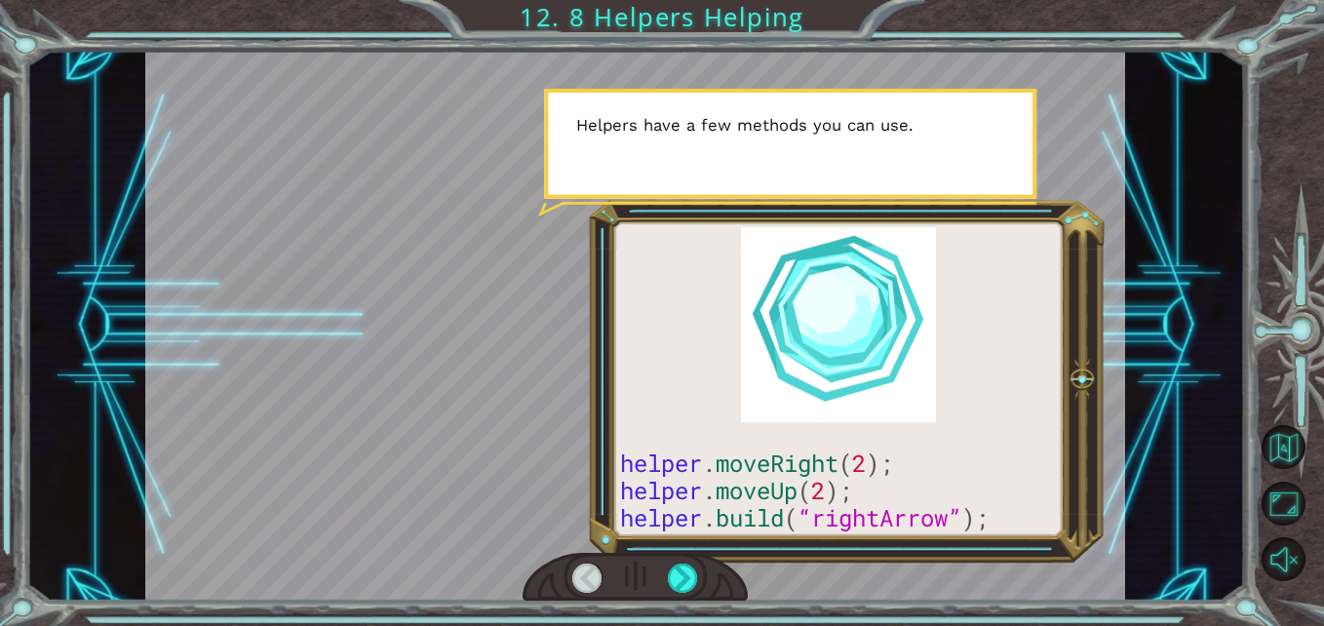
click at [693, 509] on div at bounding box center [635, 325] width 980 height 551
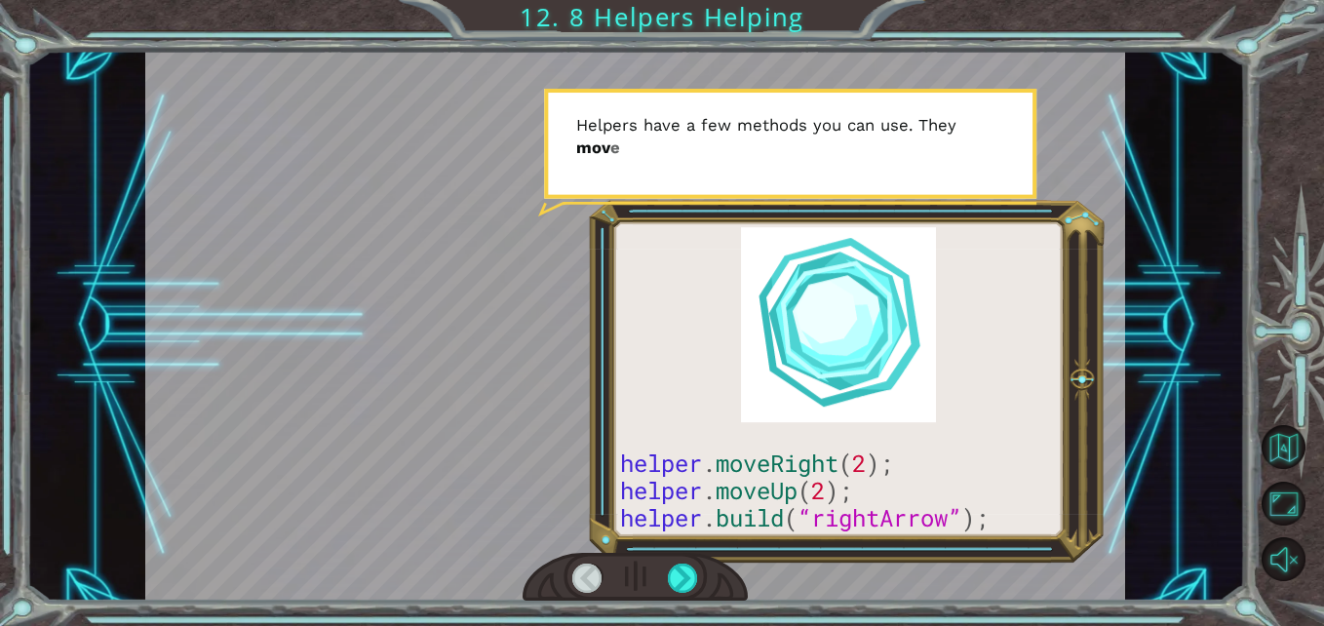
click at [695, 509] on div at bounding box center [635, 325] width 980 height 551
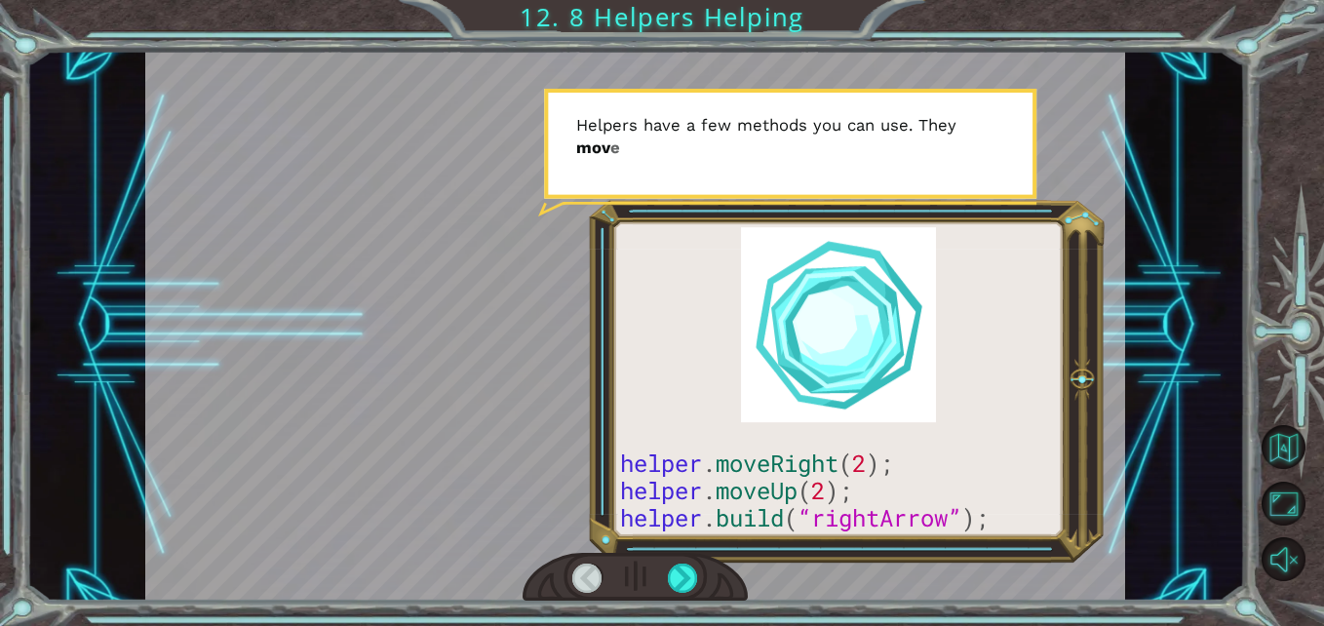
click at [695, 509] on div at bounding box center [635, 325] width 980 height 551
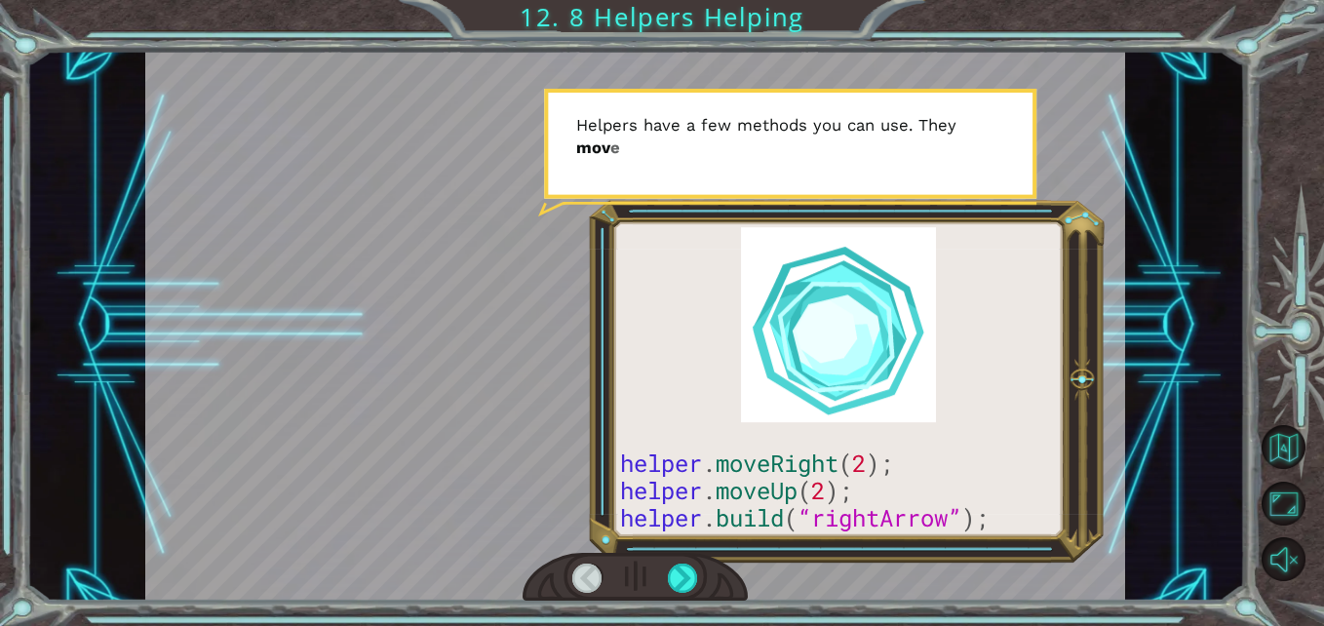
click at [698, 510] on div at bounding box center [635, 325] width 980 height 551
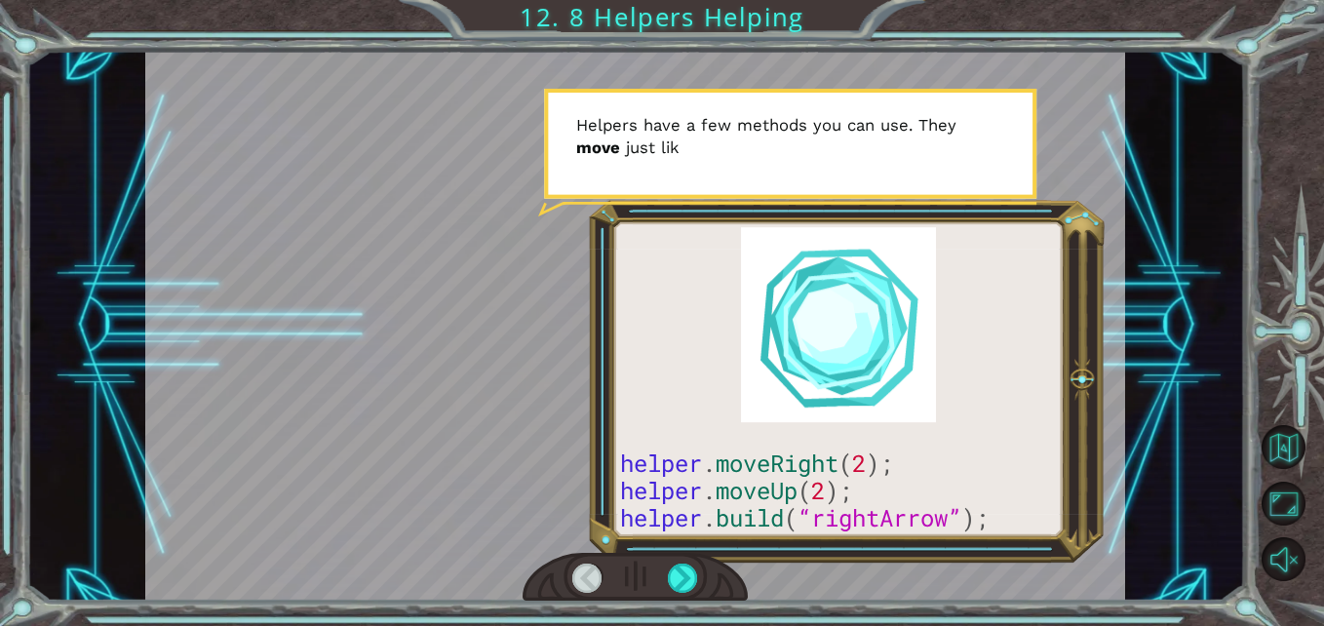
click at [698, 510] on div at bounding box center [635, 325] width 980 height 551
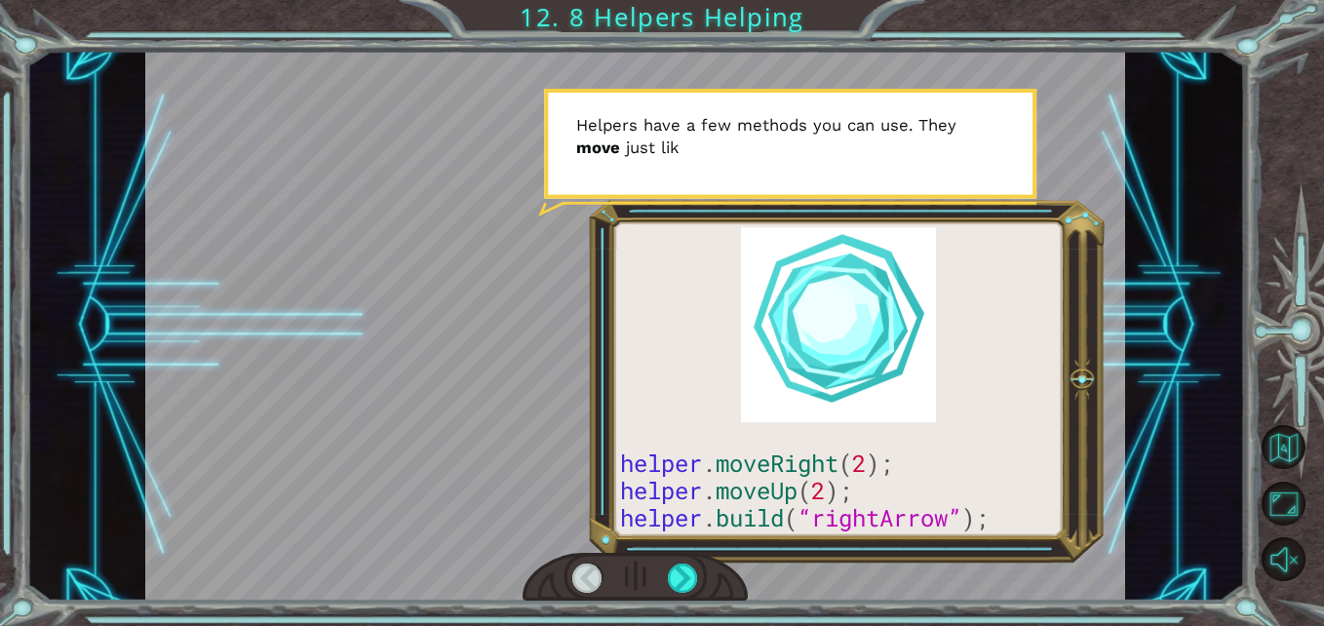
click at [698, 510] on div at bounding box center [635, 325] width 980 height 551
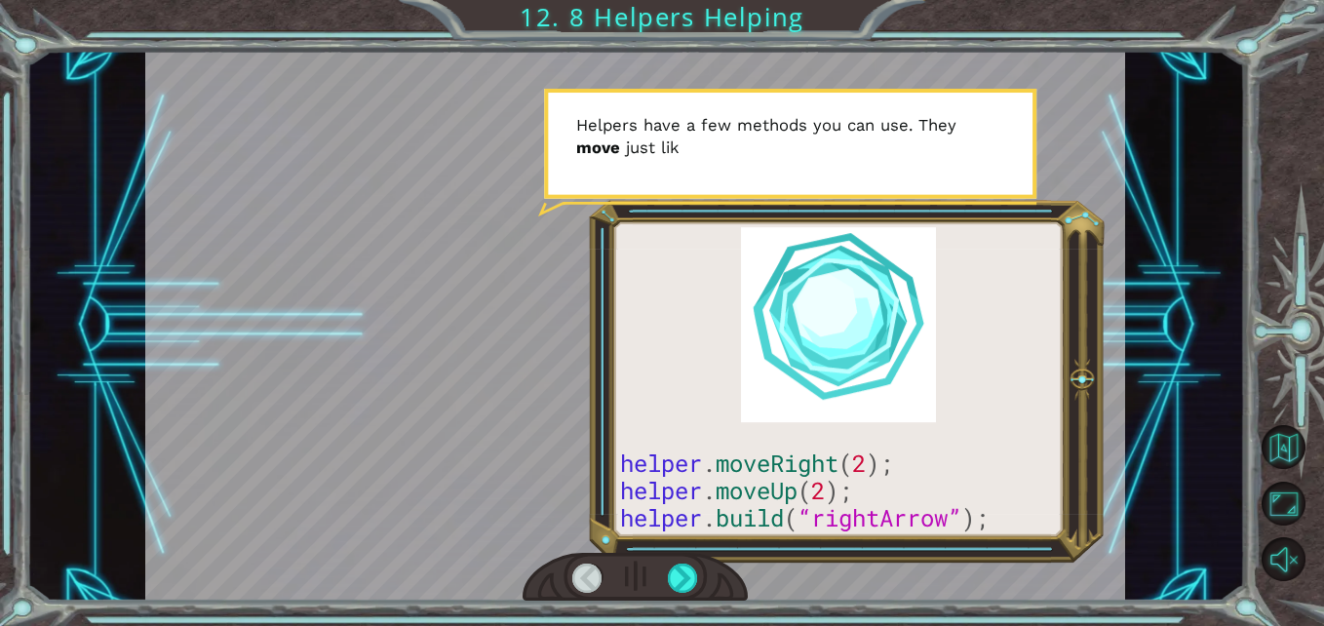
click at [698, 510] on div at bounding box center [635, 325] width 980 height 551
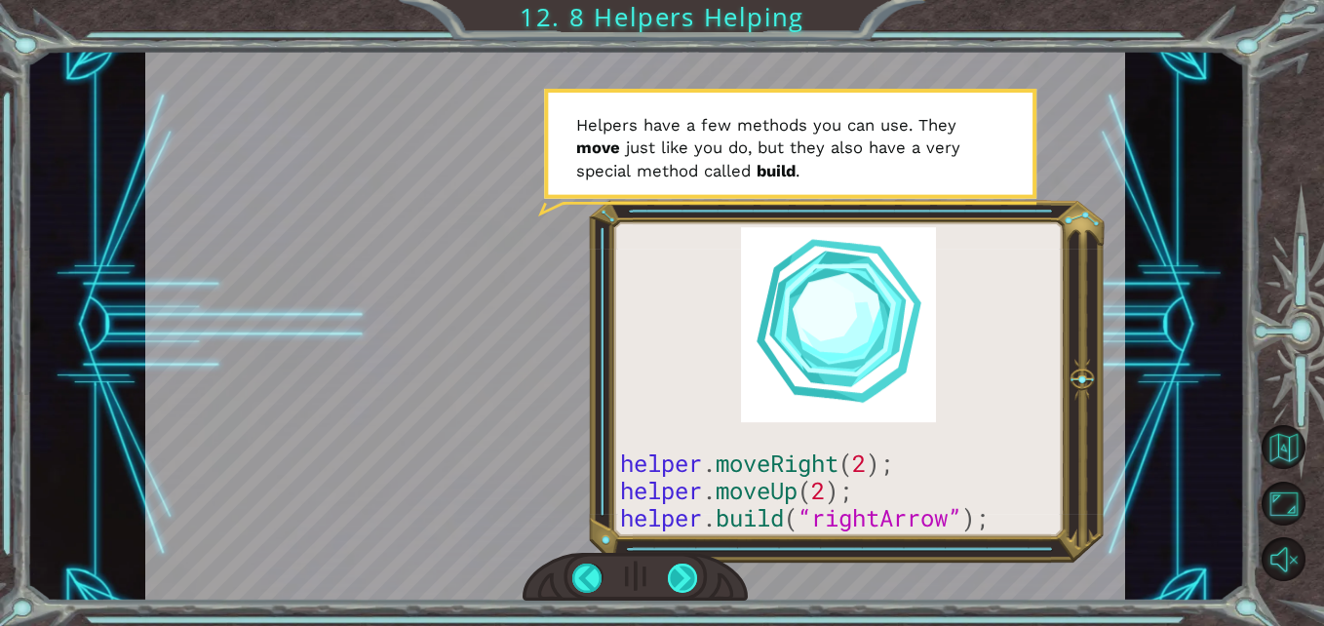
click at [674, 579] on div at bounding box center [683, 578] width 30 height 30
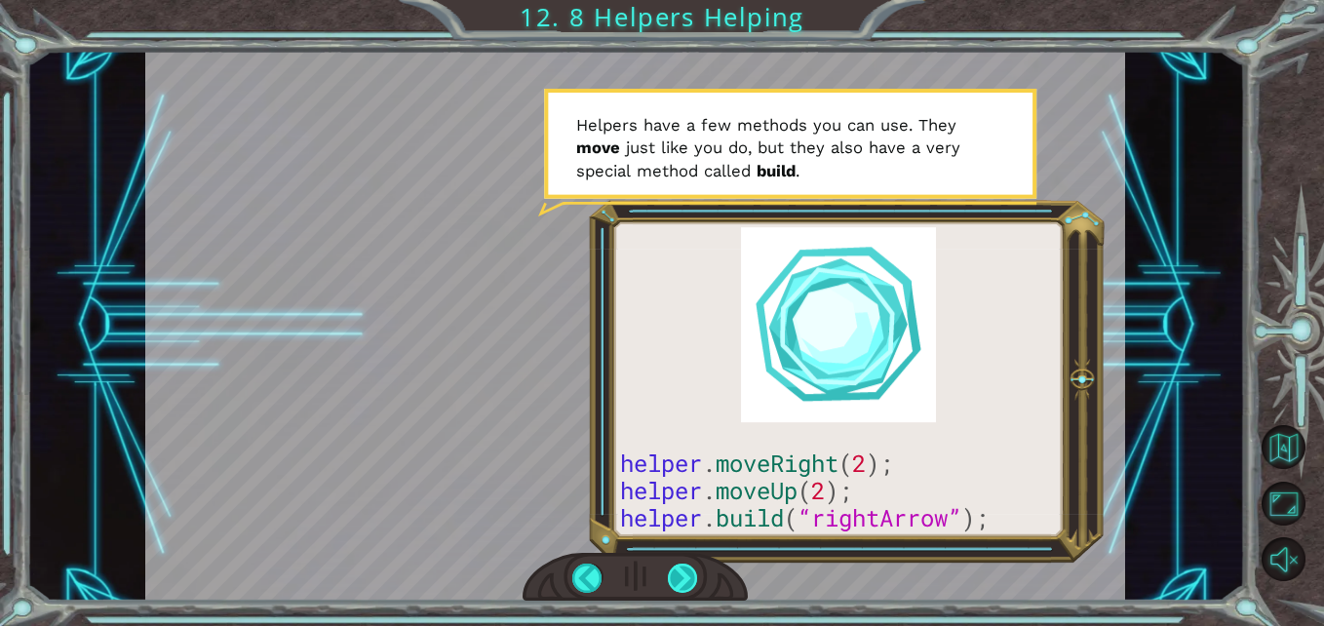
click at [674, 579] on div at bounding box center [683, 578] width 30 height 30
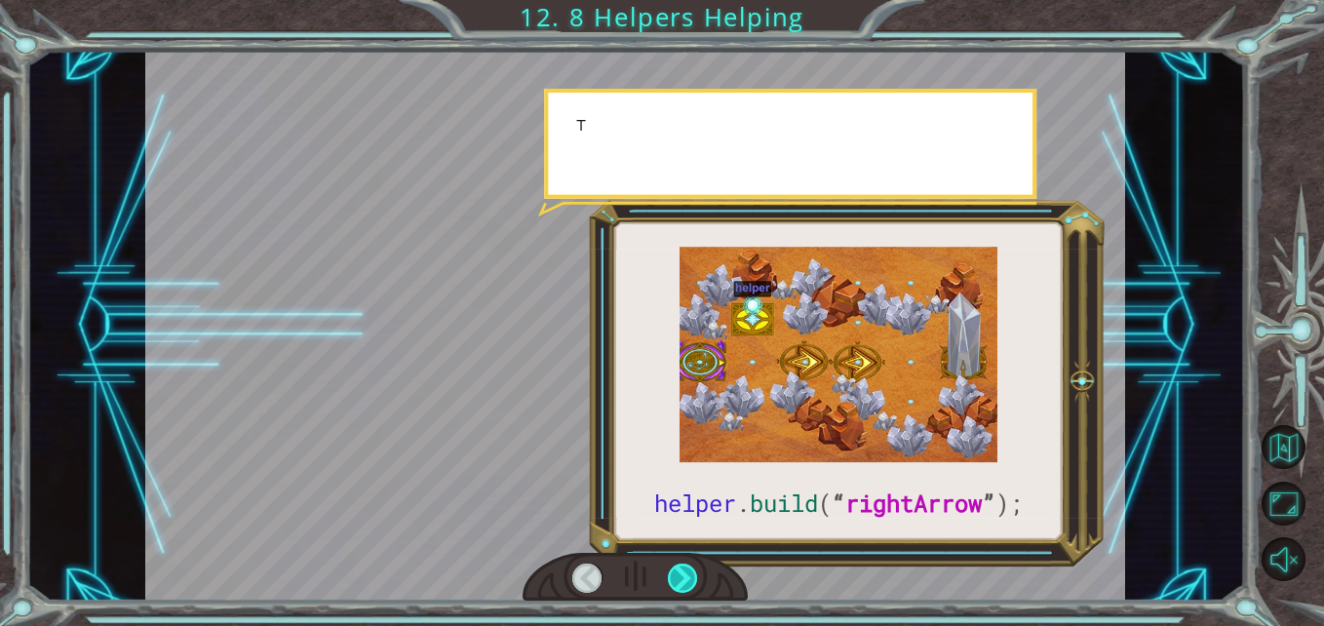
click at [674, 579] on div at bounding box center [683, 578] width 30 height 30
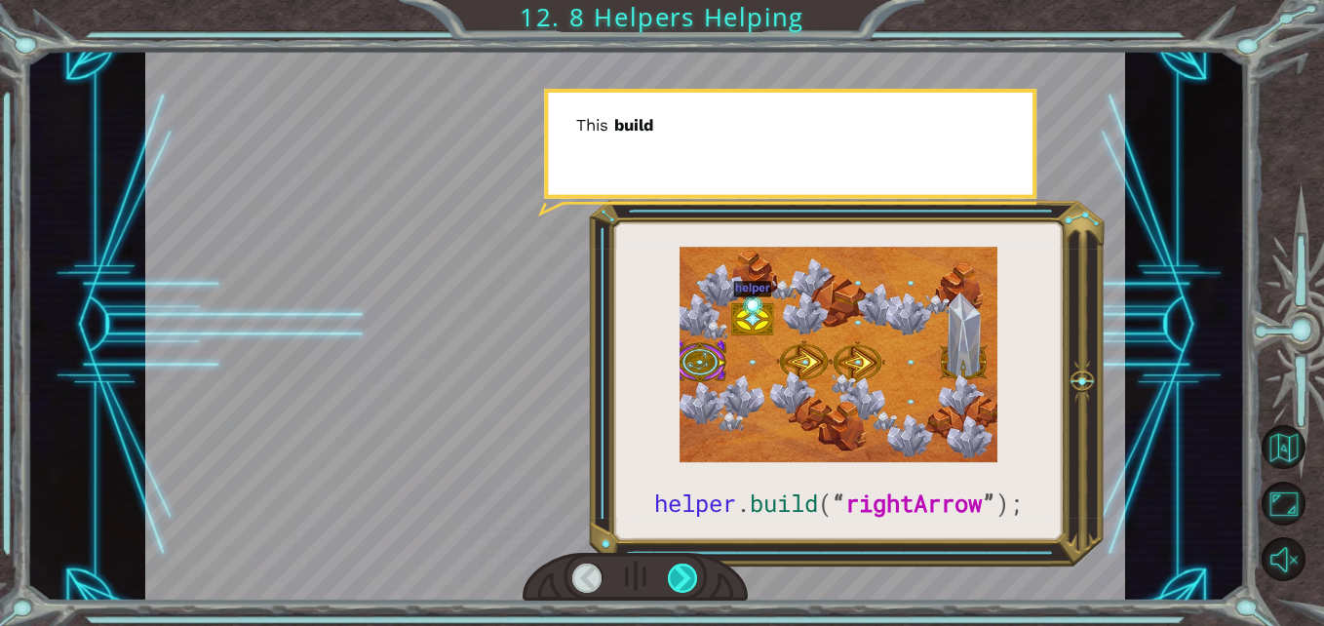
click at [674, 579] on div at bounding box center [683, 578] width 30 height 30
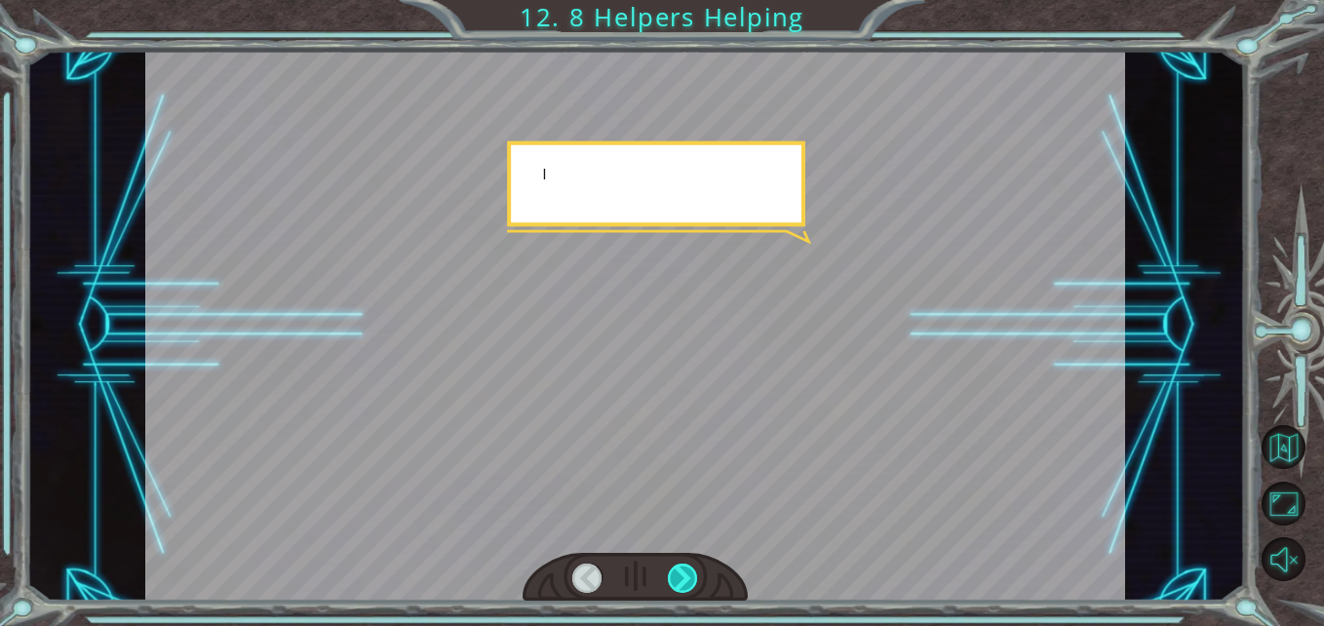
click at [674, 579] on div at bounding box center [683, 578] width 30 height 30
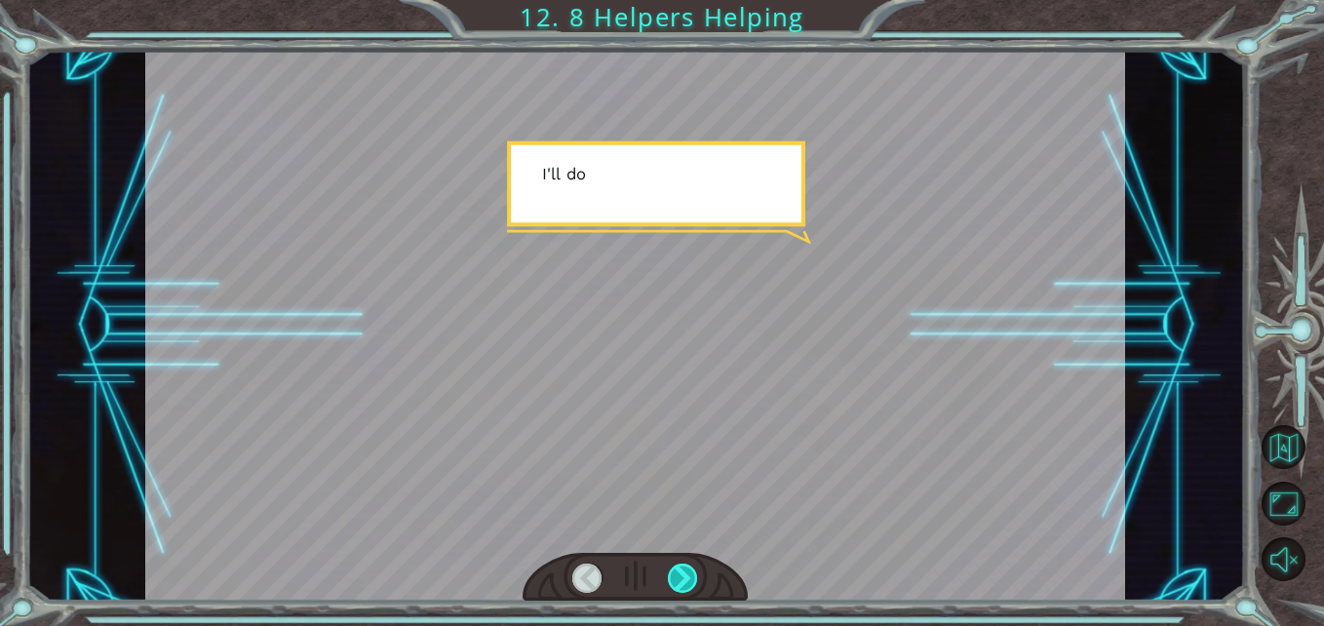
click at [674, 579] on div at bounding box center [683, 578] width 30 height 30
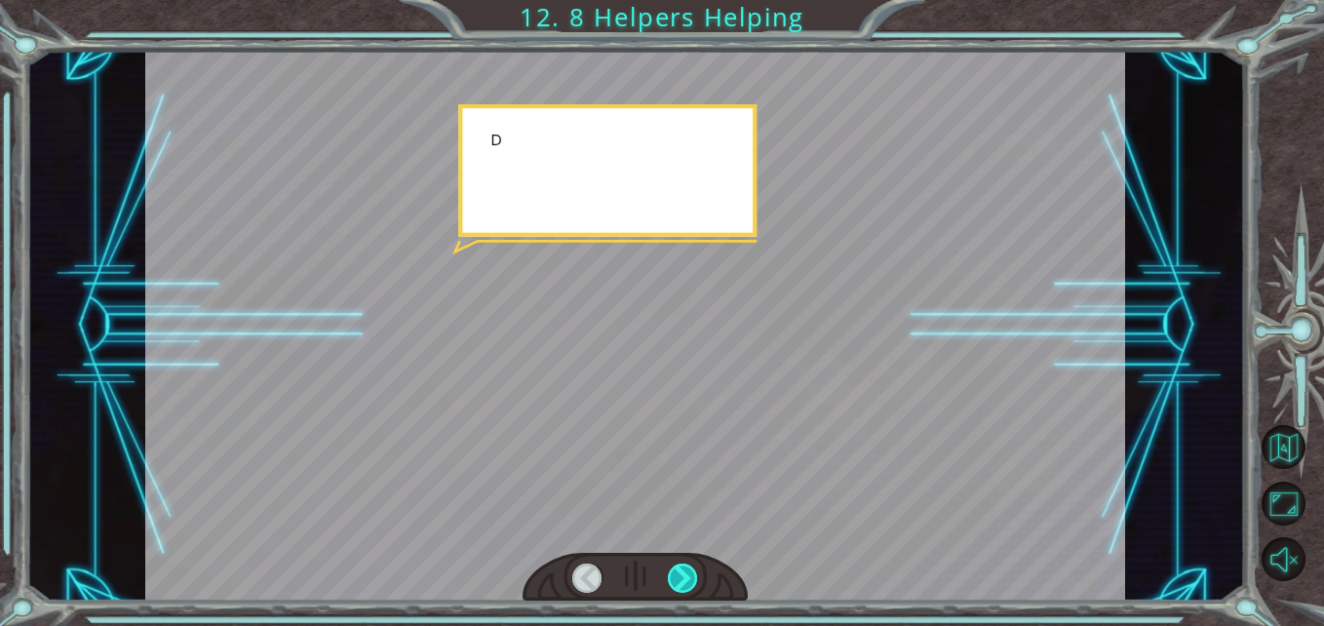
click at [674, 579] on div at bounding box center [683, 578] width 30 height 30
click at [675, 579] on div at bounding box center [683, 578] width 30 height 30
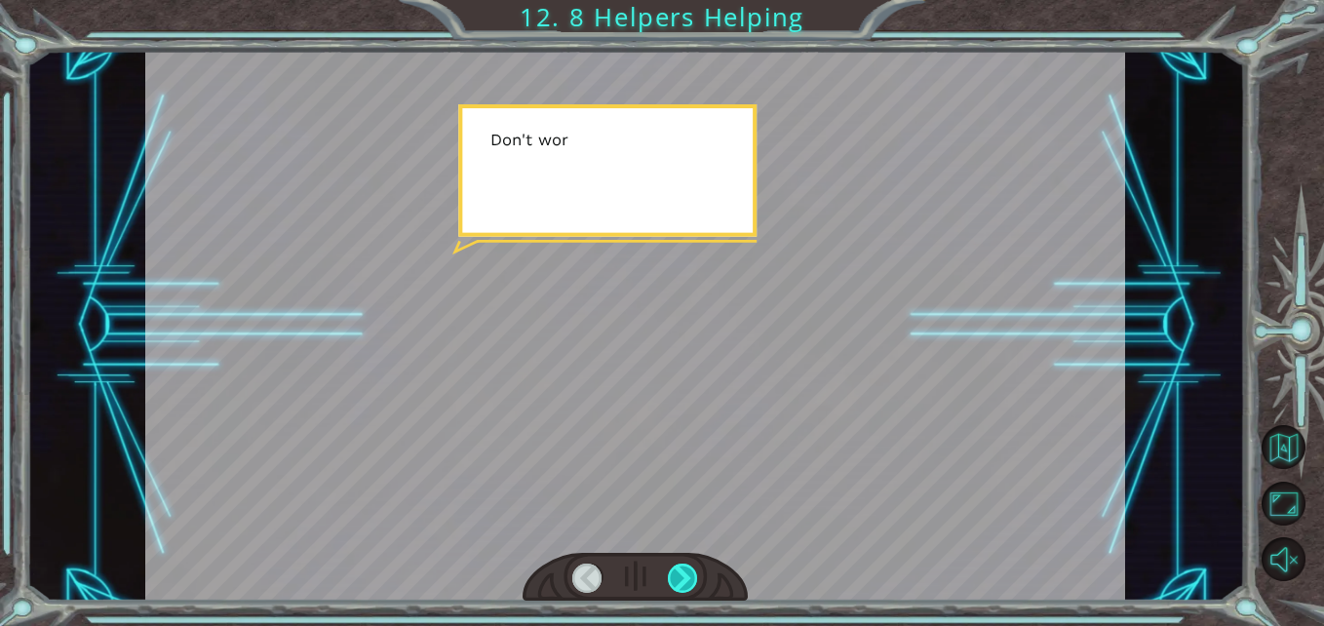
click at [675, 579] on div at bounding box center [683, 578] width 30 height 30
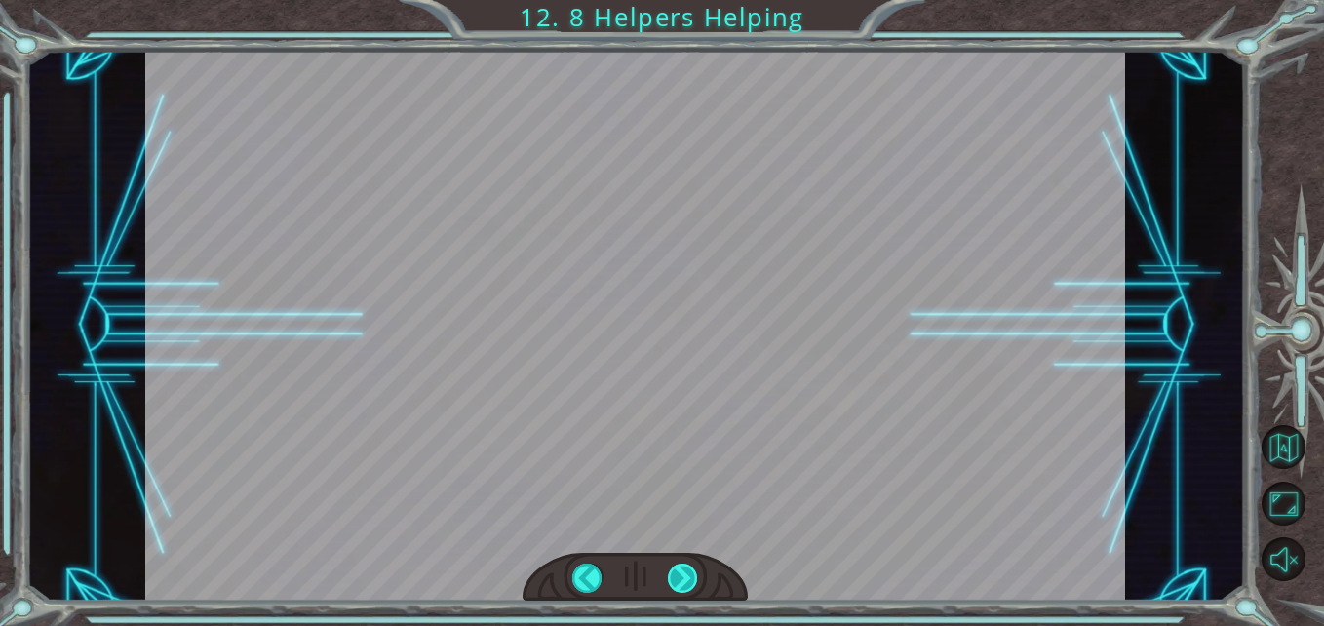
click at [675, 579] on div at bounding box center [683, 578] width 30 height 30
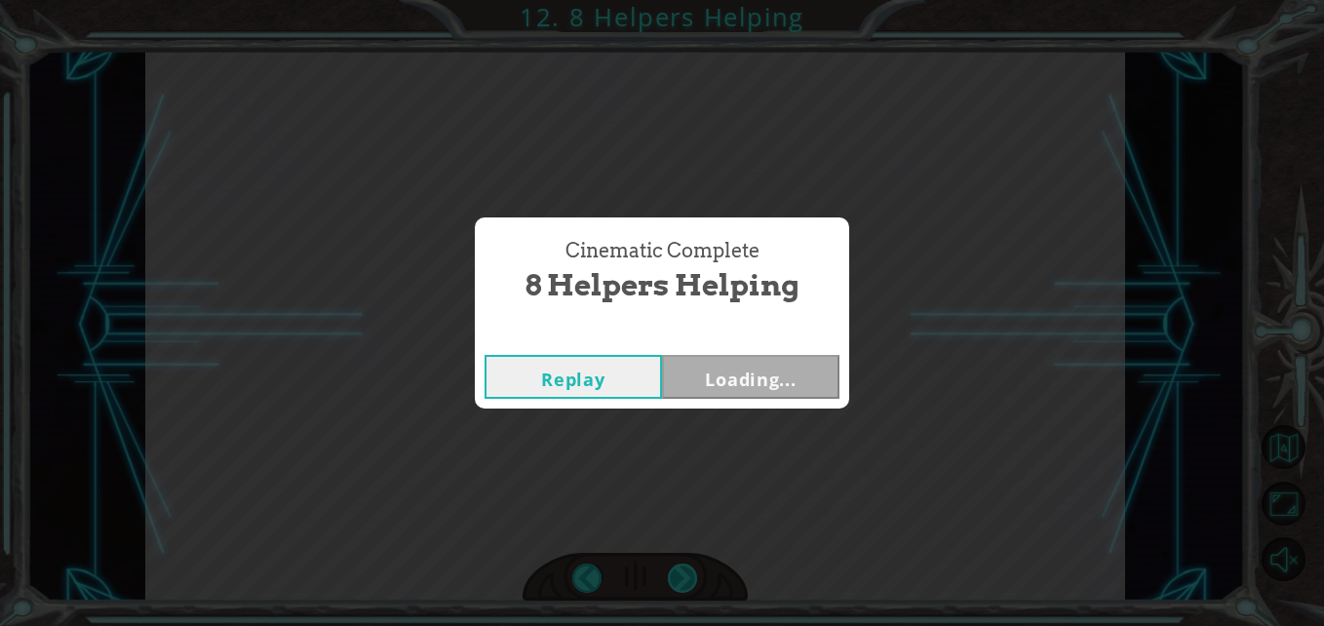
click at [675, 579] on div "Cinematic Complete 8 Helpers Helping Replay Loading..." at bounding box center [662, 313] width 1324 height 626
click at [676, 579] on div "Cinematic Complete 8 Helpers Helping Replay Loading..." at bounding box center [662, 313] width 1324 height 626
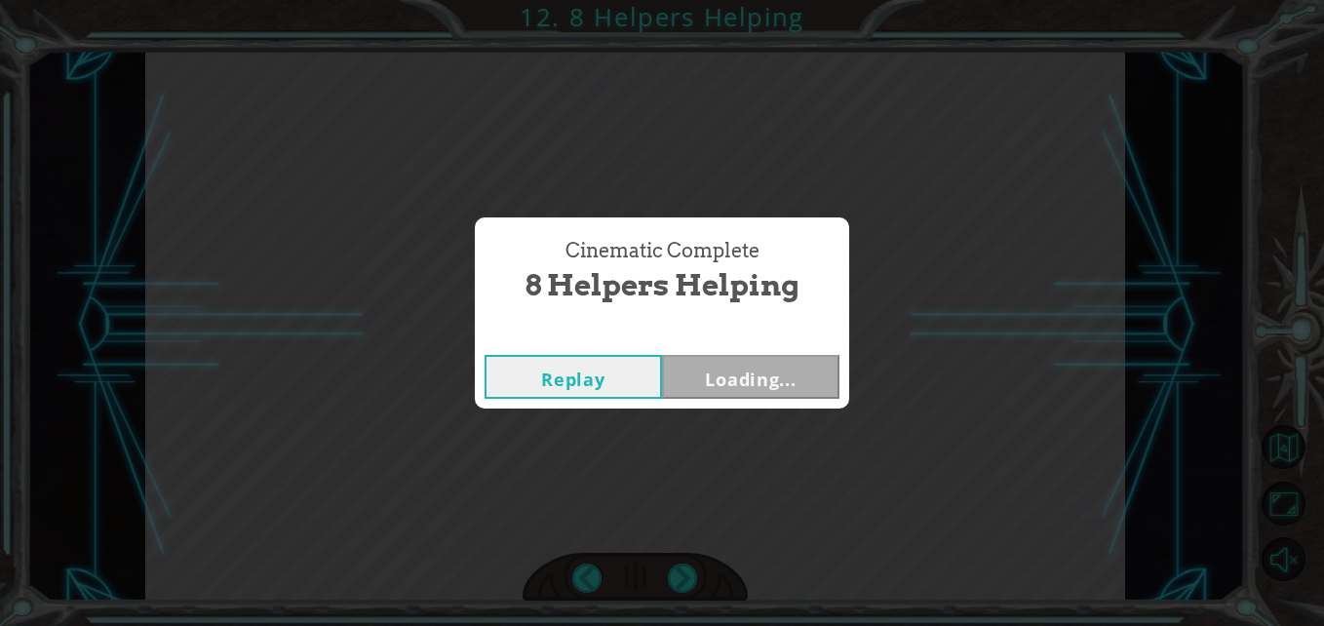
click at [676, 579] on div "Cinematic Complete 8 Helpers Helping Replay Loading..." at bounding box center [662, 313] width 1324 height 626
click at [676, 579] on div "Cinematic Complete 8 Helpers Helping Replay Next" at bounding box center [662, 313] width 1324 height 626
drag, startPoint x: 676, startPoint y: 579, endPoint x: 790, endPoint y: 390, distance: 220.9
click at [790, 390] on button "Next" at bounding box center [750, 377] width 177 height 44
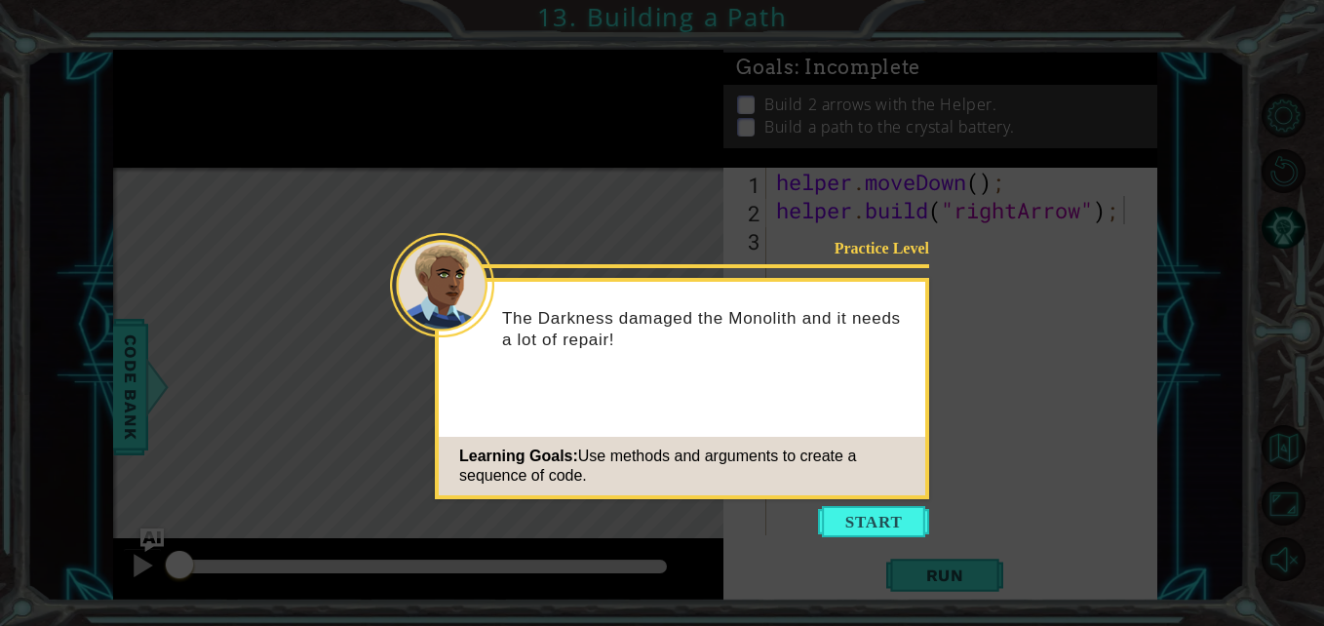
click at [851, 513] on button "Start" at bounding box center [873, 521] width 111 height 31
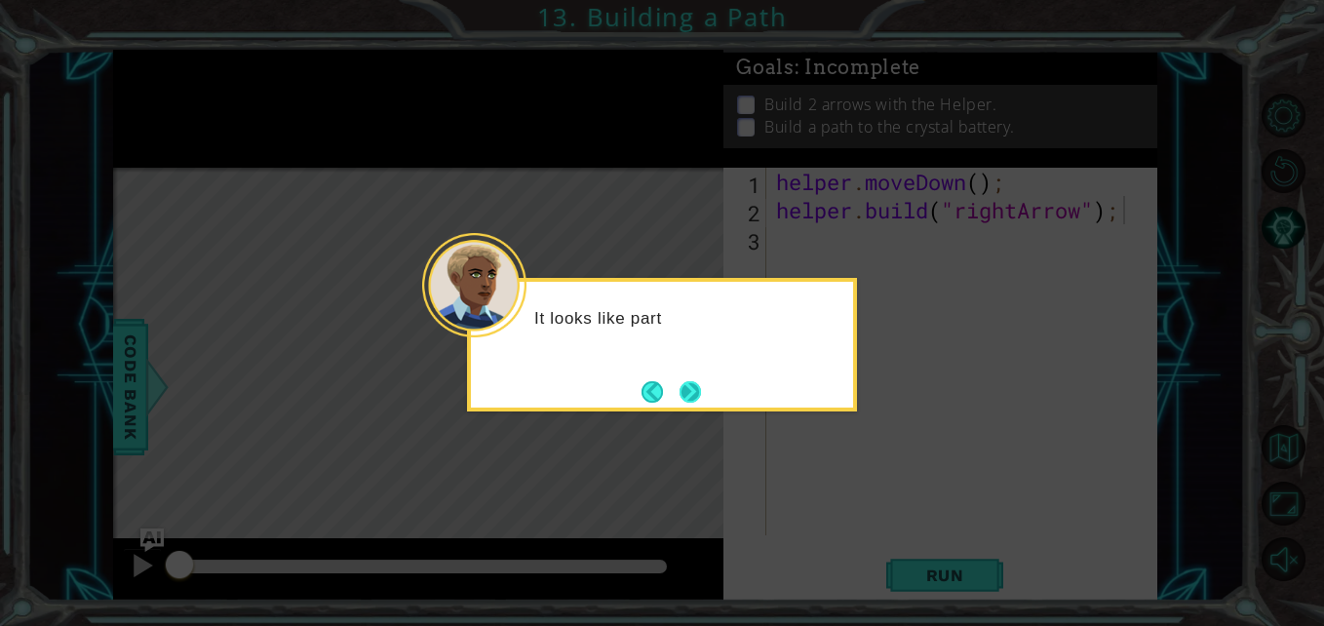
click at [687, 388] on button "Next" at bounding box center [689, 391] width 21 height 21
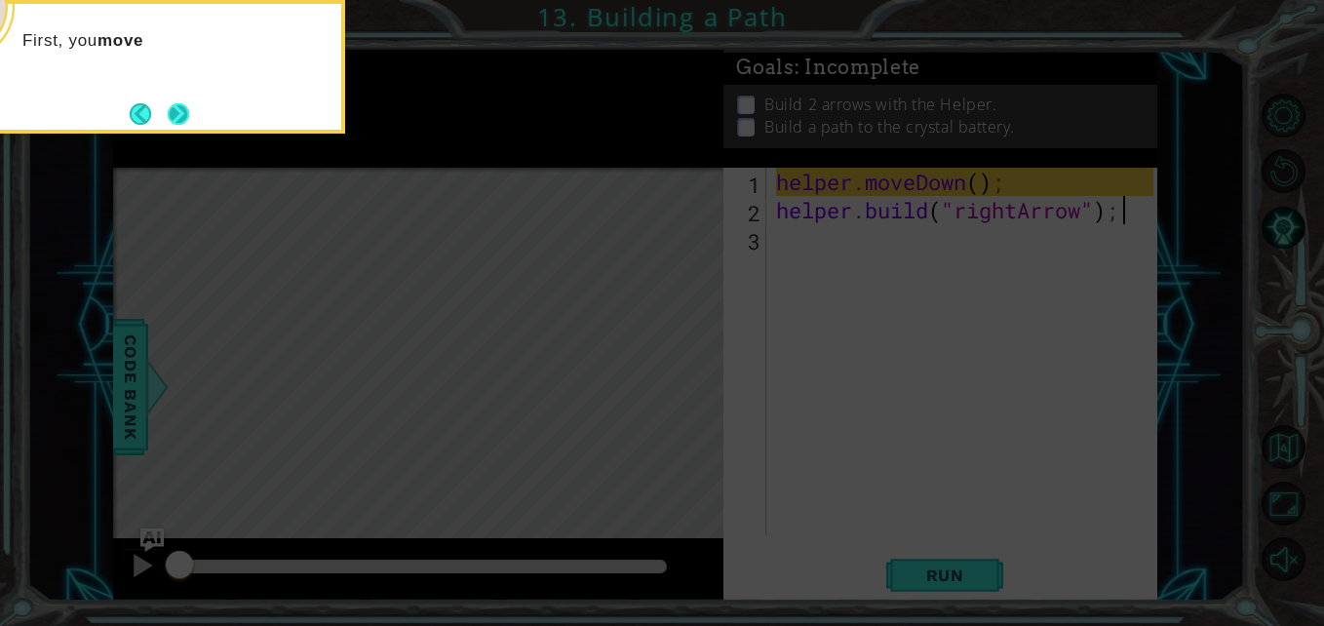
click at [184, 114] on button "Next" at bounding box center [178, 113] width 21 height 21
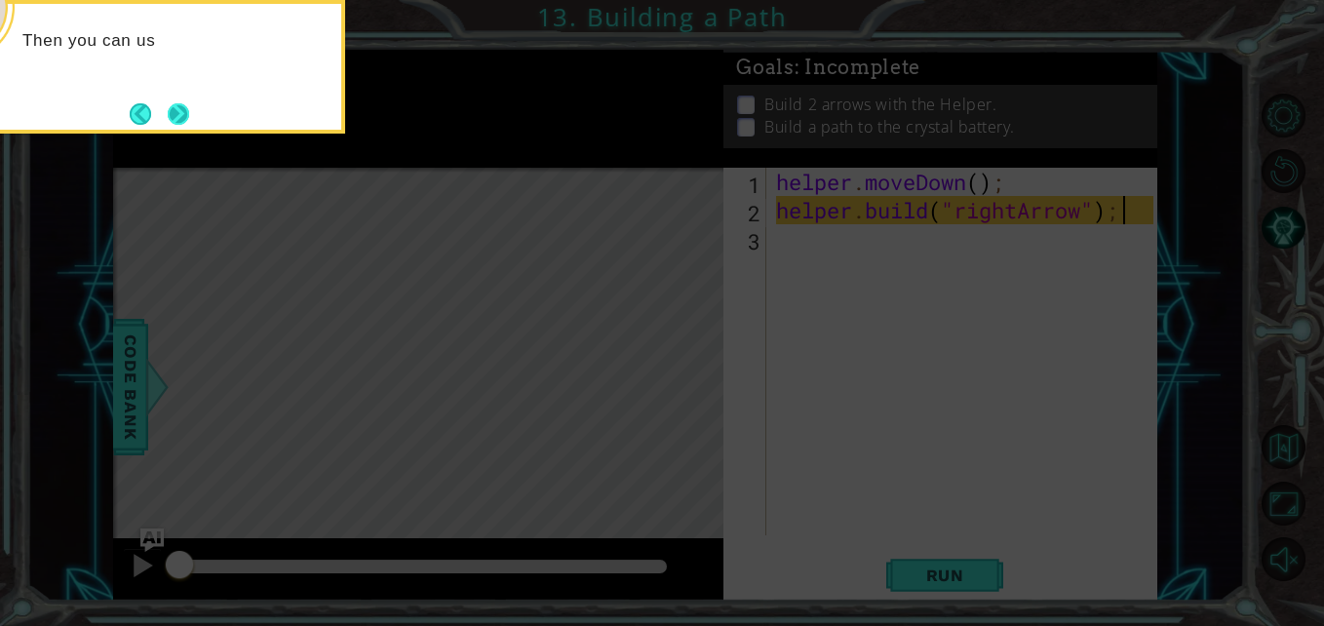
click at [186, 119] on button "Next" at bounding box center [178, 113] width 21 height 21
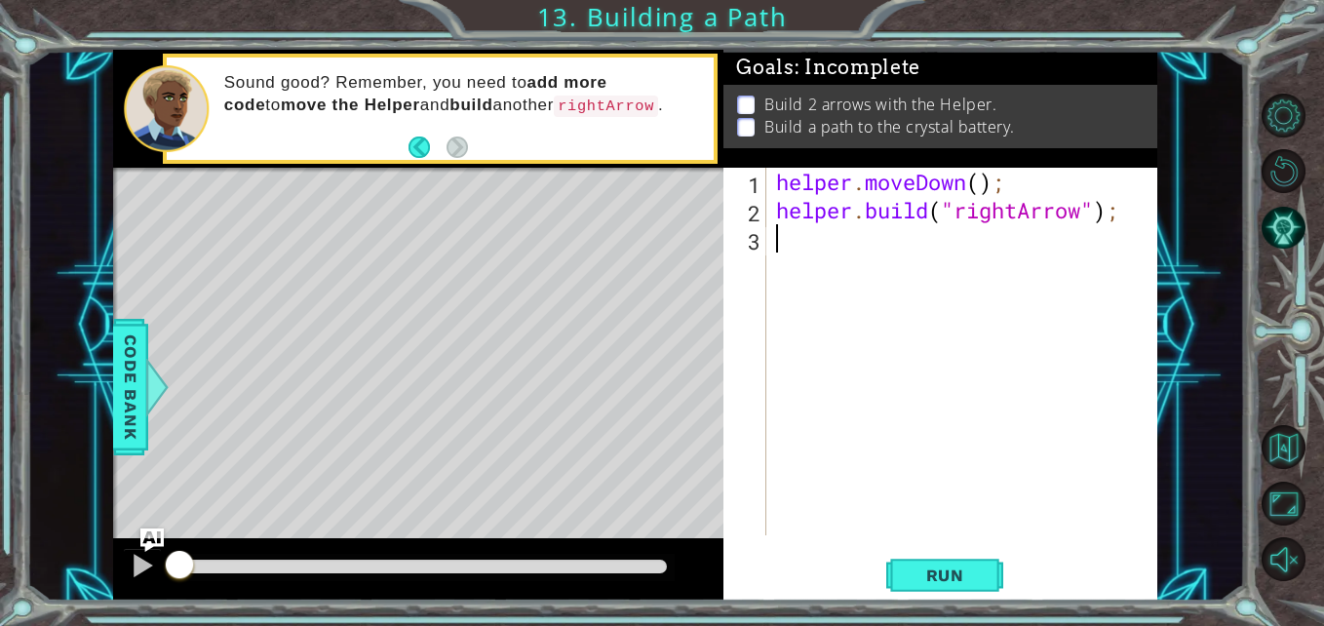
click at [986, 252] on div "helper . moveDown ( ) ; helper . build ( "rightArrow" ) ;" at bounding box center [967, 380] width 390 height 424
click at [988, 568] on button "Run" at bounding box center [944, 575] width 117 height 43
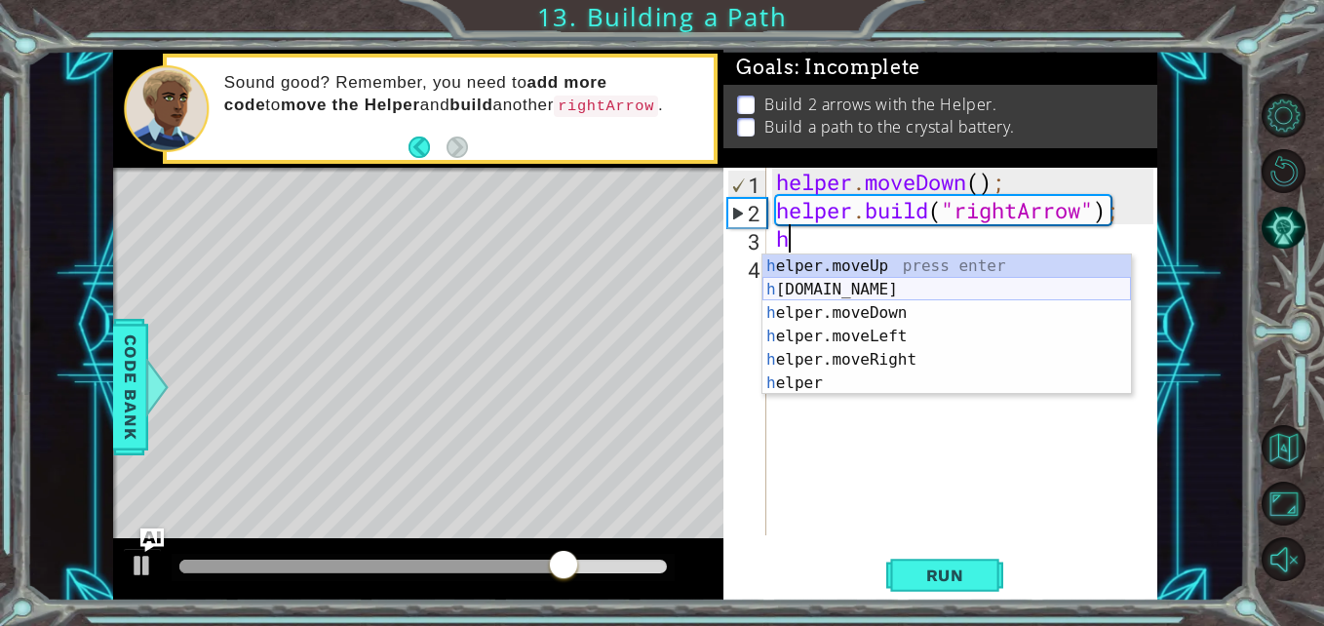
click at [958, 291] on div "h elper.moveUp press enter h elper.build press enter h elper.moveDown press ent…" at bounding box center [946, 347] width 368 height 187
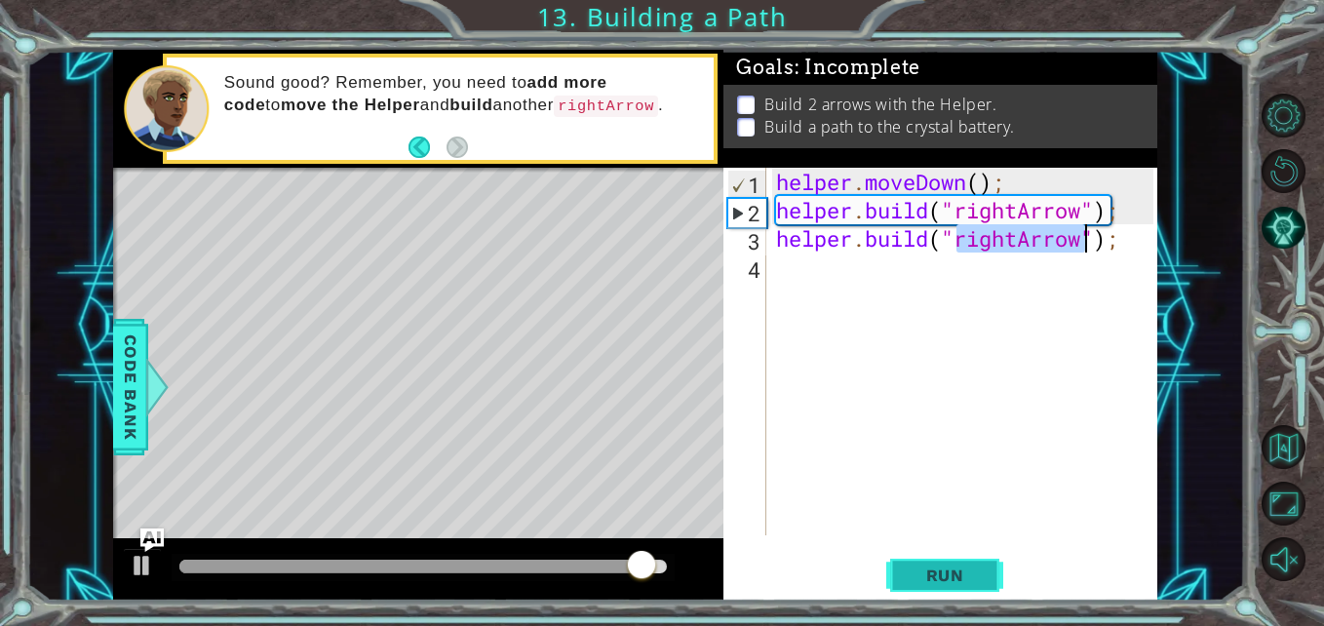
type textarea "helper.build("rightArrow");"
click at [965, 578] on span "Run" at bounding box center [945, 574] width 77 height 19
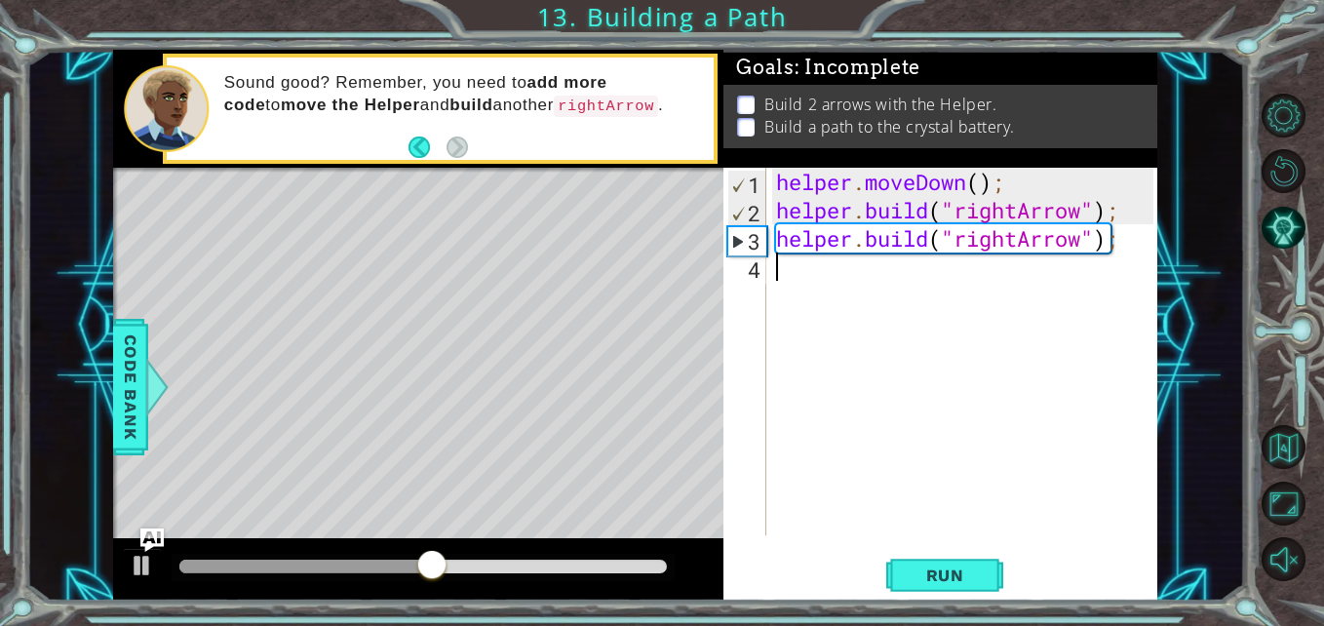
click at [834, 283] on div "helper . moveDown ( ) ; helper . build ( "rightArrow" ) ; helper . build ( "rig…" at bounding box center [967, 380] width 390 height 424
click at [953, 573] on span "Run" at bounding box center [945, 574] width 77 height 19
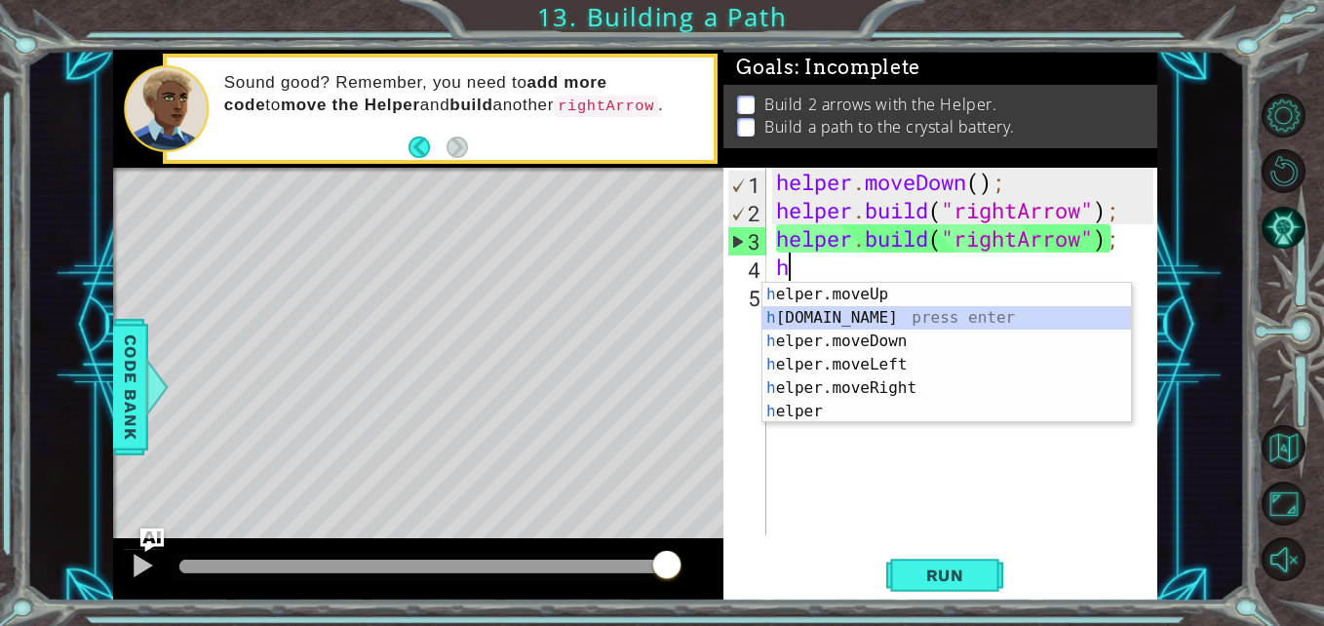
click at [888, 313] on div "h elper.moveUp press enter h elper.build press enter h elper.moveDown press ent…" at bounding box center [946, 376] width 368 height 187
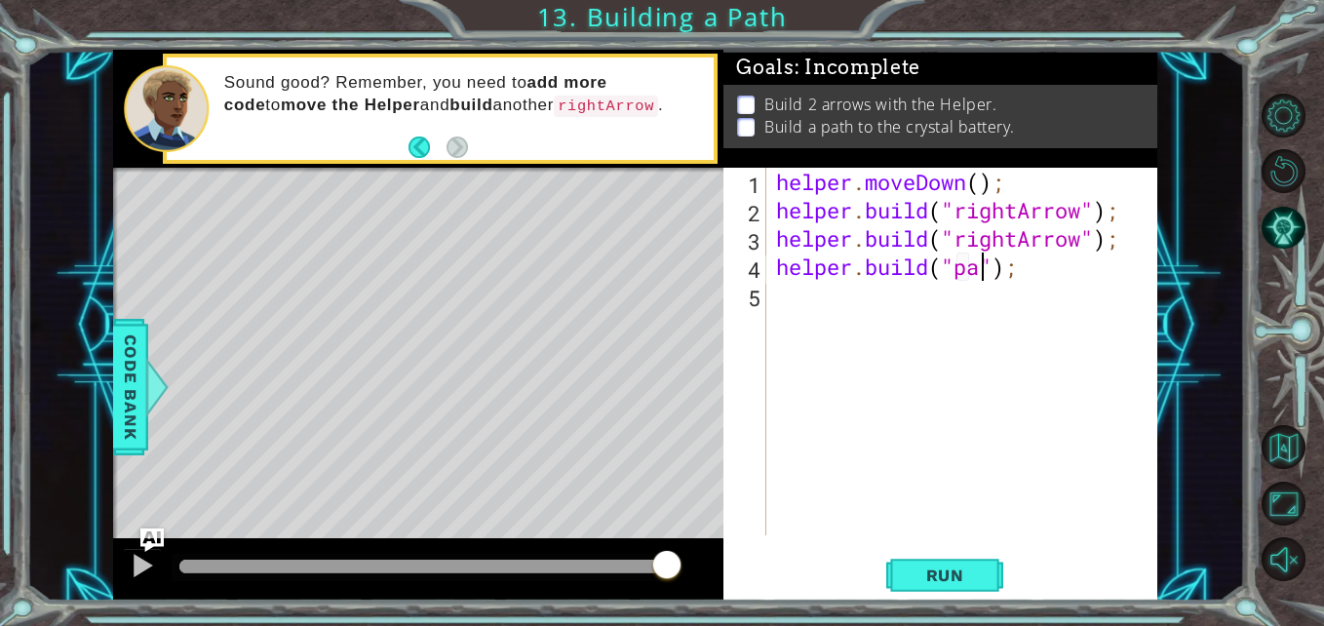
scroll to position [0, 11]
type textarea "helper.build("path");"
click at [944, 566] on span "Run" at bounding box center [945, 574] width 77 height 19
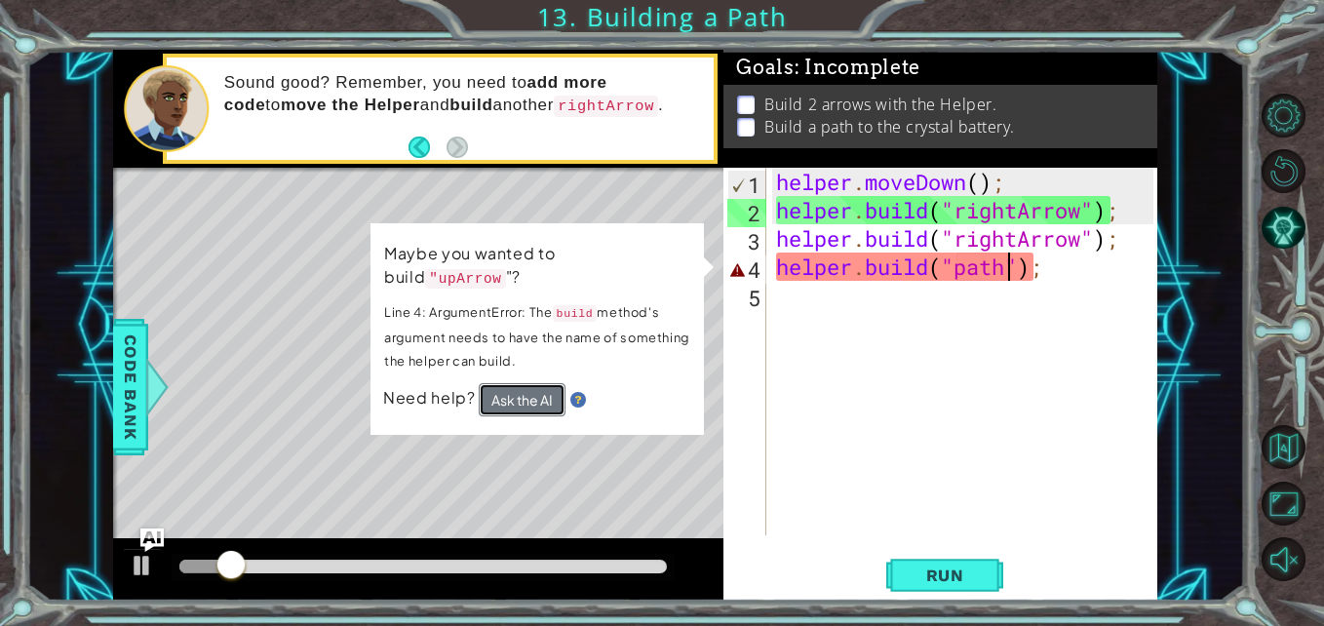
click at [512, 383] on button "Ask the AI" at bounding box center [522, 399] width 87 height 33
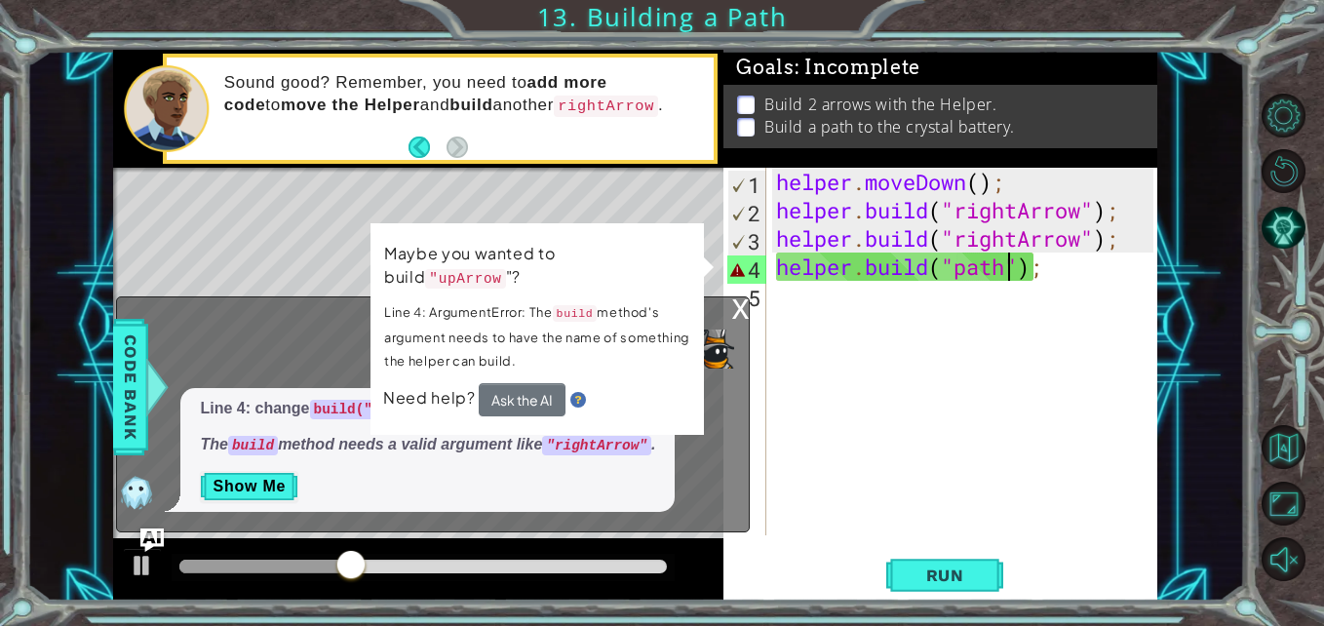
click at [848, 362] on div "helper . moveDown ( ) ; helper . build ( "rightArrow" ) ; helper . build ( "rig…" at bounding box center [967, 380] width 390 height 424
click at [990, 257] on div "helper . moveDown ( ) ; helper . build ( "rightArrow" ) ; helper . build ( "rig…" at bounding box center [967, 380] width 390 height 424
type textarea "helper.build("path");"
click at [734, 308] on div "x" at bounding box center [740, 306] width 18 height 19
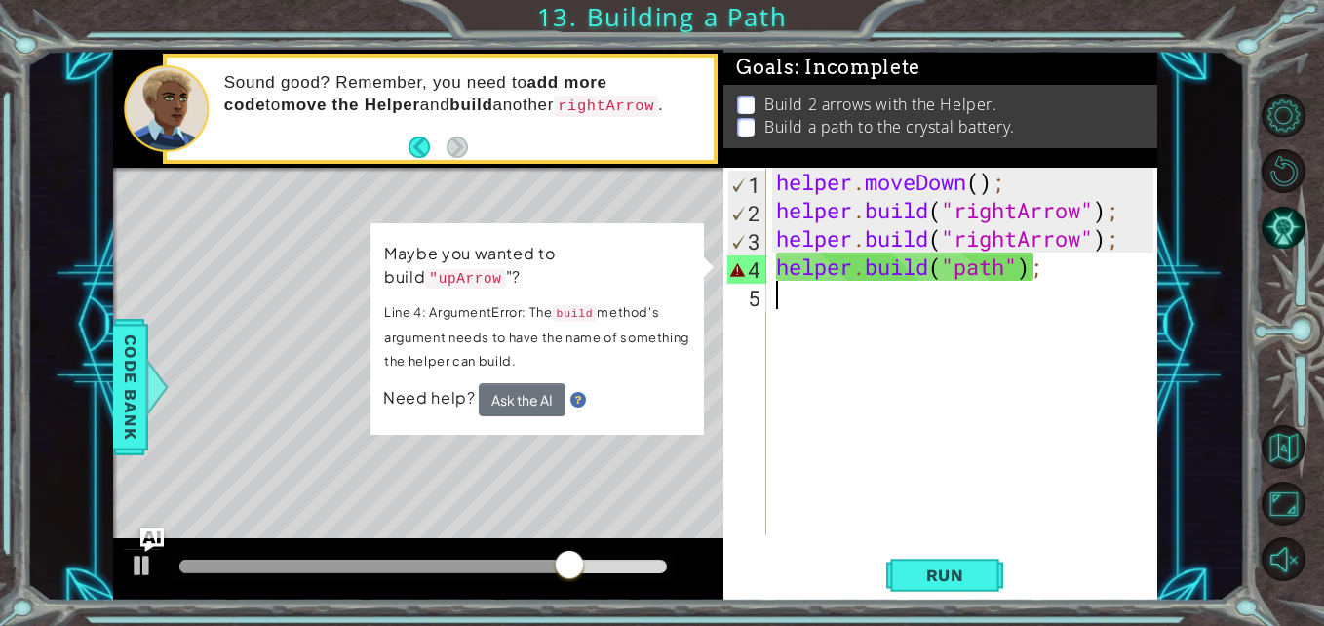
click at [875, 308] on div "helper . moveDown ( ) ; helper . build ( "rightArrow" ) ; helper . build ( "rig…" at bounding box center [967, 380] width 390 height 424
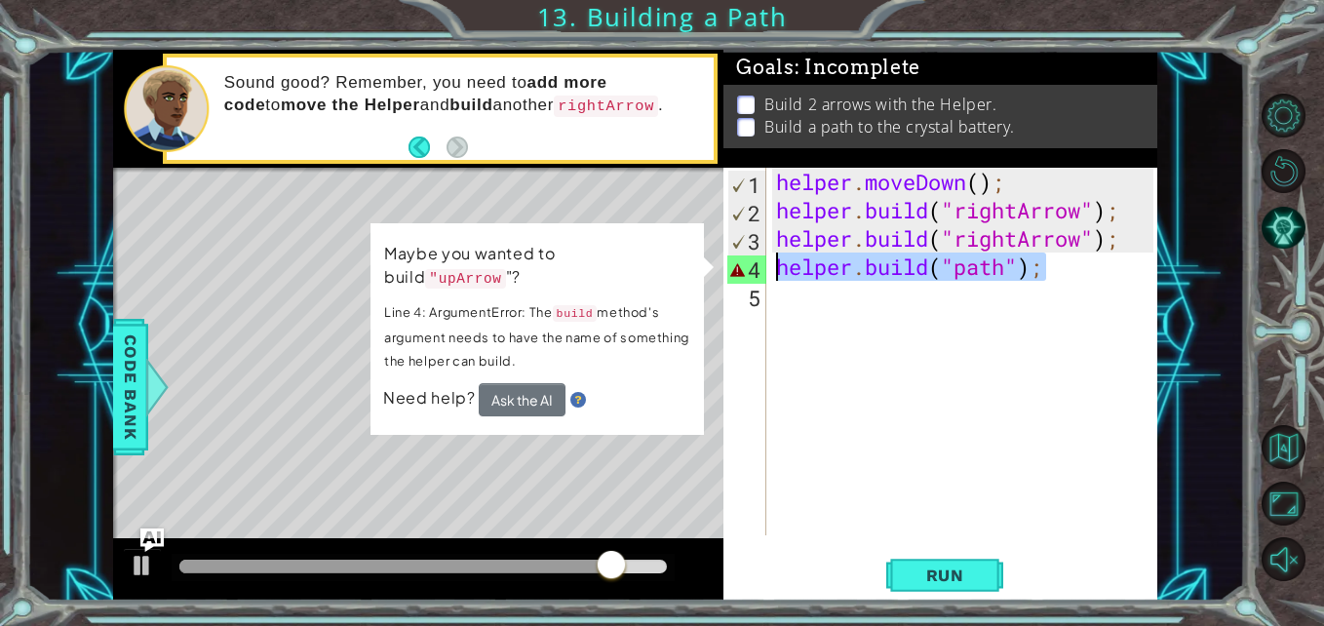
drag, startPoint x: 1061, startPoint y: 265, endPoint x: 763, endPoint y: 277, distance: 297.6
click at [763, 277] on div "1 2 3 4 5 helper . moveDown ( ) ; helper . build ( "rightArrow" ) ; helper . bu…" at bounding box center [937, 352] width 429 height 368
type textarea "helper.build("path");"
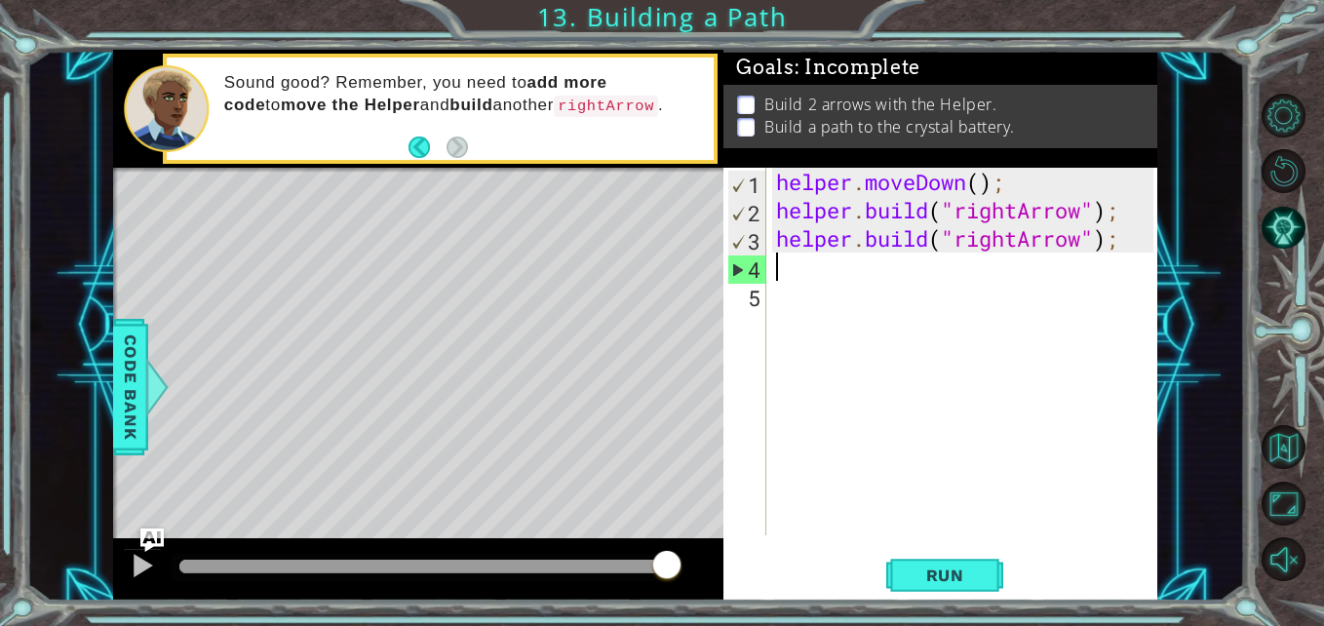
click at [776, 245] on div "helper . moveDown ( ) ; helper . build ( "rightArrow" ) ; helper . build ( "rig…" at bounding box center [967, 380] width 390 height 424
type textarea "helper.build("rightArrow");"
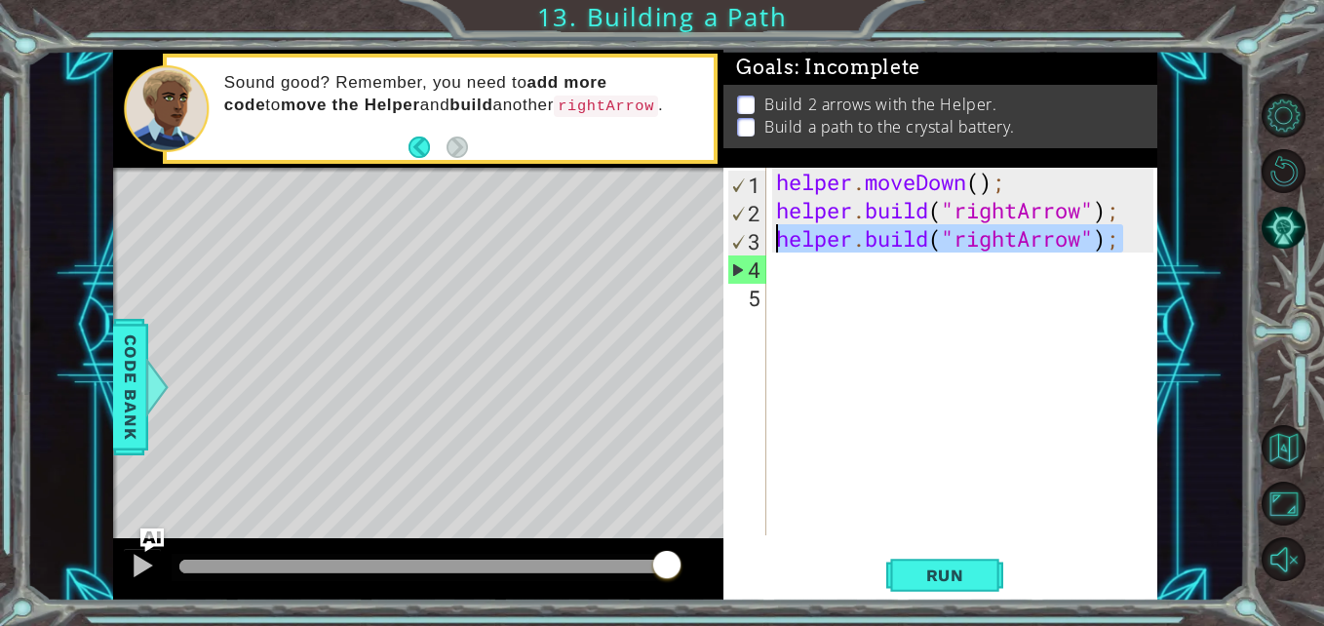
drag, startPoint x: 1127, startPoint y: 242, endPoint x: 780, endPoint y: 246, distance: 347.1
click at [780, 246] on div "helper . moveDown ( ) ; helper . build ( "rightArrow" ) ; helper . build ( "rig…" at bounding box center [967, 380] width 390 height 424
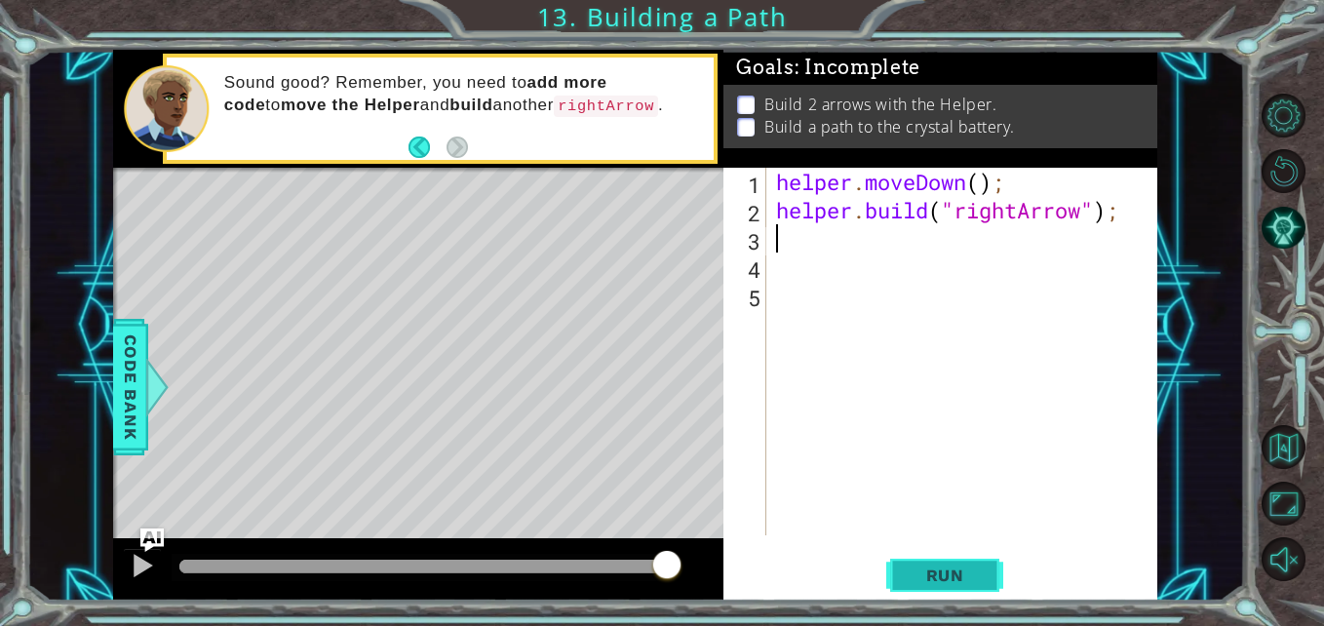
click at [968, 563] on button "Run" at bounding box center [944, 575] width 117 height 43
type textarea "ga tau"
click at [1023, 253] on div "helper . moveDown ( ) ; helper . build ( "rightArrow" ) ; ga tau" at bounding box center [967, 380] width 390 height 424
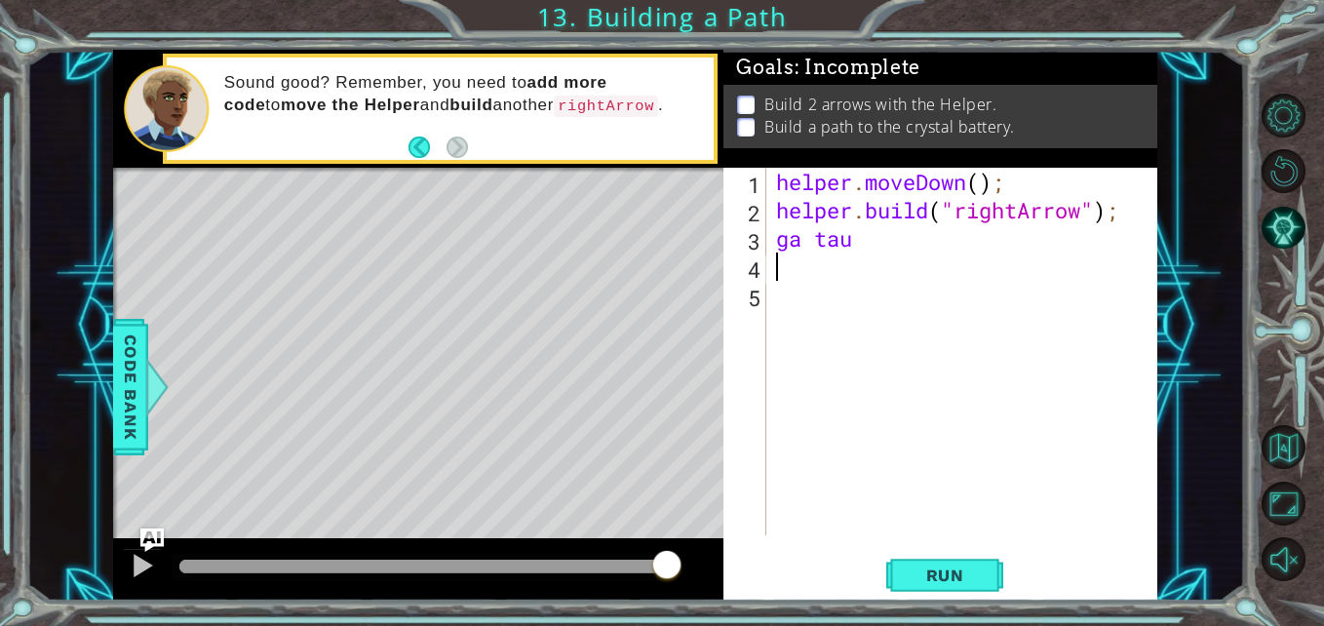
click at [1022, 253] on div "helper . moveDown ( ) ; helper . build ( "rightArrow" ) ; ga tau" at bounding box center [967, 380] width 390 height 424
click at [865, 252] on div "helper . moveDown ( ) ; helper . build ( "rightArrow" ) ; ga tau" at bounding box center [967, 380] width 390 height 424
type textarea "g"
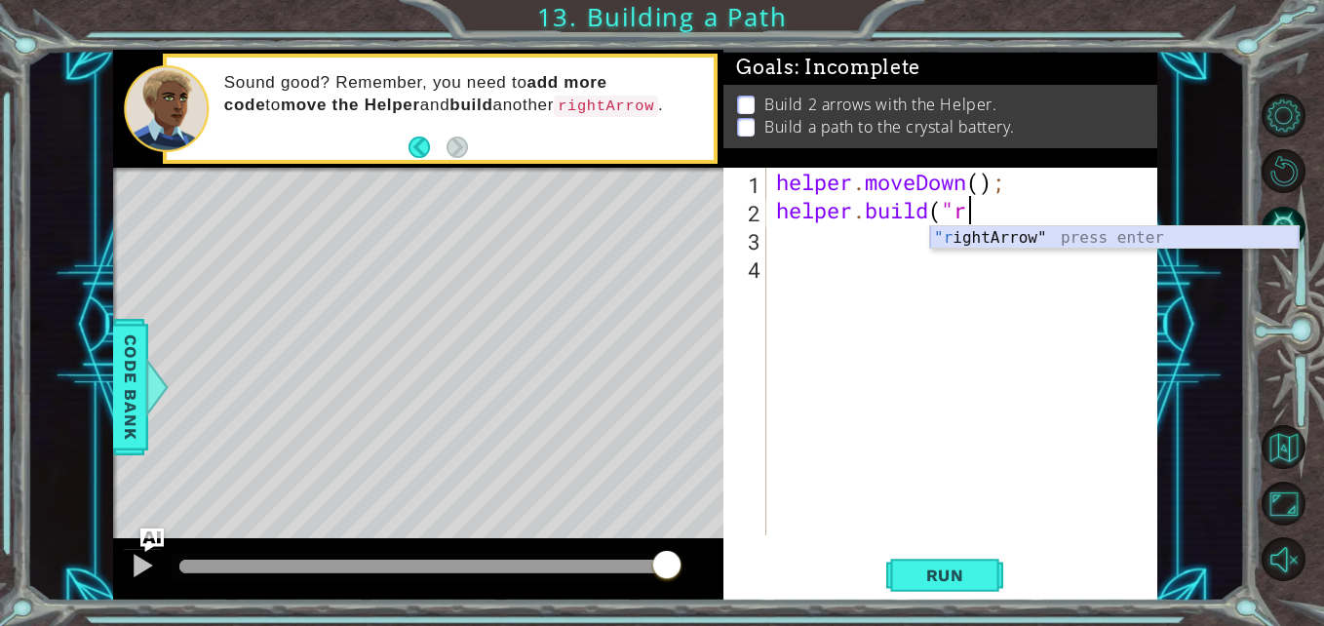
click at [951, 234] on div ""r ightArrow" press enter" at bounding box center [1114, 261] width 368 height 70
type textarea "helper.build("rightArrow""
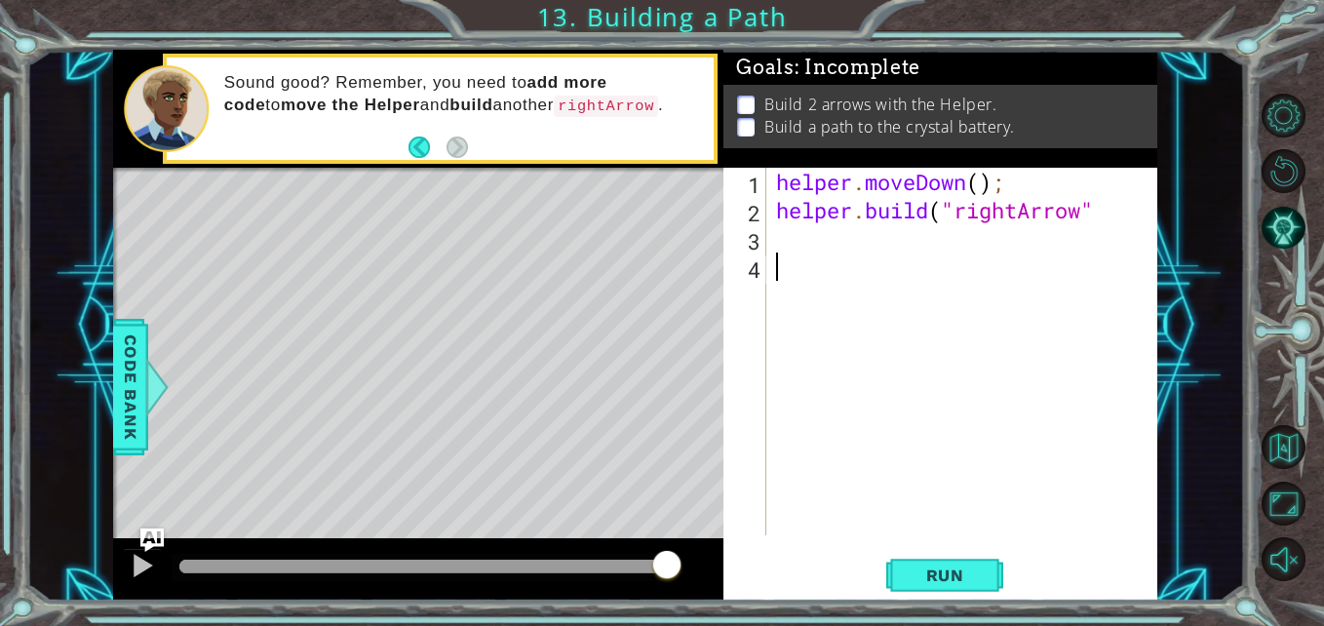
click at [1095, 333] on div "helper . moveDown ( ) ; helper . build ( "rightArrow"" at bounding box center [967, 380] width 390 height 424
type textarea "g"
